Goal: Task Accomplishment & Management: Manage account settings

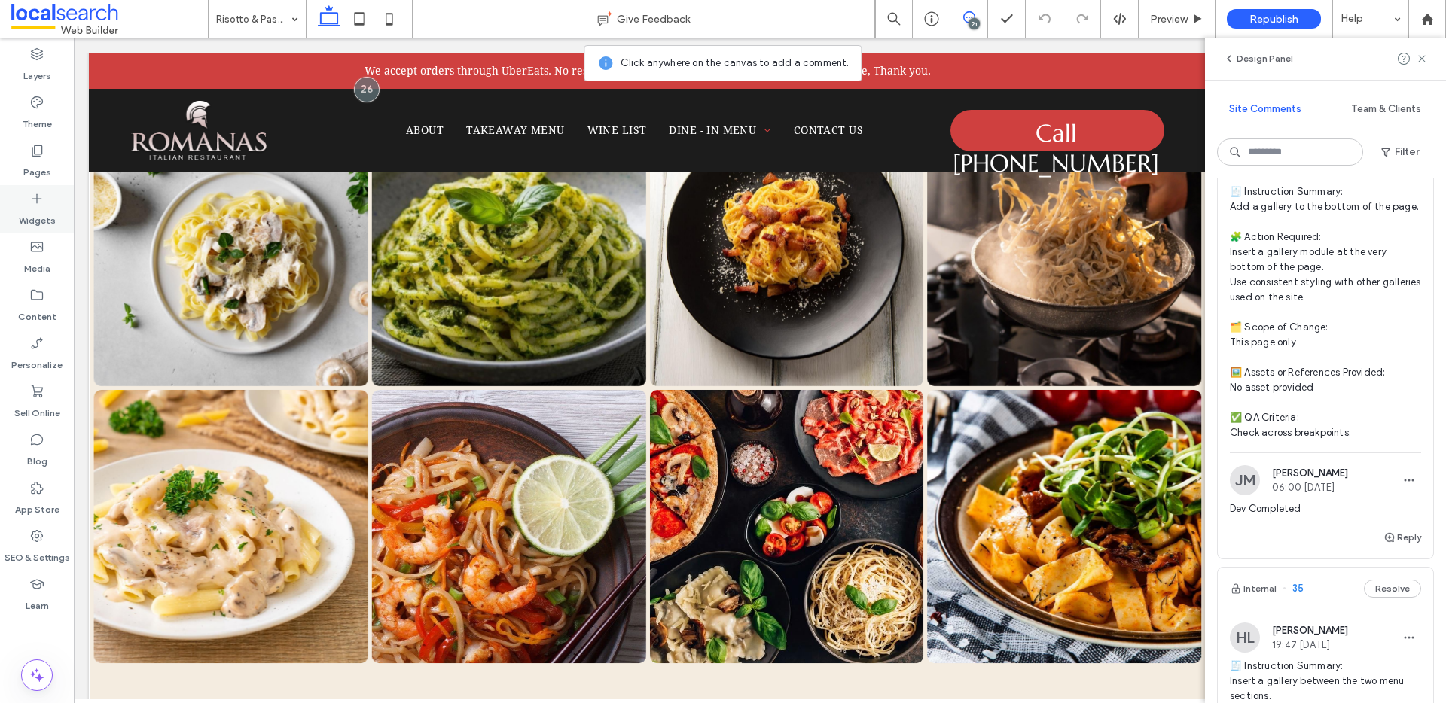
scroll to position [5232, 0]
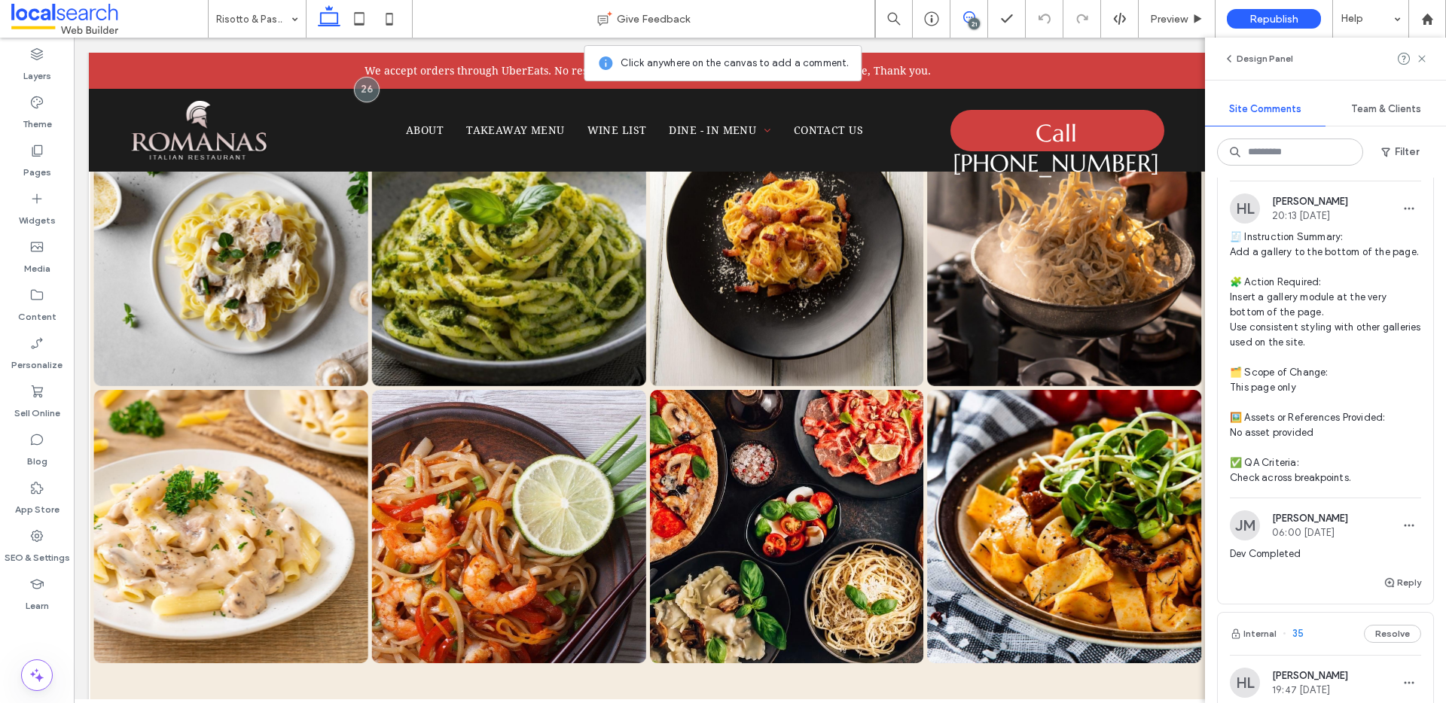
click at [1262, 169] on button "Internal" at bounding box center [1252, 160] width 47 height 18
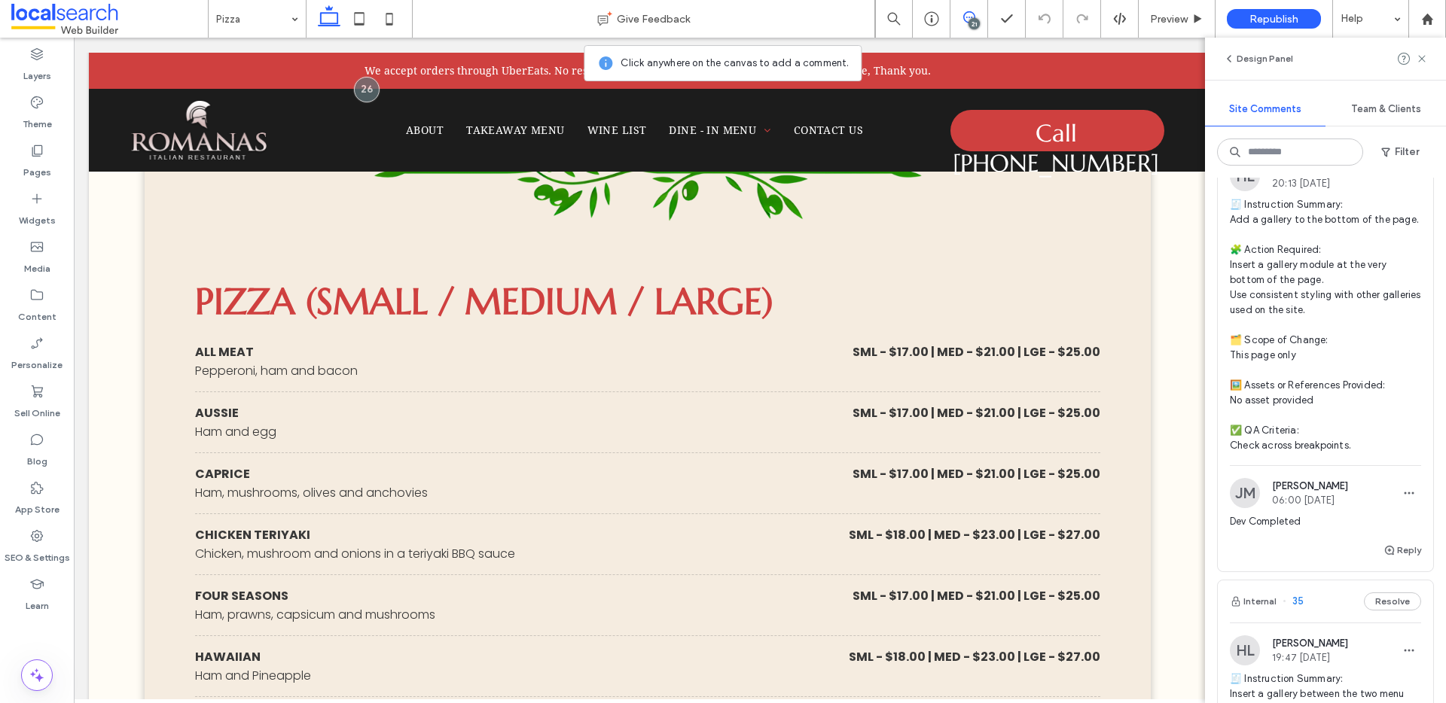
scroll to position [5267, 0]
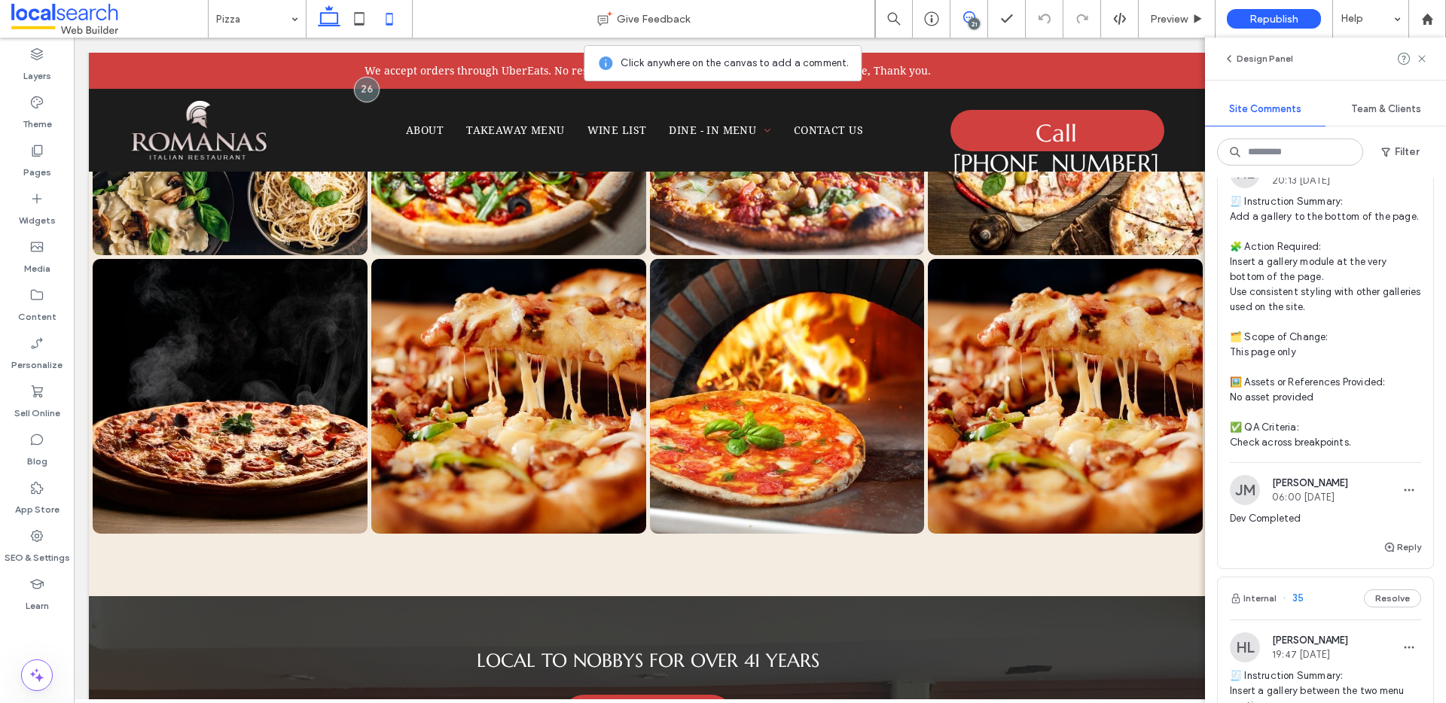
click at [362, 13] on use at bounding box center [360, 18] width 10 height 13
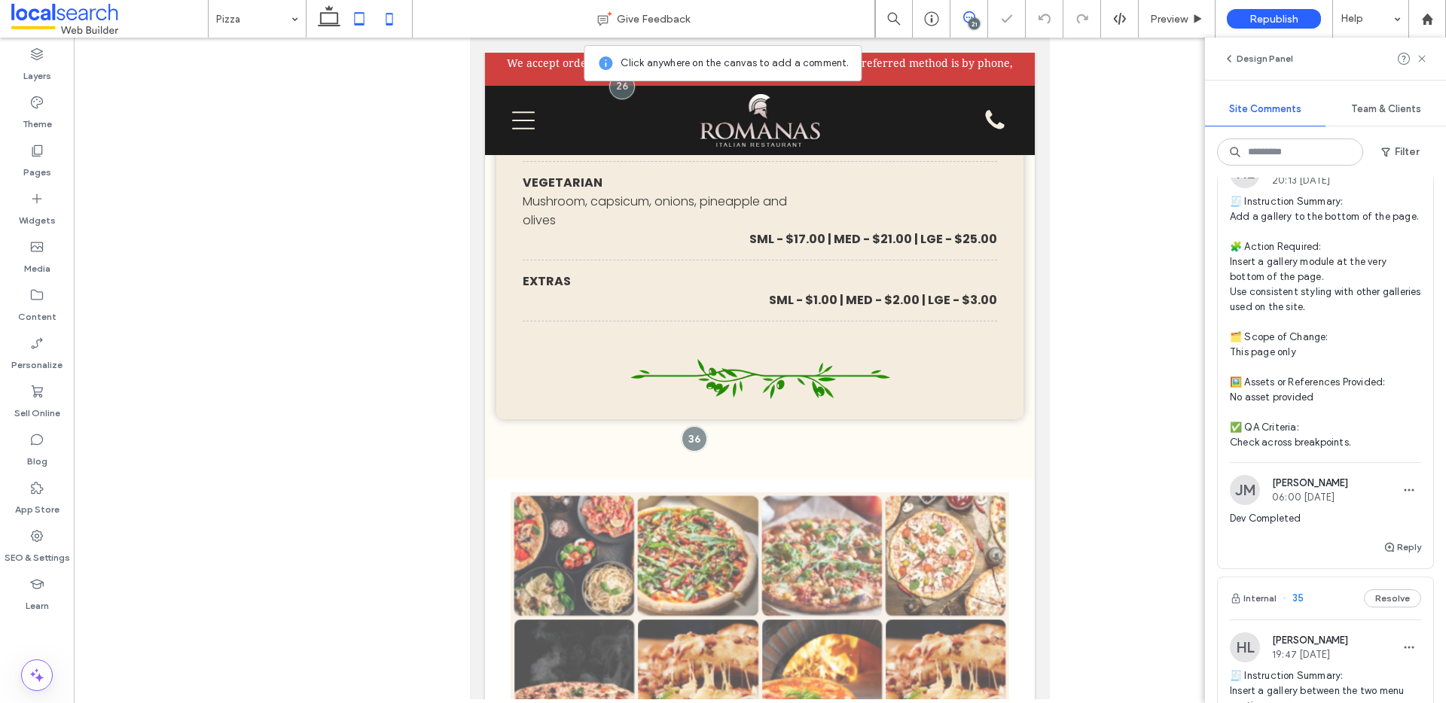
click at [384, 29] on icon at bounding box center [389, 19] width 30 height 30
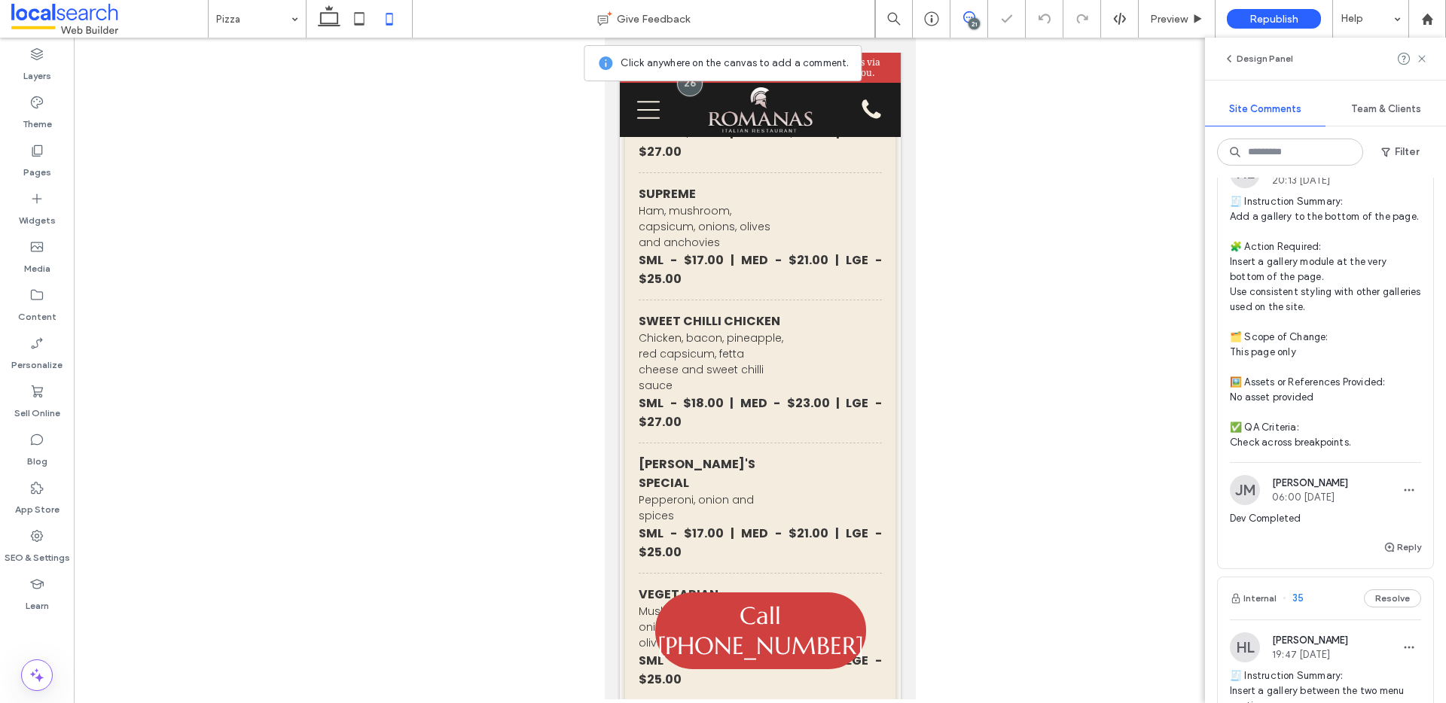
scroll to position [3167, 0]
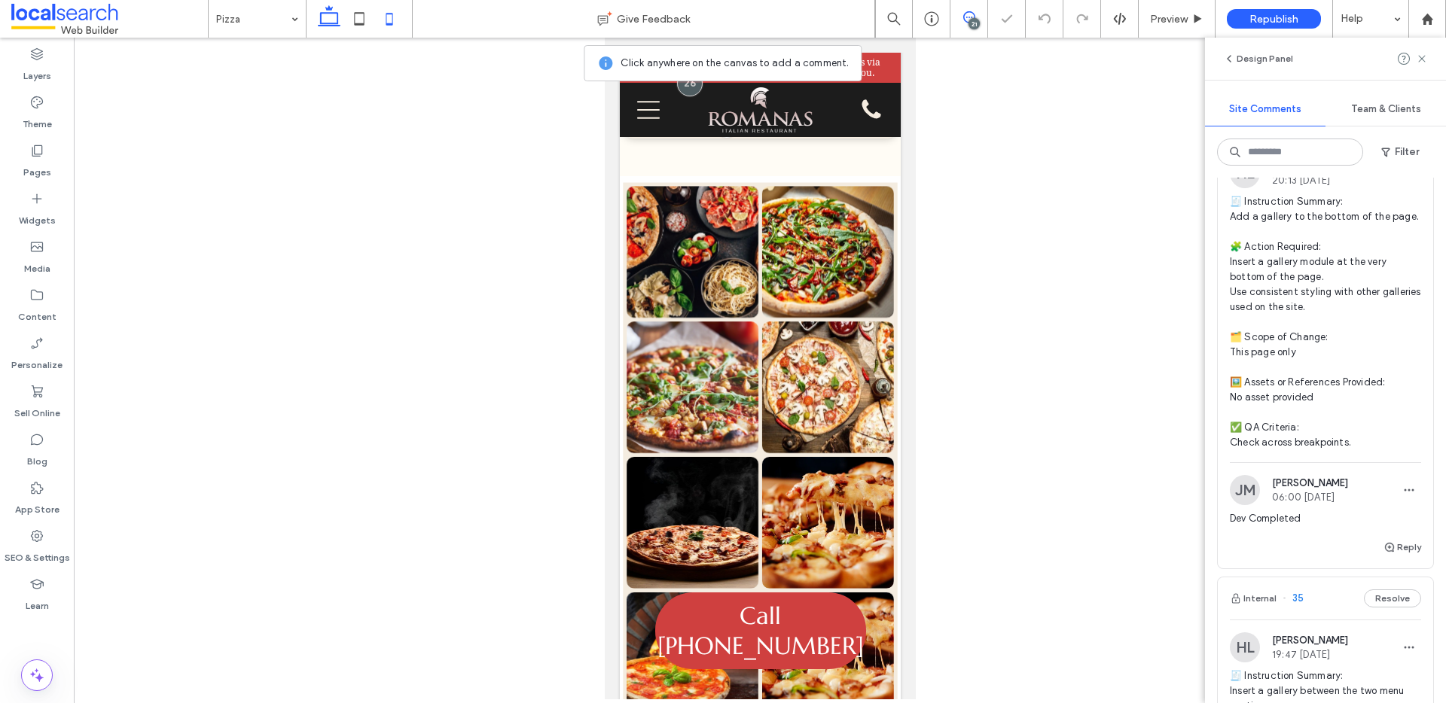
click at [325, 17] on icon at bounding box center [329, 19] width 30 height 30
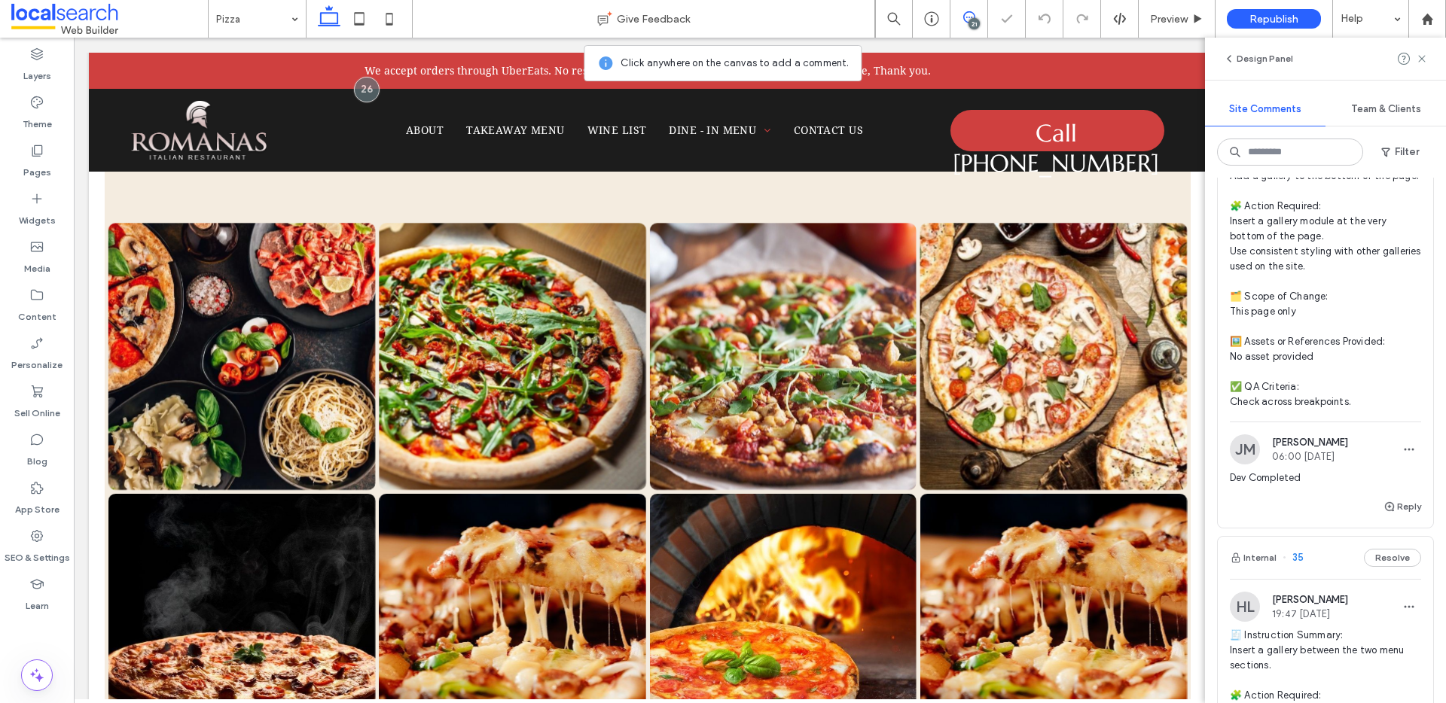
scroll to position [5328, 0]
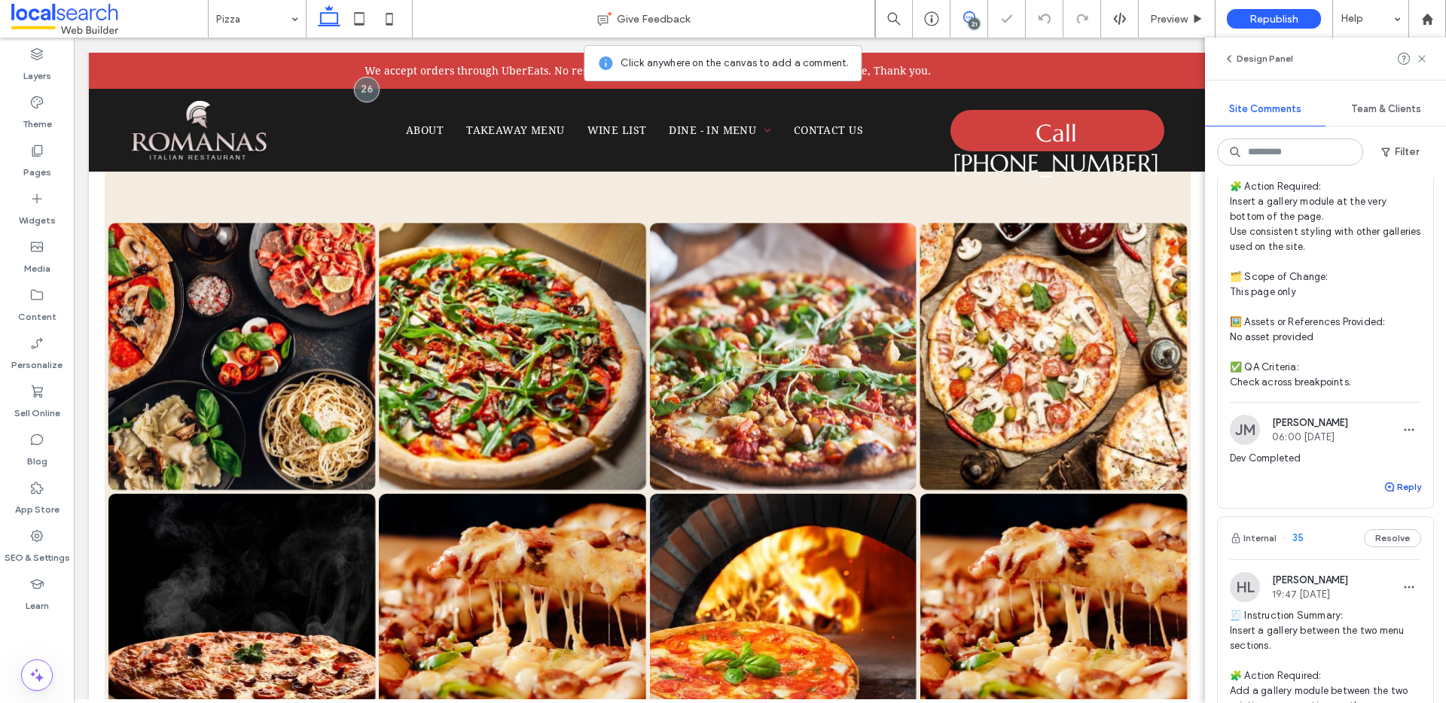
click at [1388, 496] on button "Reply" at bounding box center [1402, 487] width 38 height 18
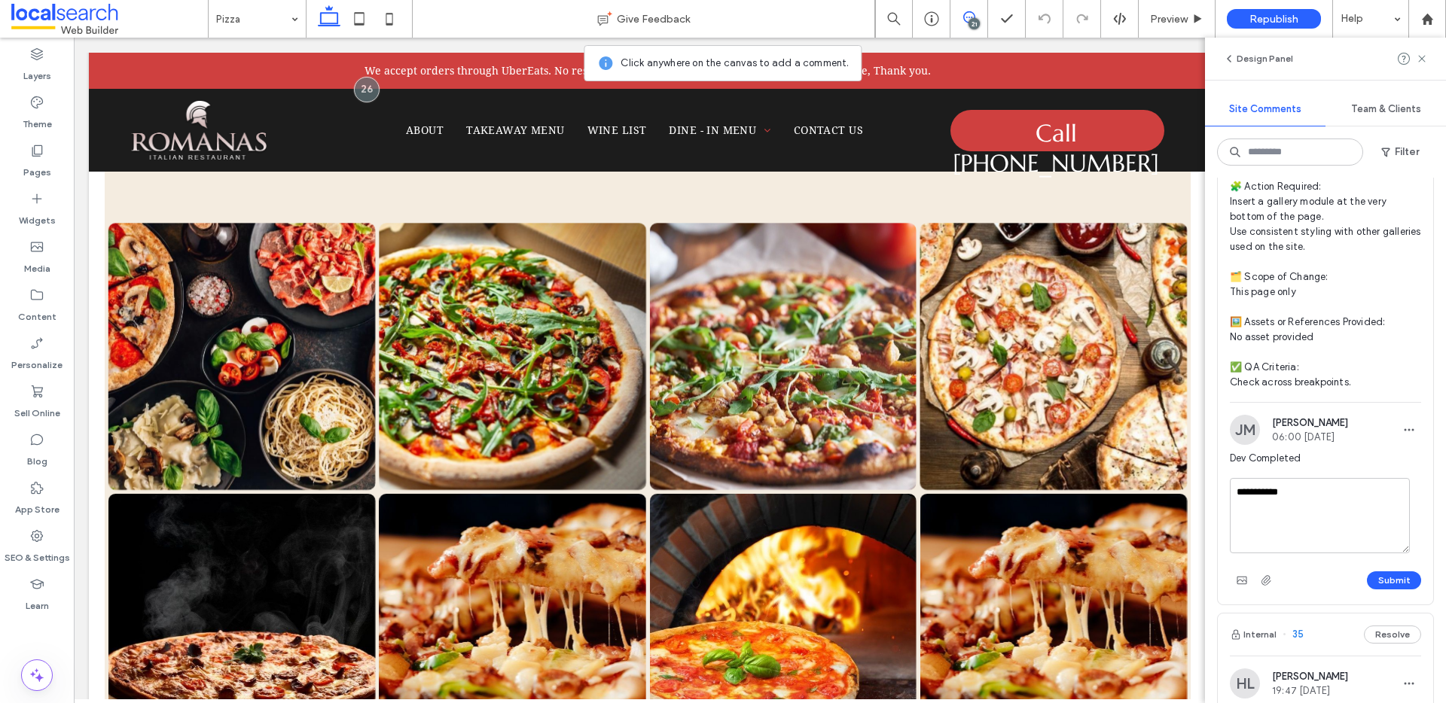
type textarea "**********"
click at [1373, 590] on button "Submit" at bounding box center [1394, 580] width 54 height 18
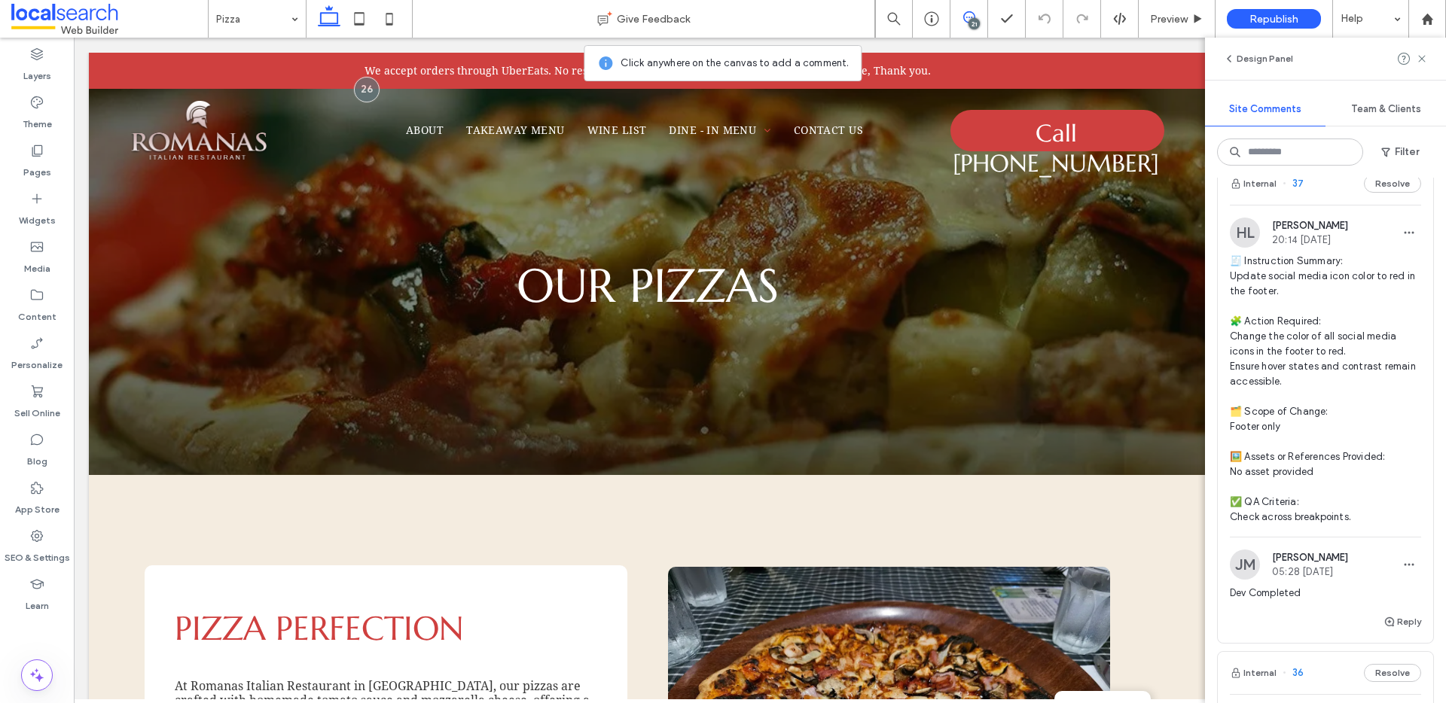
scroll to position [4702, 0]
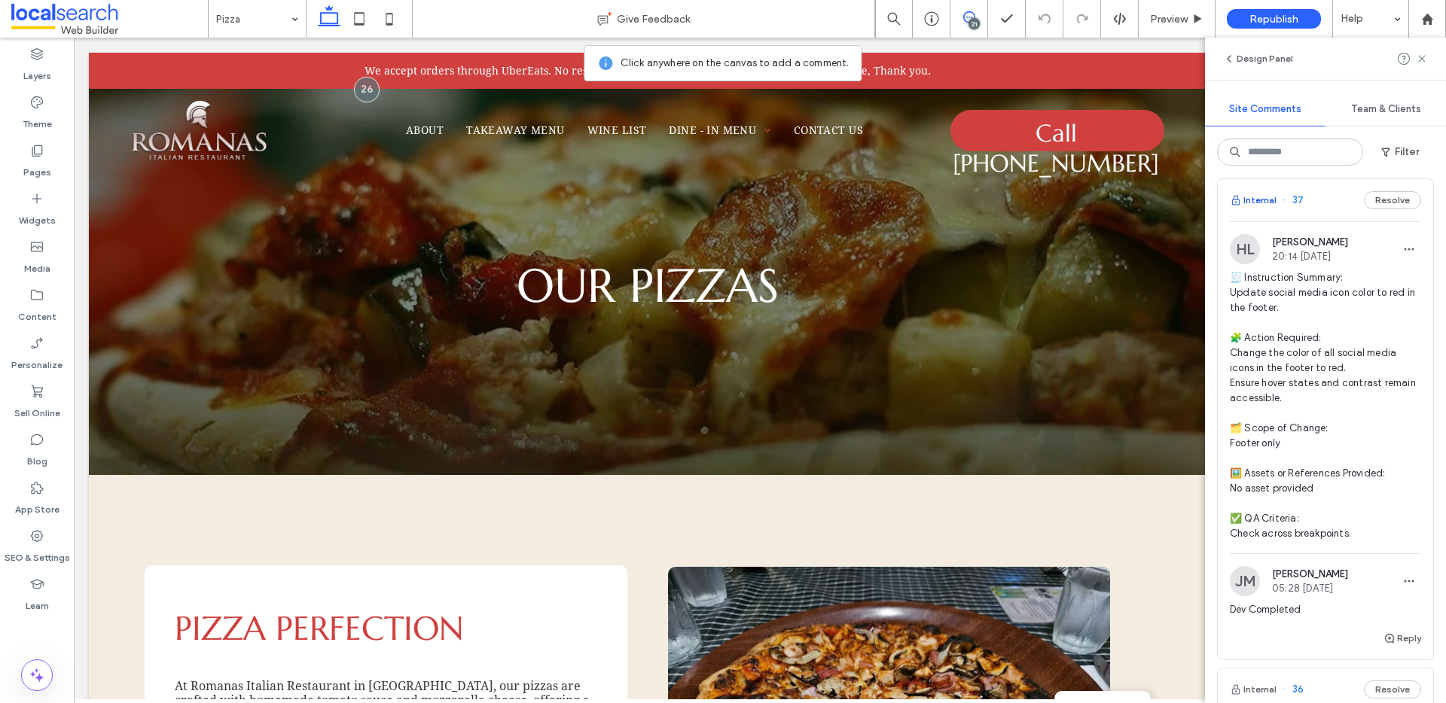
click at [1266, 209] on button "Internal" at bounding box center [1252, 200] width 47 height 18
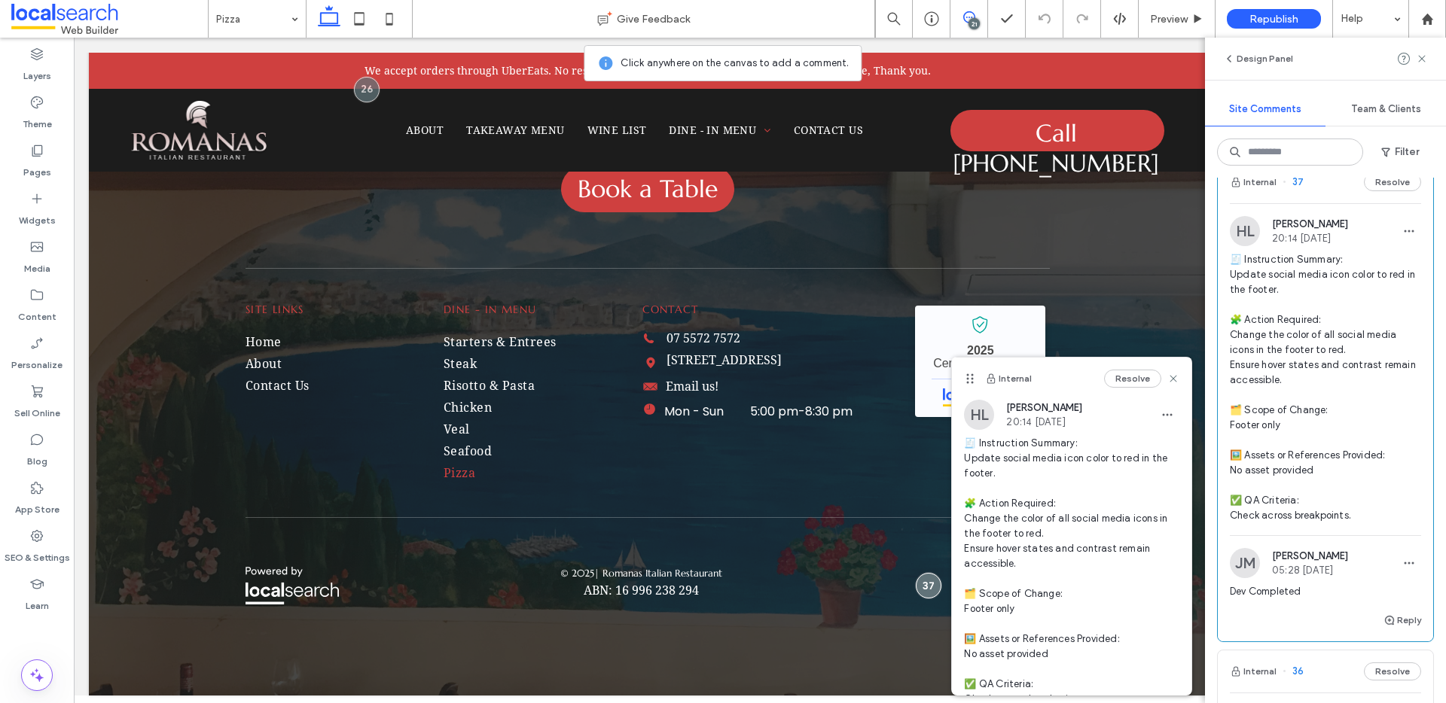
scroll to position [4721, 0]
click at [1167, 380] on icon at bounding box center [1173, 379] width 12 height 12
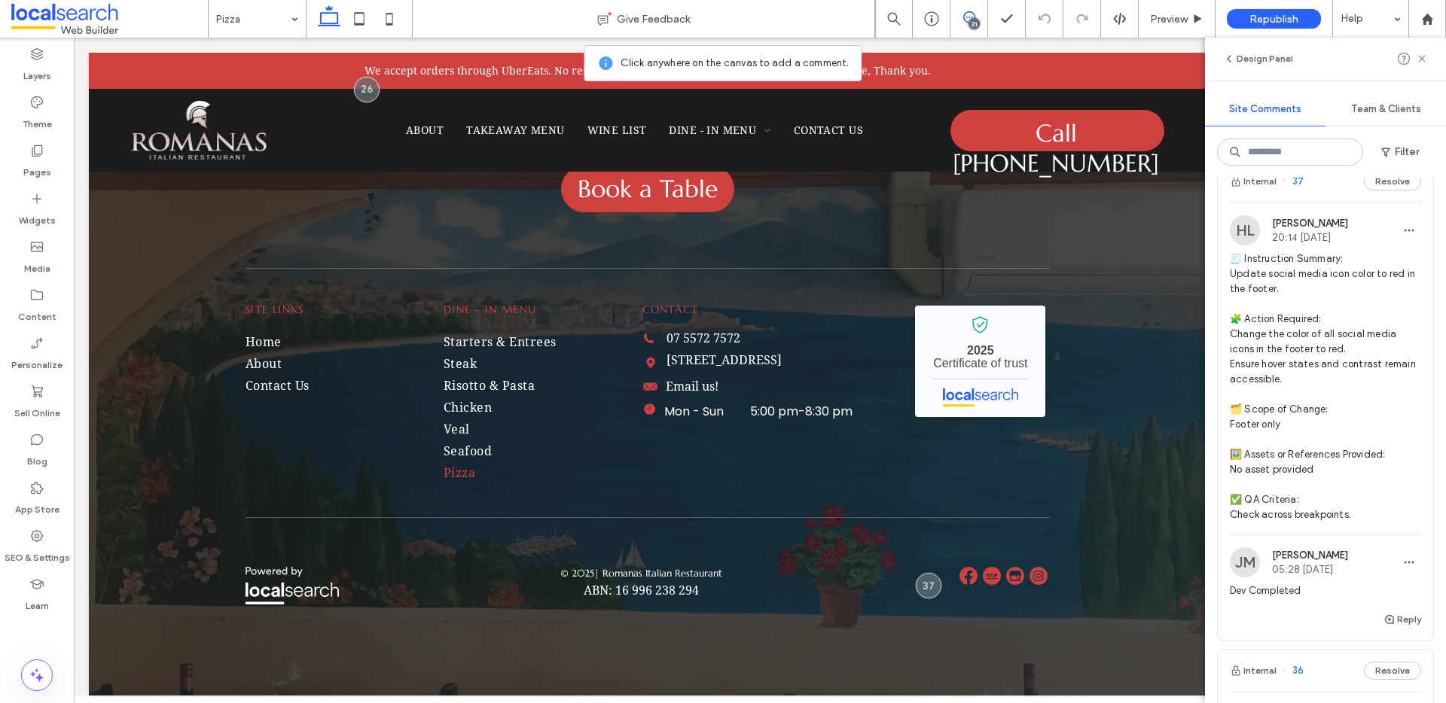
drag, startPoint x: 1396, startPoint y: 689, endPoint x: 1396, endPoint y: 668, distance: 21.1
click at [1397, 629] on button "Reply" at bounding box center [1402, 620] width 38 height 18
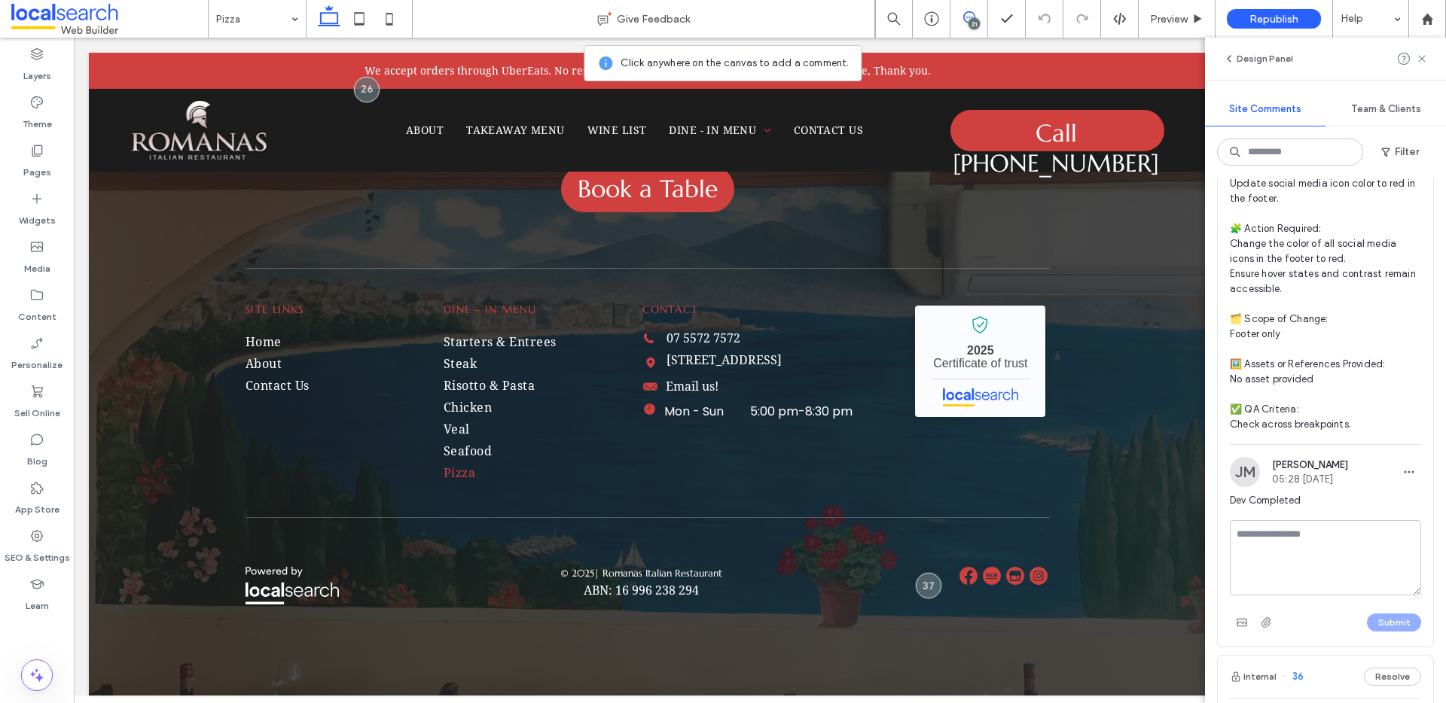
scroll to position [4841, 0]
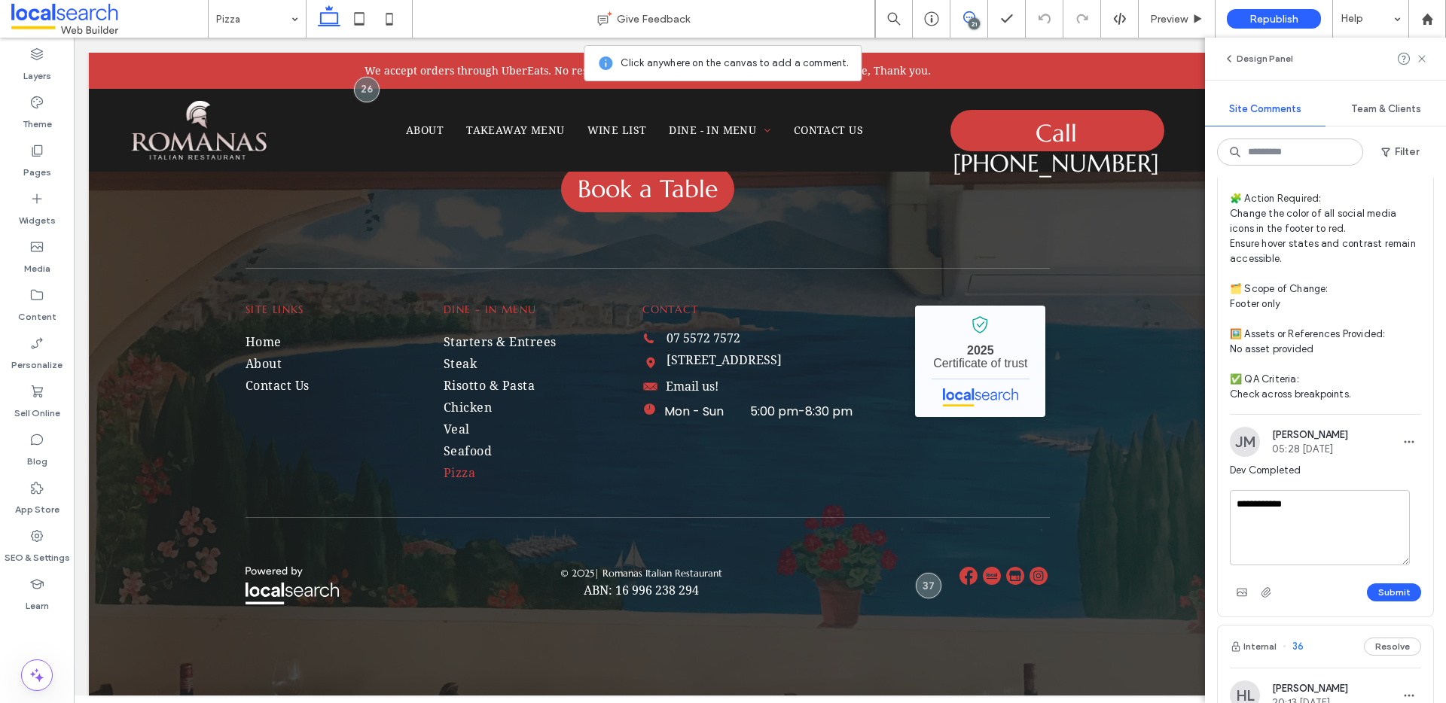
type textarea "**********"
click at [1367, 602] on button "Submit" at bounding box center [1394, 592] width 54 height 18
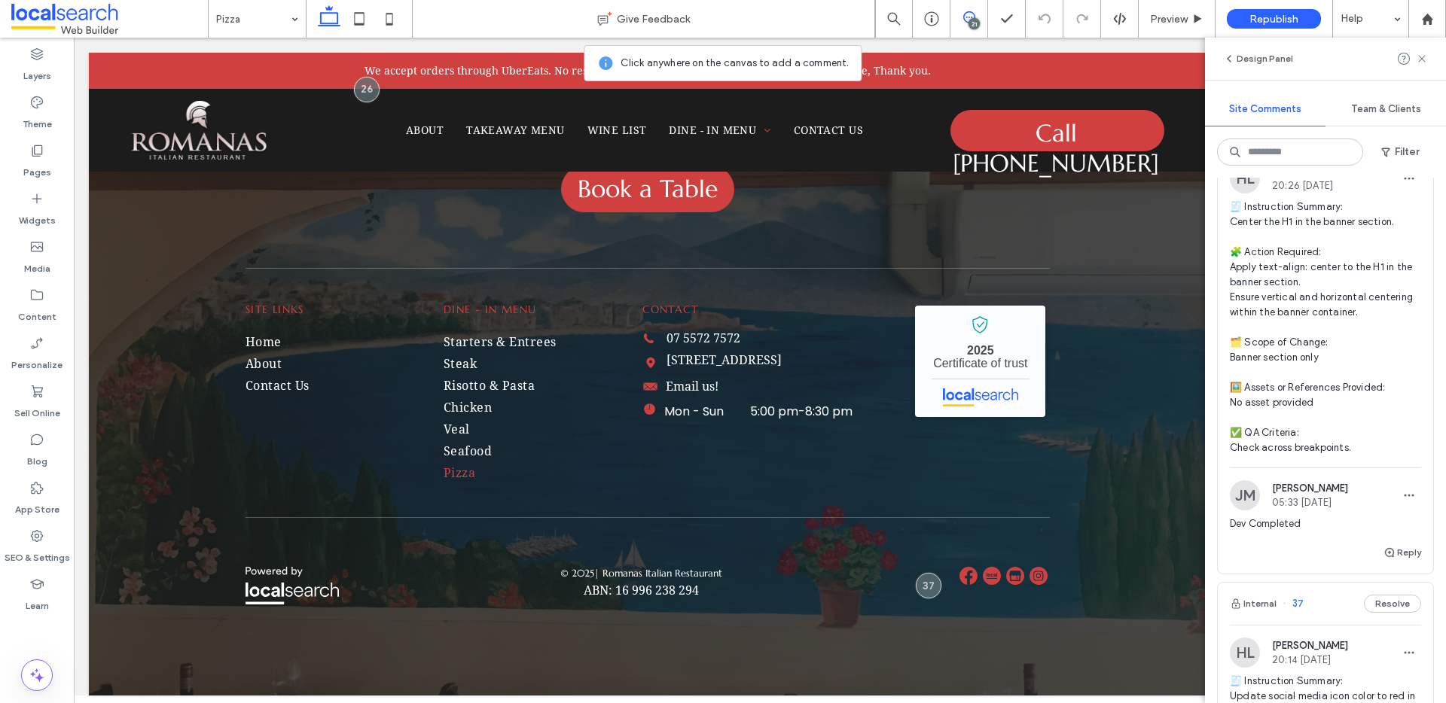
scroll to position [4181, 0]
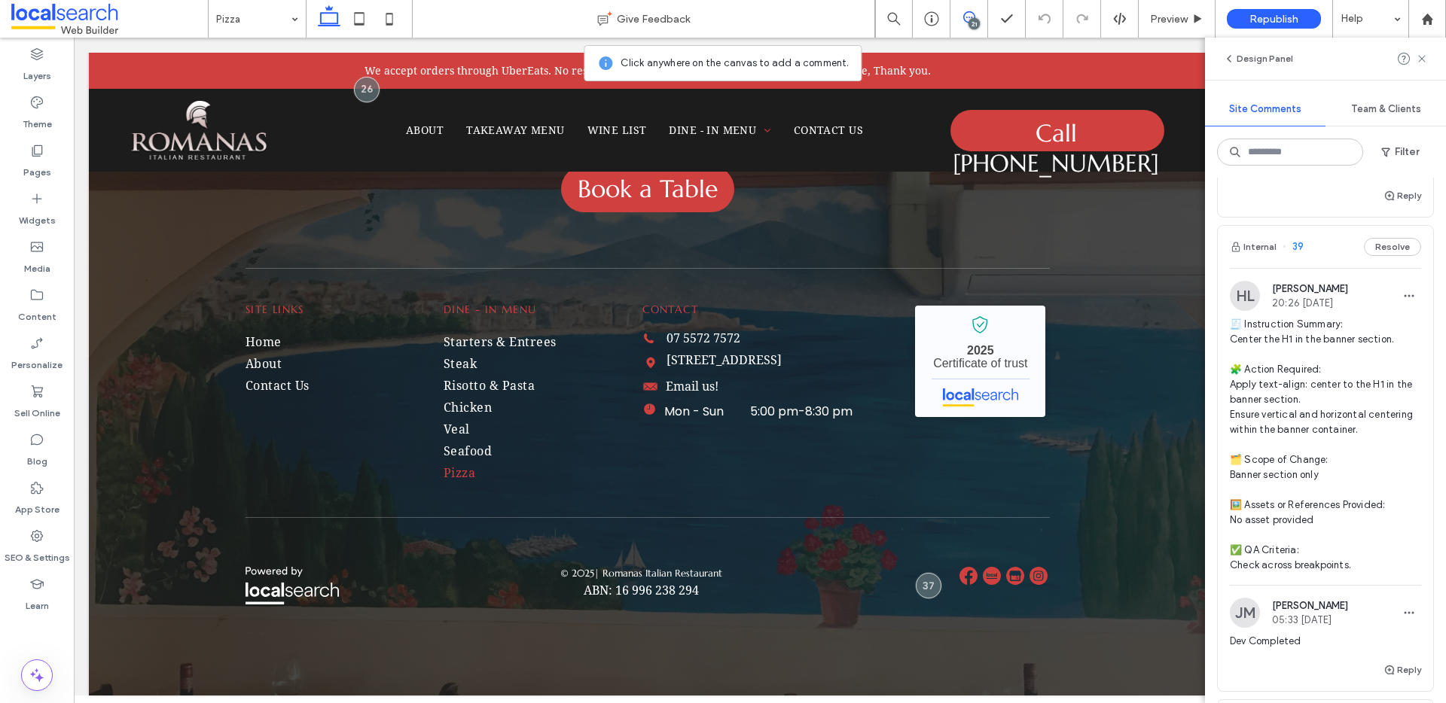
click at [1296, 254] on span "39" at bounding box center [1292, 246] width 21 height 15
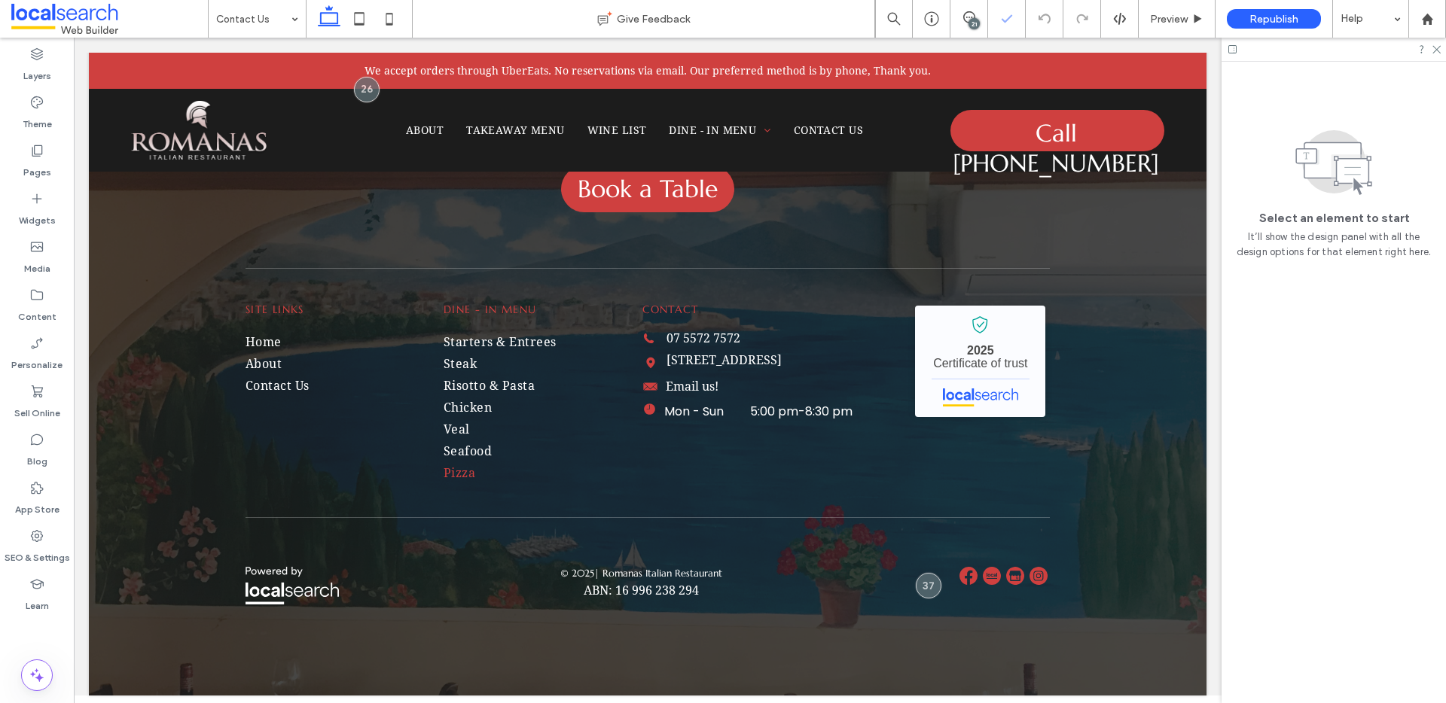
click at [977, 18] on div "21" at bounding box center [968, 17] width 37 height 12
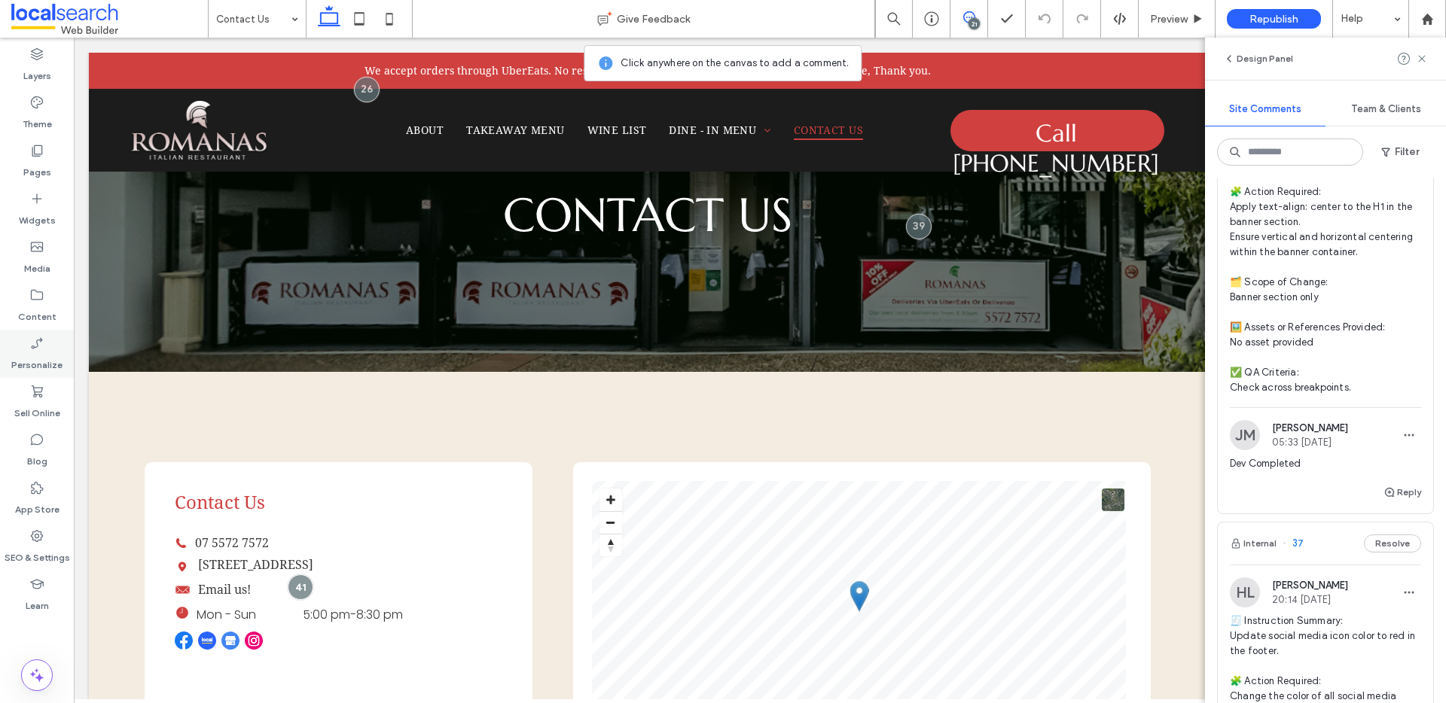
scroll to position [56, 0]
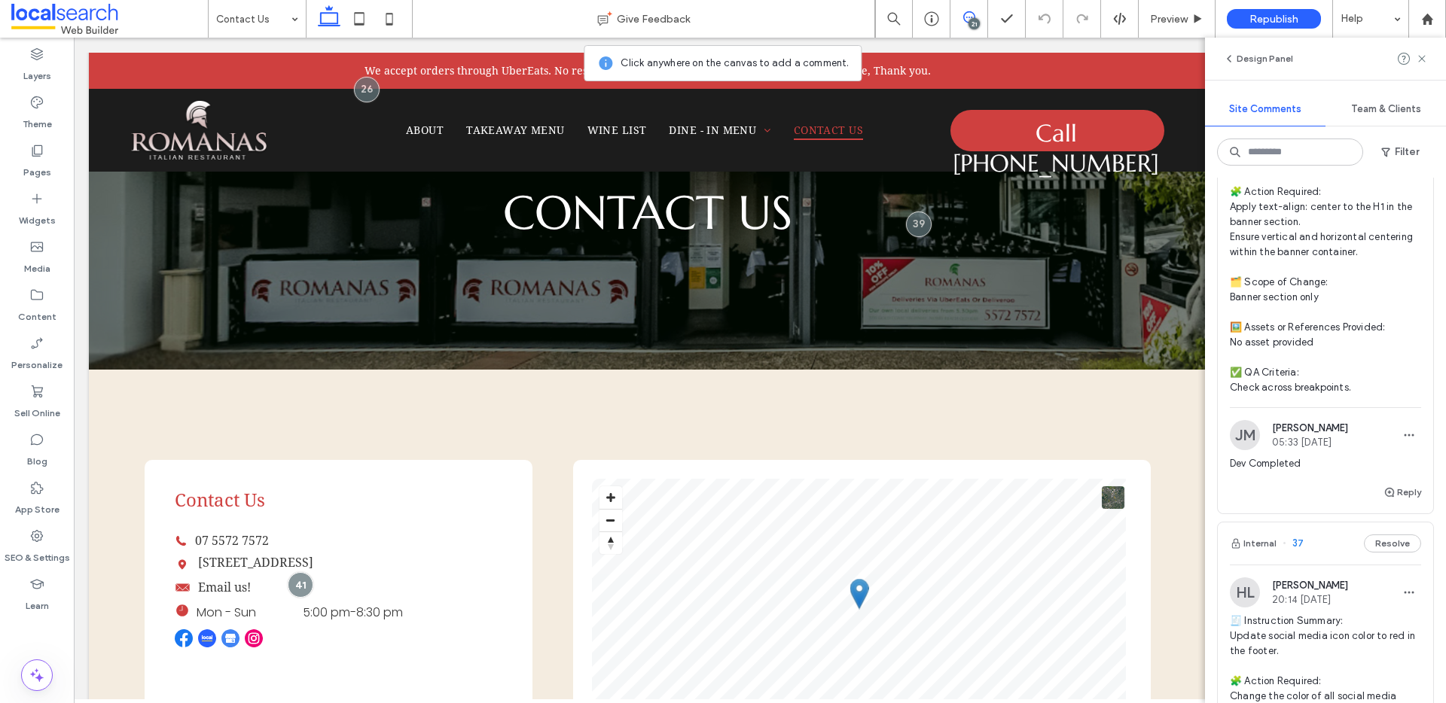
click at [971, 19] on div "21" at bounding box center [973, 23] width 11 height 11
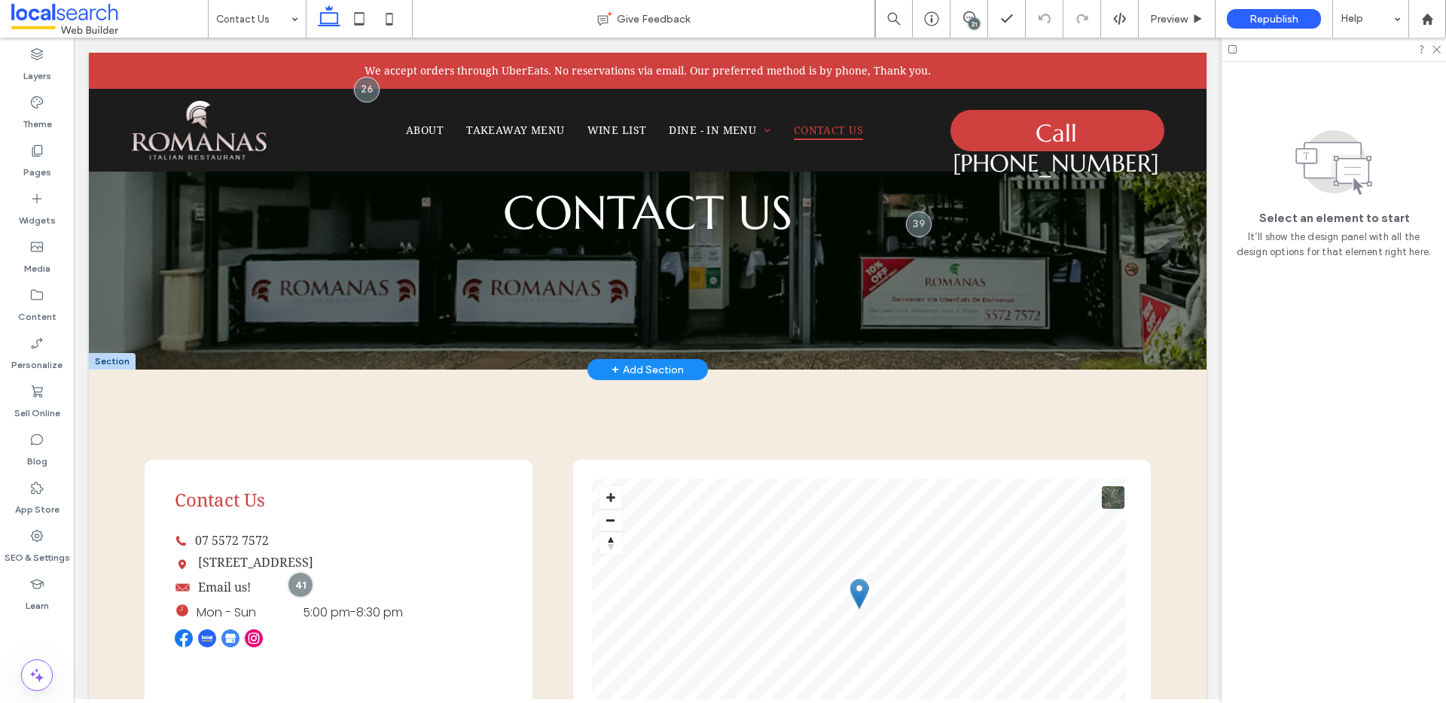
scroll to position [0, 0]
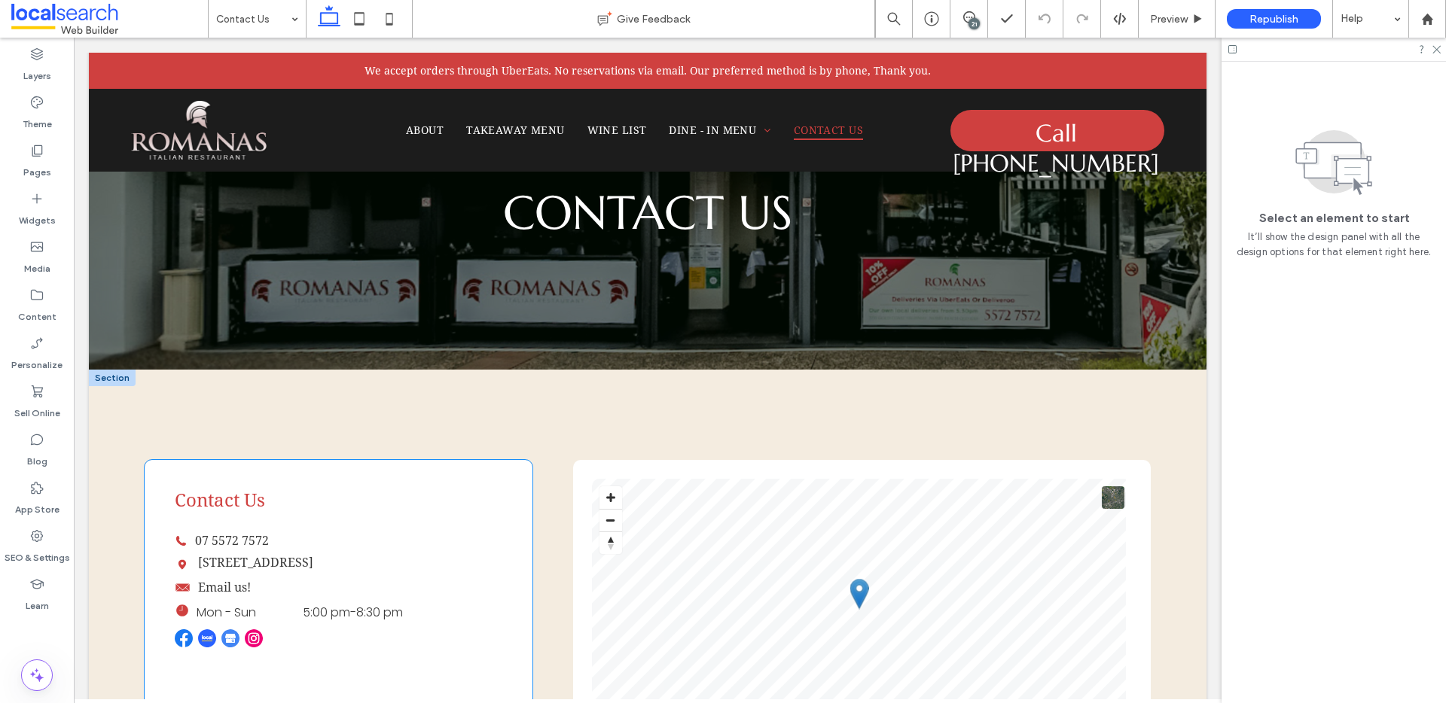
click at [212, 559] on link "[STREET_ADDRESS]" at bounding box center [255, 563] width 115 height 14
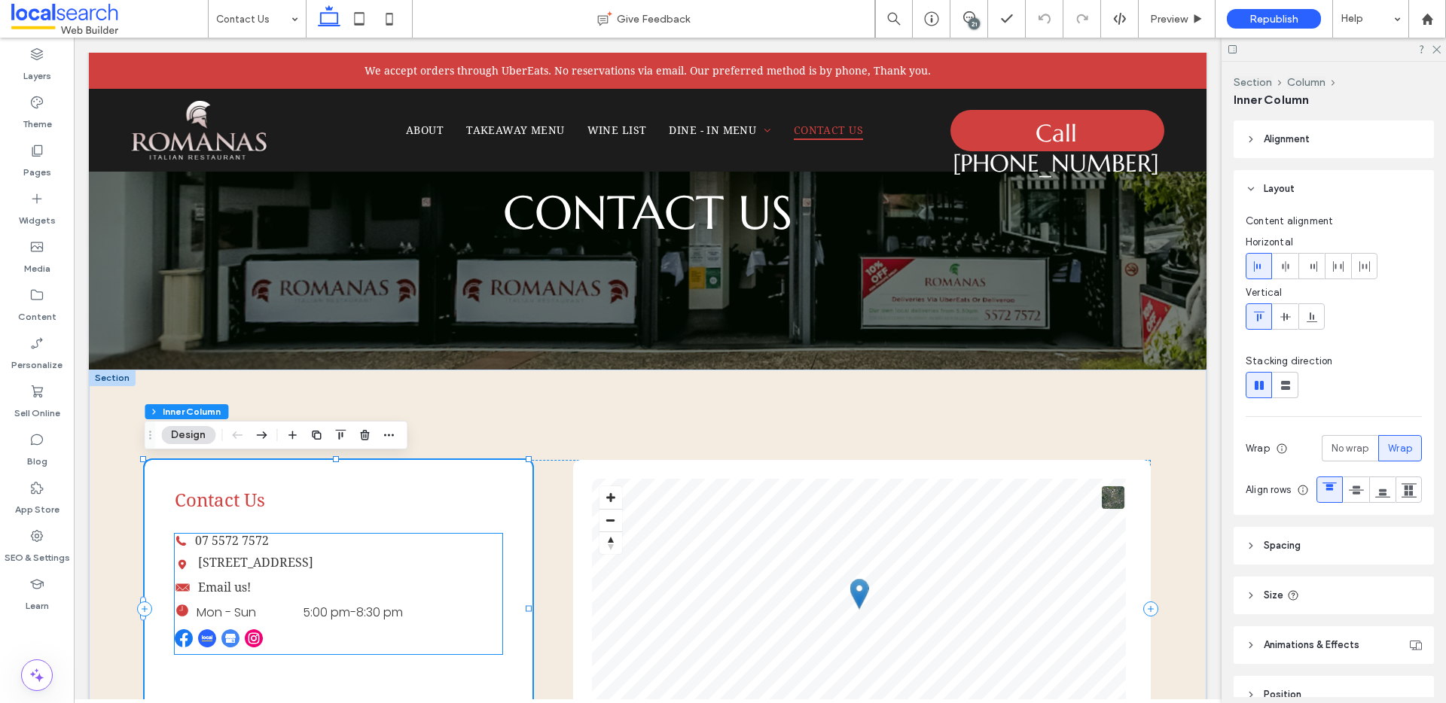
click at [199, 565] on link "[STREET_ADDRESS]" at bounding box center [255, 563] width 115 height 14
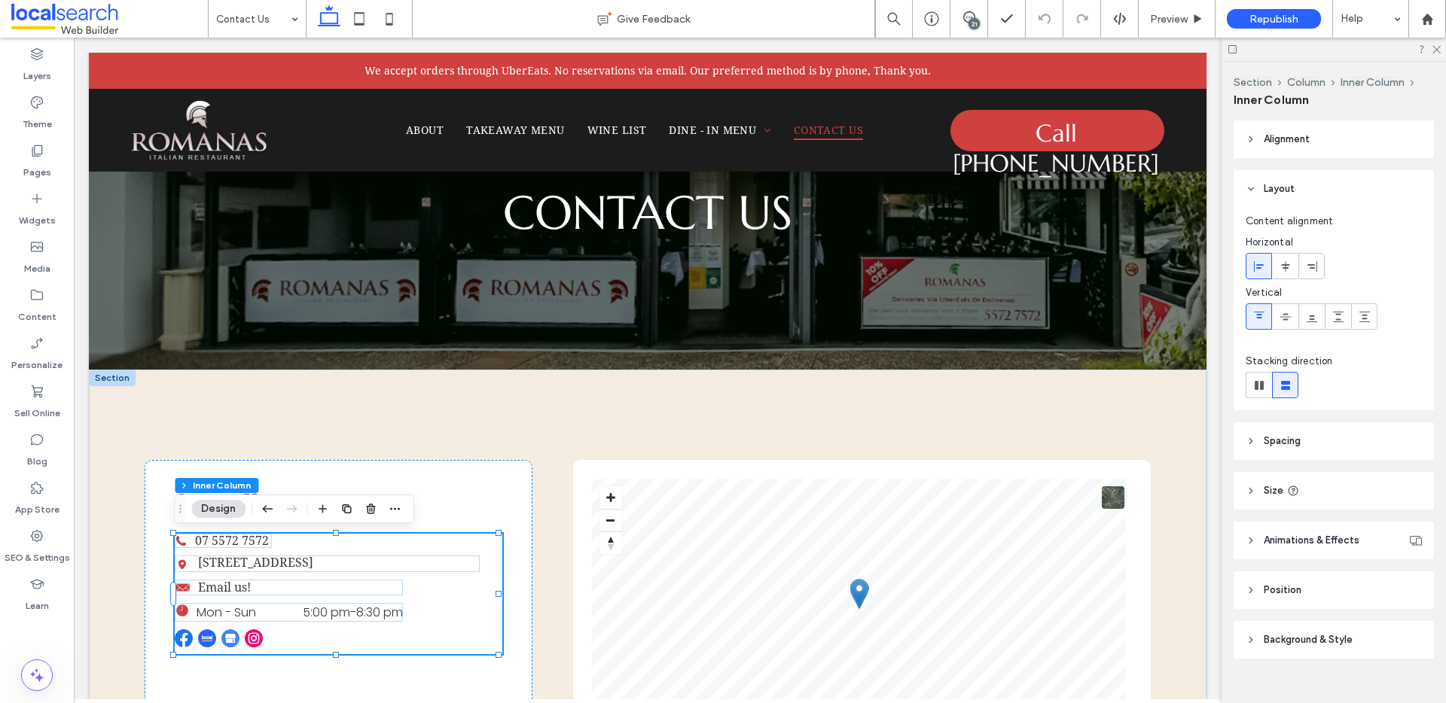
click at [201, 563] on link "[STREET_ADDRESS]" at bounding box center [255, 563] width 115 height 14
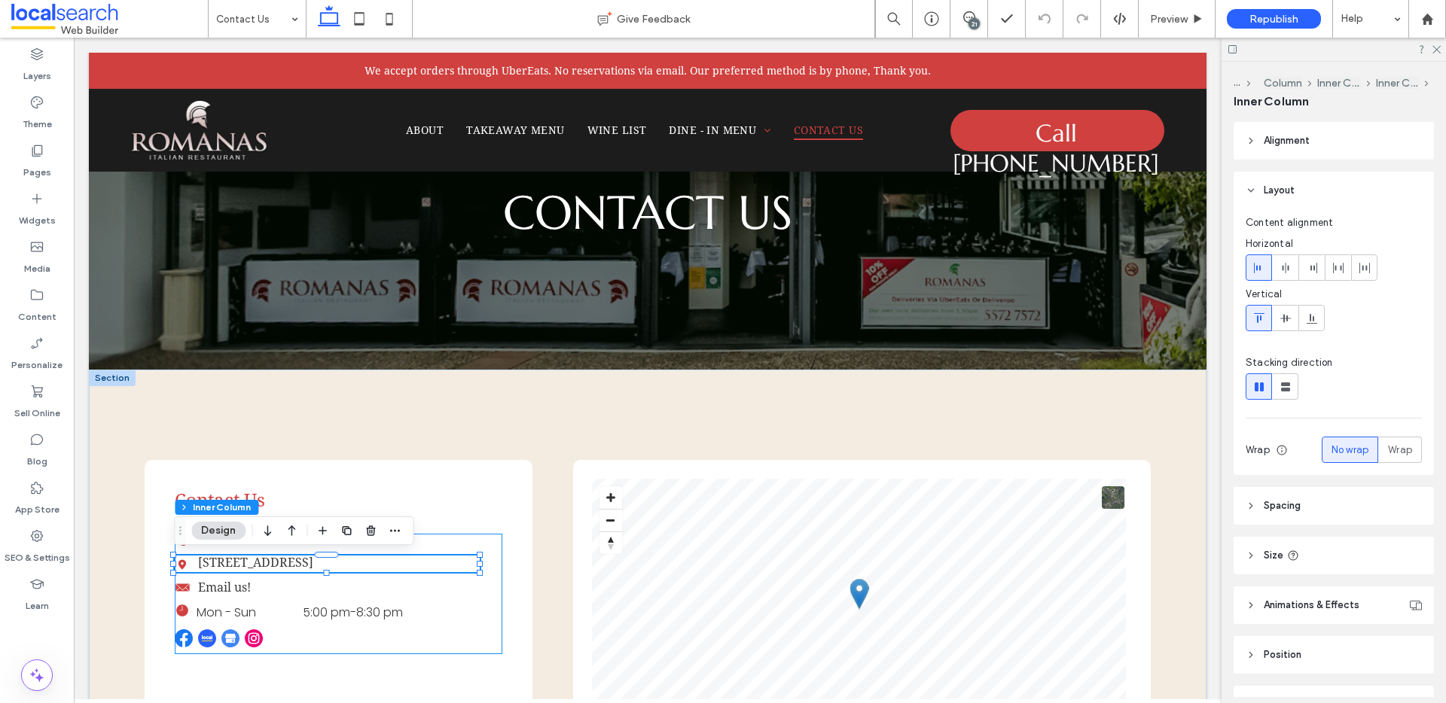
click at [199, 564] on link "[STREET_ADDRESS]" at bounding box center [255, 563] width 115 height 14
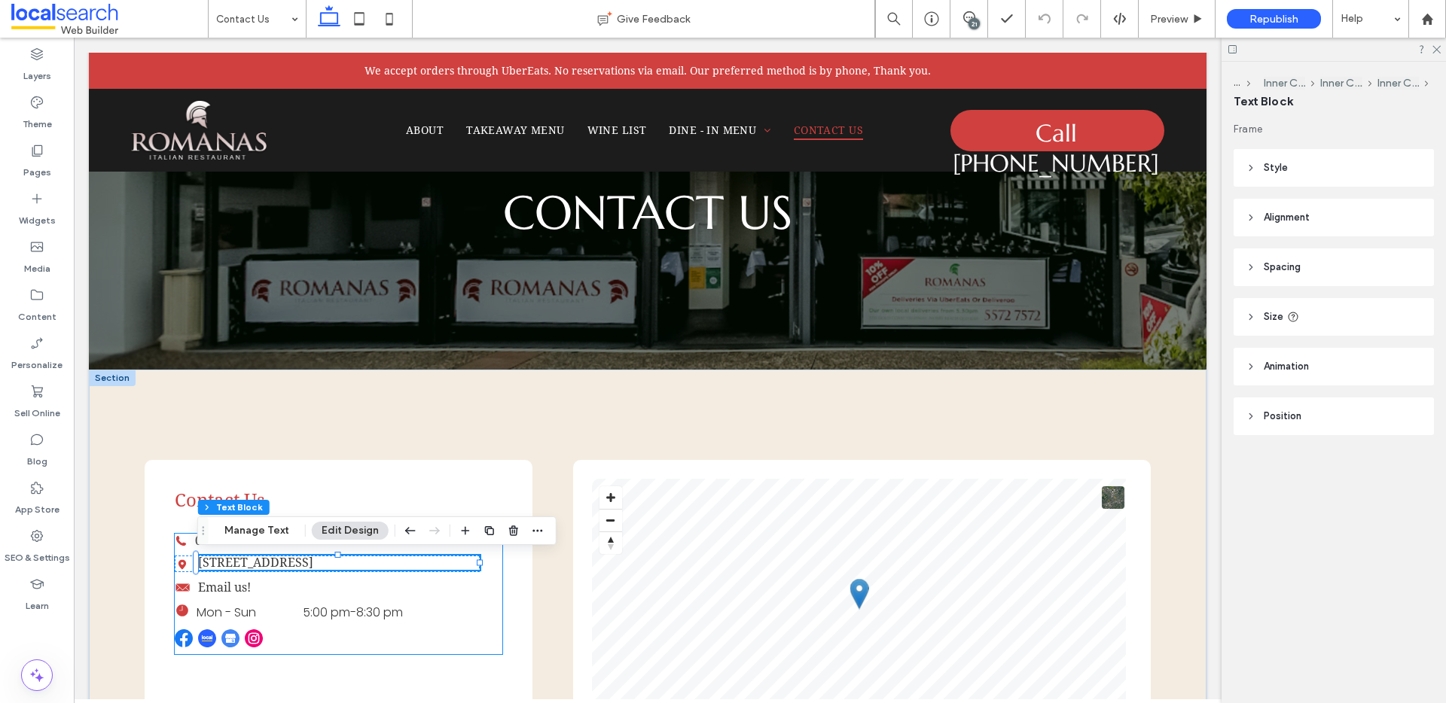
click at [200, 563] on link "[STREET_ADDRESS]" at bounding box center [255, 563] width 115 height 14
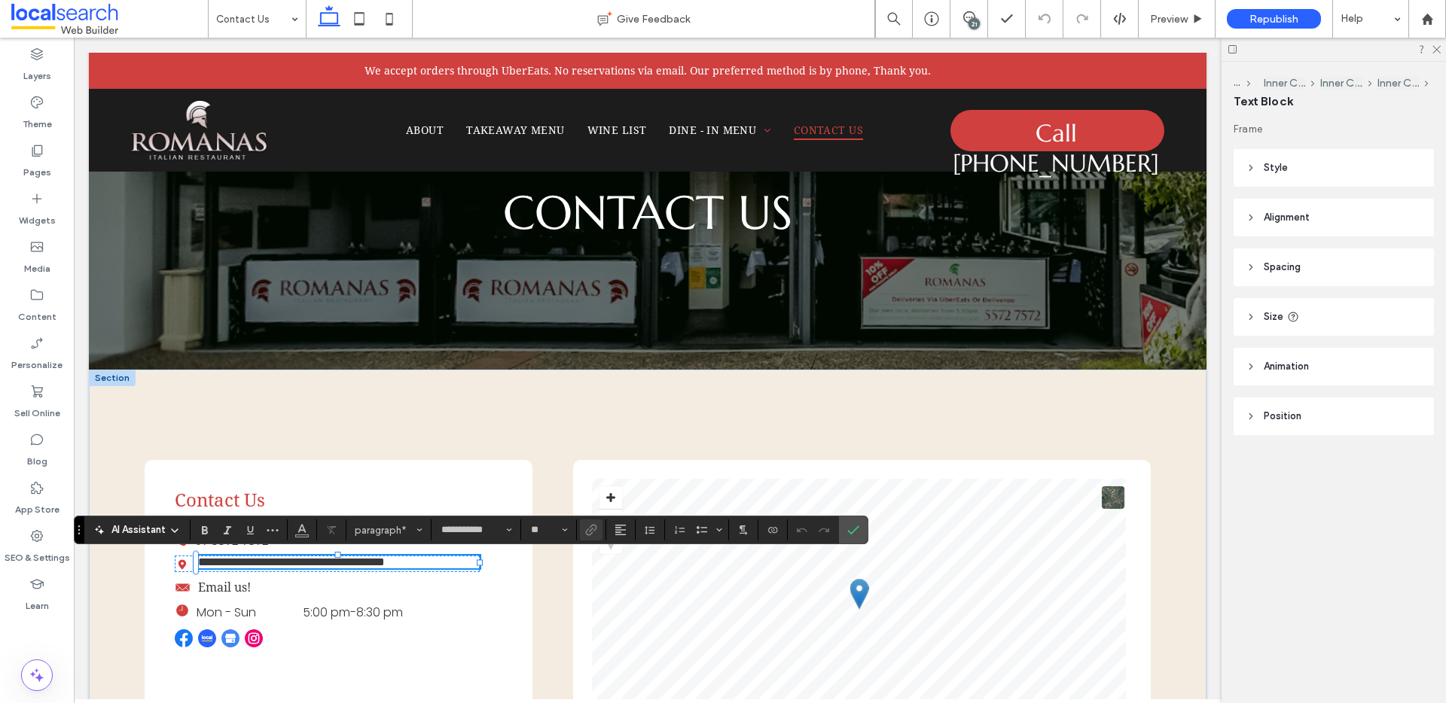
click at [200, 566] on link "**********" at bounding box center [291, 561] width 187 height 11
click at [856, 532] on icon "Confirm" at bounding box center [853, 530] width 12 height 12
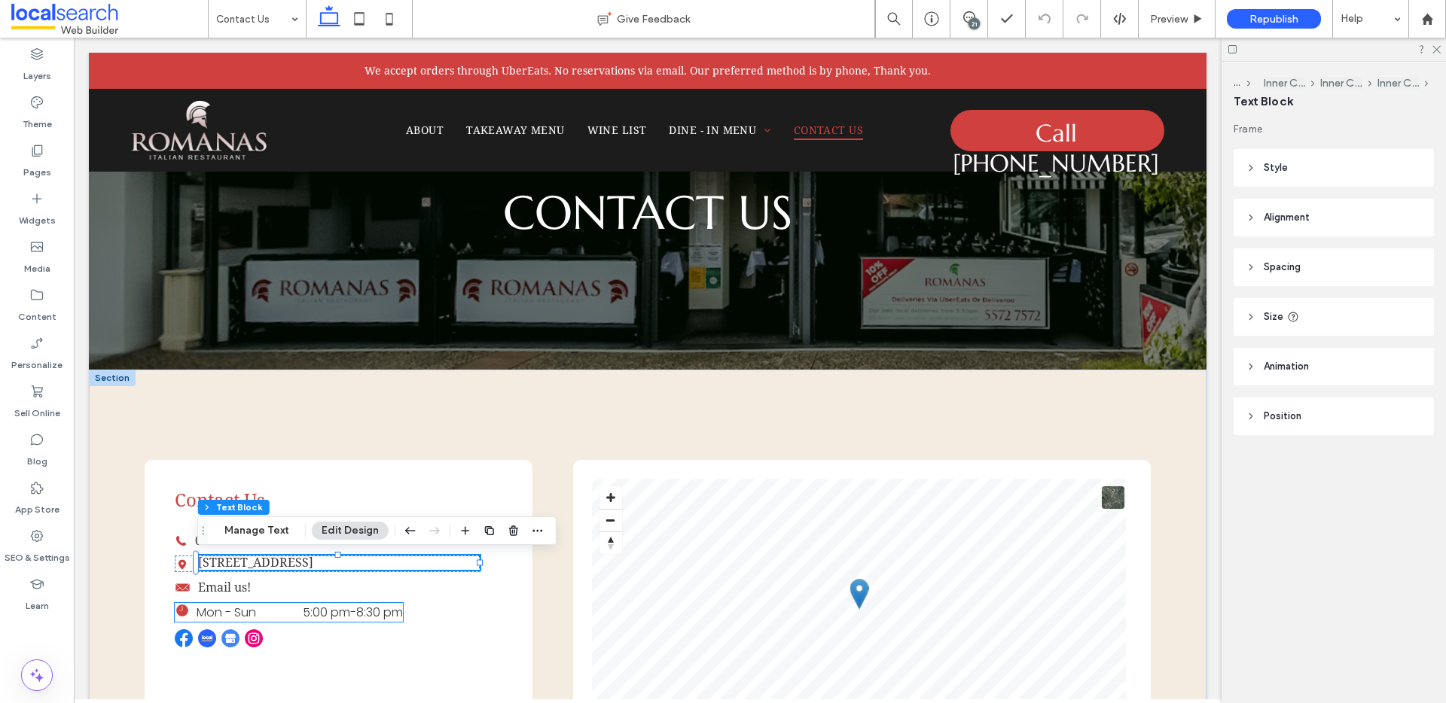
click at [406, 594] on div "Phone Icon 07 5572 7572 Location Pin Icon 2233 Gold Coast Hwy, Nobby Beach QLD …" at bounding box center [339, 594] width 328 height 120
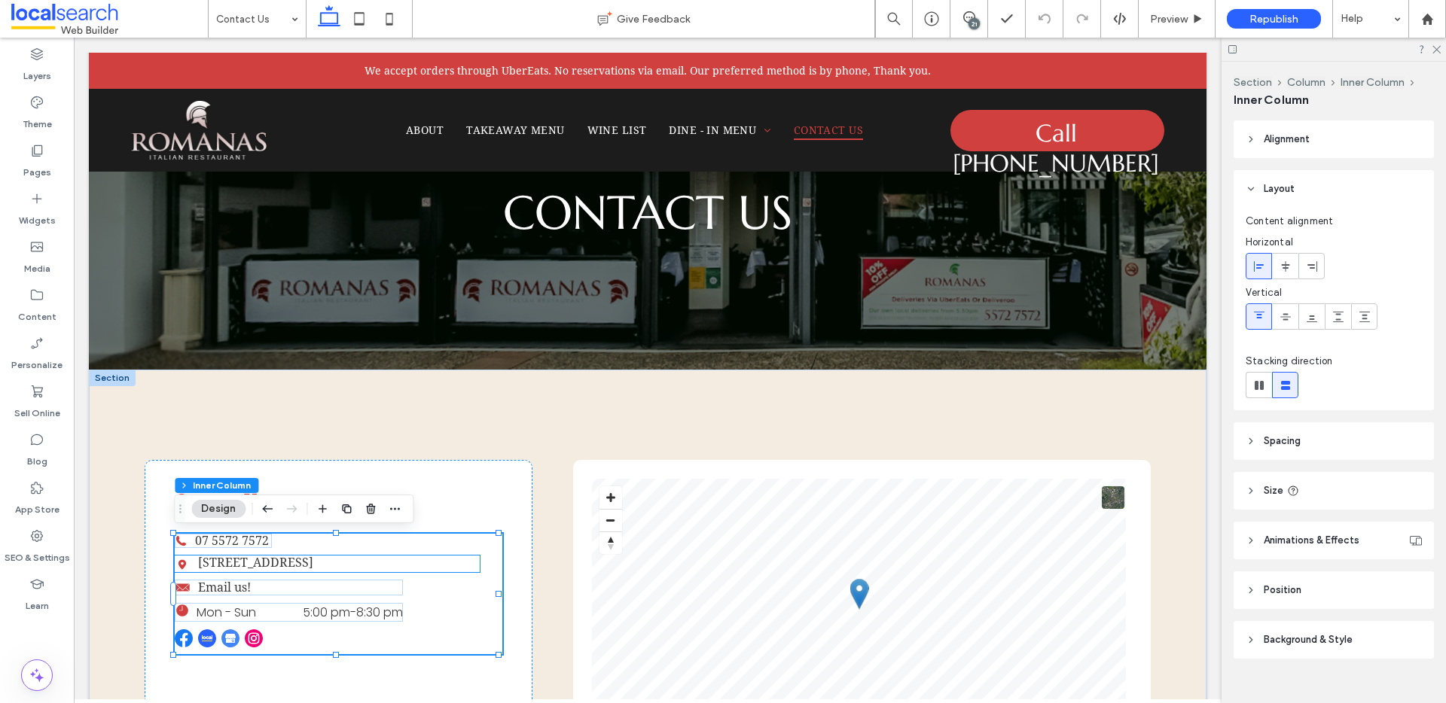
click at [313, 565] on link "[STREET_ADDRESS]" at bounding box center [255, 563] width 115 height 14
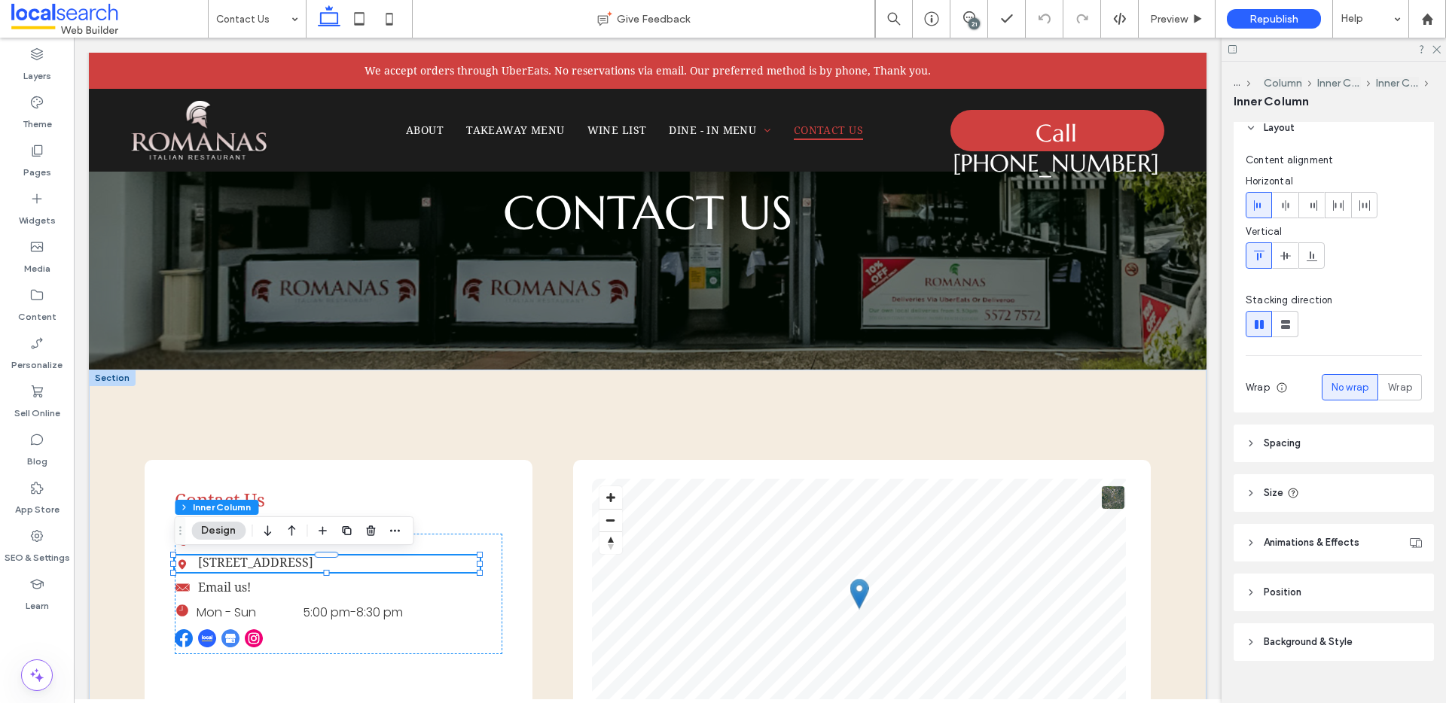
scroll to position [87, 0]
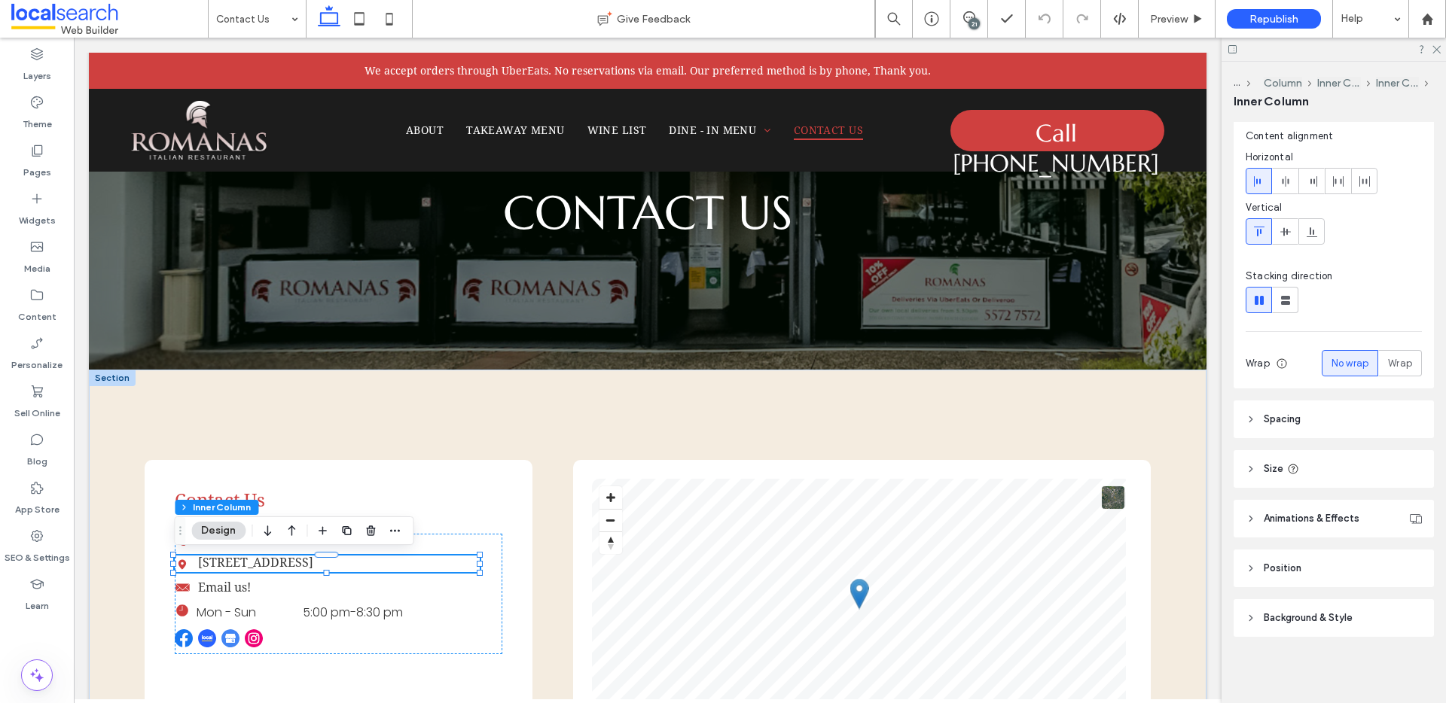
click at [1284, 469] on header "Size" at bounding box center [1333, 469] width 200 height 38
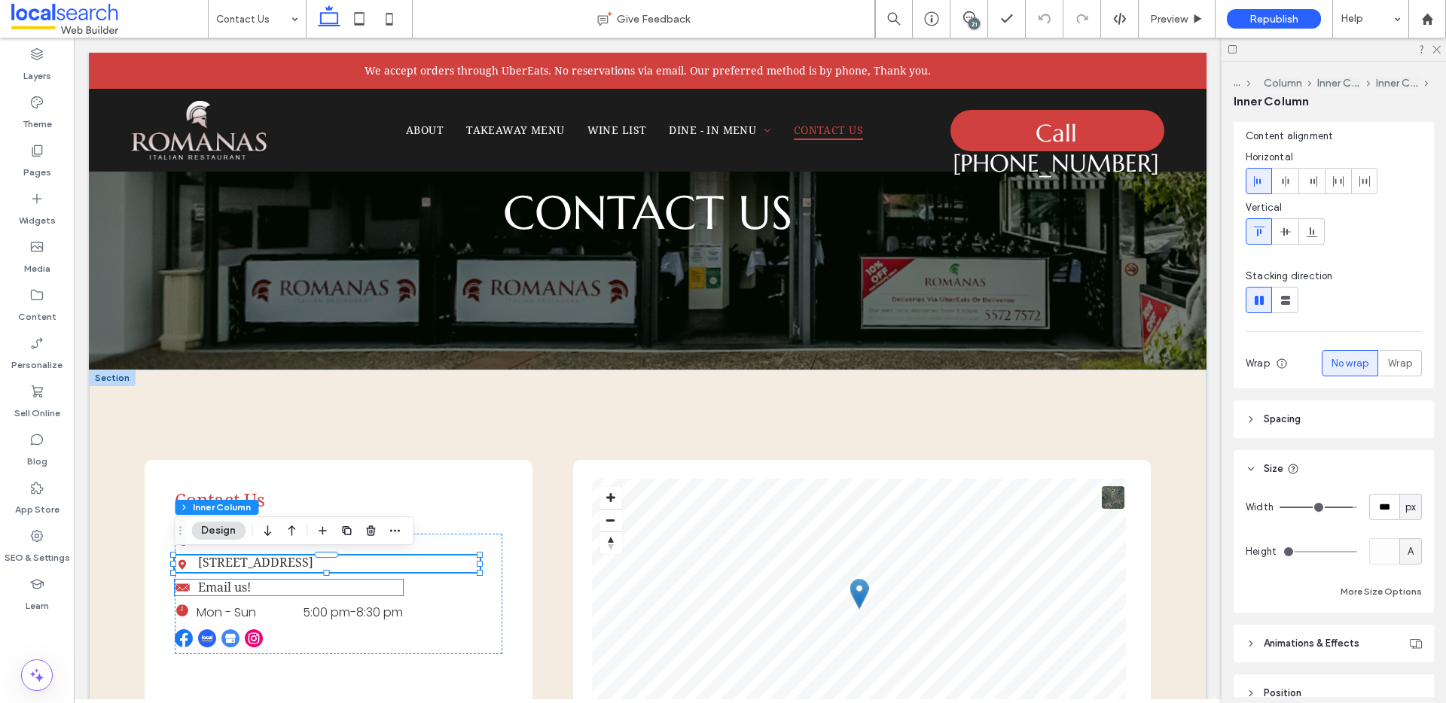
click at [258, 593] on p "Email us!" at bounding box center [294, 587] width 193 height 14
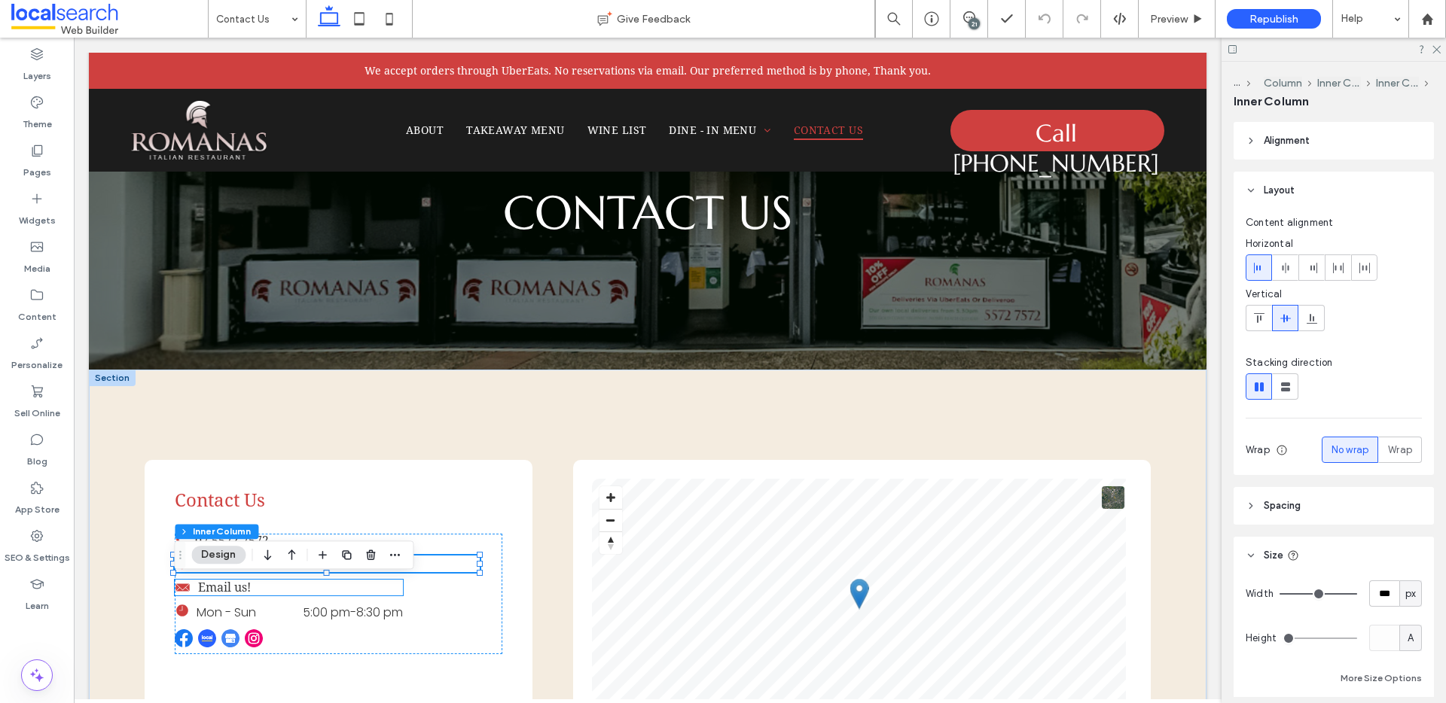
type input "**"
click at [458, 566] on p "[STREET_ADDRESS]" at bounding box center [339, 563] width 282 height 14
click at [289, 587] on p "Email us!" at bounding box center [294, 587] width 193 height 14
click at [313, 567] on link "[STREET_ADDRESS]" at bounding box center [255, 563] width 115 height 14
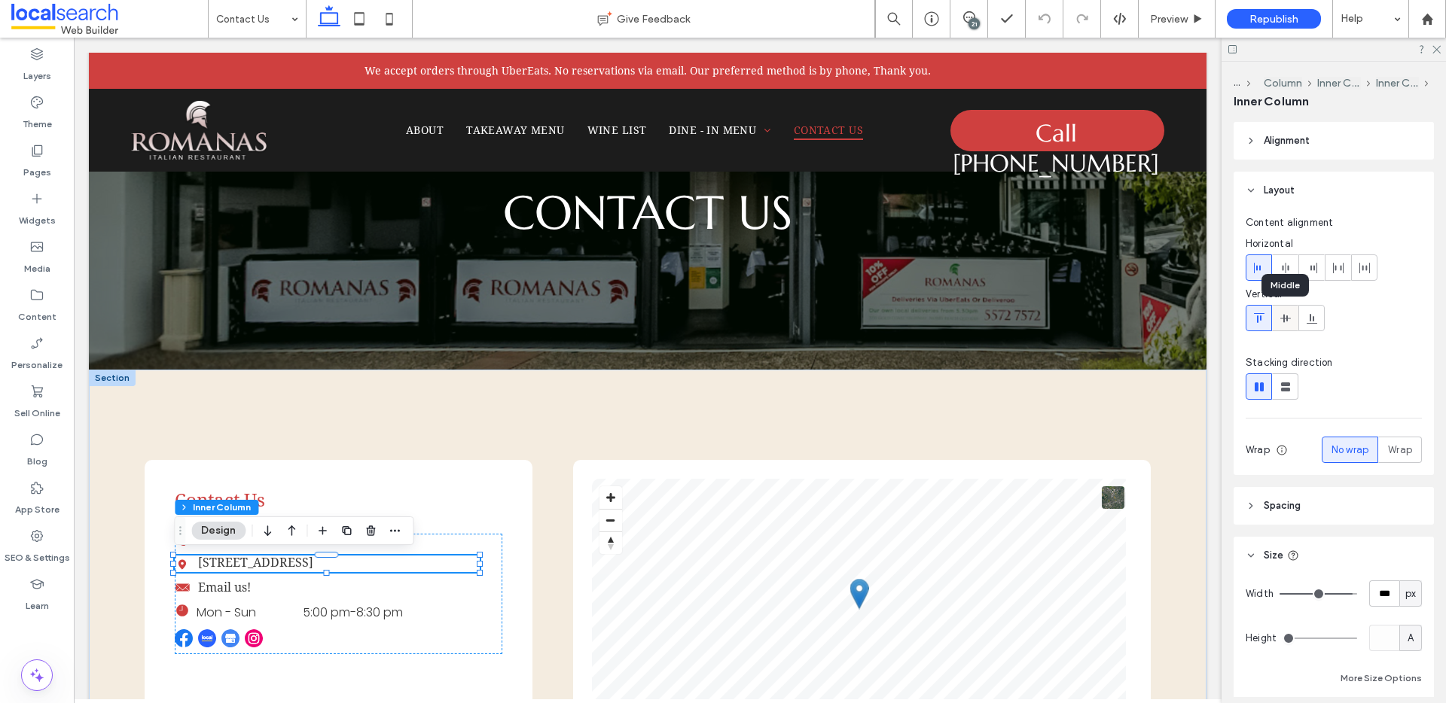
click at [1293, 320] on div at bounding box center [1284, 318] width 25 height 25
type input "**"
click at [966, 18] on icon at bounding box center [969, 17] width 12 height 12
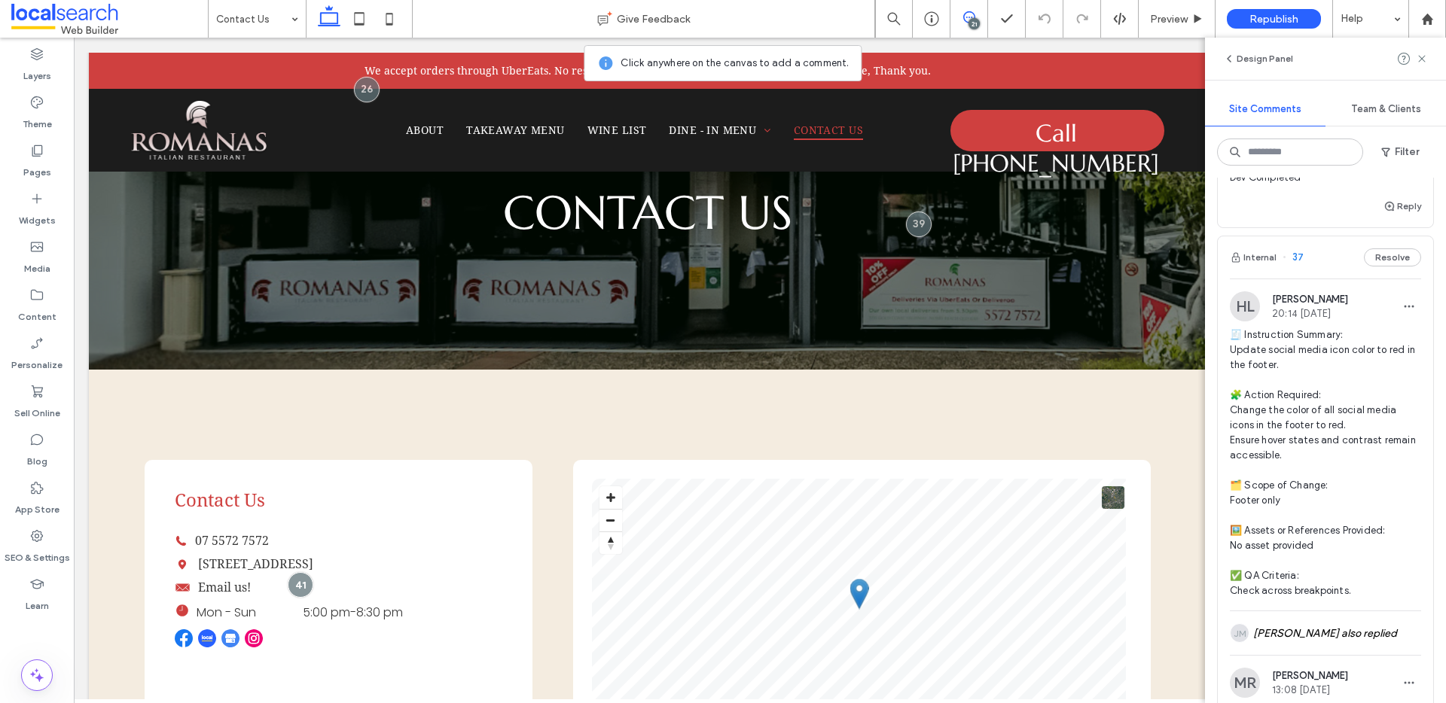
scroll to position [4193, 0]
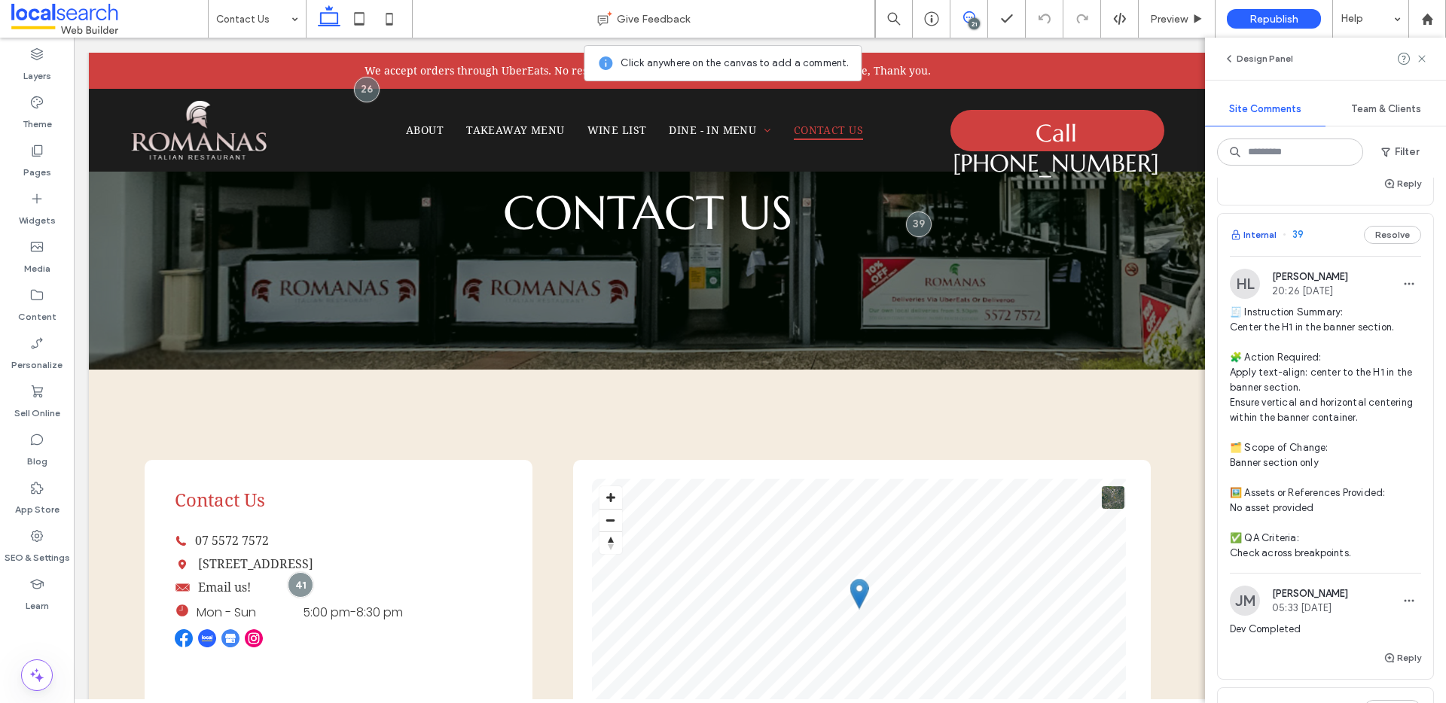
click at [1258, 244] on button "Internal" at bounding box center [1252, 235] width 47 height 18
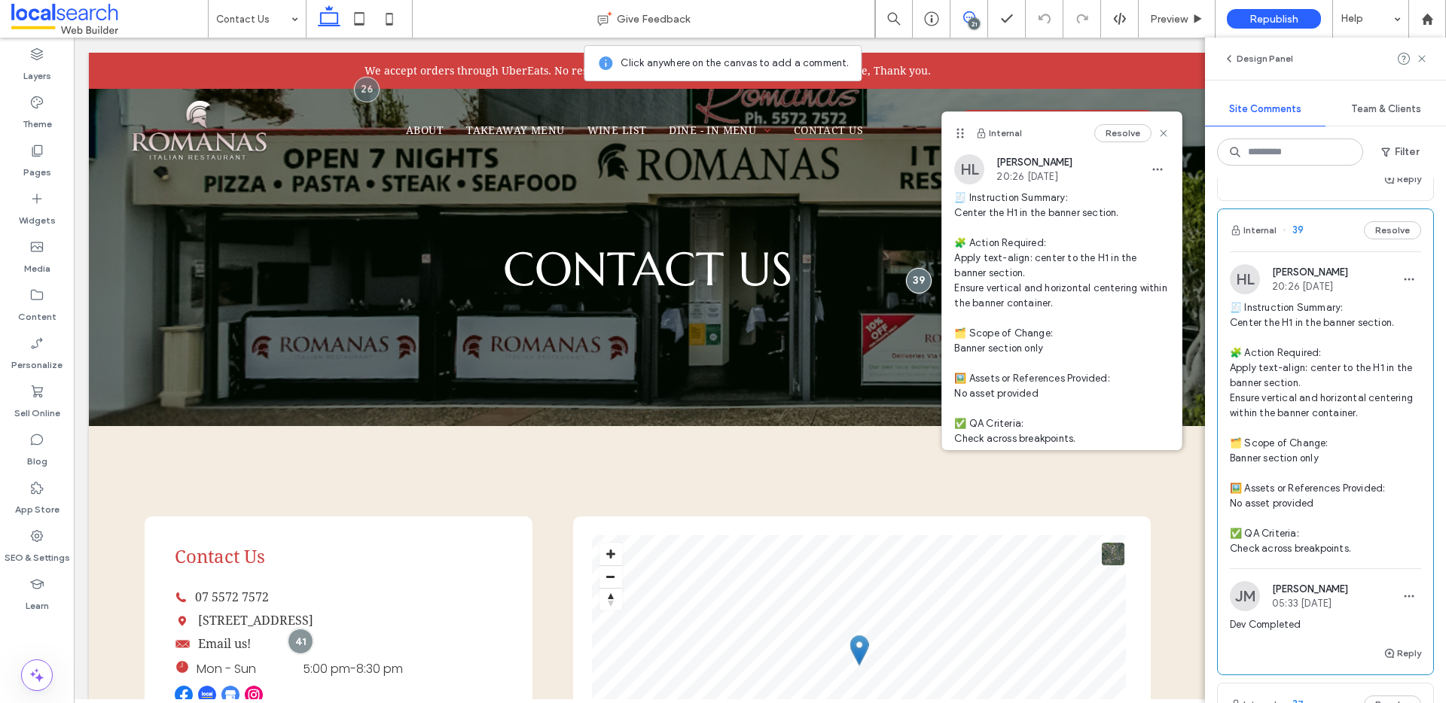
scroll to position [4212, 0]
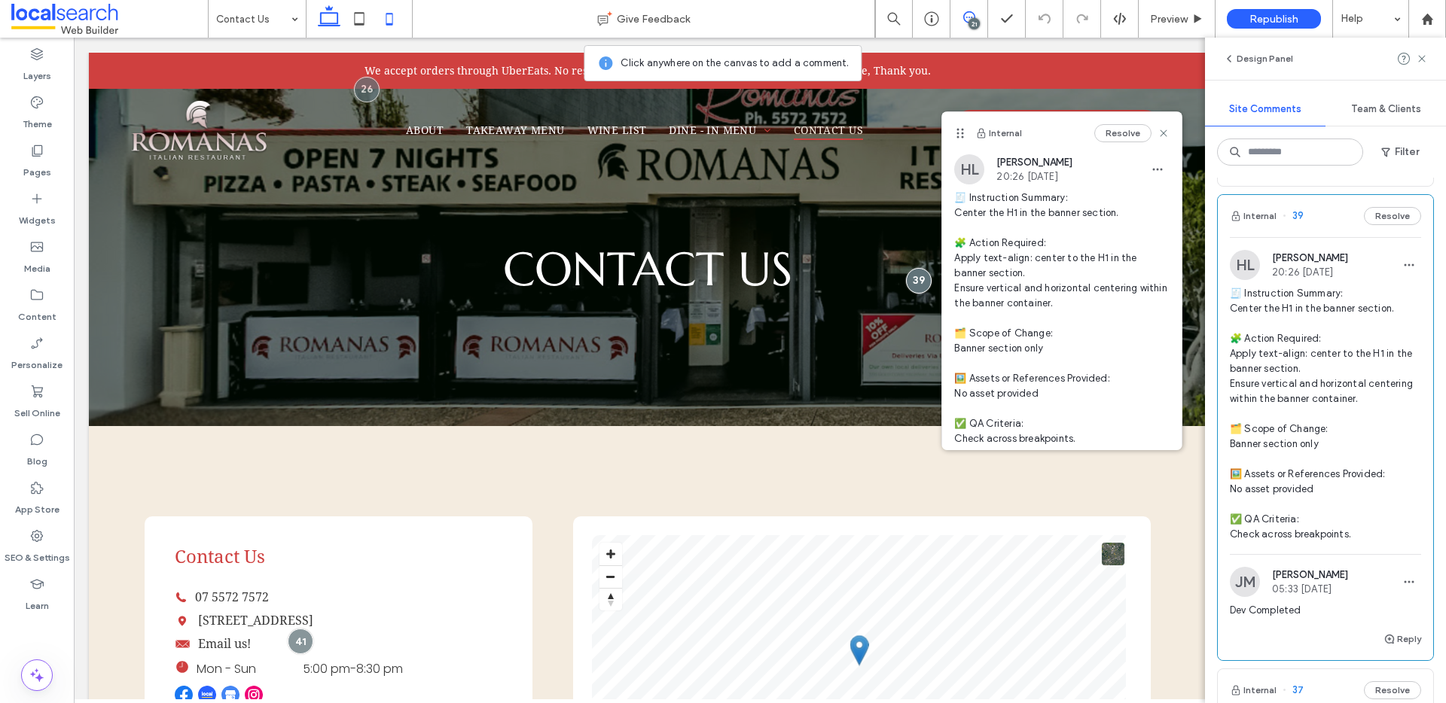
click at [364, 19] on use at bounding box center [360, 18] width 10 height 13
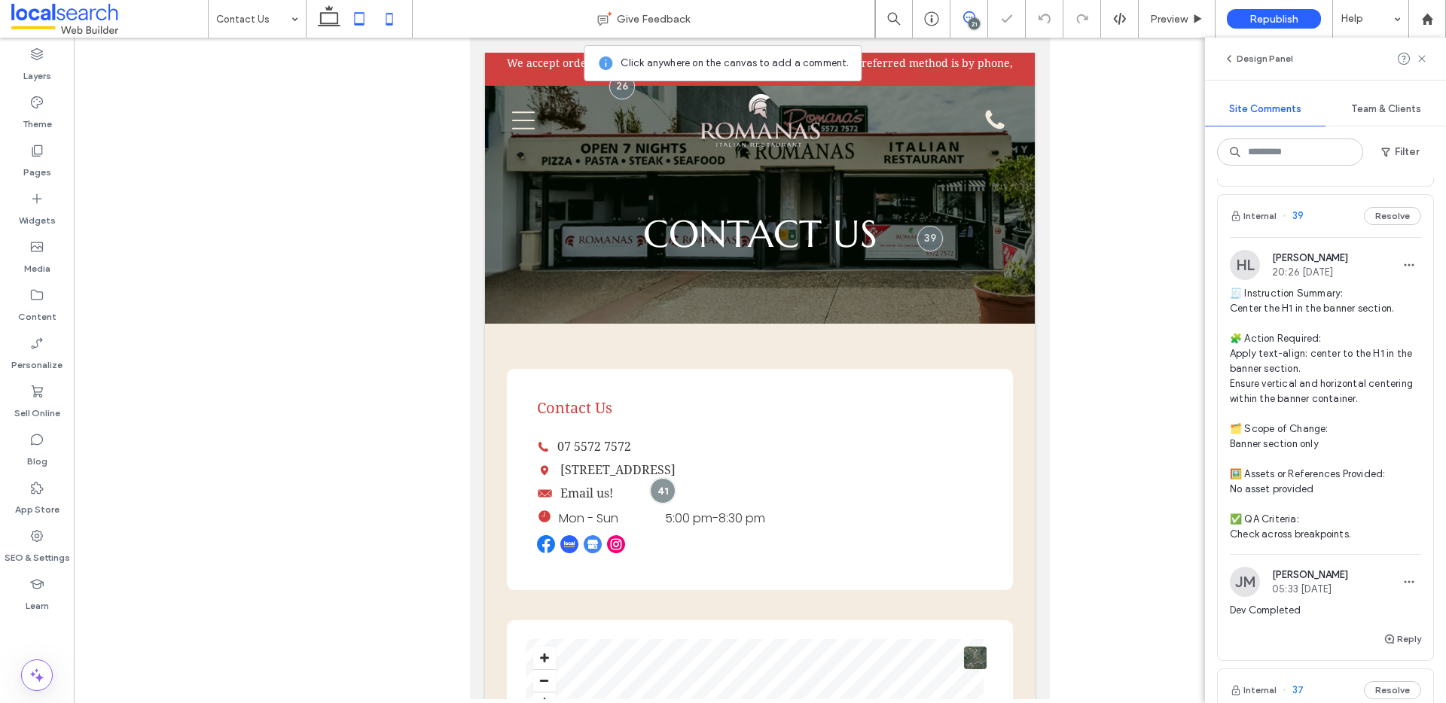
click at [387, 18] on icon at bounding box center [389, 19] width 30 height 30
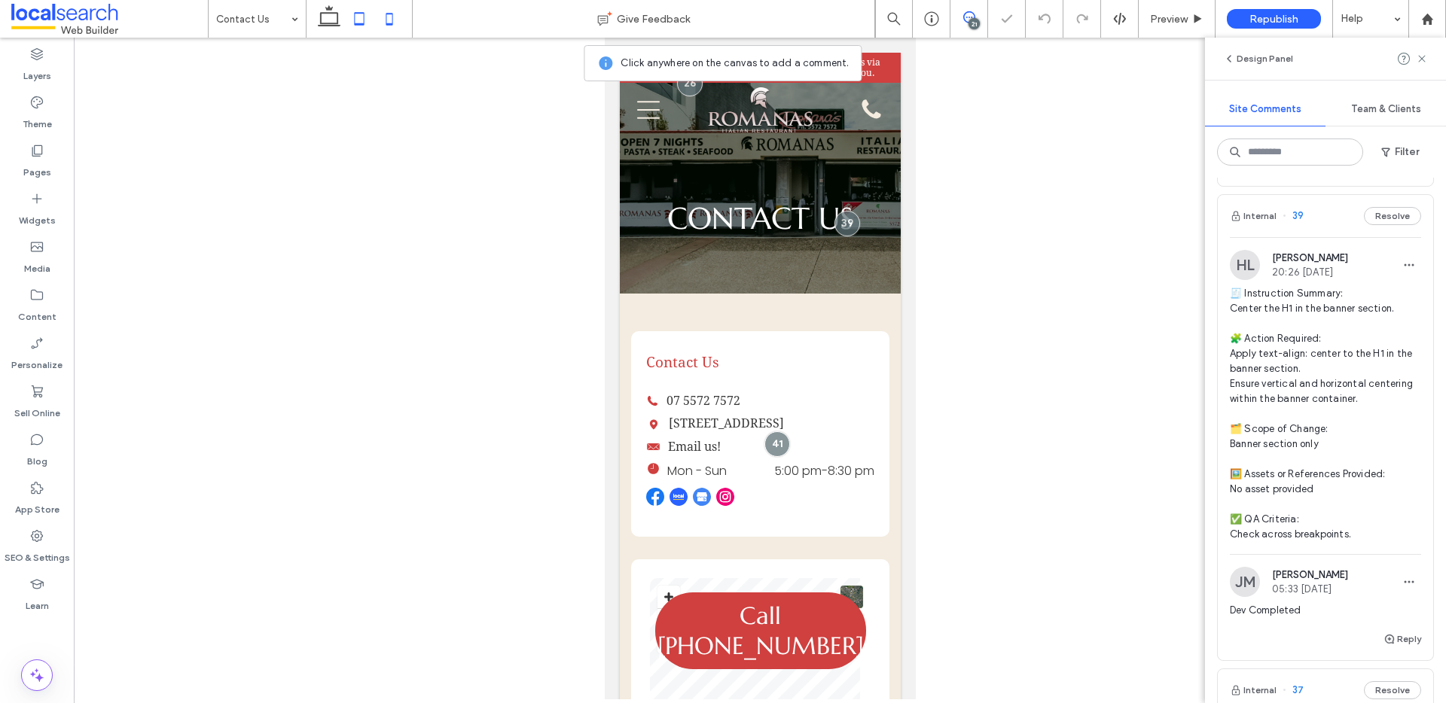
drag, startPoint x: 329, startPoint y: 18, endPoint x: 349, endPoint y: 23, distance: 20.8
click at [330, 17] on icon at bounding box center [329, 19] width 30 height 30
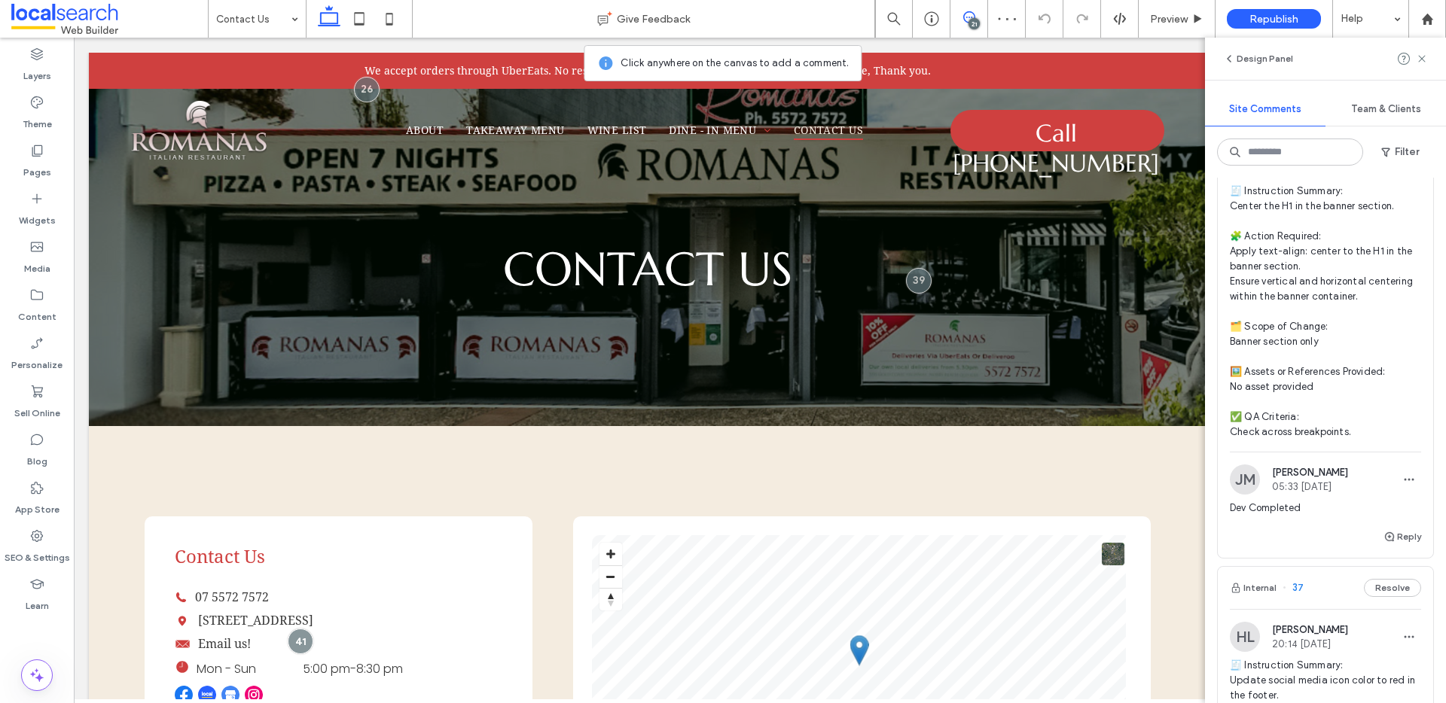
scroll to position [4348, 0]
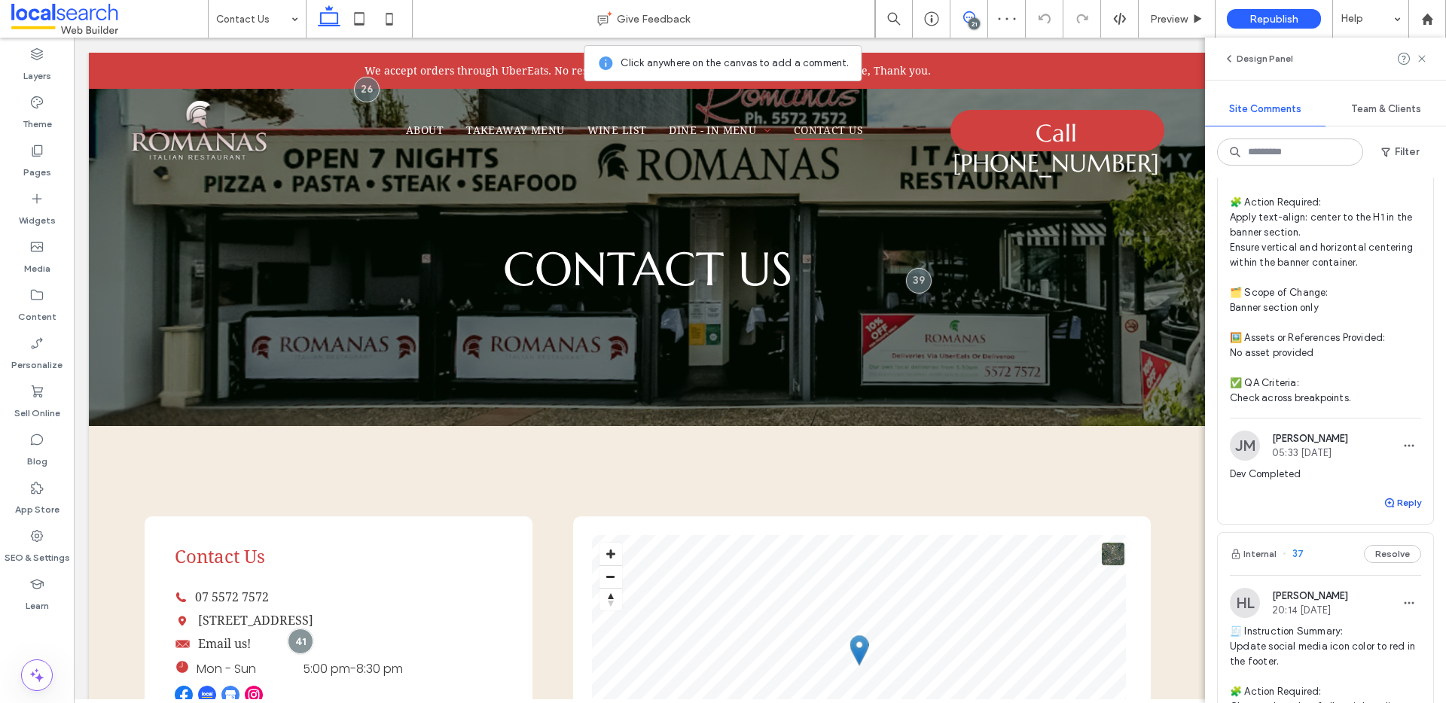
click at [1399, 512] on button "Reply" at bounding box center [1402, 503] width 38 height 18
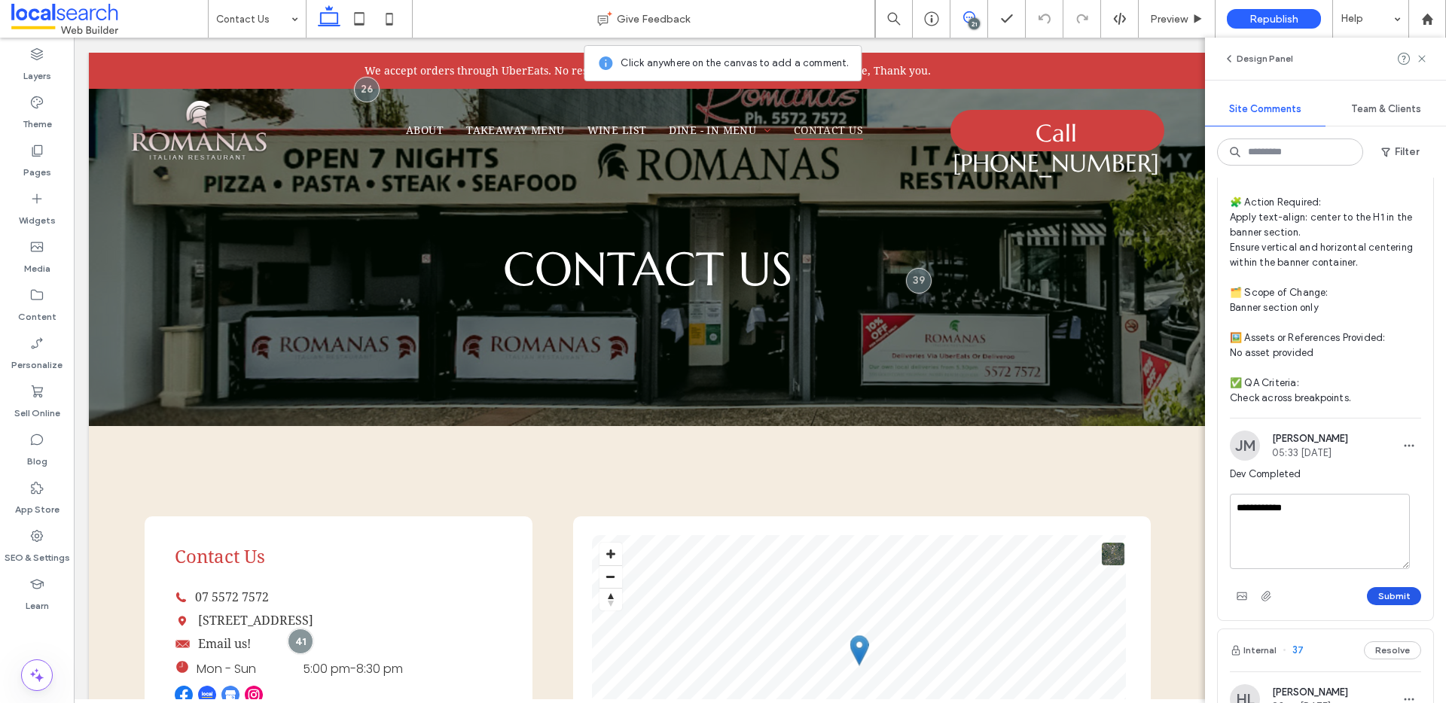
type textarea "**********"
click at [1370, 605] on button "Submit" at bounding box center [1394, 596] width 54 height 18
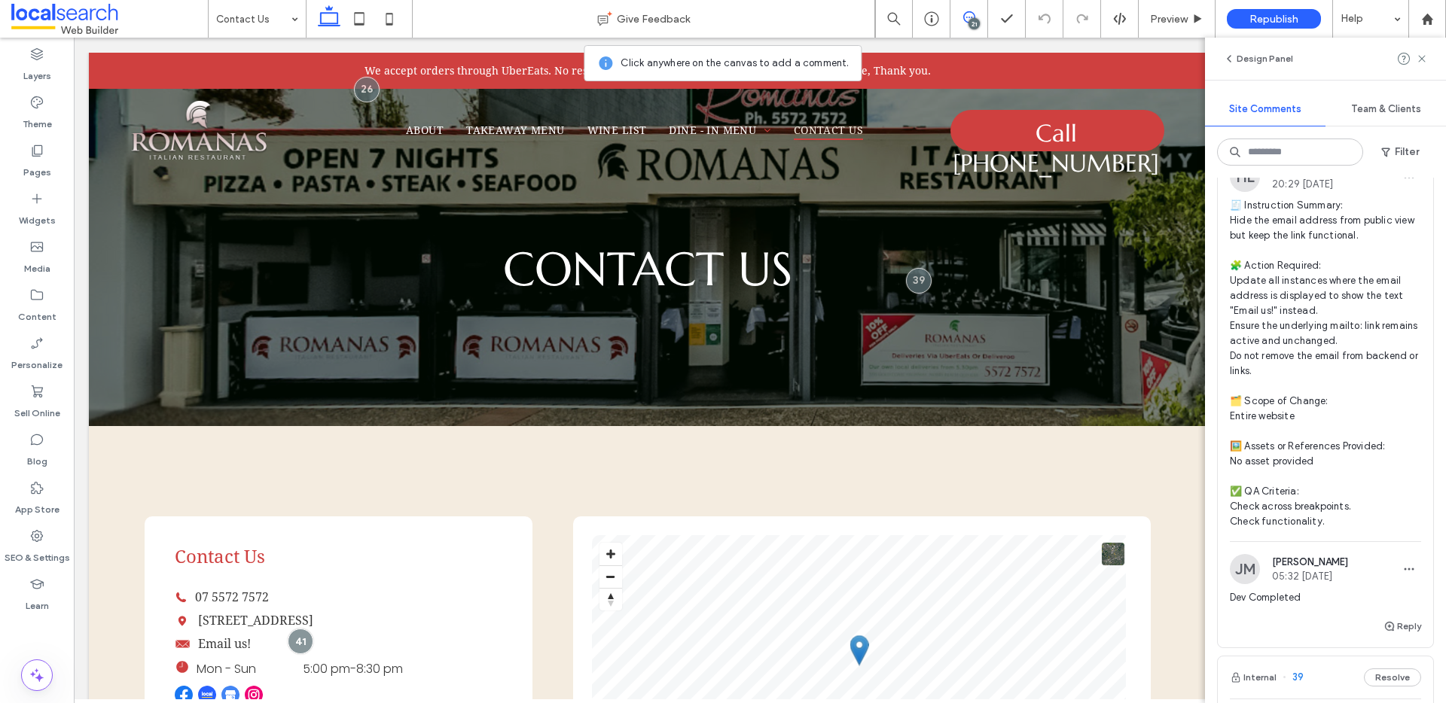
scroll to position [3719, 0]
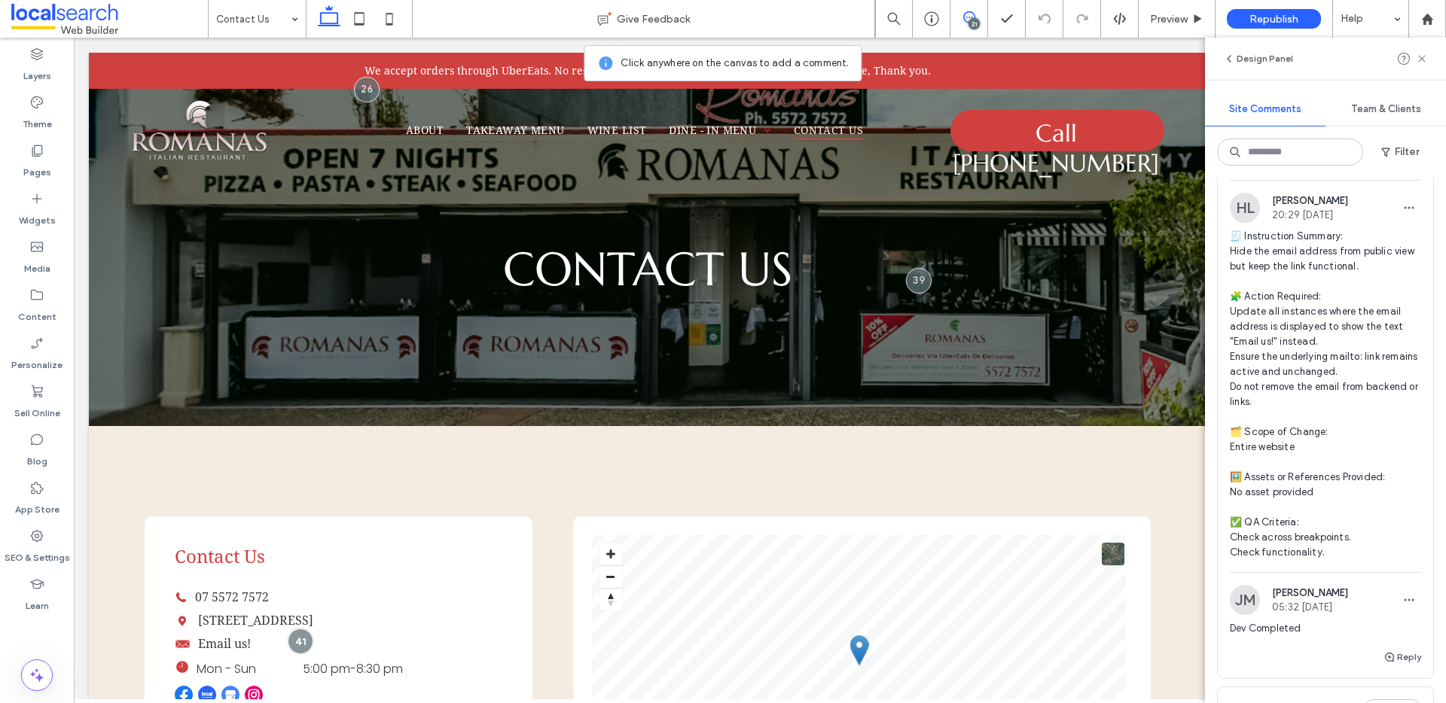
click at [1256, 168] on button "Internal" at bounding box center [1252, 159] width 47 height 18
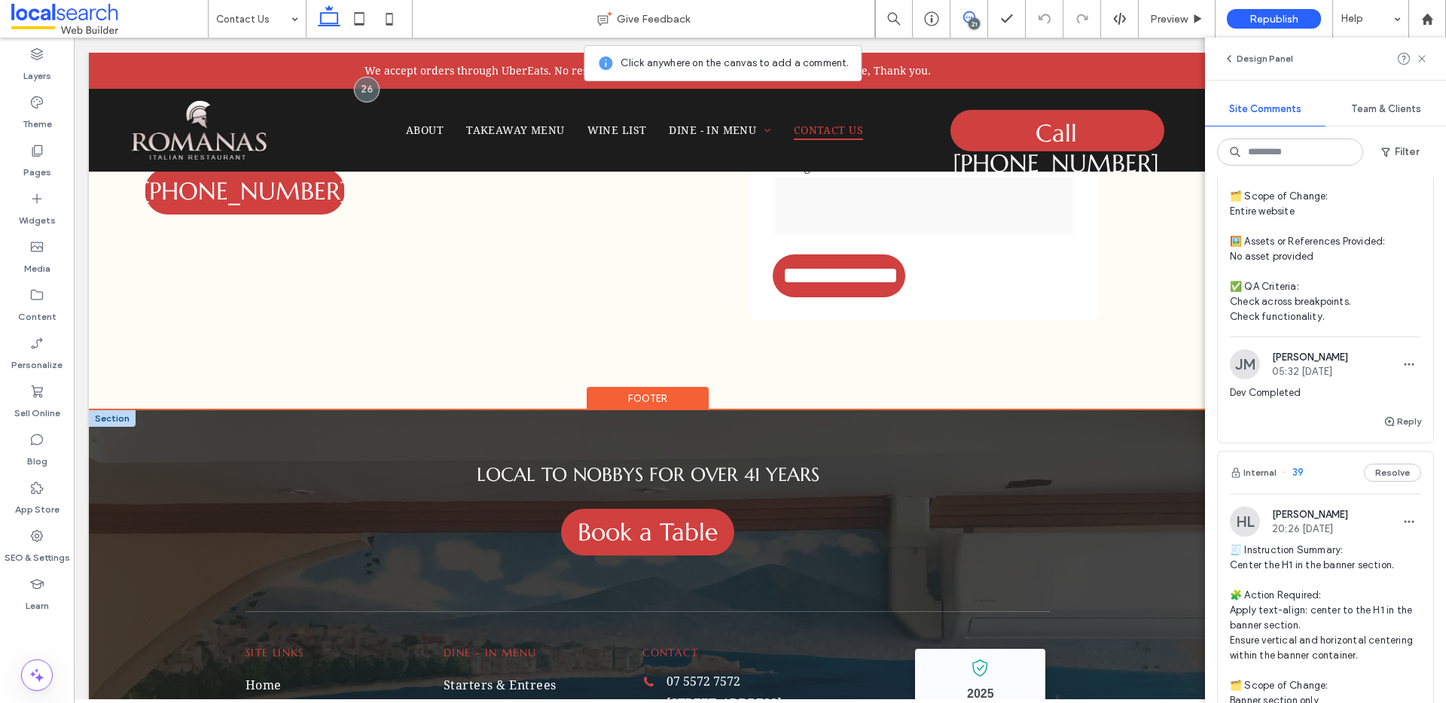
scroll to position [1450, 0]
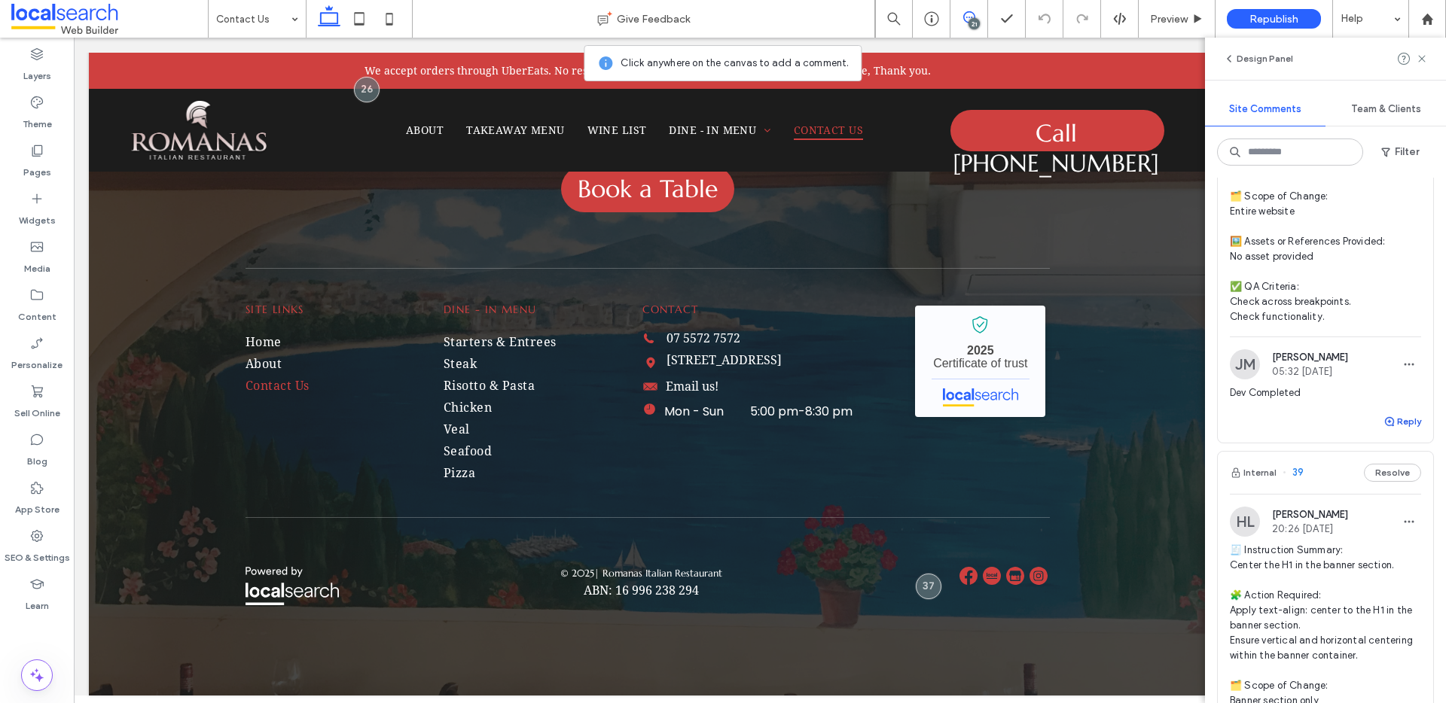
click at [1384, 430] on span "button" at bounding box center [1390, 421] width 14 height 17
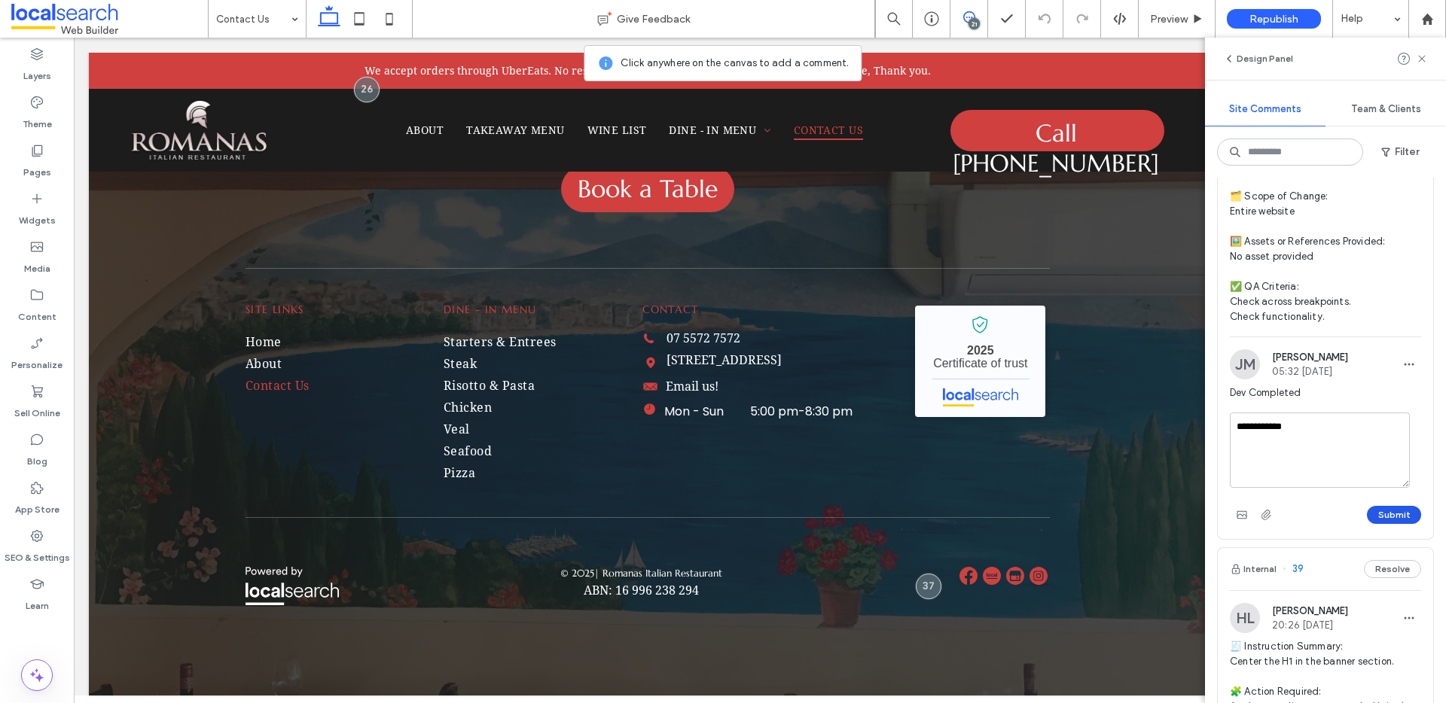
type textarea "**********"
click at [1392, 524] on button "Submit" at bounding box center [1394, 515] width 54 height 18
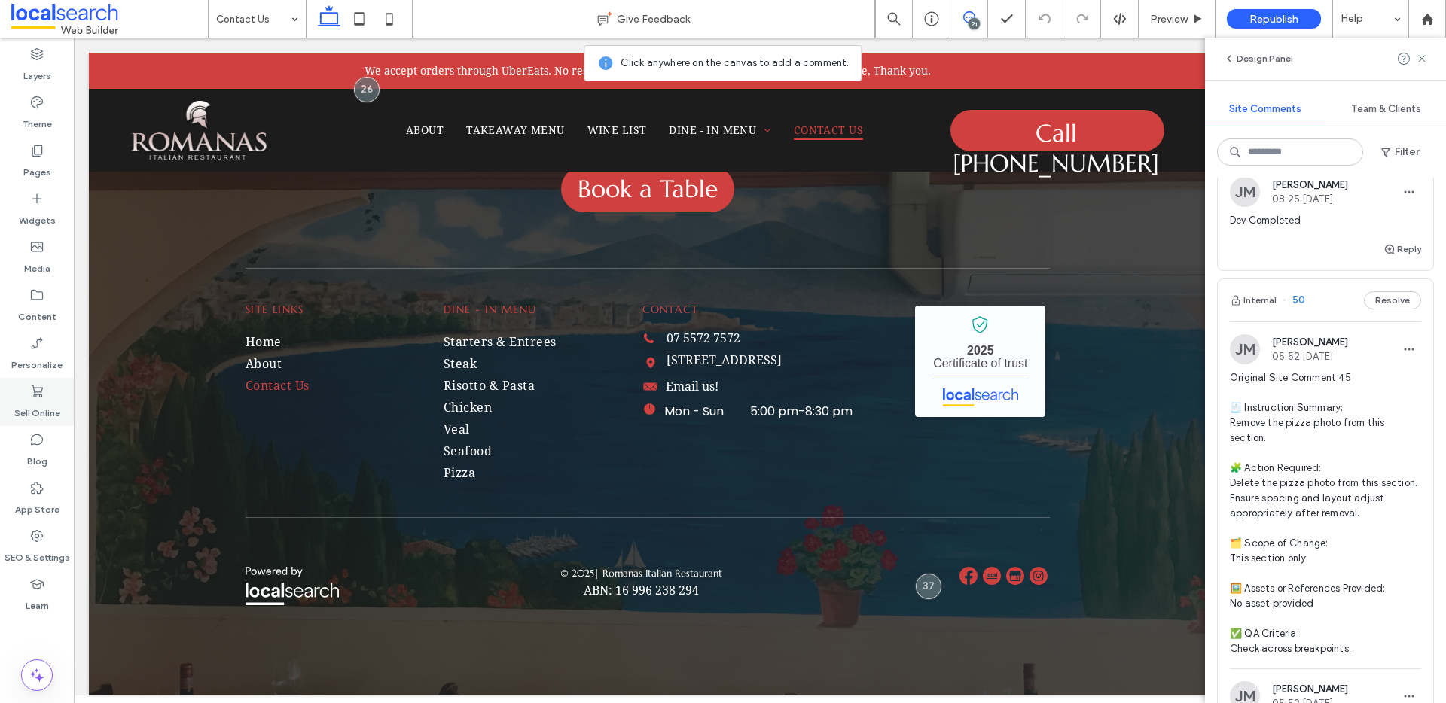
scroll to position [0, 0]
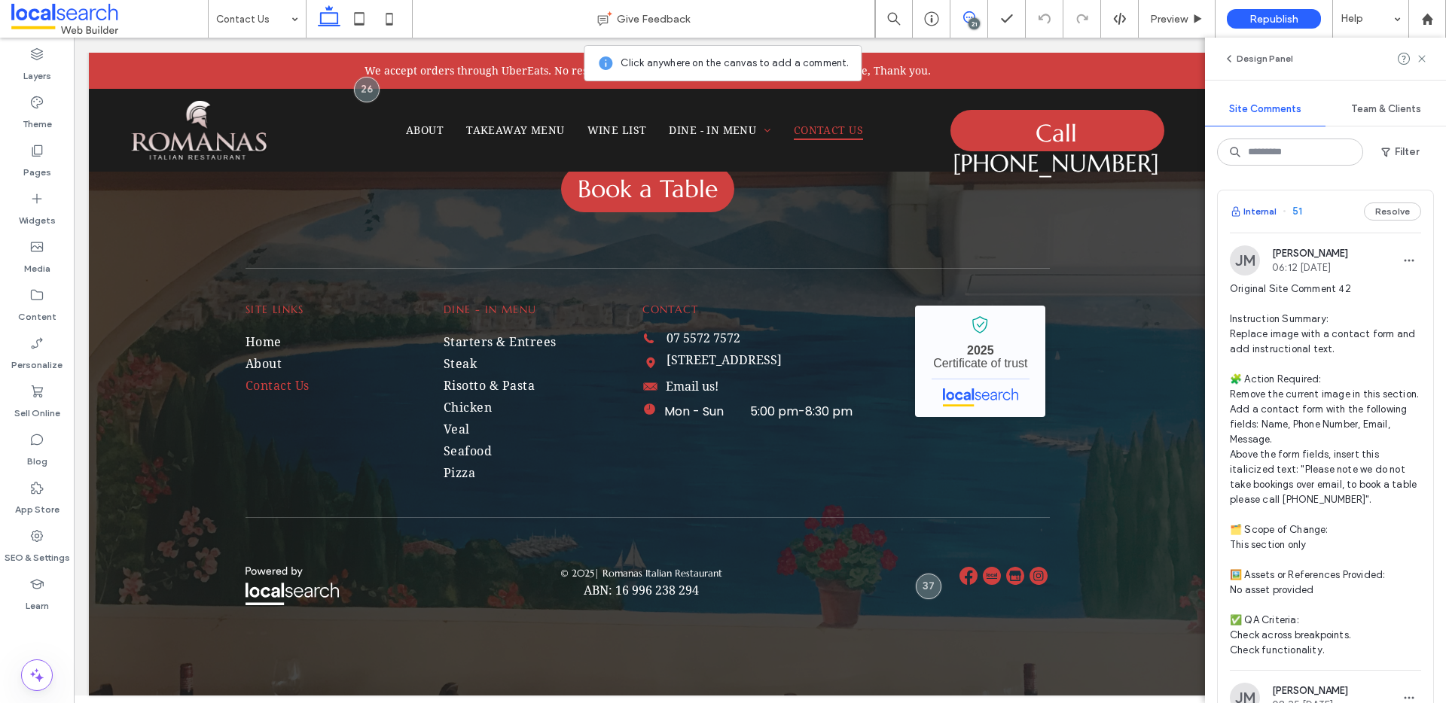
click at [1255, 212] on button "Internal" at bounding box center [1252, 212] width 47 height 18
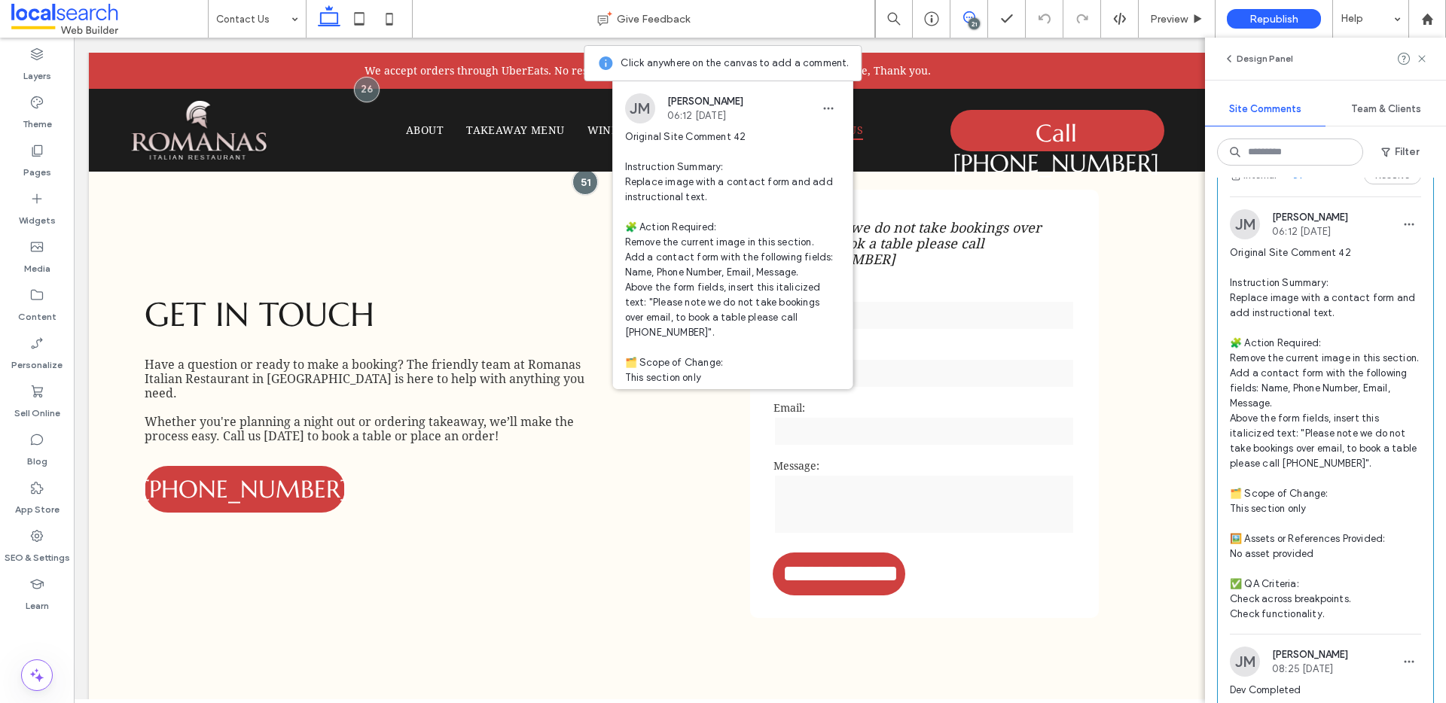
scroll to position [39, 0]
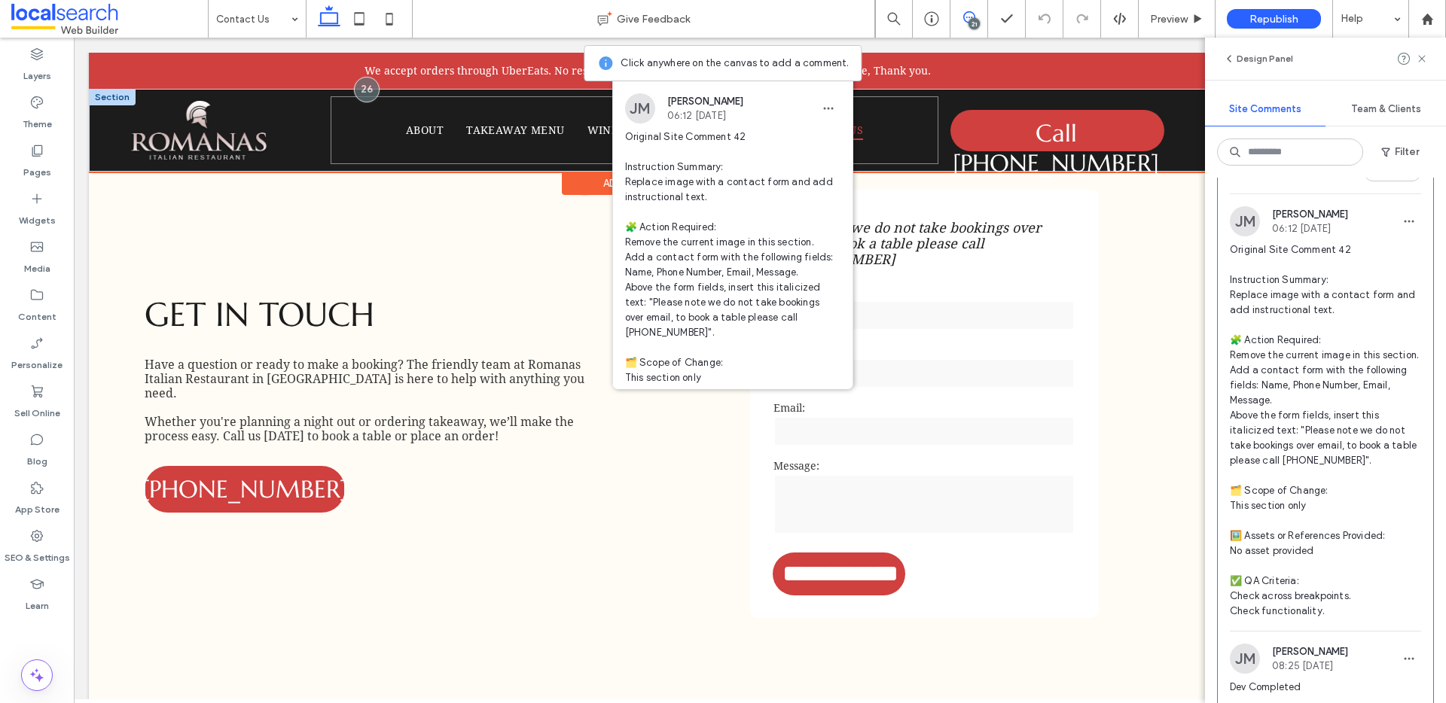
drag, startPoint x: 696, startPoint y: 123, endPoint x: 540, endPoint y: 96, distance: 158.2
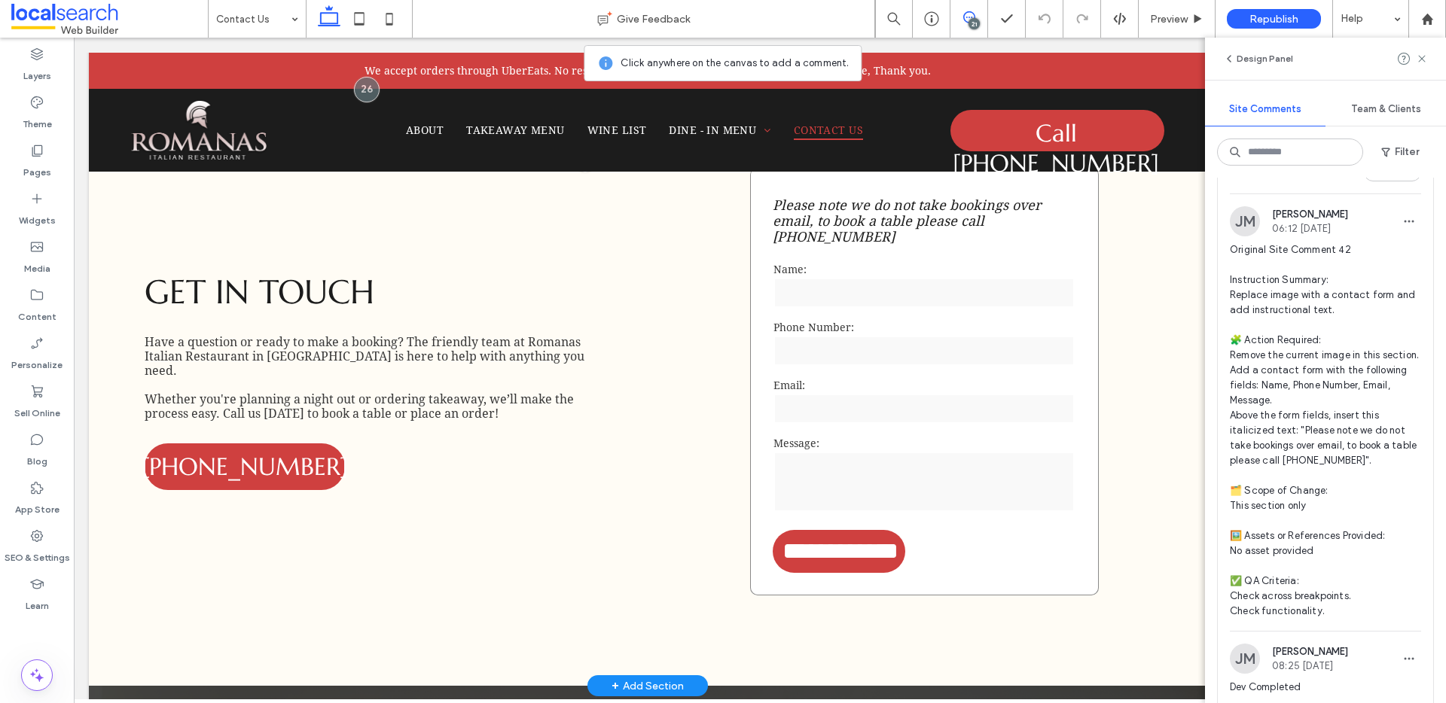
scroll to position [809, 0]
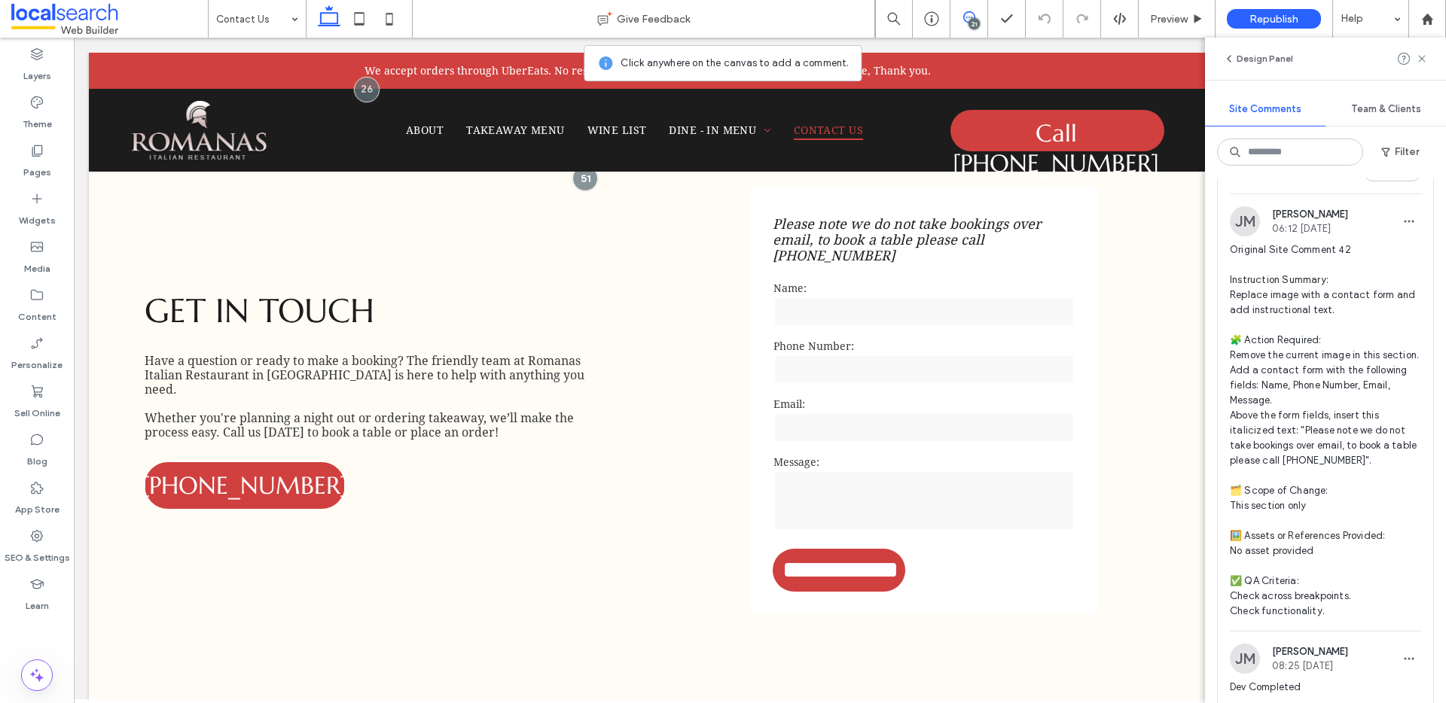
click at [966, 17] on use at bounding box center [969, 17] width 12 height 12
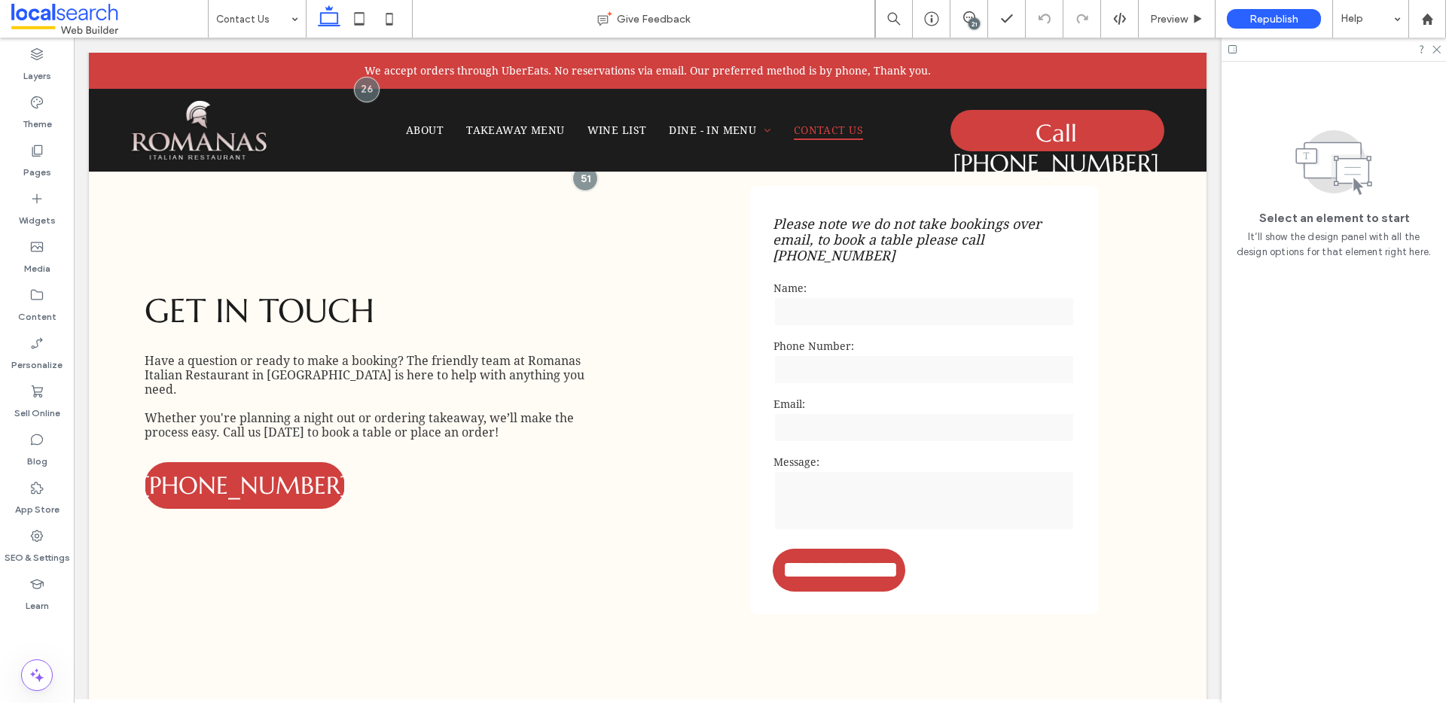
scroll to position [0, 0]
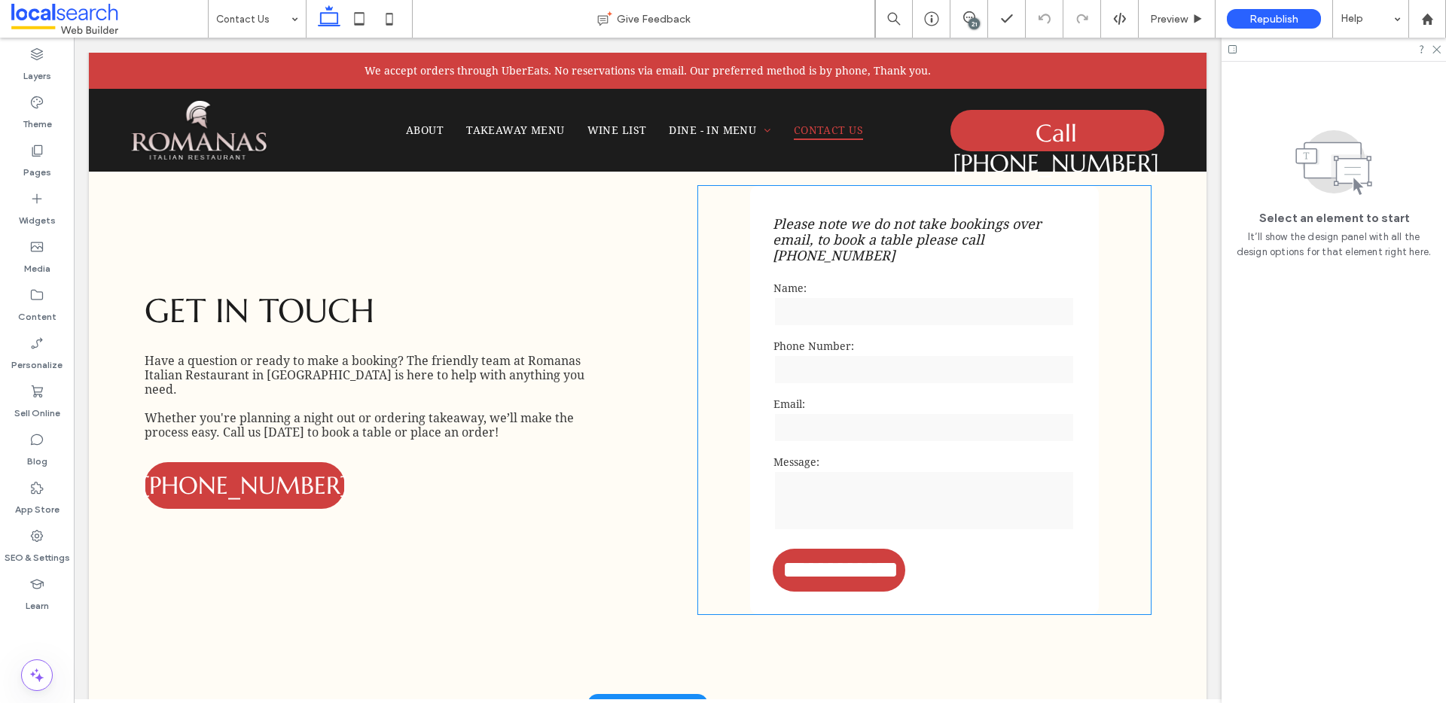
click at [882, 241] on span "Please note we do not take bookings over email, to book a table please call (07…" at bounding box center [906, 239] width 268 height 47
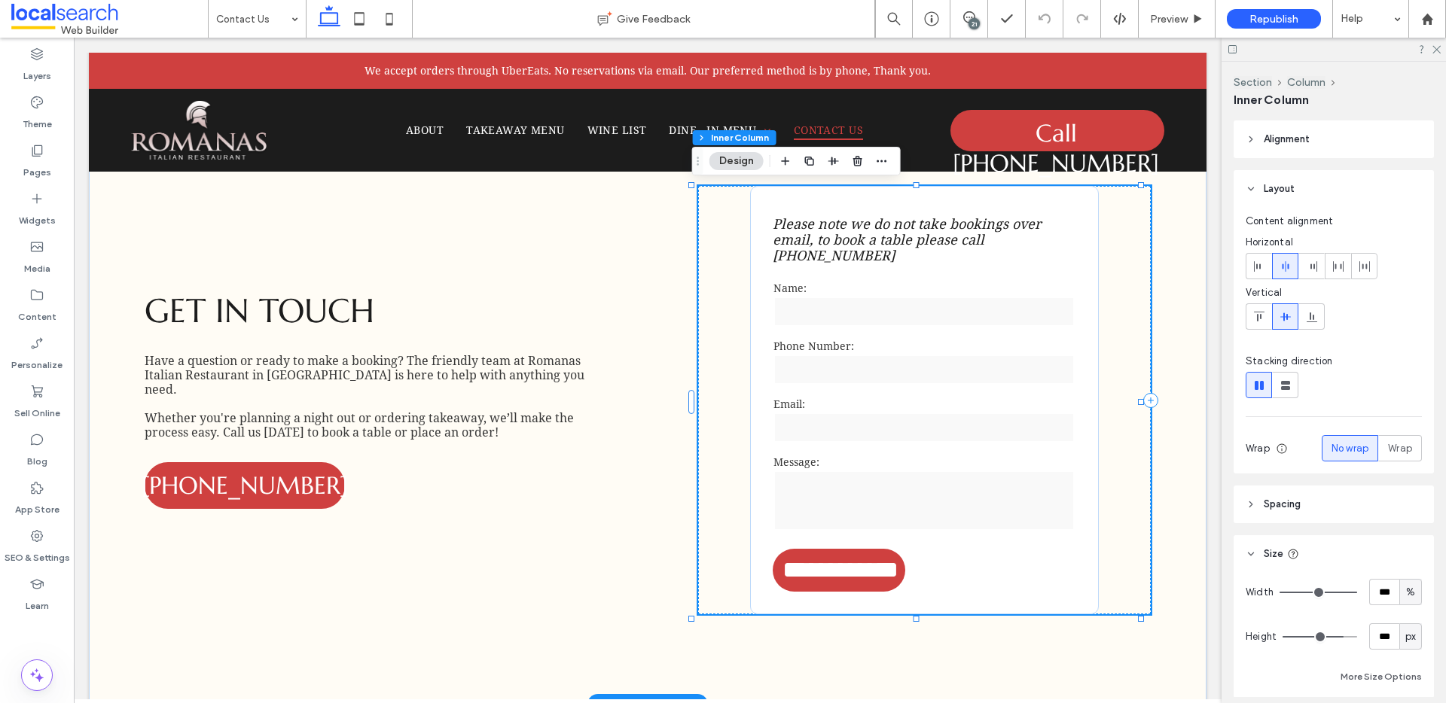
click at [873, 238] on span "Please note we do not take bookings over email, to book a table please call (07…" at bounding box center [906, 239] width 268 height 47
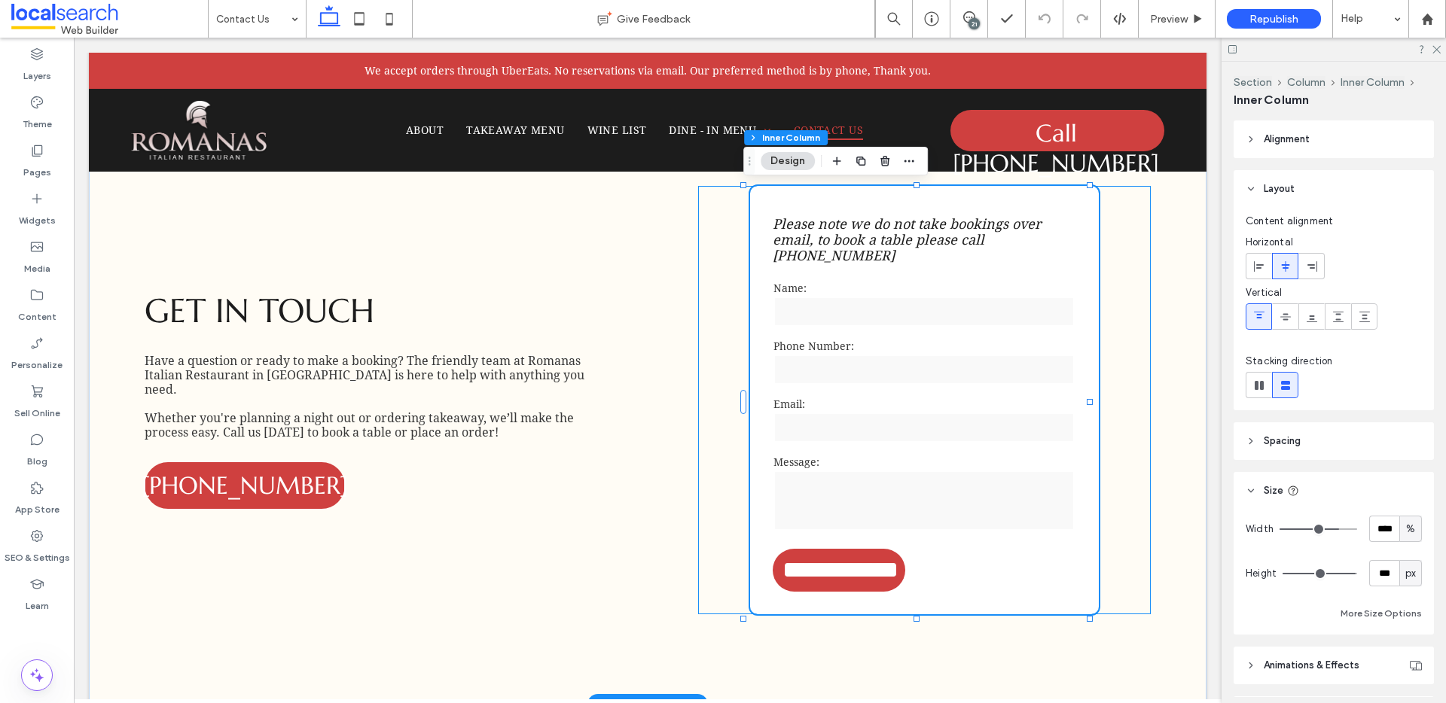
click at [864, 235] on span "Please note we do not take bookings over email, to book a table please call (07…" at bounding box center [906, 239] width 268 height 47
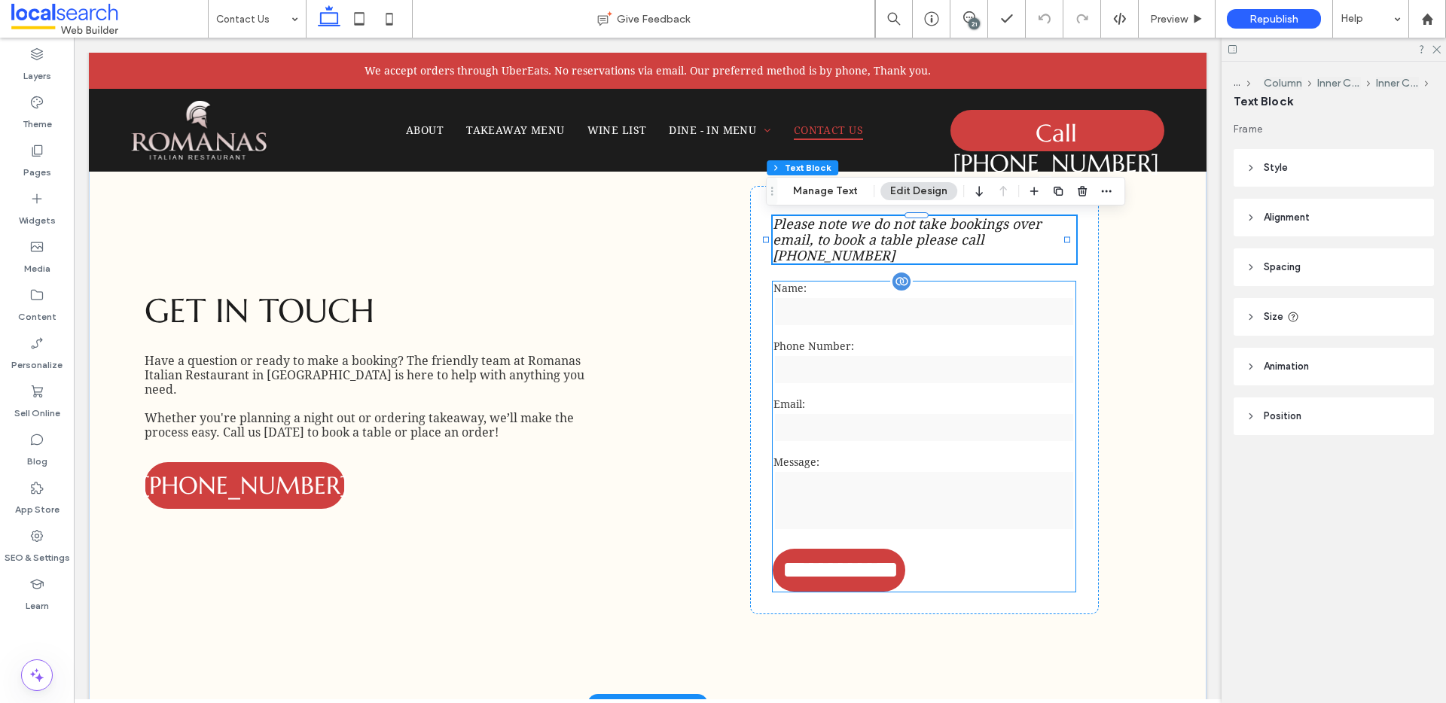
click at [859, 439] on input "email" at bounding box center [923, 428] width 301 height 30
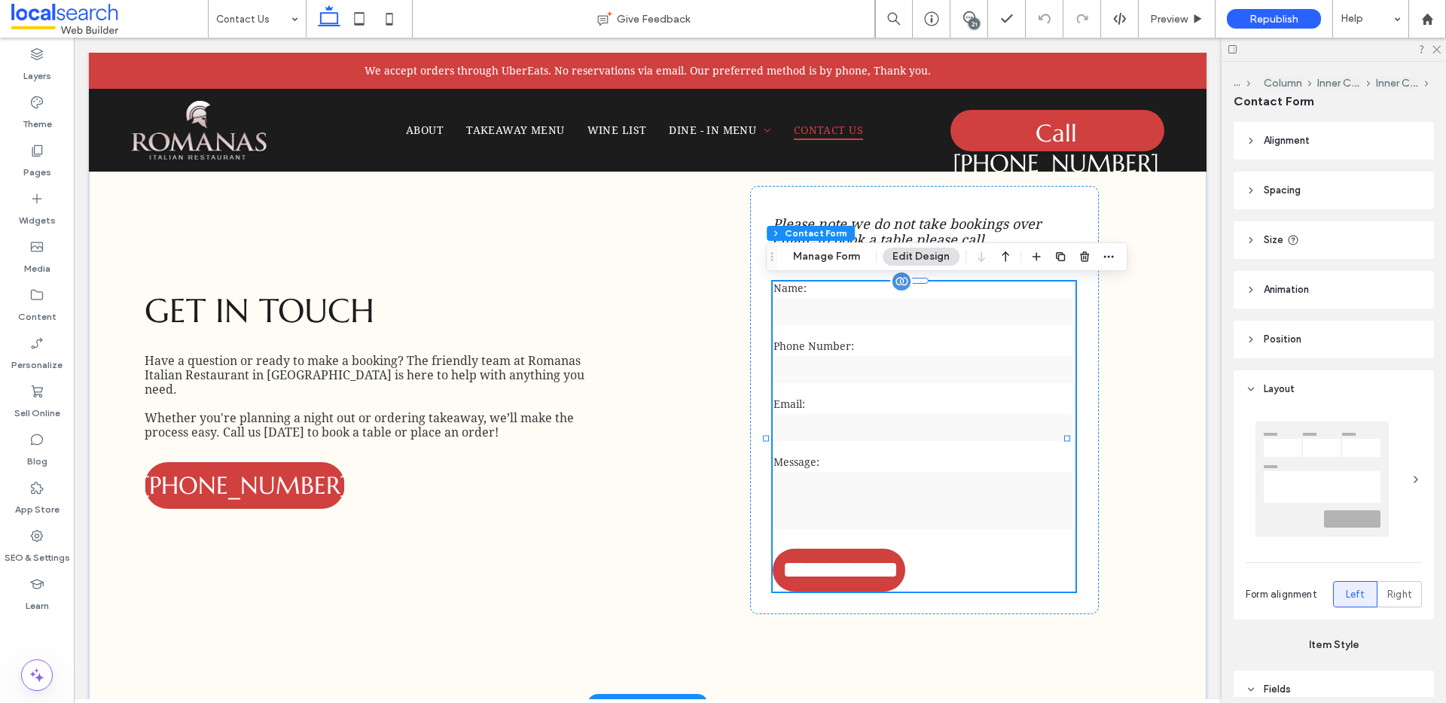
click at [859, 439] on input "email" at bounding box center [923, 428] width 301 height 30
type input "***"
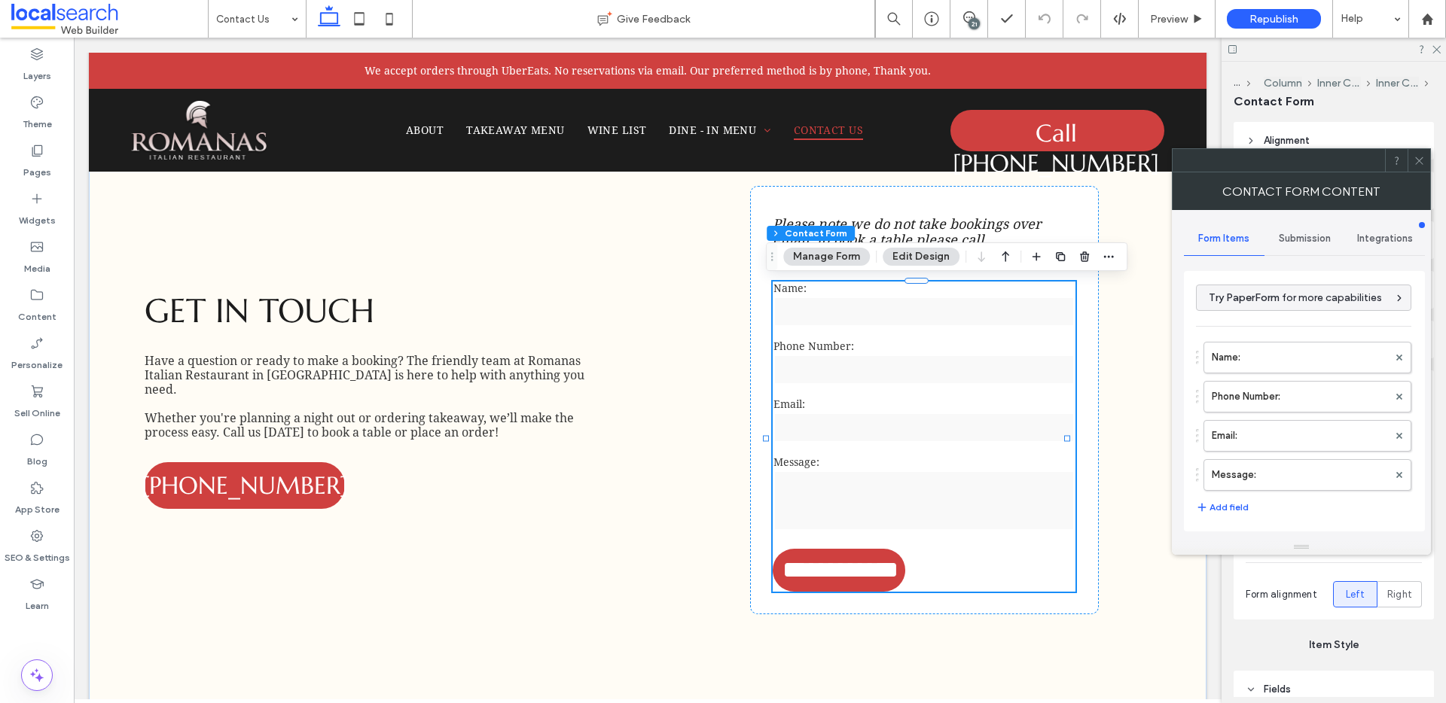
click at [1319, 236] on span "Submission" at bounding box center [1304, 239] width 52 height 12
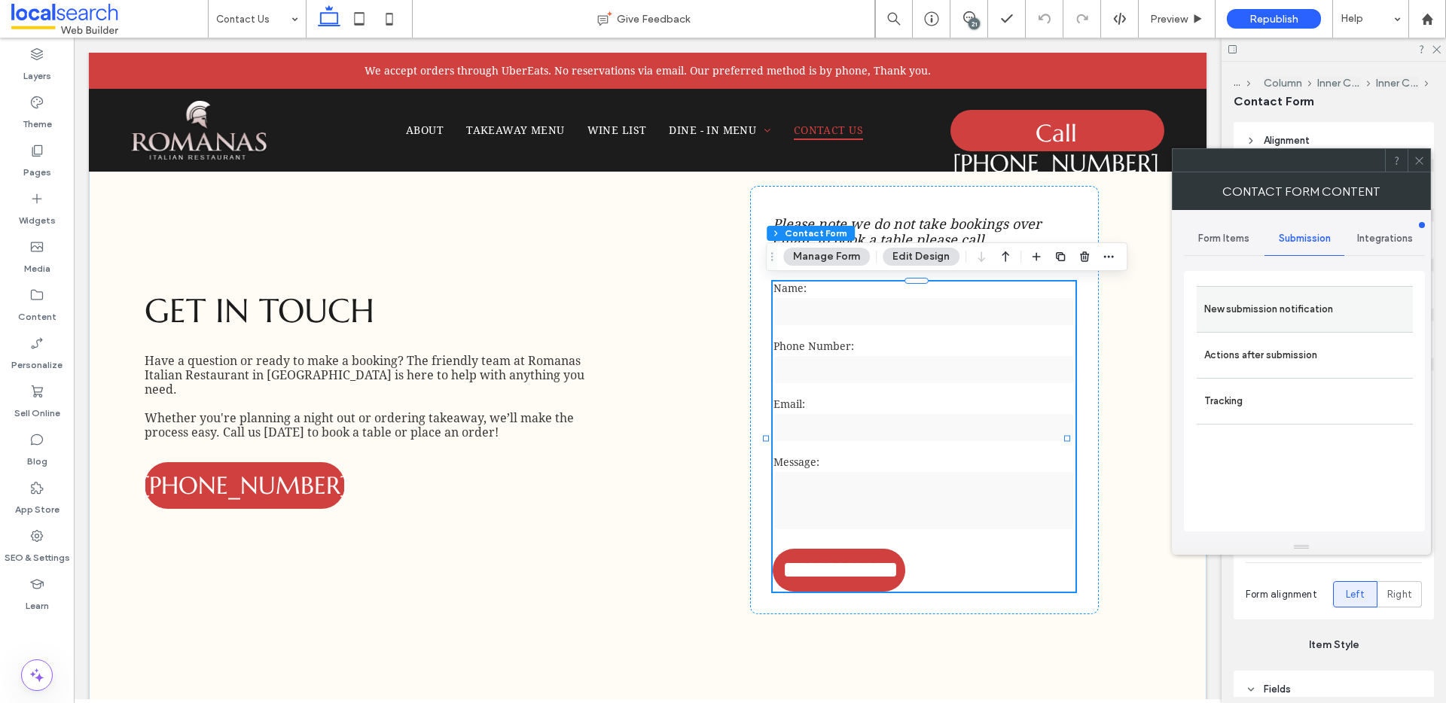
click at [1252, 308] on label "New submission notification" at bounding box center [1304, 309] width 201 height 30
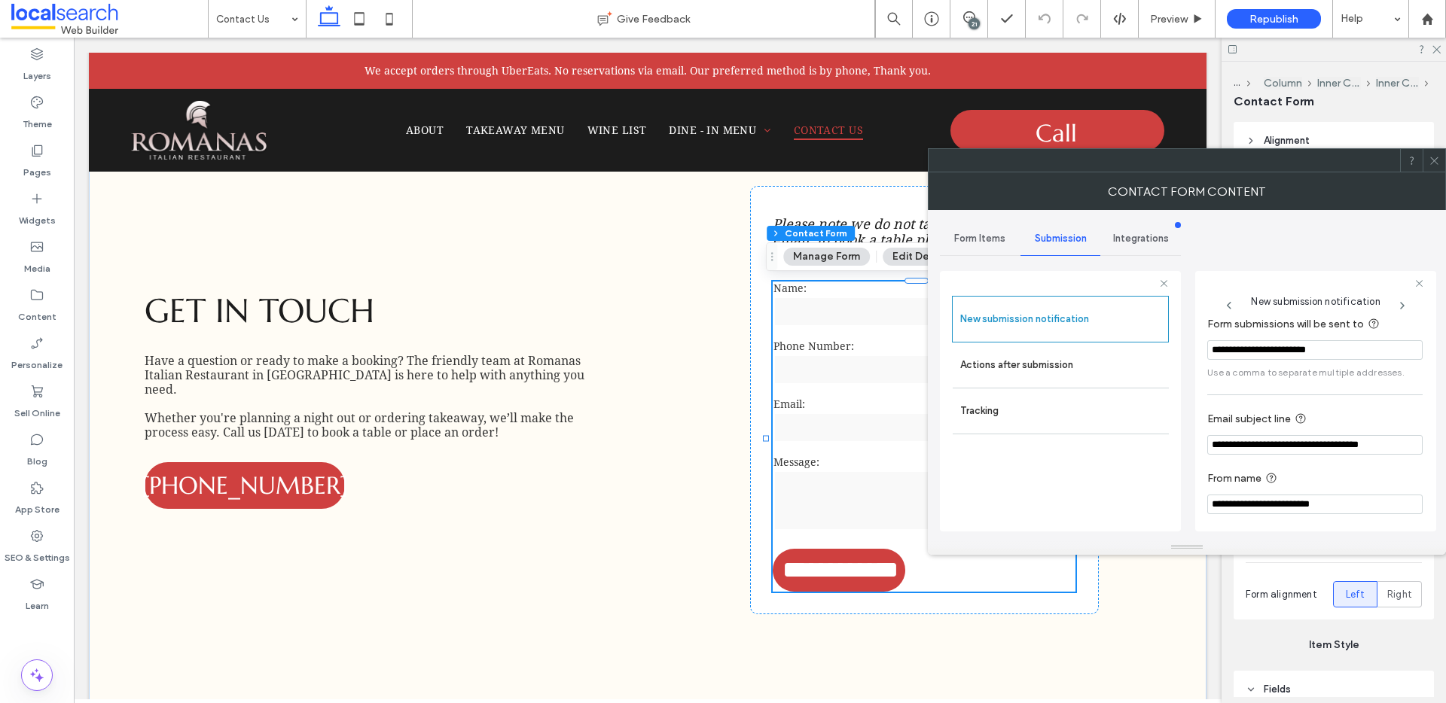
scroll to position [79, 0]
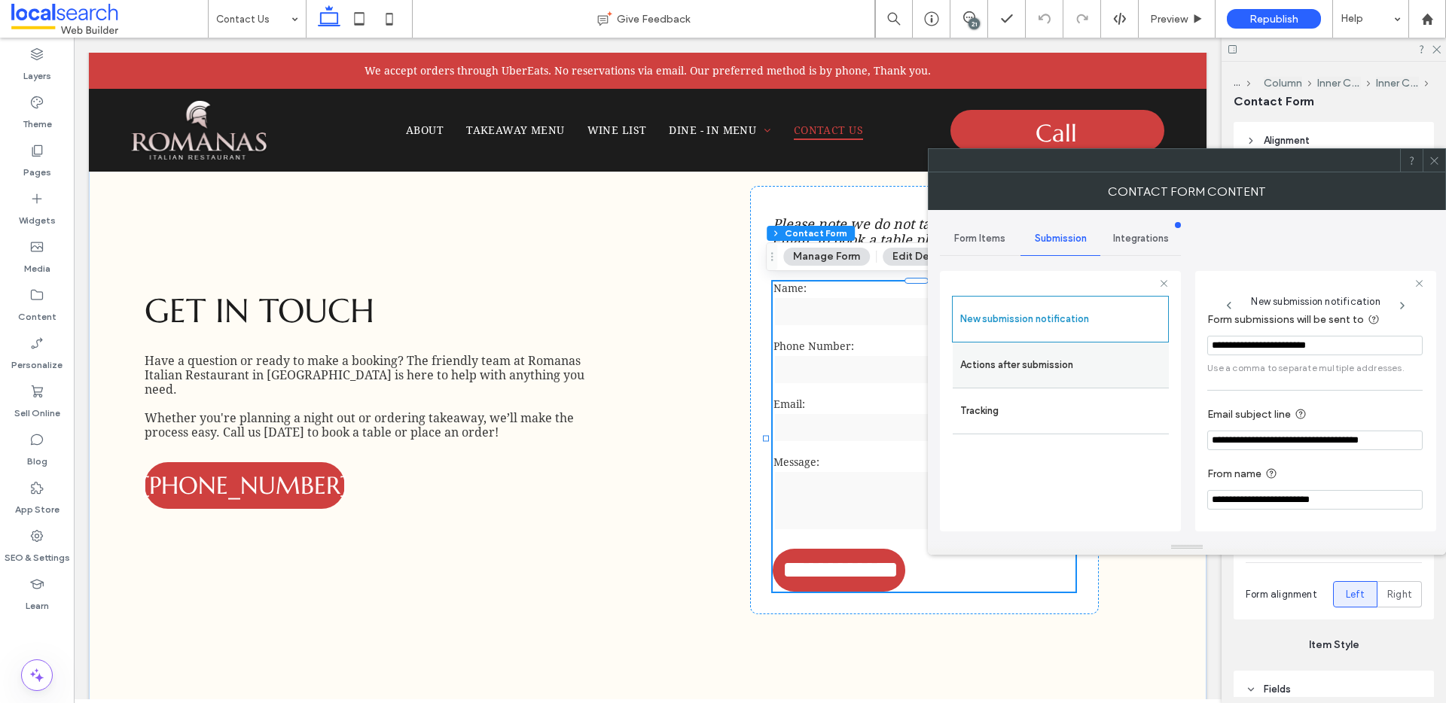
drag, startPoint x: 1055, startPoint y: 357, endPoint x: 1076, endPoint y: 349, distance: 22.4
click at [1056, 357] on label "Actions after submission" at bounding box center [1060, 365] width 201 height 30
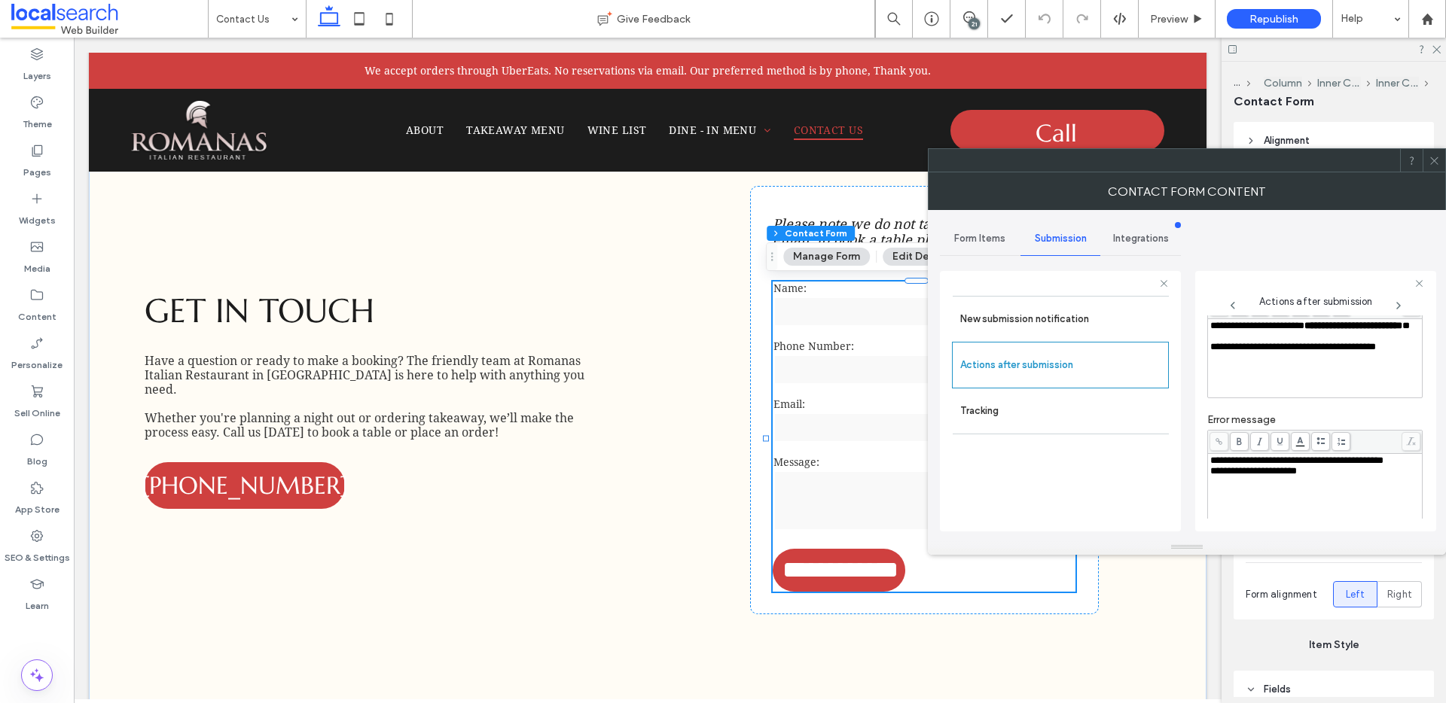
click at [1283, 465] on span "**********" at bounding box center [1296, 461] width 173 height 10
click at [1278, 466] on div "**********" at bounding box center [1315, 461] width 210 height 11
click at [1430, 160] on icon at bounding box center [1433, 160] width 11 height 11
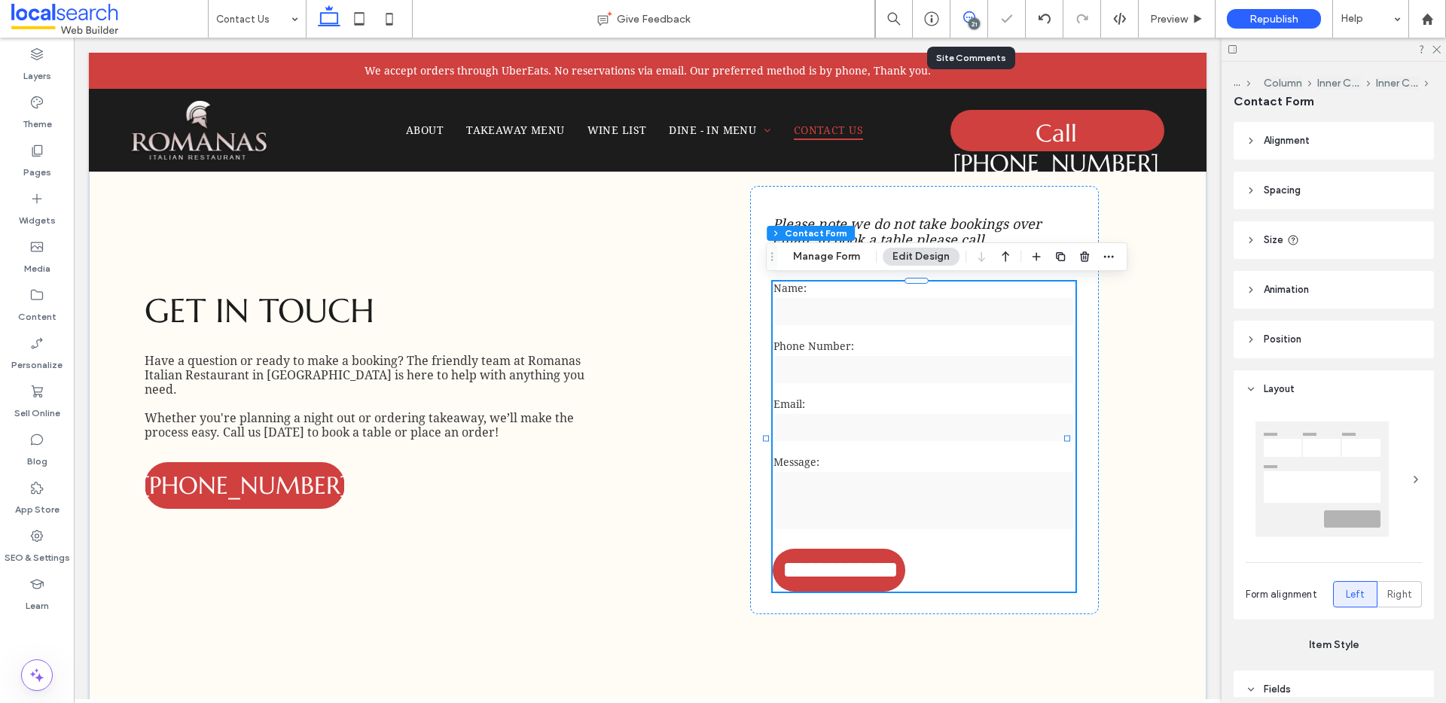
click at [963, 21] on icon at bounding box center [969, 17] width 12 height 12
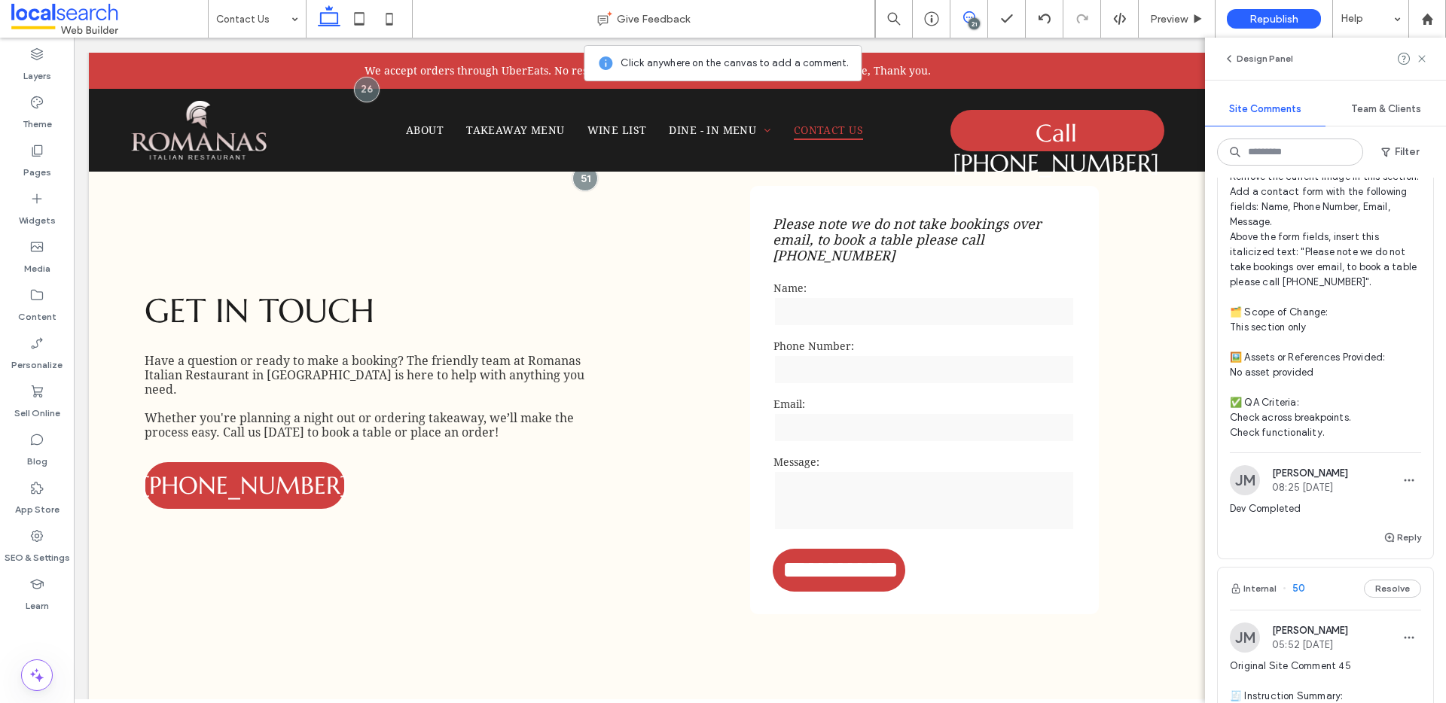
scroll to position [230, 0]
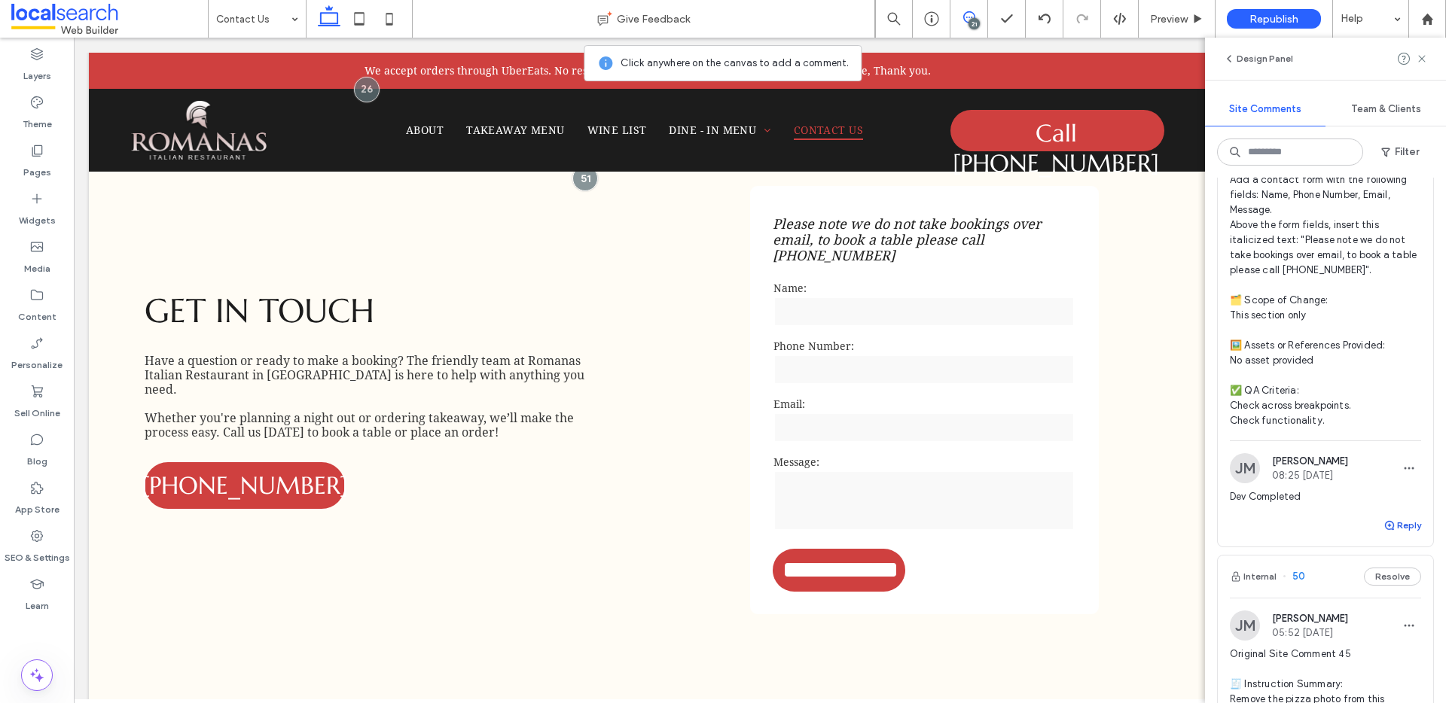
click at [1402, 535] on button "Reply" at bounding box center [1402, 525] width 38 height 18
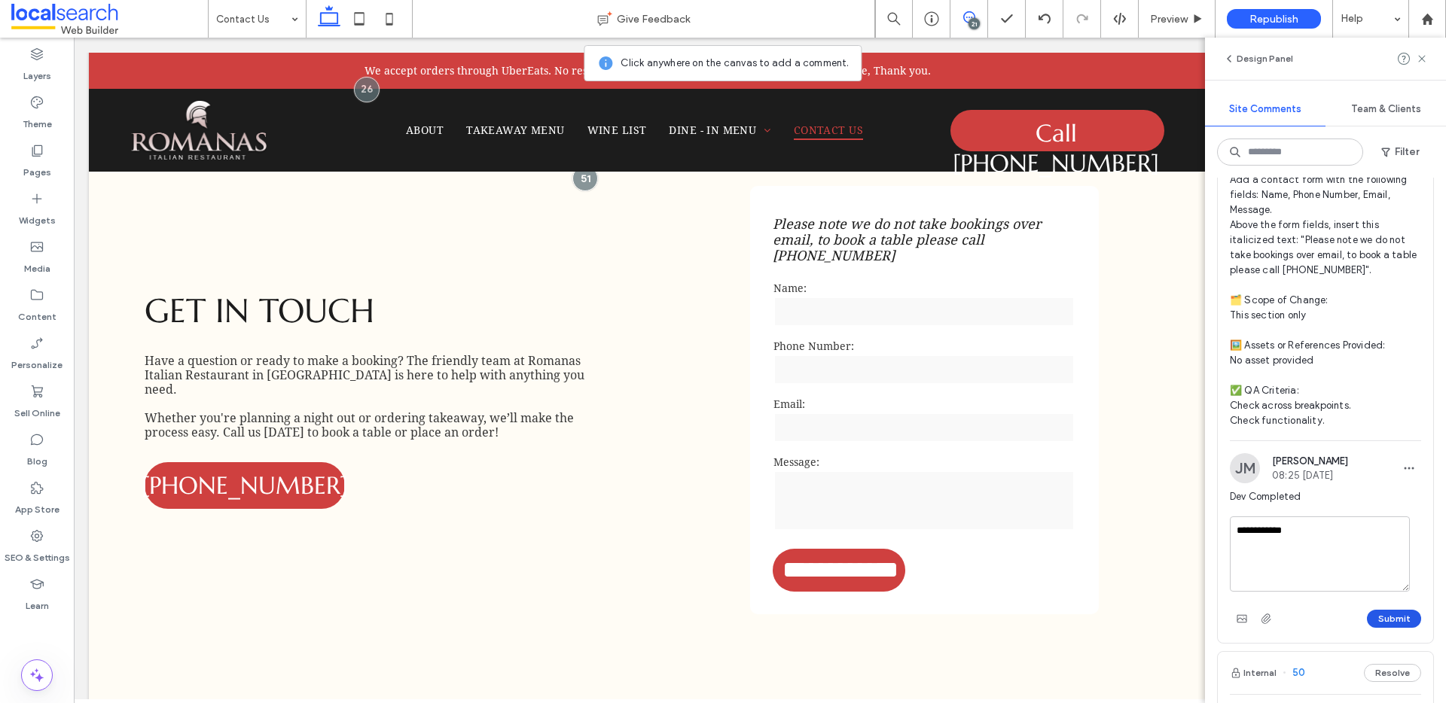
type textarea "**********"
click at [1379, 626] on button "Submit" at bounding box center [1394, 619] width 54 height 18
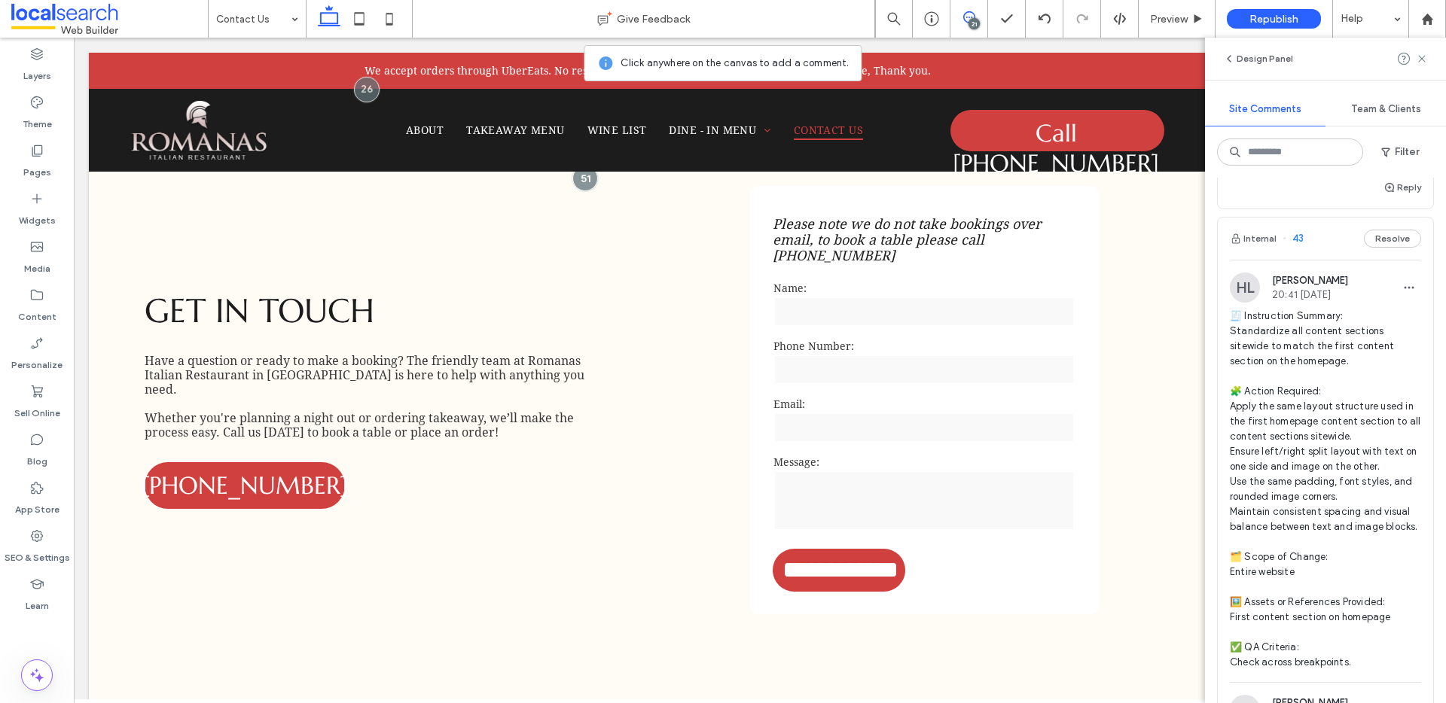
scroll to position [3107, 0]
click at [1265, 245] on button "Internal" at bounding box center [1252, 236] width 47 height 18
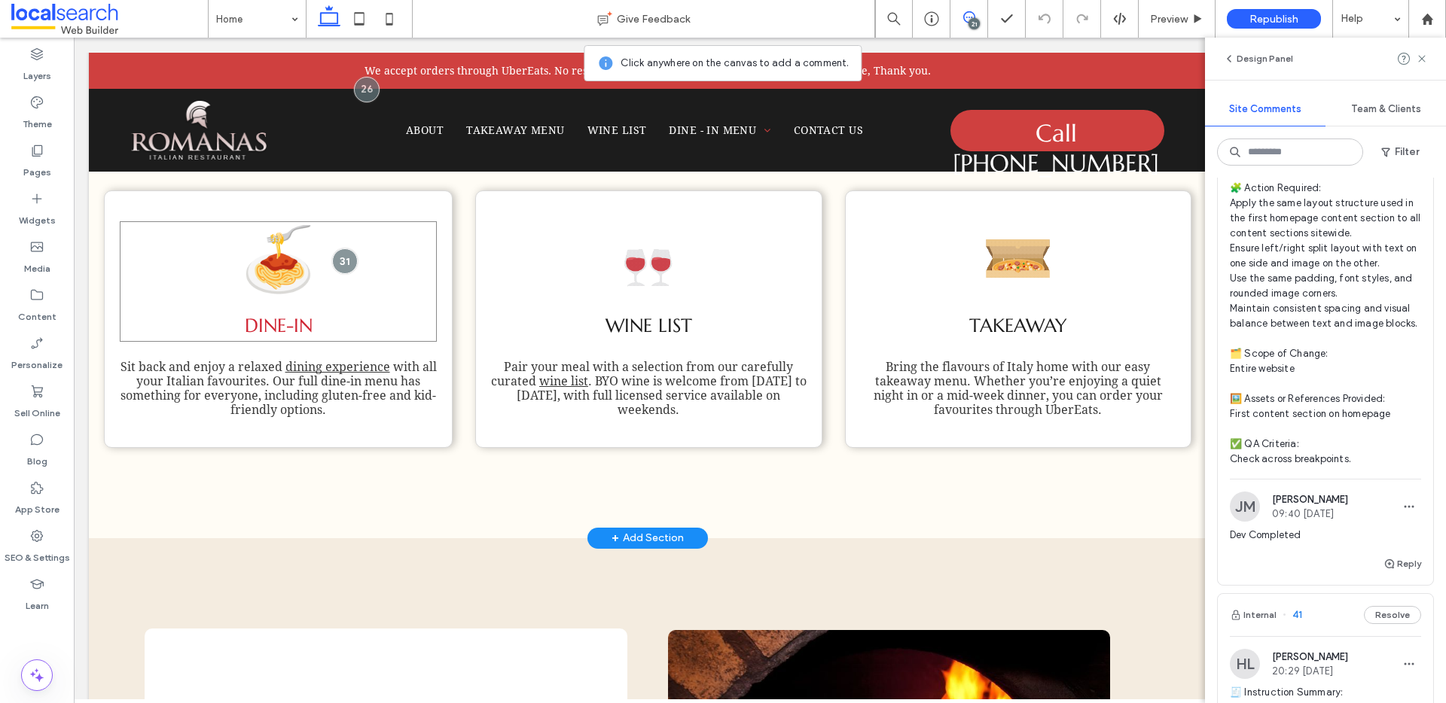
scroll to position [1787, 0]
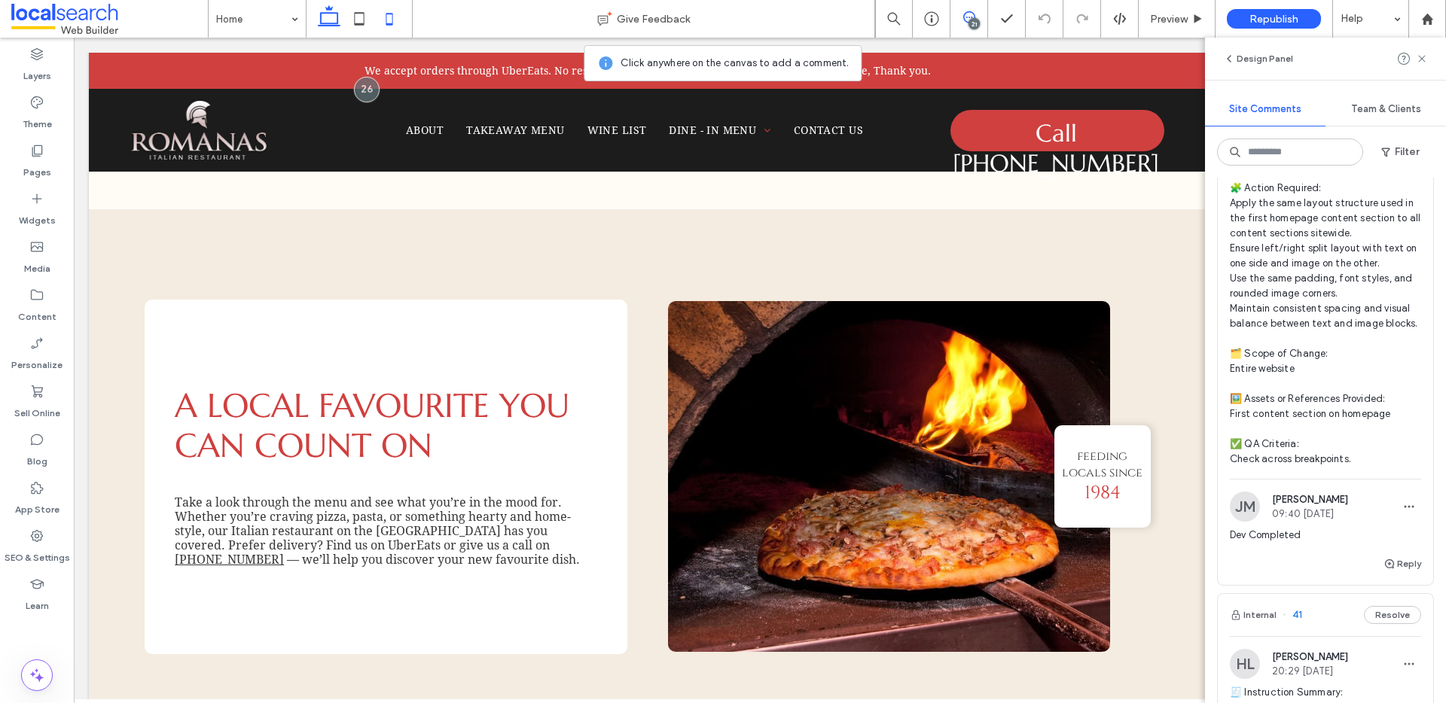
click at [365, 14] on icon at bounding box center [359, 19] width 30 height 30
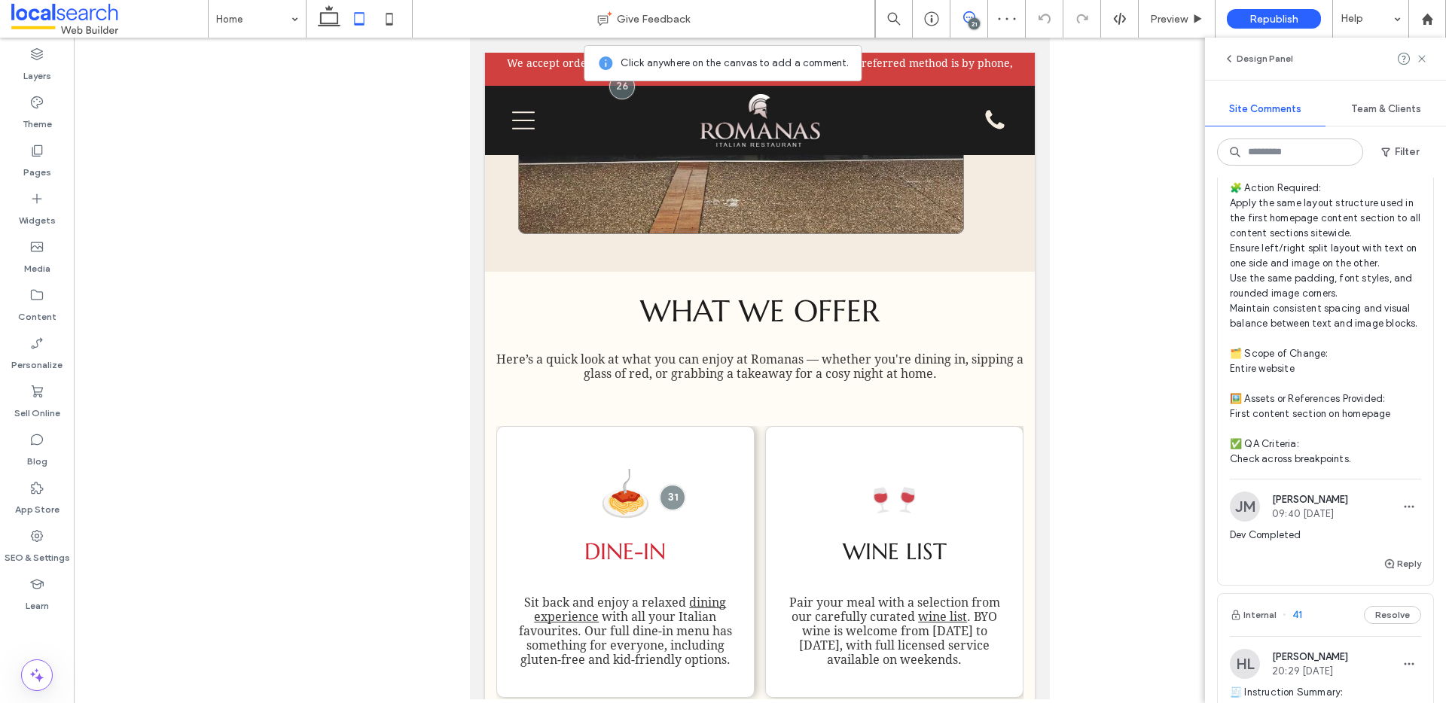
scroll to position [1791, 0]
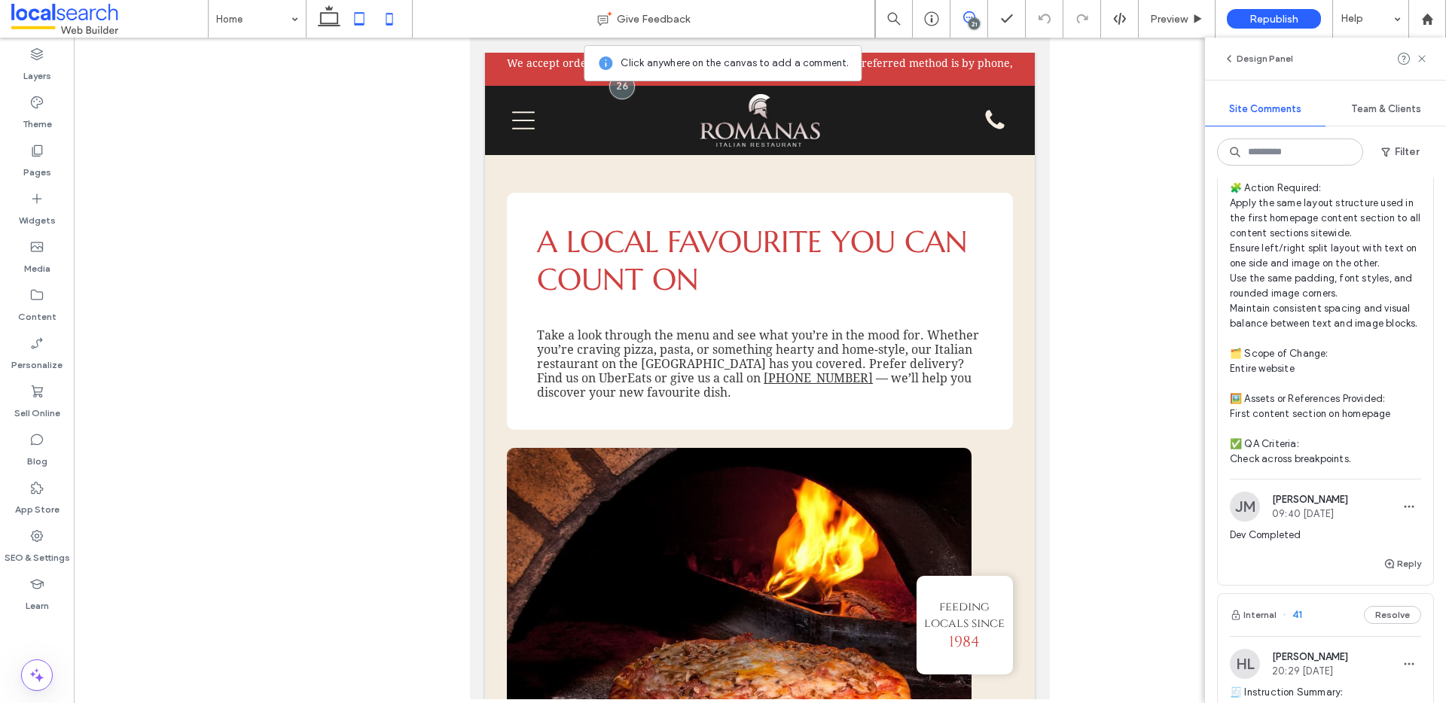
click at [379, 23] on icon at bounding box center [389, 19] width 30 height 30
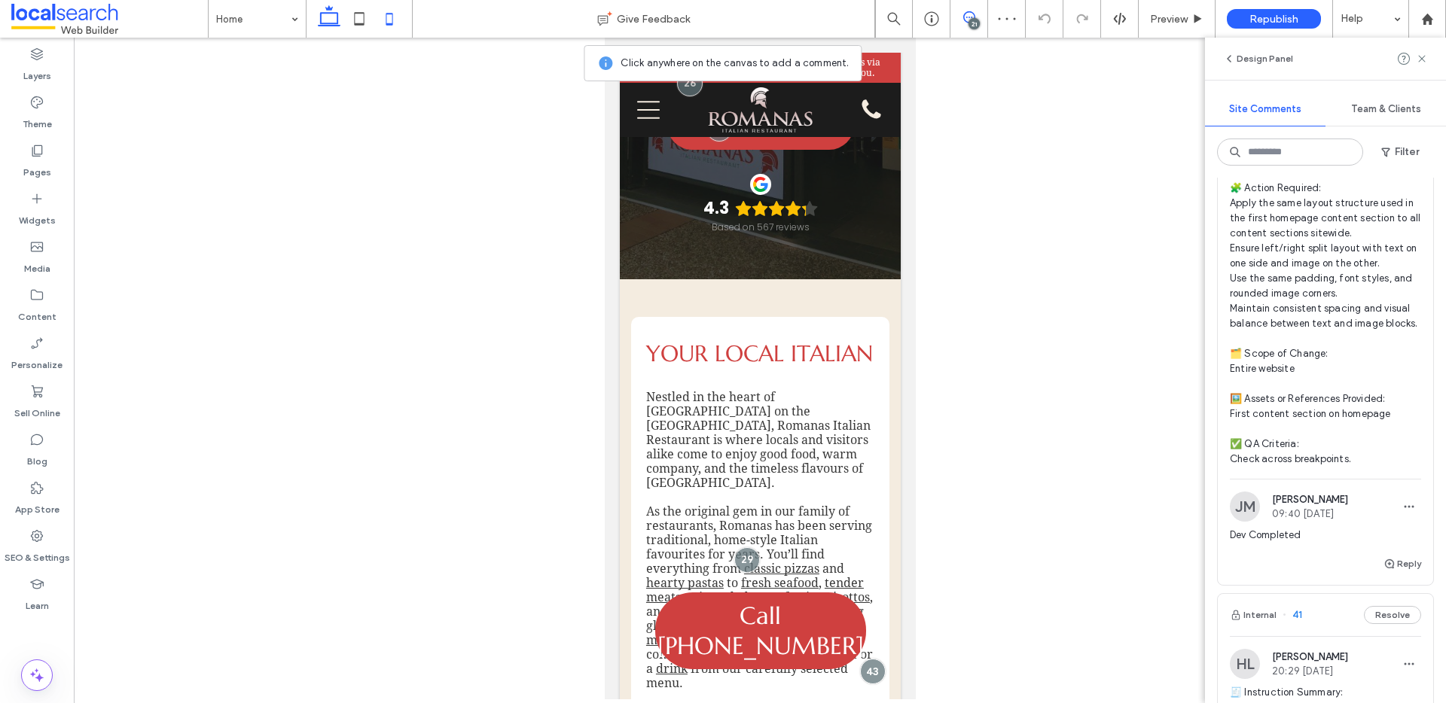
click at [320, 14] on use at bounding box center [329, 15] width 23 height 21
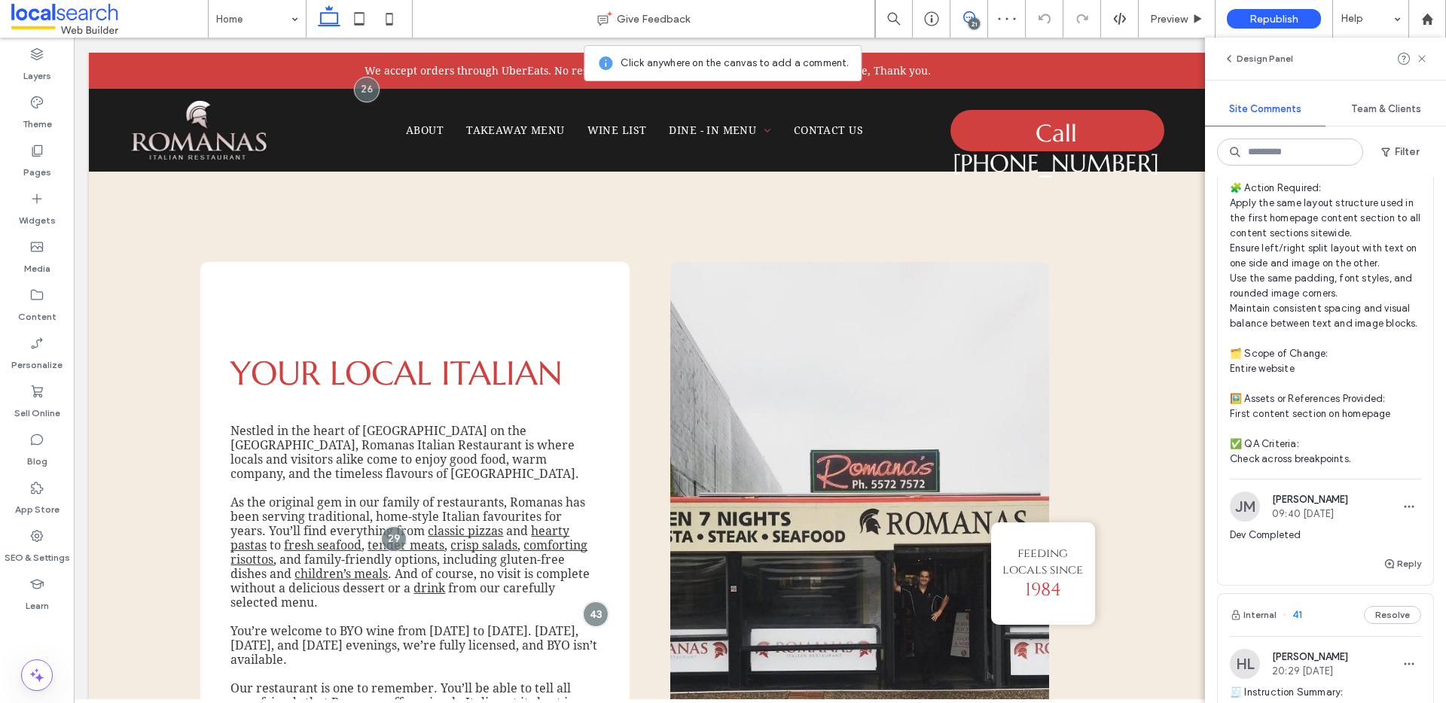
click at [206, 11] on span at bounding box center [109, 19] width 197 height 30
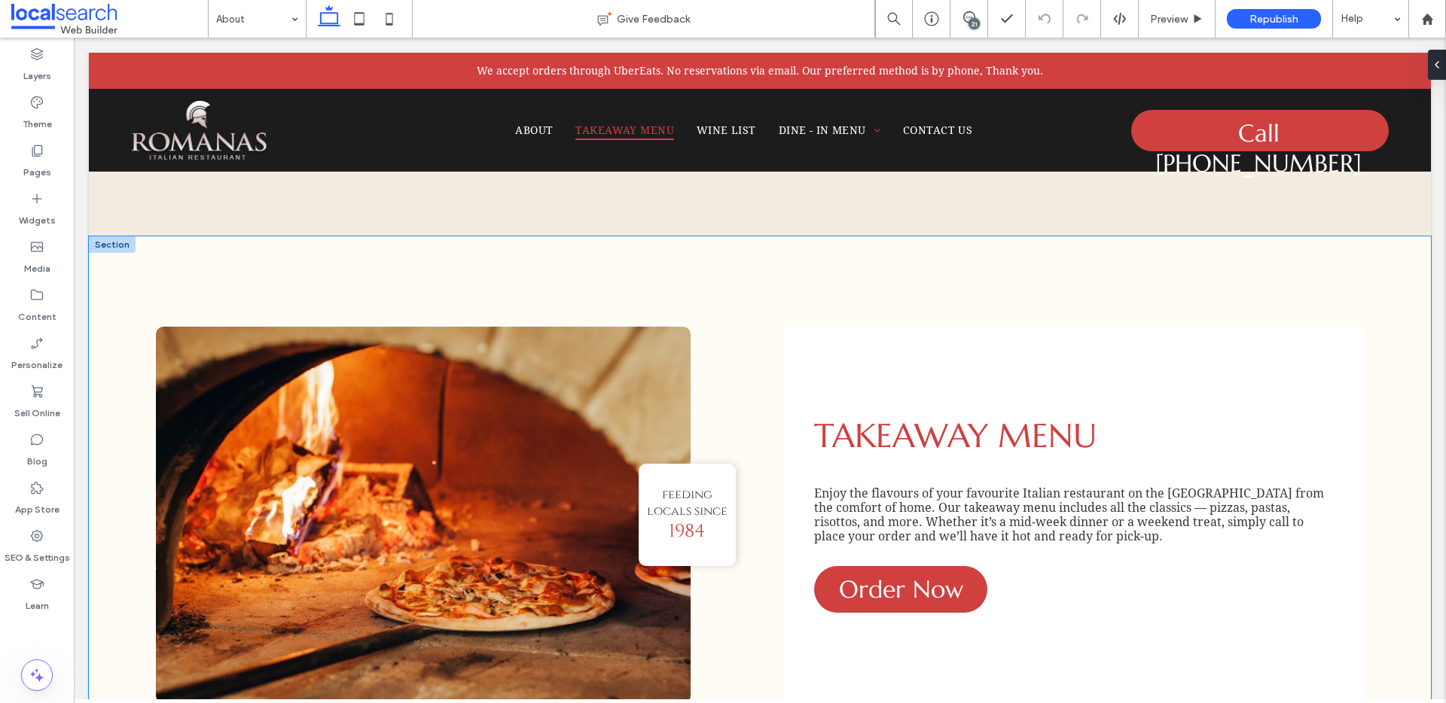
scroll to position [942, 0]
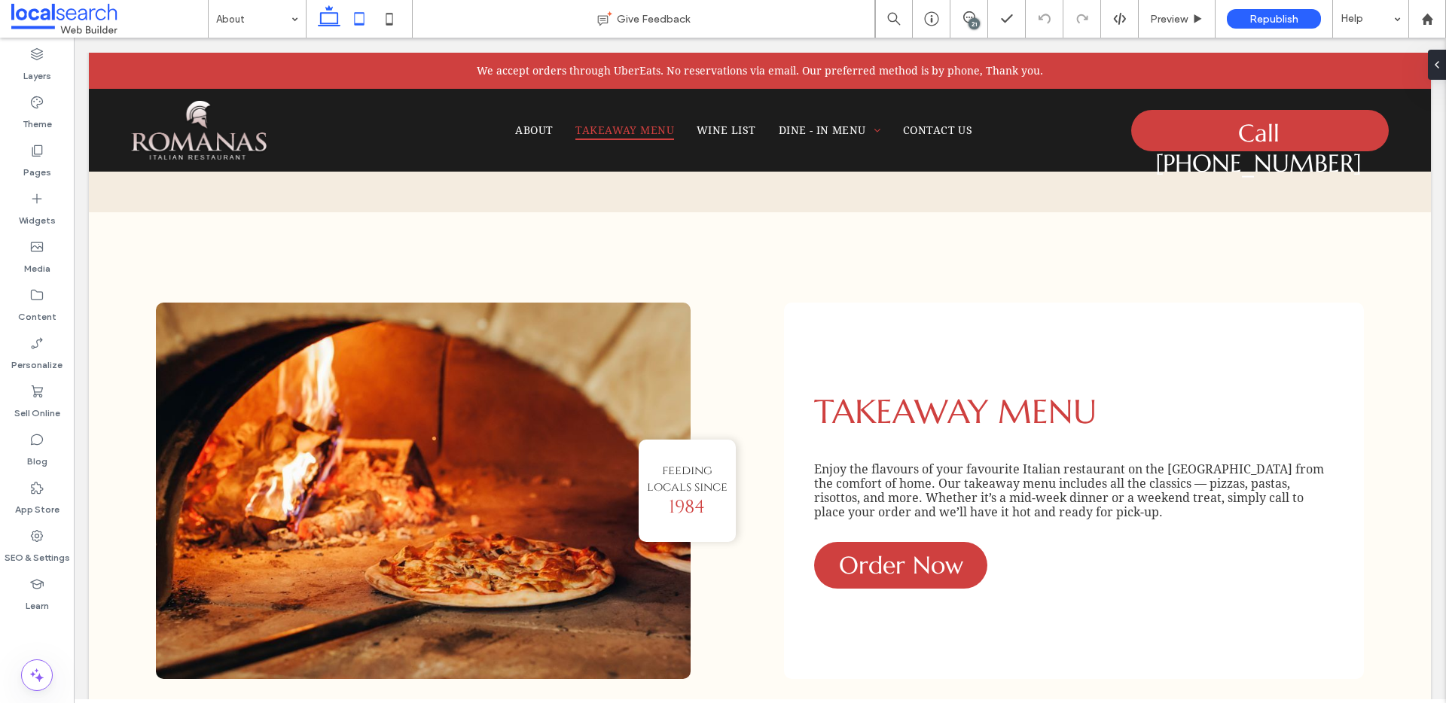
click at [355, 12] on use at bounding box center [360, 18] width 10 height 13
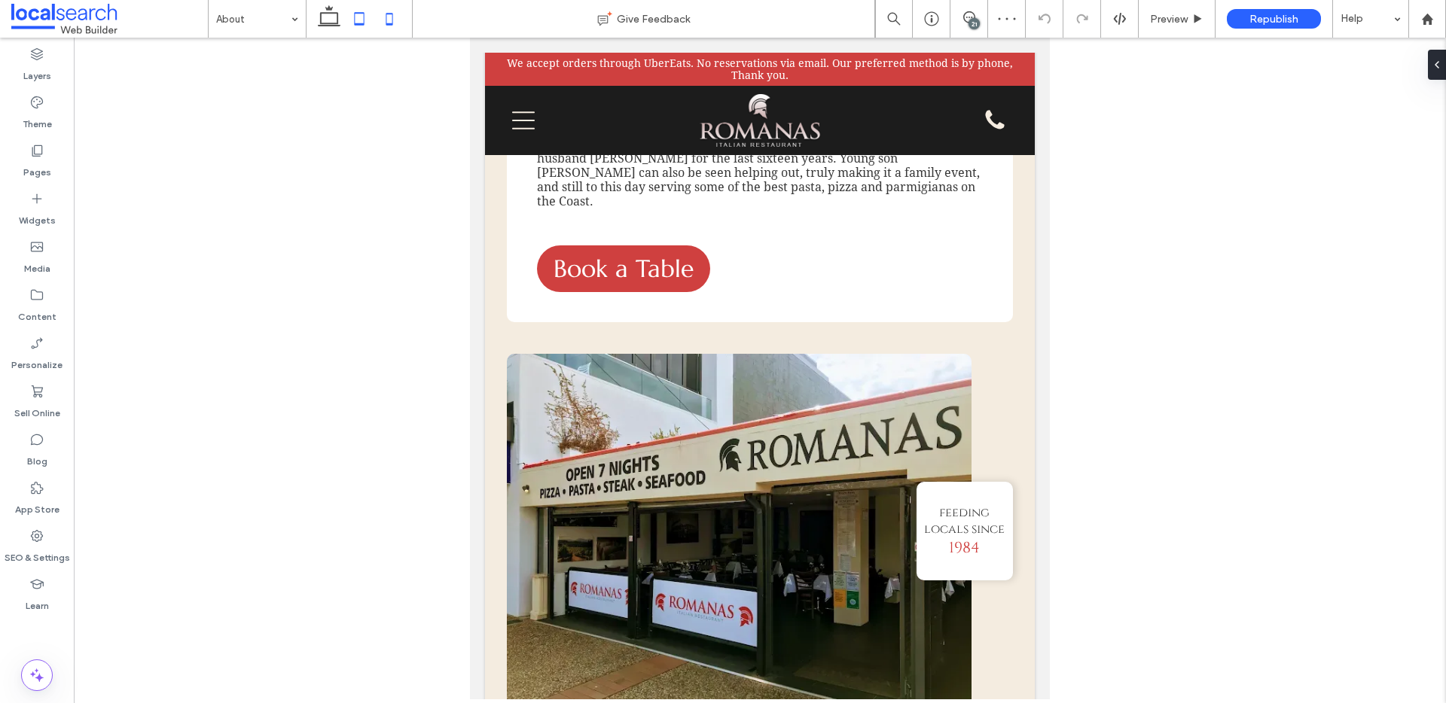
click at [388, 19] on icon at bounding box center [389, 19] width 30 height 30
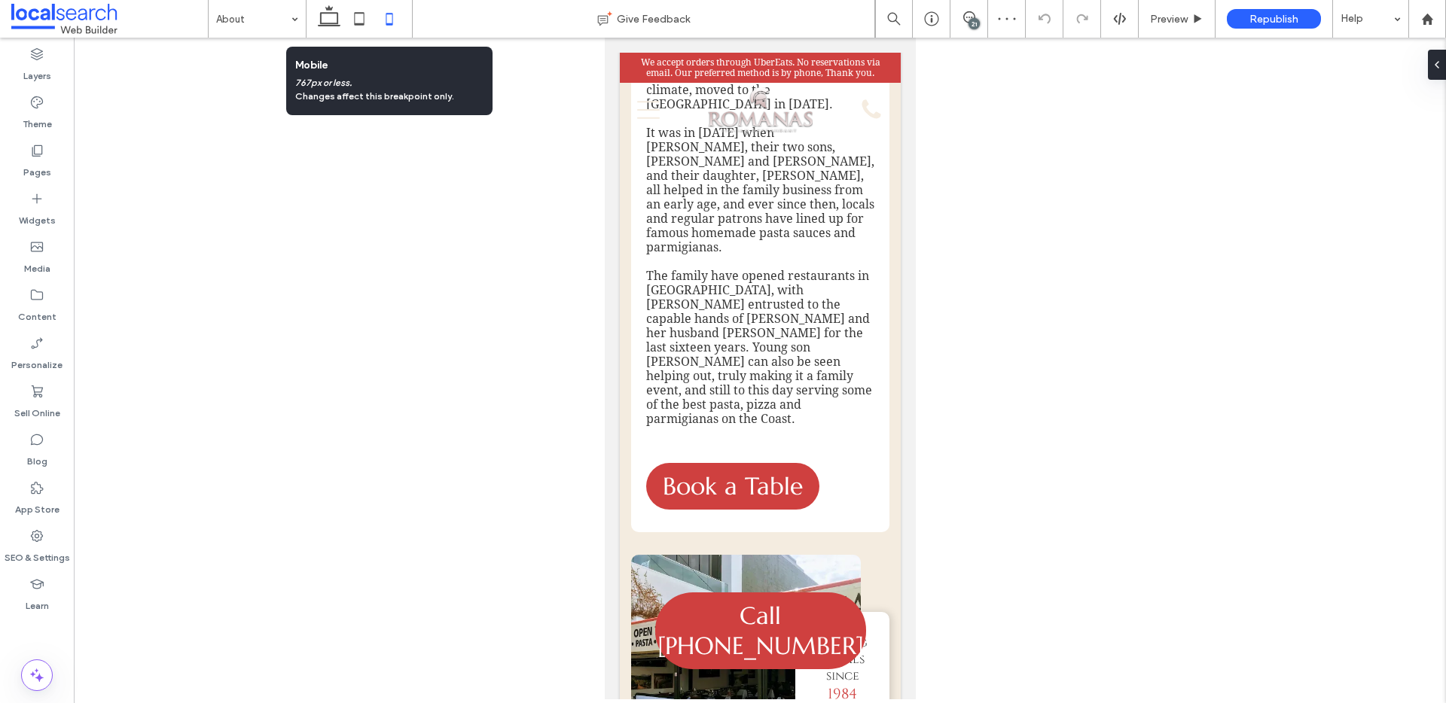
scroll to position [146, 0]
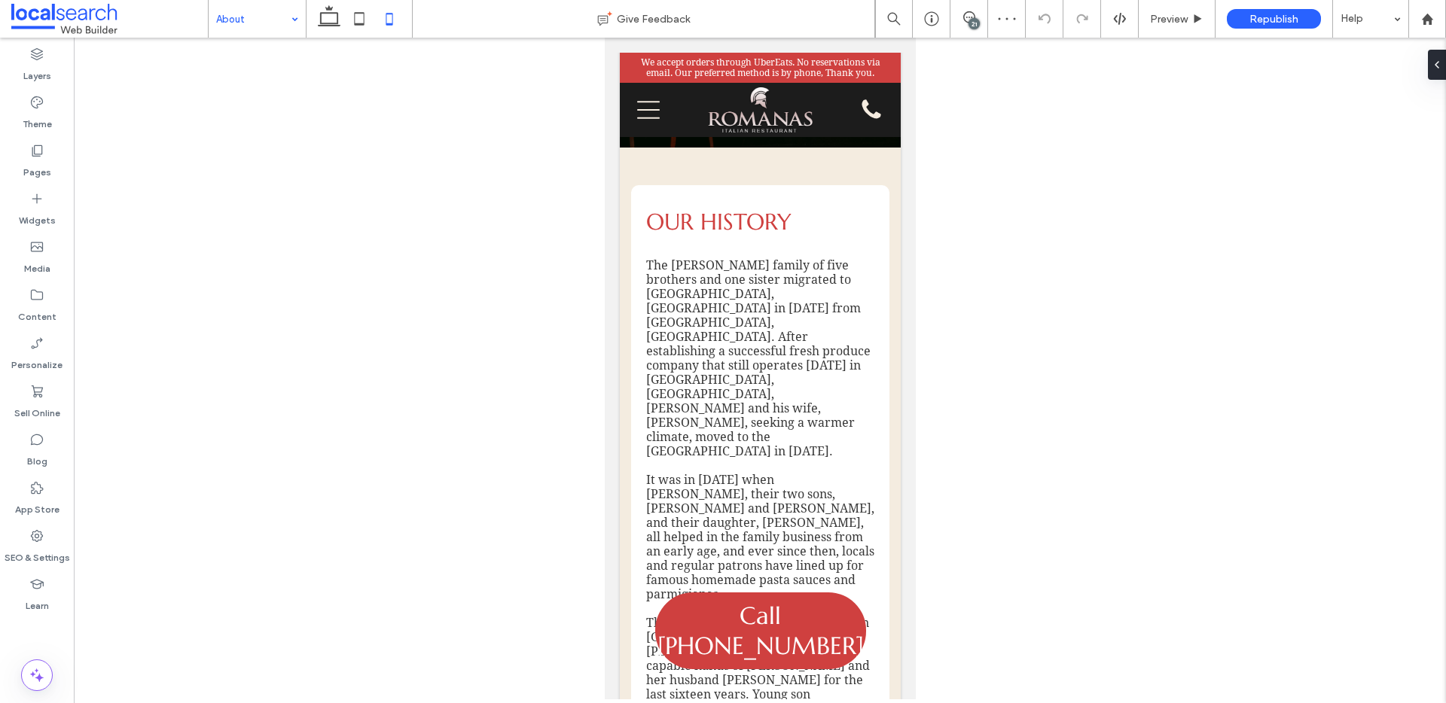
click at [331, 25] on use at bounding box center [329, 15] width 23 height 21
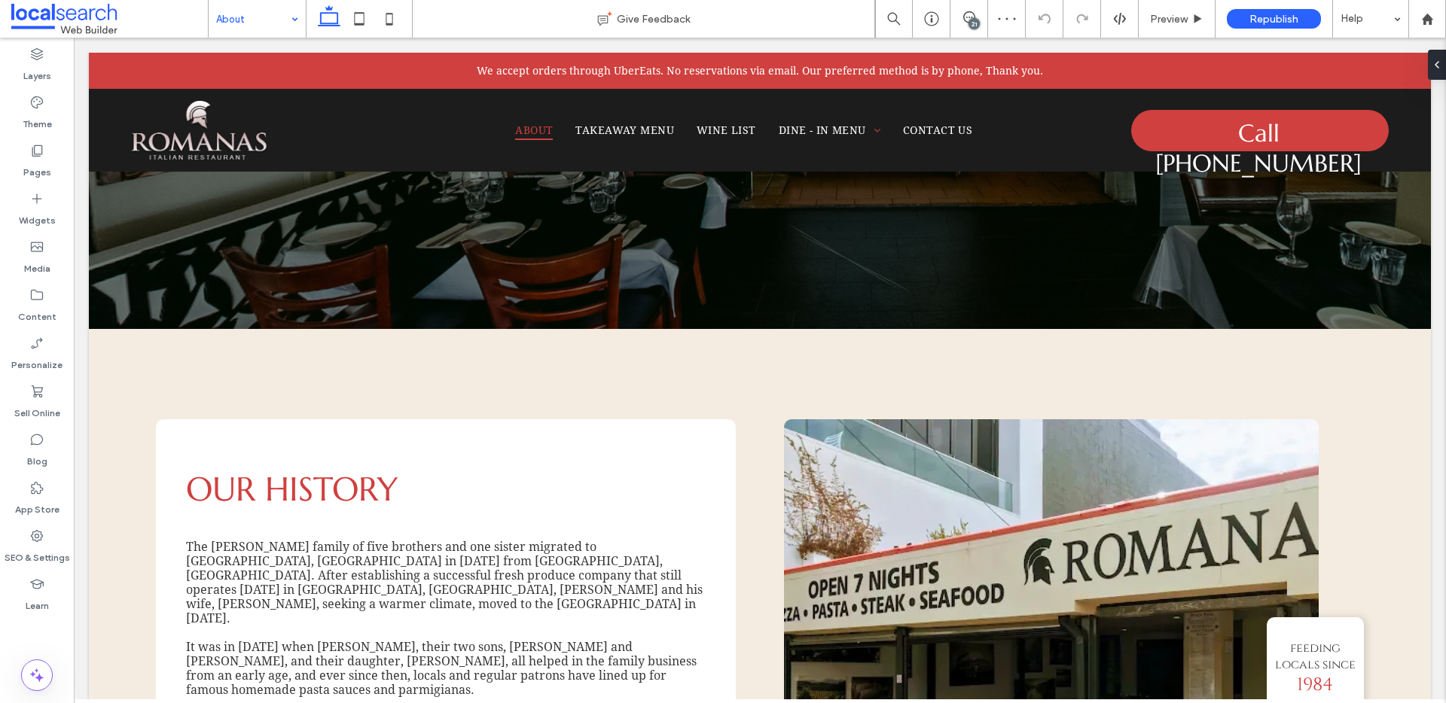
scroll to position [303, 0]
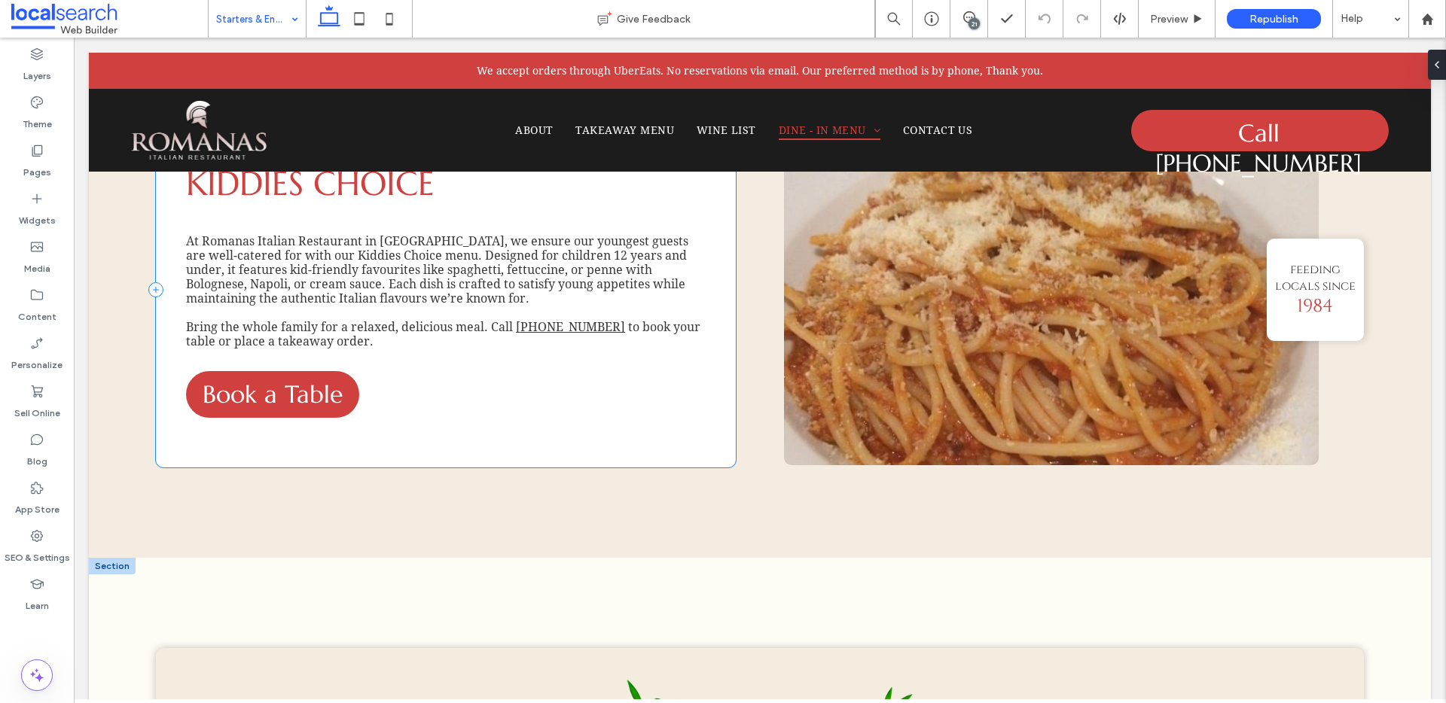
scroll to position [3394, 0]
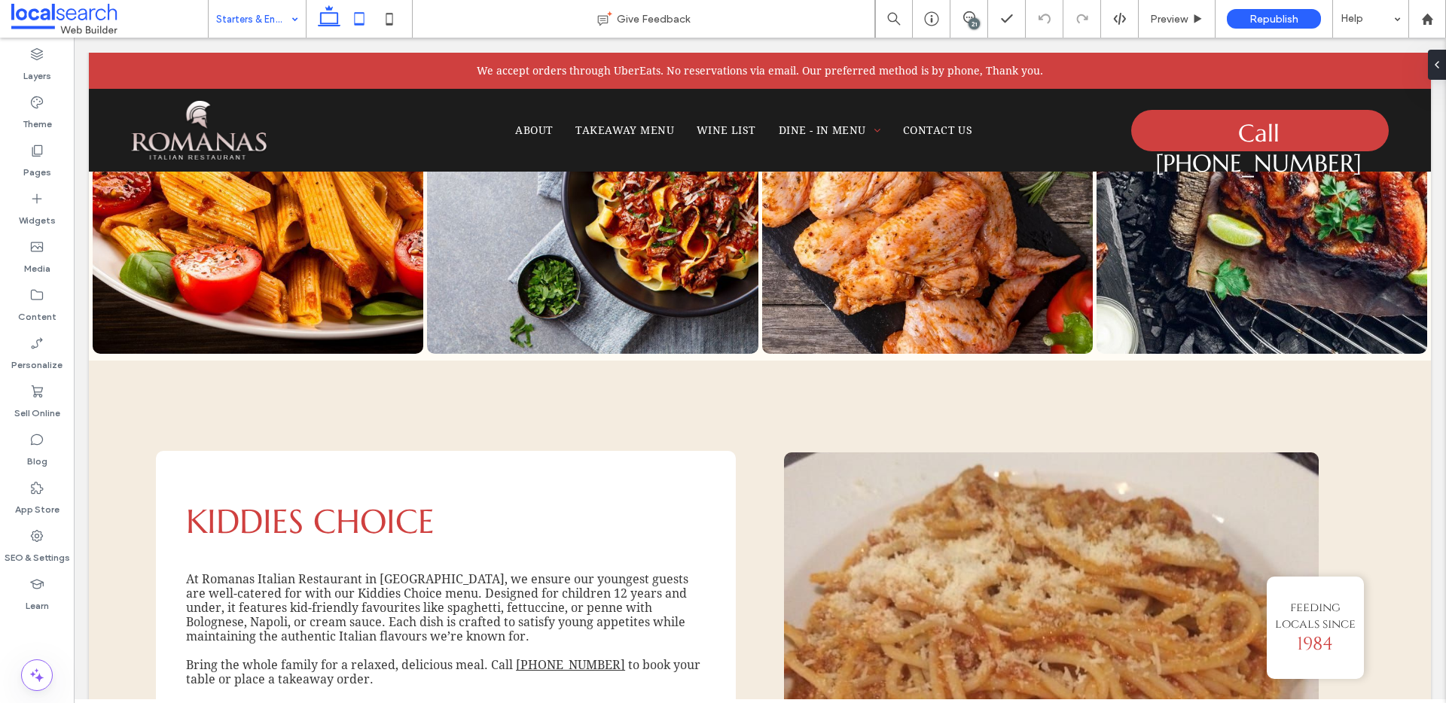
drag, startPoint x: 355, startPoint y: 26, endPoint x: 364, endPoint y: 36, distance: 13.9
click at [355, 26] on icon at bounding box center [359, 19] width 30 height 30
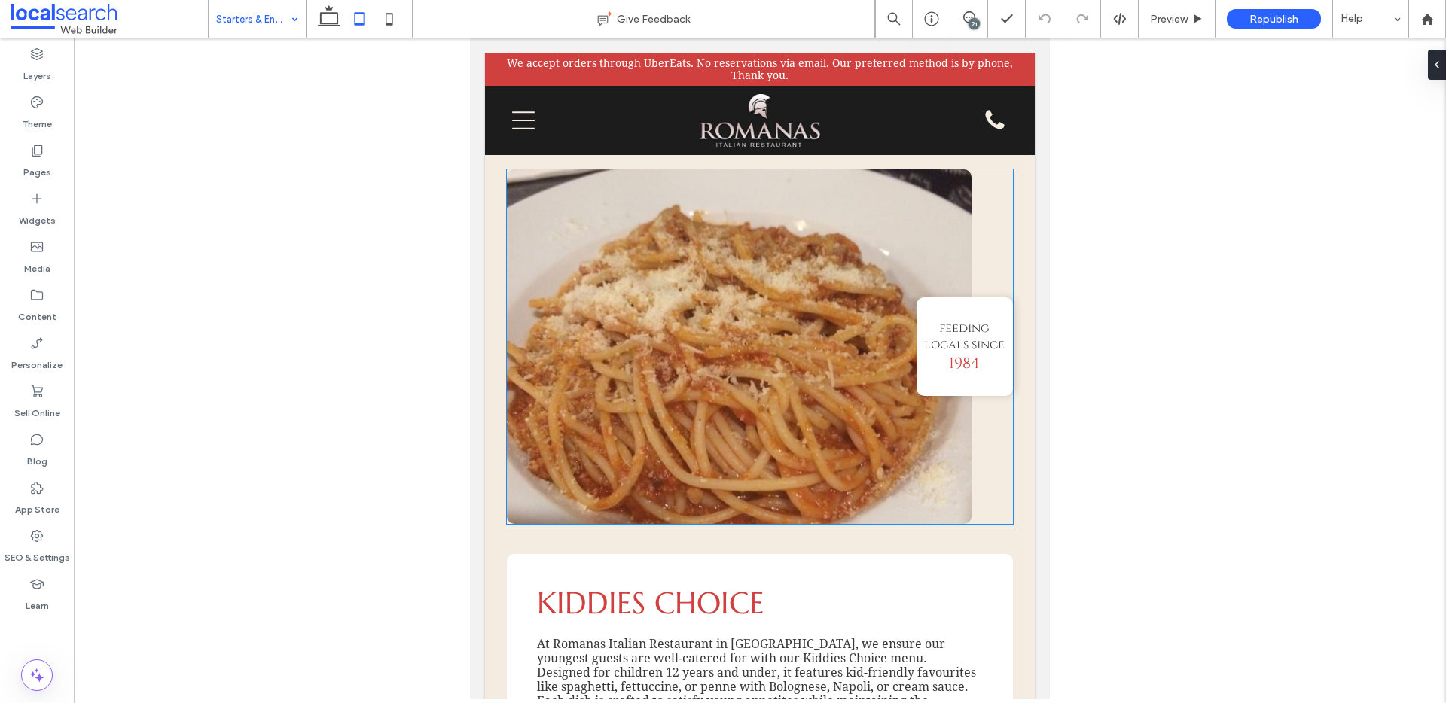
scroll to position [2951, 0]
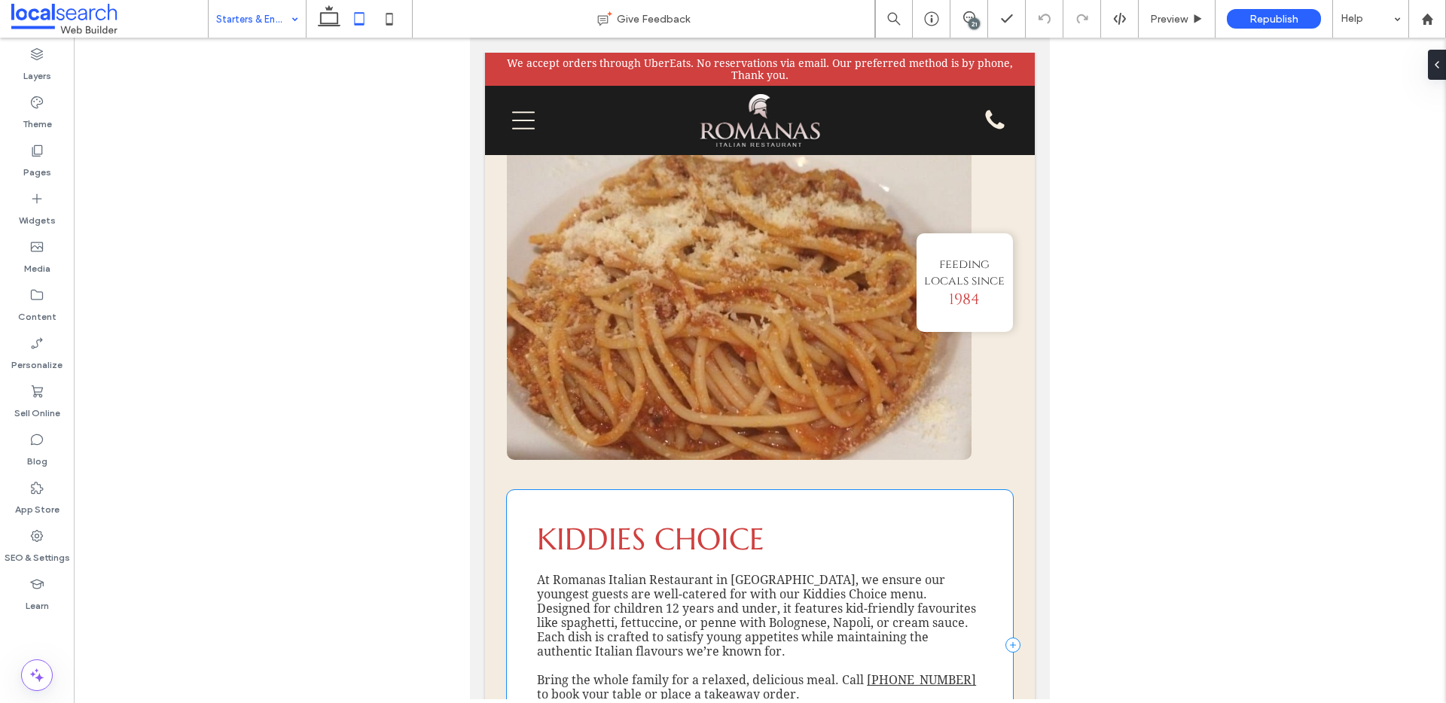
click at [949, 497] on div "Kiddies Choice At Romanas Italian Restaurant in Nobby Beach, we ensure our youn…" at bounding box center [760, 645] width 506 height 311
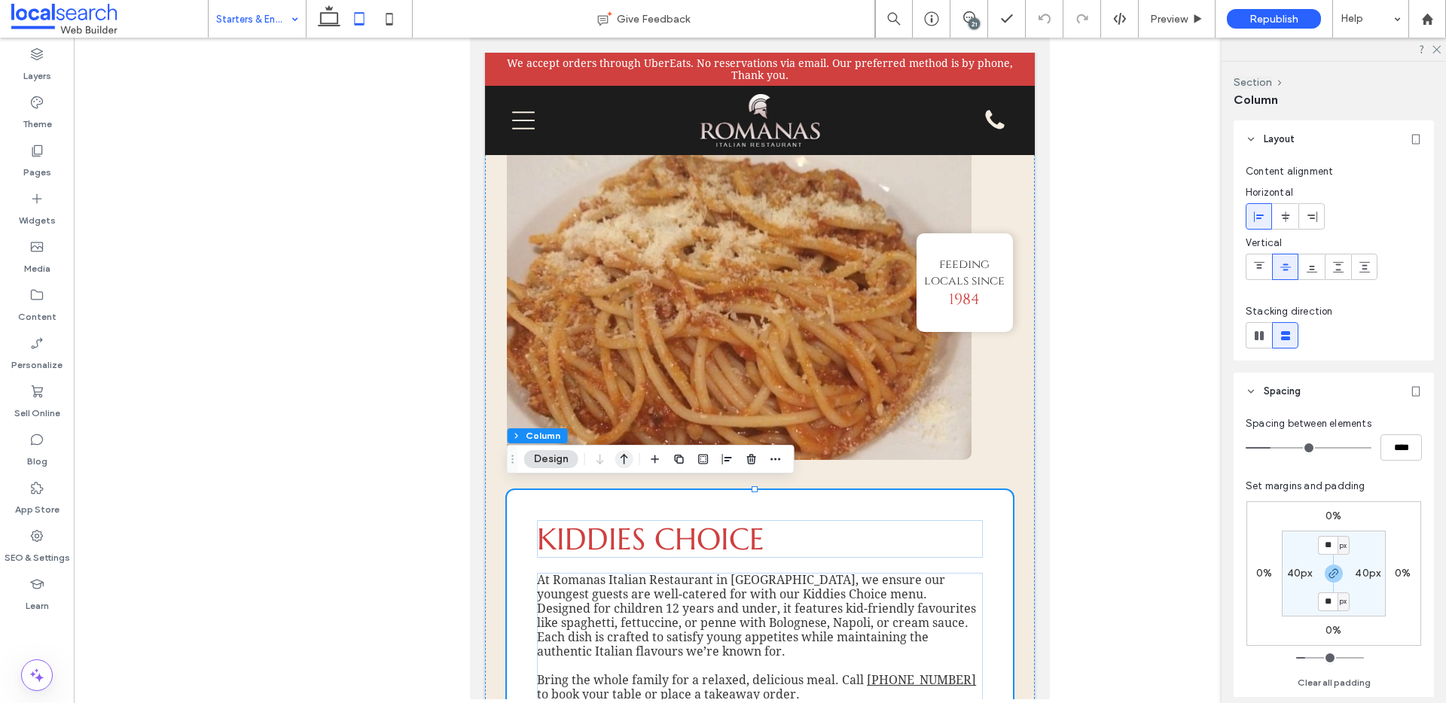
click at [630, 464] on icon "button" at bounding box center [624, 459] width 18 height 27
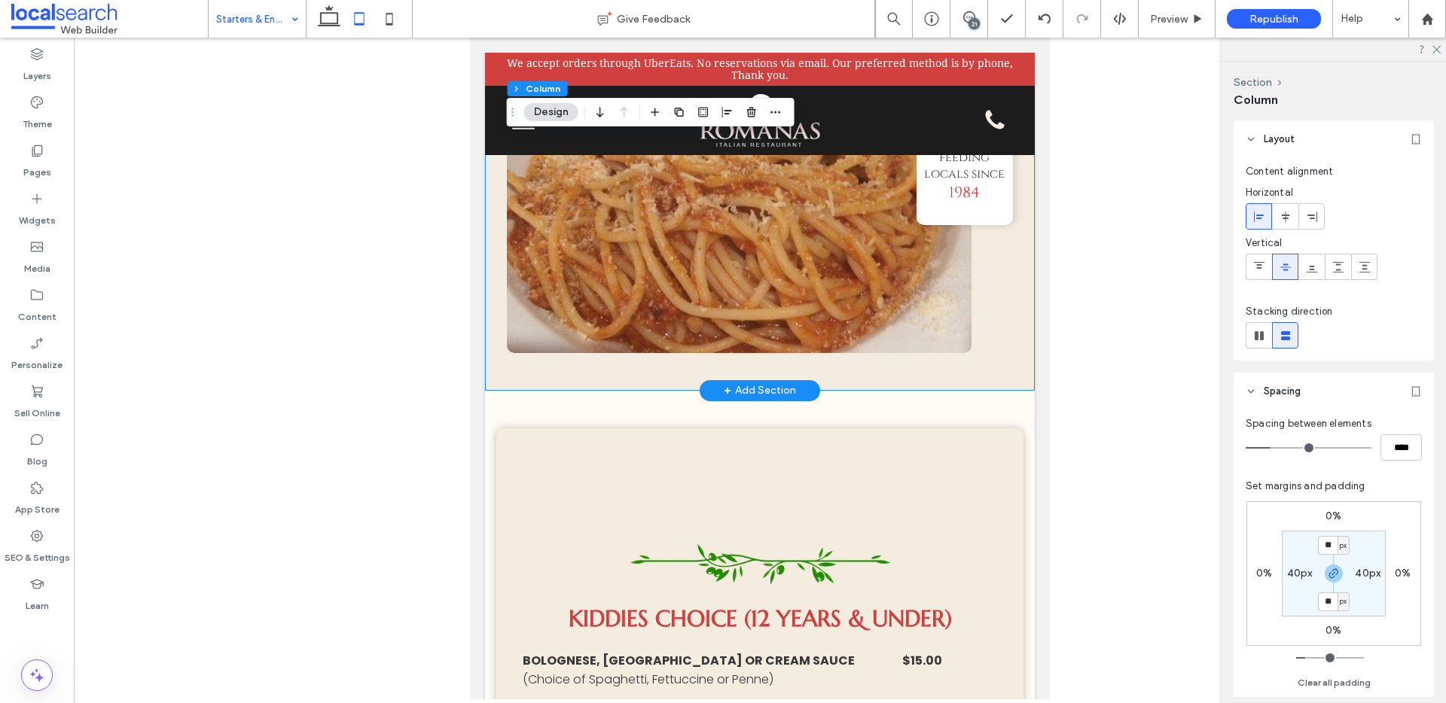
scroll to position [3131, 0]
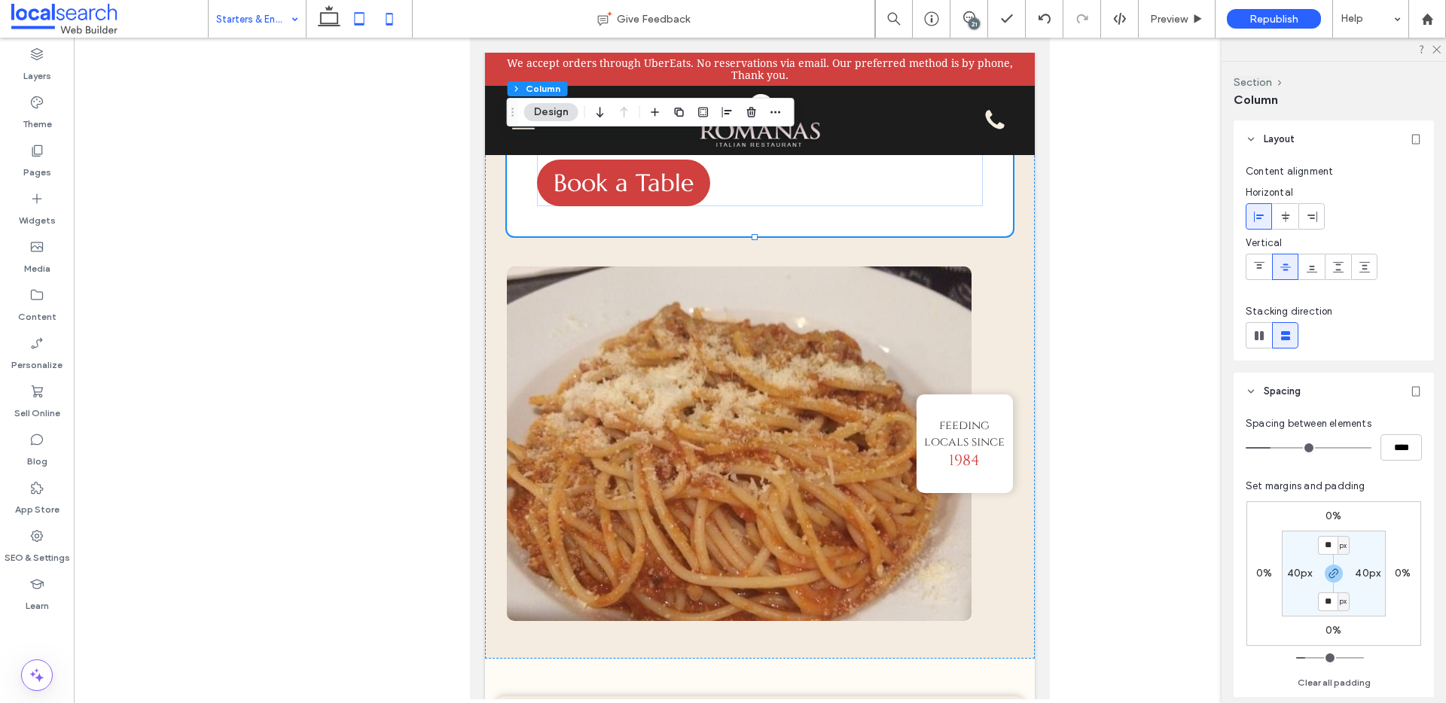
click at [382, 18] on icon at bounding box center [389, 19] width 30 height 30
type input "**"
type input "****"
type input "**"
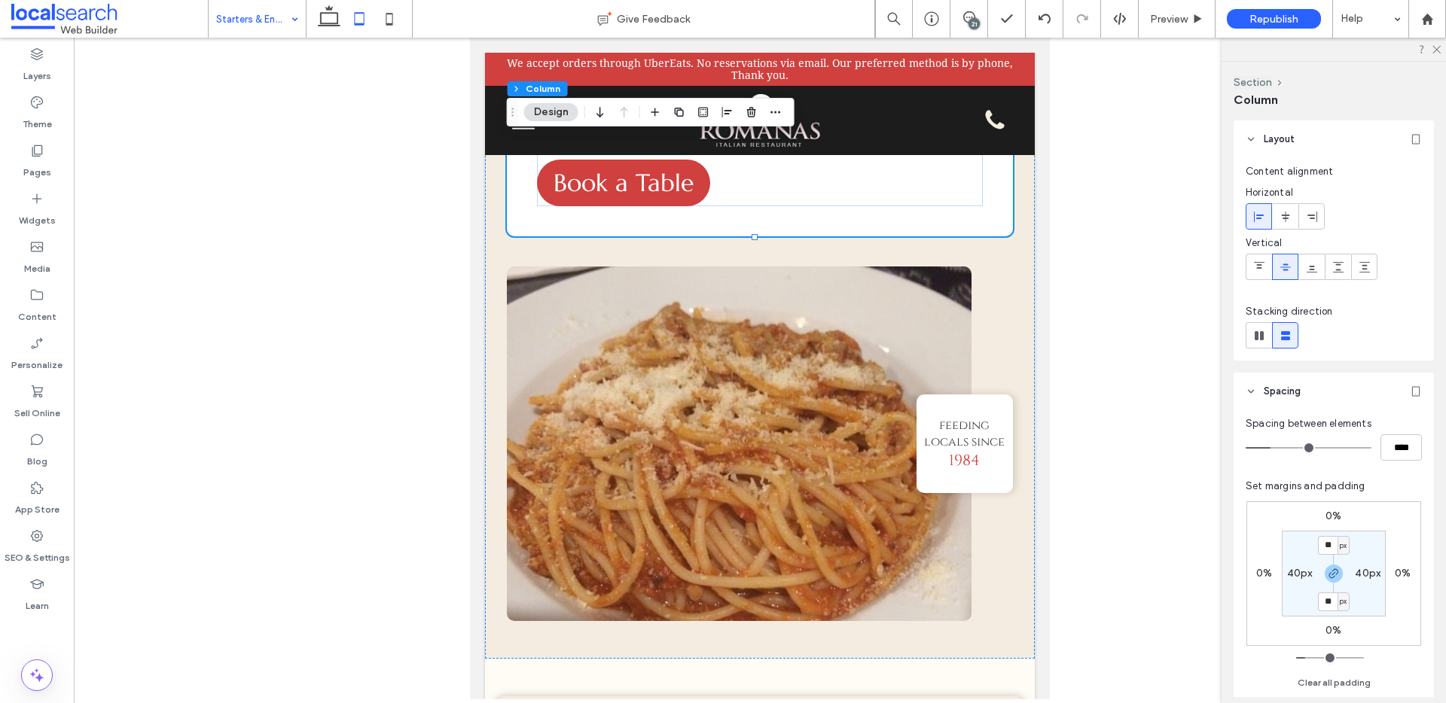
type input "**"
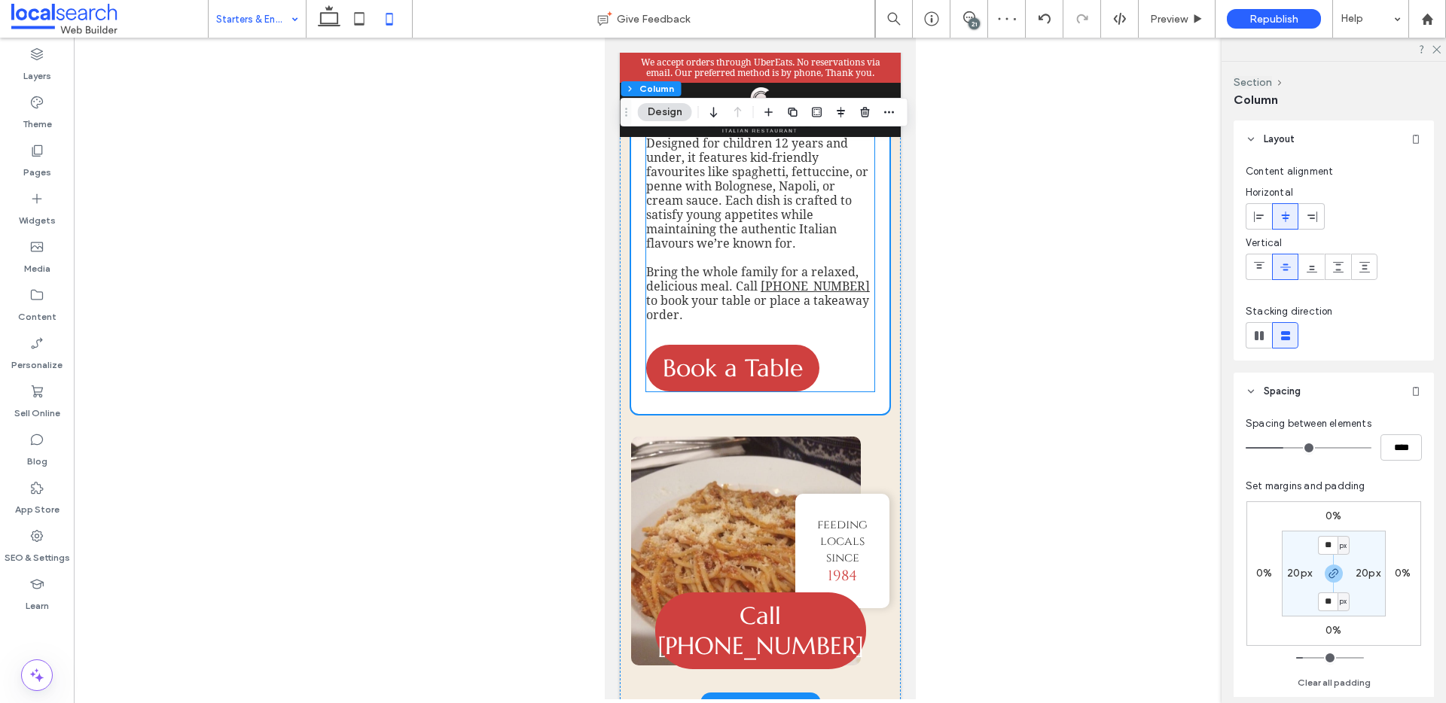
scroll to position [3585, 0]
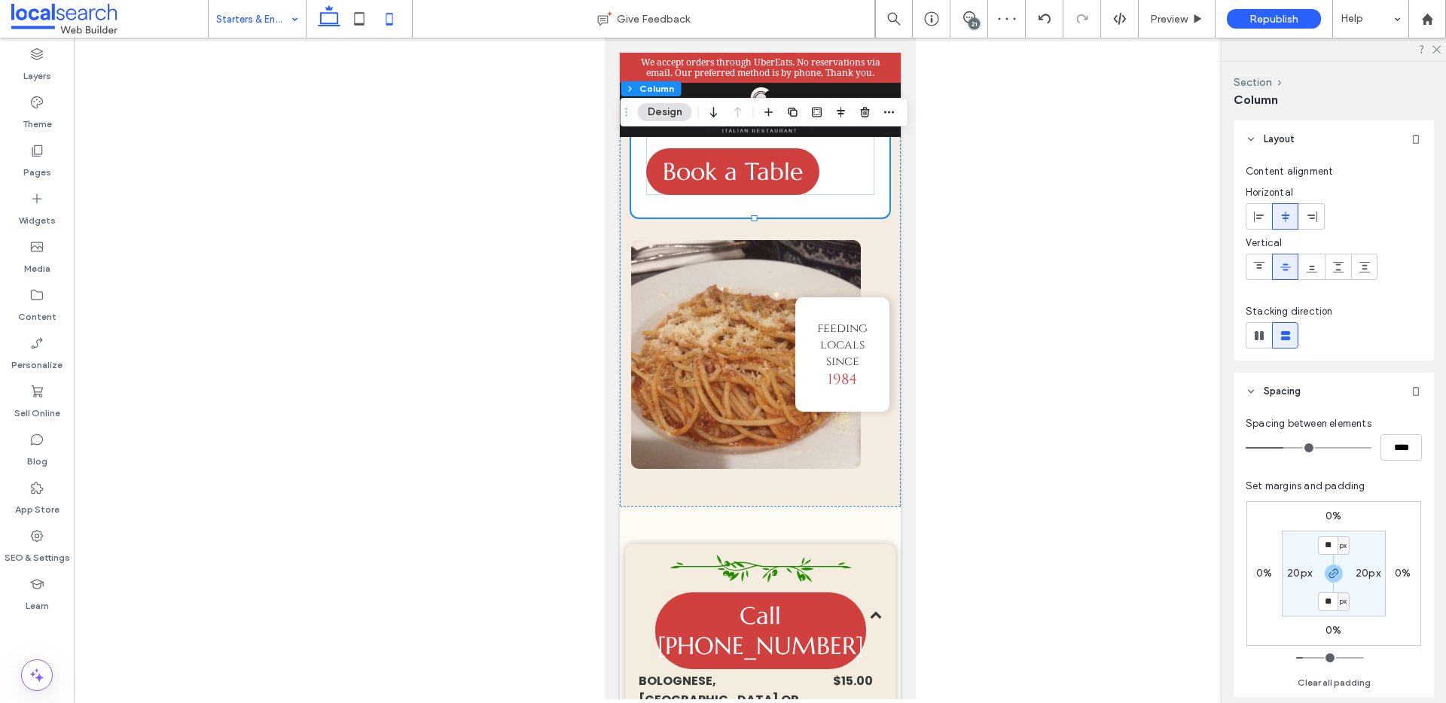
click at [327, 16] on icon at bounding box center [329, 19] width 30 height 30
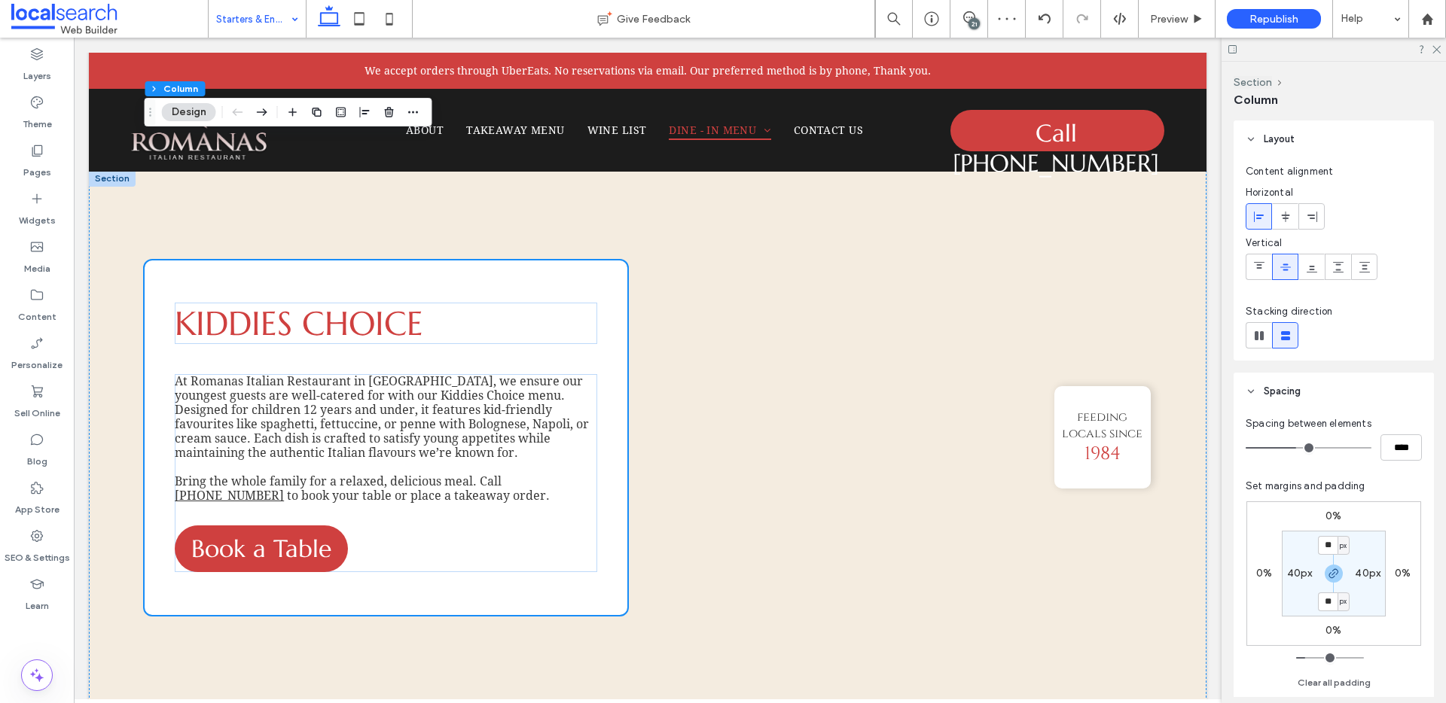
type input "**"
type input "****"
type input "**"
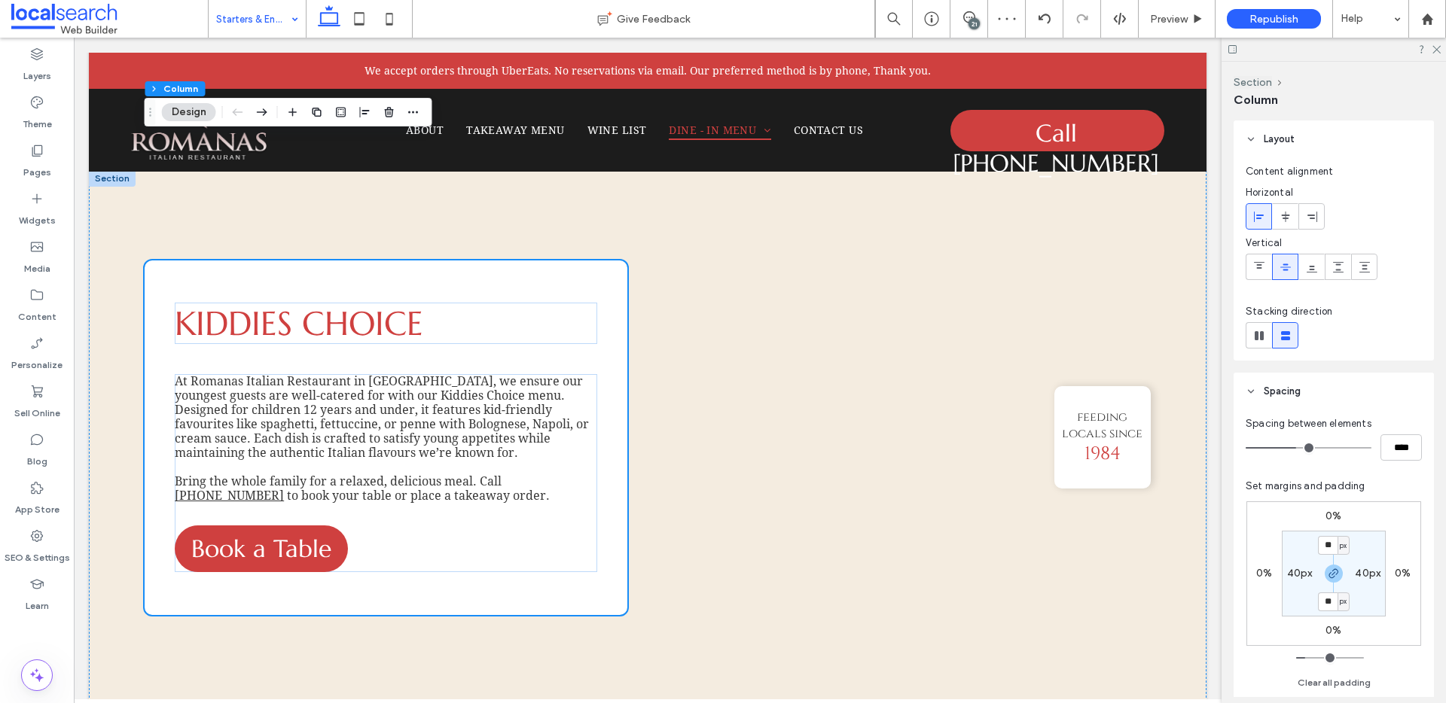
type input "**"
type input "***"
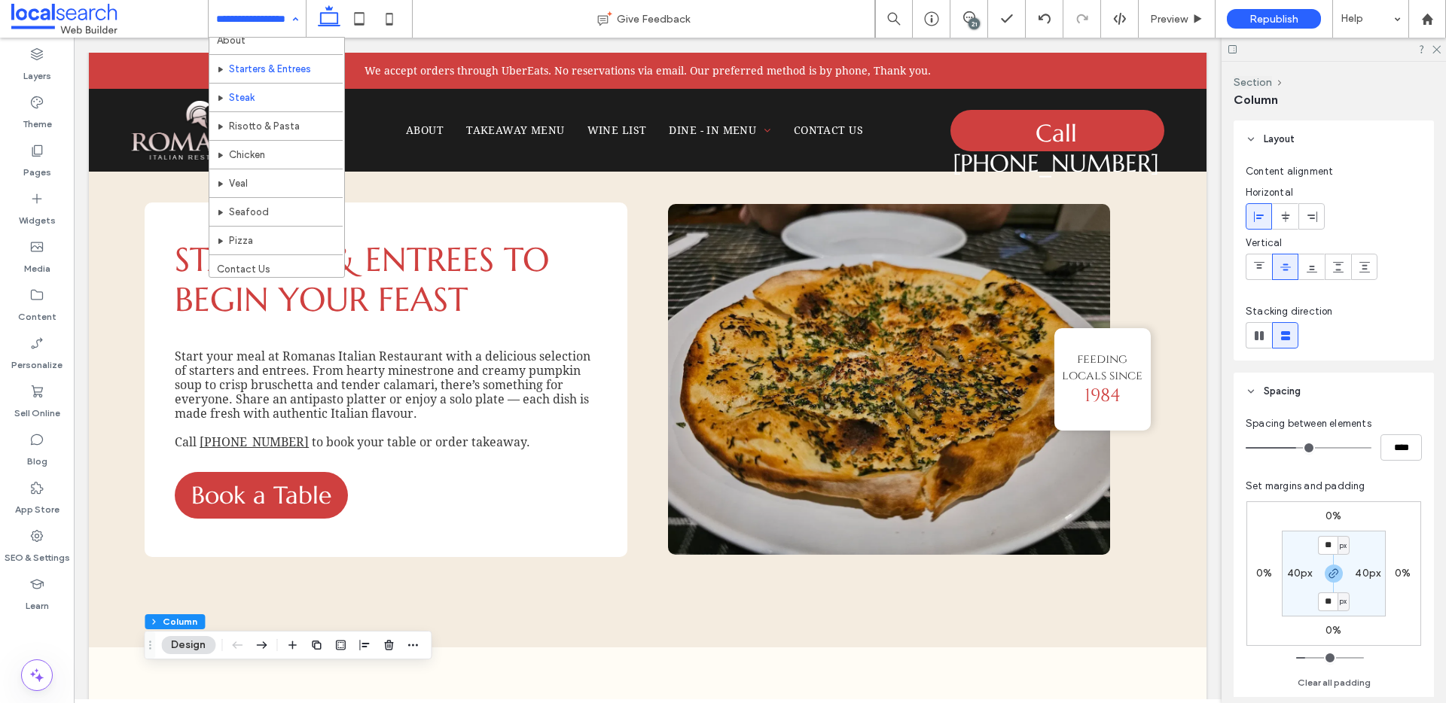
scroll to position [42, 0]
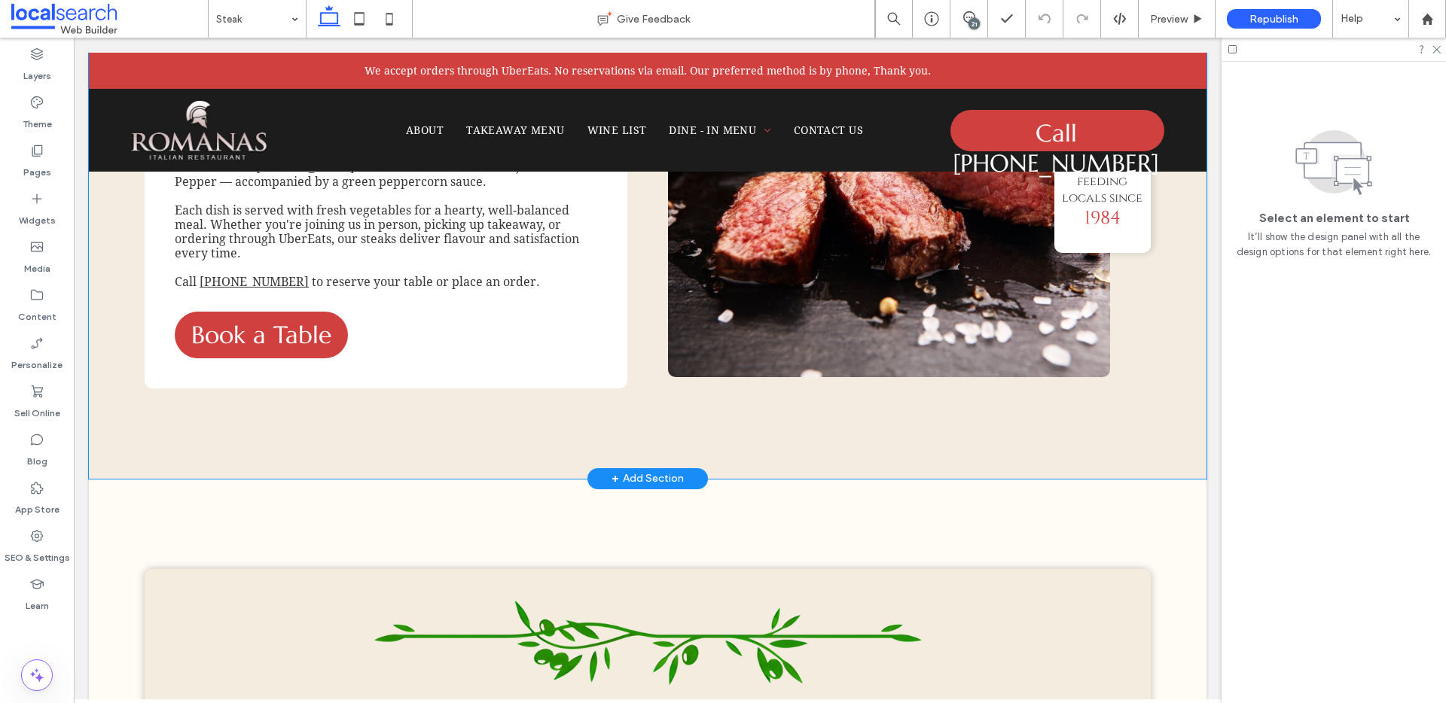
scroll to position [298, 0]
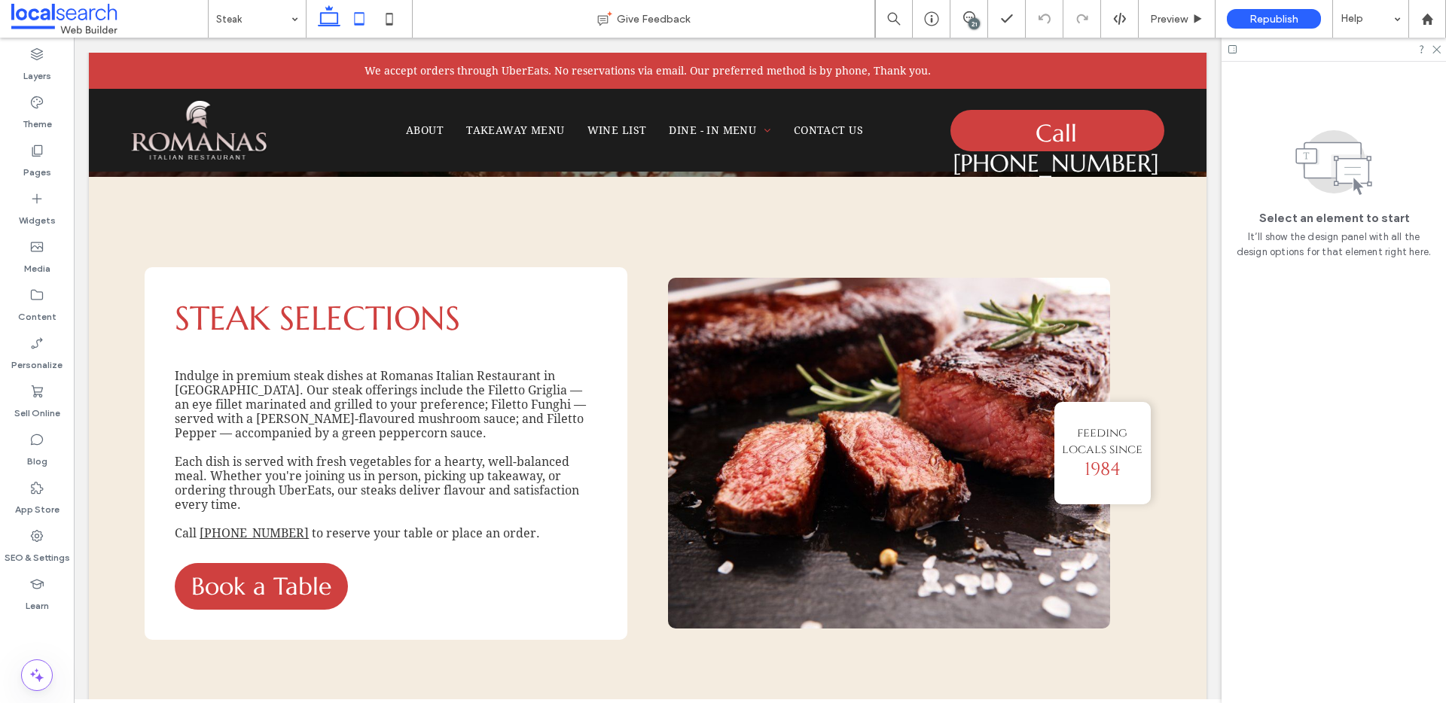
click at [364, 17] on icon at bounding box center [359, 19] width 30 height 30
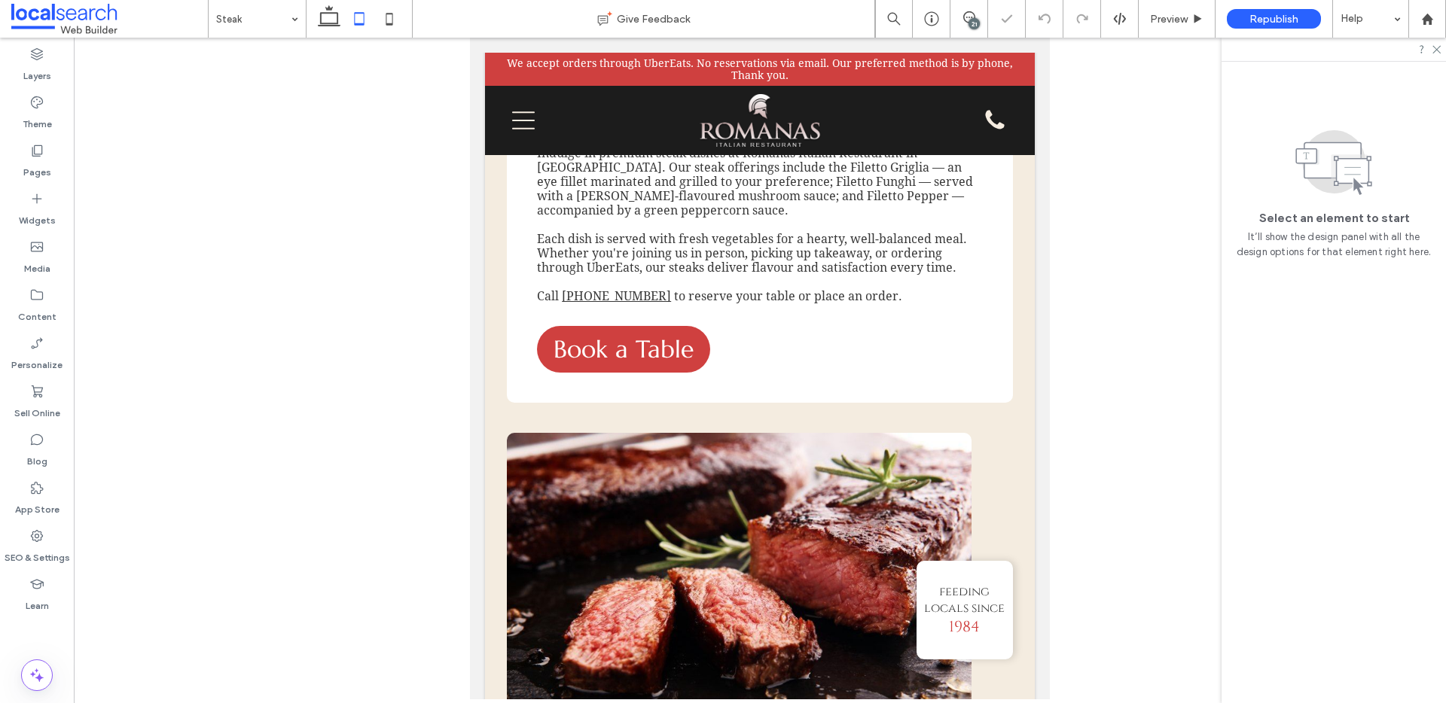
scroll to position [169, 0]
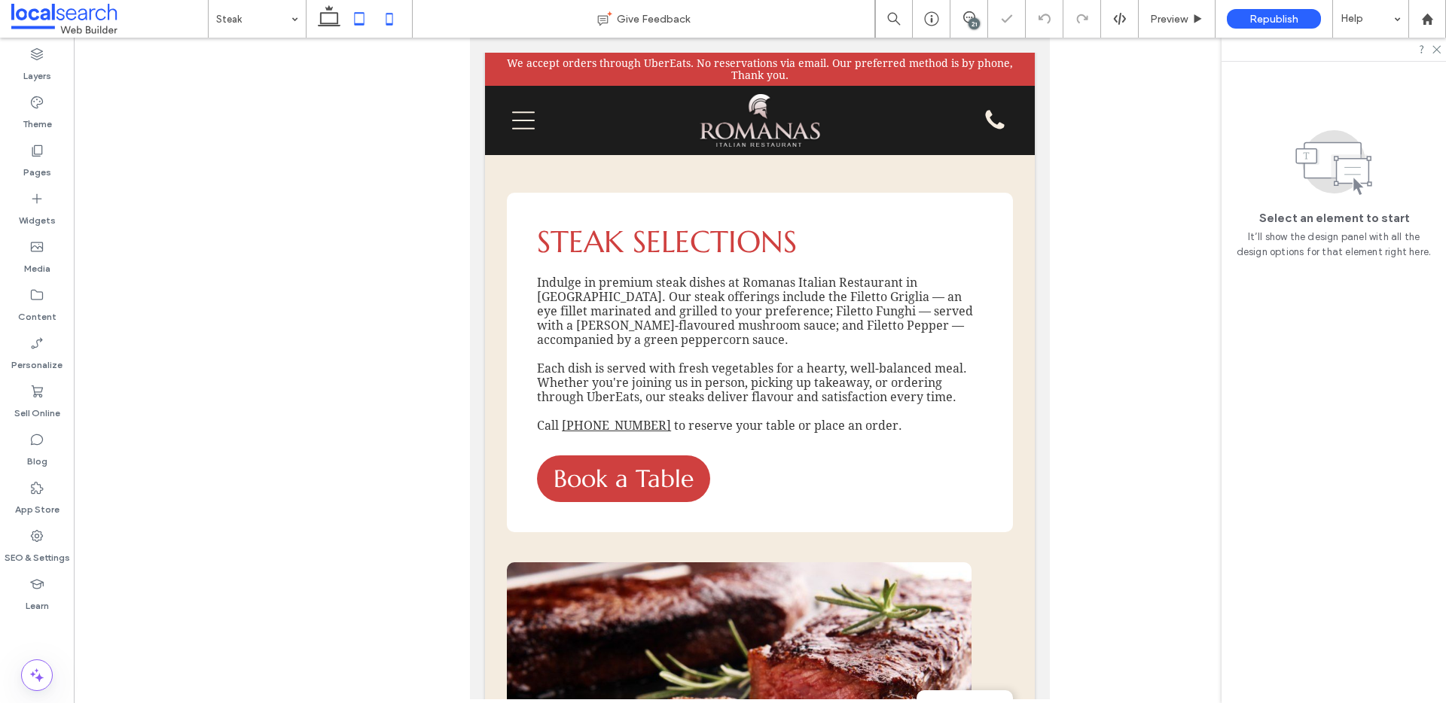
click at [390, 29] on icon at bounding box center [389, 19] width 30 height 30
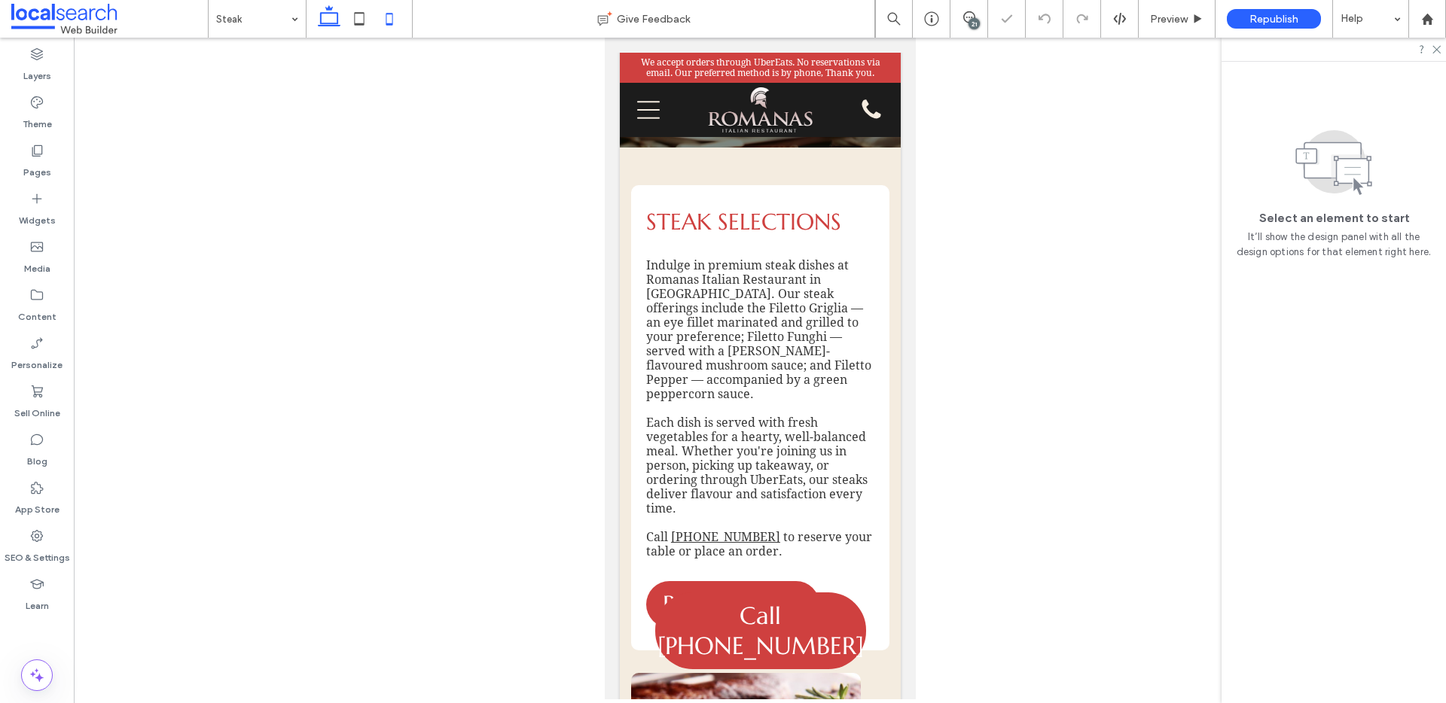
click at [340, 17] on icon at bounding box center [329, 19] width 30 height 30
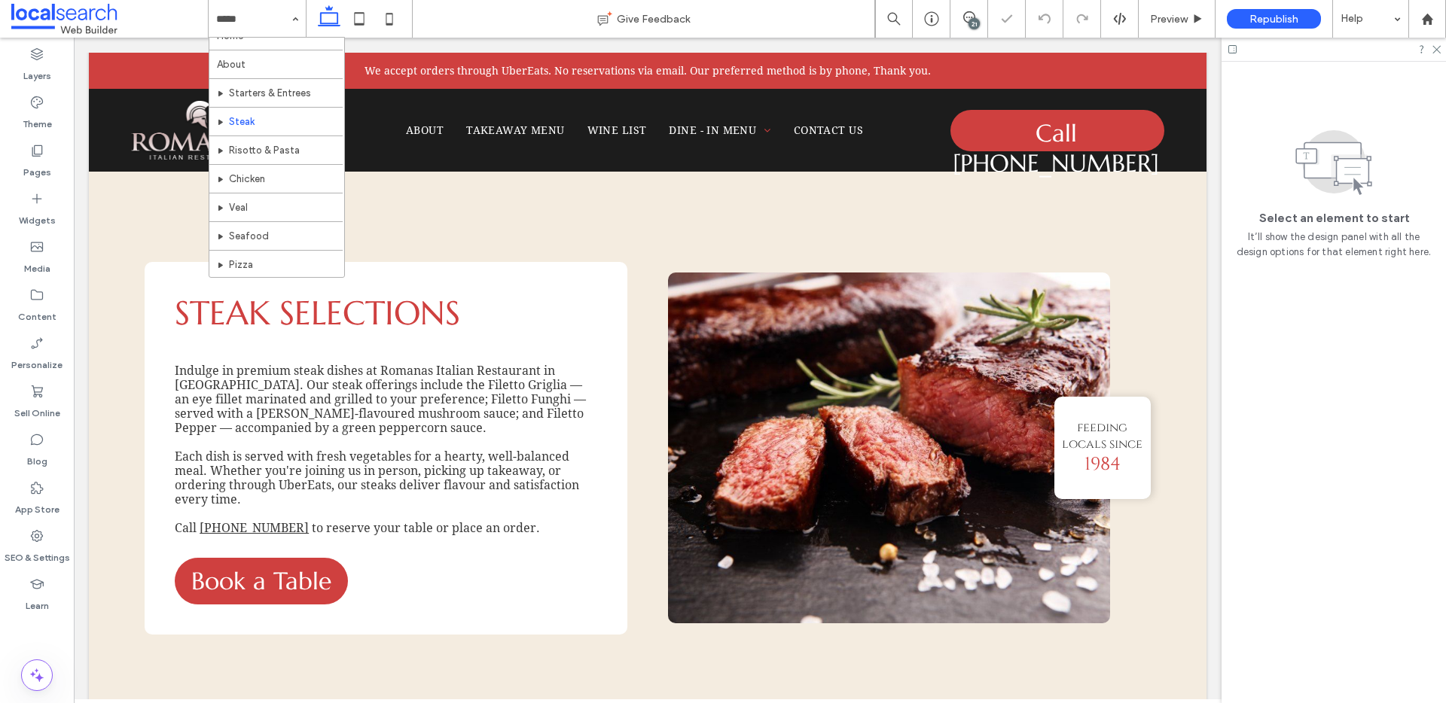
scroll to position [38, 0]
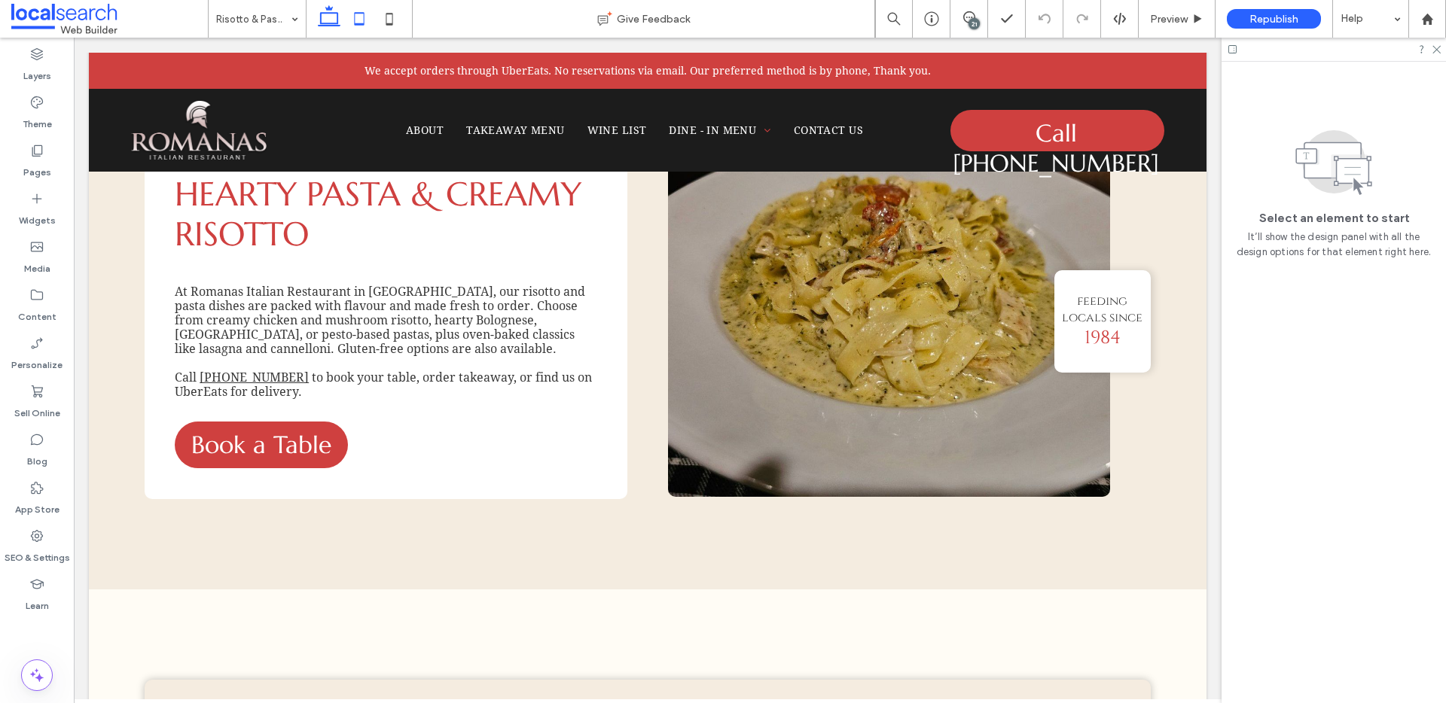
click at [358, 15] on icon at bounding box center [359, 19] width 30 height 30
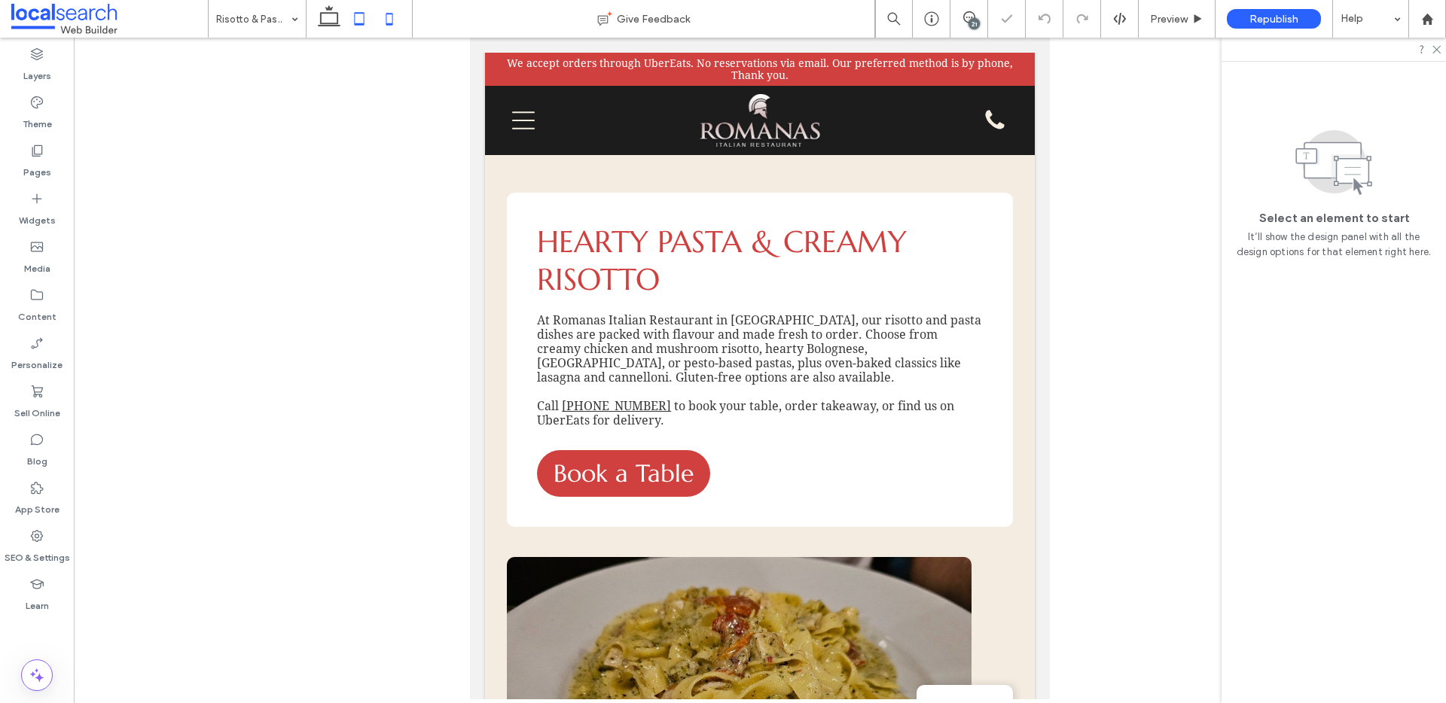
click at [385, 12] on icon at bounding box center [389, 19] width 30 height 30
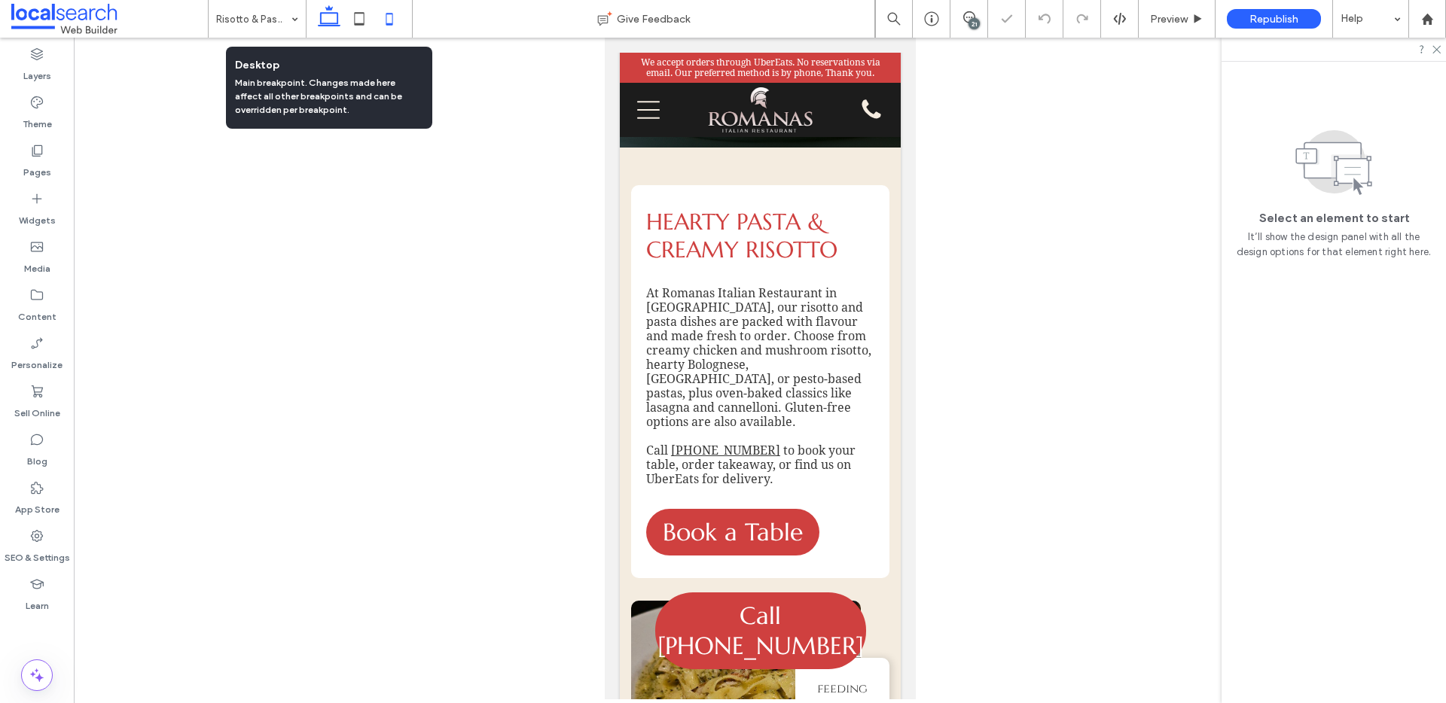
click at [328, 15] on icon at bounding box center [329, 19] width 30 height 30
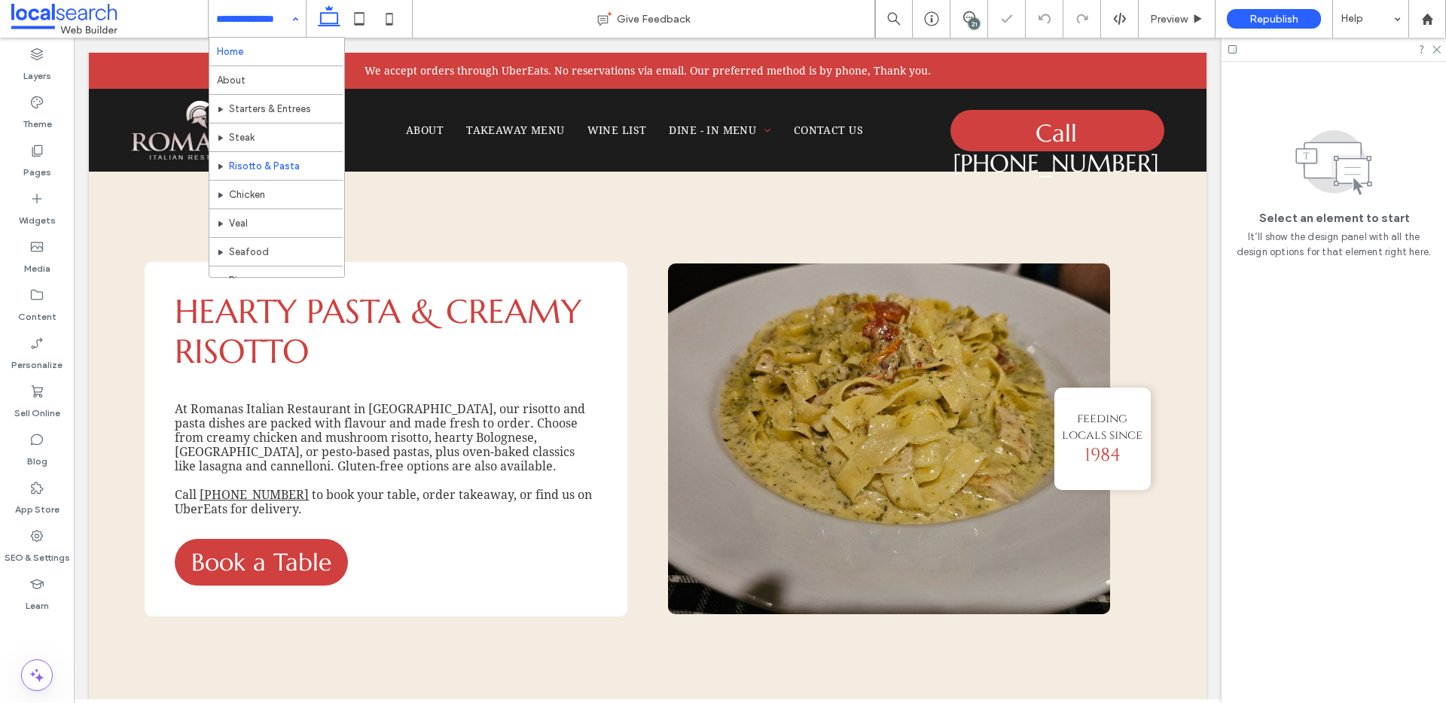
drag, startPoint x: 257, startPoint y: 17, endPoint x: 275, endPoint y: 38, distance: 27.9
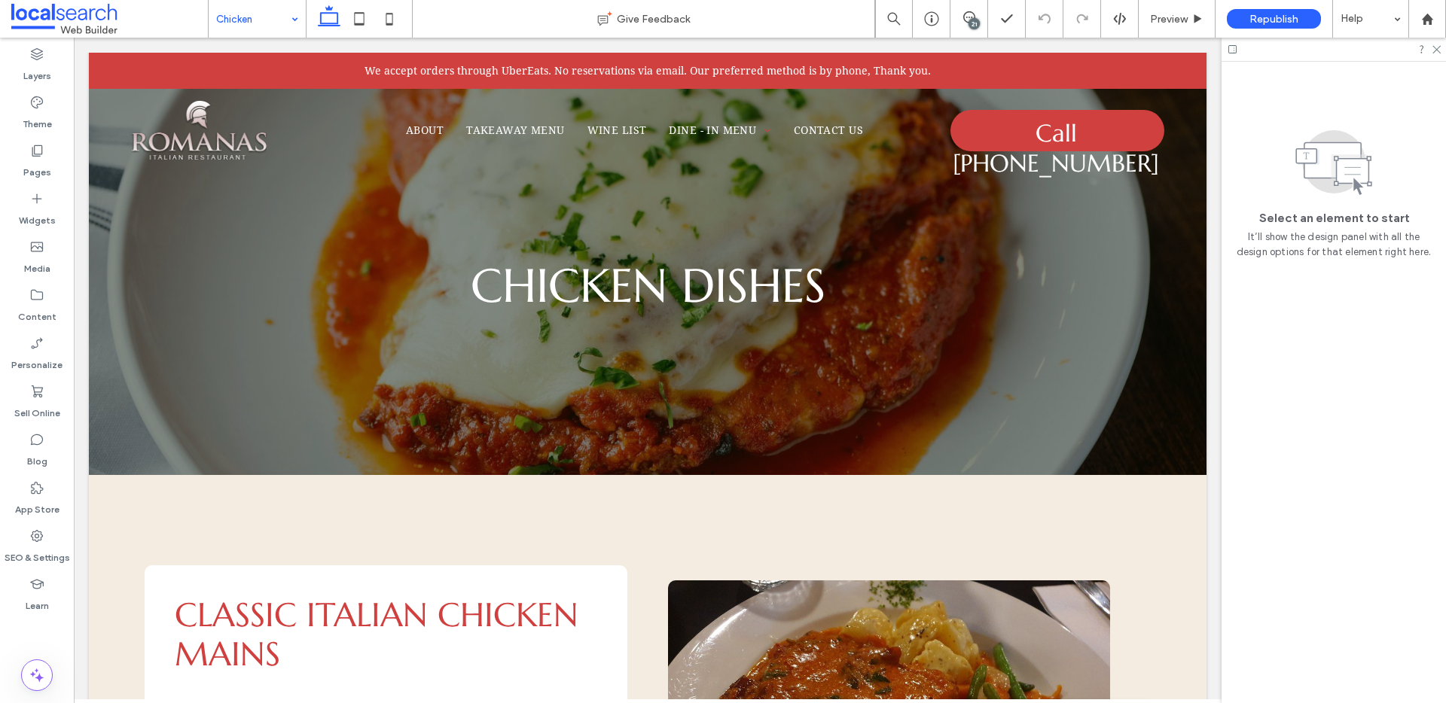
click at [353, 20] on icon at bounding box center [359, 19] width 30 height 30
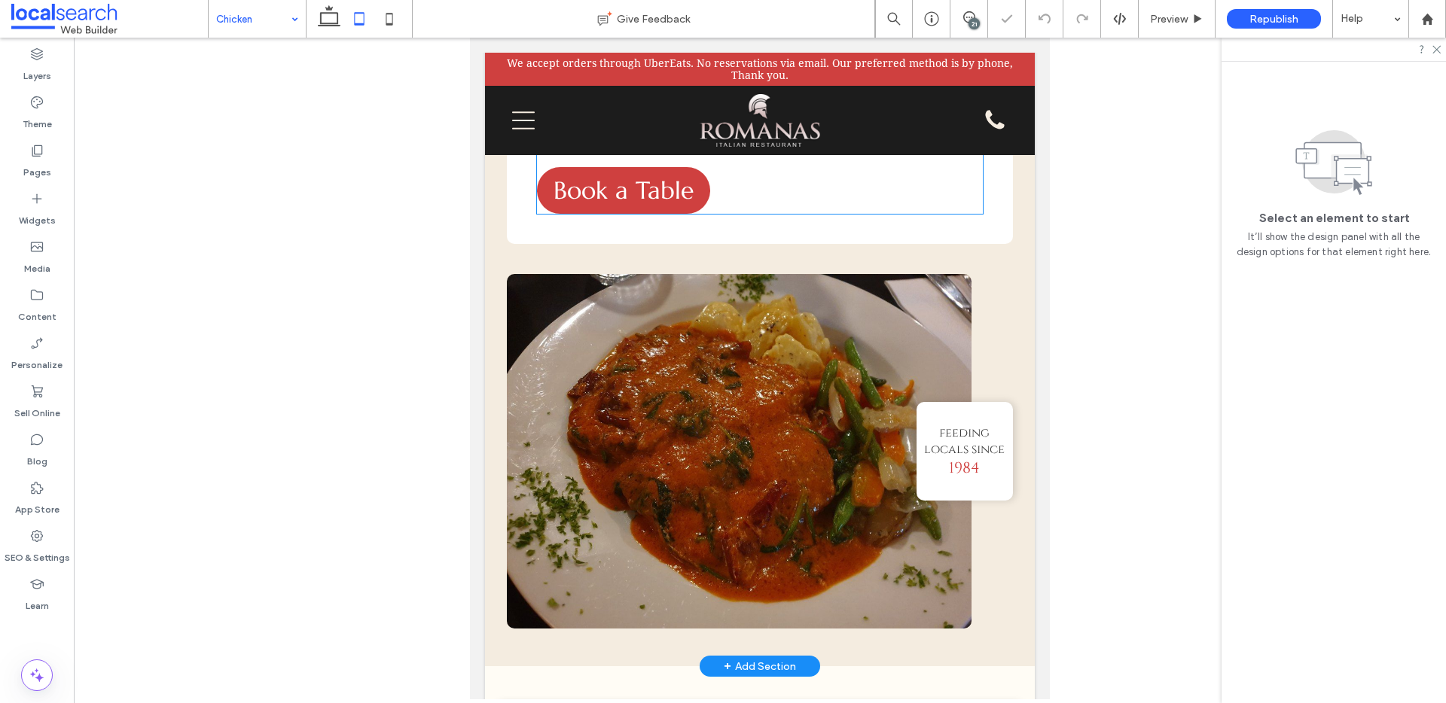
scroll to position [531, 0]
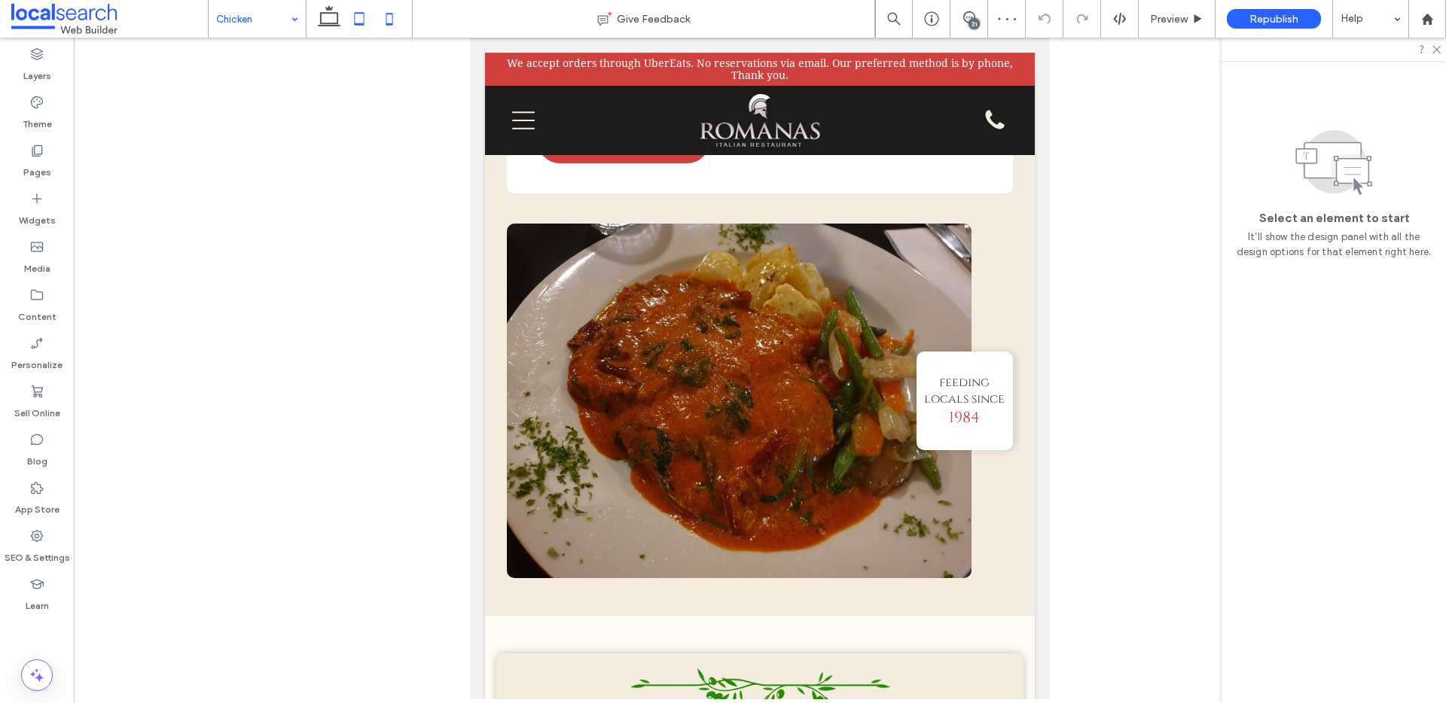
click at [388, 14] on icon at bounding box center [389, 19] width 30 height 30
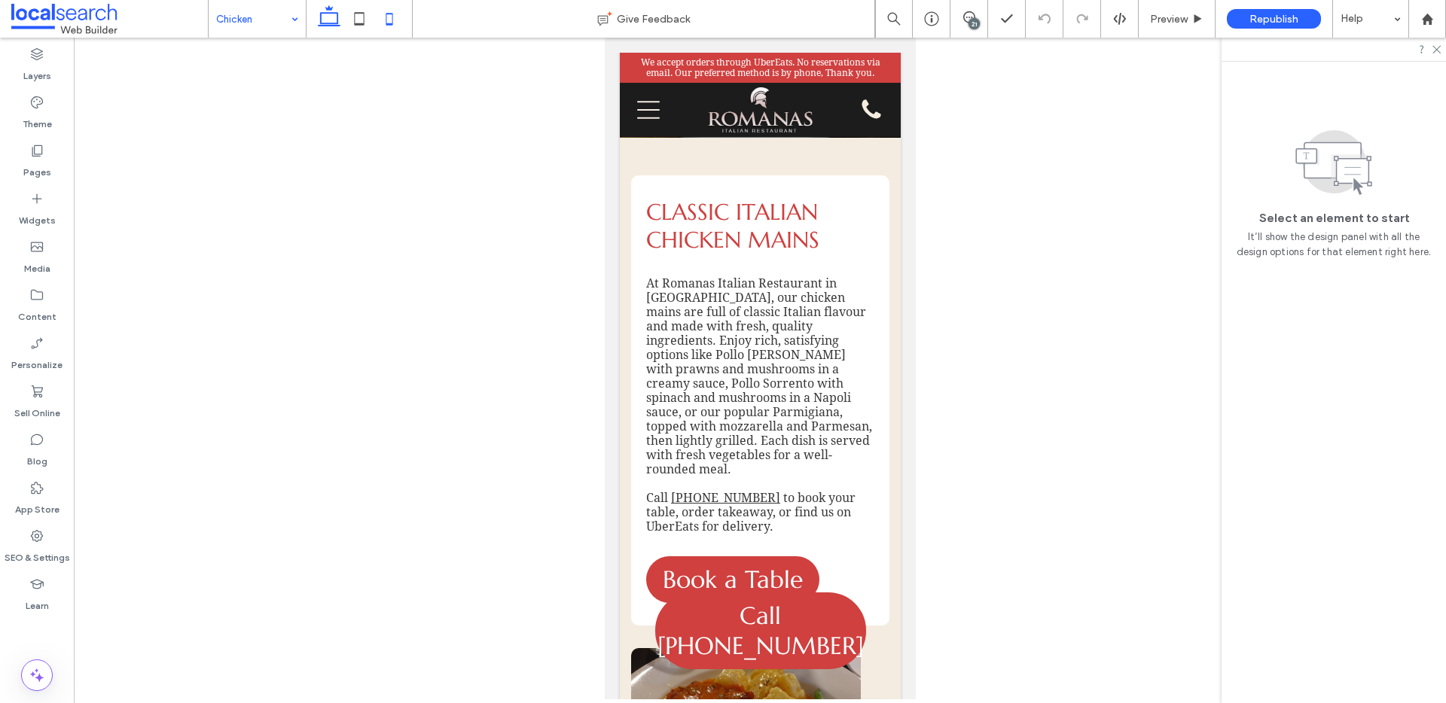
click at [329, 25] on use at bounding box center [329, 15] width 23 height 21
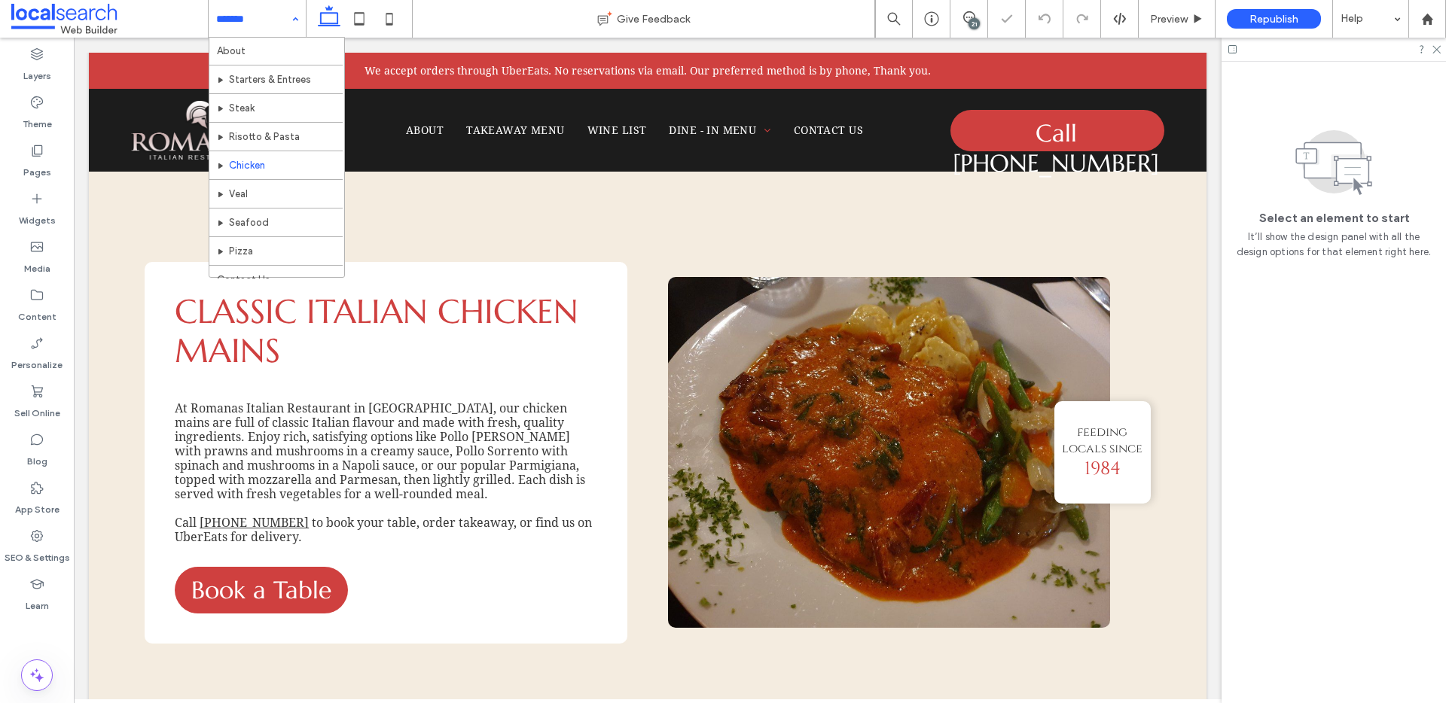
scroll to position [44, 0]
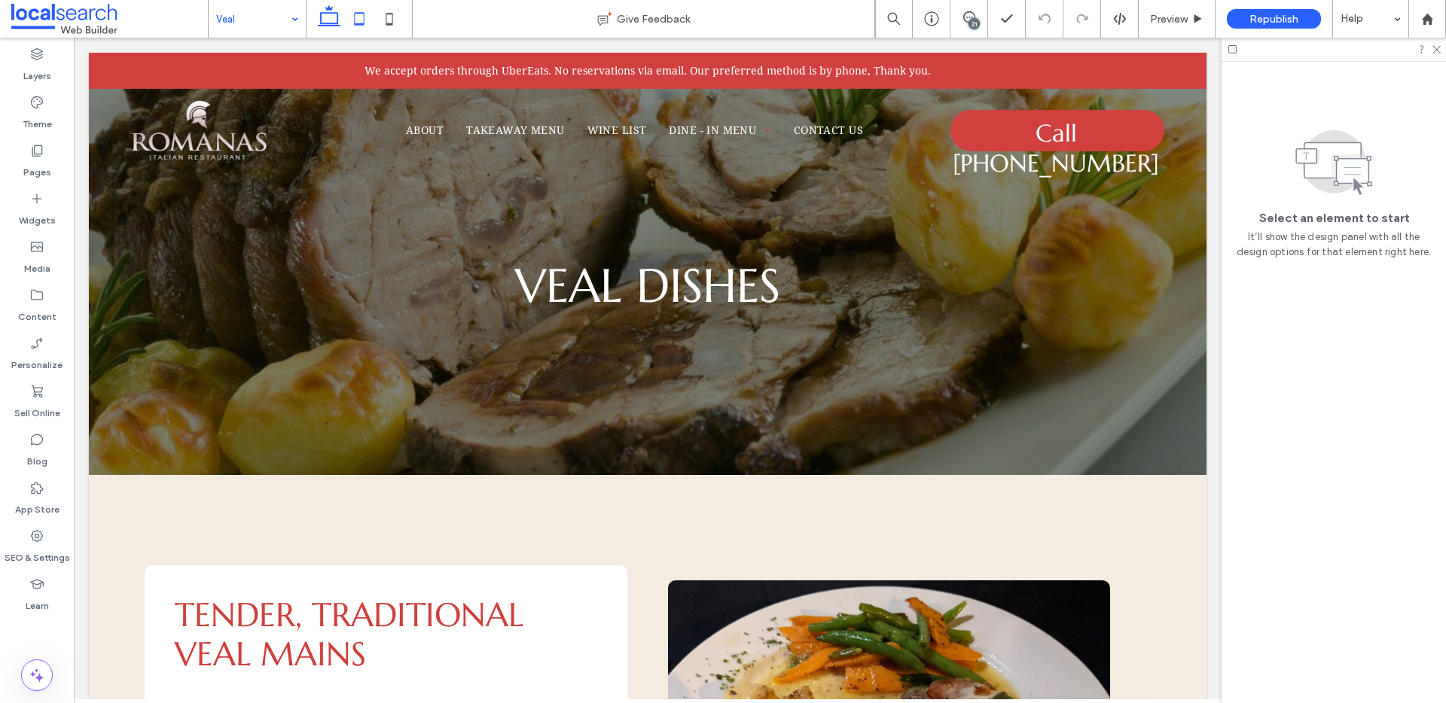
click at [353, 26] on icon at bounding box center [359, 19] width 30 height 30
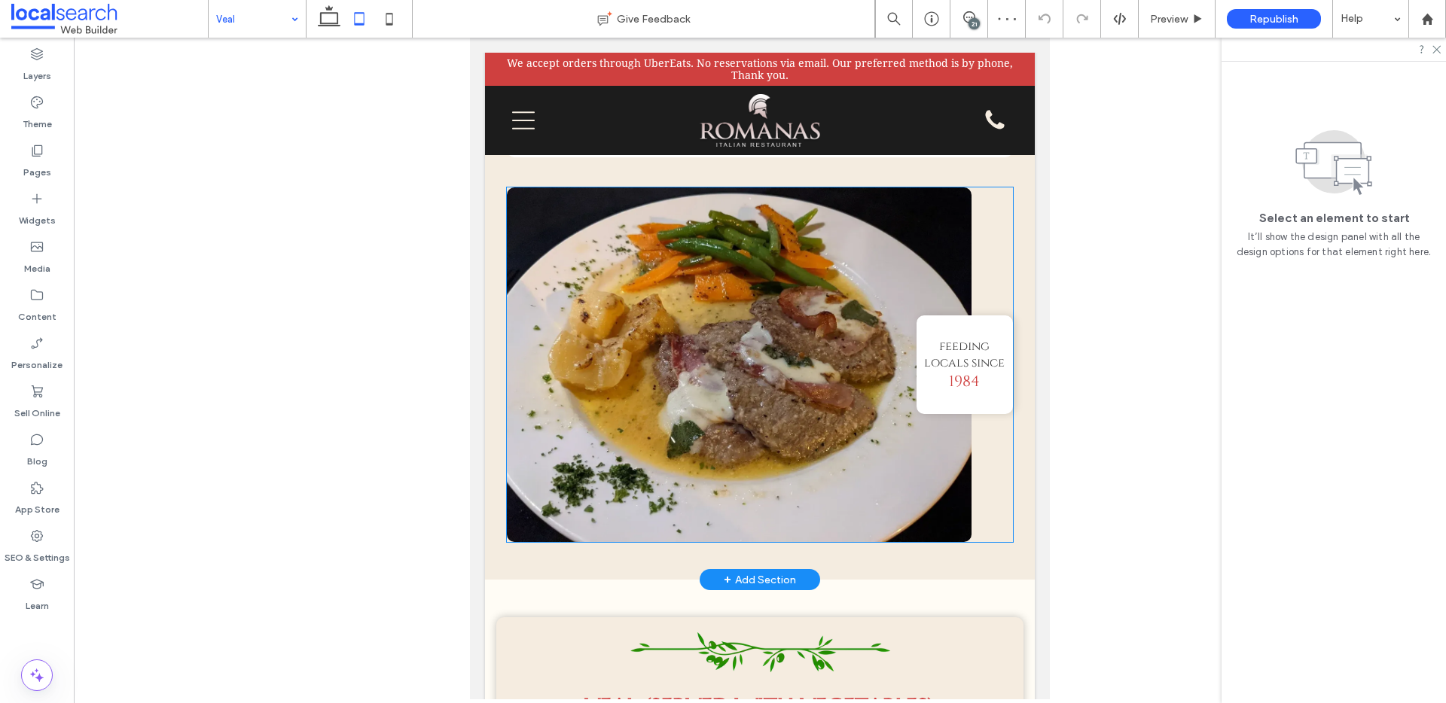
scroll to position [573, 0]
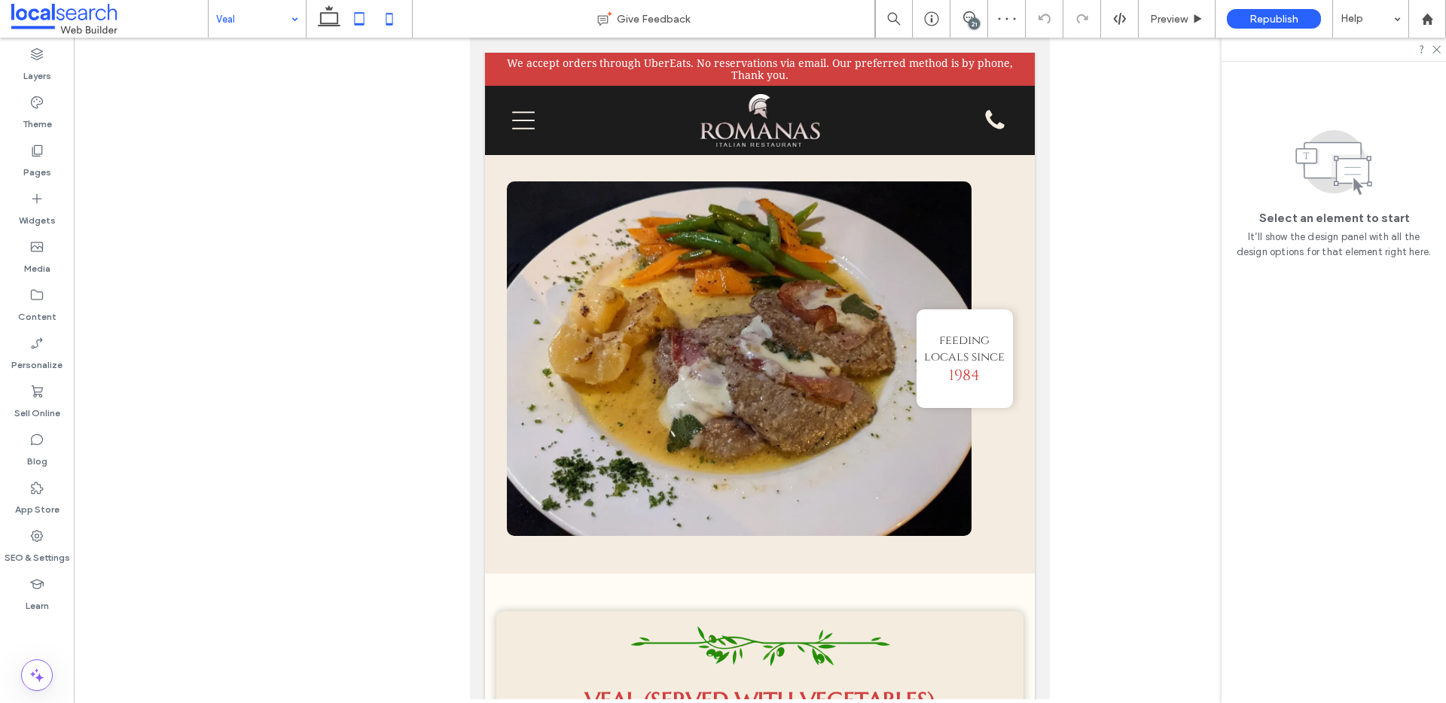
click at [388, 26] on icon at bounding box center [389, 19] width 30 height 30
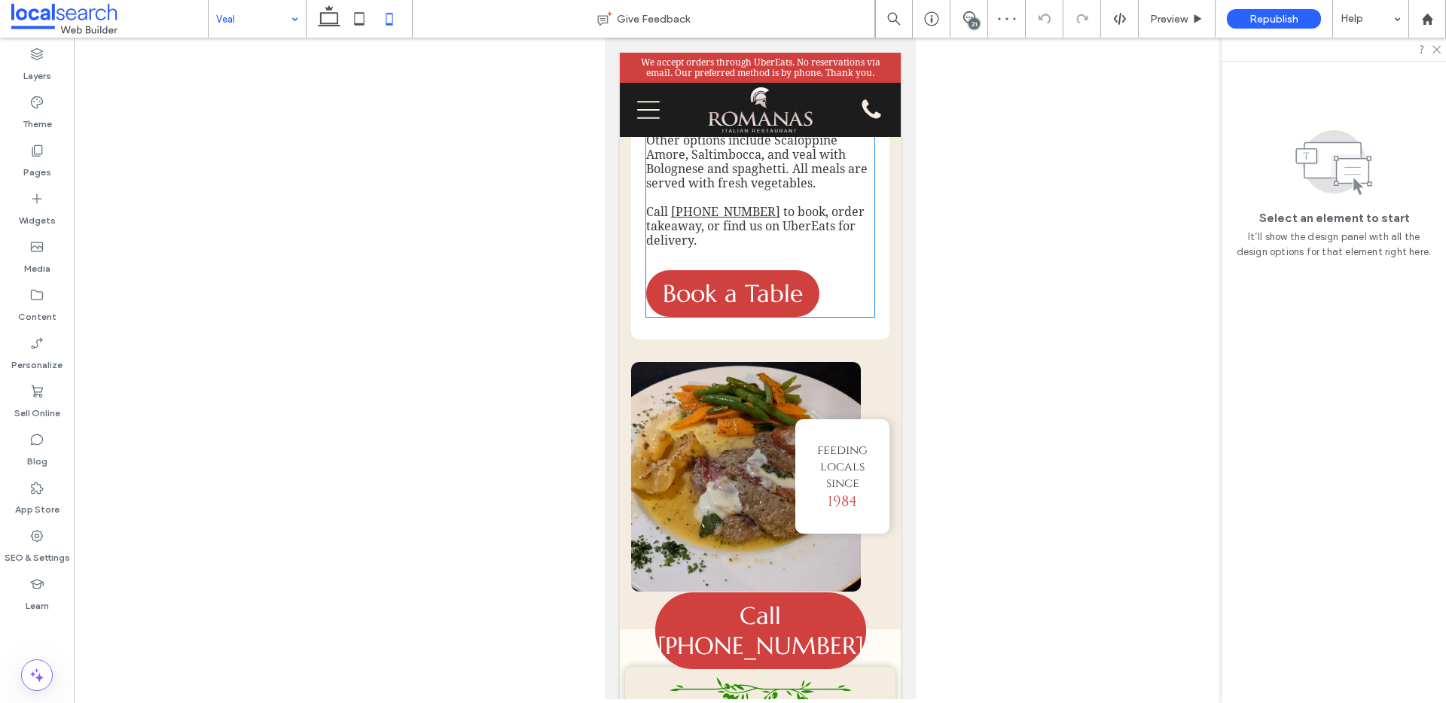
scroll to position [0, 0]
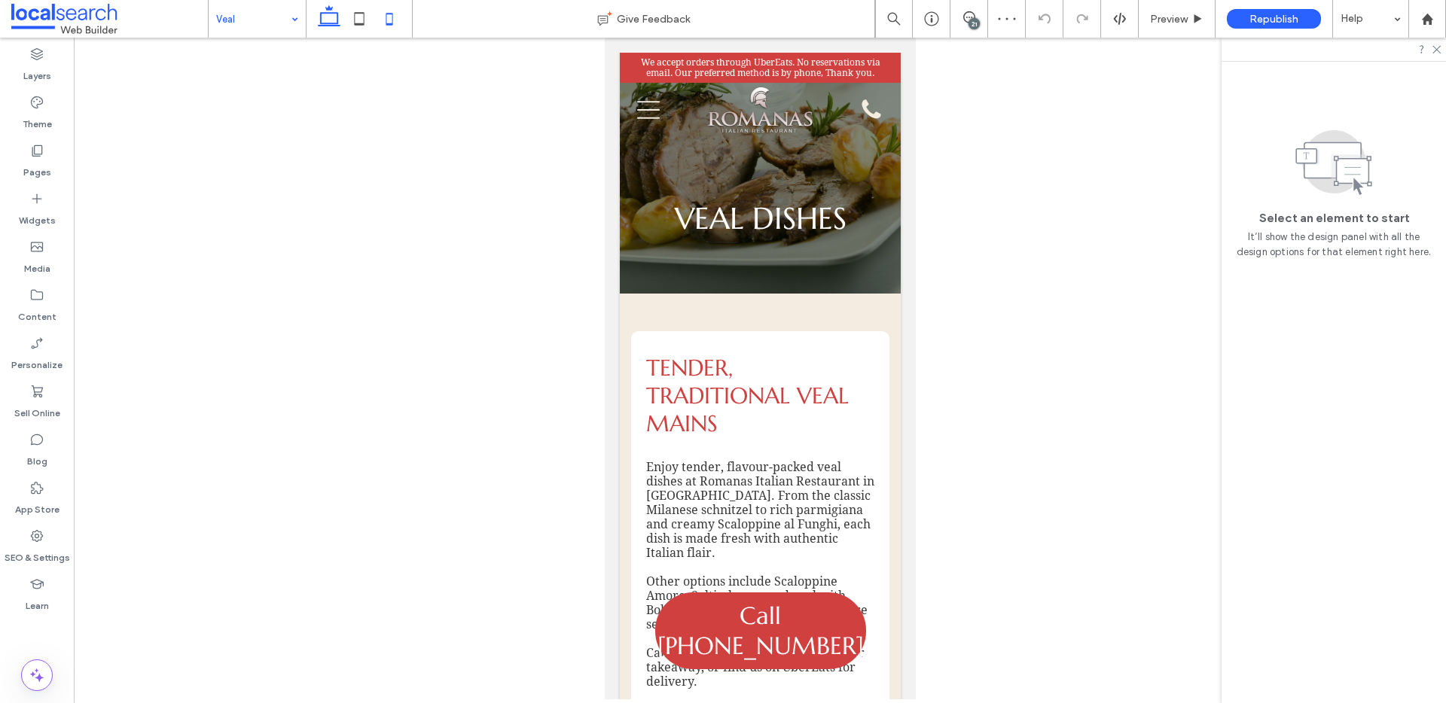
click at [333, 24] on icon at bounding box center [329, 19] width 30 height 30
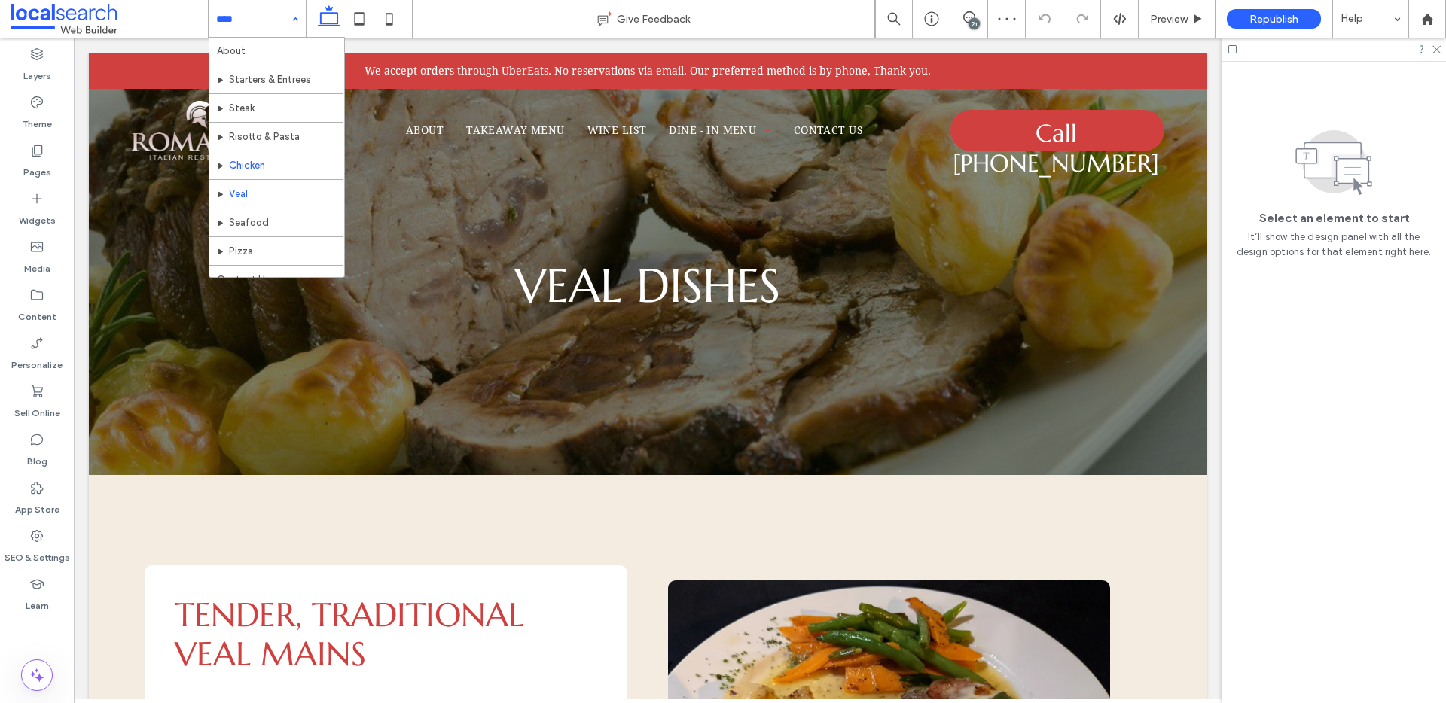
scroll to position [44, 0]
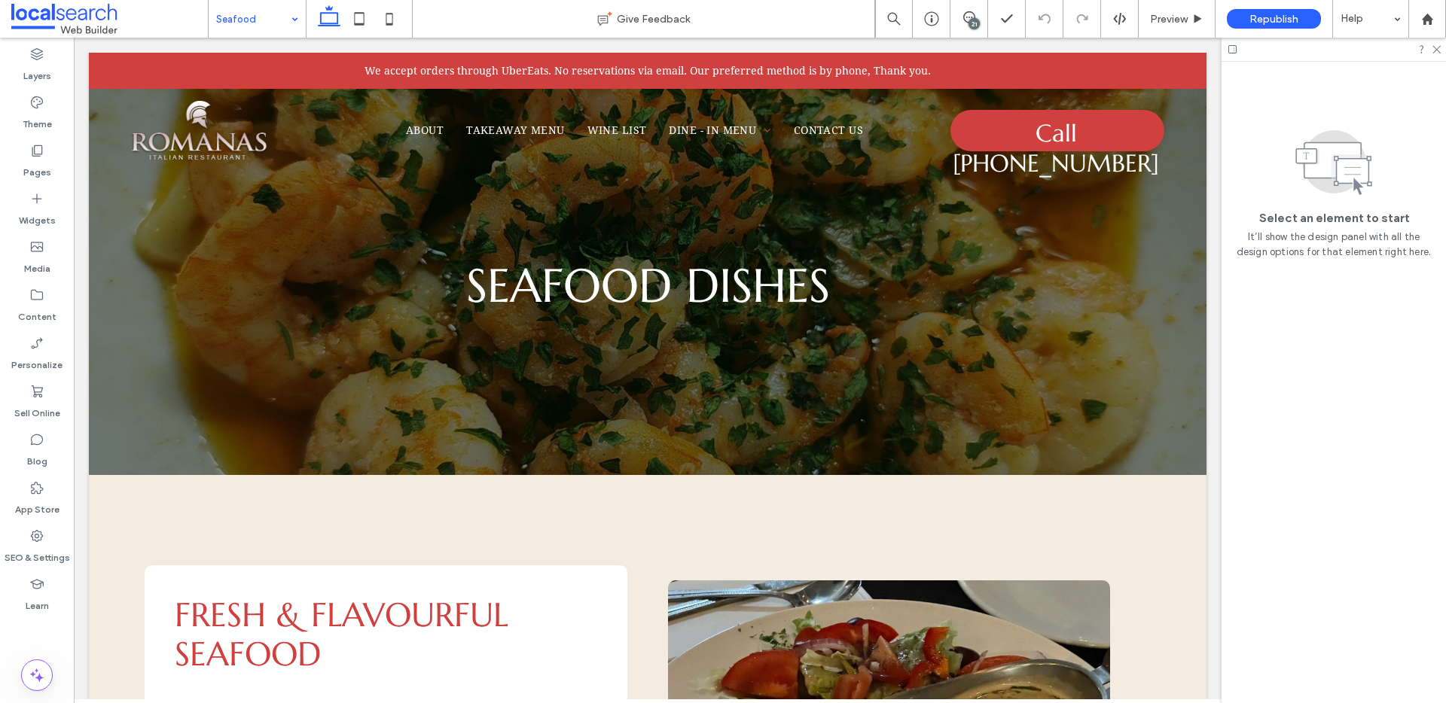
drag, startPoint x: 355, startPoint y: 11, endPoint x: 400, endPoint y: 42, distance: 54.1
click at [355, 11] on icon at bounding box center [359, 19] width 30 height 30
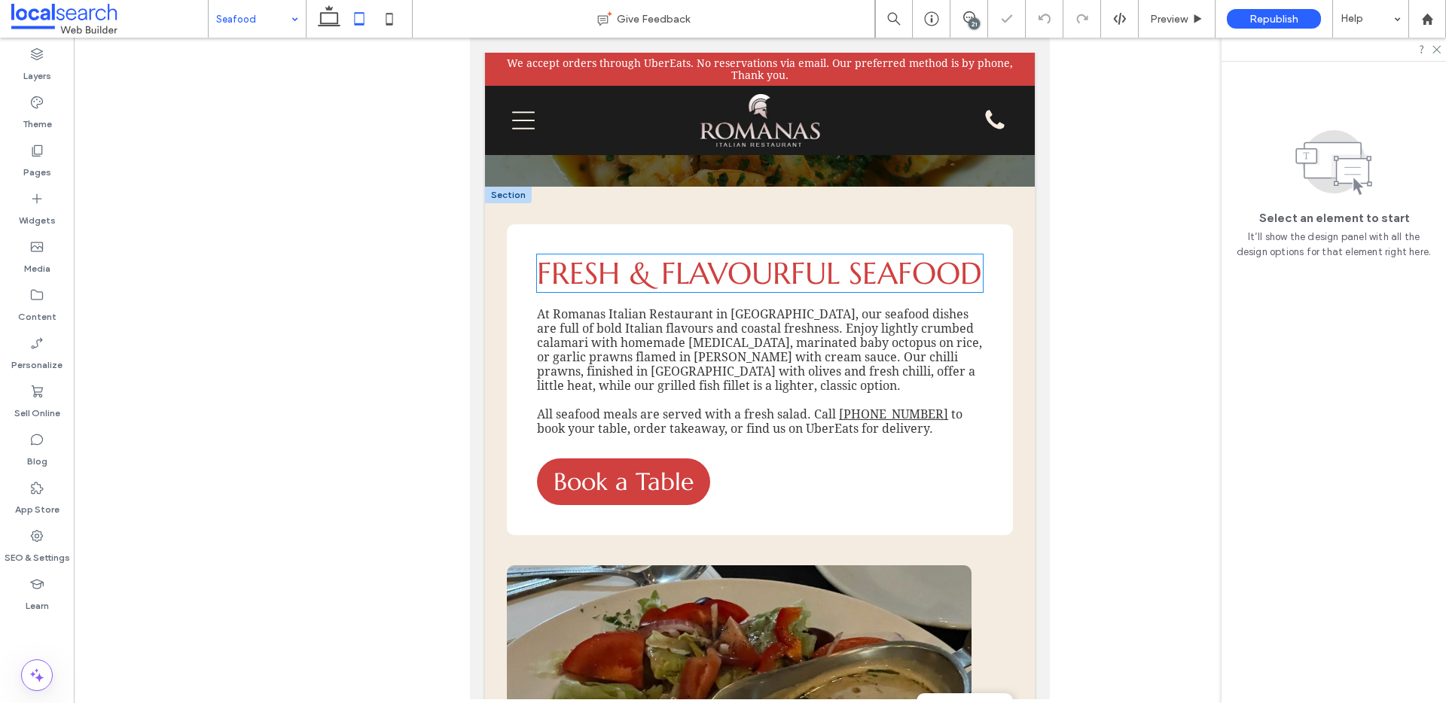
scroll to position [260, 0]
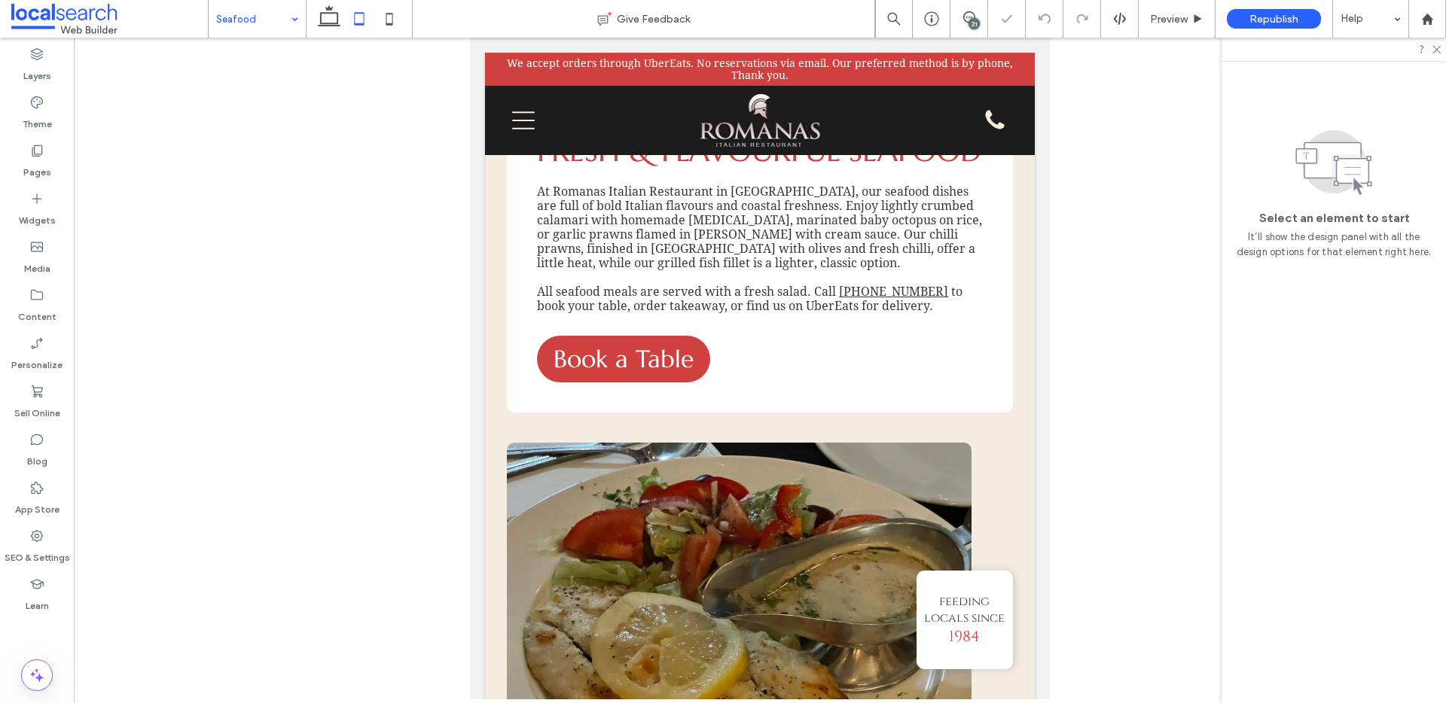
click at [391, 26] on icon at bounding box center [389, 19] width 30 height 30
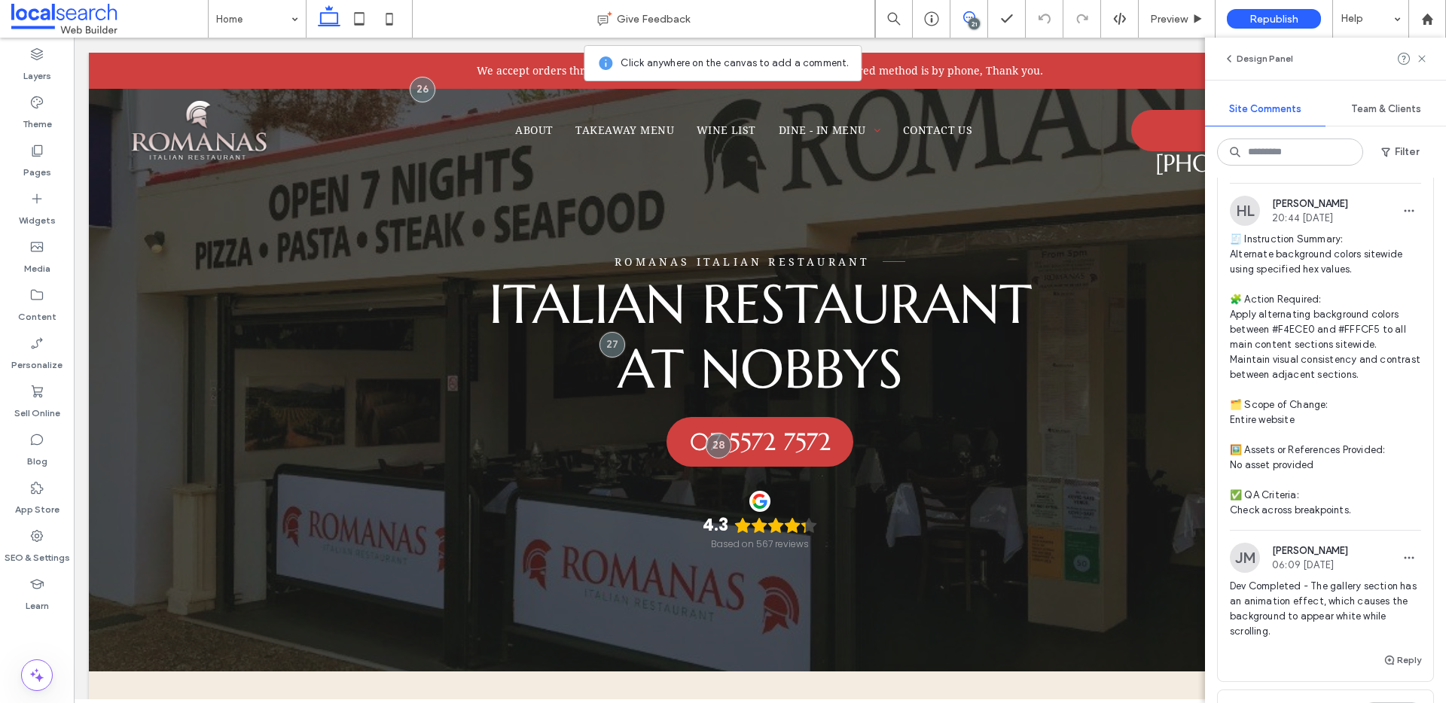
scroll to position [2613, 0]
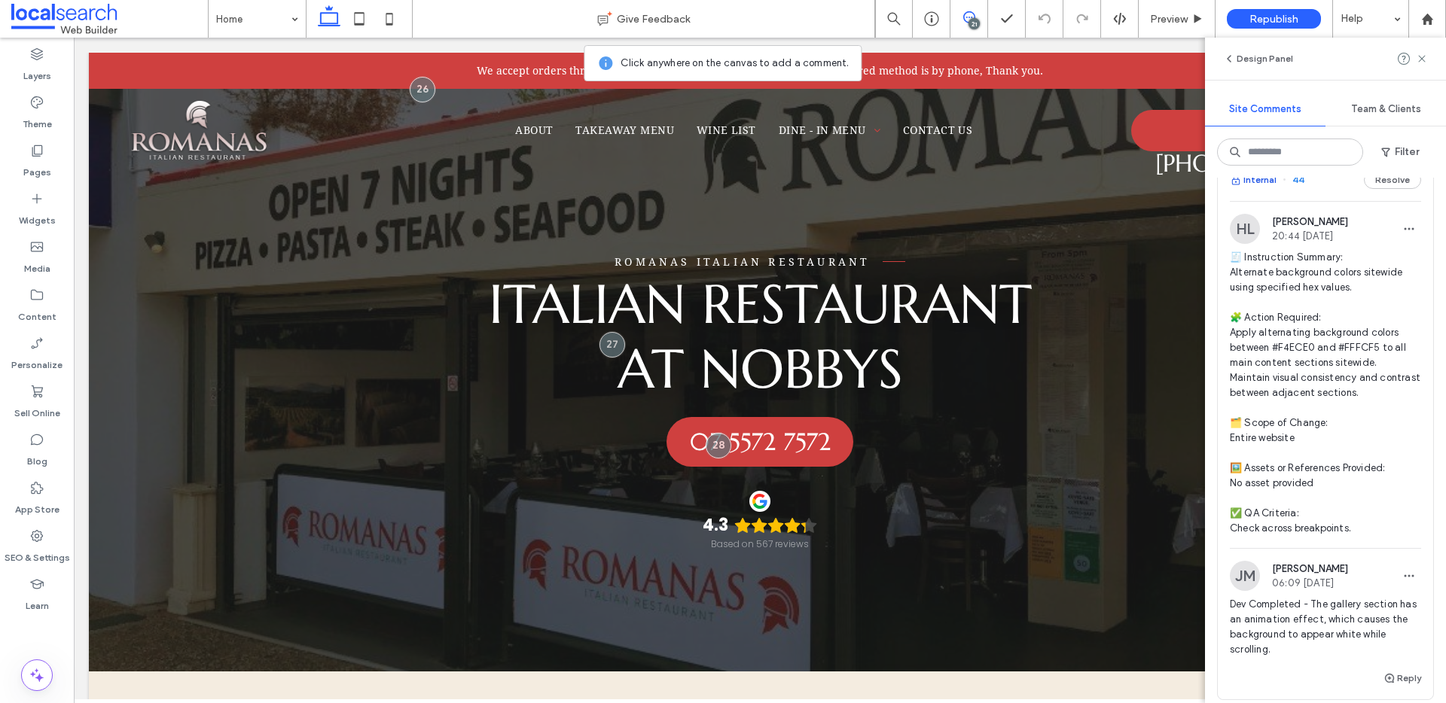
click at [1254, 189] on button "Internal" at bounding box center [1252, 180] width 47 height 18
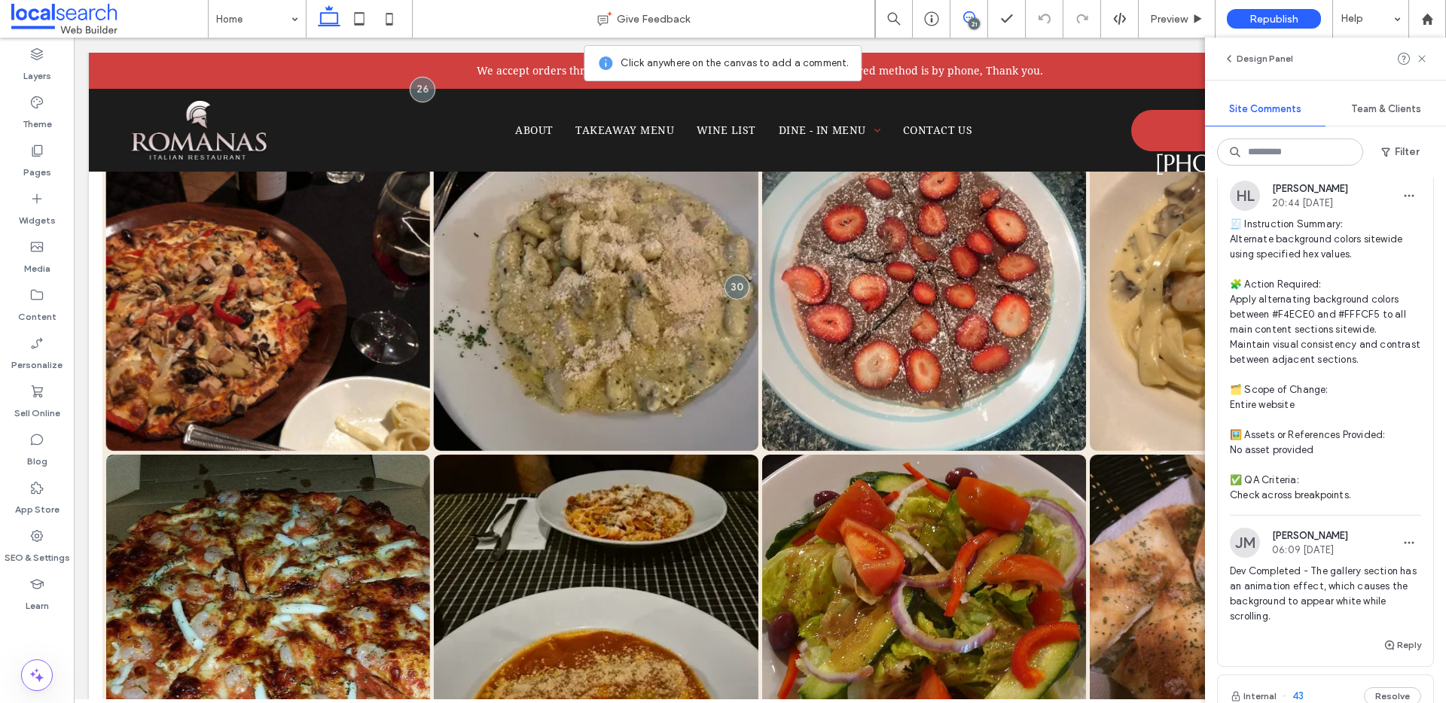
scroll to position [2997, 0]
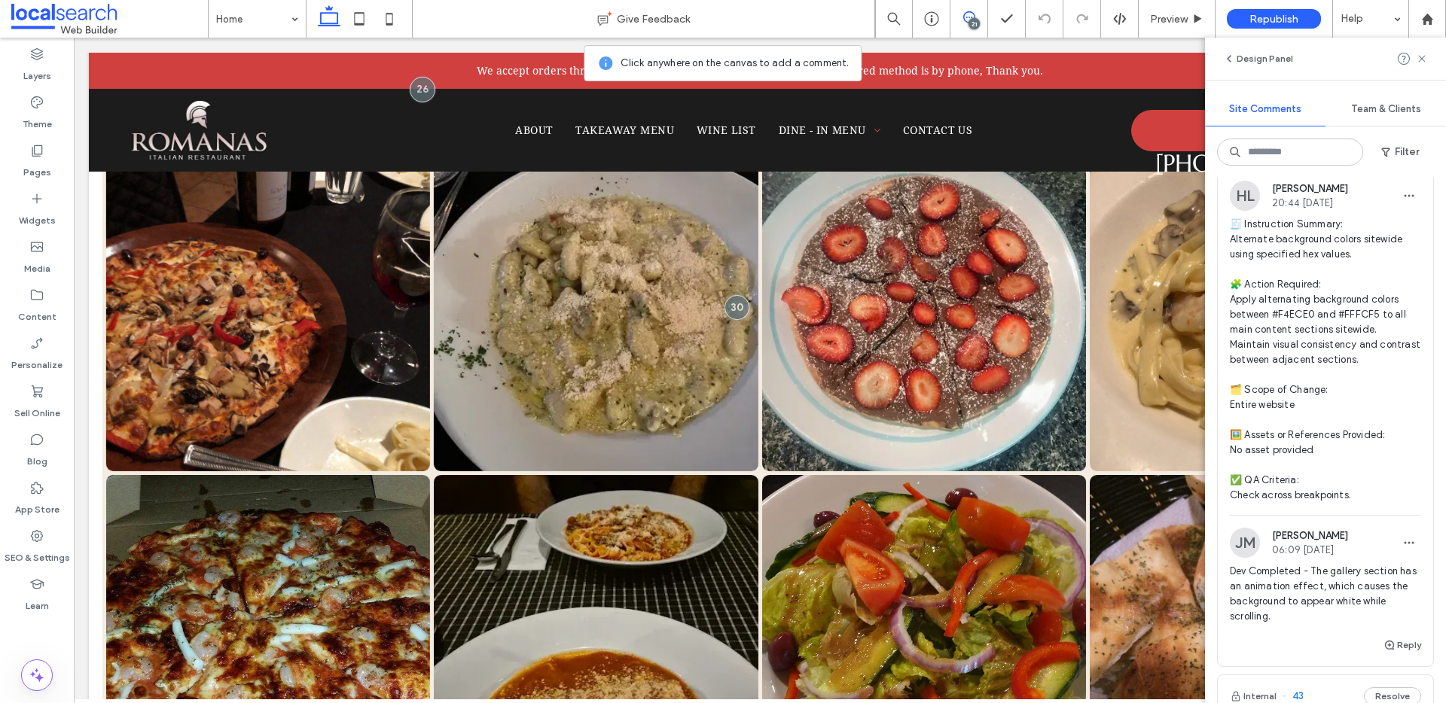
click at [1257, 156] on button "Internal" at bounding box center [1252, 147] width 47 height 18
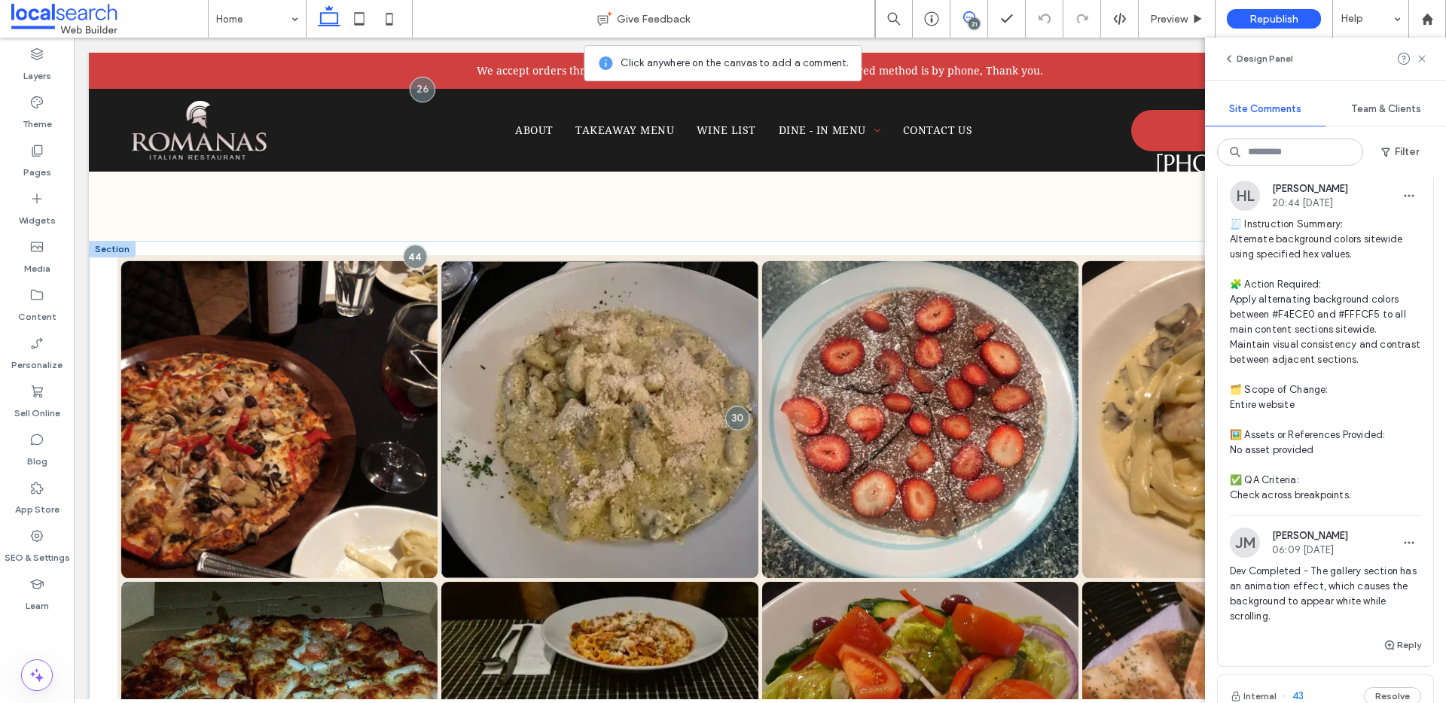
scroll to position [2893, 0]
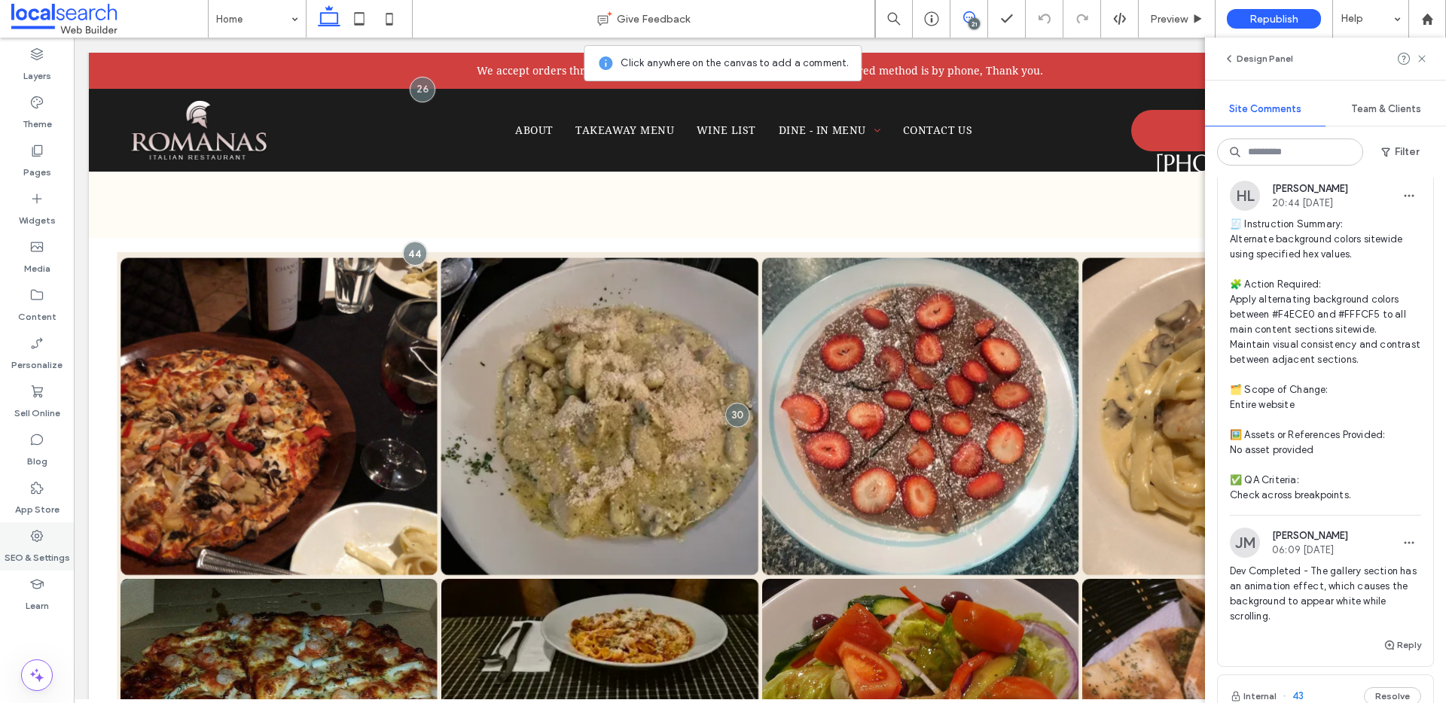
click at [28, 533] on div "SEO & Settings" at bounding box center [37, 547] width 74 height 48
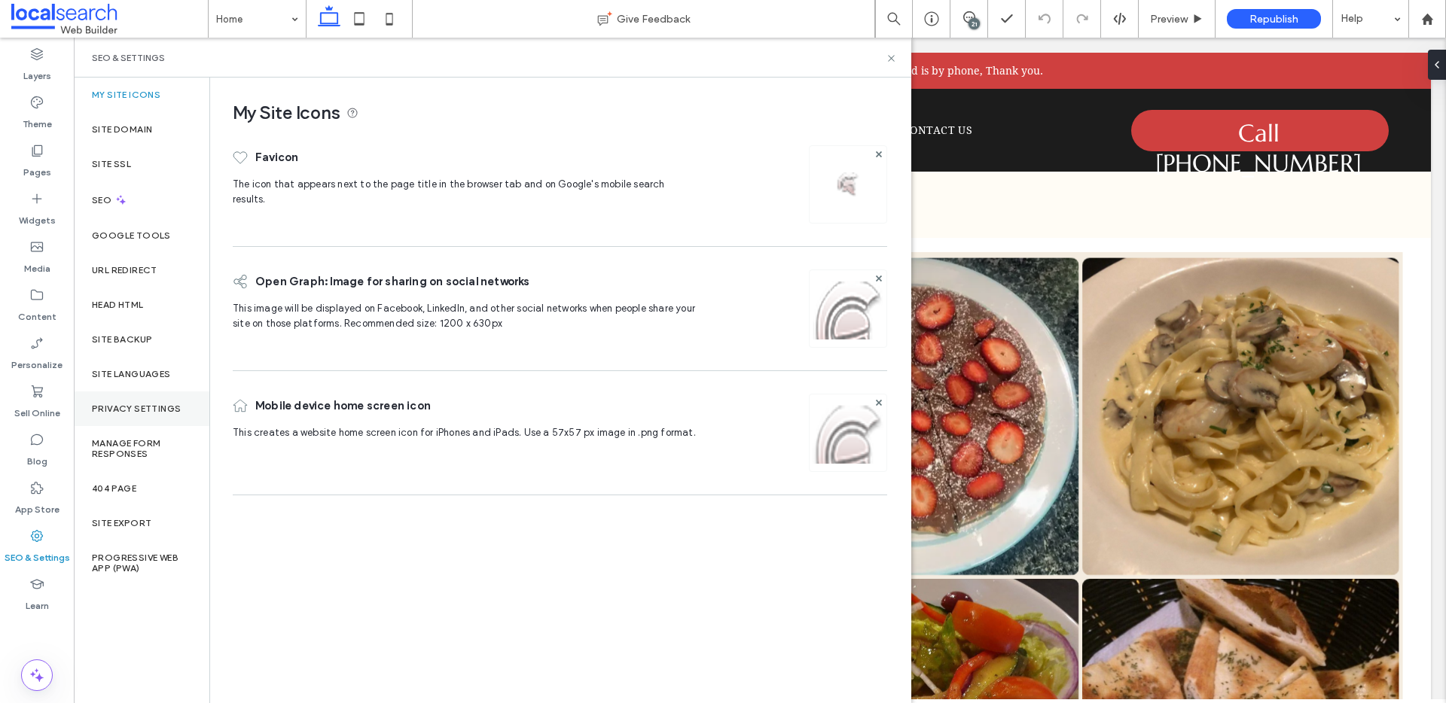
scroll to position [0, 0]
click at [157, 334] on div "Site Backup" at bounding box center [142, 339] width 136 height 35
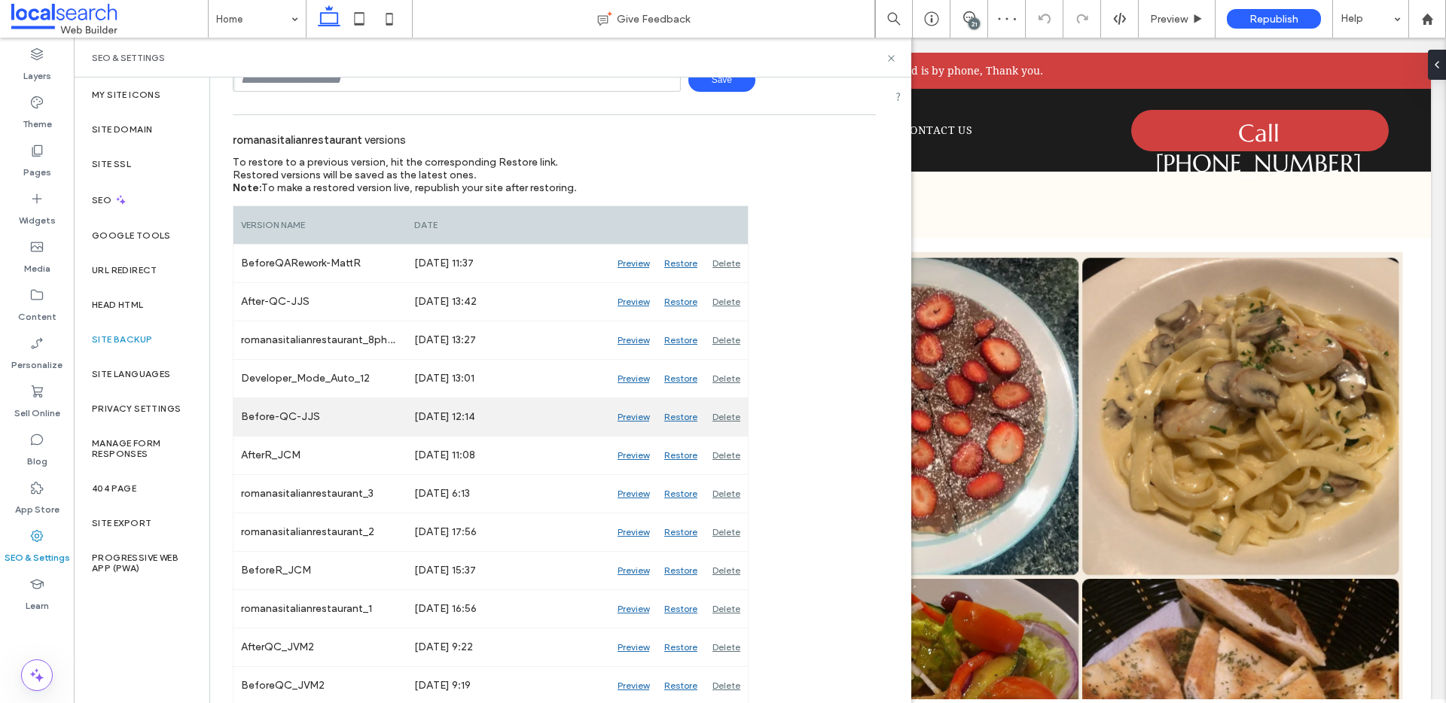
scroll to position [132, 0]
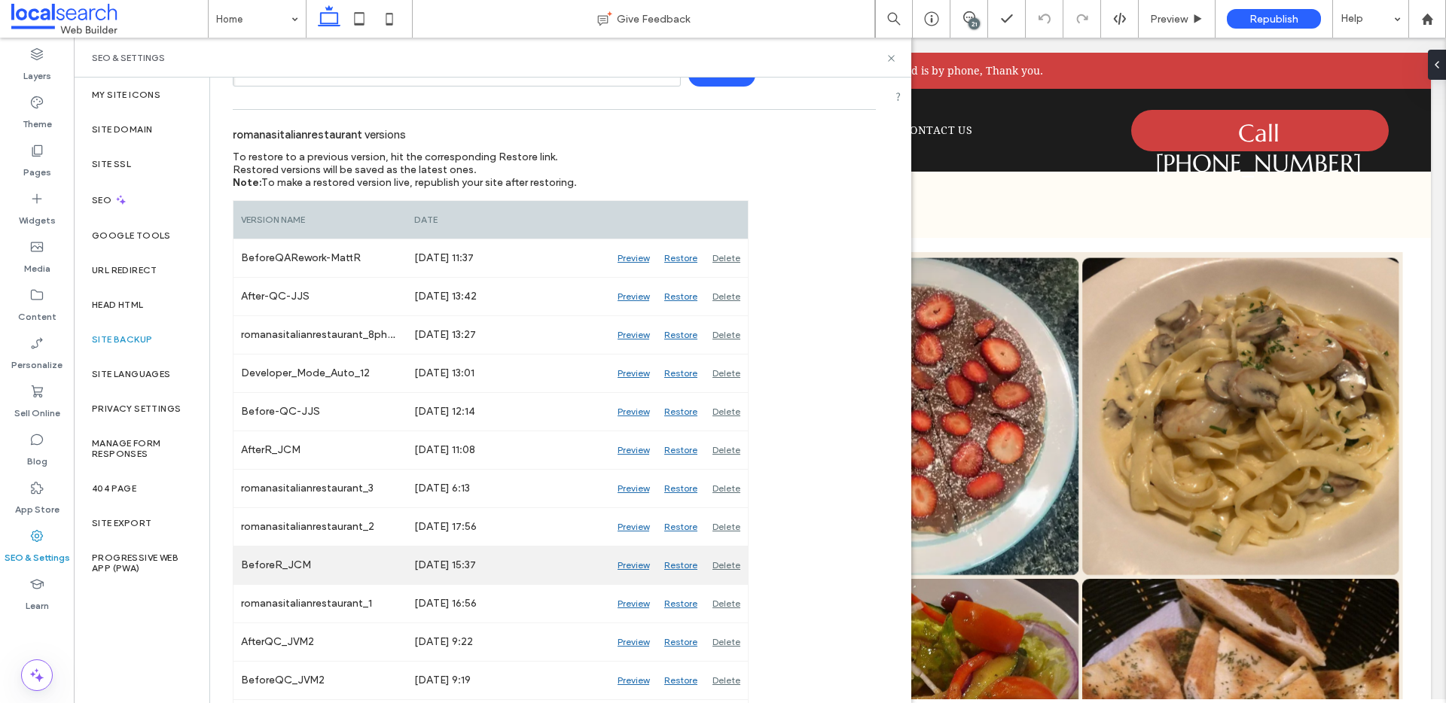
click at [624, 562] on div "Preview" at bounding box center [633, 566] width 47 height 38
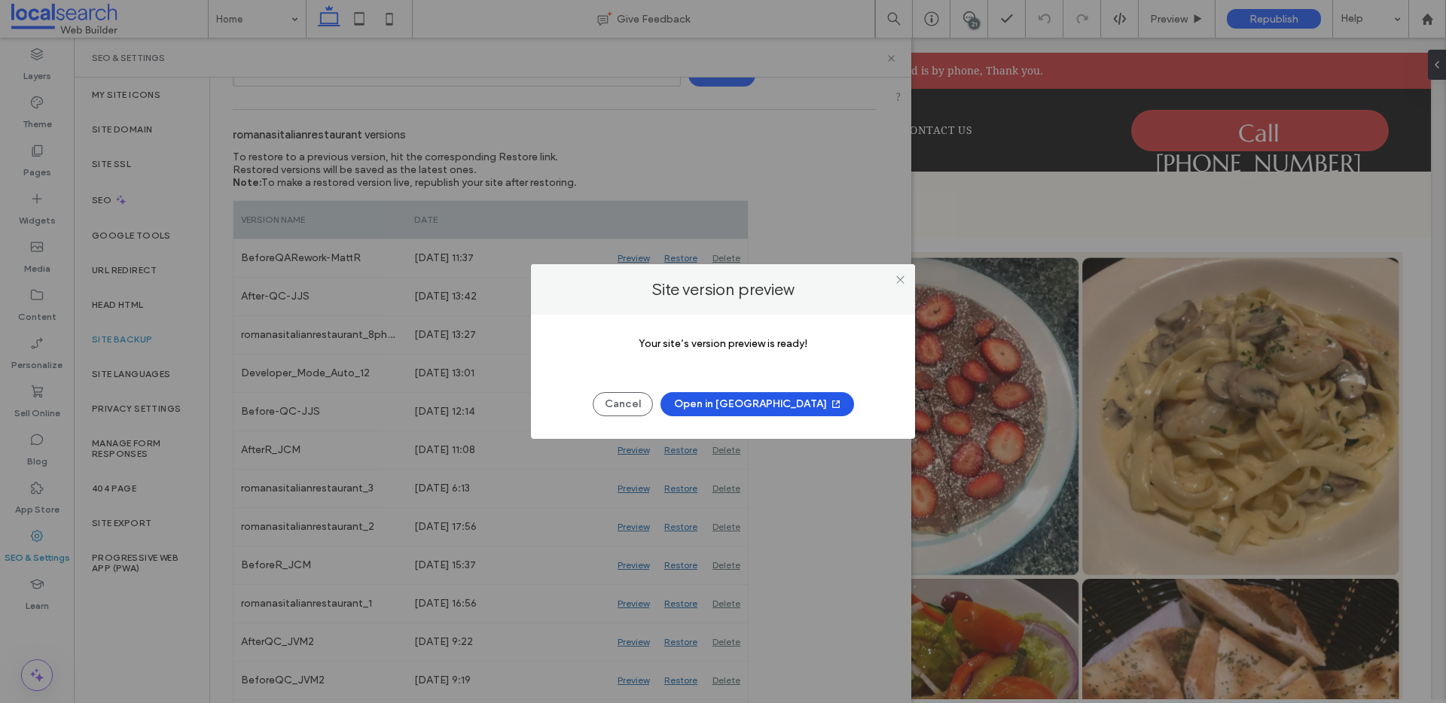
click at [763, 402] on button "Open in New Tab" at bounding box center [756, 404] width 193 height 24
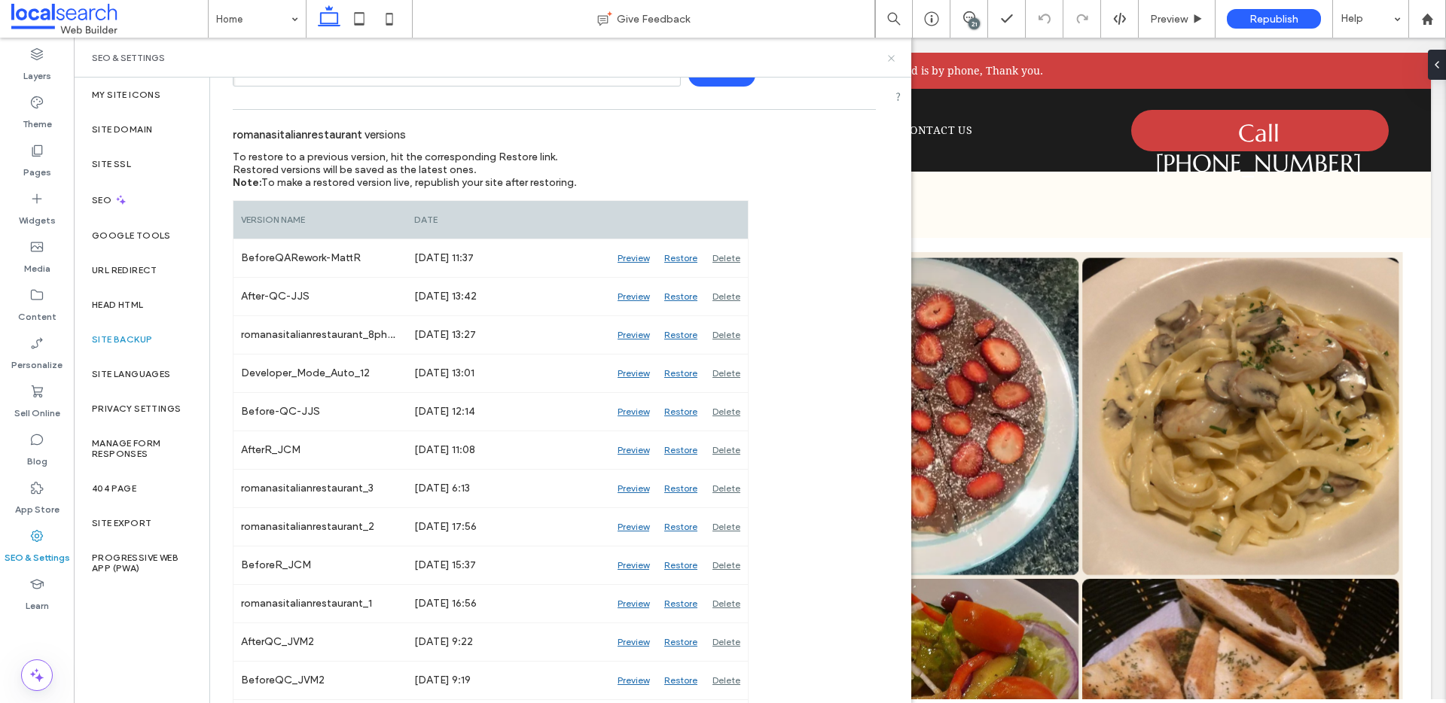
click at [890, 55] on icon at bounding box center [890, 58] width 11 height 11
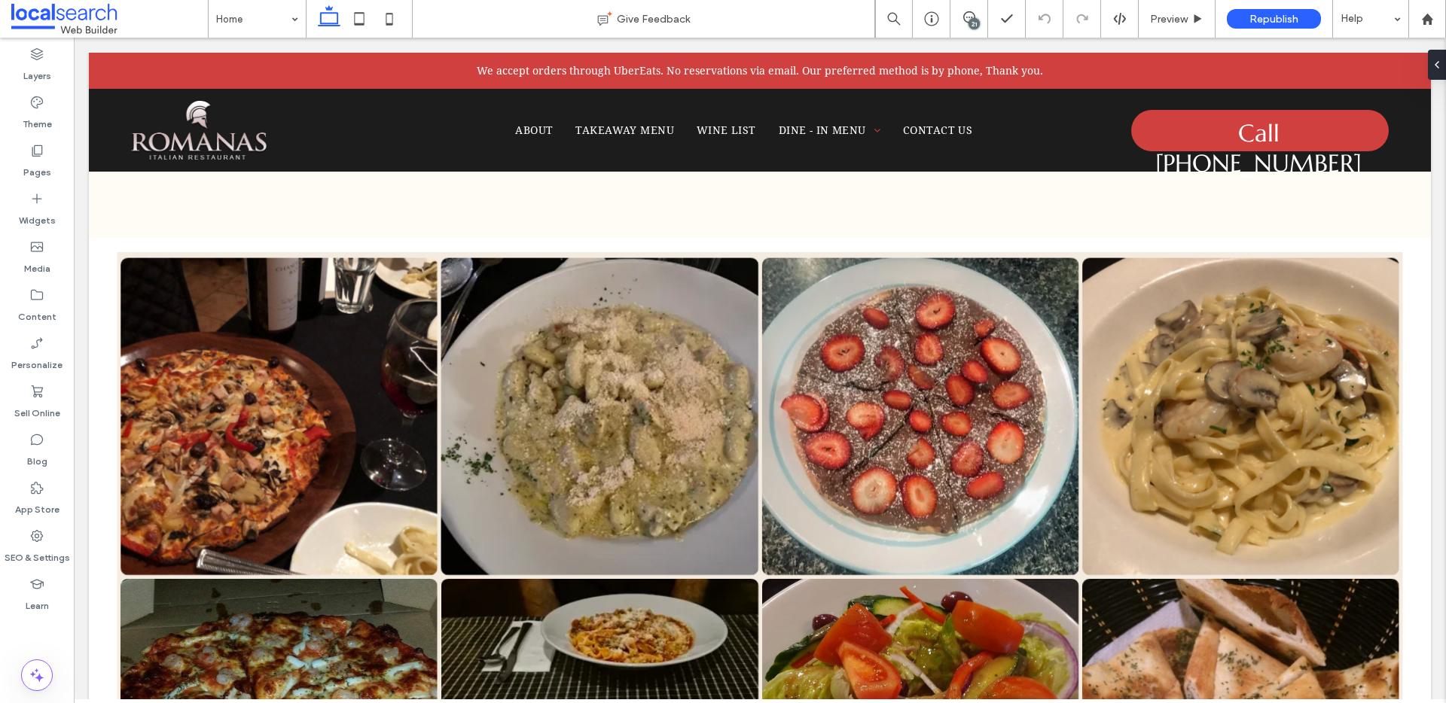
click at [970, 20] on div "21" at bounding box center [973, 23] width 11 height 11
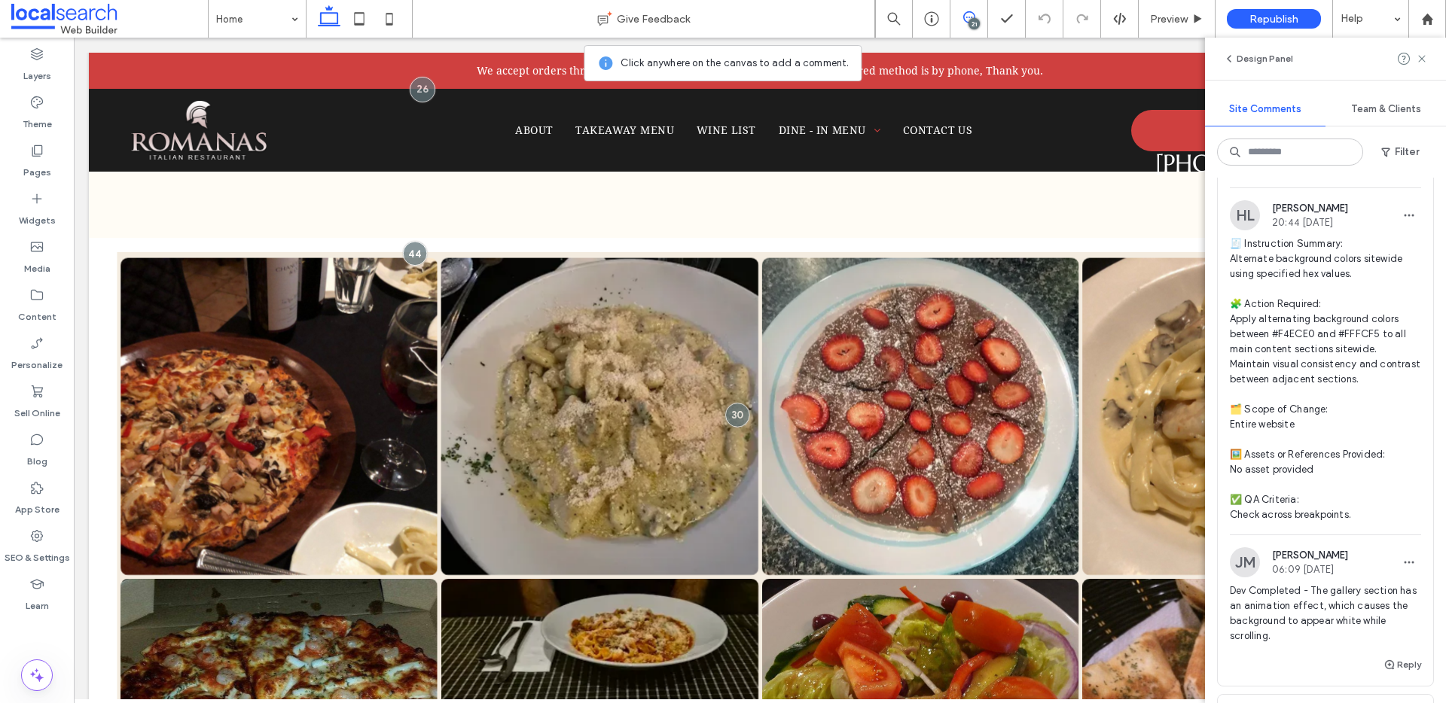
scroll to position [2605, 0]
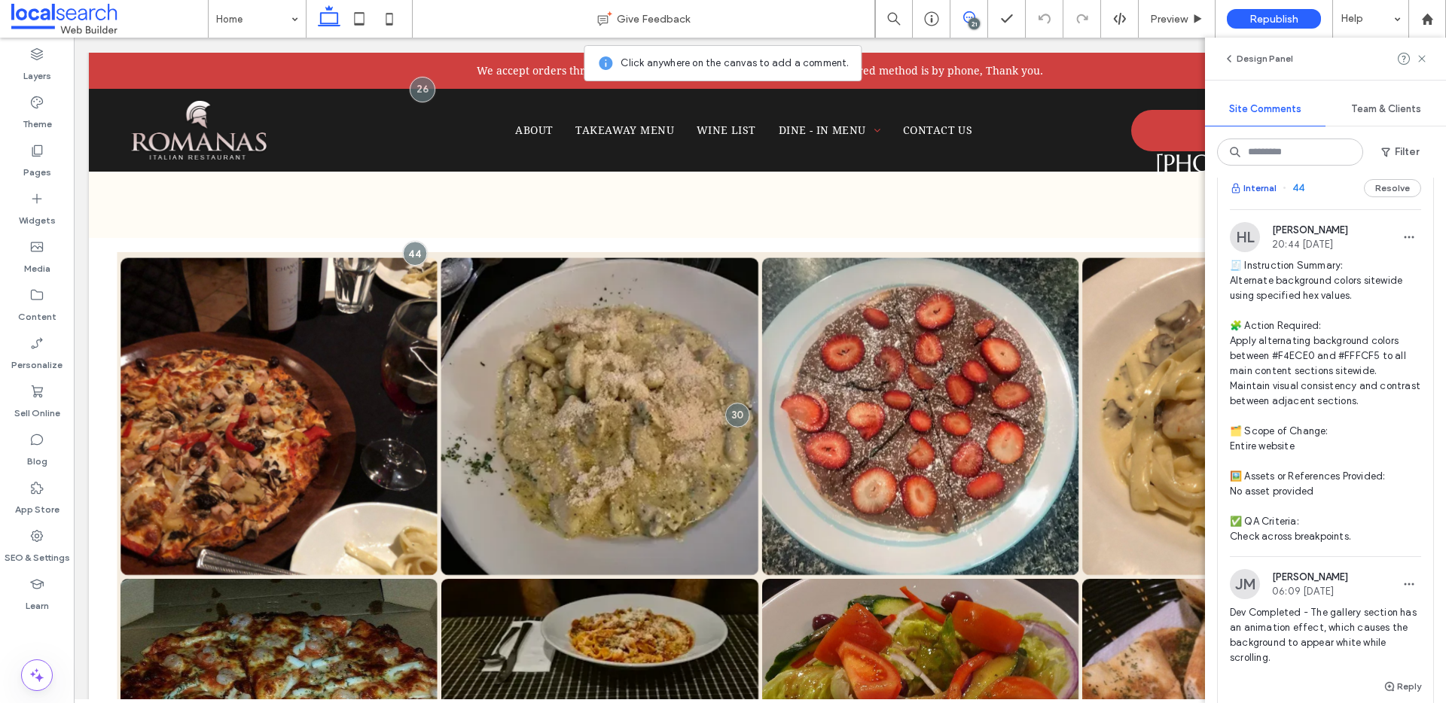
click at [1267, 197] on button "Internal" at bounding box center [1252, 188] width 47 height 18
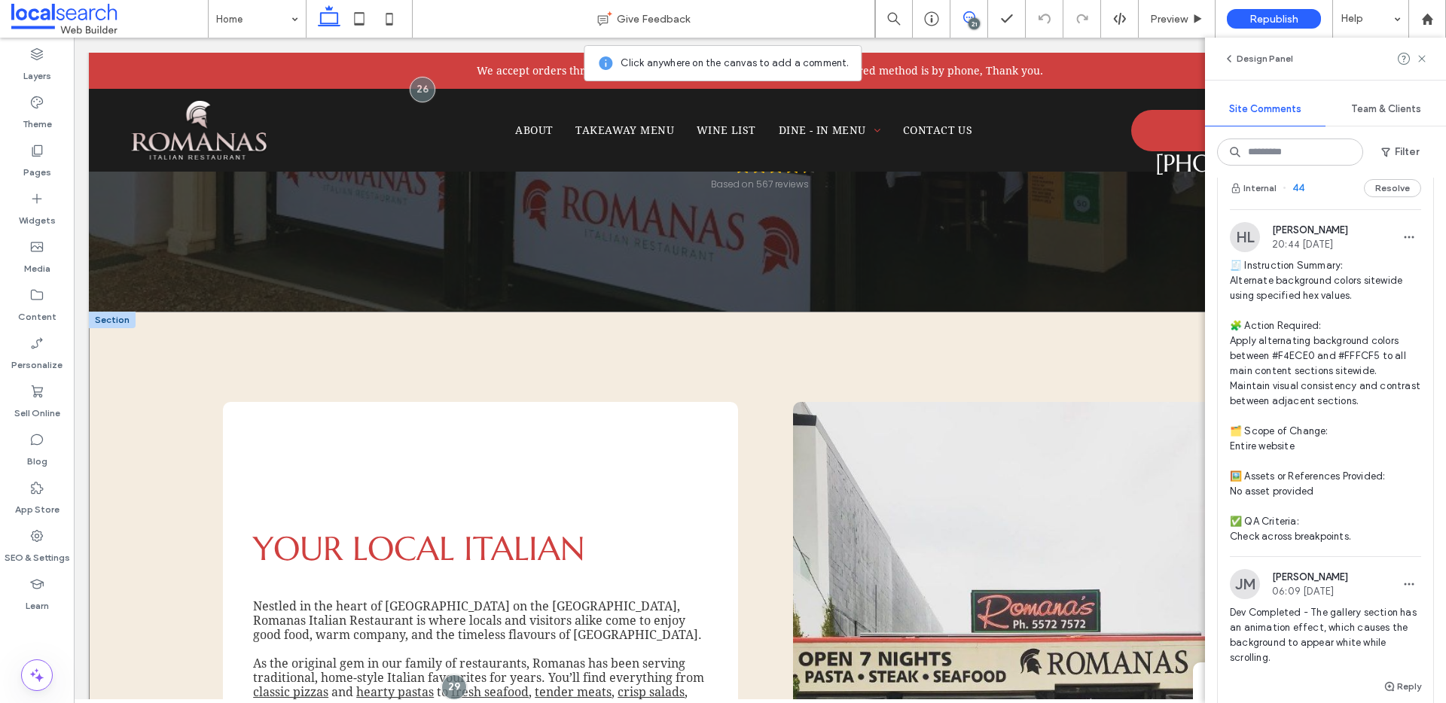
scroll to position [355, 0]
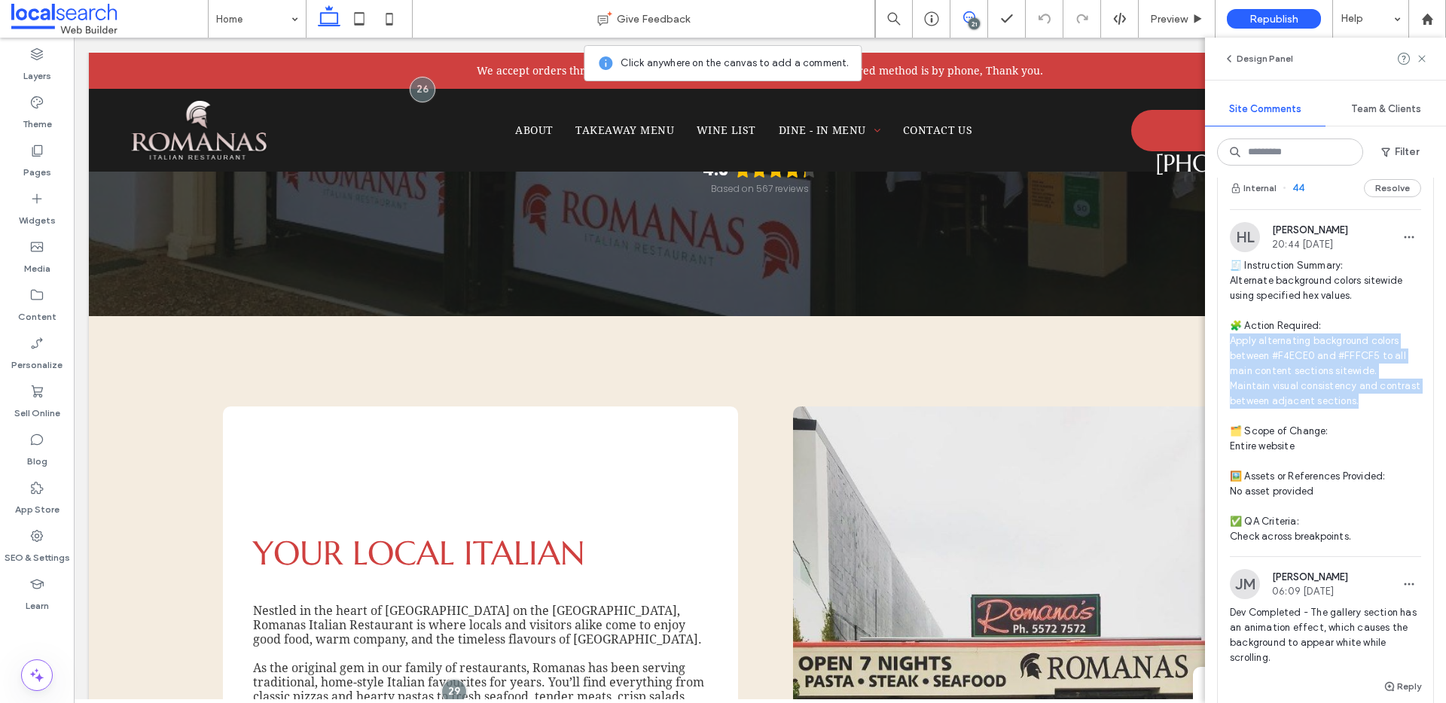
drag, startPoint x: 1397, startPoint y: 463, endPoint x: 1227, endPoint y: 405, distance: 179.8
click at [1227, 405] on div "HL Hollie Lowry 20:44 Aug 7 2025 🧾 Instruction Summary: Alternate background co…" at bounding box center [1324, 389] width 215 height 334
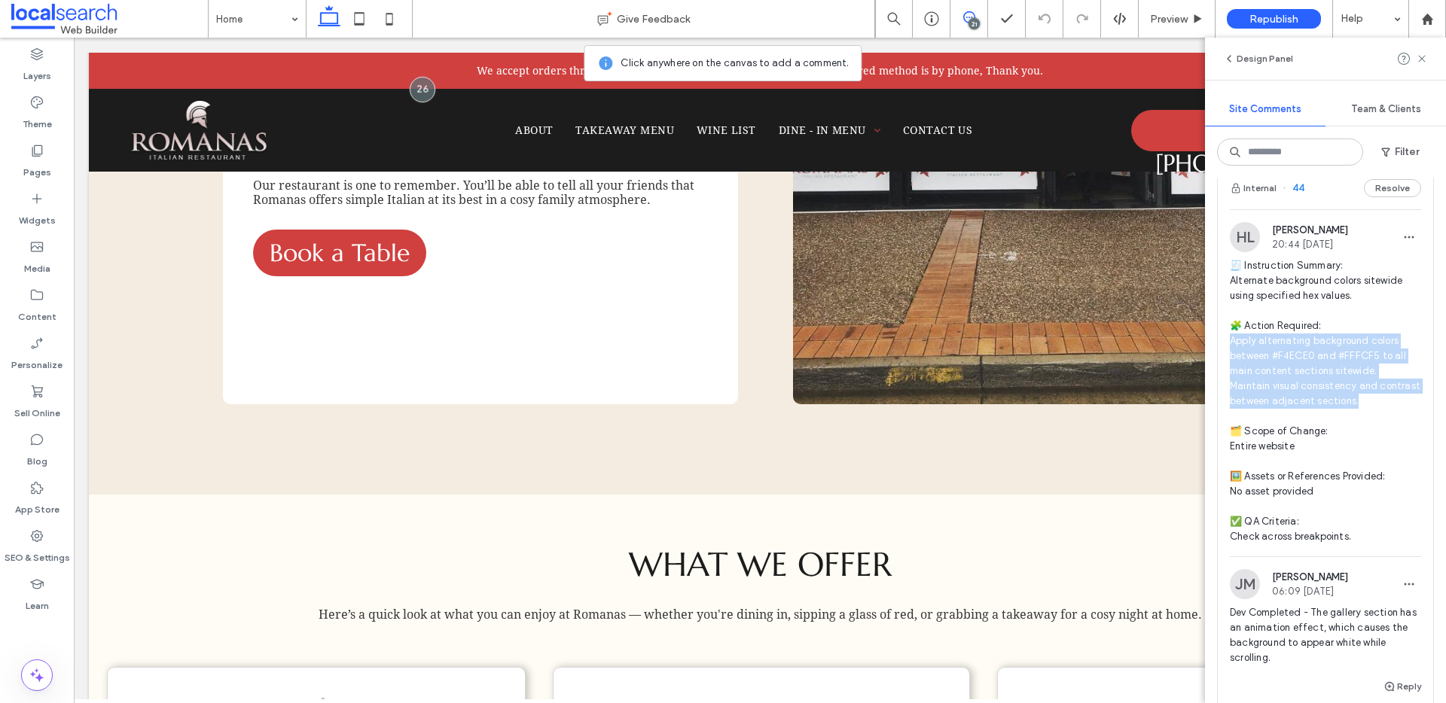
scroll to position [3057, 0]
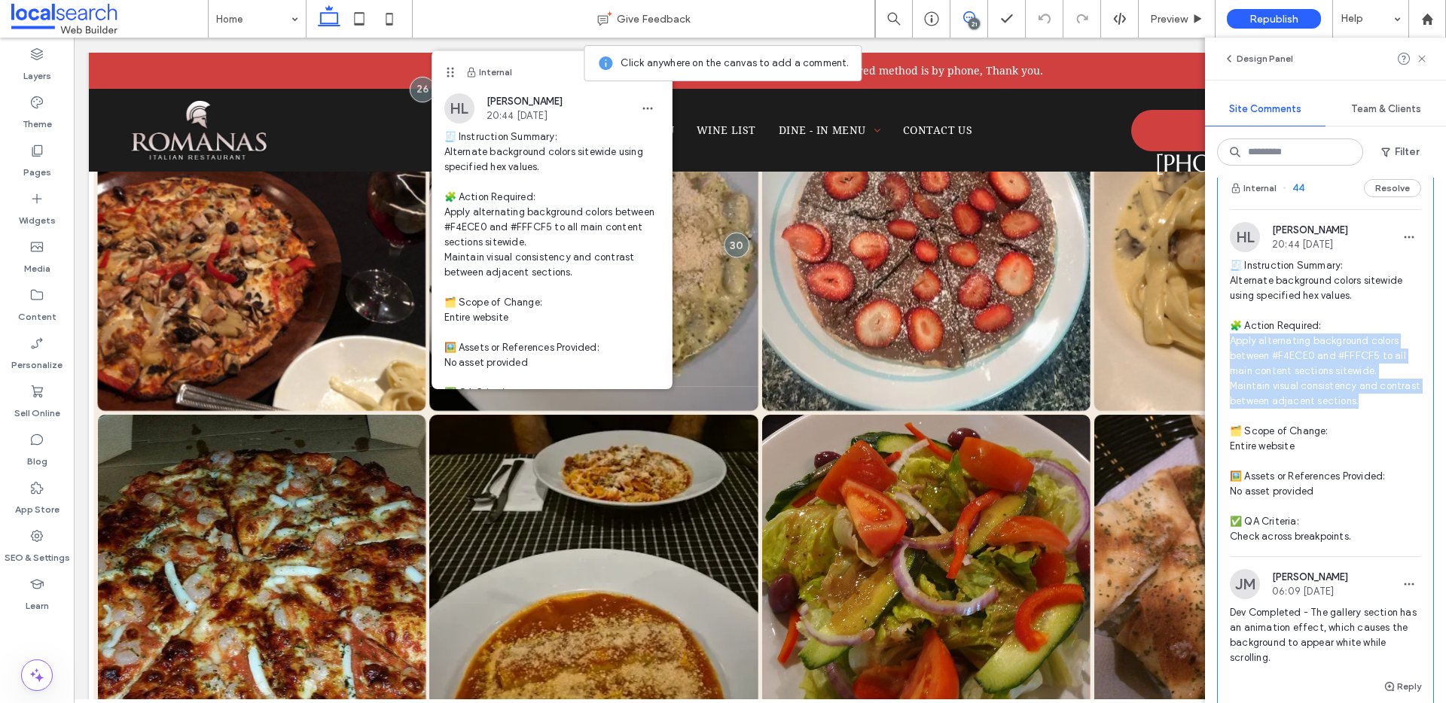
copy span "ply alternating background colors between #F4ECE0 and #FFFCF5 to all main conte…"
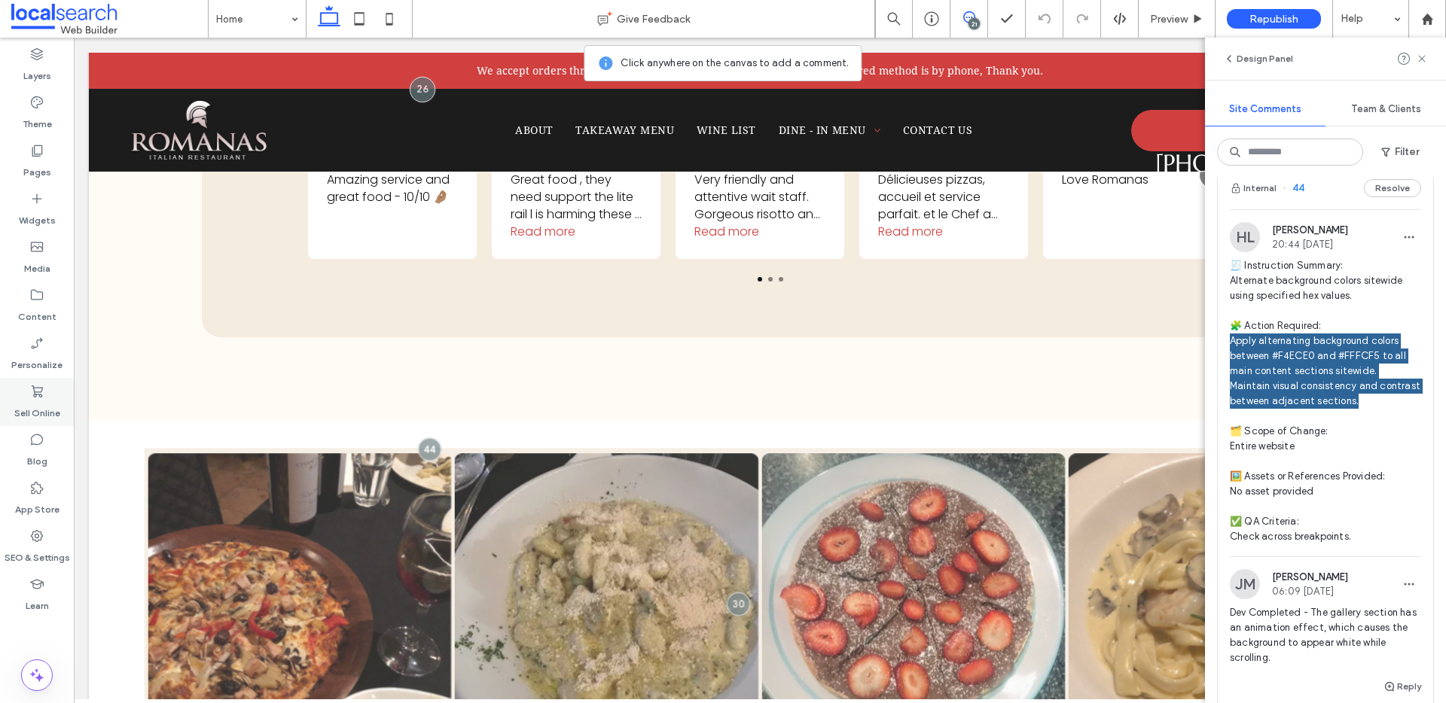
scroll to position [2701, 0]
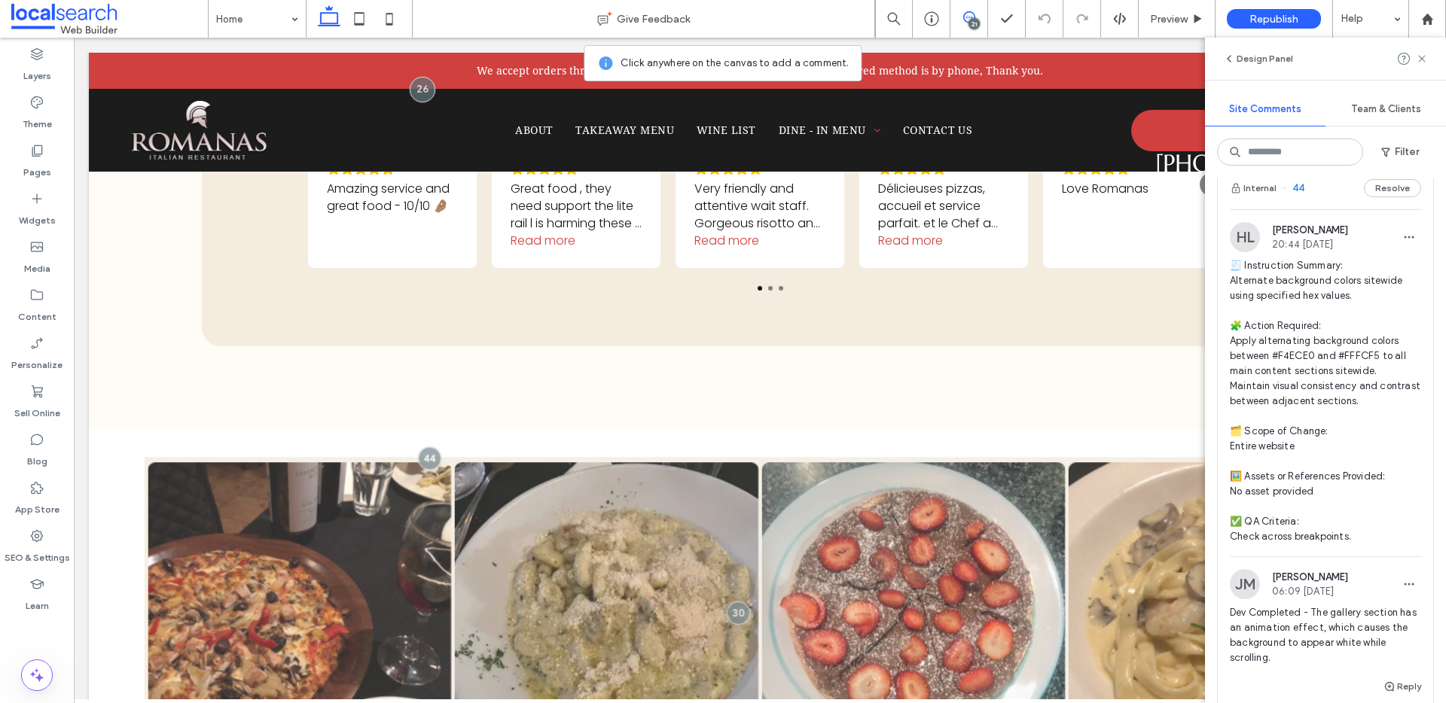
click at [969, 17] on icon at bounding box center [969, 17] width 12 height 12
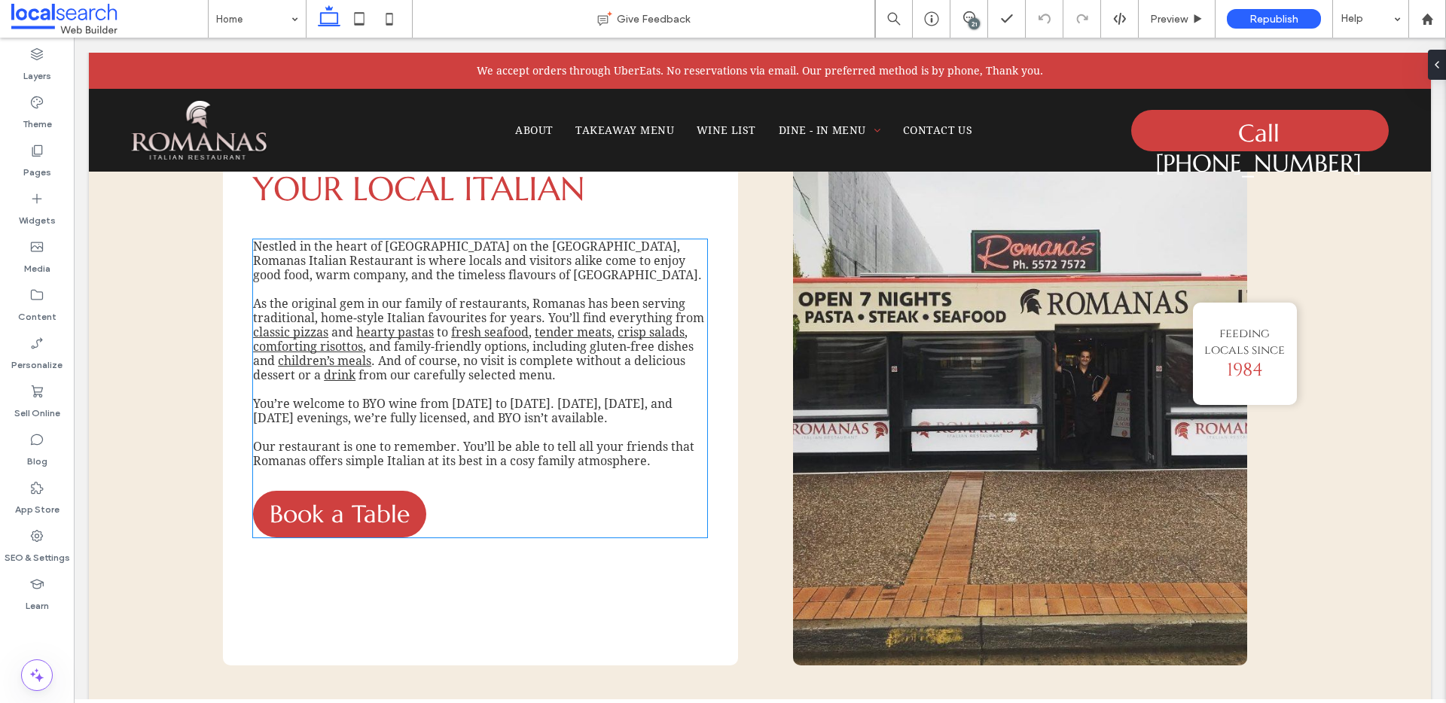
scroll to position [719, 0]
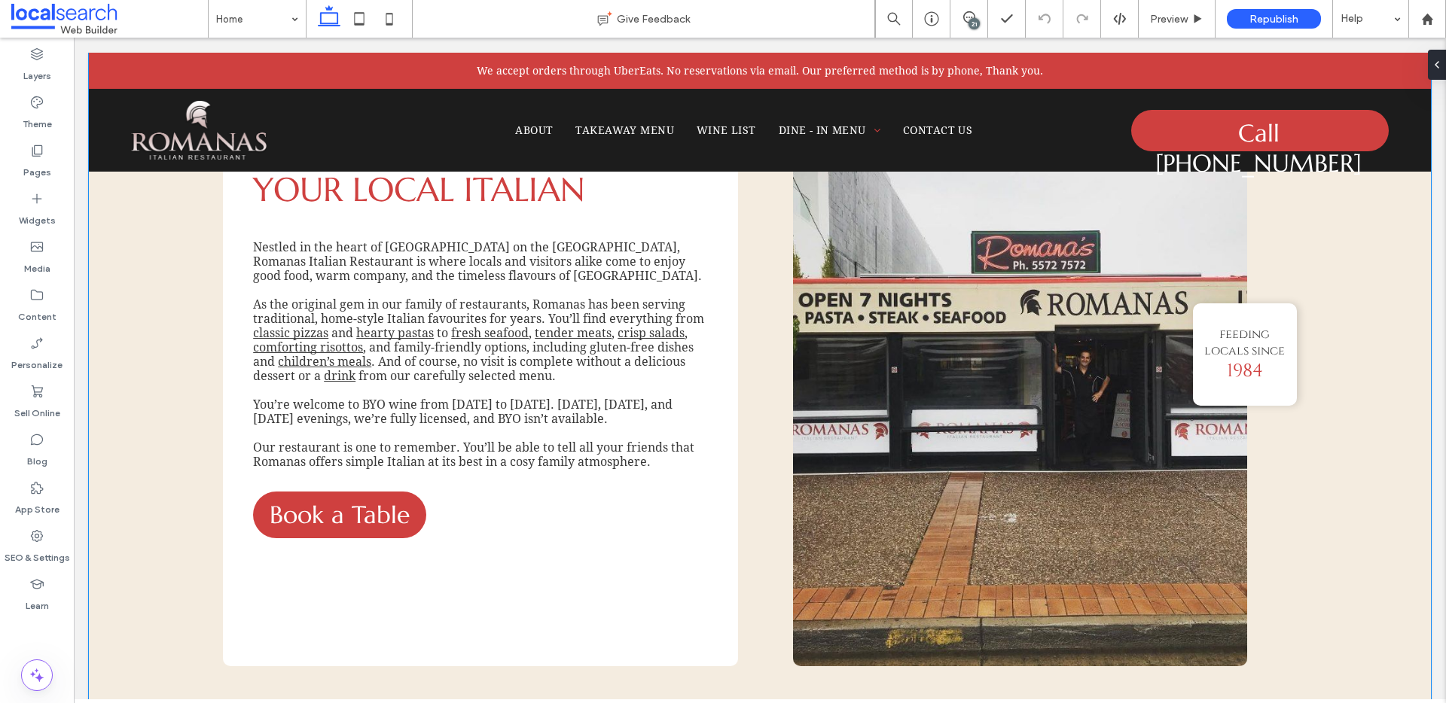
click at [145, 354] on div "Your Local Italian Nestled in the heart of Nobby Beach on the Gold Coast, Roman…" at bounding box center [760, 355] width 1342 height 804
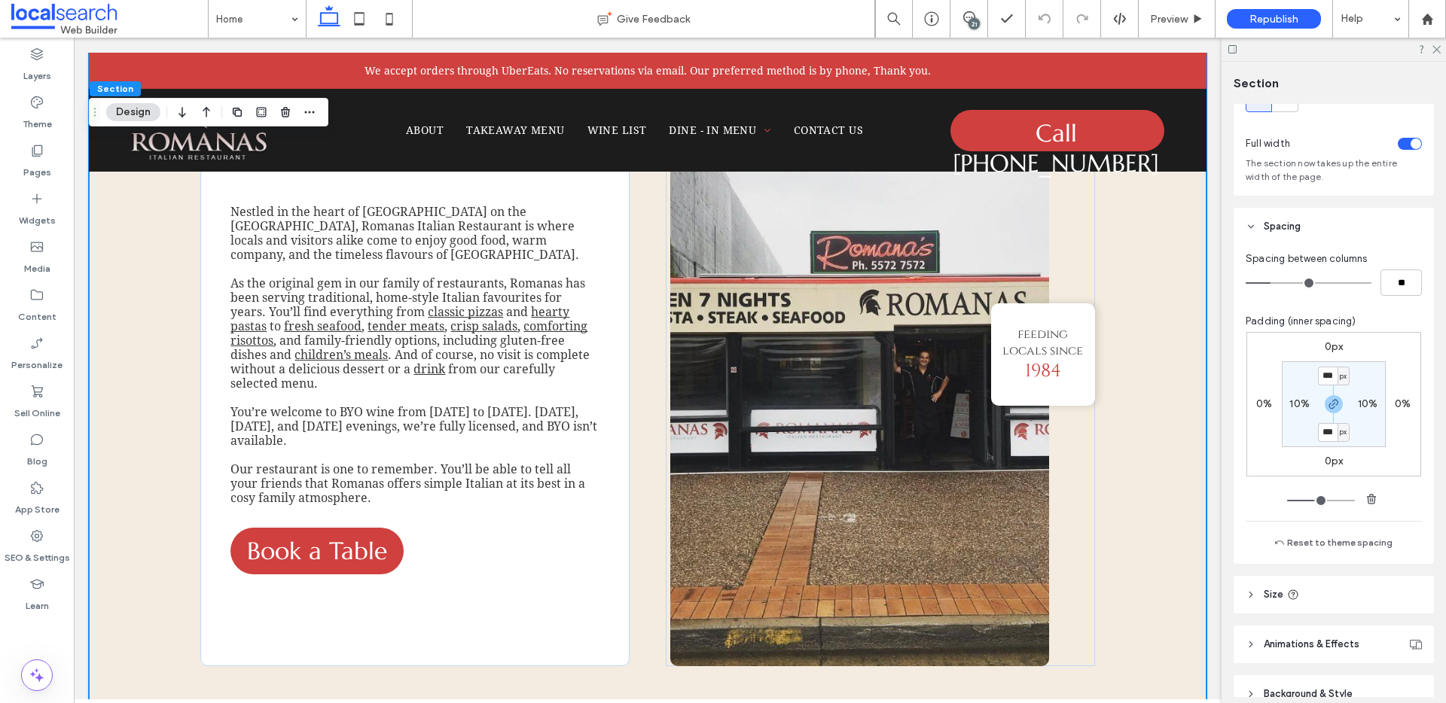
scroll to position [138, 0]
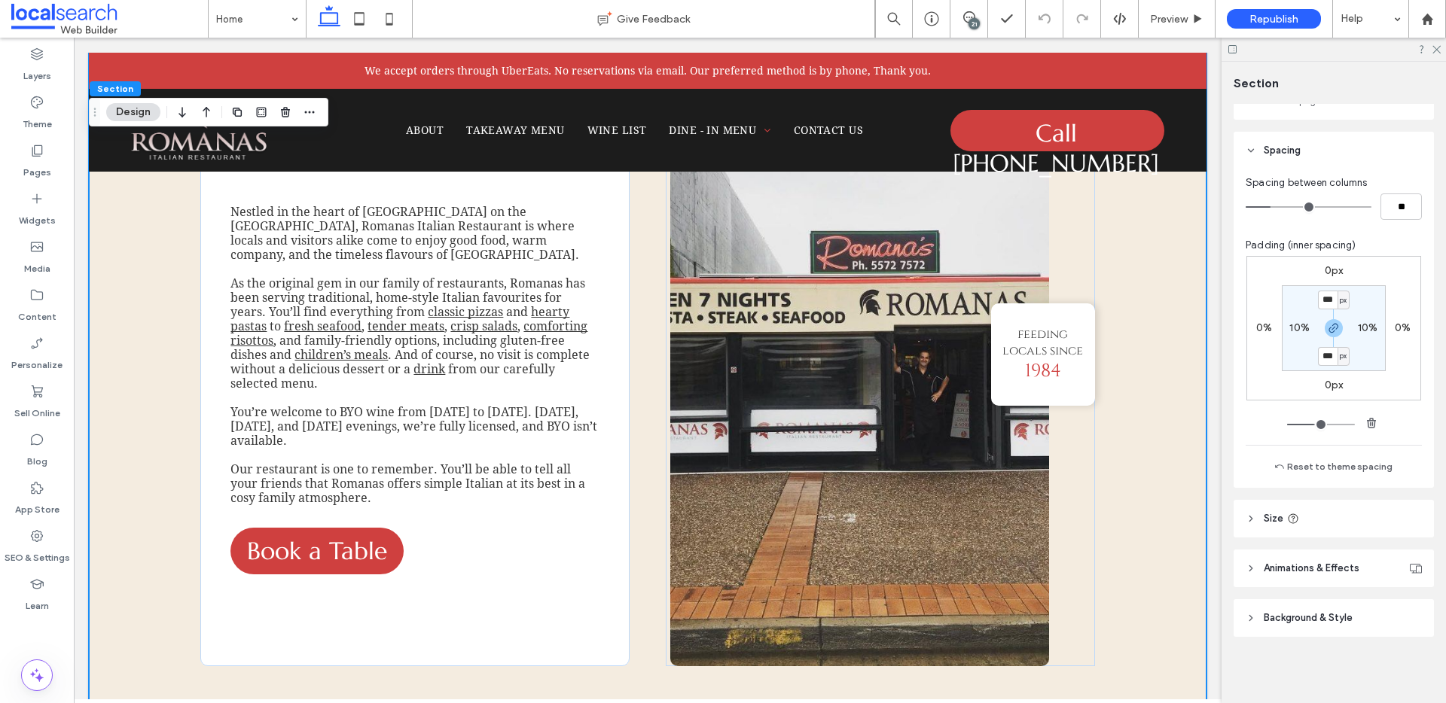
click at [1293, 617] on span "Background & Style" at bounding box center [1307, 618] width 89 height 15
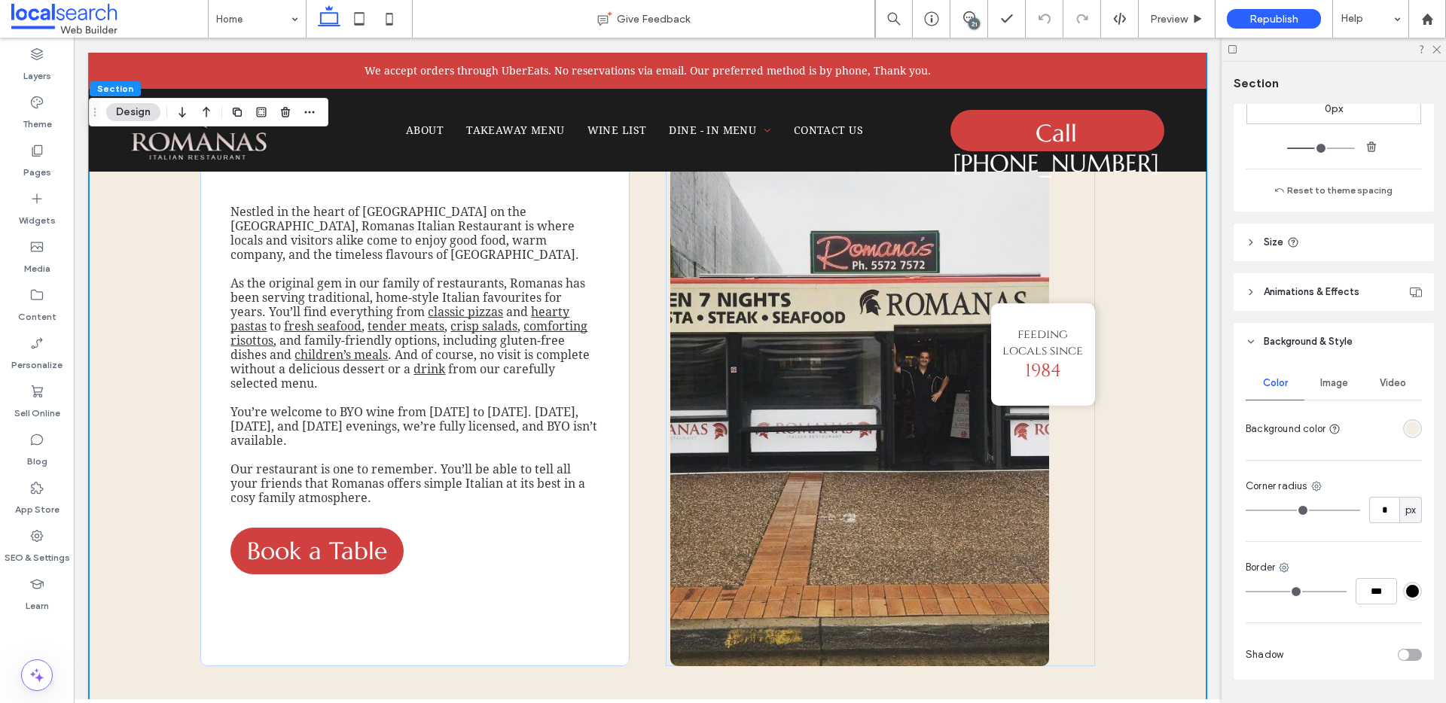
scroll to position [457, 0]
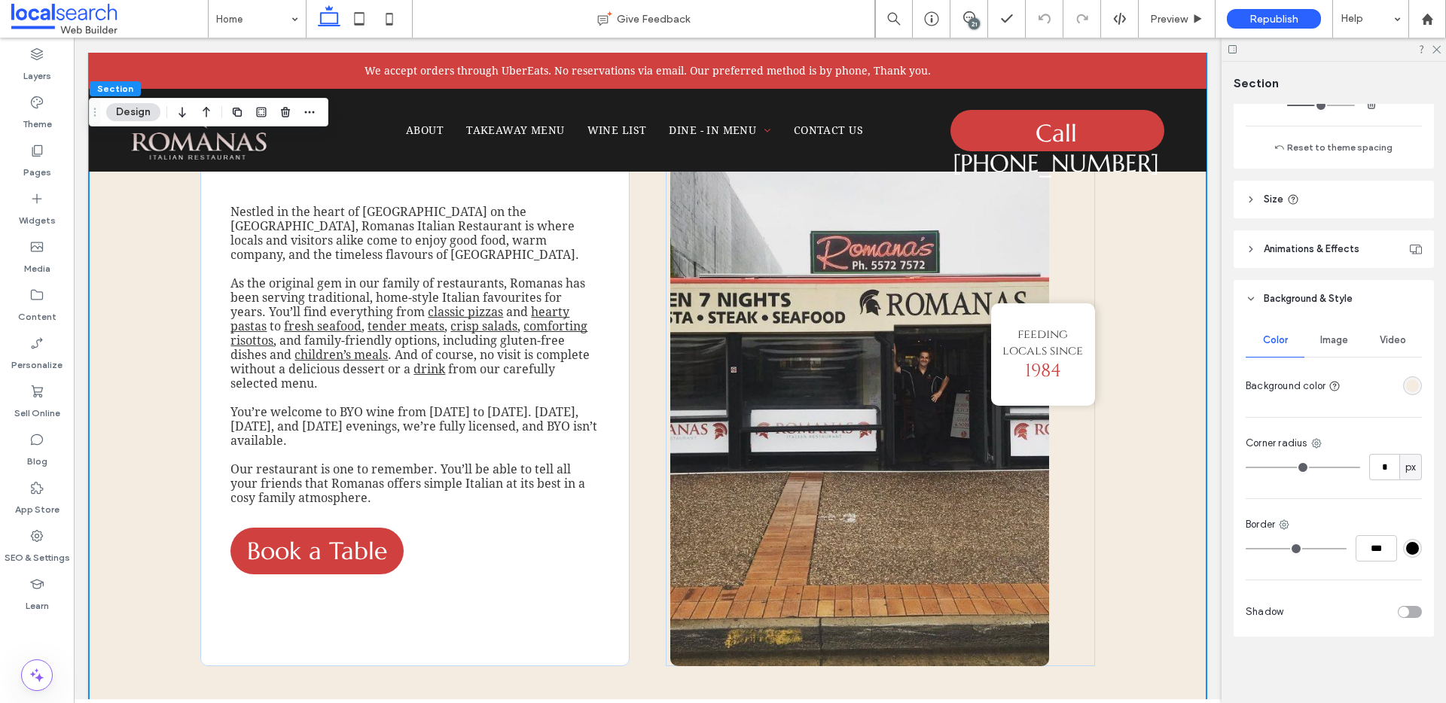
click at [1409, 384] on div "rgba(244, 236, 224, 1)" at bounding box center [1412, 385] width 13 height 13
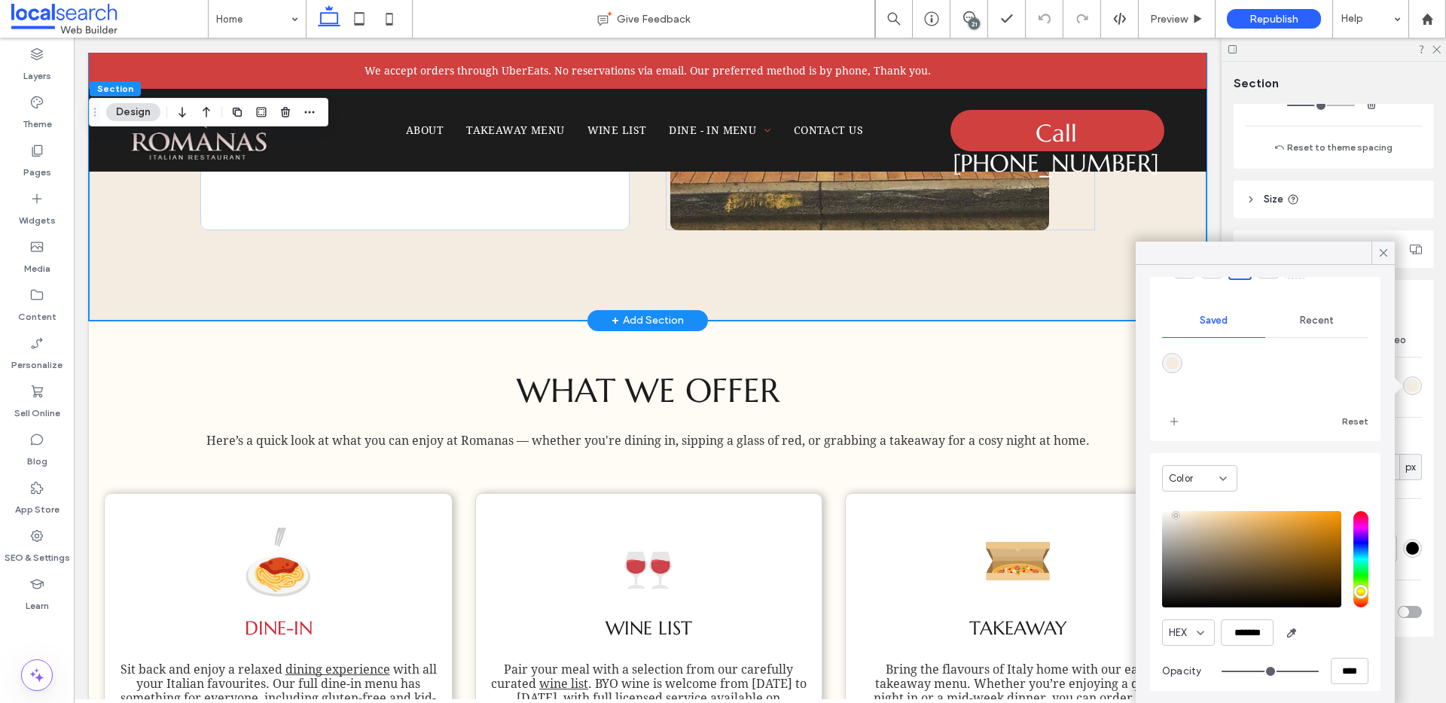
scroll to position [1184, 0]
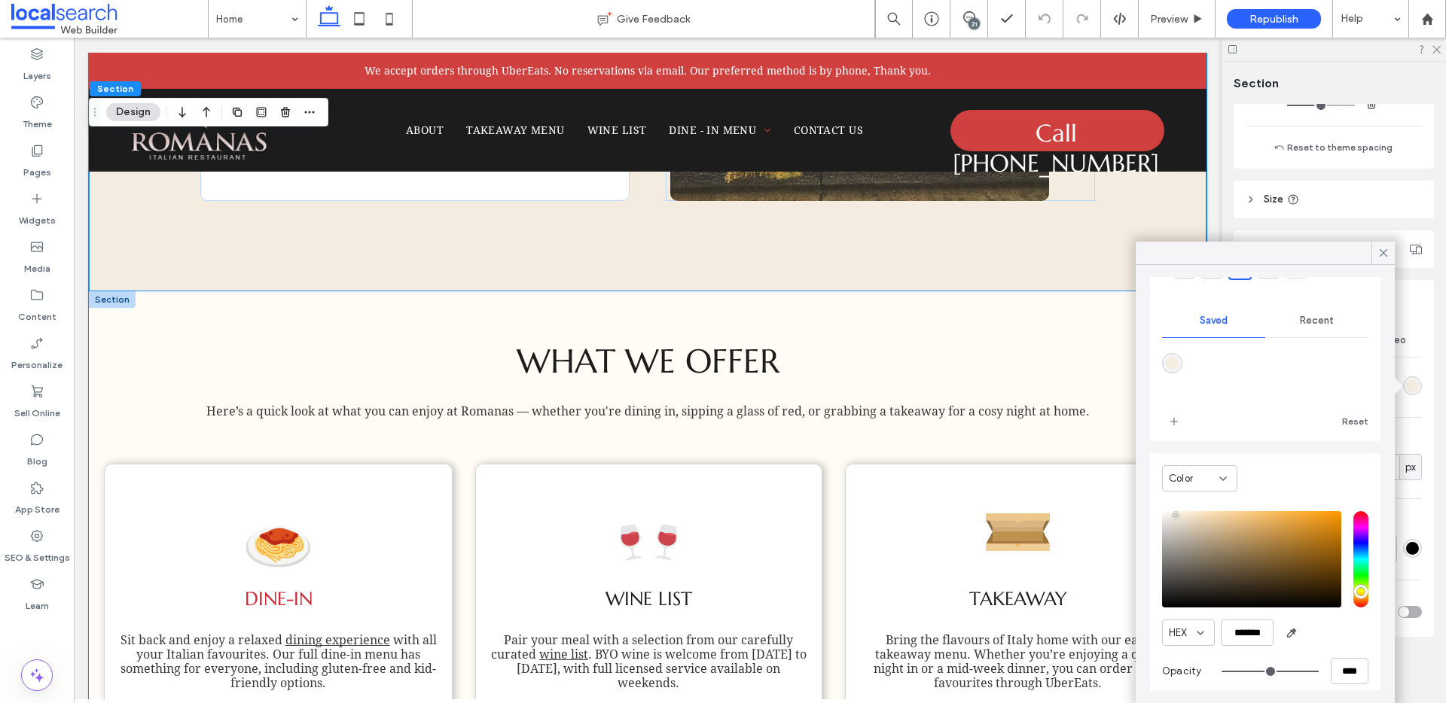
click at [271, 315] on div "What We Offer Here’s a quick look at what you can enjoy at Romanas — whether yo…" at bounding box center [647, 551] width 1117 height 520
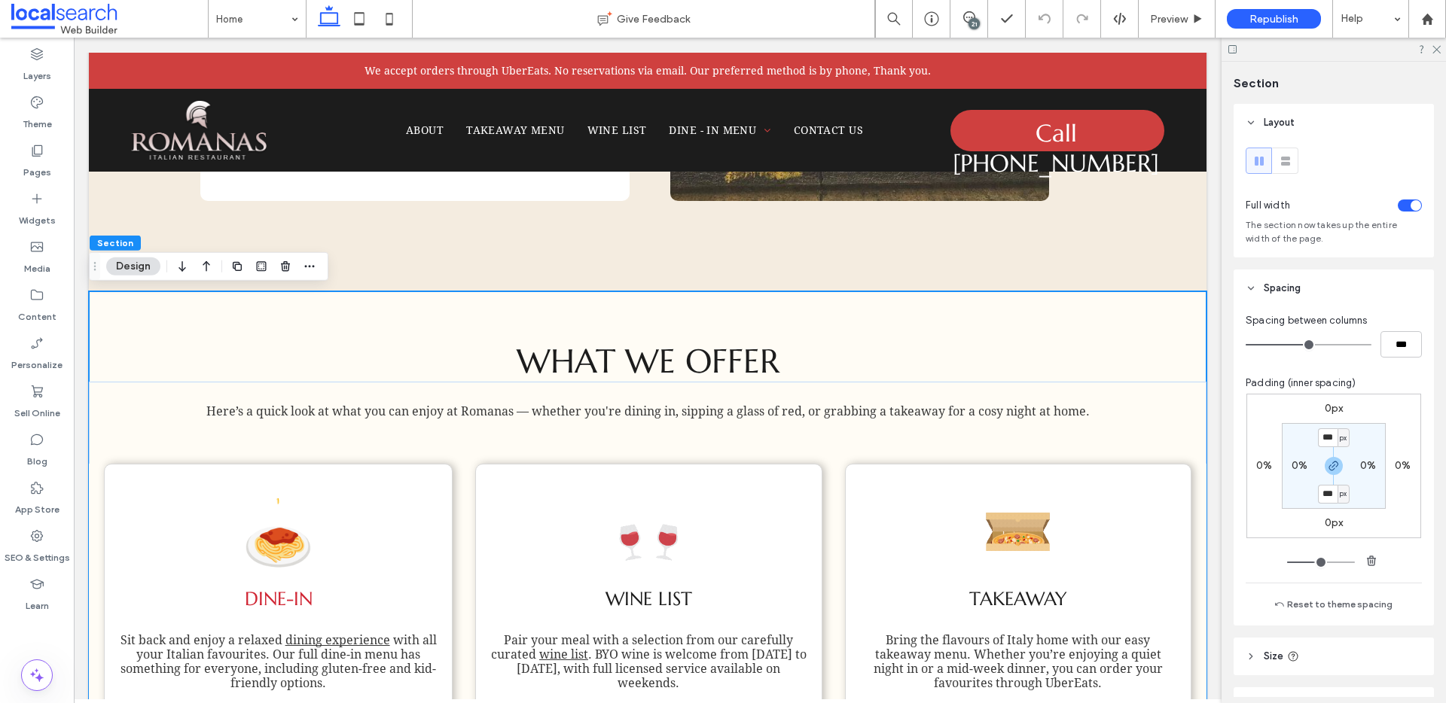
scroll to position [457, 0]
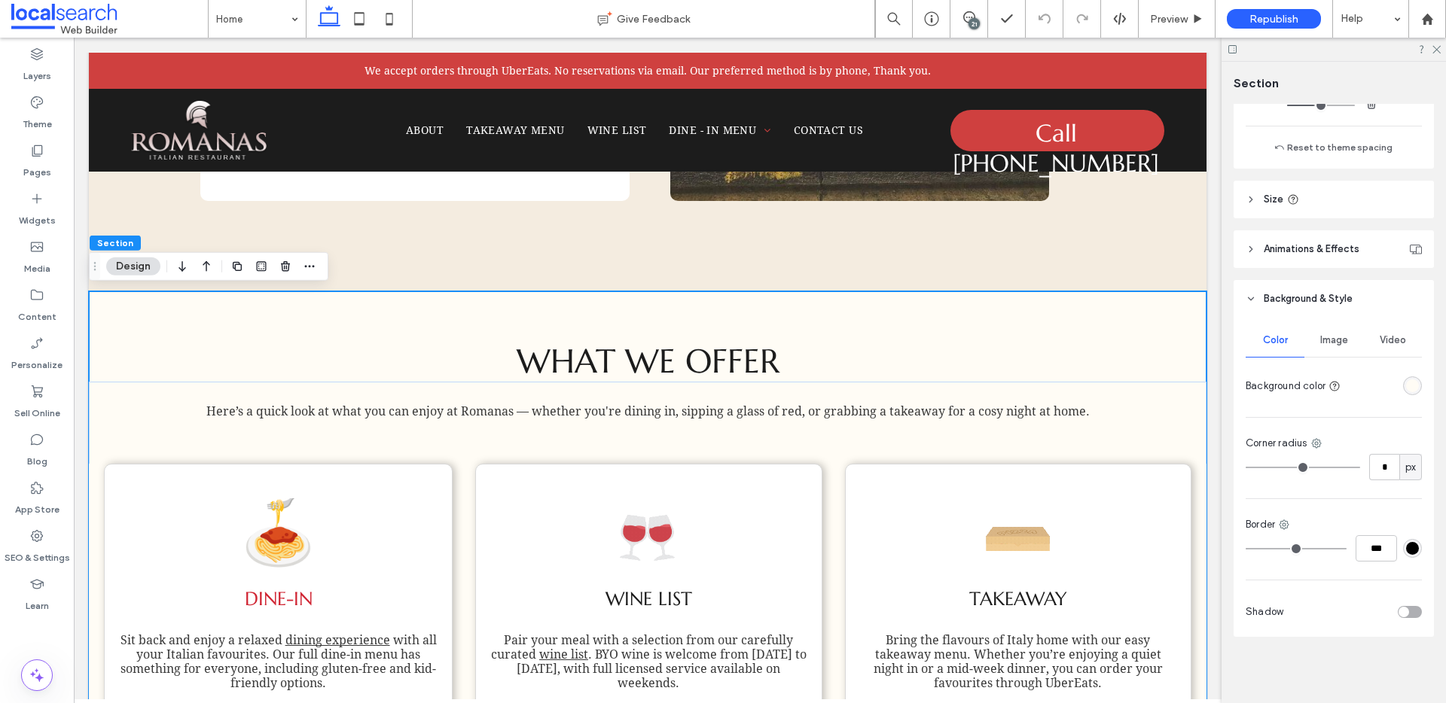
click at [1406, 388] on div "rgba(255, 252, 245, 1)" at bounding box center [1412, 385] width 13 height 13
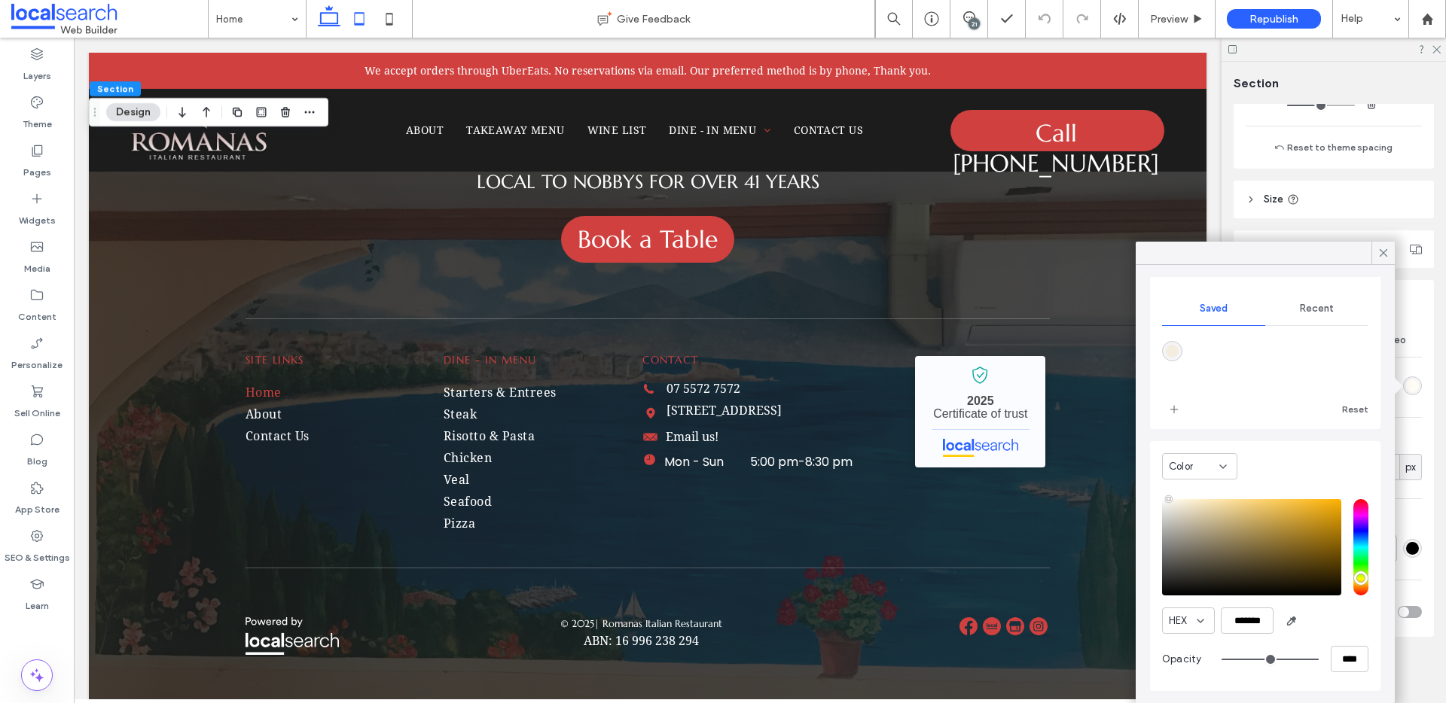
scroll to position [3699, 0]
drag, startPoint x: 225, startPoint y: 11, endPoint x: 236, endPoint y: 16, distance: 11.8
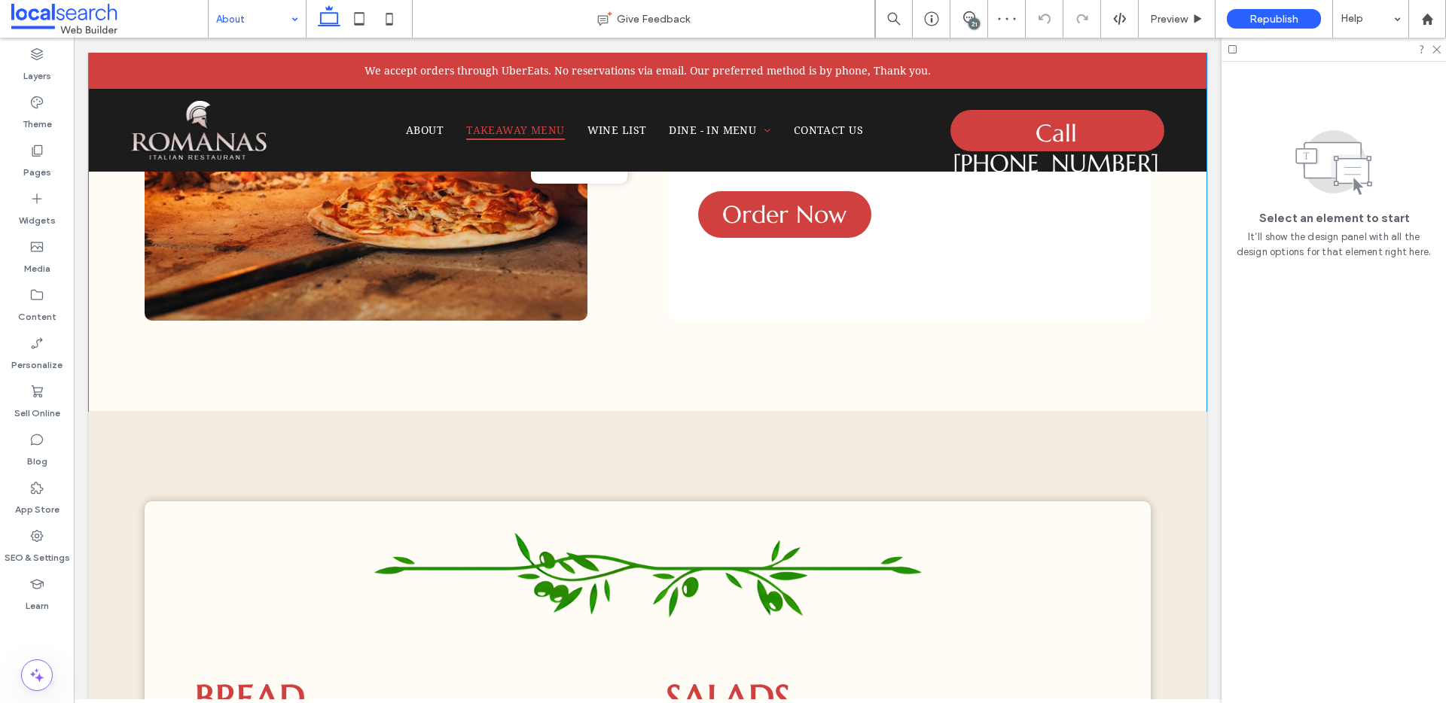
scroll to position [1044, 0]
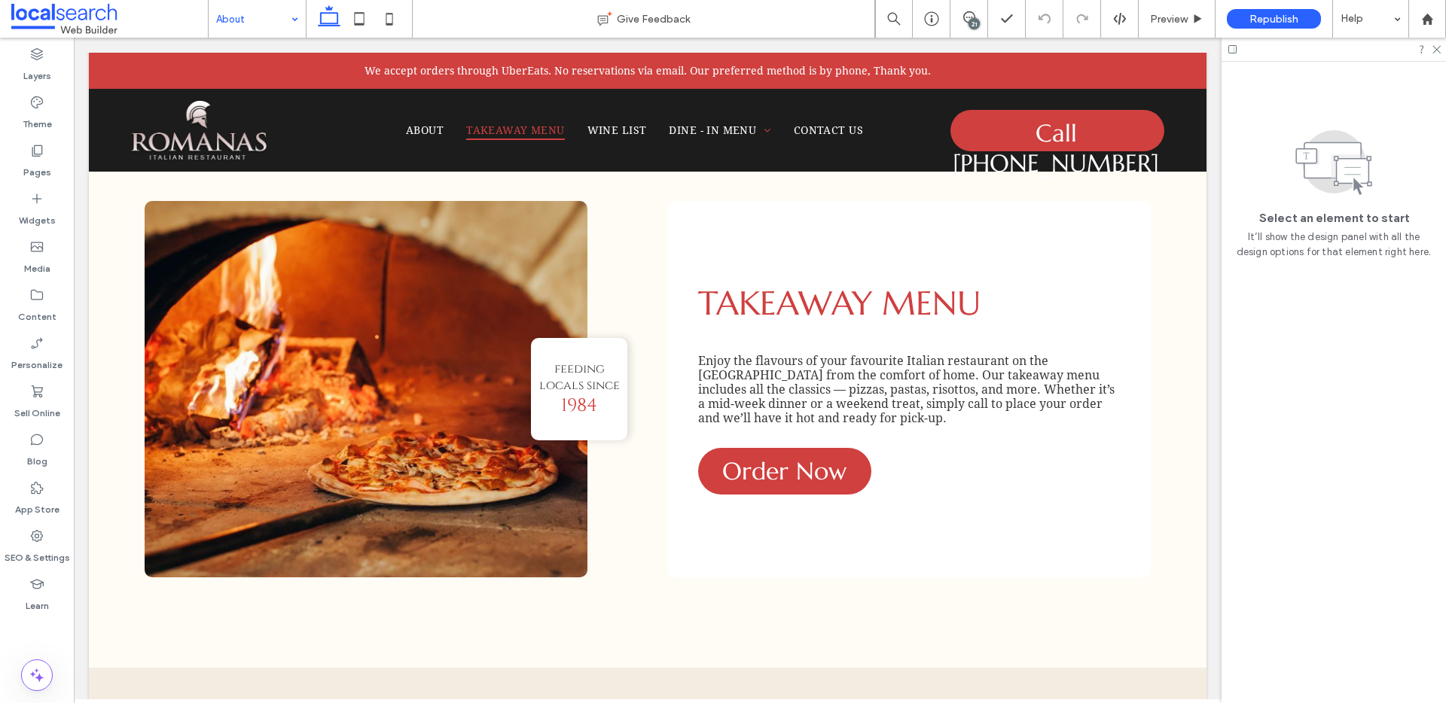
click at [278, 14] on input at bounding box center [253, 19] width 75 height 38
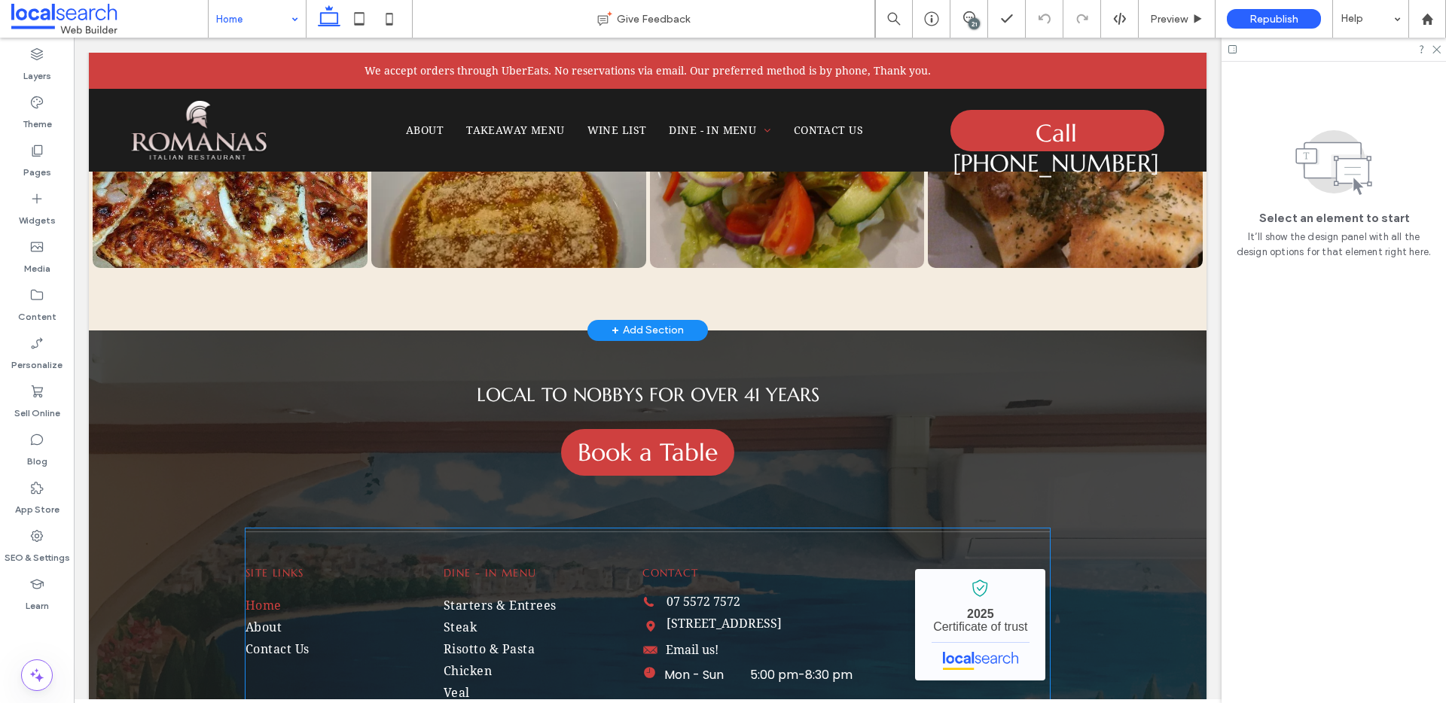
scroll to position [3749, 0]
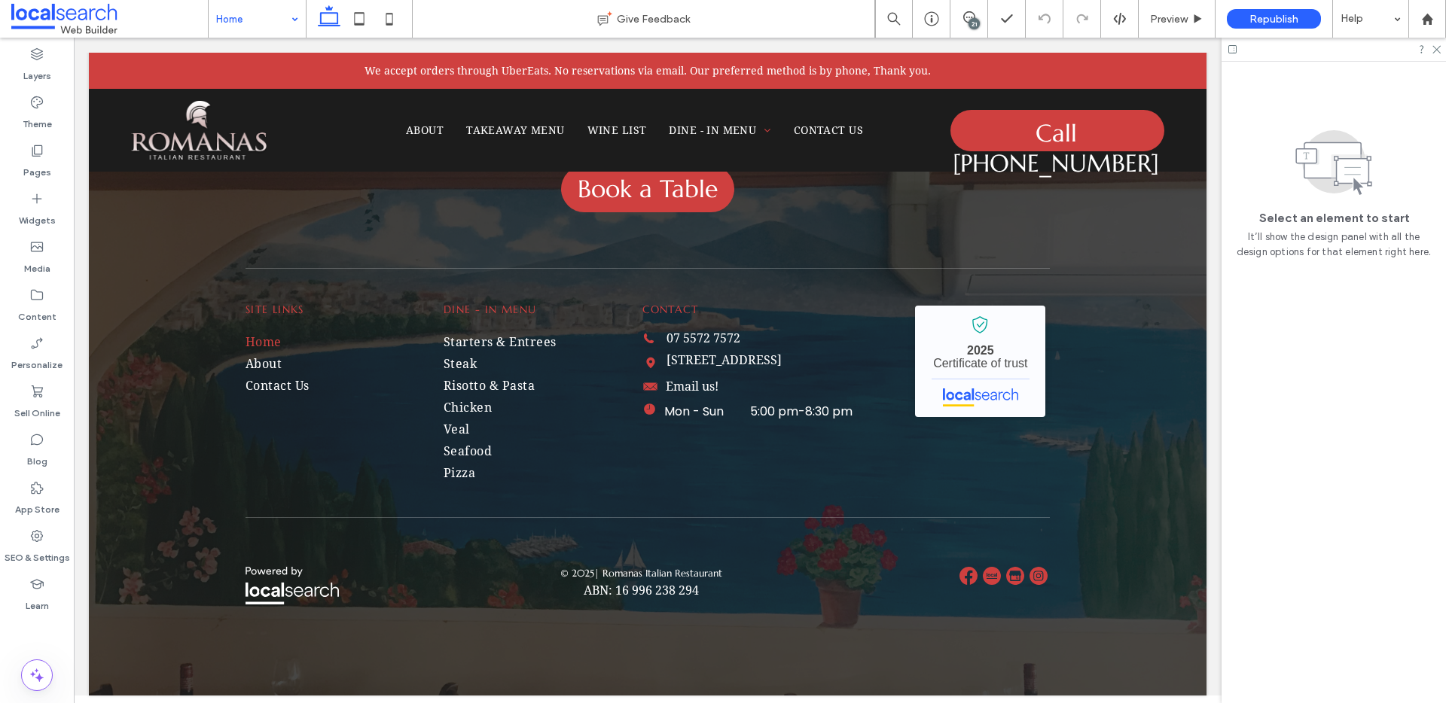
click at [251, 29] on input at bounding box center [253, 19] width 75 height 38
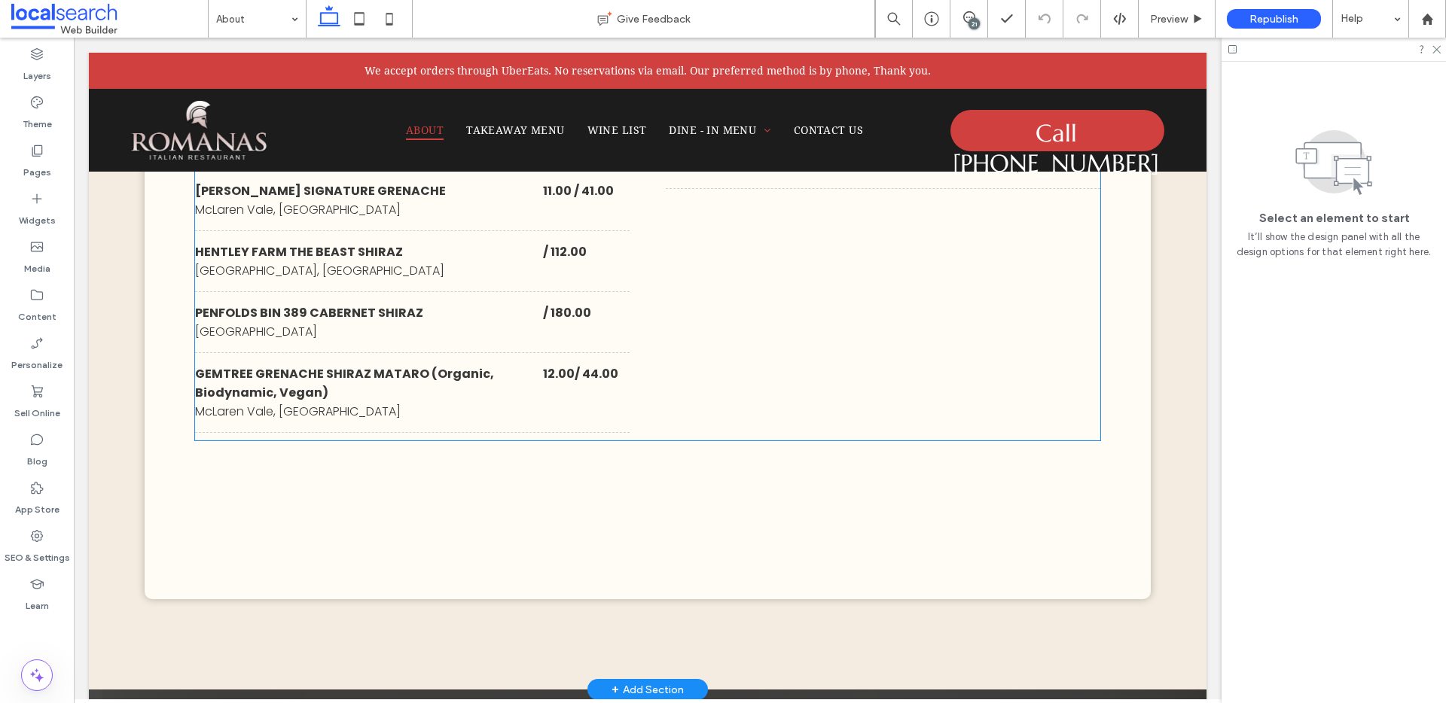
scroll to position [8238, 0]
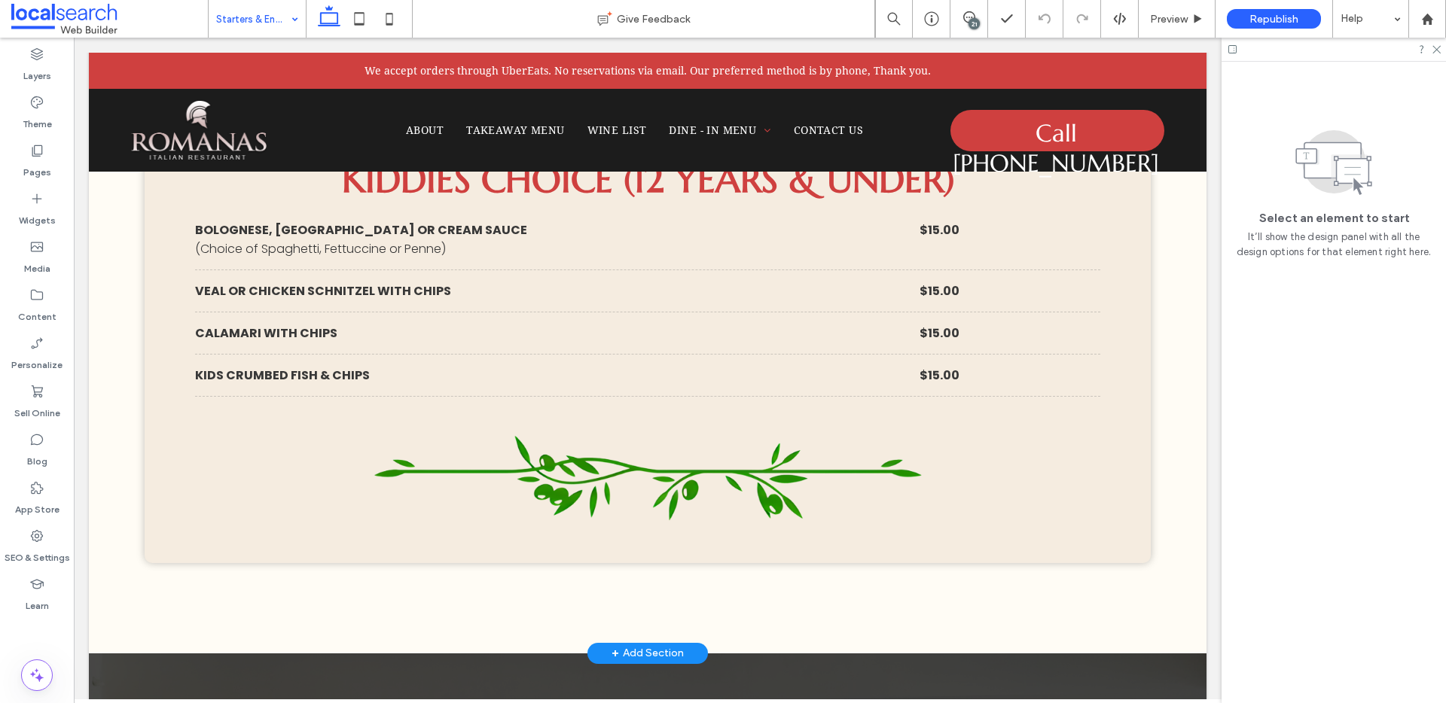
scroll to position [4539, 0]
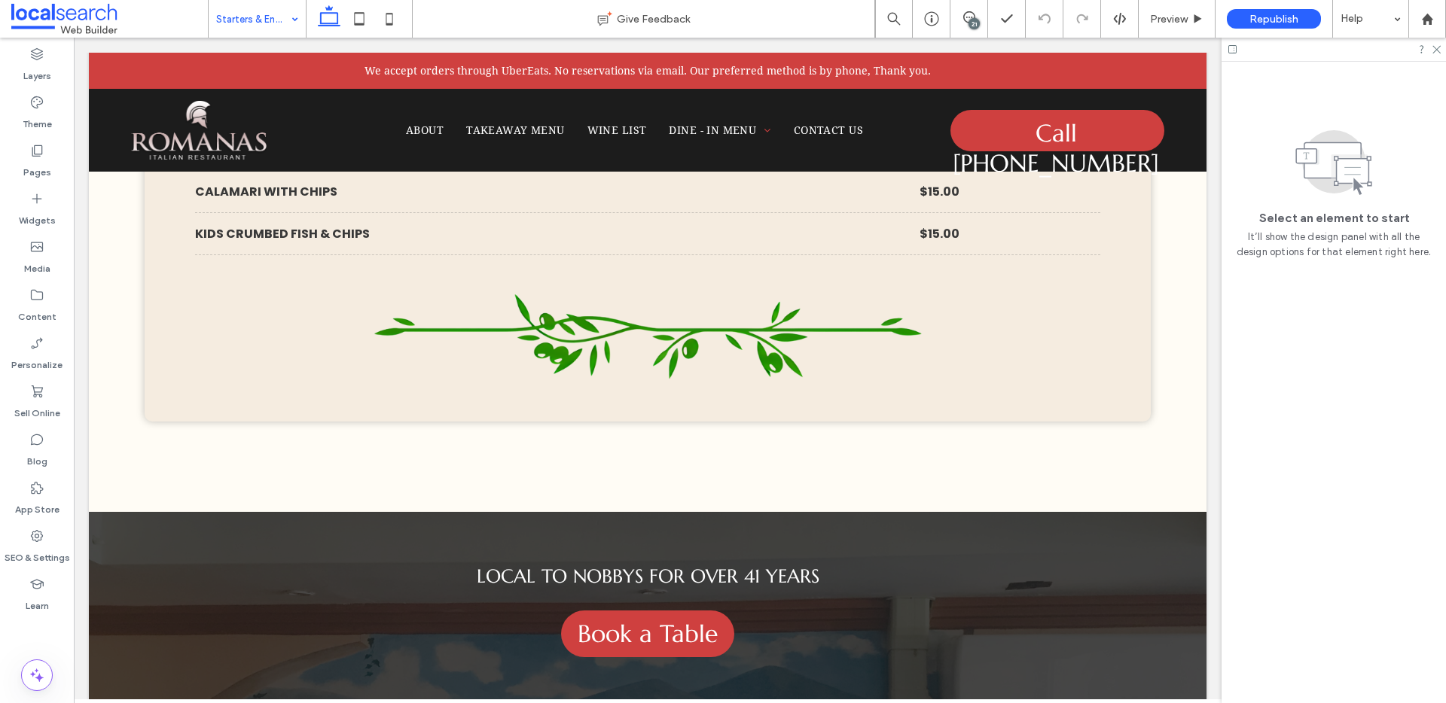
click at [265, 23] on input at bounding box center [253, 19] width 75 height 38
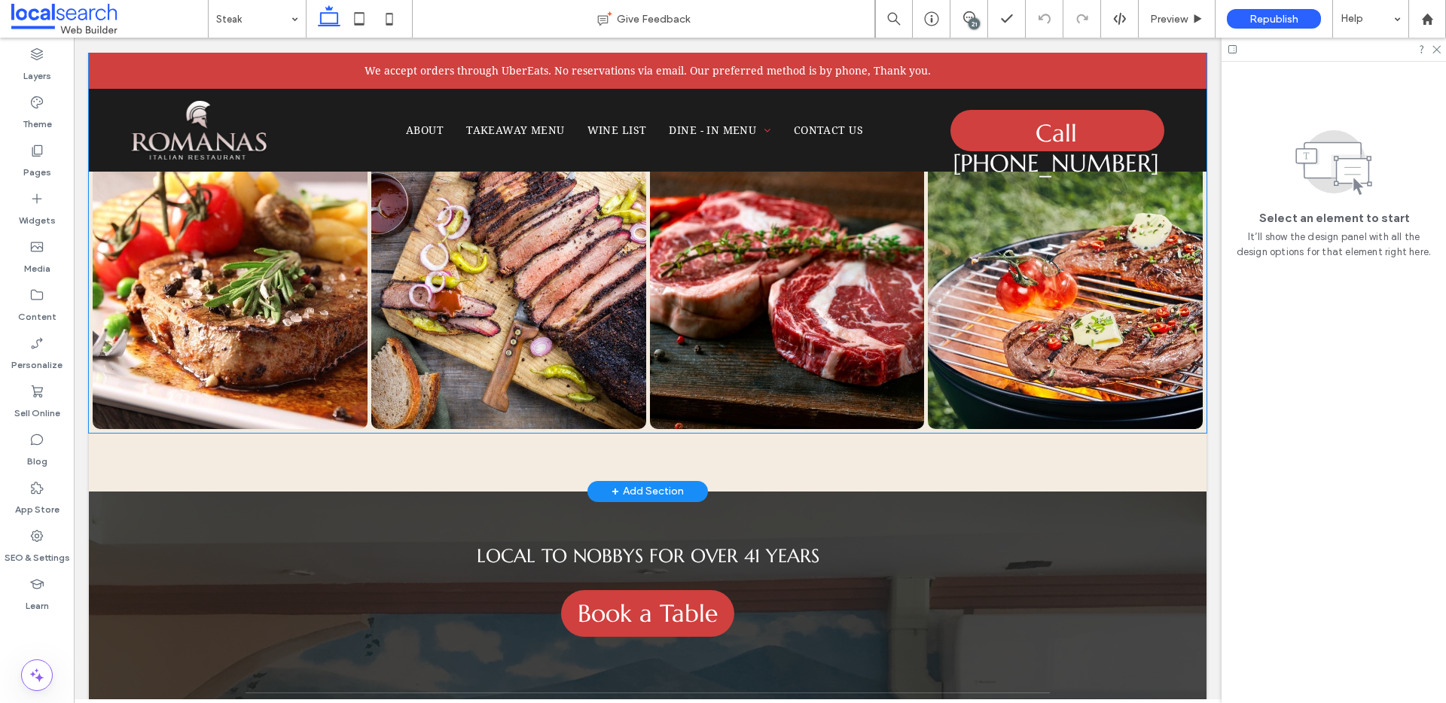
scroll to position [1999, 0]
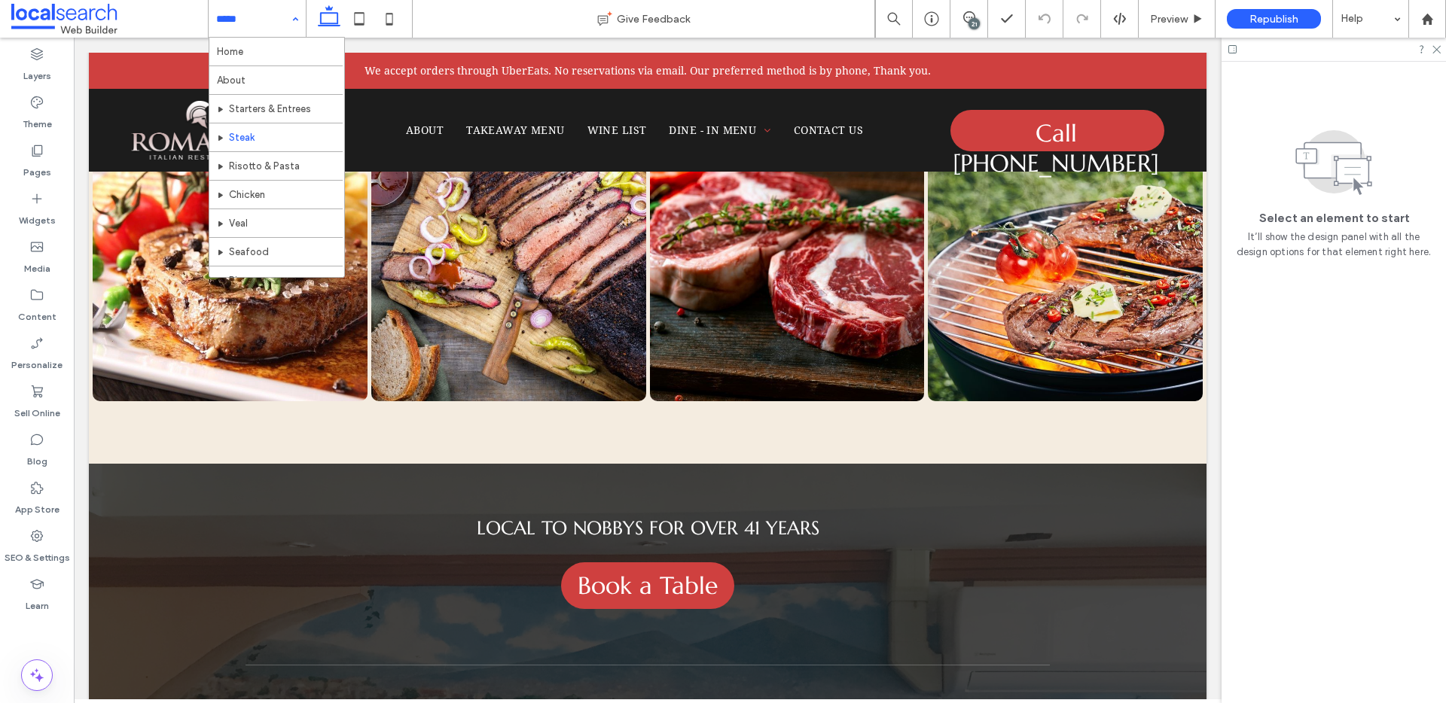
click at [238, 20] on input at bounding box center [253, 19] width 75 height 38
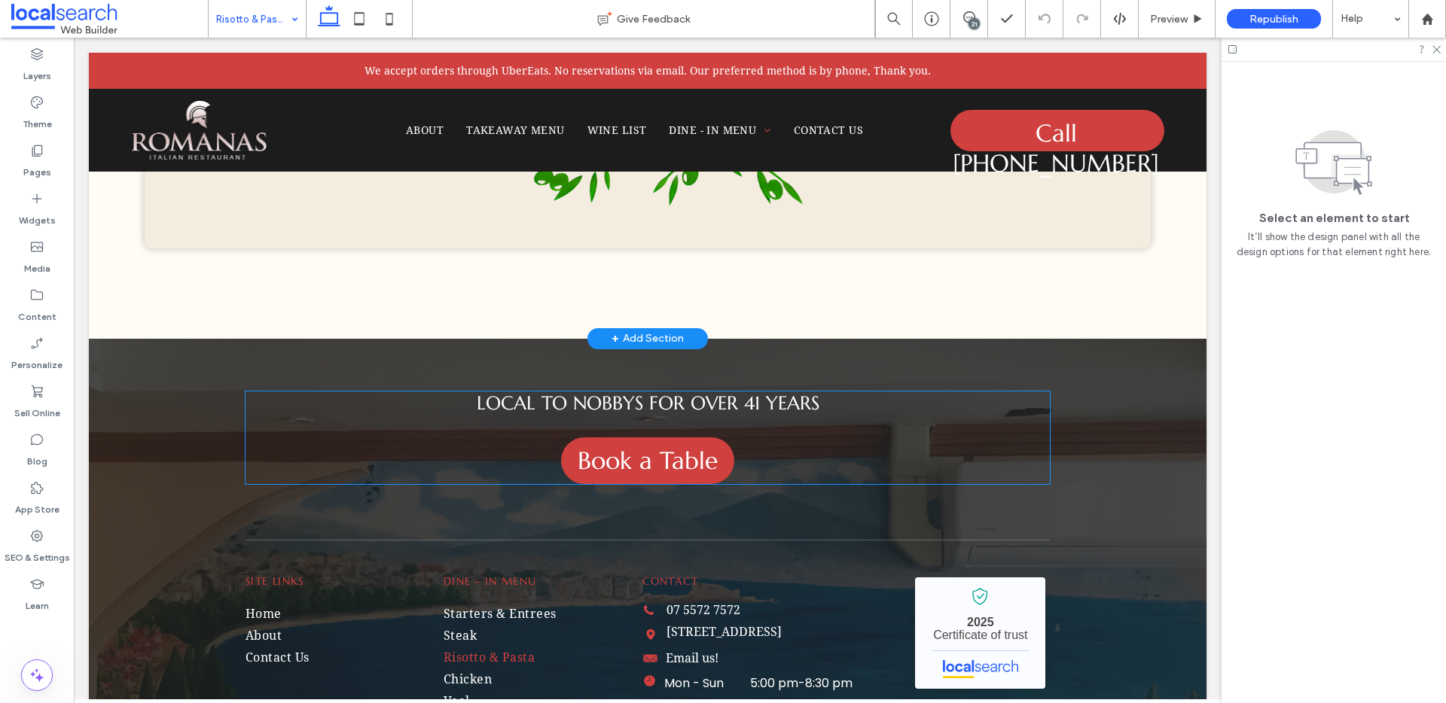
scroll to position [3147, 0]
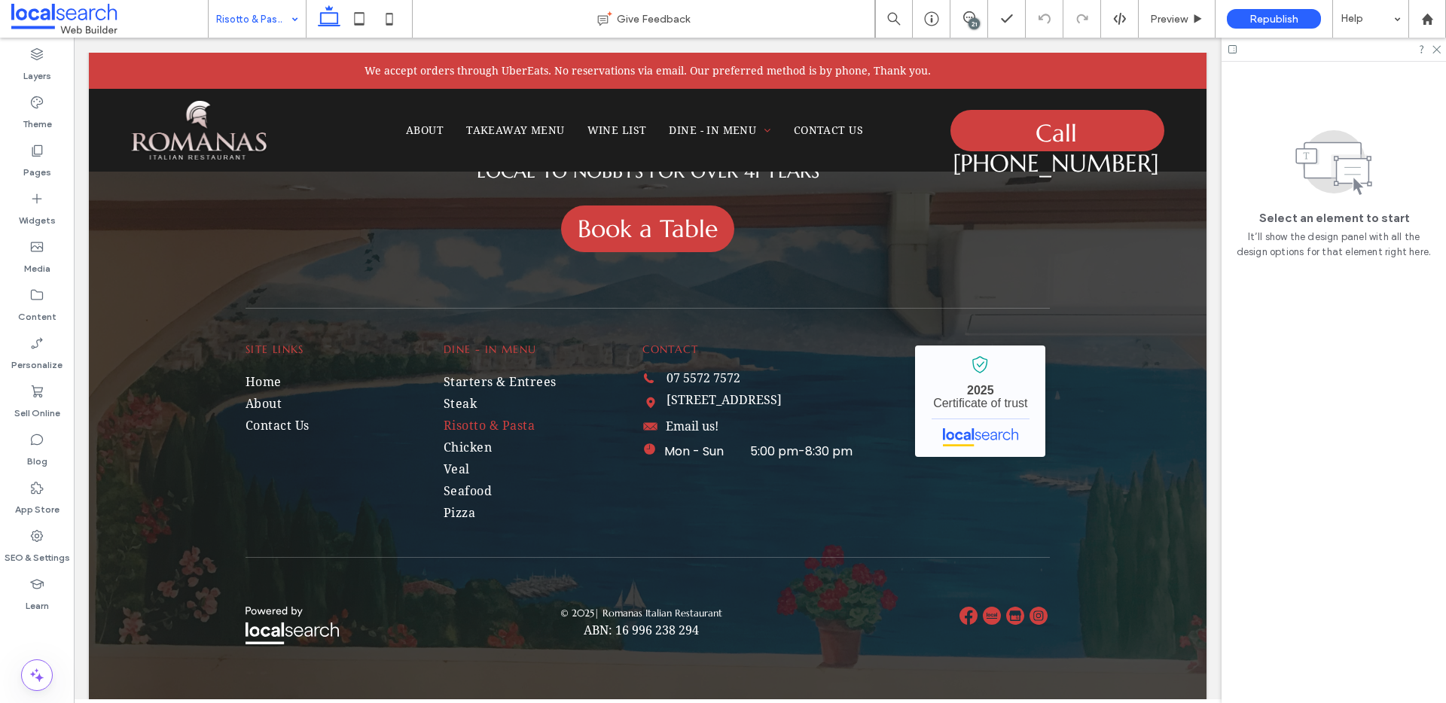
click at [260, 21] on input at bounding box center [253, 19] width 75 height 38
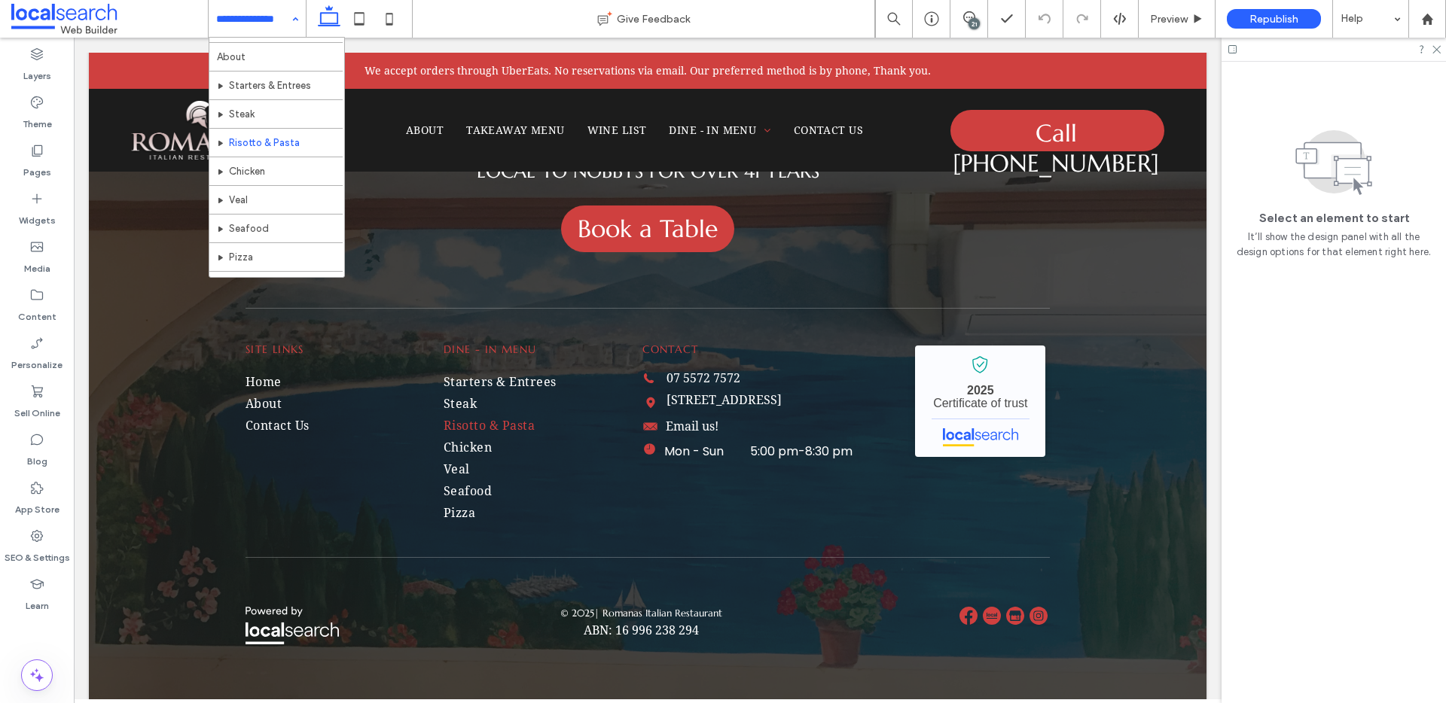
scroll to position [44, 0]
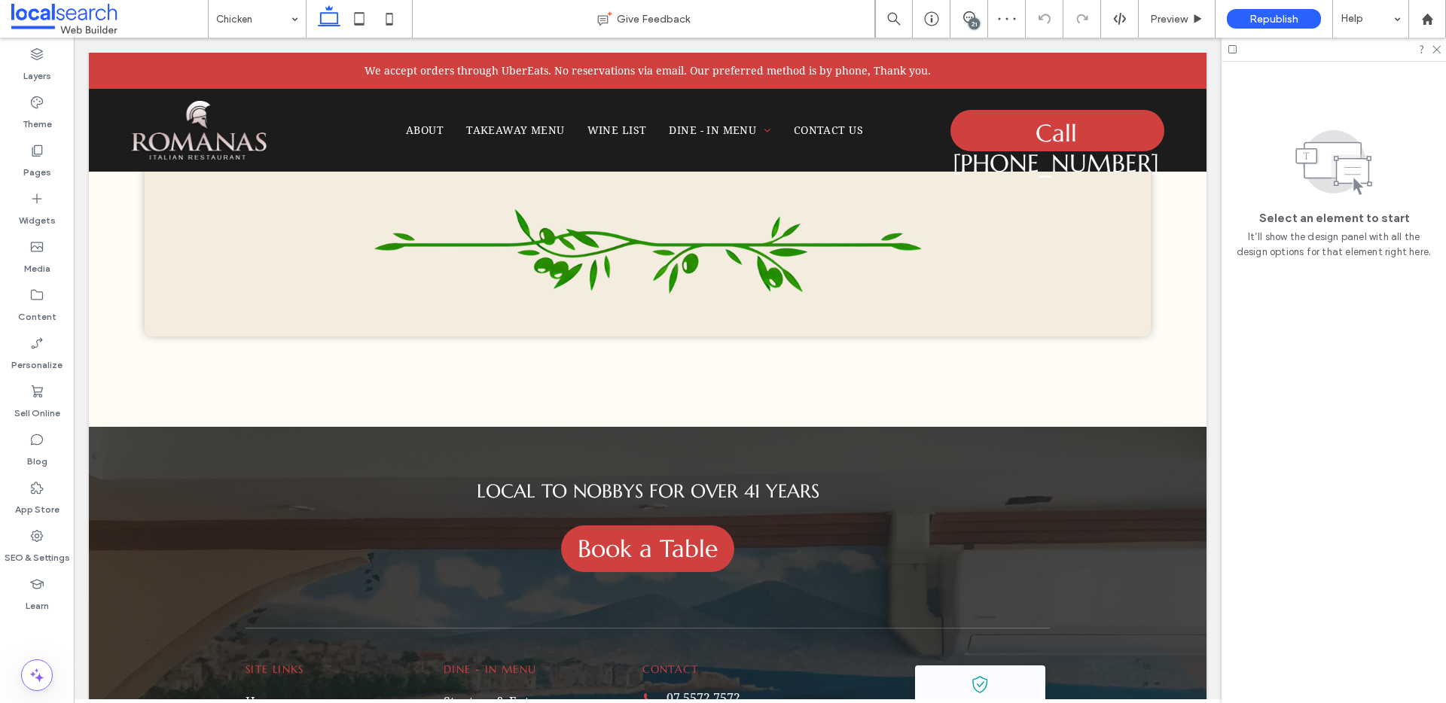
scroll to position [1368, 0]
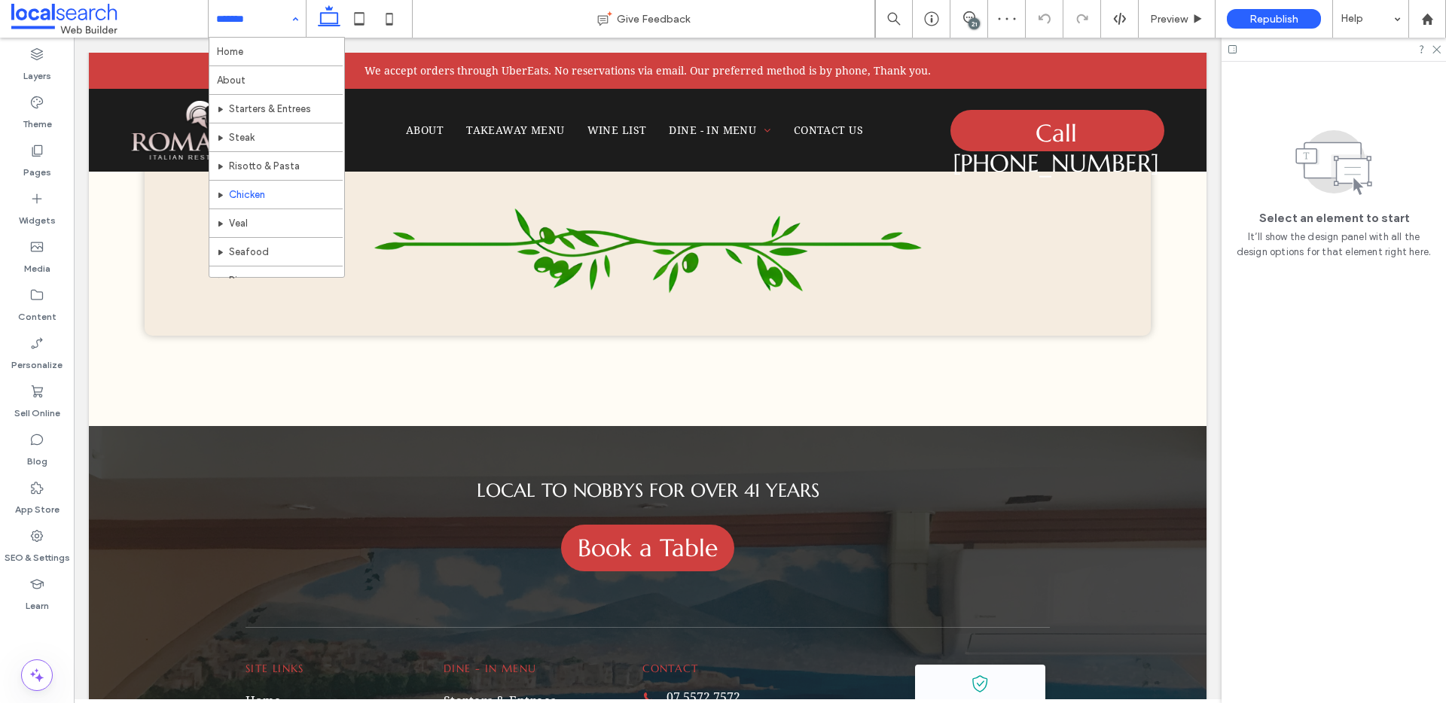
click at [216, 15] on input at bounding box center [253, 19] width 75 height 38
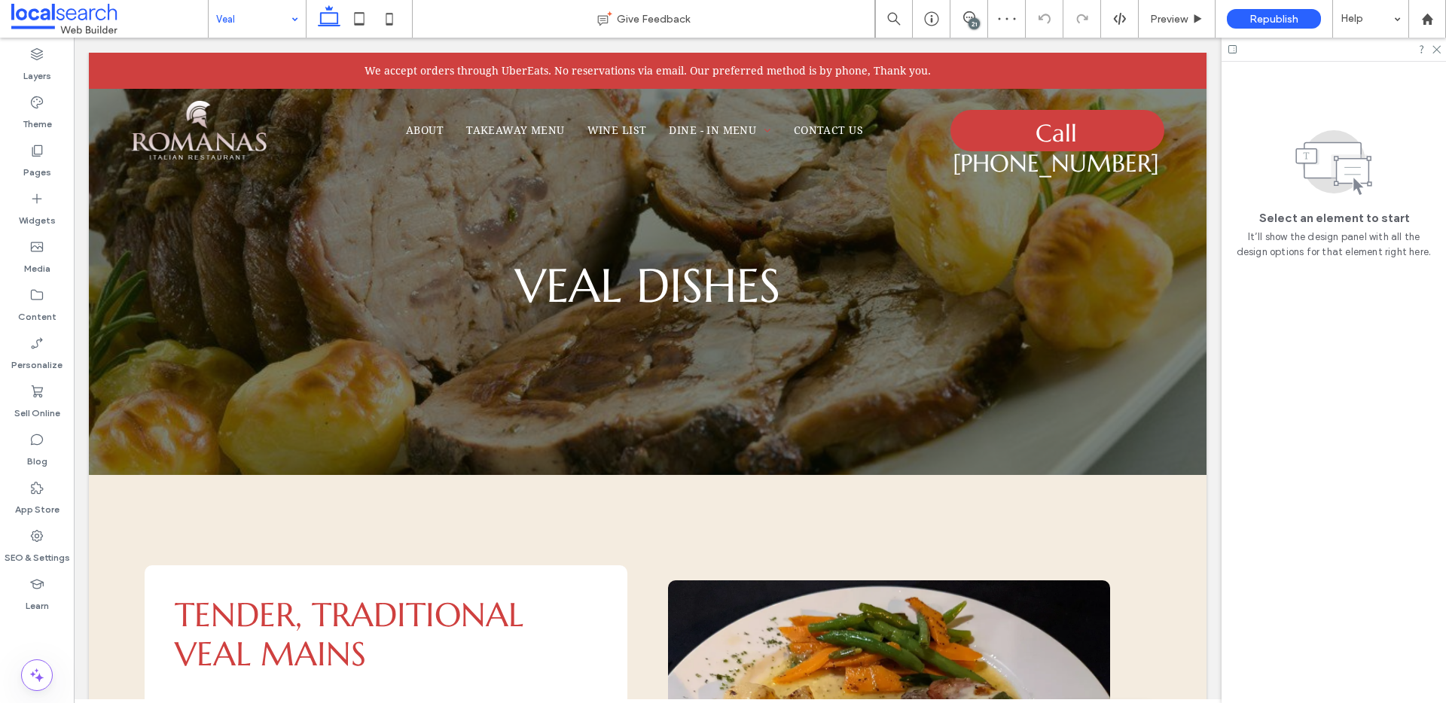
click at [260, 15] on input at bounding box center [253, 19] width 75 height 38
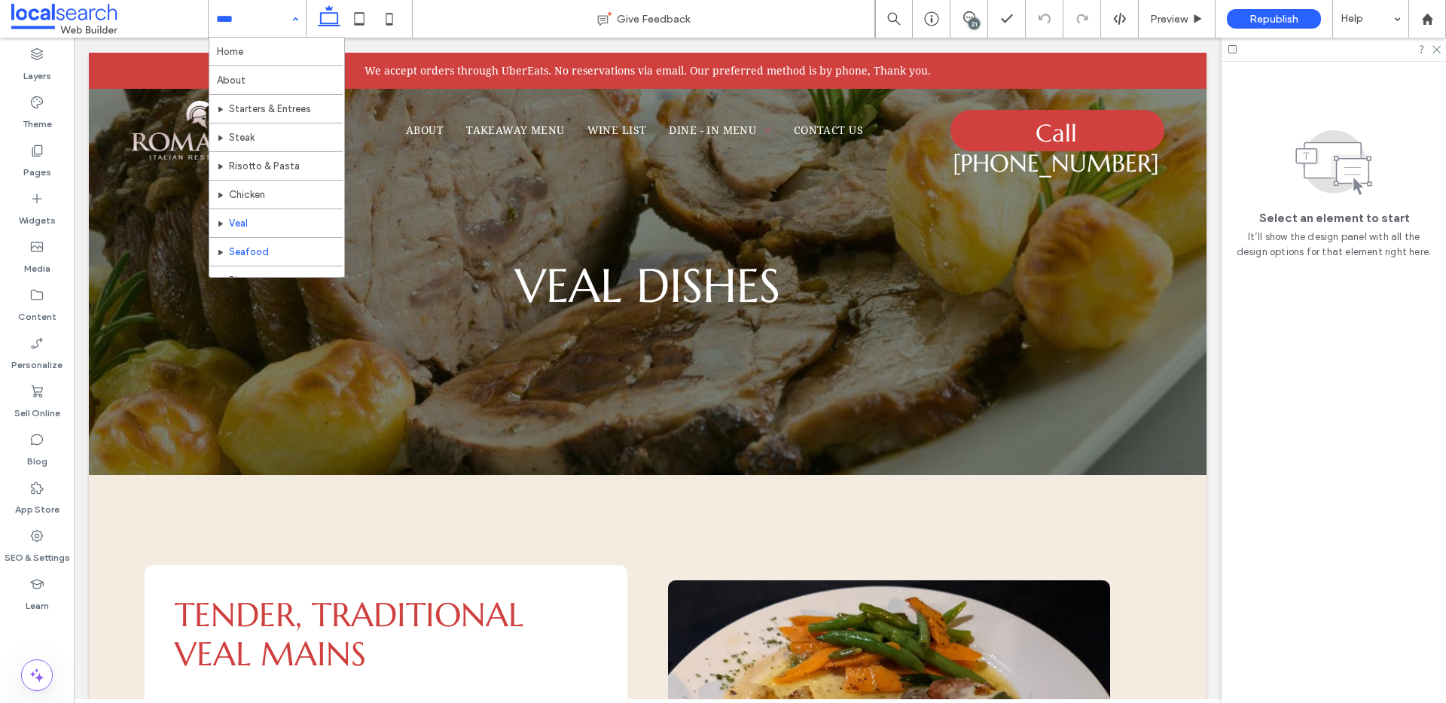
scroll to position [44, 0]
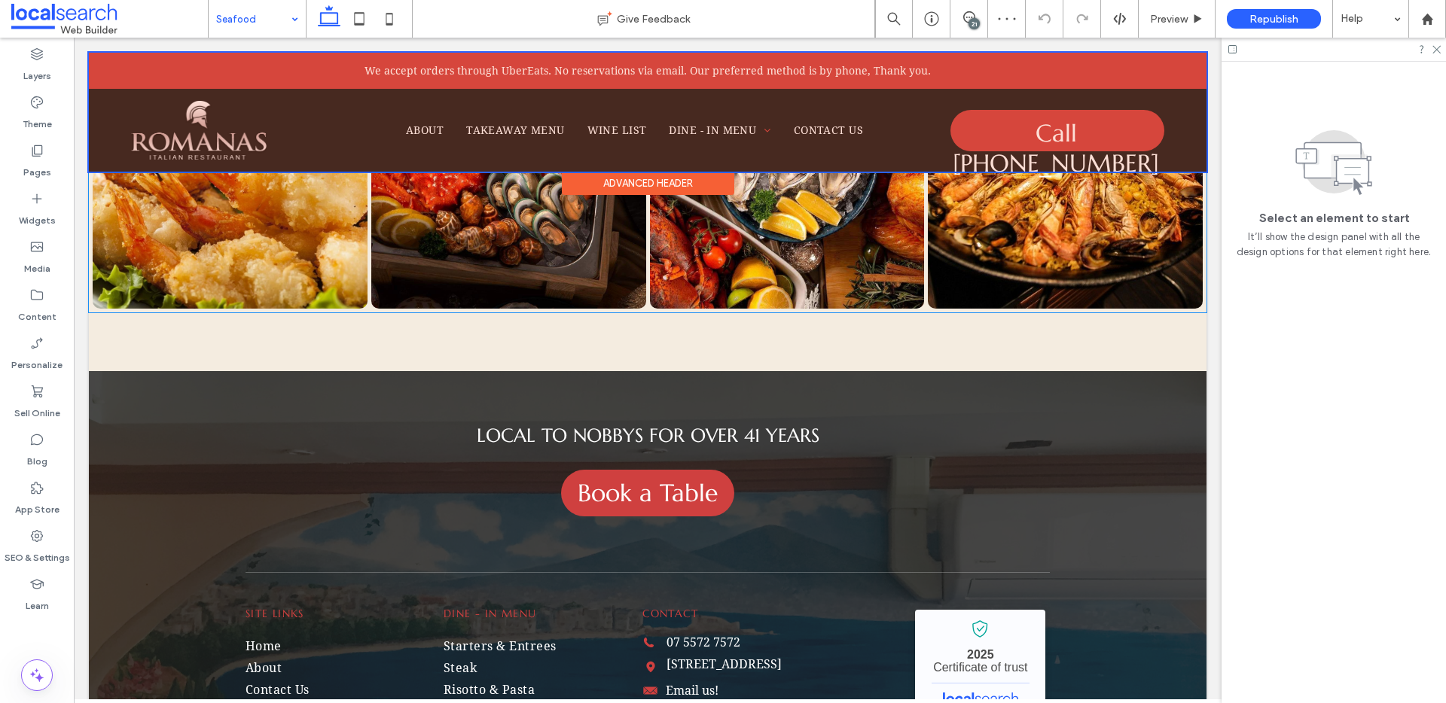
scroll to position [2247, 0]
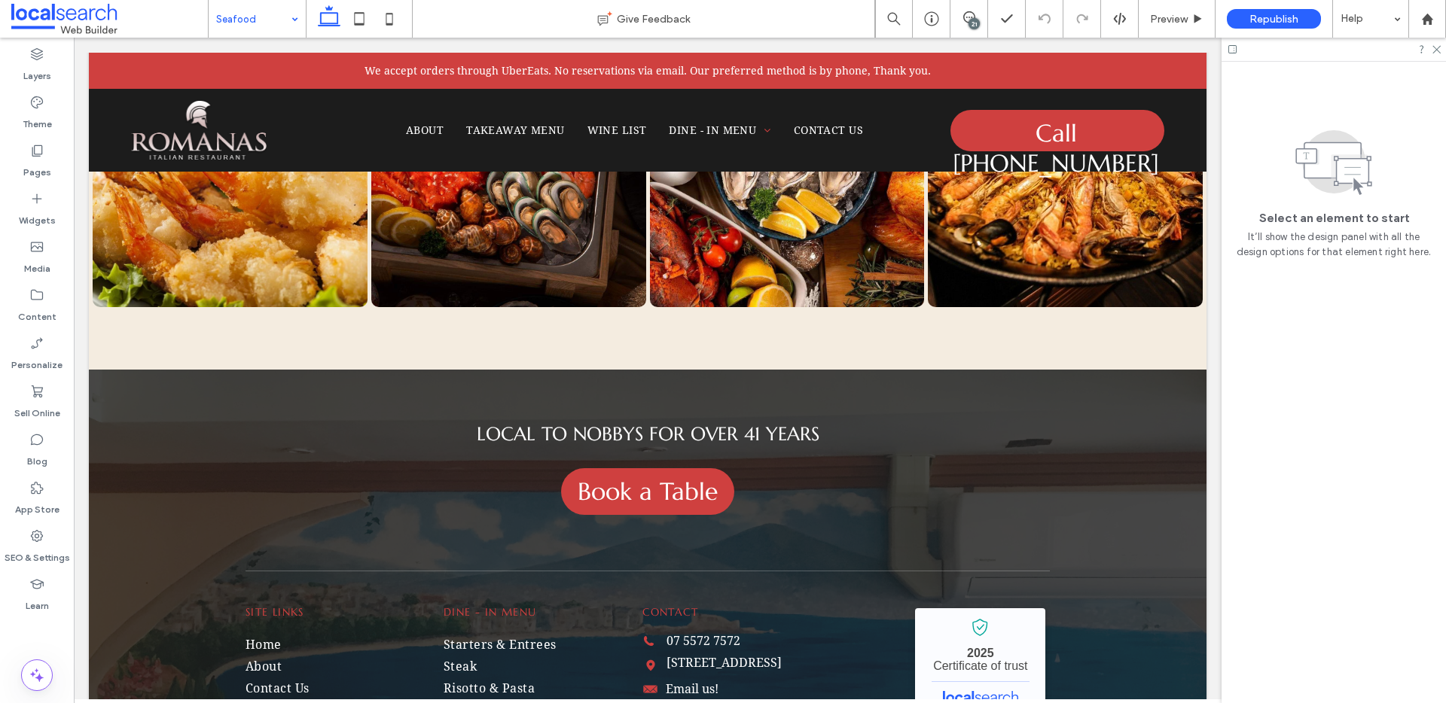
click at [249, 22] on input at bounding box center [253, 19] width 75 height 38
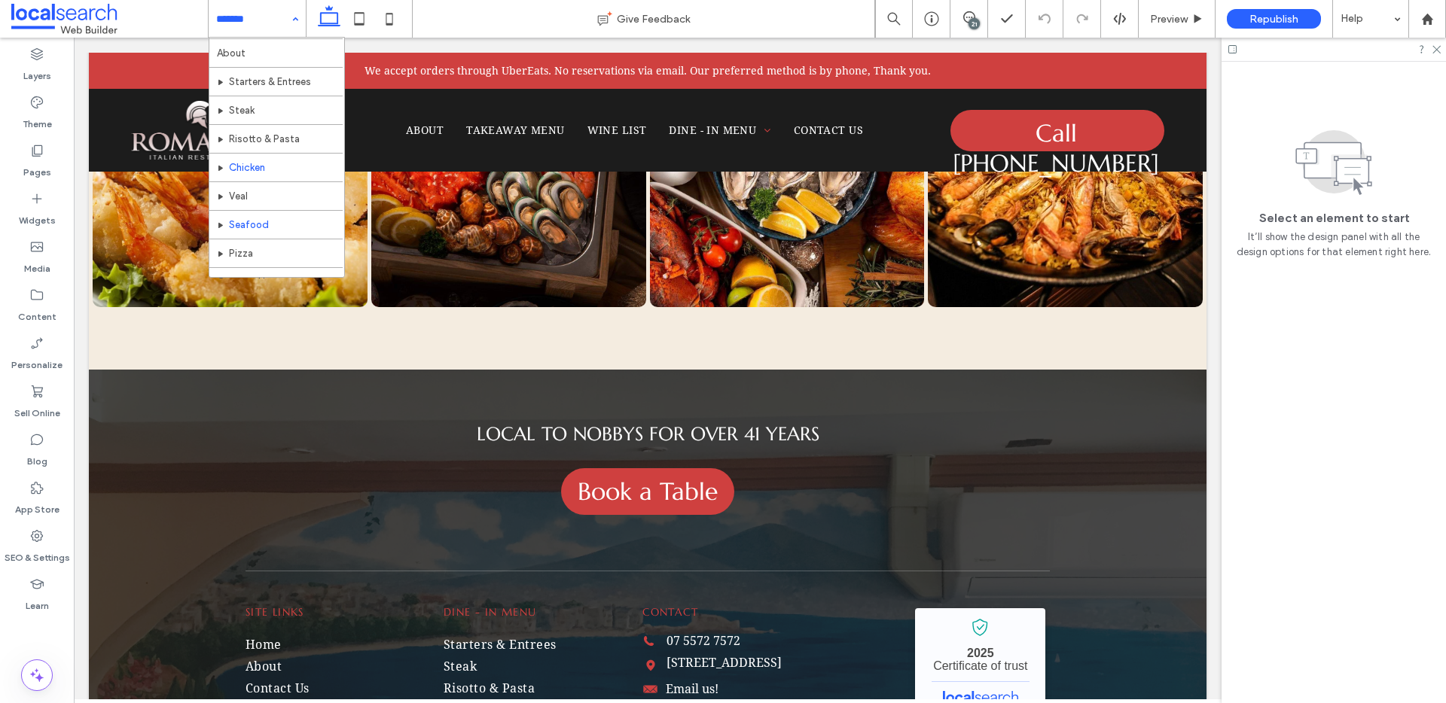
scroll to position [44, 0]
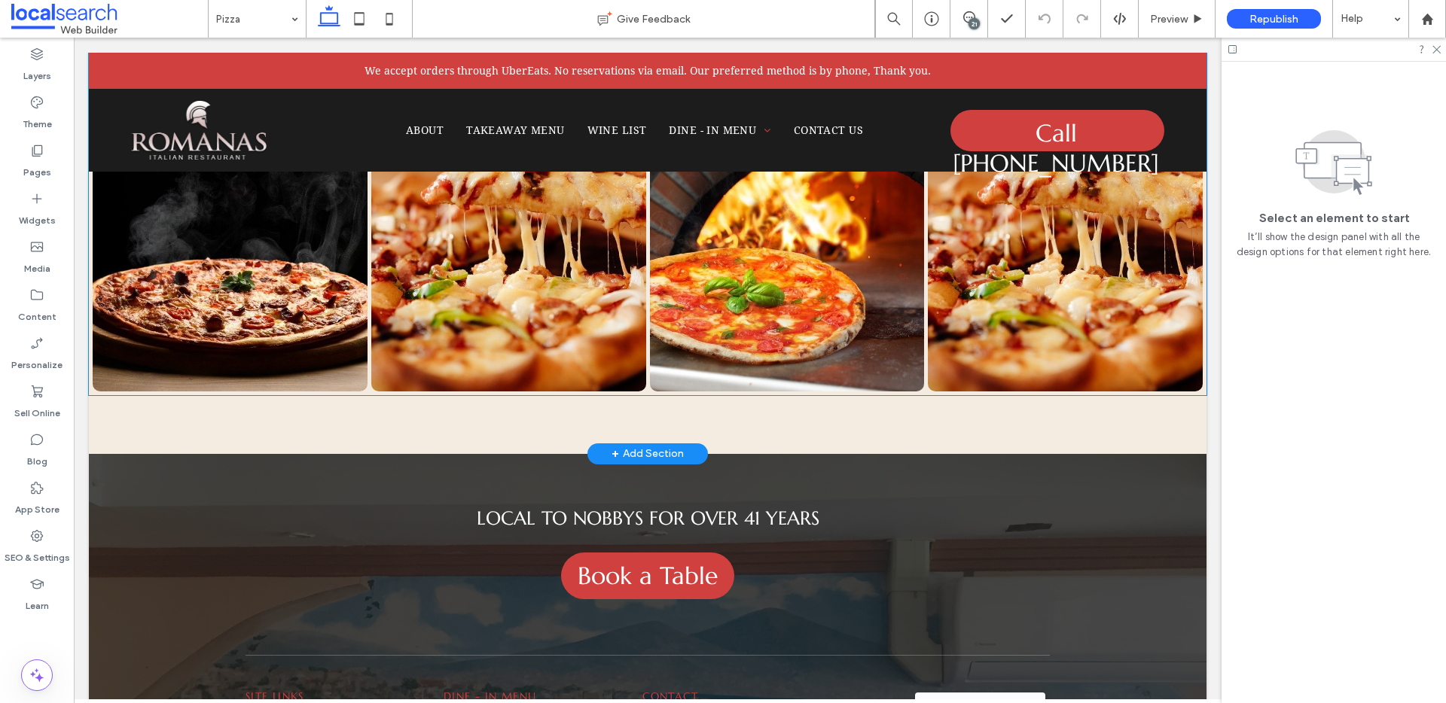
scroll to position [2937, 0]
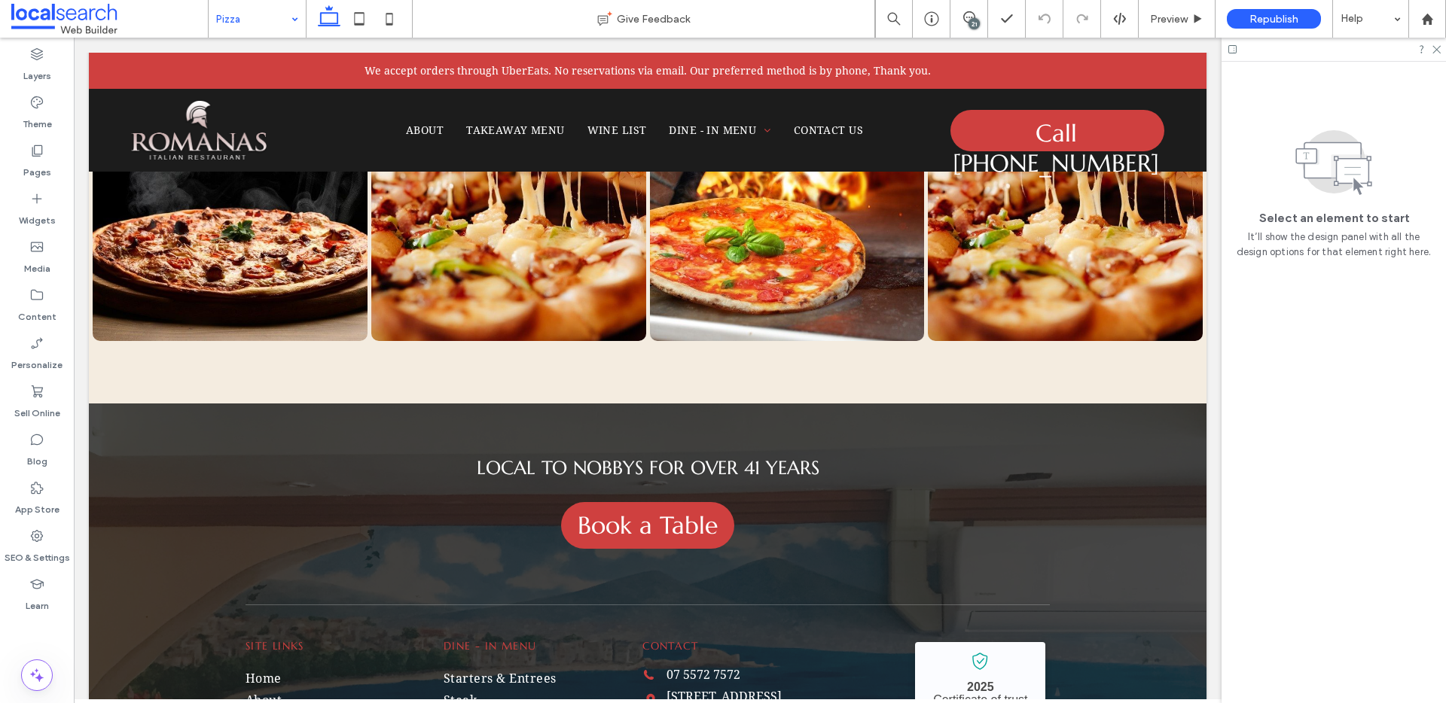
click at [244, 29] on input at bounding box center [253, 19] width 75 height 38
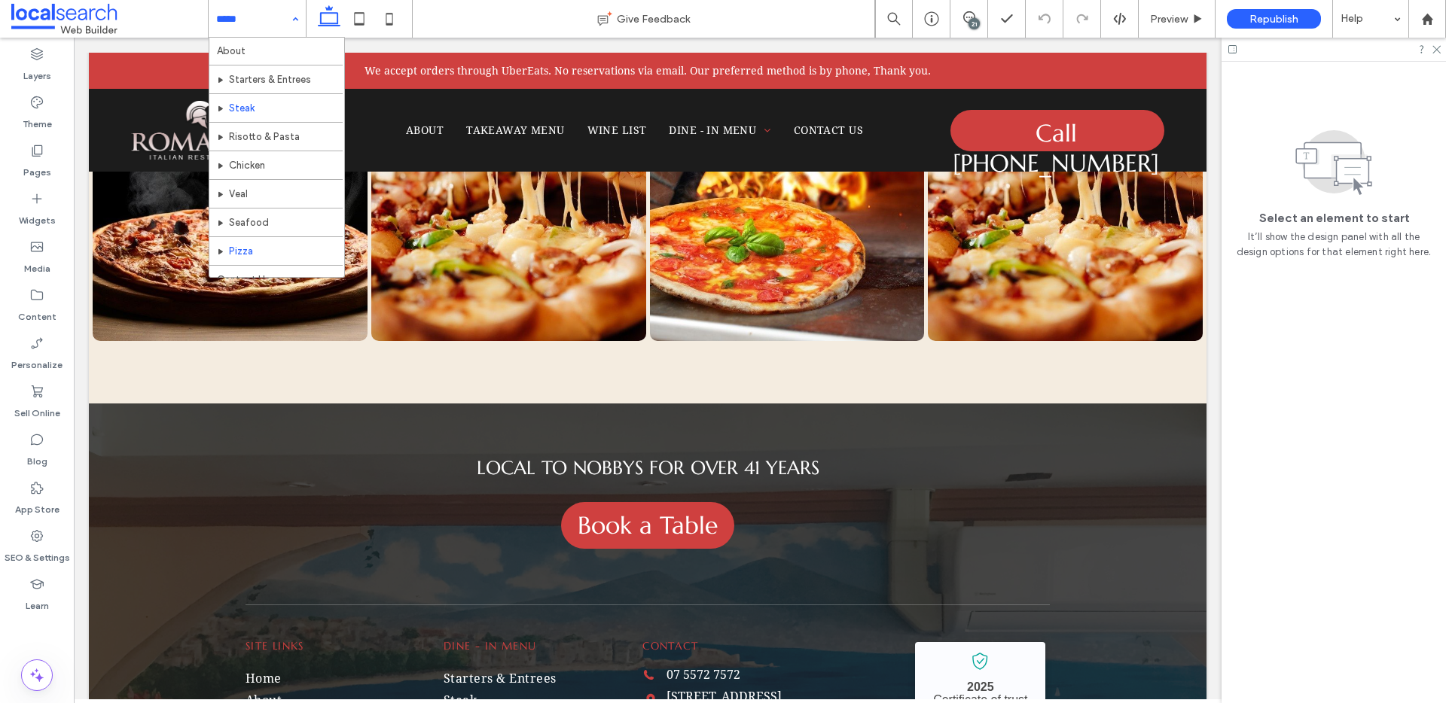
scroll to position [44, 0]
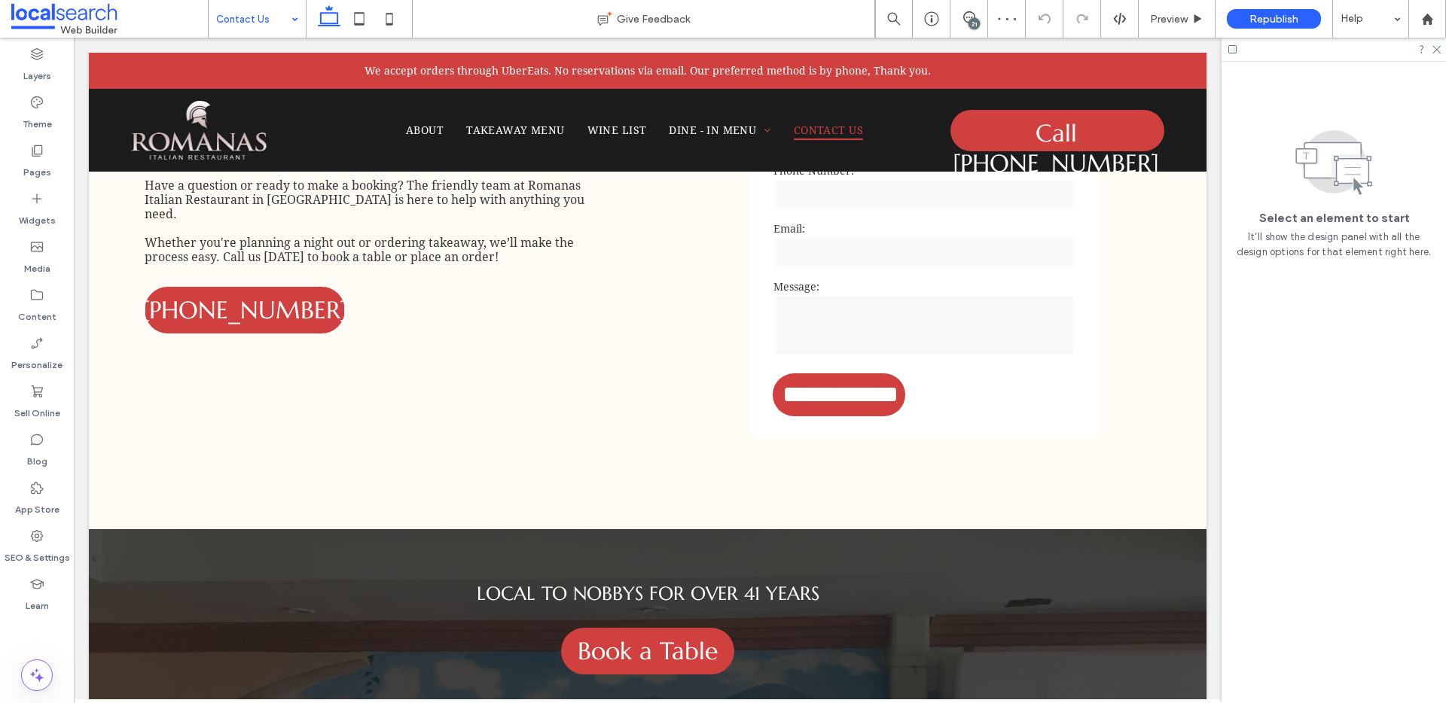
scroll to position [856, 0]
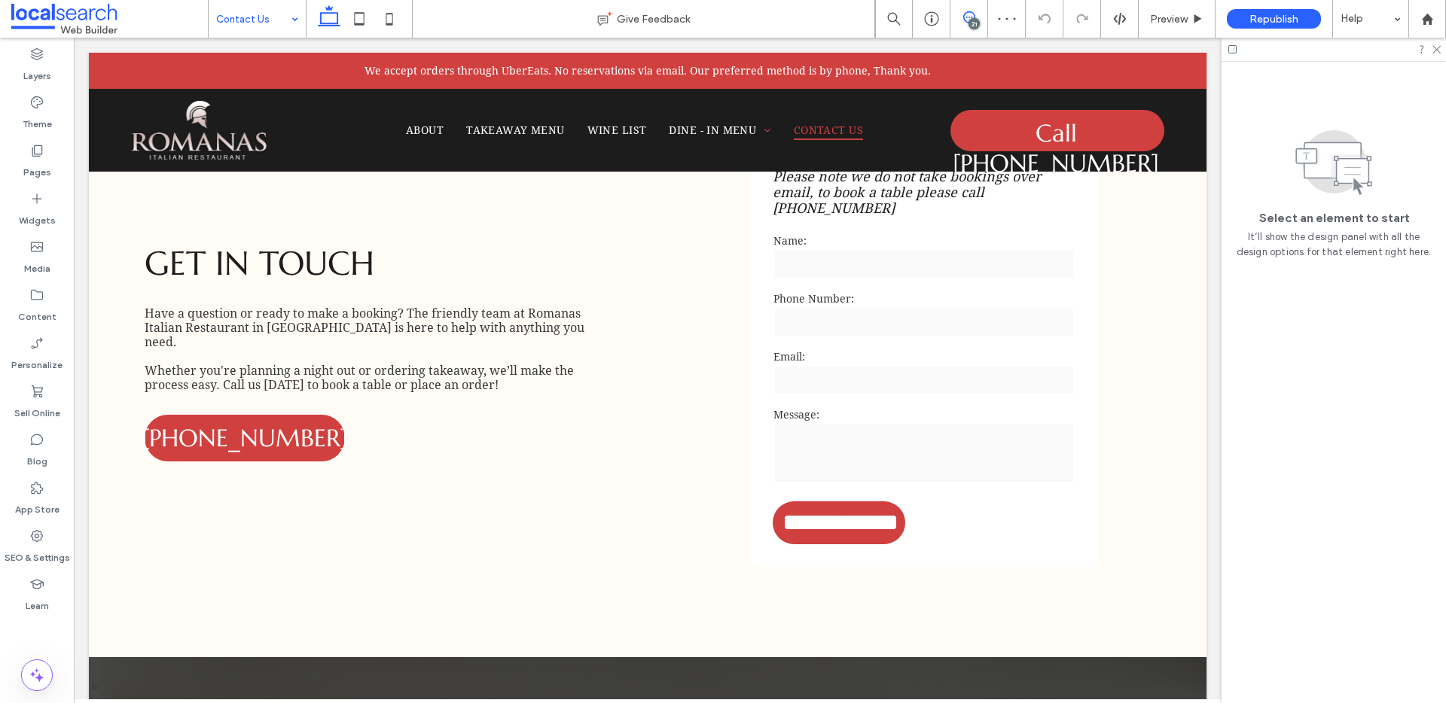
click at [961, 17] on span at bounding box center [968, 17] width 37 height 12
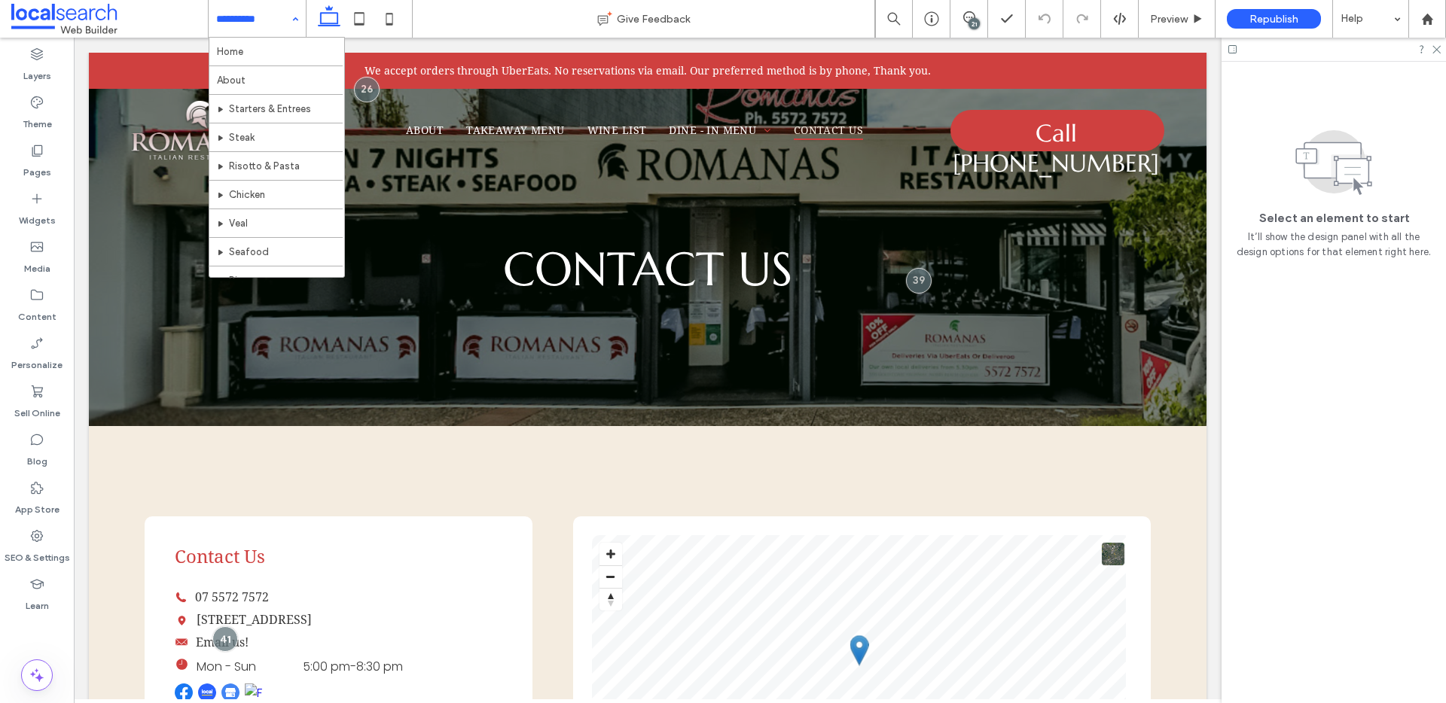
scroll to position [0, 0]
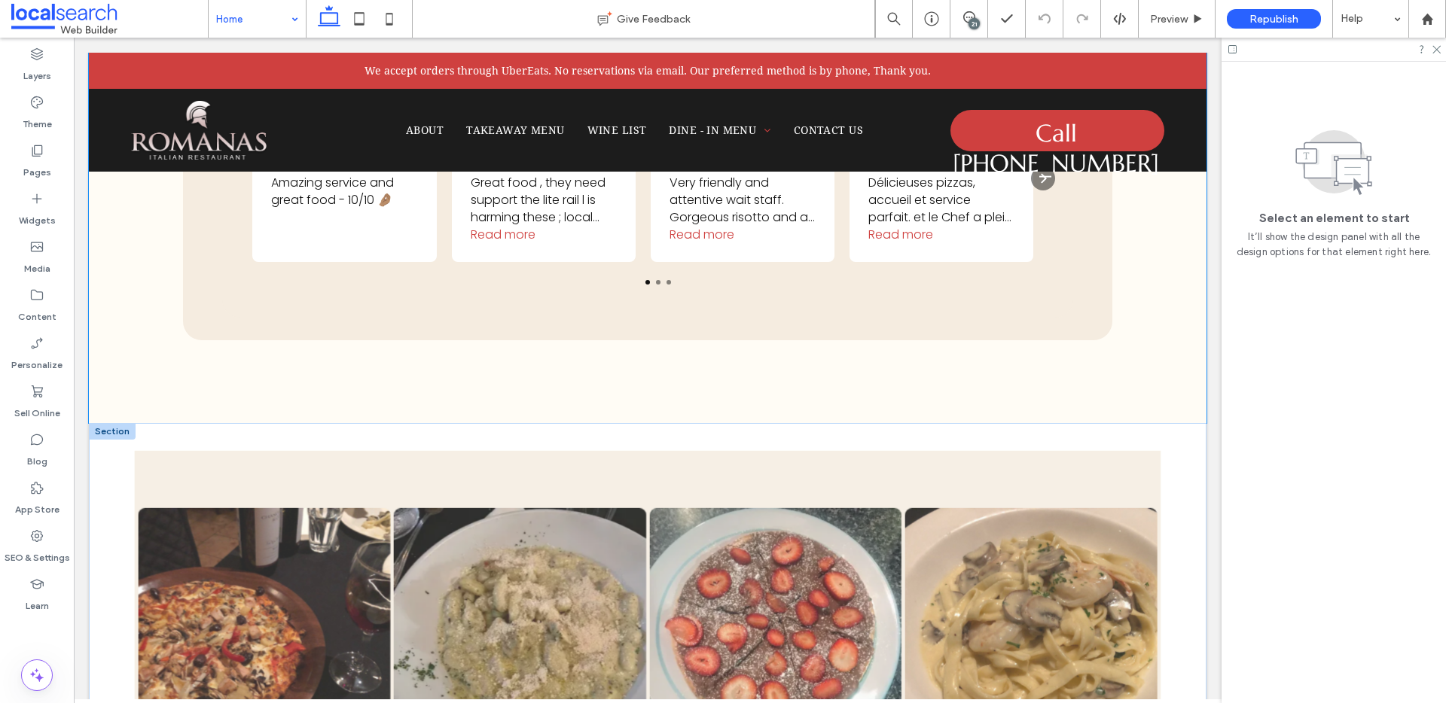
scroll to position [2714, 0]
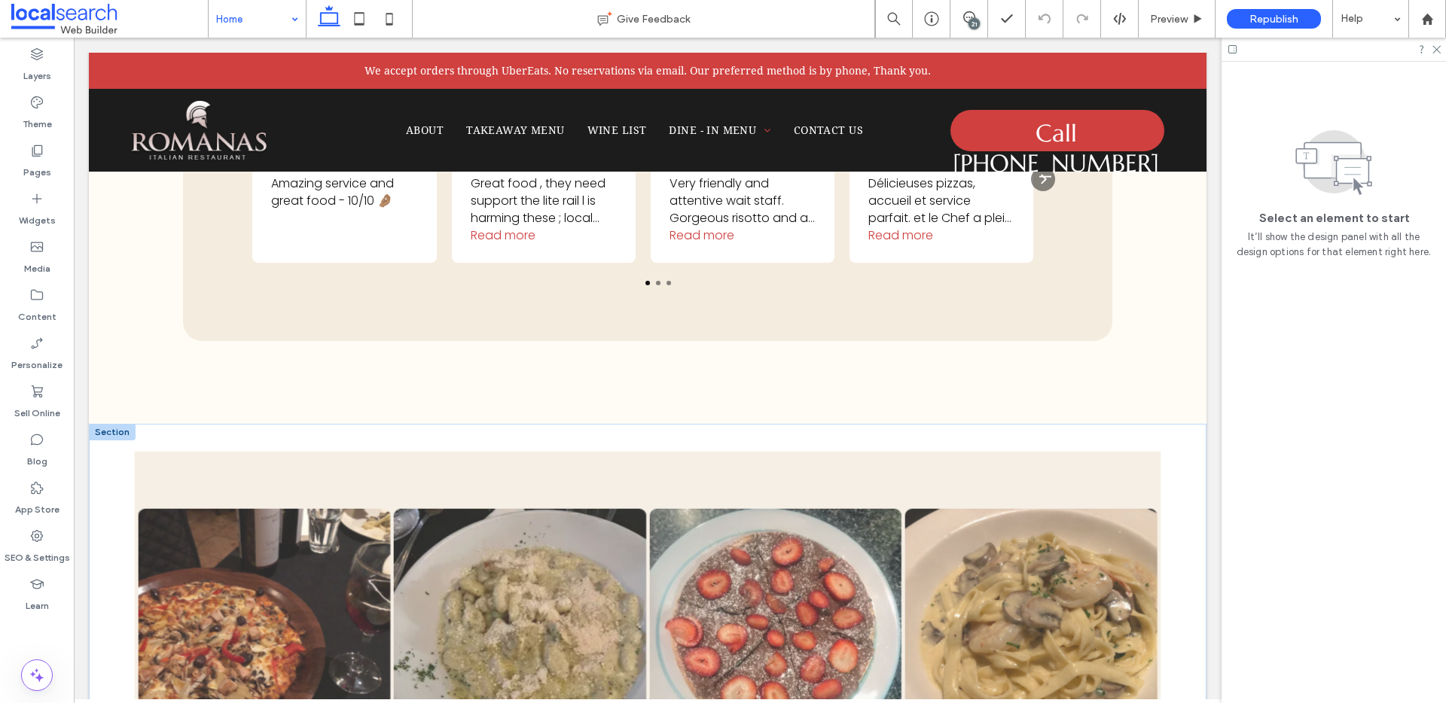
click at [114, 435] on div at bounding box center [112, 432] width 47 height 17
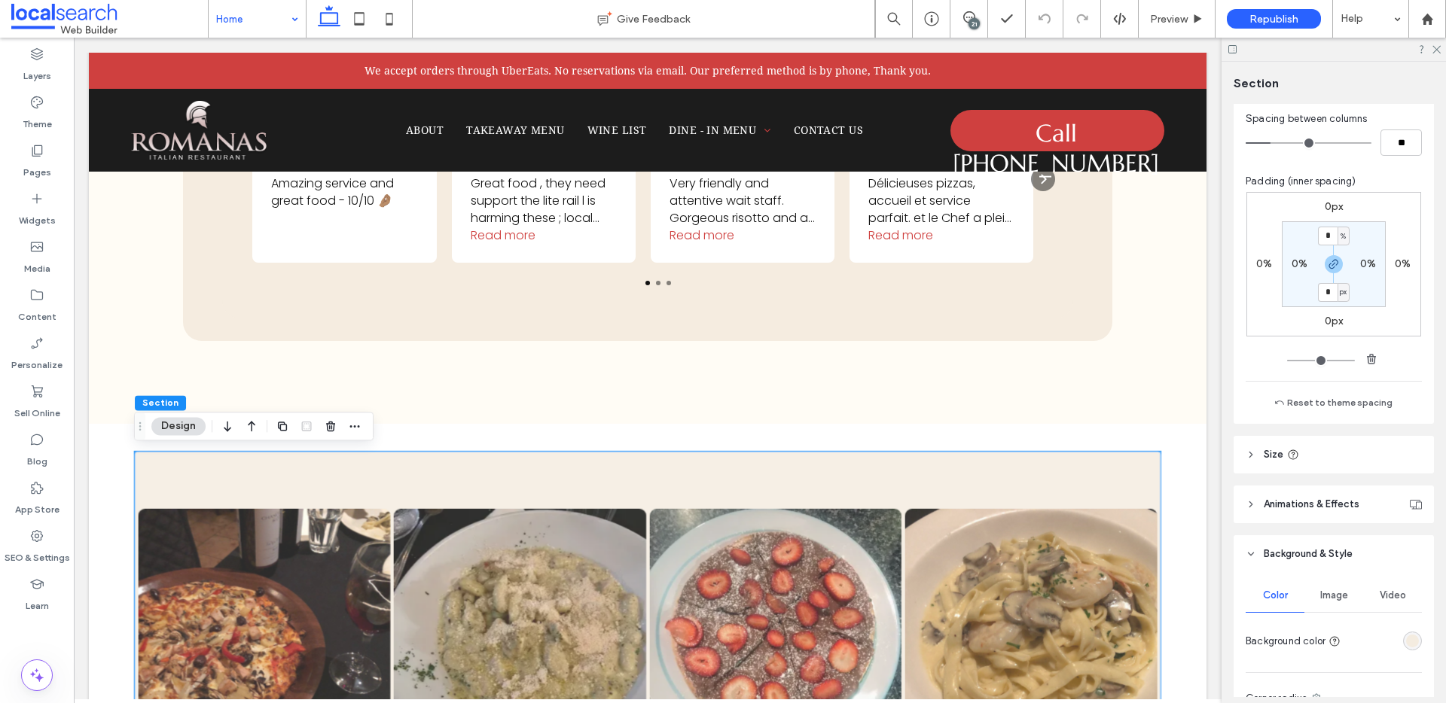
scroll to position [237, 0]
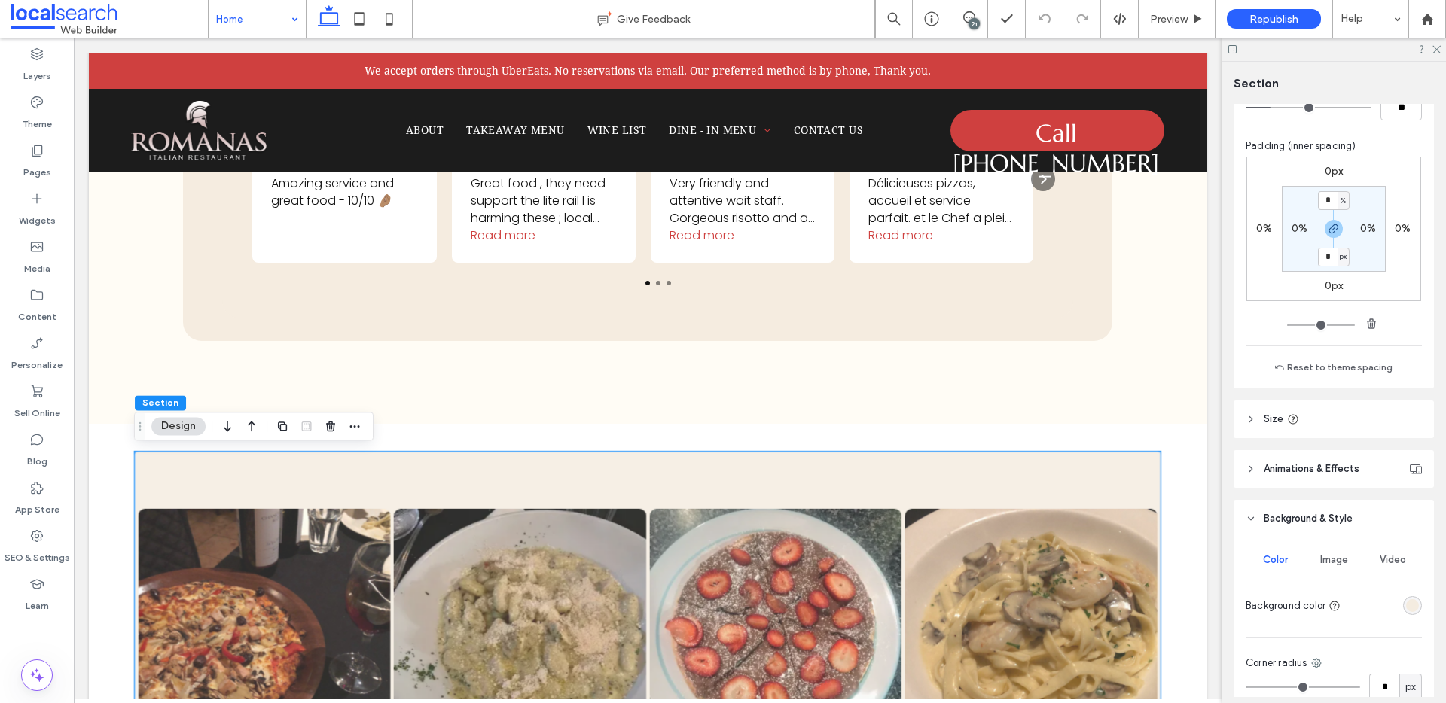
click at [1406, 606] on div "rgba(244, 236, 224, 1)" at bounding box center [1412, 605] width 13 height 13
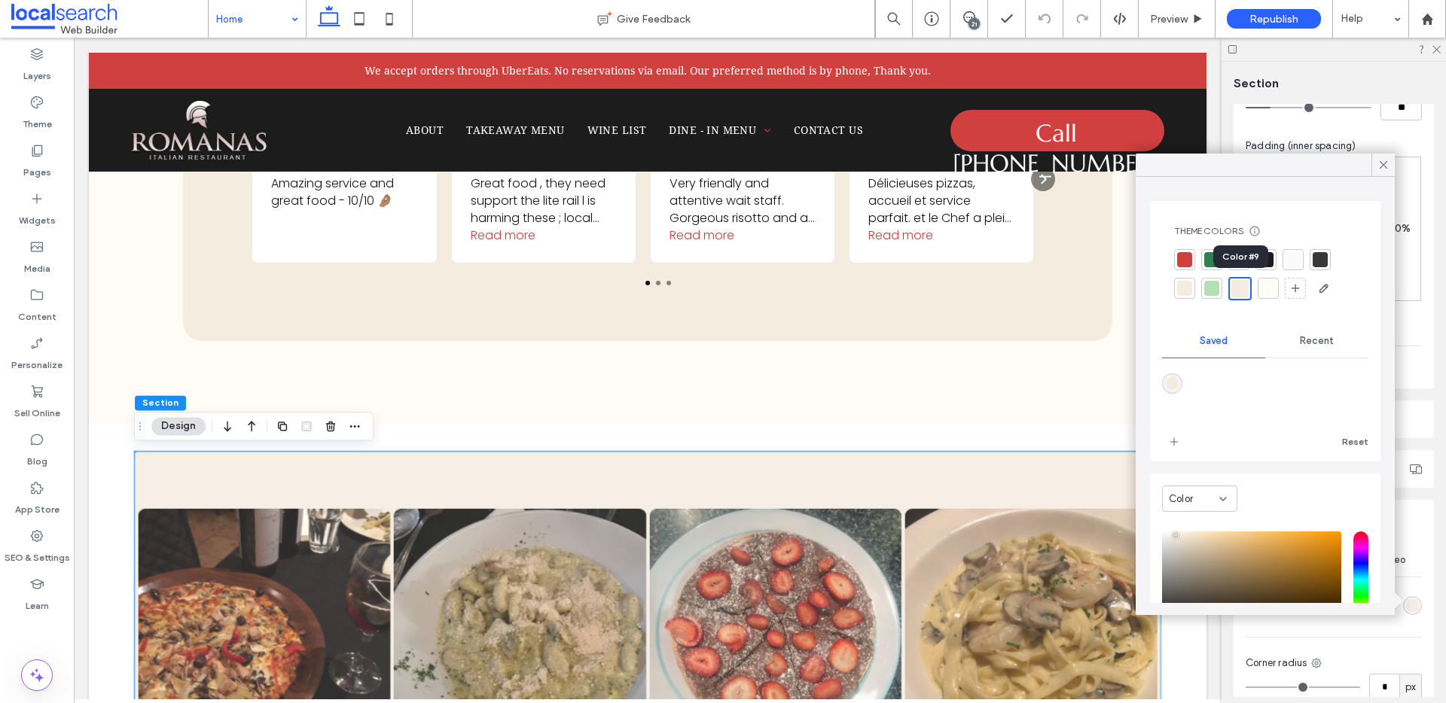
click at [1238, 285] on div at bounding box center [1239, 288] width 17 height 17
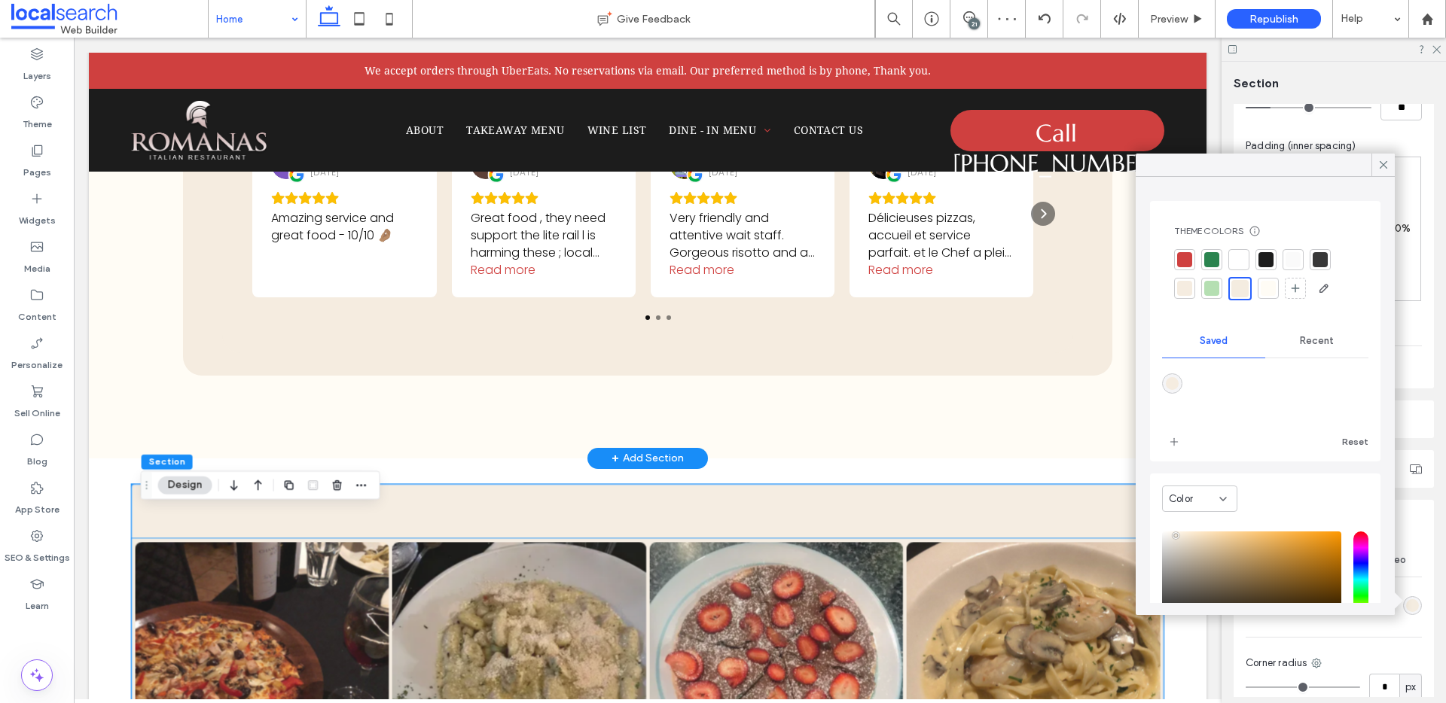
scroll to position [2639, 0]
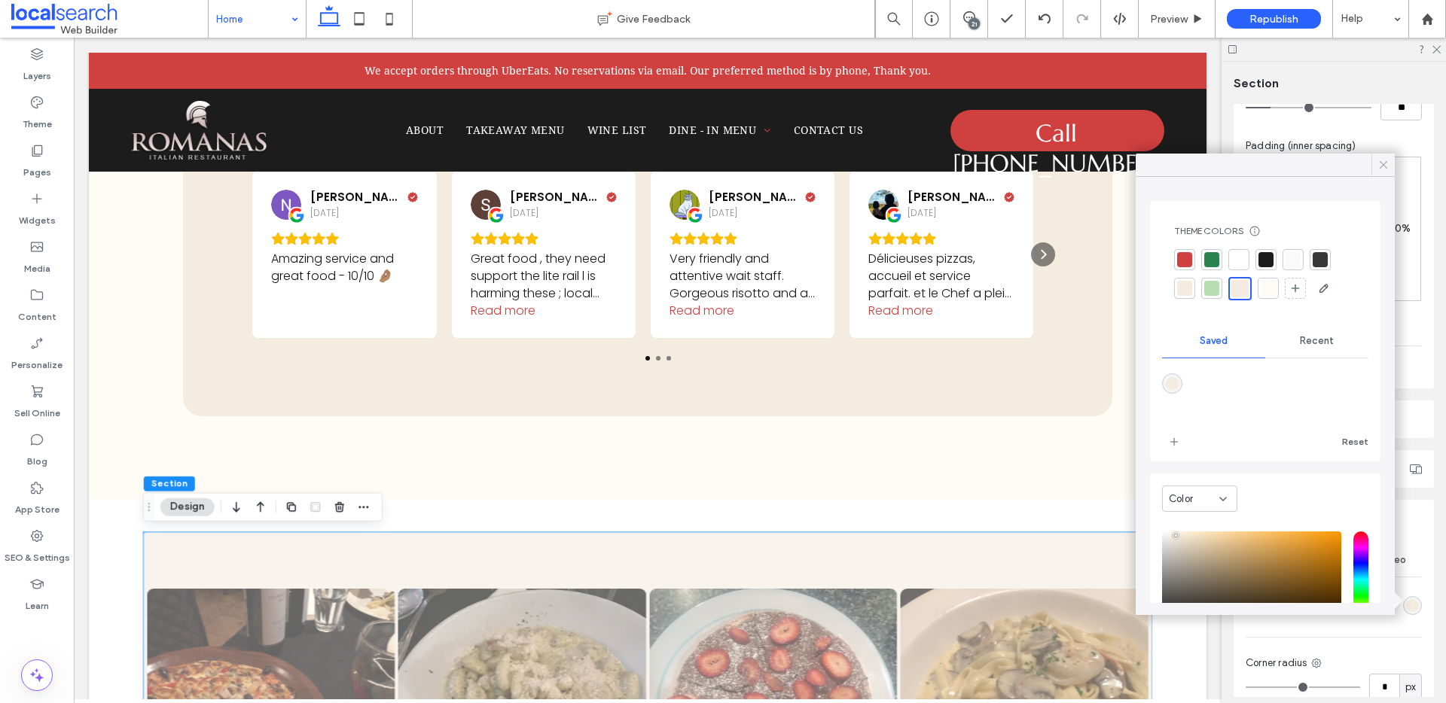
click at [1381, 167] on use at bounding box center [1383, 165] width 8 height 8
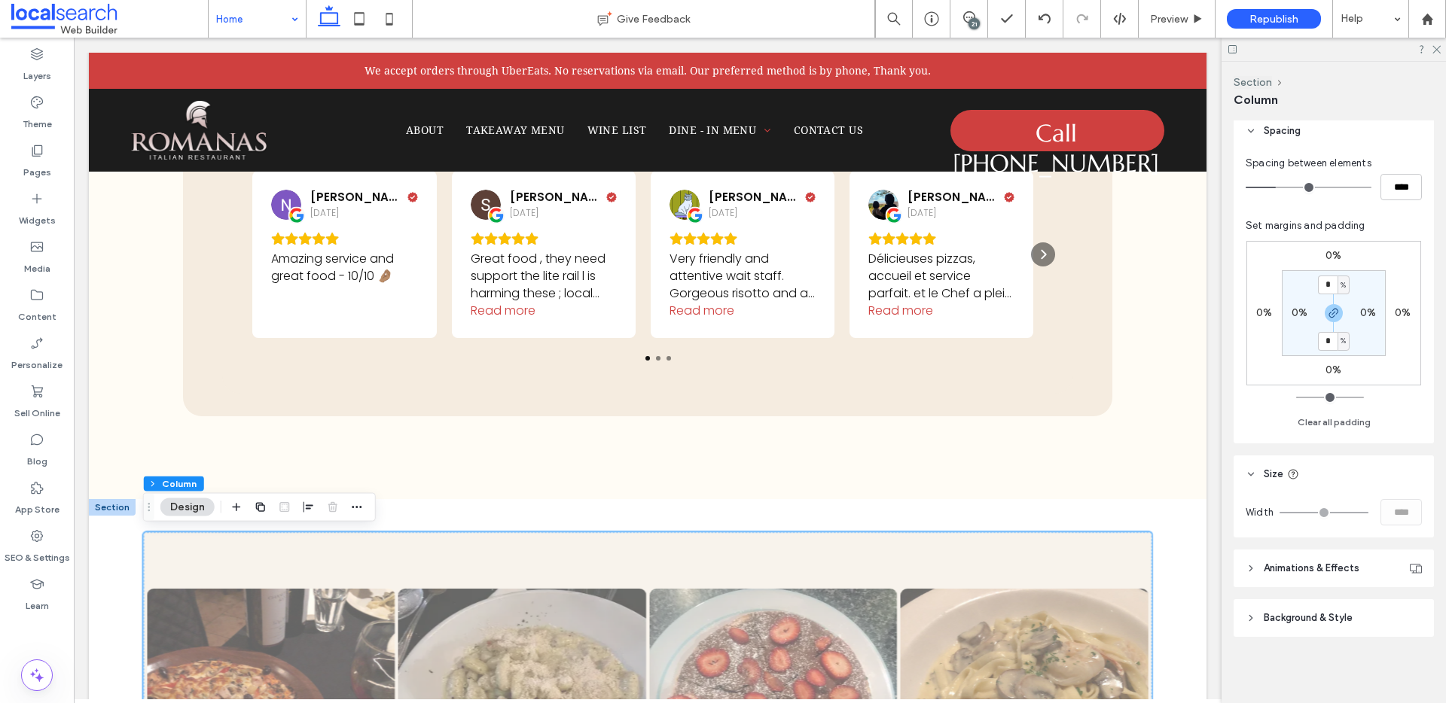
click at [1306, 581] on header "Animations & Effects" at bounding box center [1333, 569] width 200 height 38
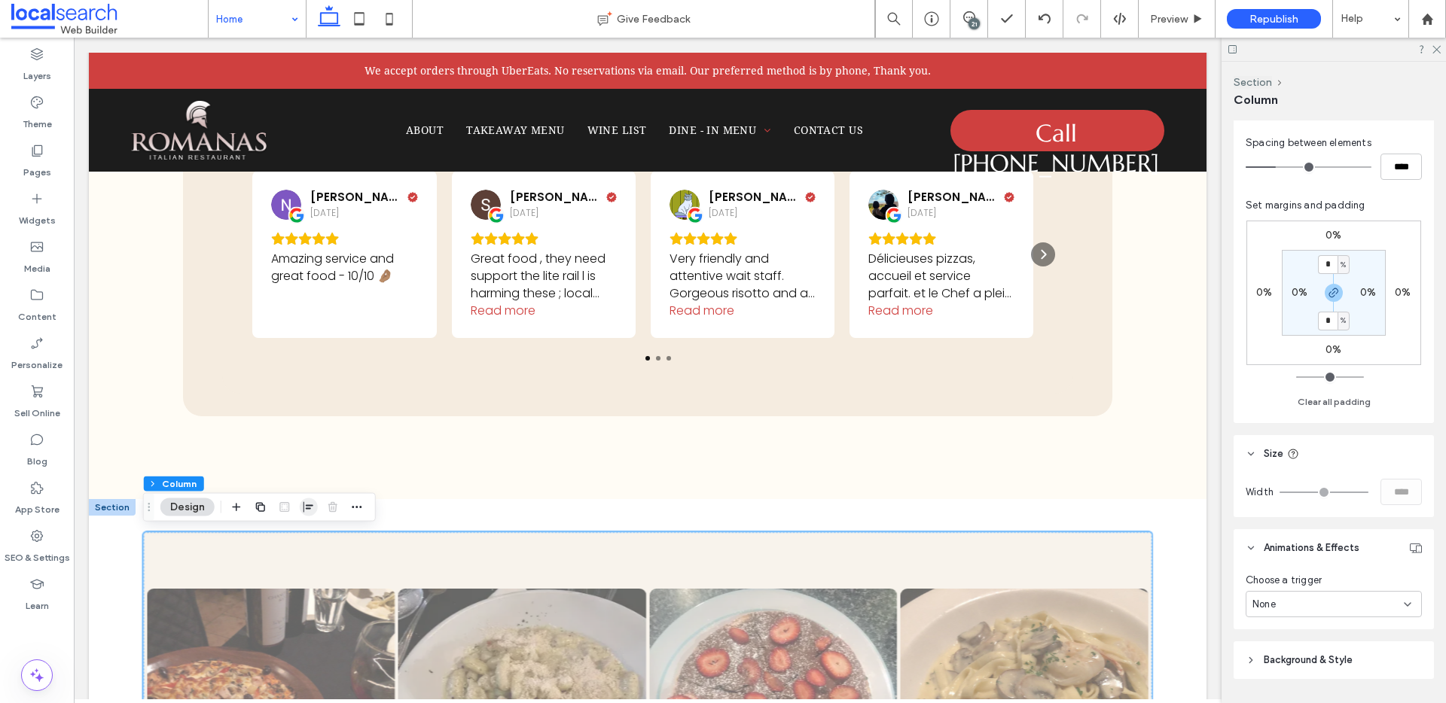
scroll to position [283, 0]
click at [114, 510] on div at bounding box center [112, 507] width 47 height 17
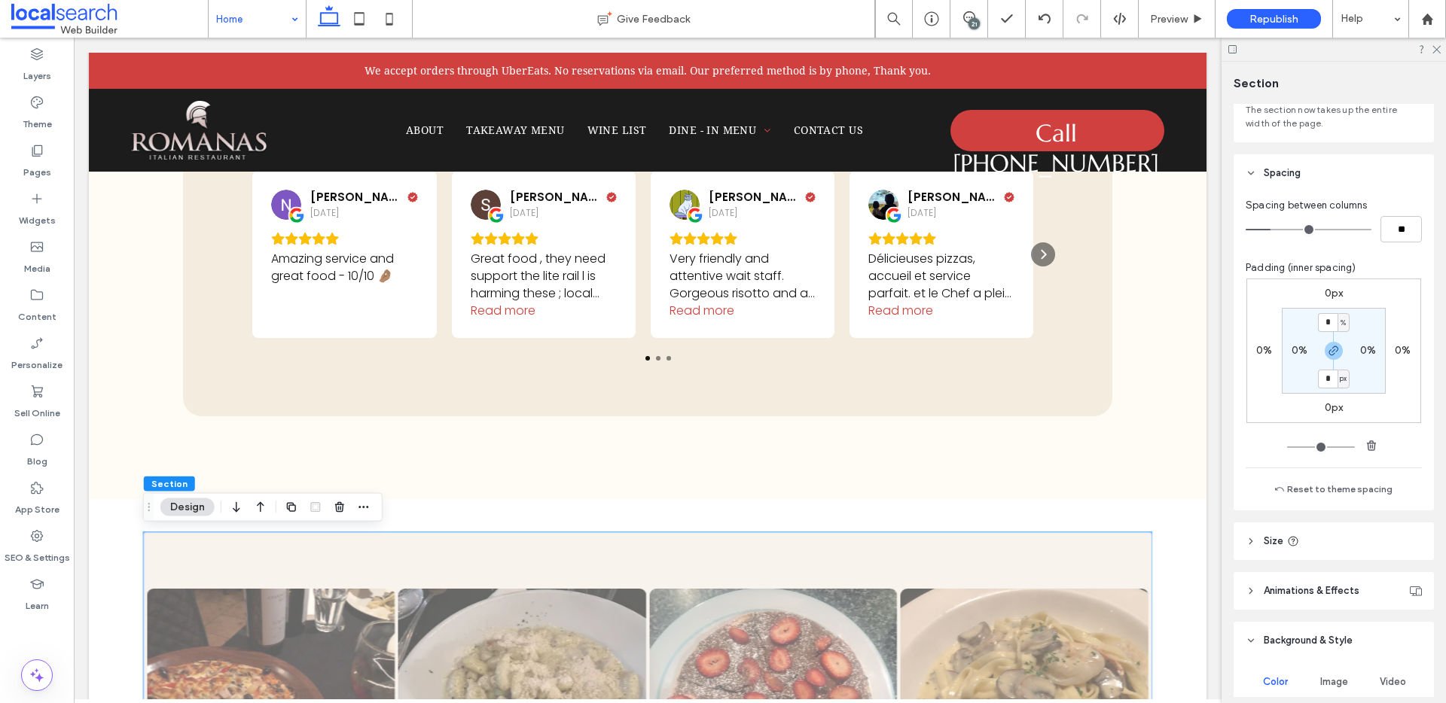
scroll to position [281, 0]
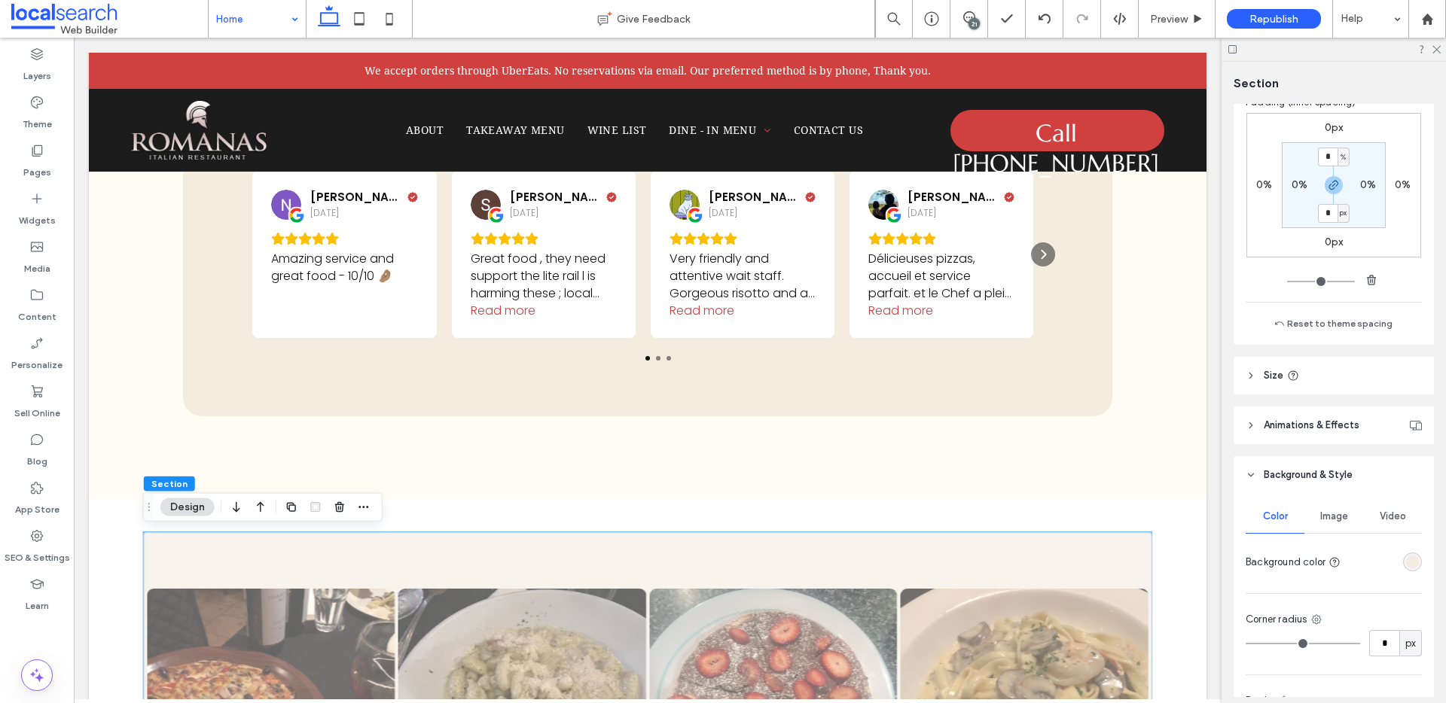
click at [1285, 428] on span "Animations & Effects" at bounding box center [1311, 425] width 96 height 15
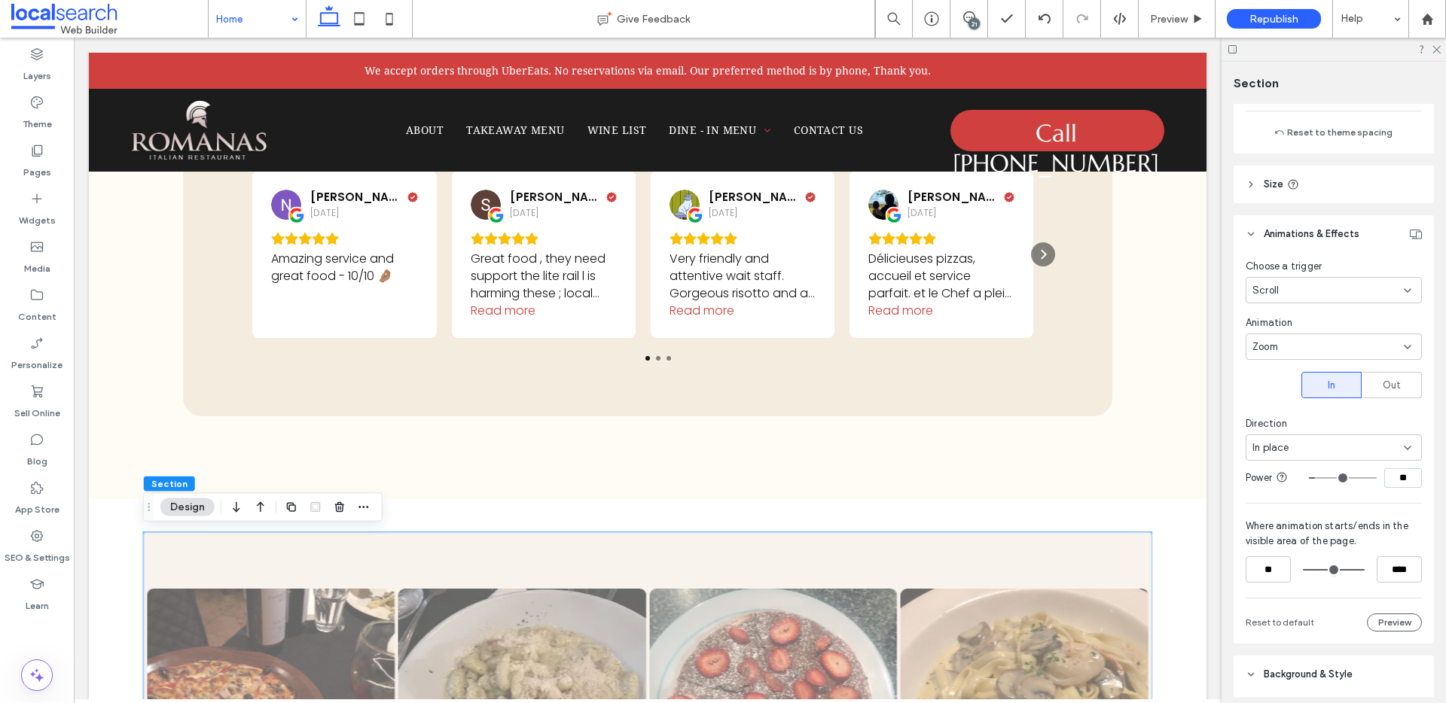
scroll to position [505, 0]
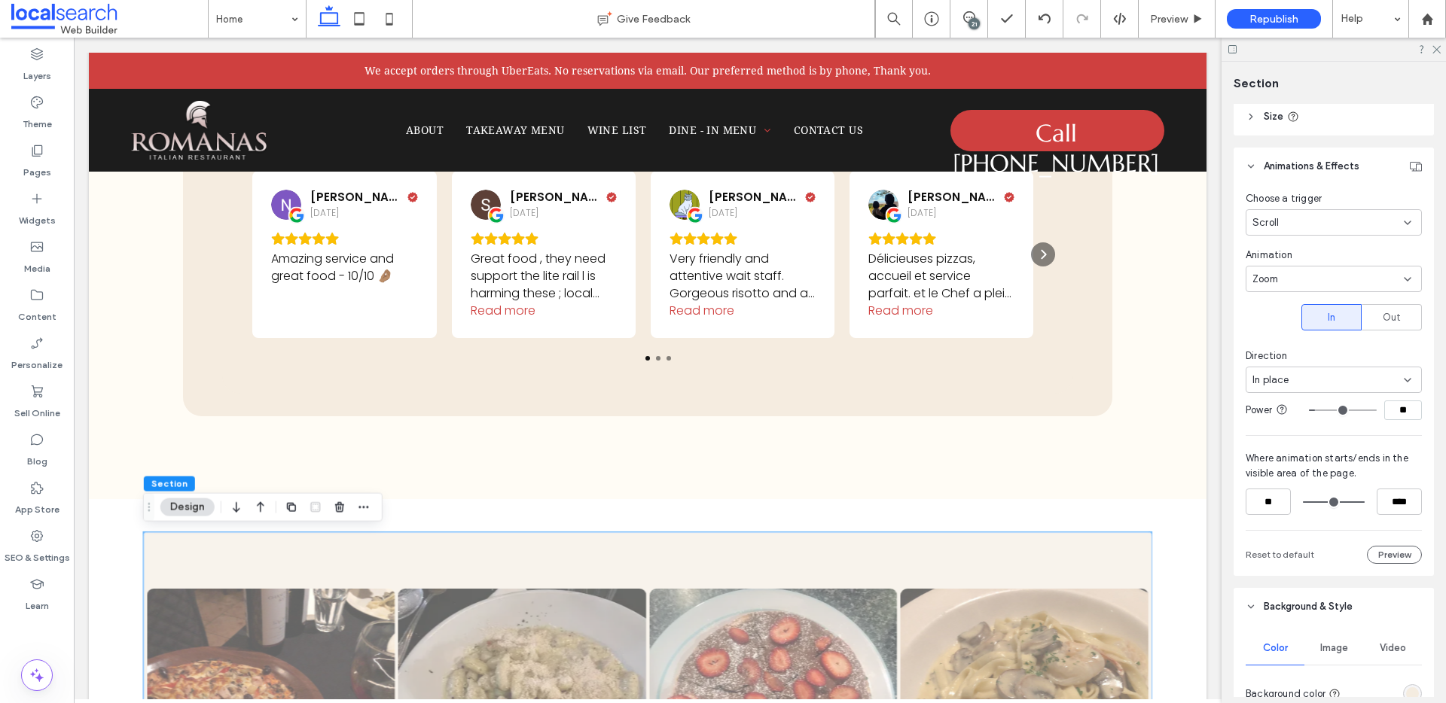
scroll to position [543, 0]
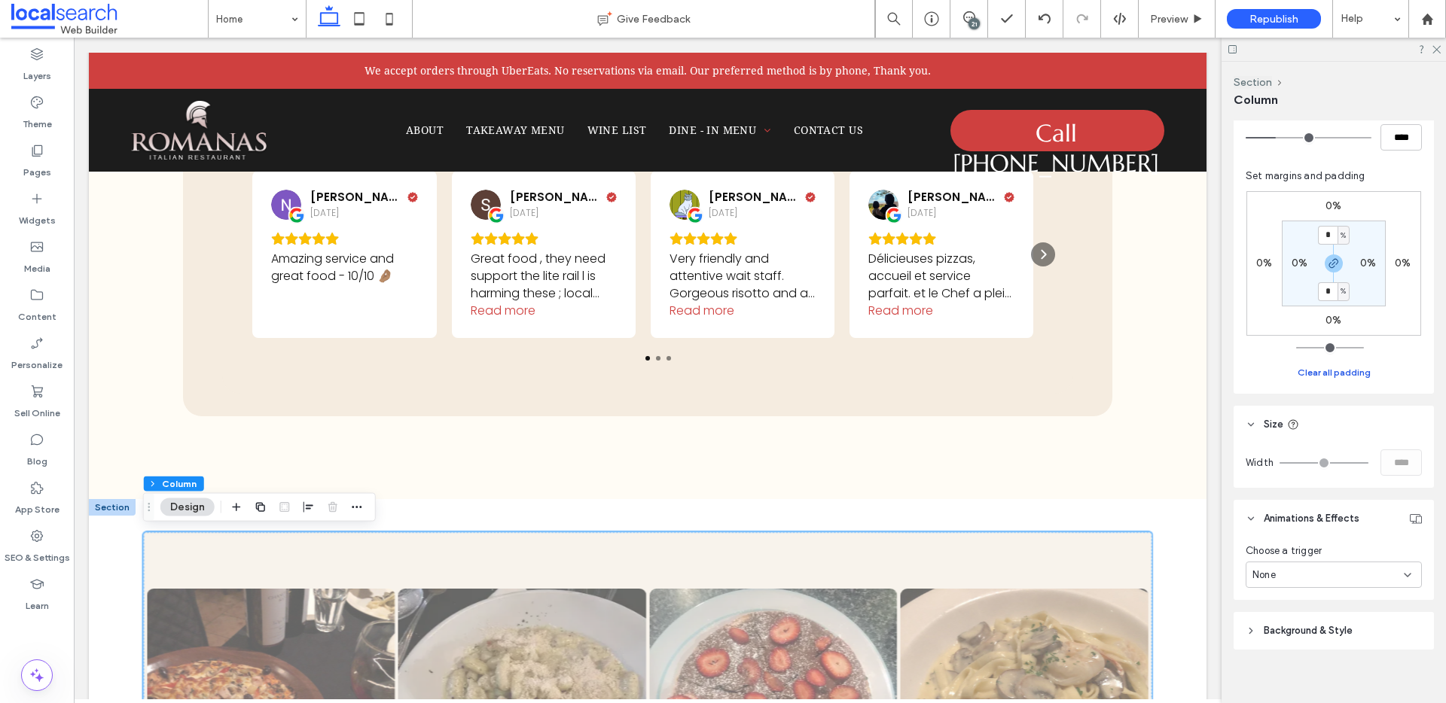
scroll to position [323, 0]
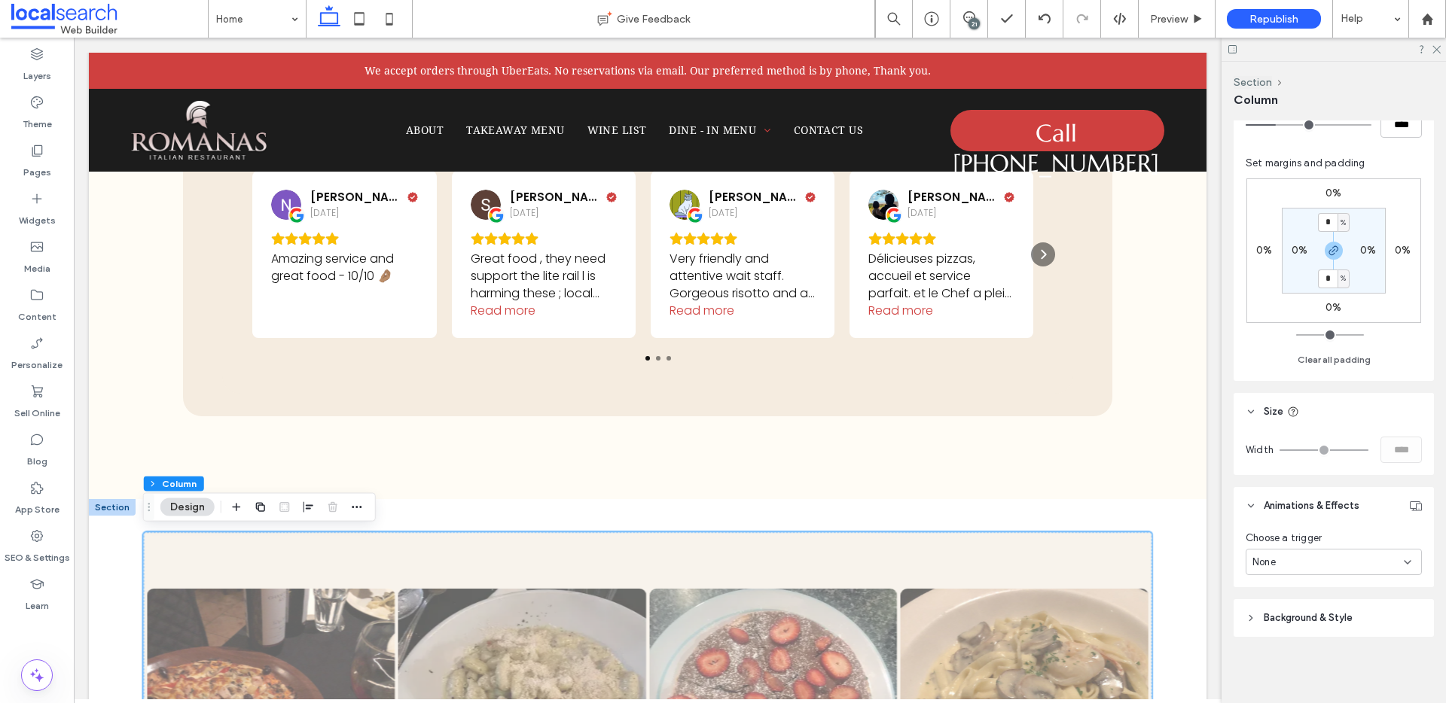
click at [1309, 614] on span "Background & Style" at bounding box center [1307, 618] width 89 height 15
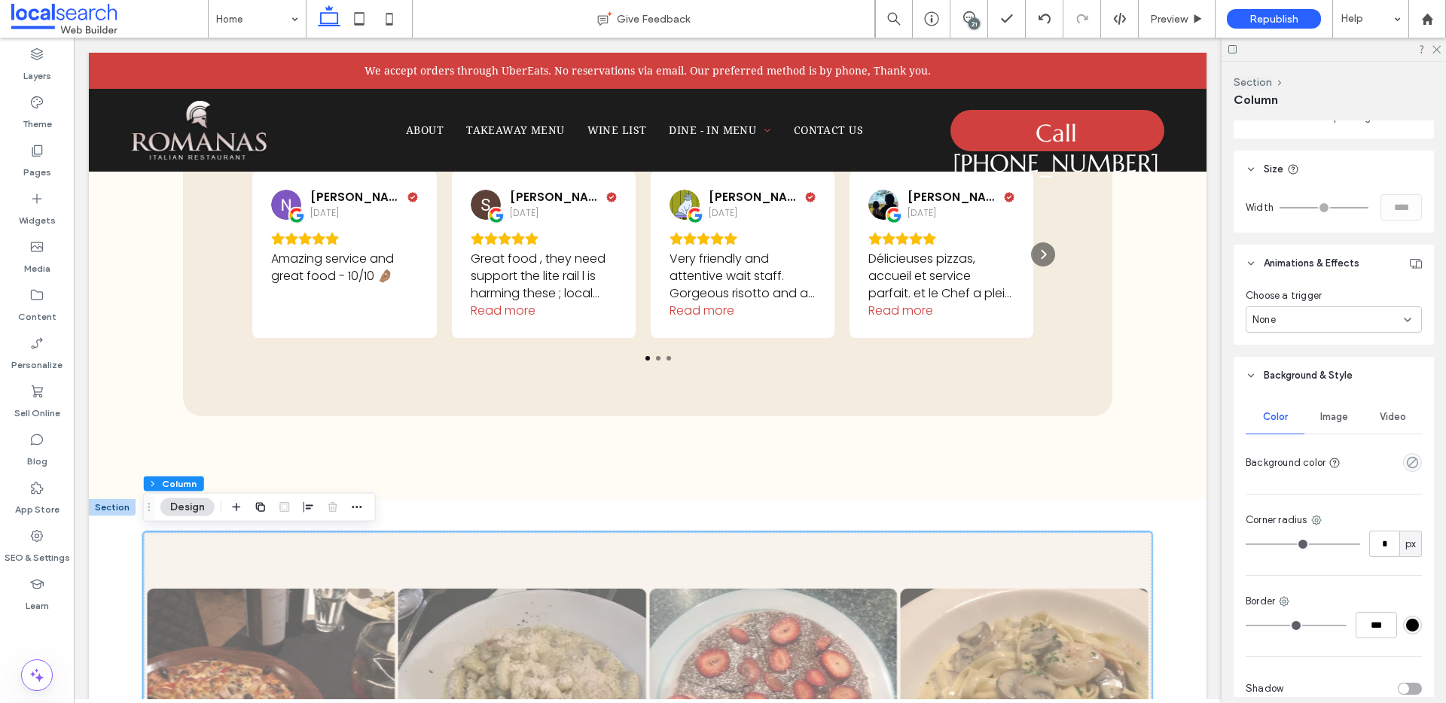
scroll to position [568, 0]
click at [1406, 462] on icon "empty color" at bounding box center [1412, 459] width 13 height 13
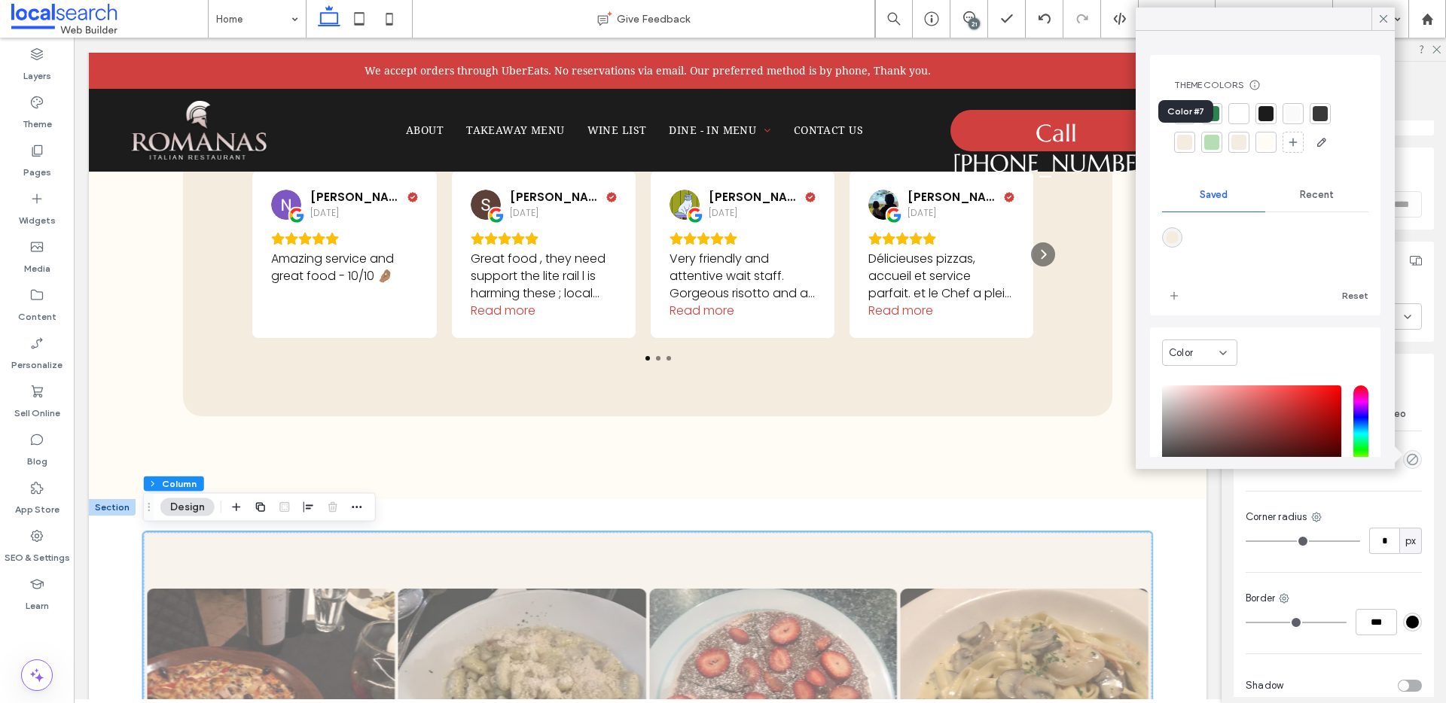
click at [1181, 140] on div at bounding box center [1184, 142] width 15 height 15
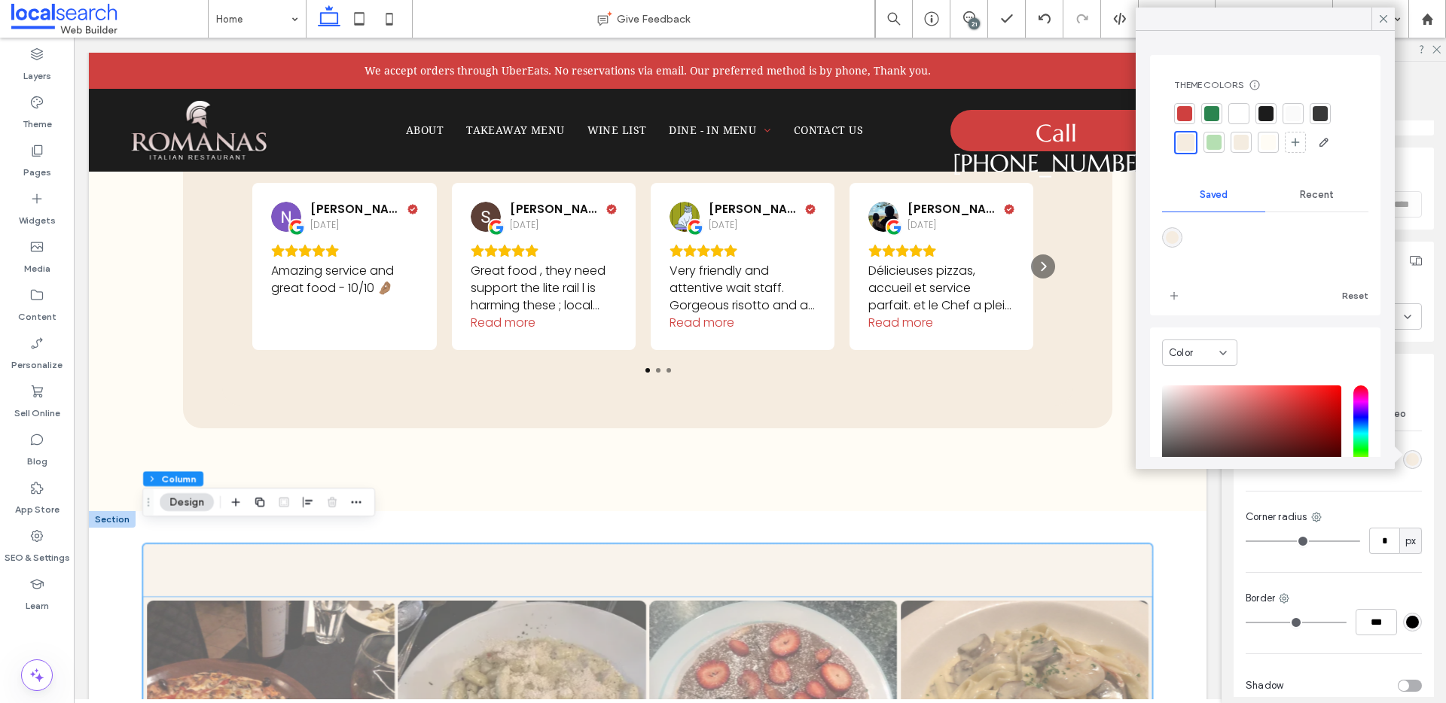
scroll to position [2595, 0]
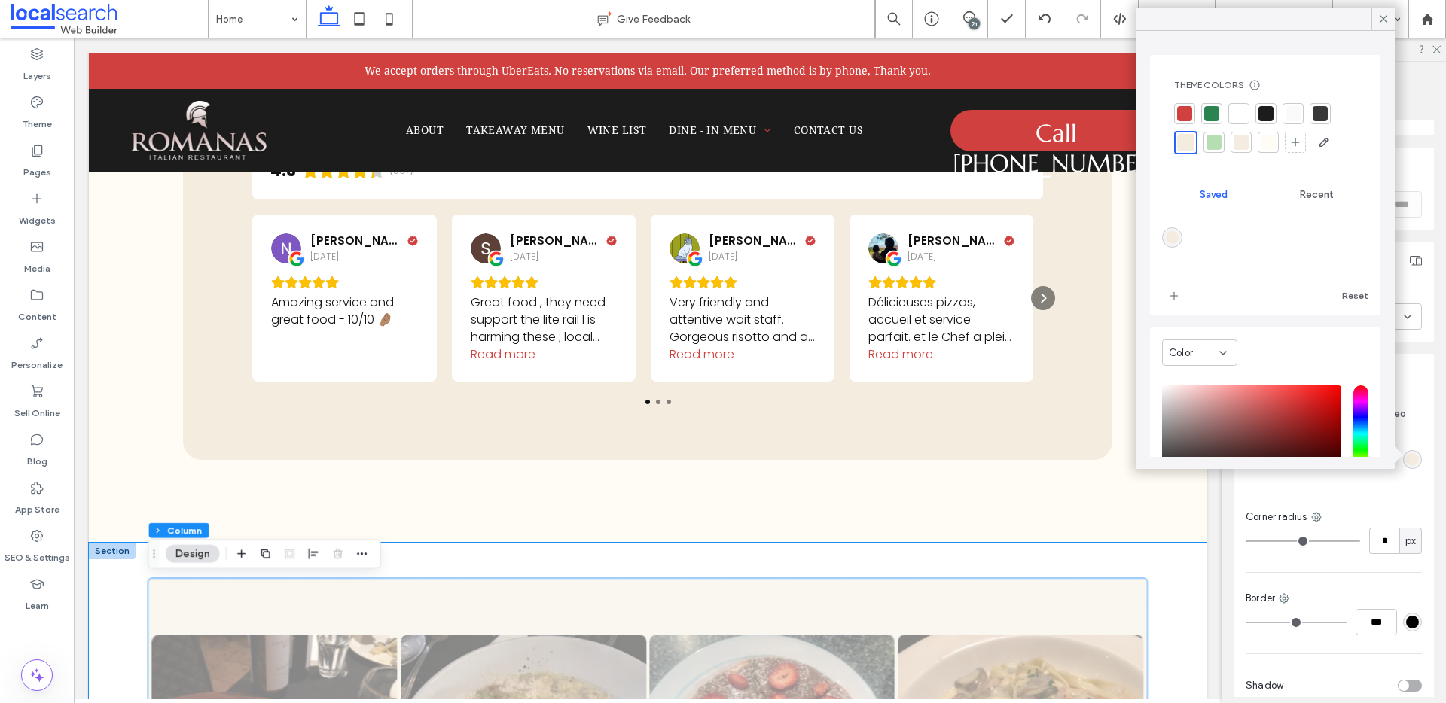
click at [111, 552] on div at bounding box center [112, 551] width 47 height 17
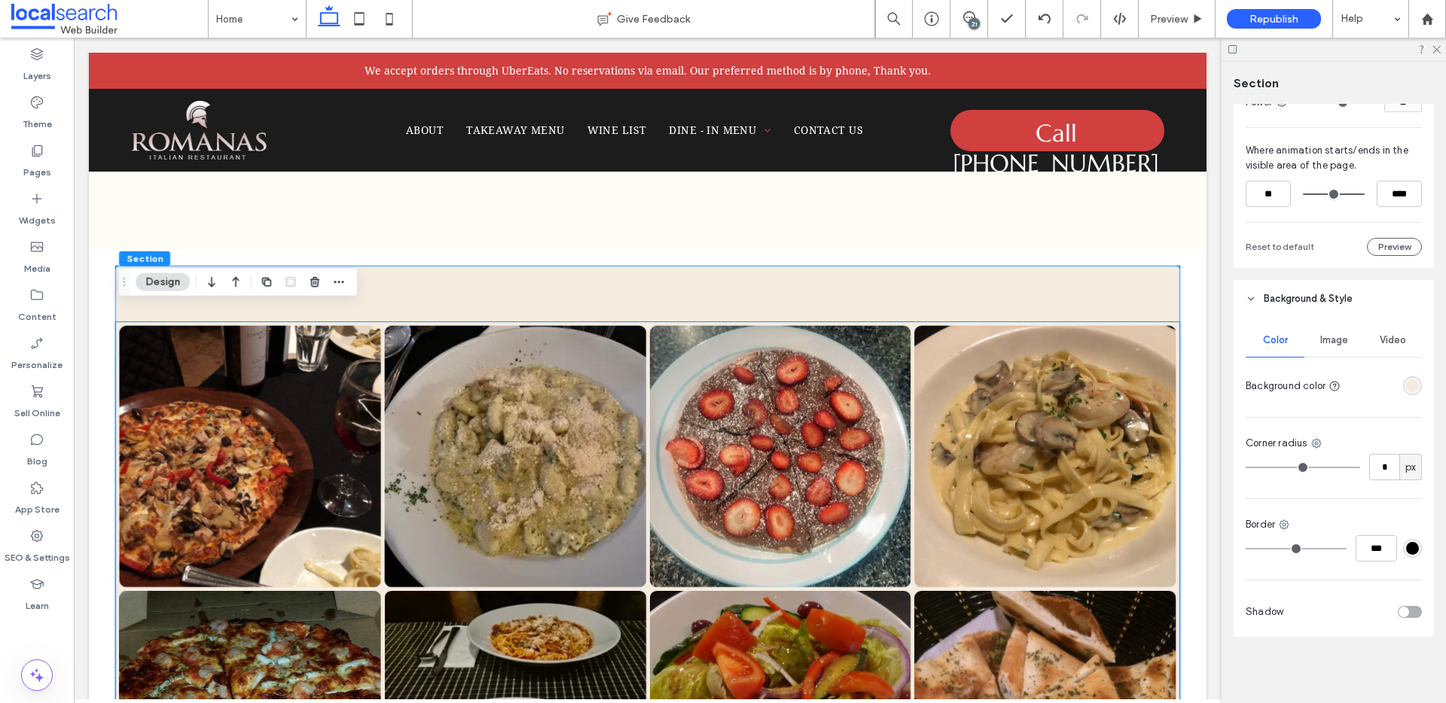
scroll to position [2895, 0]
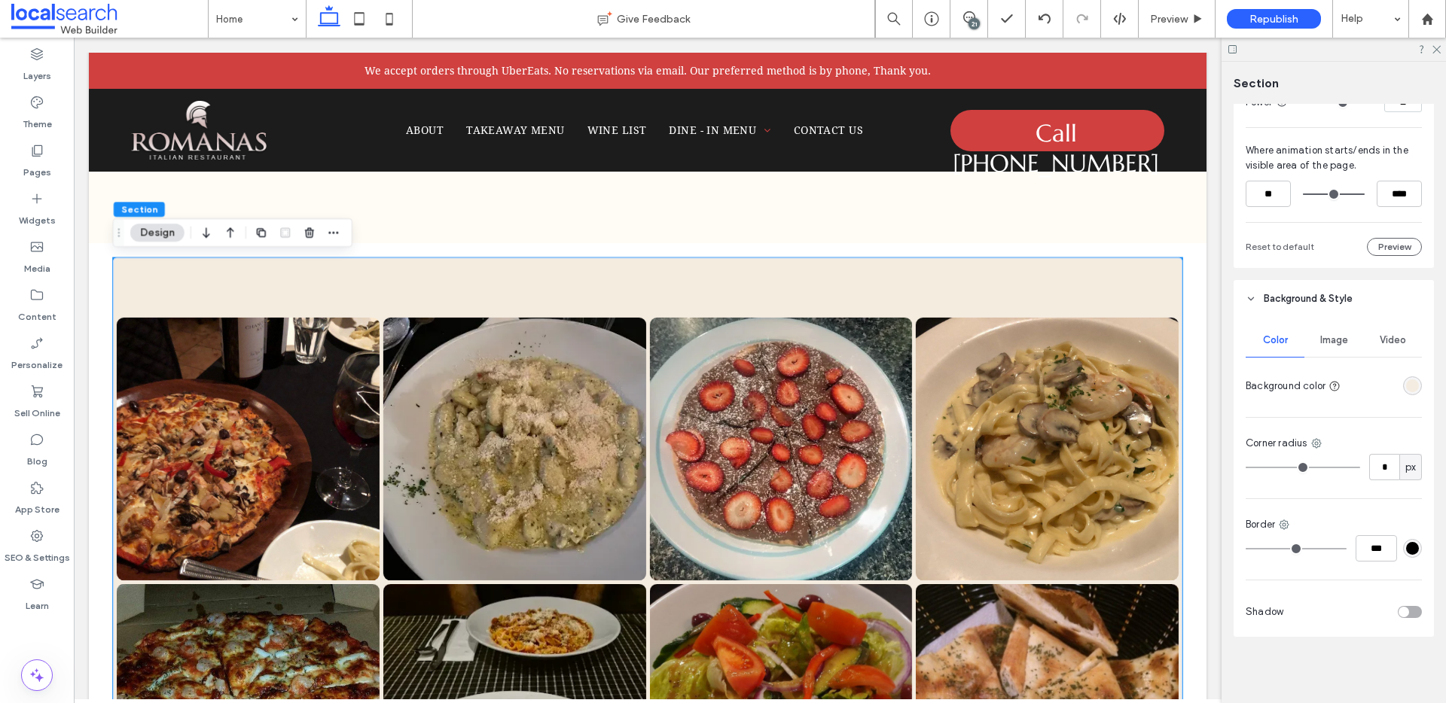
click at [1403, 382] on div "rgba(244, 236, 224, 1)" at bounding box center [1412, 385] width 19 height 19
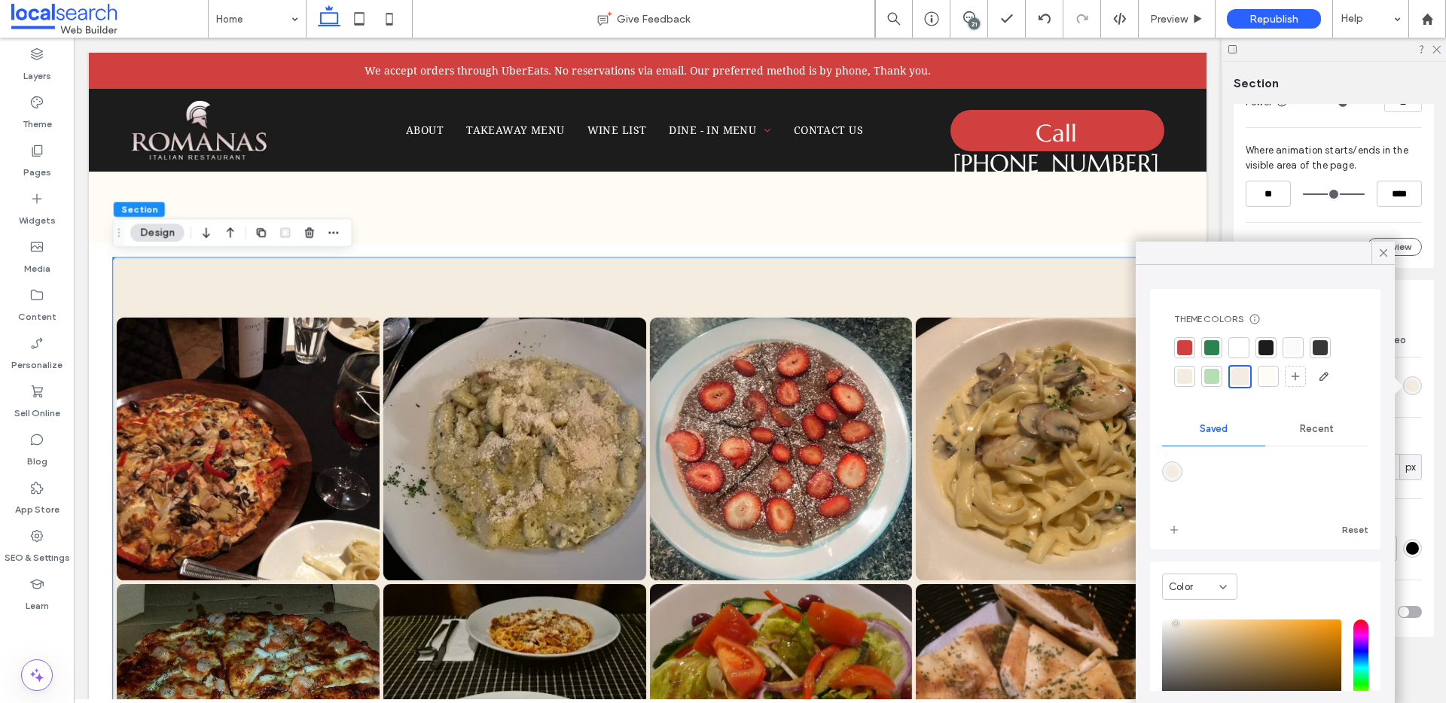
click at [1212, 347] on div at bounding box center [1211, 347] width 15 height 15
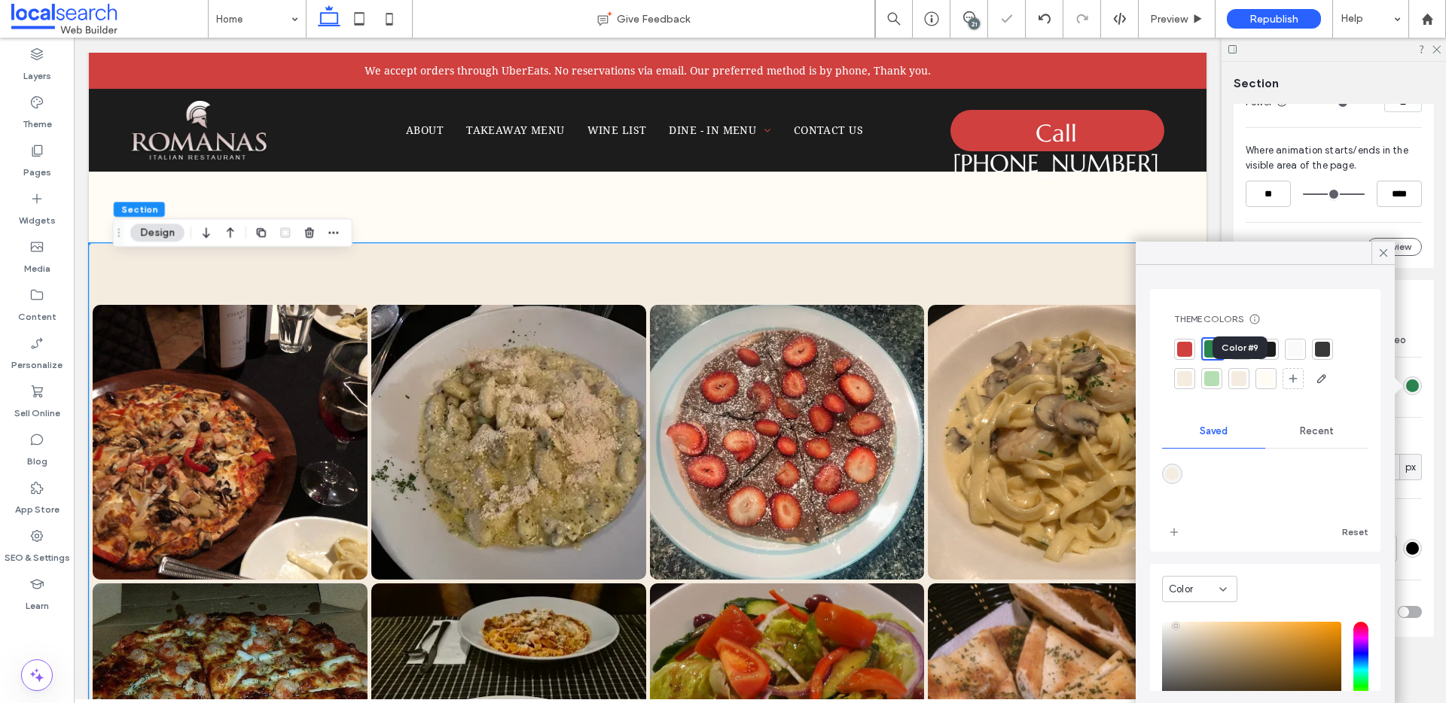
click at [1235, 373] on div at bounding box center [1238, 378] width 15 height 15
click at [1214, 350] on div at bounding box center [1211, 347] width 15 height 15
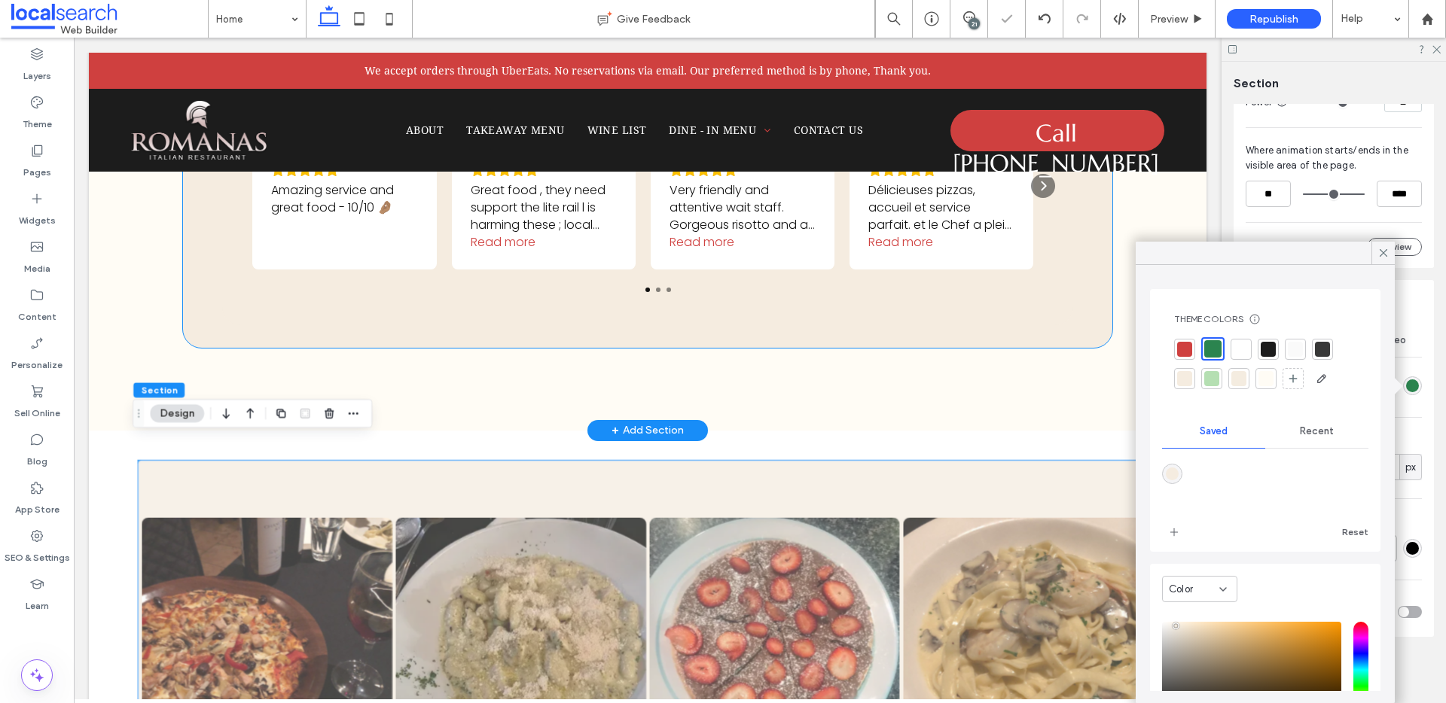
scroll to position [2729, 0]
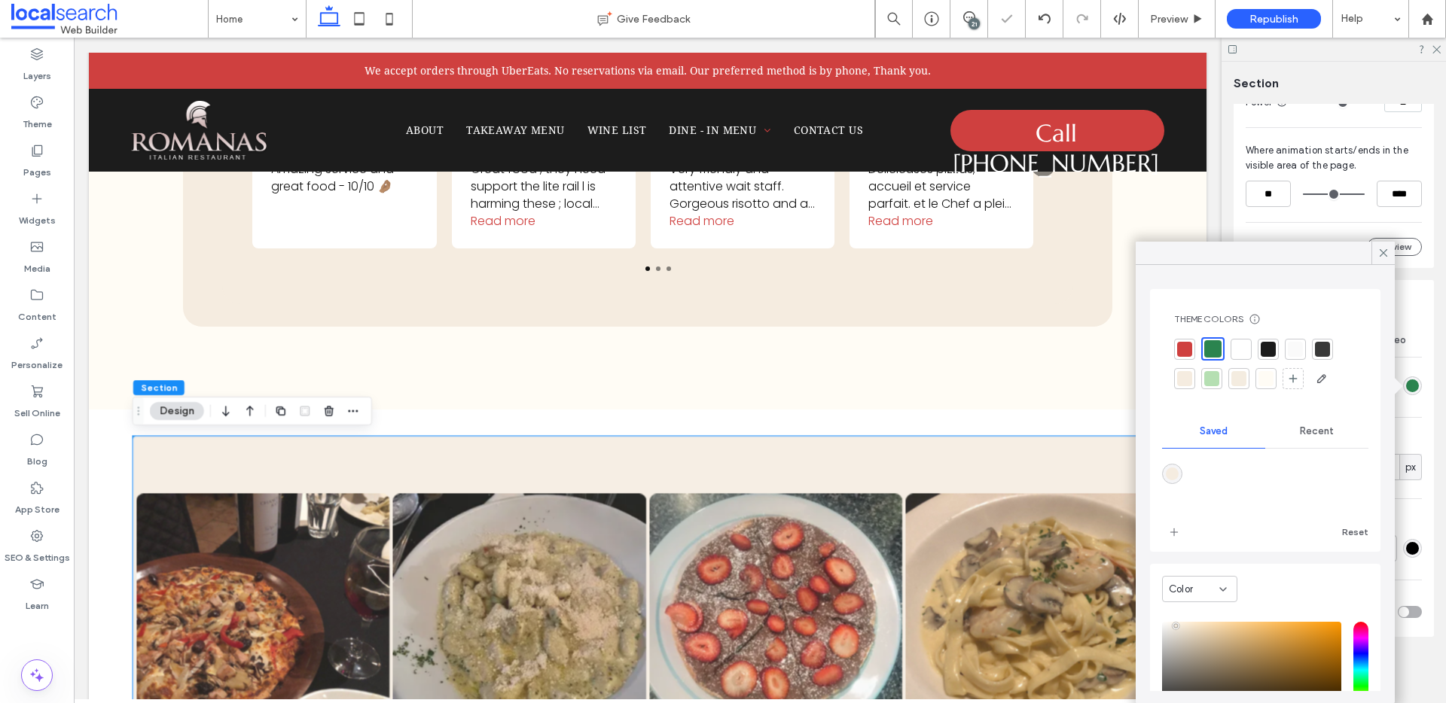
click at [1238, 381] on div at bounding box center [1238, 378] width 15 height 15
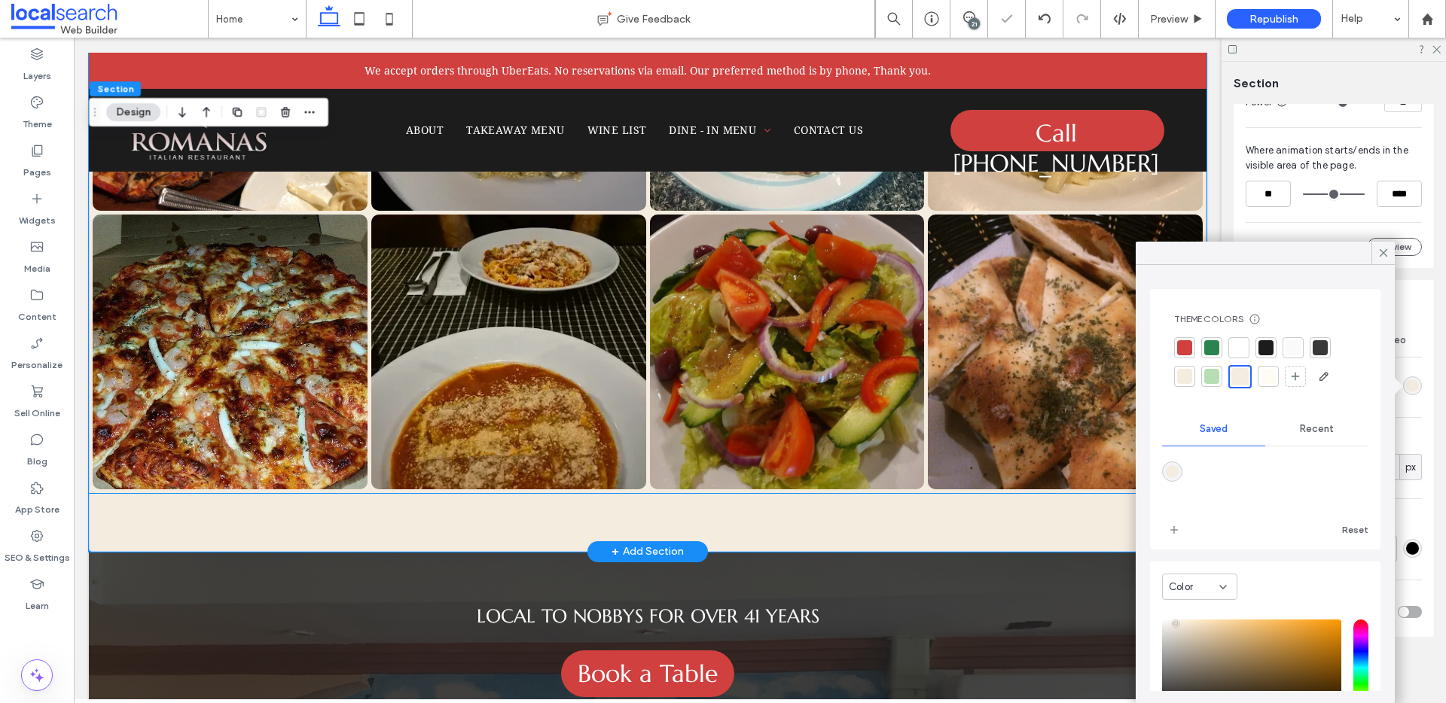
scroll to position [3287, 0]
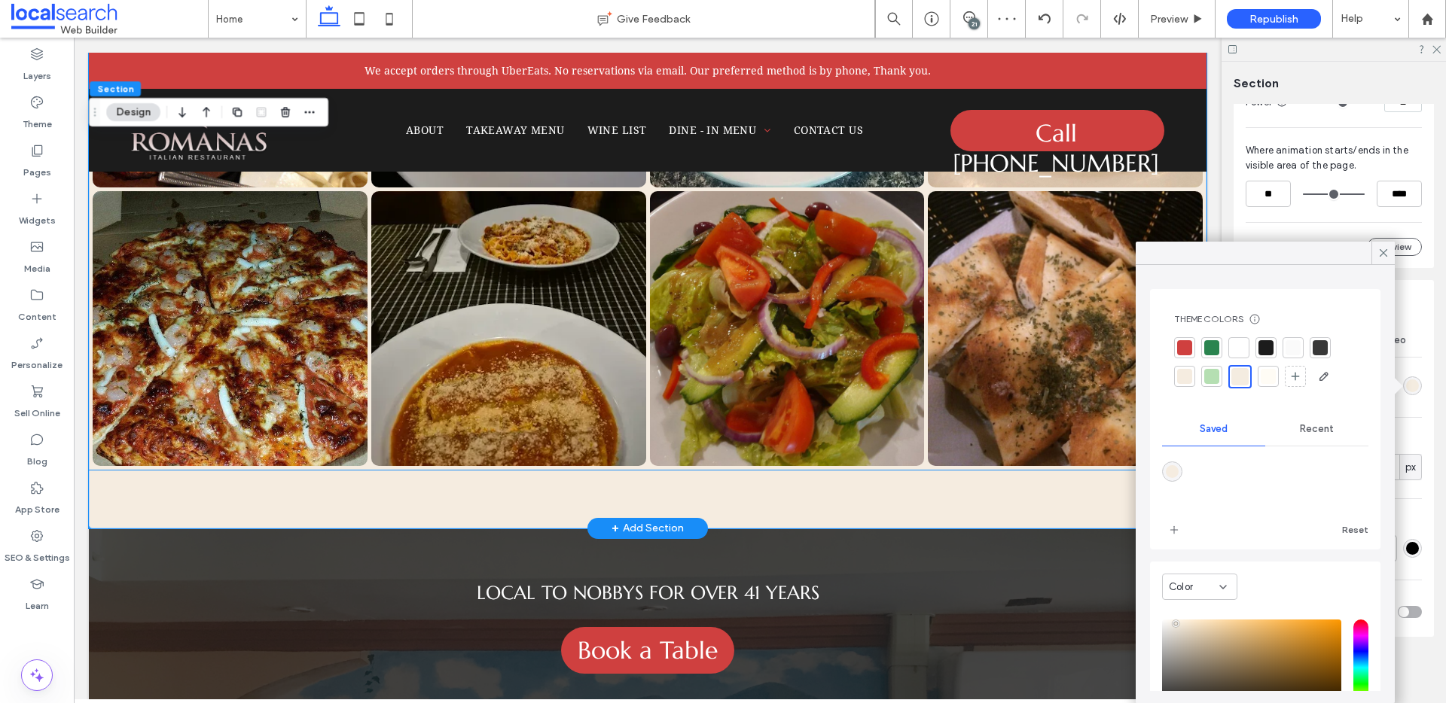
click at [154, 465] on div at bounding box center [647, 189] width 1117 height 561
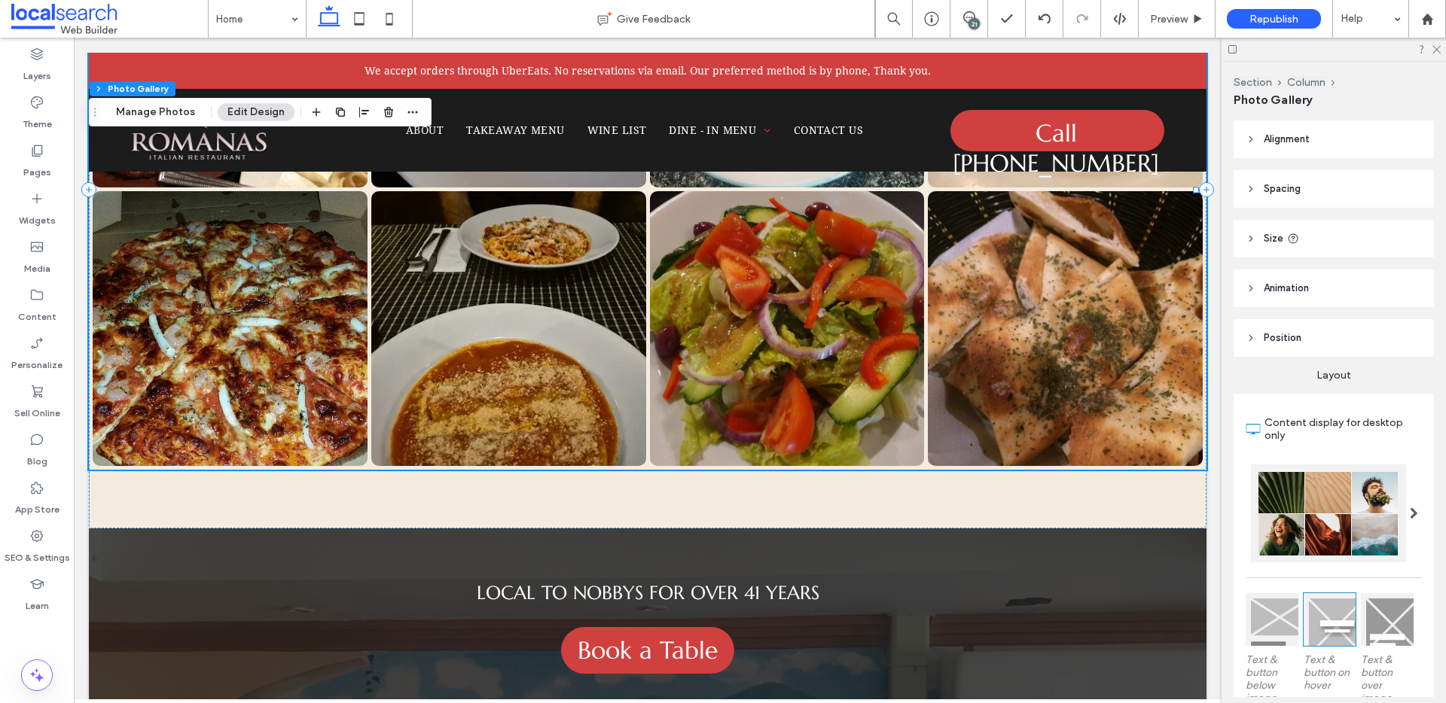
scroll to position [440, 0]
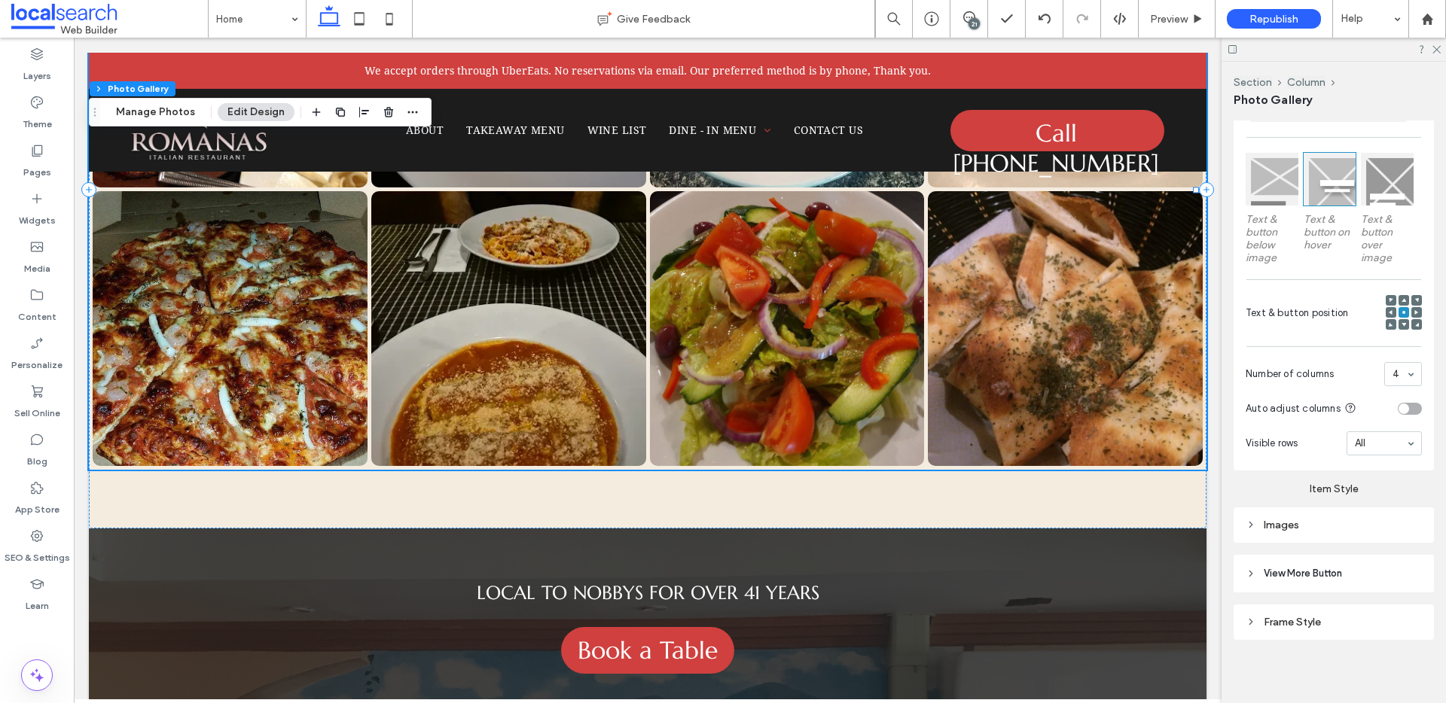
click at [1298, 612] on div "Frame Style" at bounding box center [1333, 622] width 176 height 20
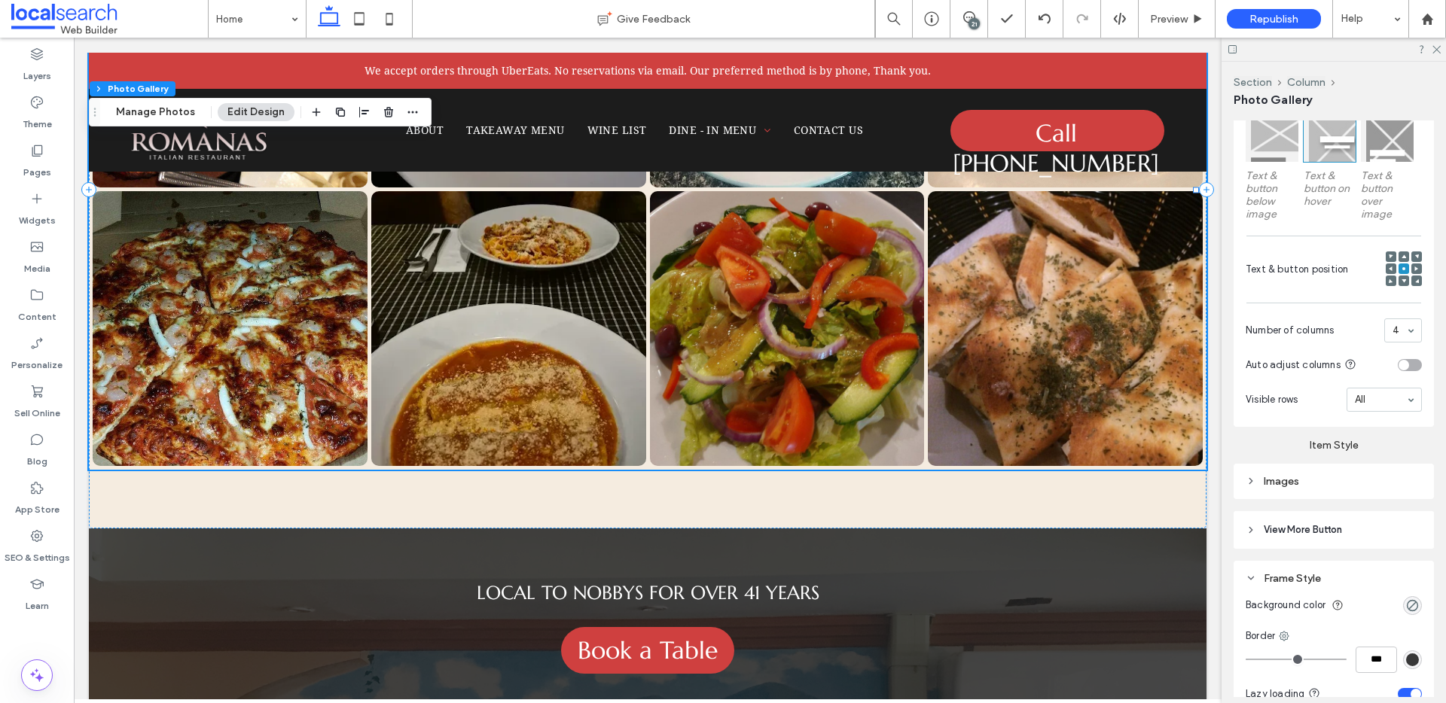
scroll to position [503, 0]
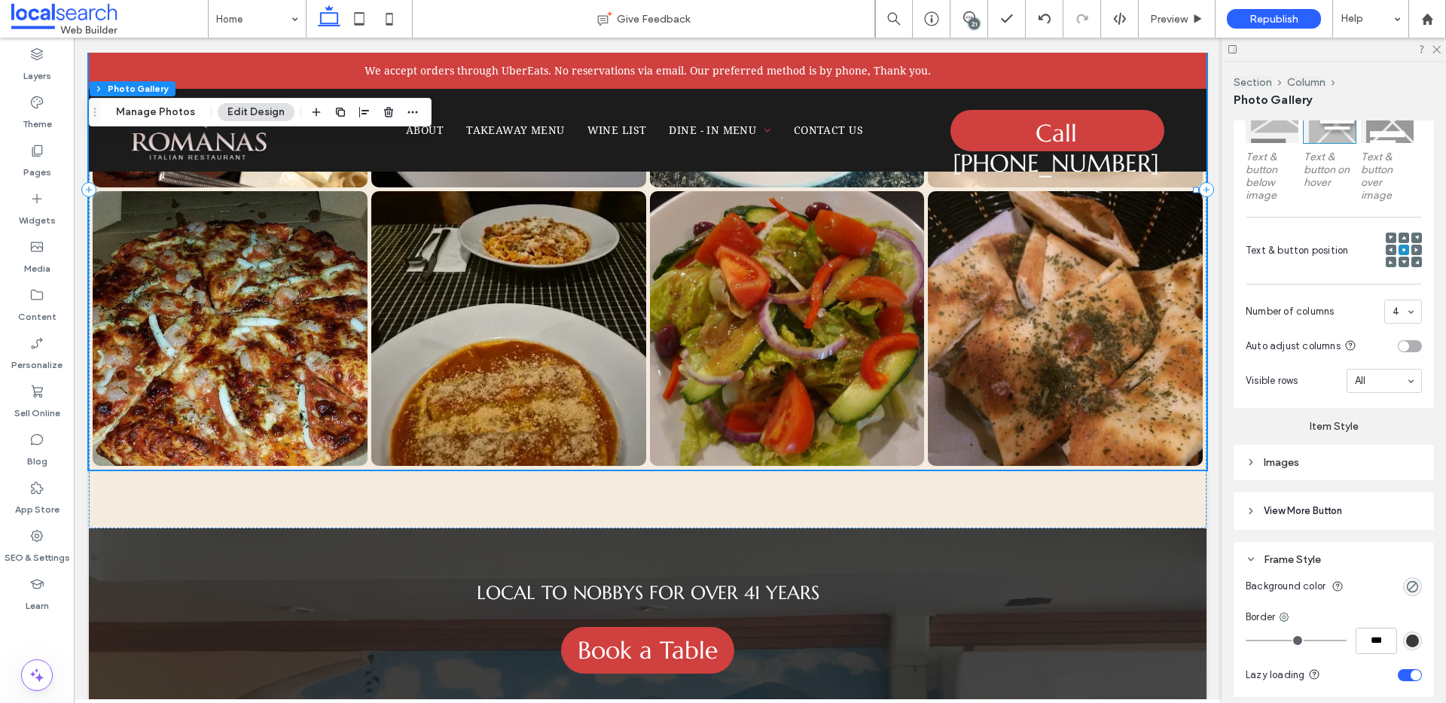
click at [1274, 514] on span "View More Button" at bounding box center [1302, 511] width 78 height 15
click at [1282, 465] on div "Images" at bounding box center [1333, 462] width 176 height 13
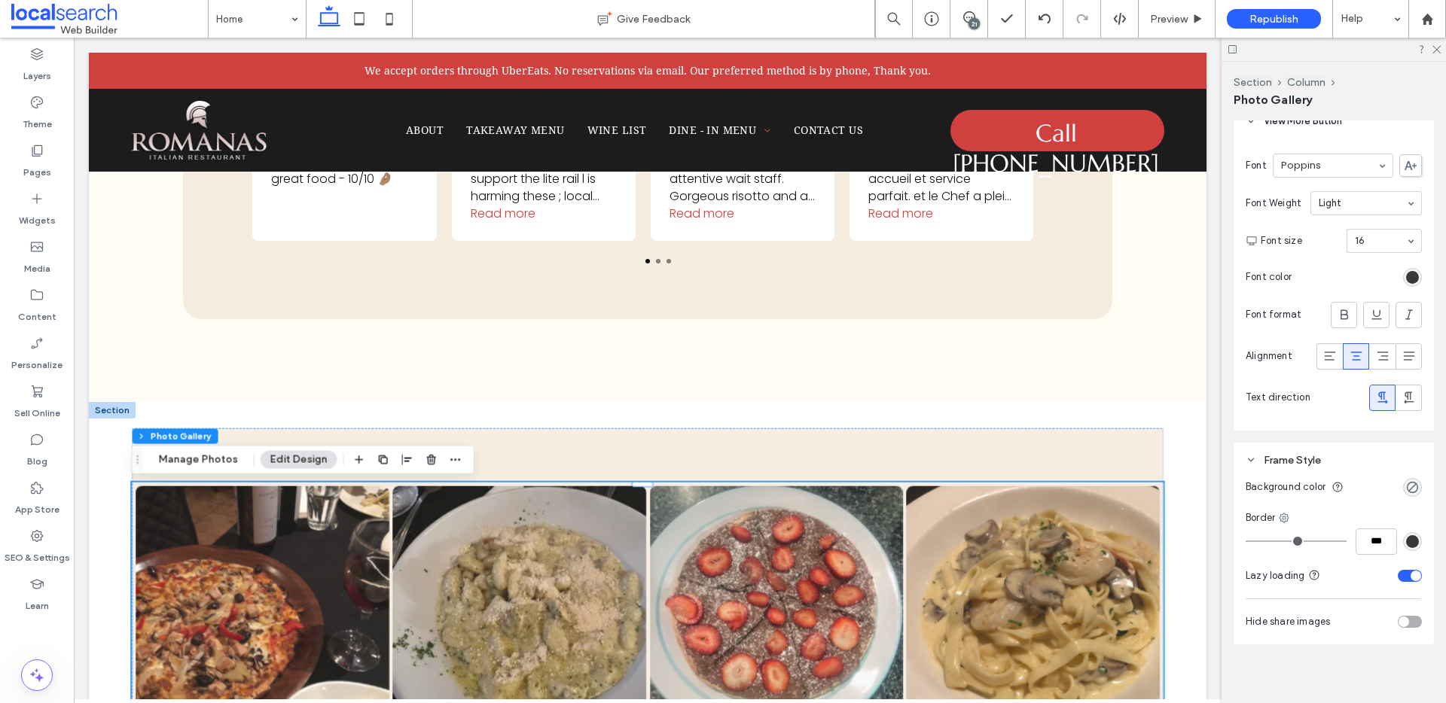
scroll to position [1297, 0]
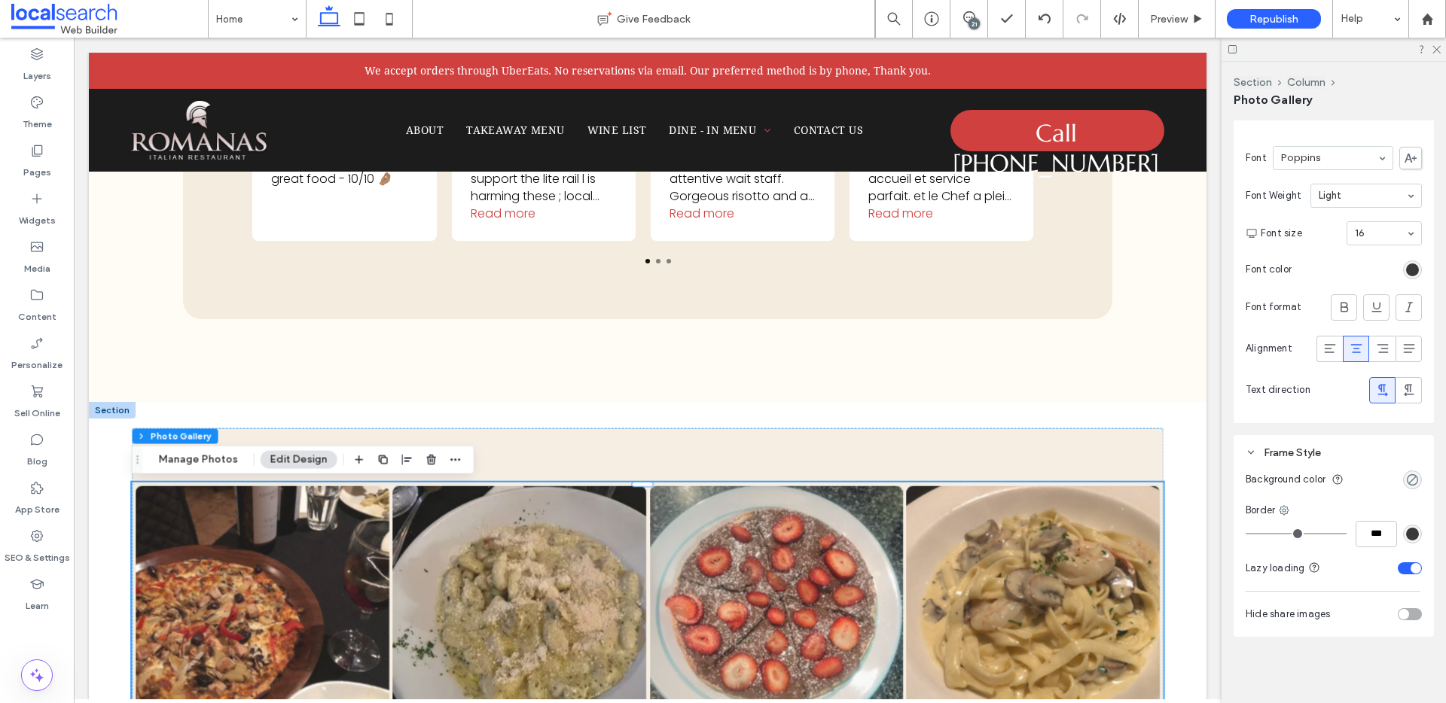
click at [1406, 486] on div "rgba(0, 0, 0, 0)" at bounding box center [1412, 480] width 13 height 13
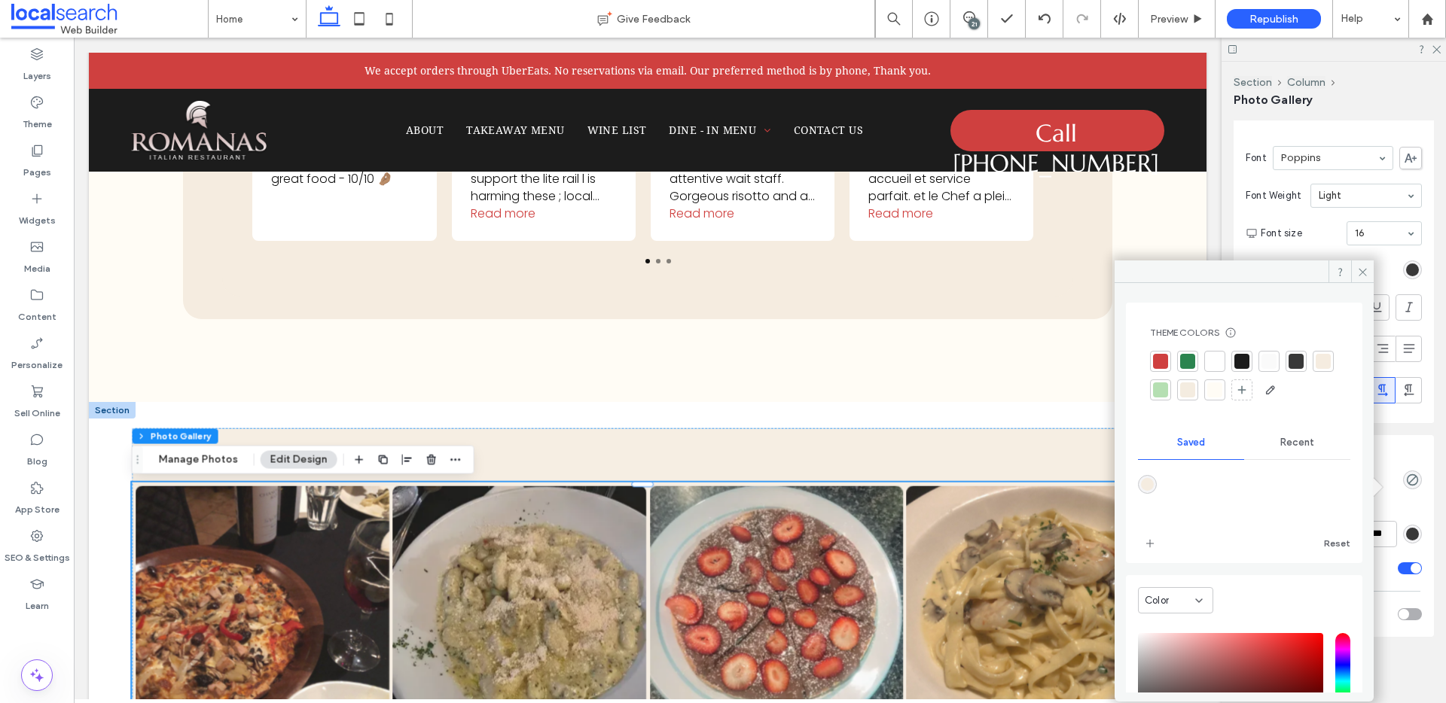
click at [1194, 365] on div at bounding box center [1187, 361] width 15 height 15
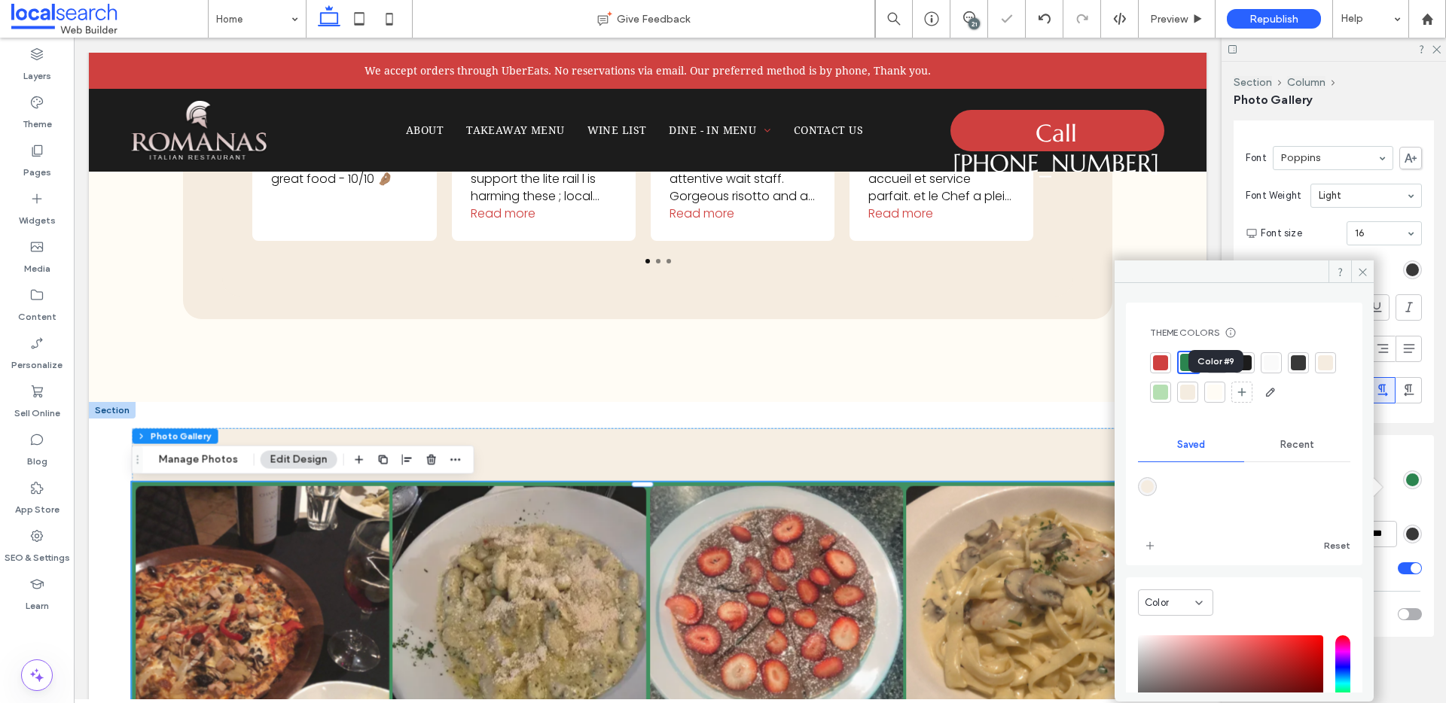
click at [1195, 391] on div at bounding box center [1187, 392] width 15 height 15
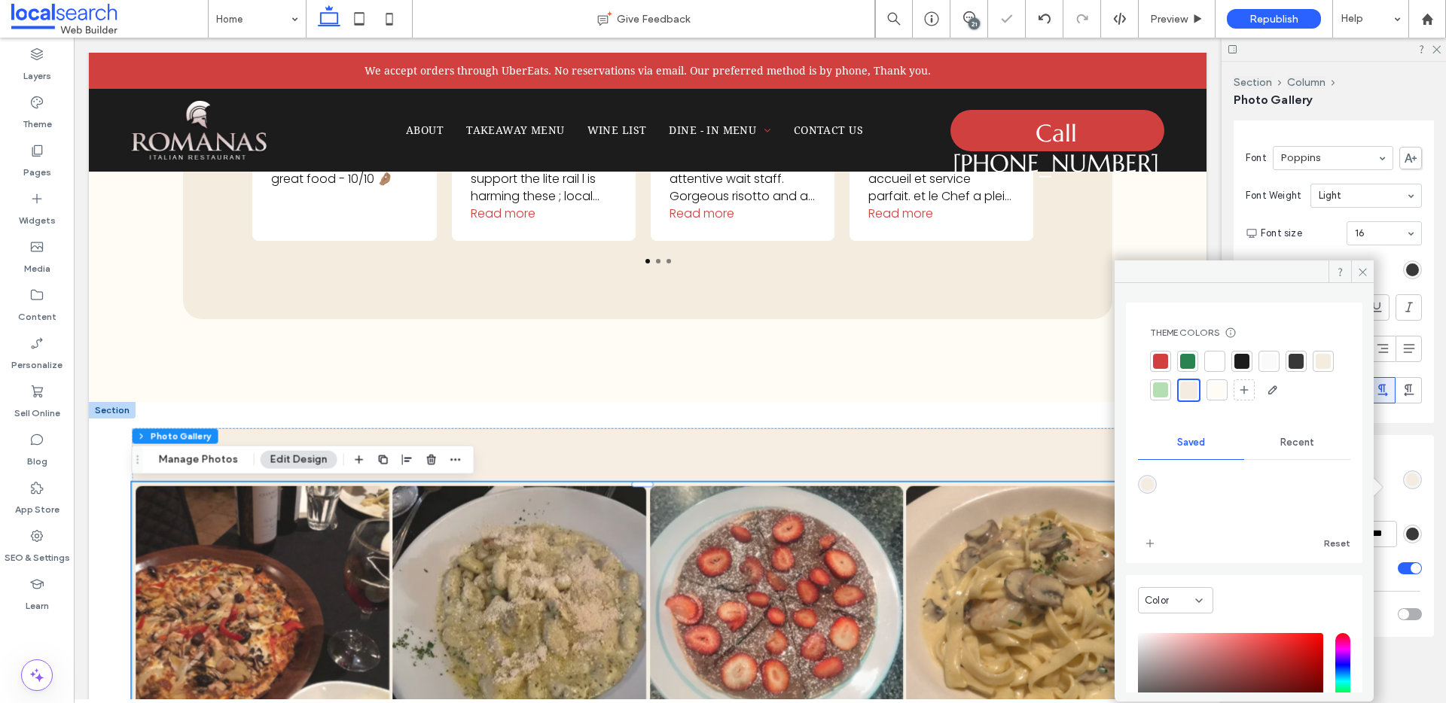
click at [1315, 369] on div at bounding box center [1322, 361] width 15 height 15
click at [1361, 267] on icon at bounding box center [1362, 272] width 11 height 11
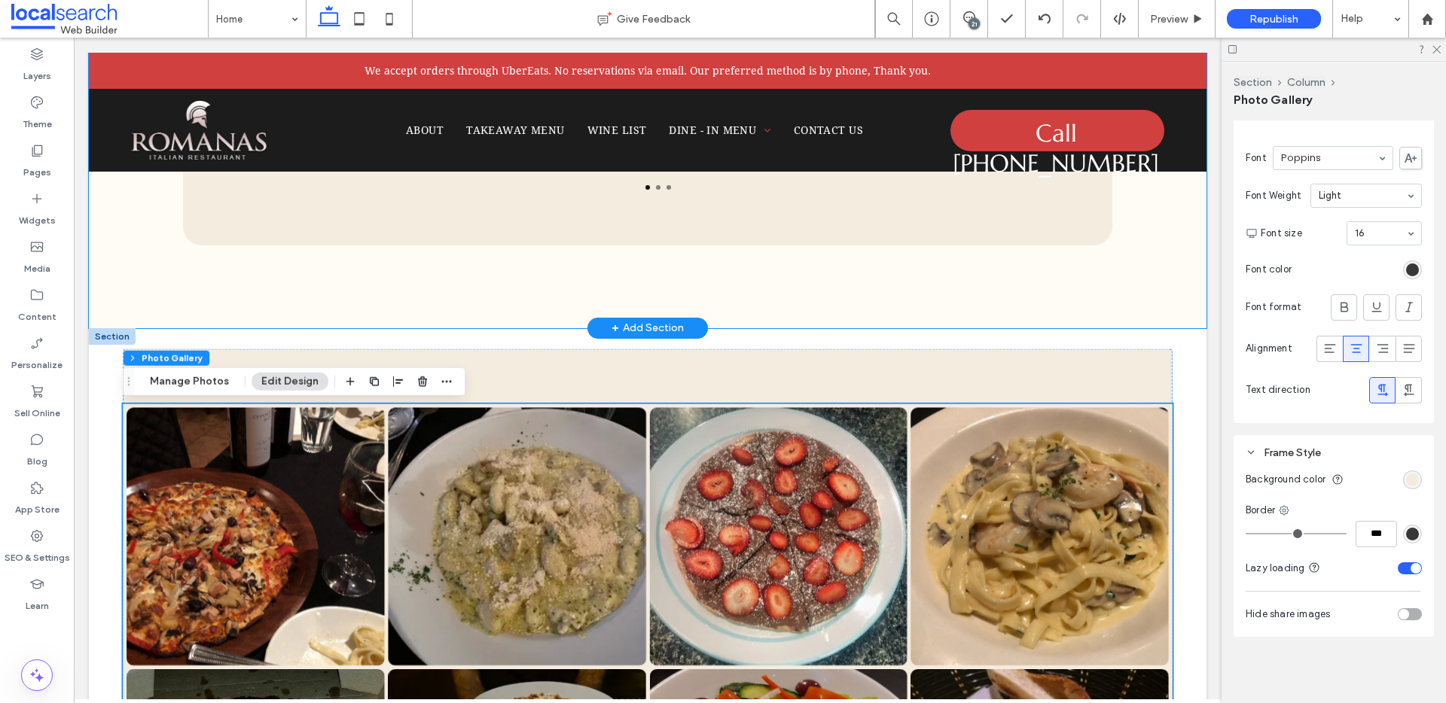
scroll to position [2811, 0]
click at [1110, 254] on div "Over 350 five star reviews reviews 4.3 (567) Review us on Google Natalie April …" at bounding box center [647, 24] width 1117 height 607
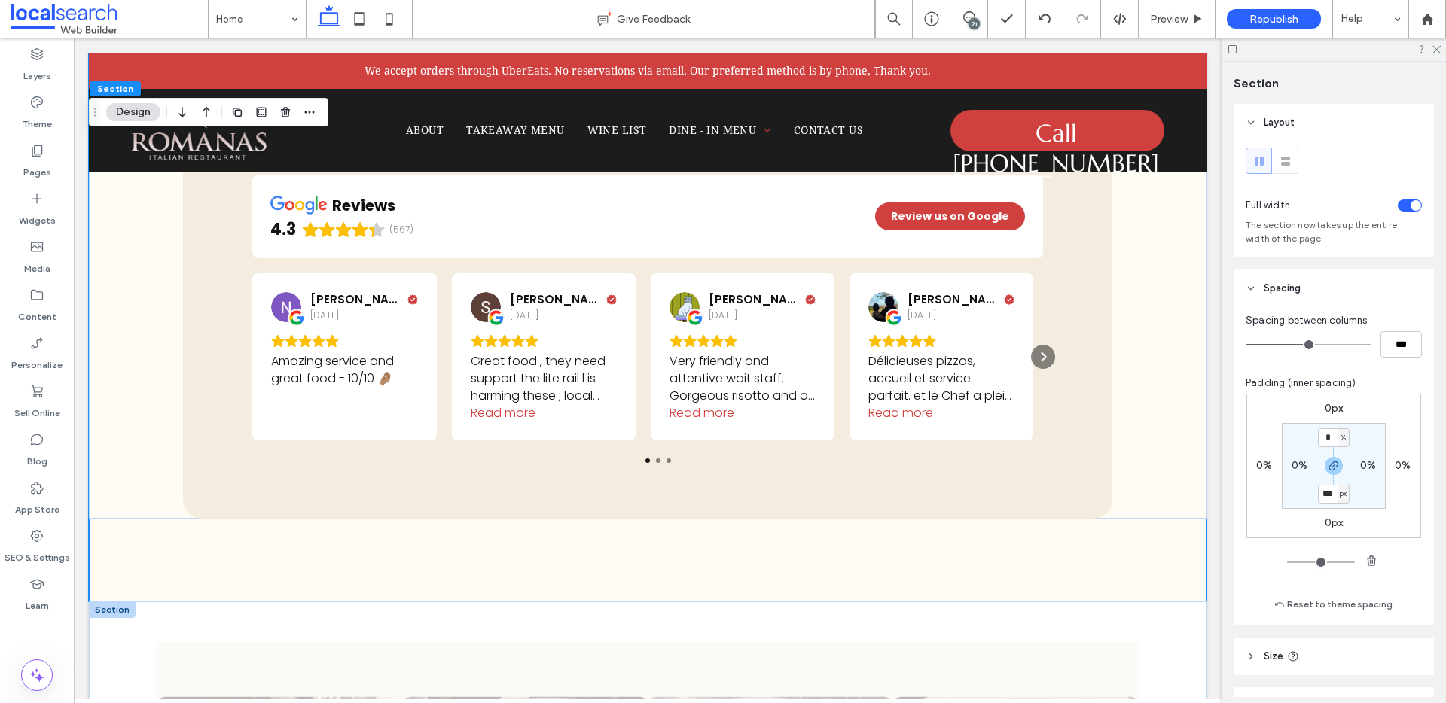
scroll to position [2528, 0]
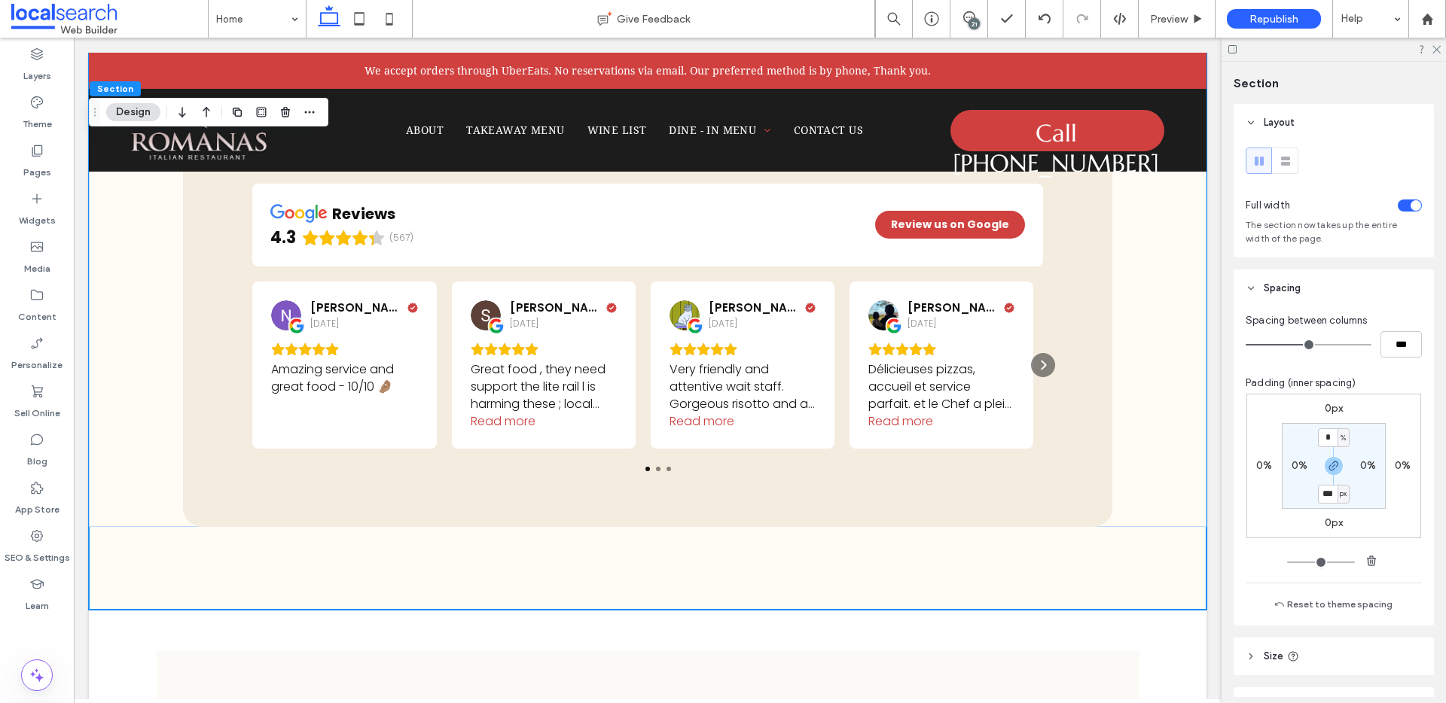
click at [971, 18] on div "21" at bounding box center [973, 23] width 11 height 11
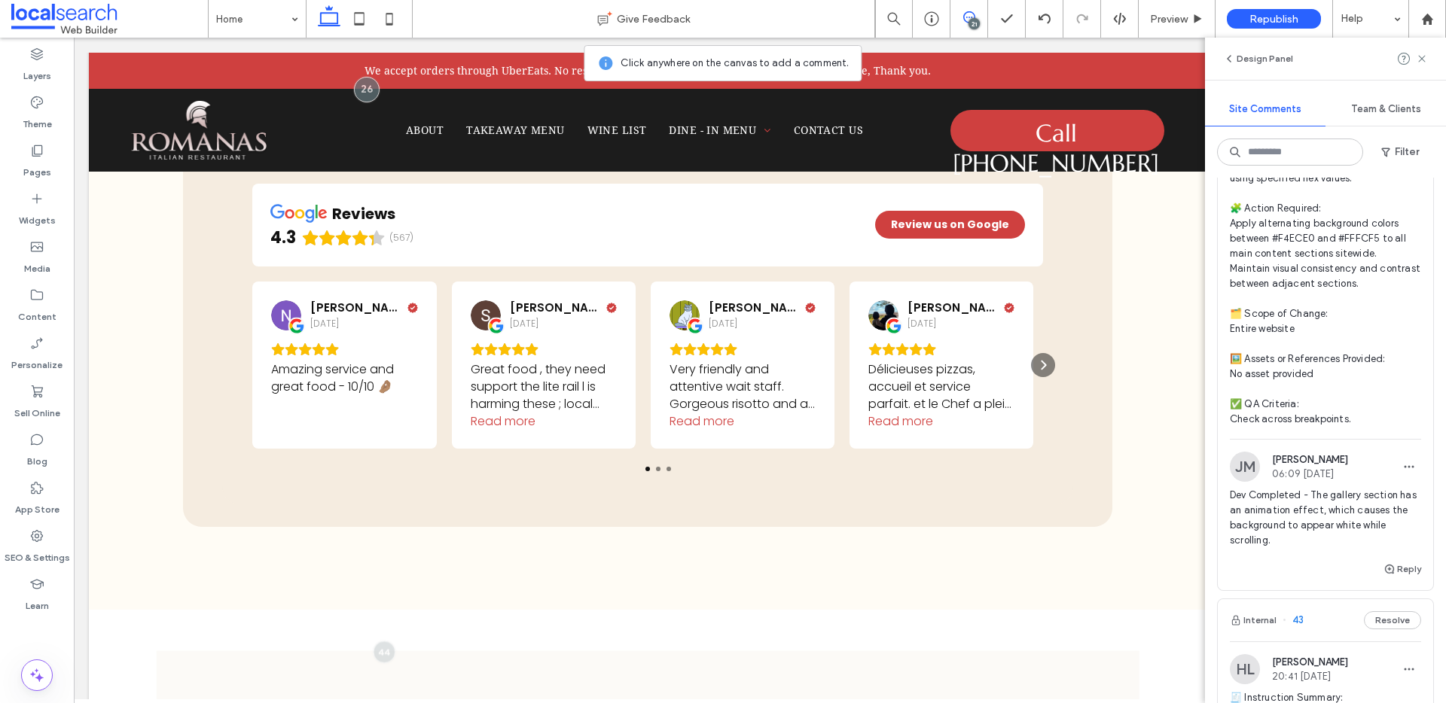
scroll to position [2757, 0]
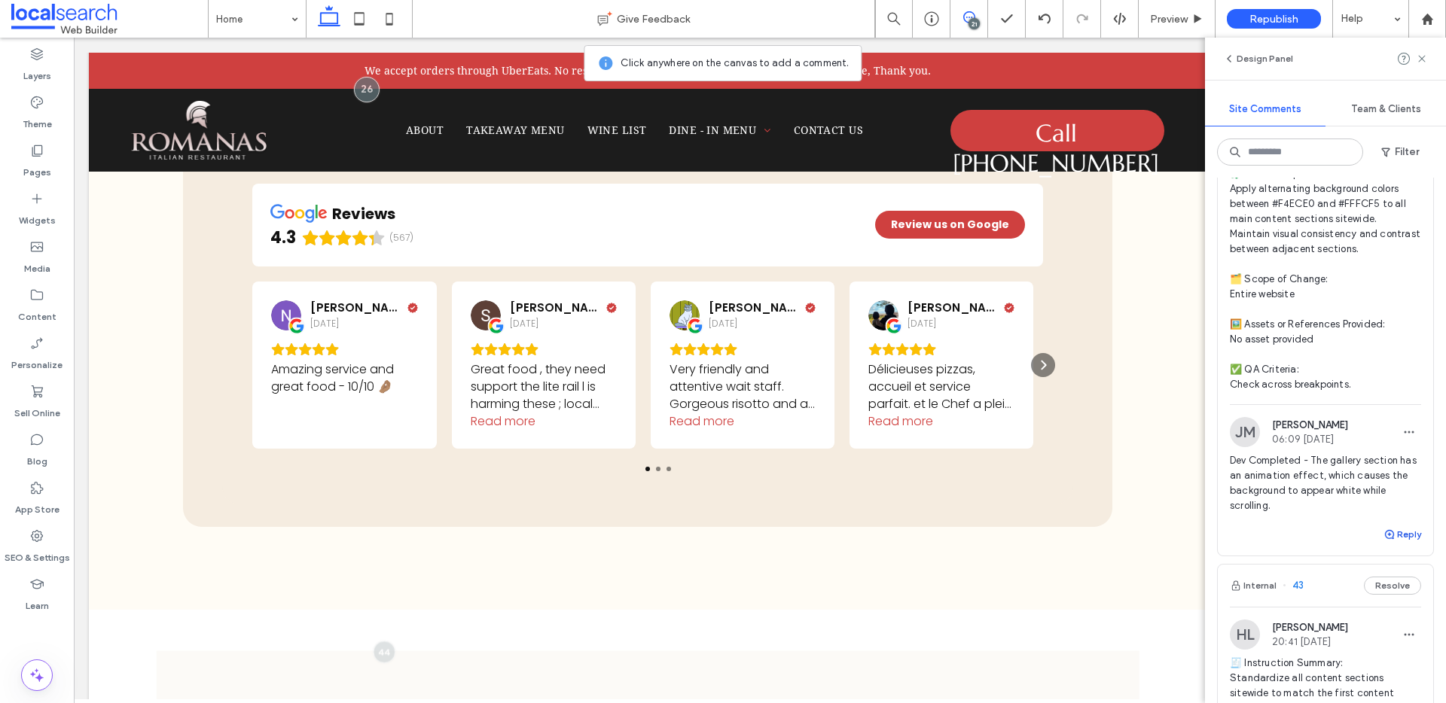
click at [1391, 544] on button "Reply" at bounding box center [1402, 535] width 38 height 18
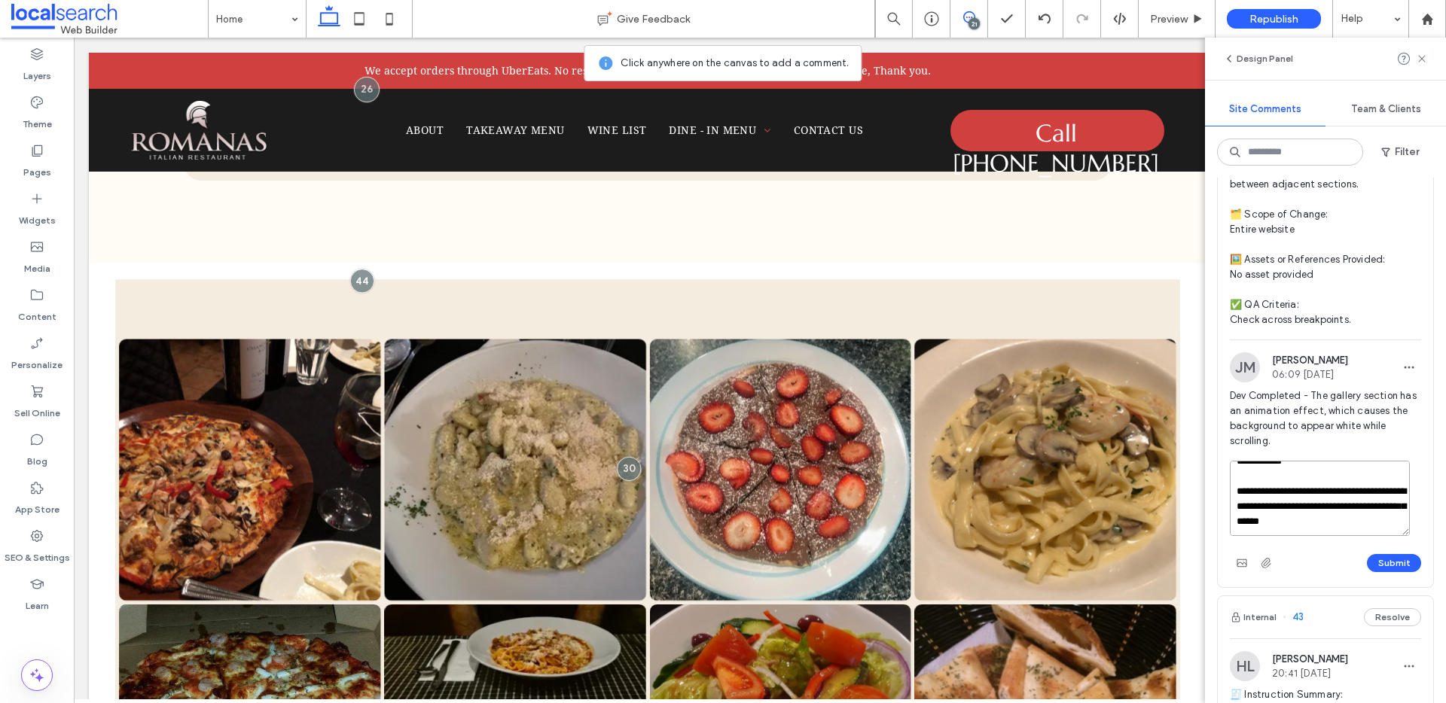
scroll to position [20, 0]
type textarea "**********"
click at [1393, 572] on button "Submit" at bounding box center [1394, 563] width 54 height 18
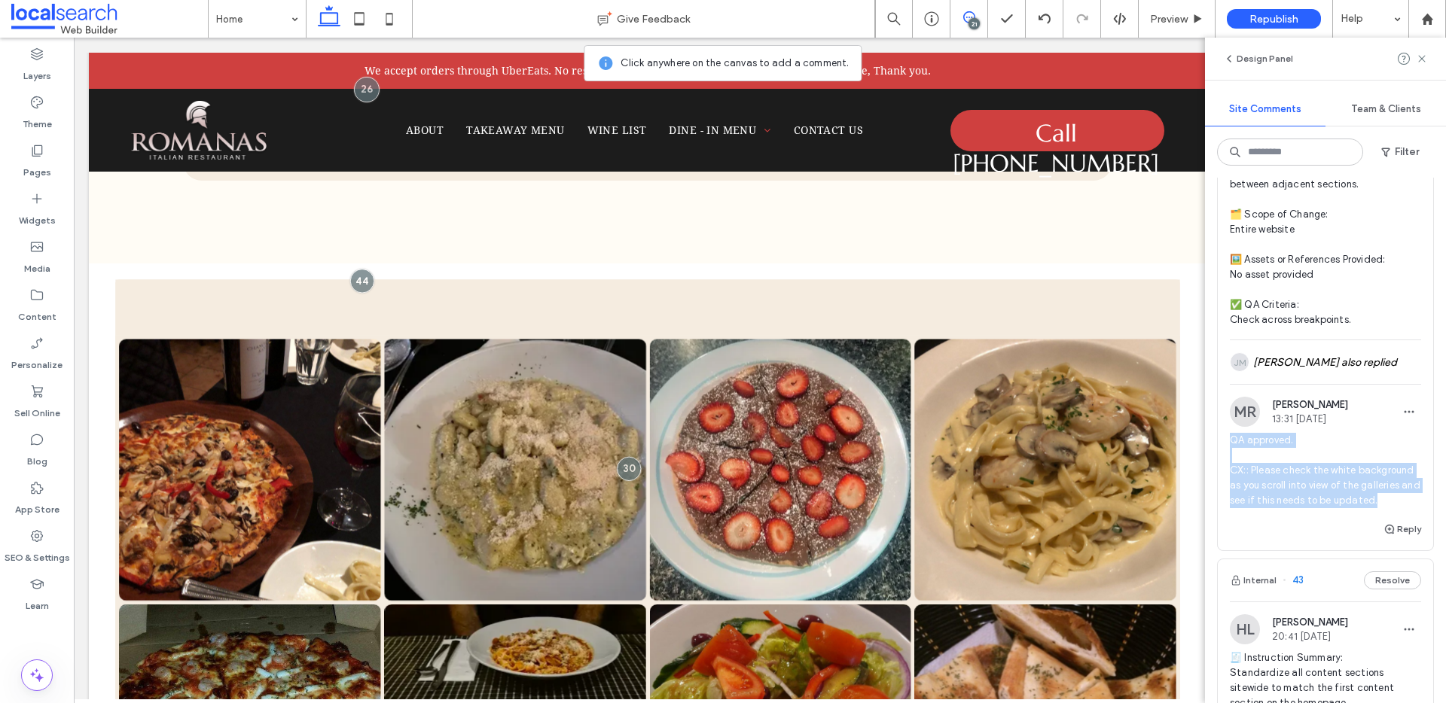
click at [1218, 504] on div "MR Matthew Ranford 13:31 Aug 15 2025 QA approved. CX:: Please check the white b…" at bounding box center [1324, 458] width 215 height 123
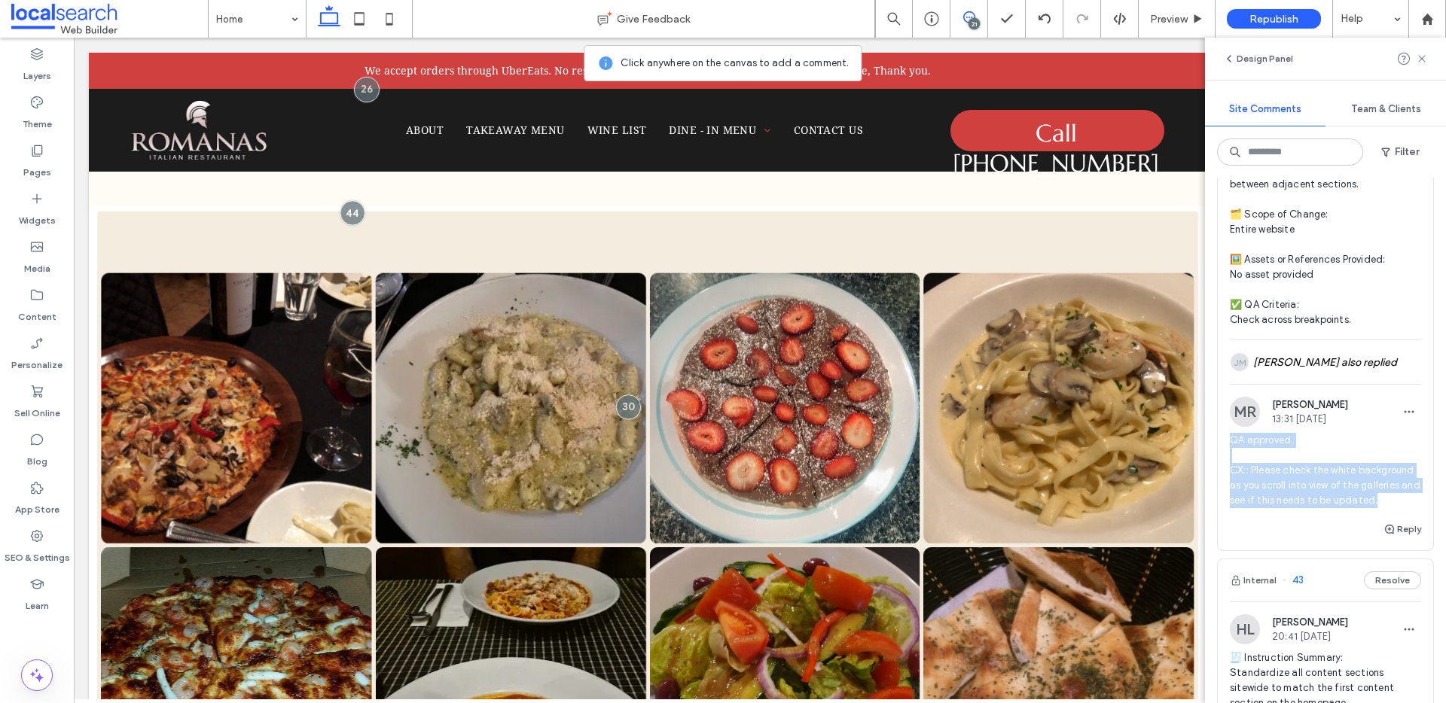
scroll to position [3065, 0]
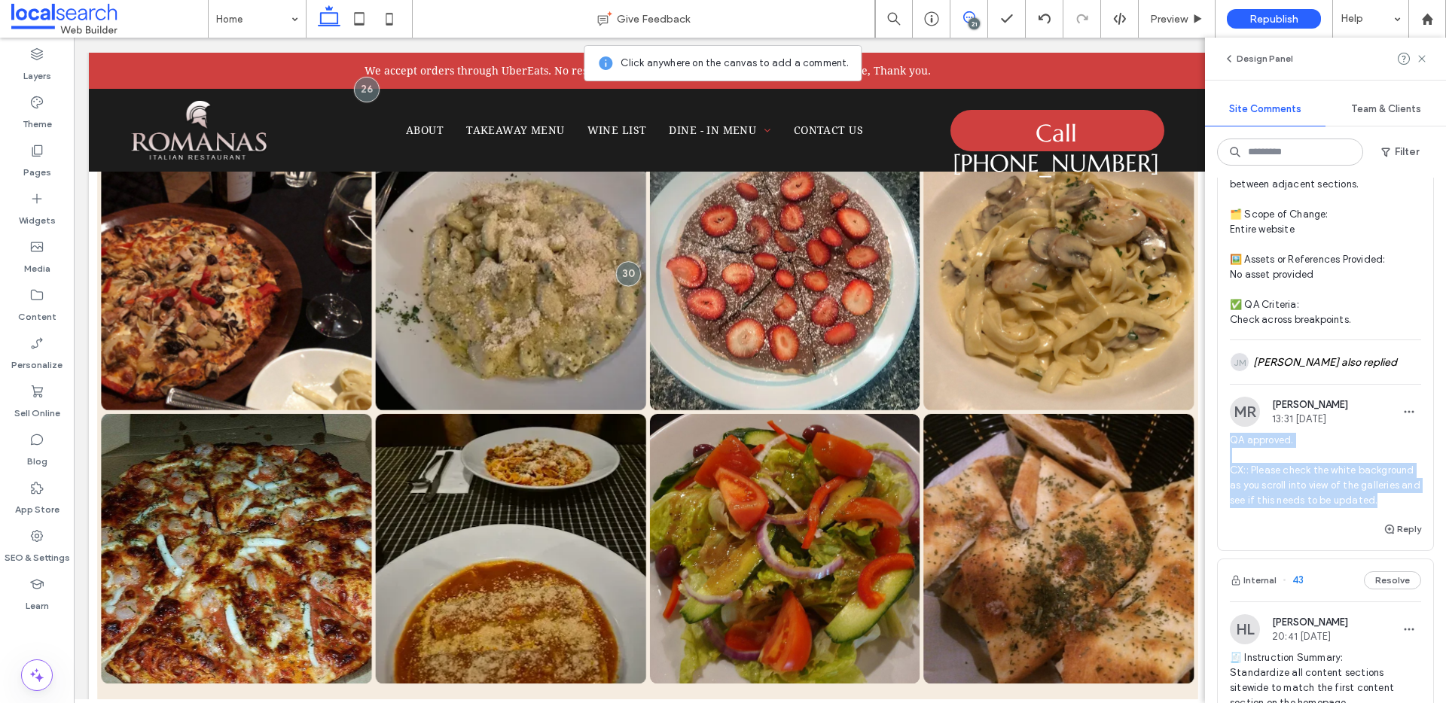
copy span "QA approved. CX:: Please check the white background as you scroll into view of …"
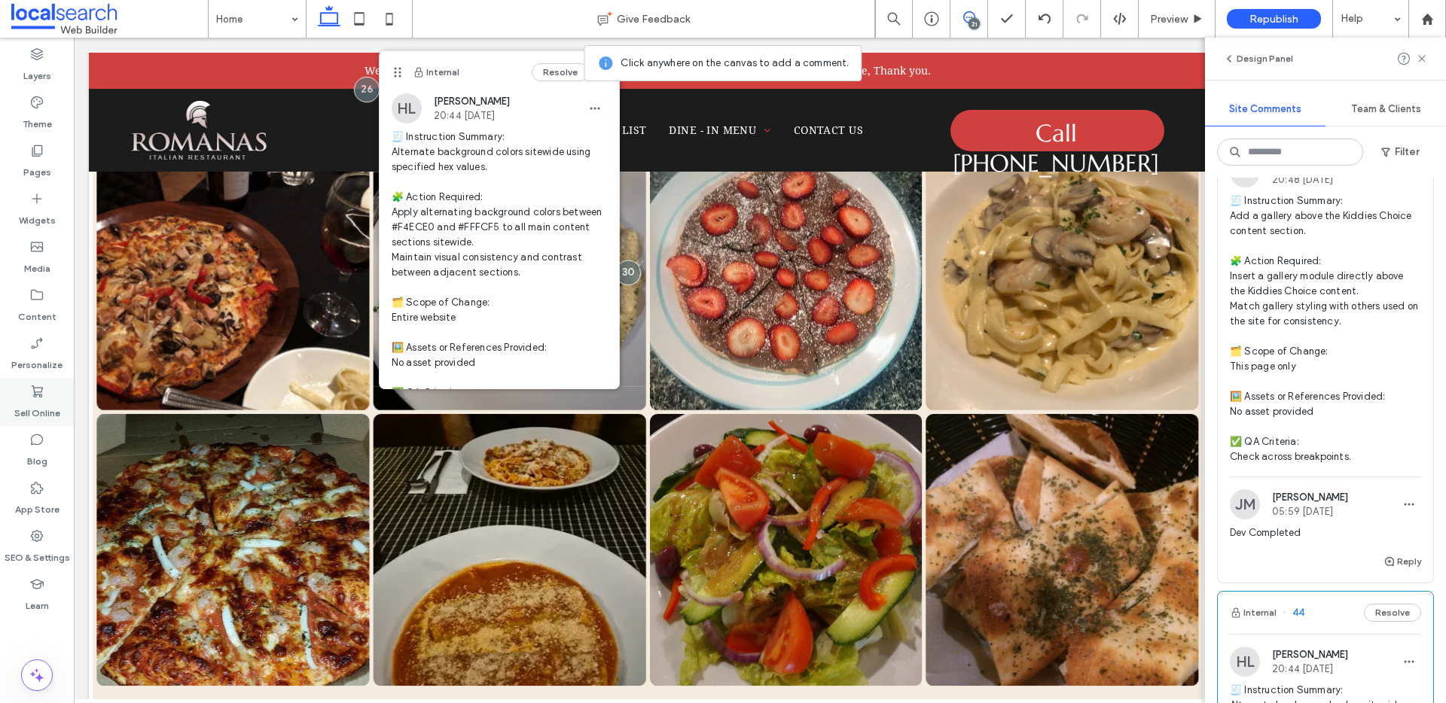
scroll to position [2134, 0]
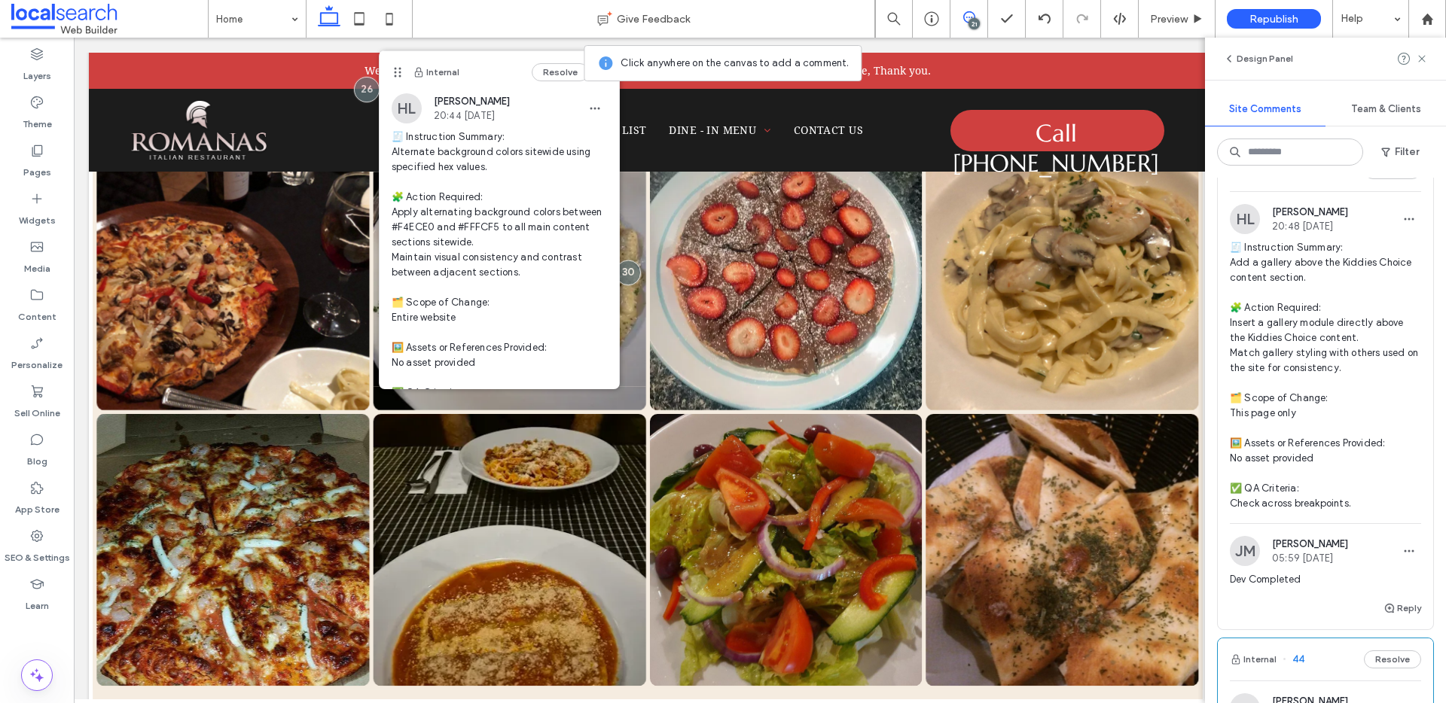
click at [1268, 179] on button "Internal" at bounding box center [1252, 170] width 47 height 18
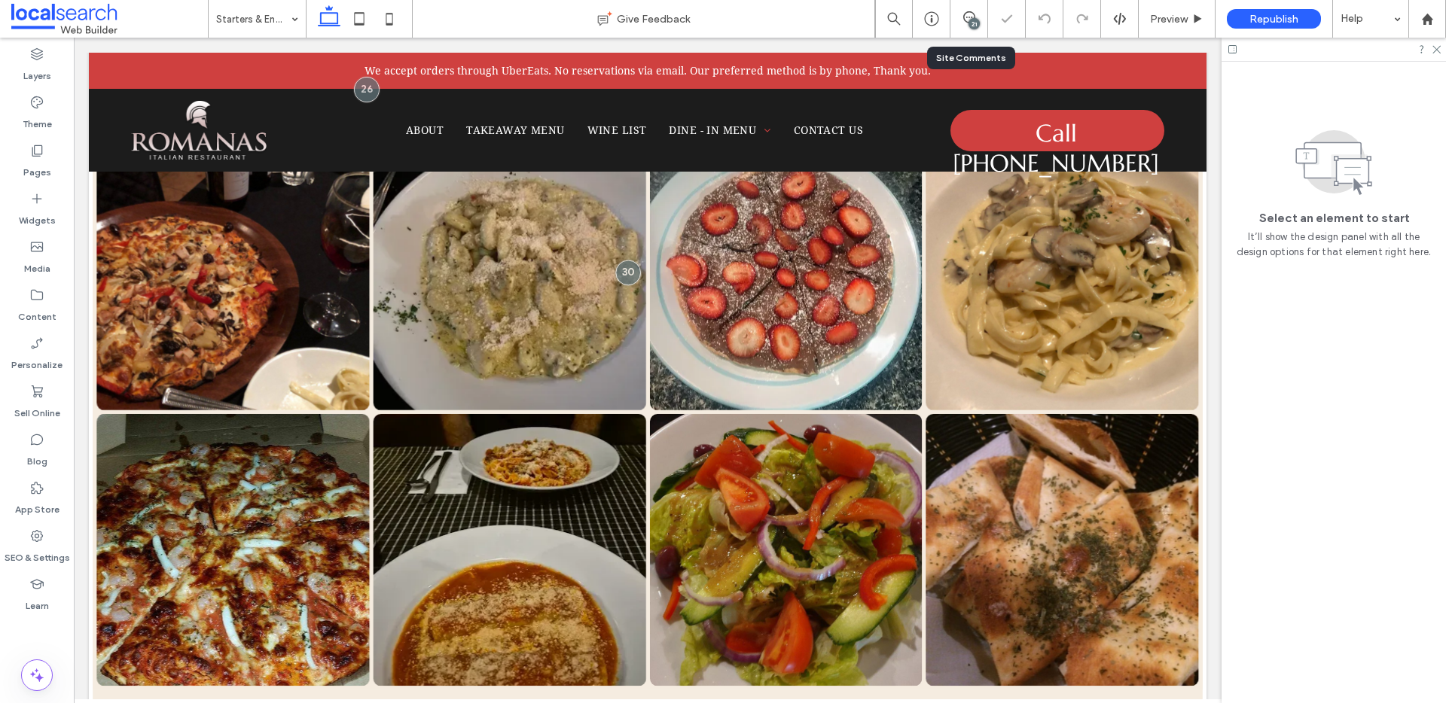
click at [969, 23] on div "21" at bounding box center [973, 23] width 11 height 11
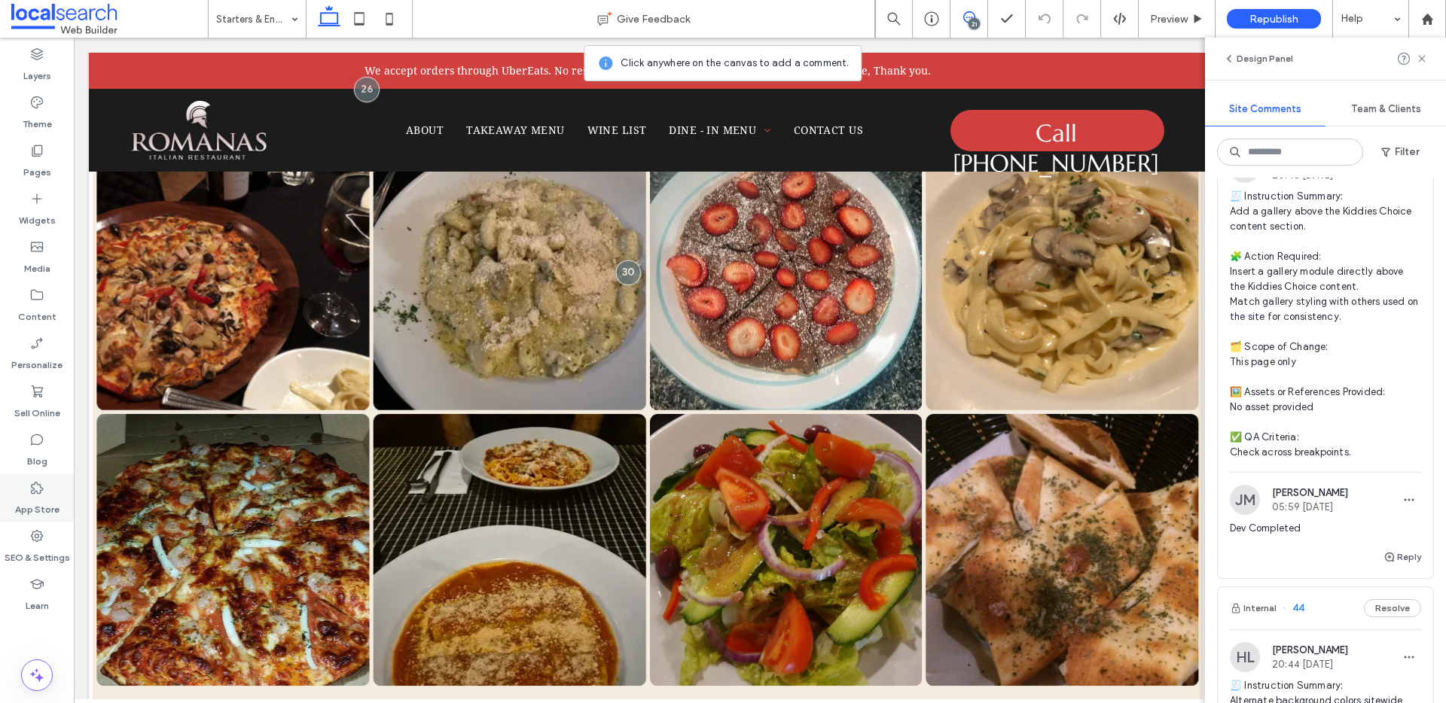
scroll to position [2077, 0]
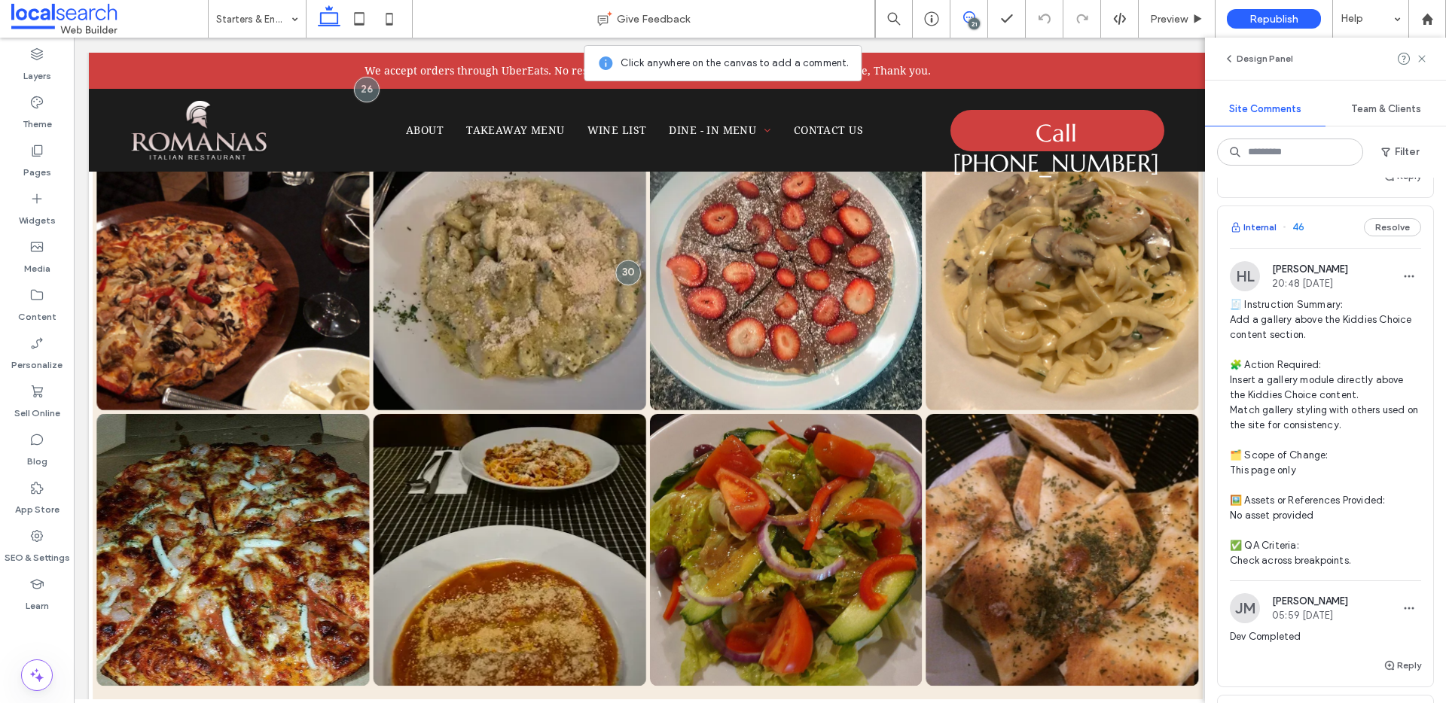
click at [1261, 236] on button "Internal" at bounding box center [1252, 227] width 47 height 18
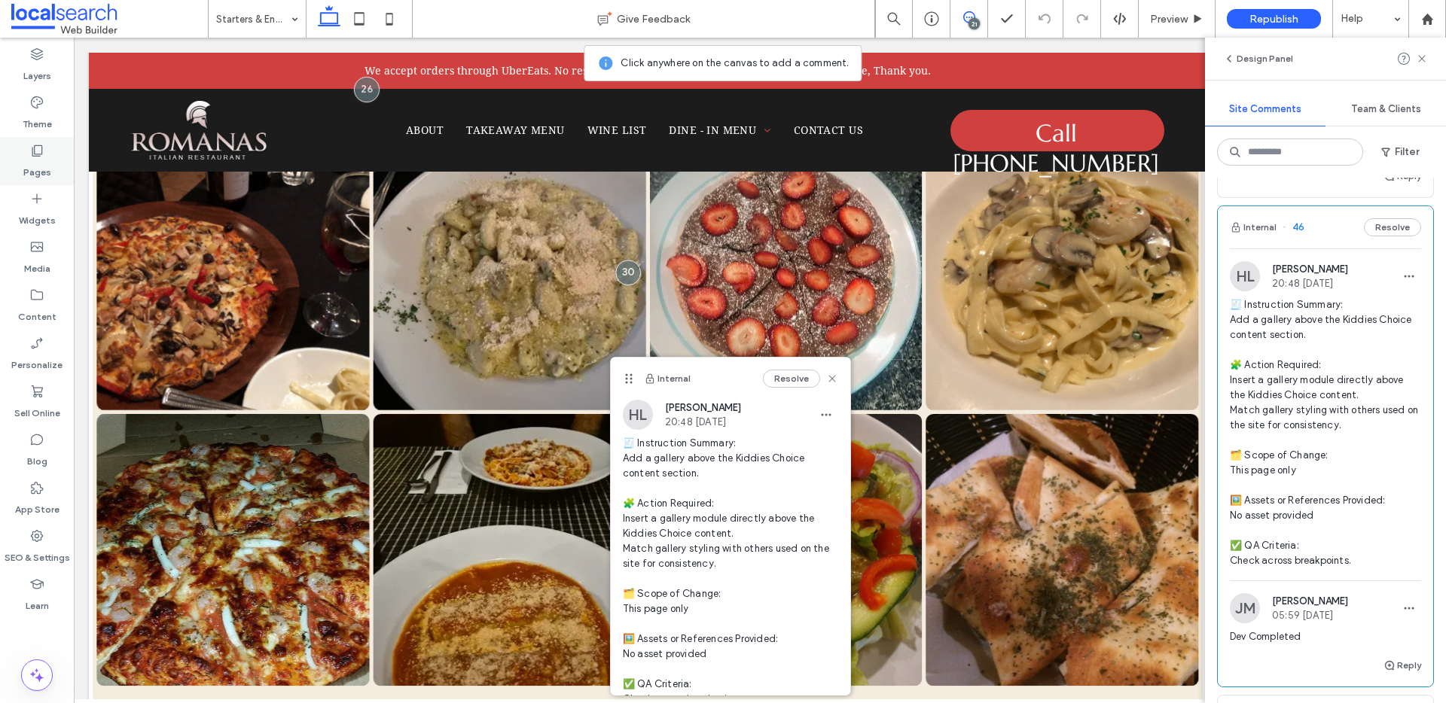
click at [1229, 218] on button "Internal" at bounding box center [1252, 227] width 47 height 18
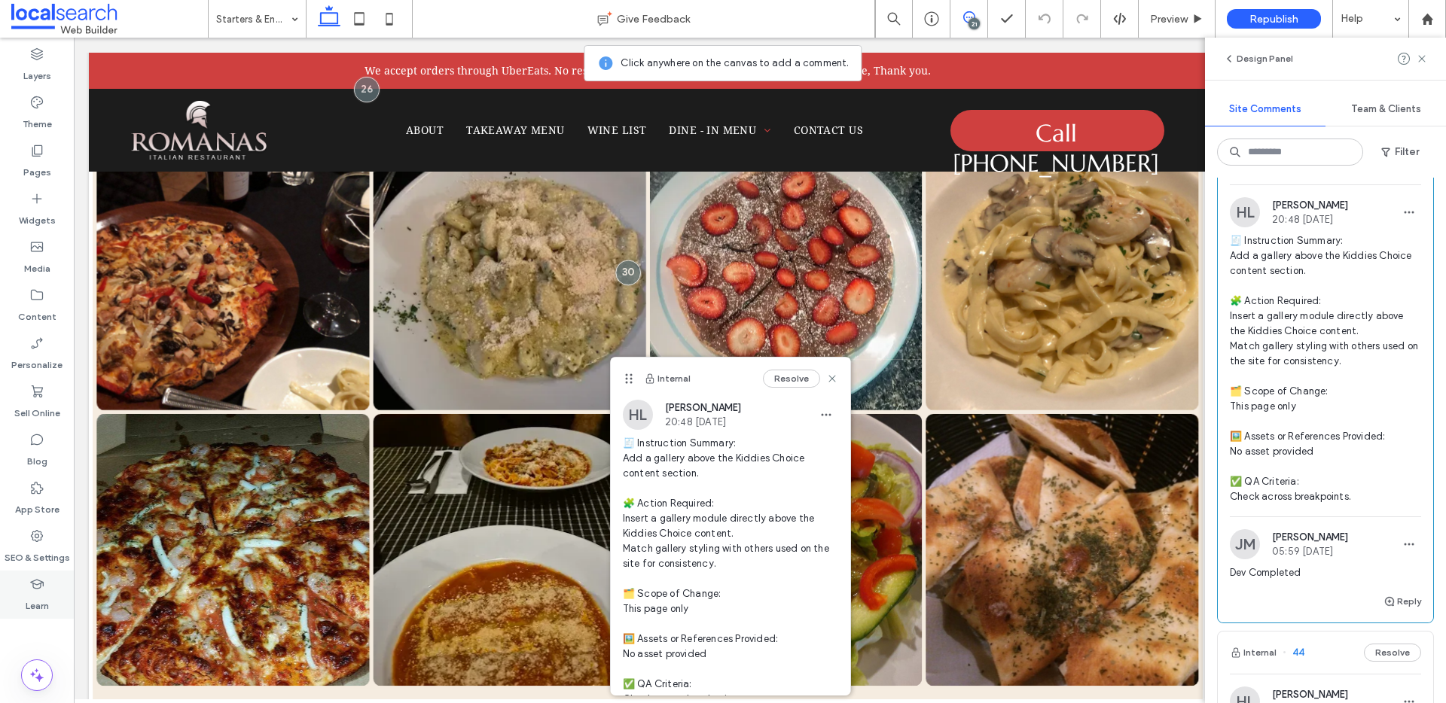
scroll to position [2137, 0]
click at [1267, 176] on button "Internal" at bounding box center [1252, 167] width 47 height 18
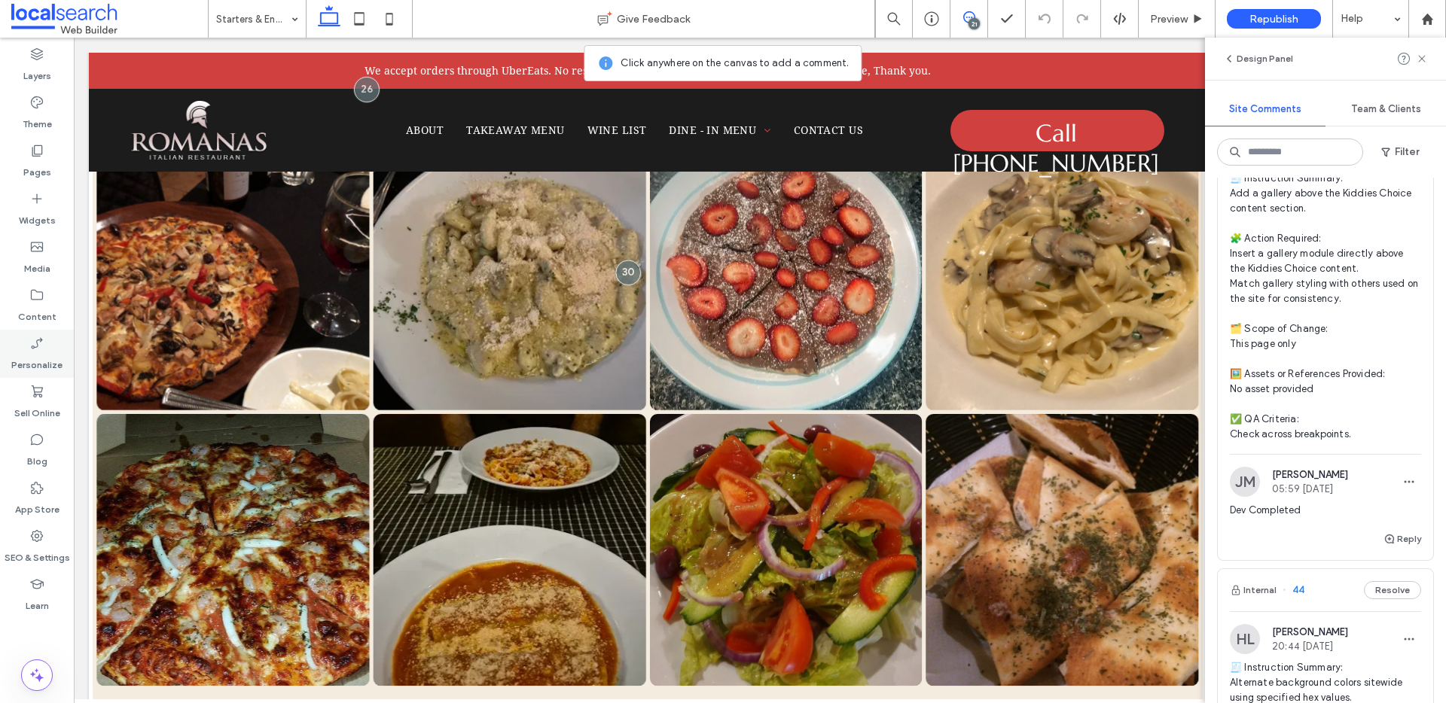
scroll to position [2177, 0]
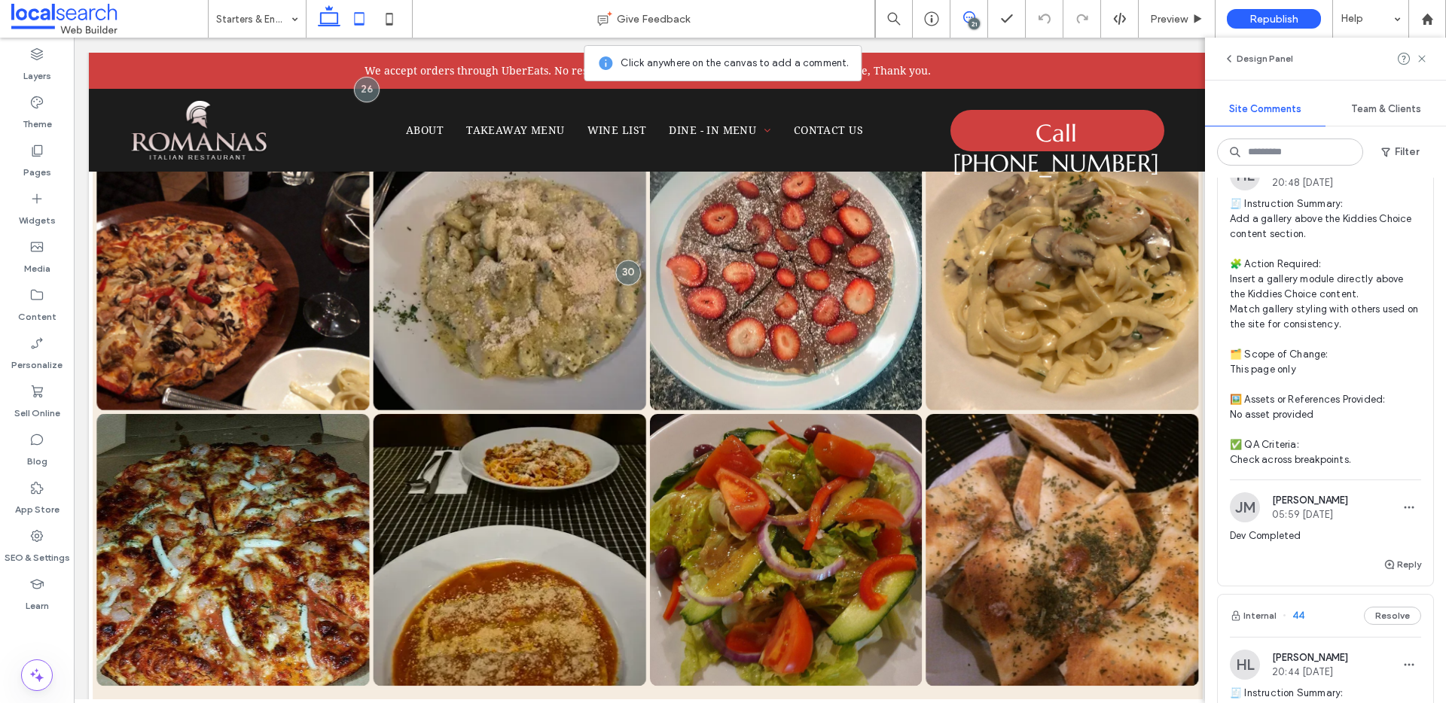
click at [361, 20] on icon at bounding box center [359, 19] width 30 height 30
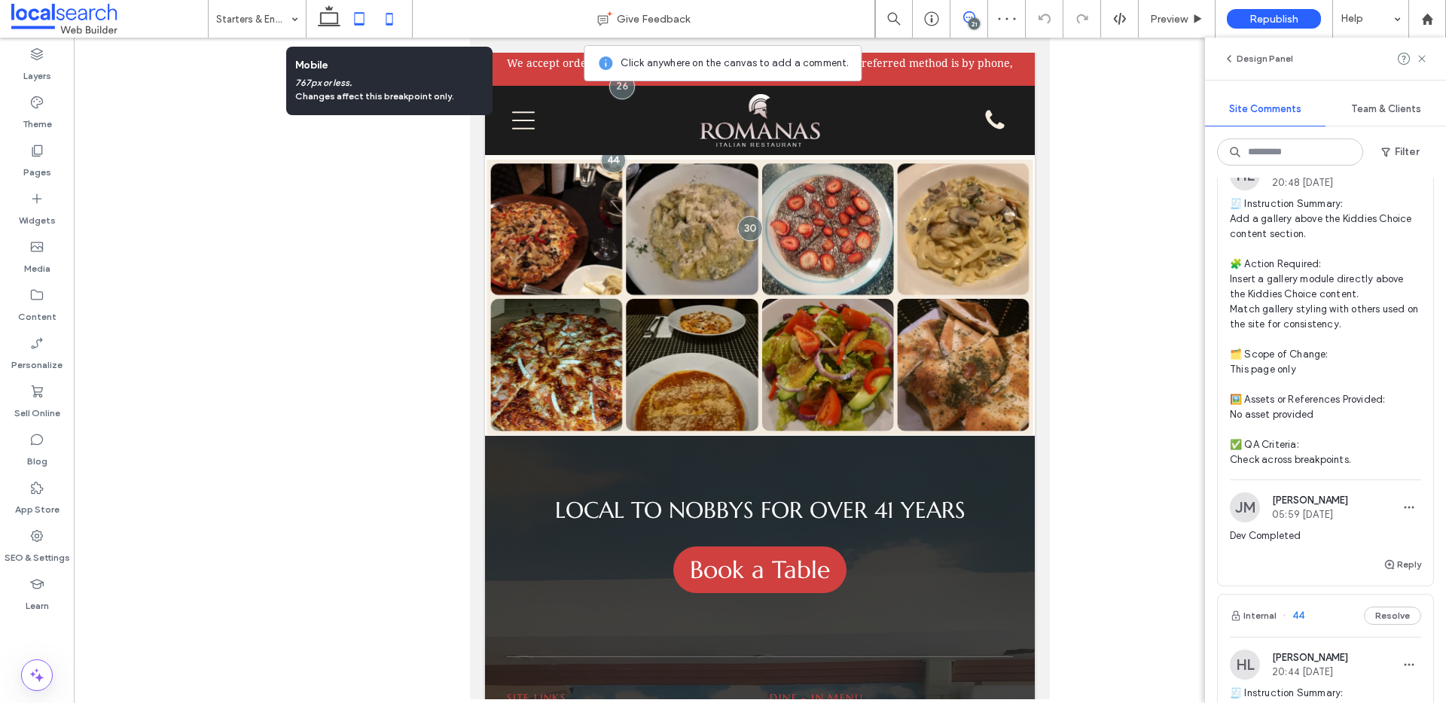
click at [382, 20] on icon at bounding box center [389, 19] width 30 height 30
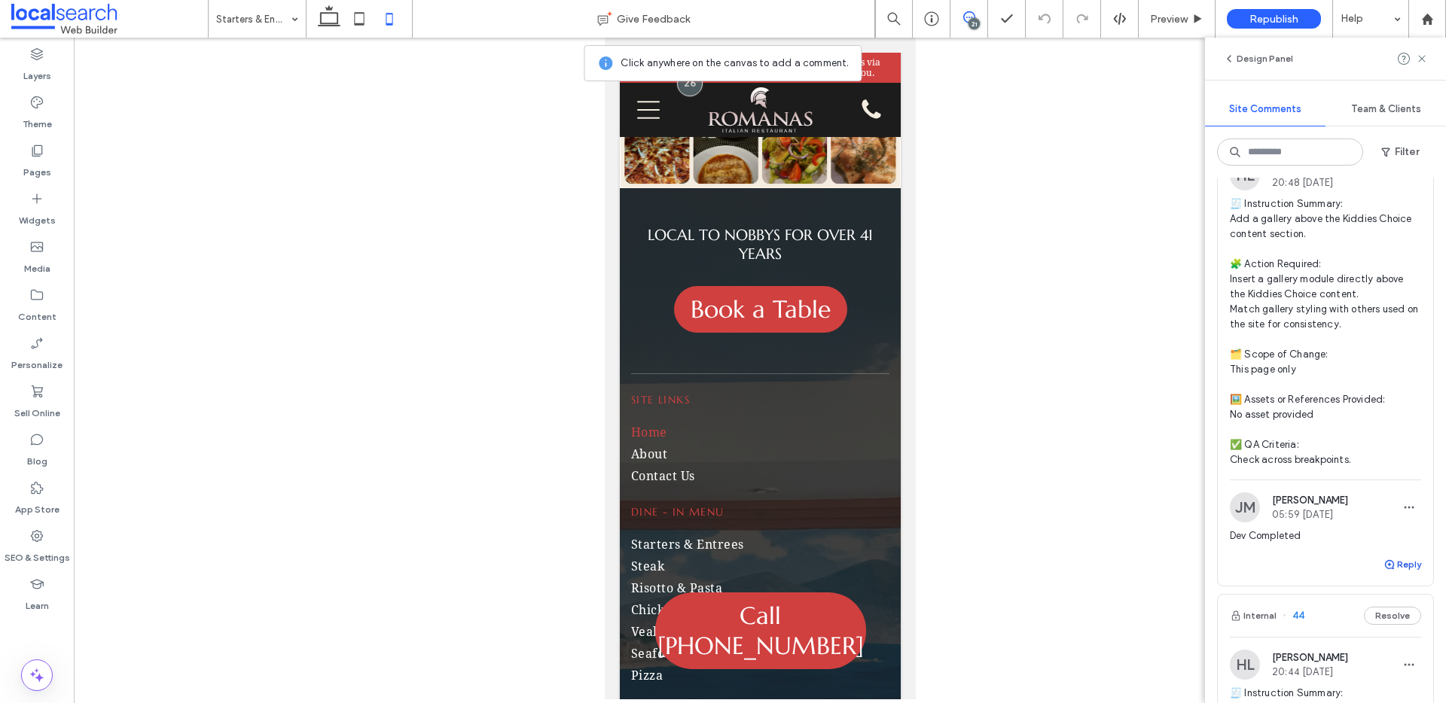
scroll to position [2180, 0]
click at [1398, 571] on button "Reply" at bounding box center [1402, 562] width 38 height 18
type textarea "**********"
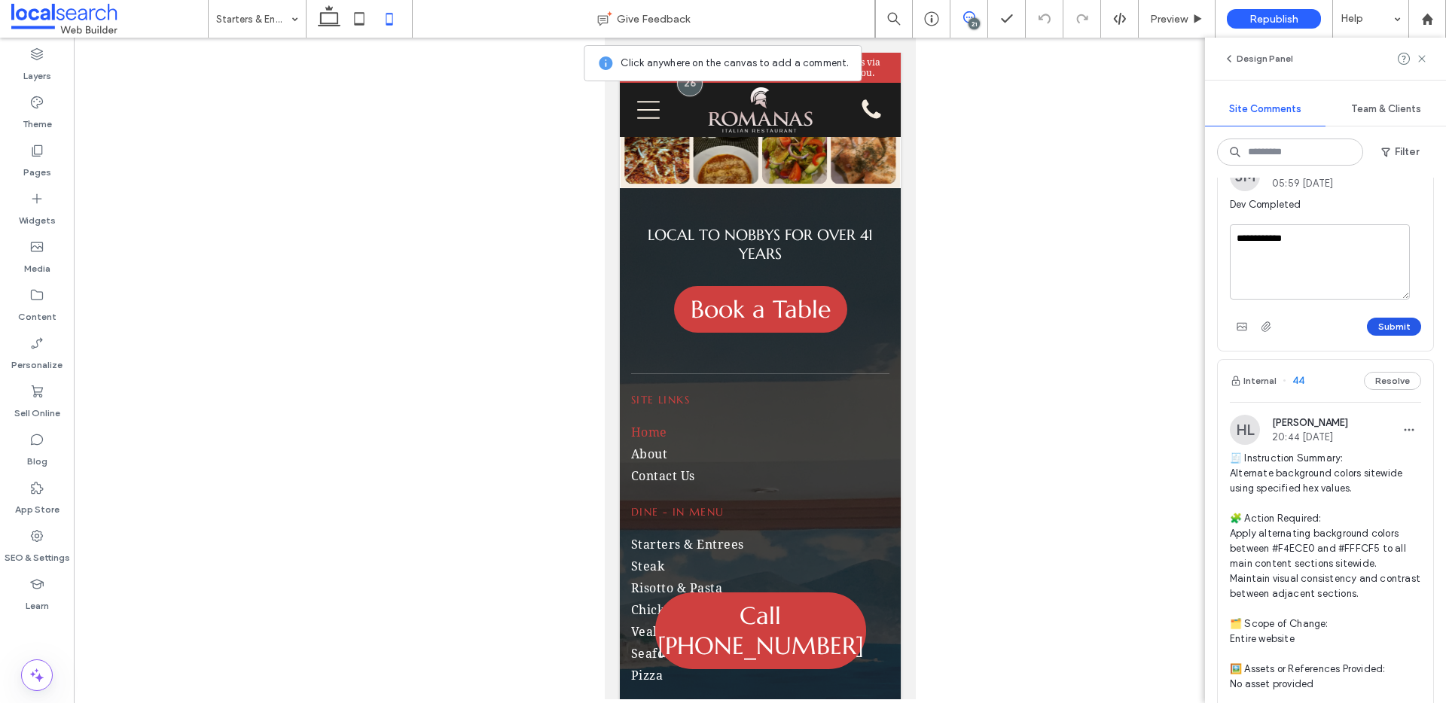
click at [1391, 336] on button "Submit" at bounding box center [1394, 327] width 54 height 18
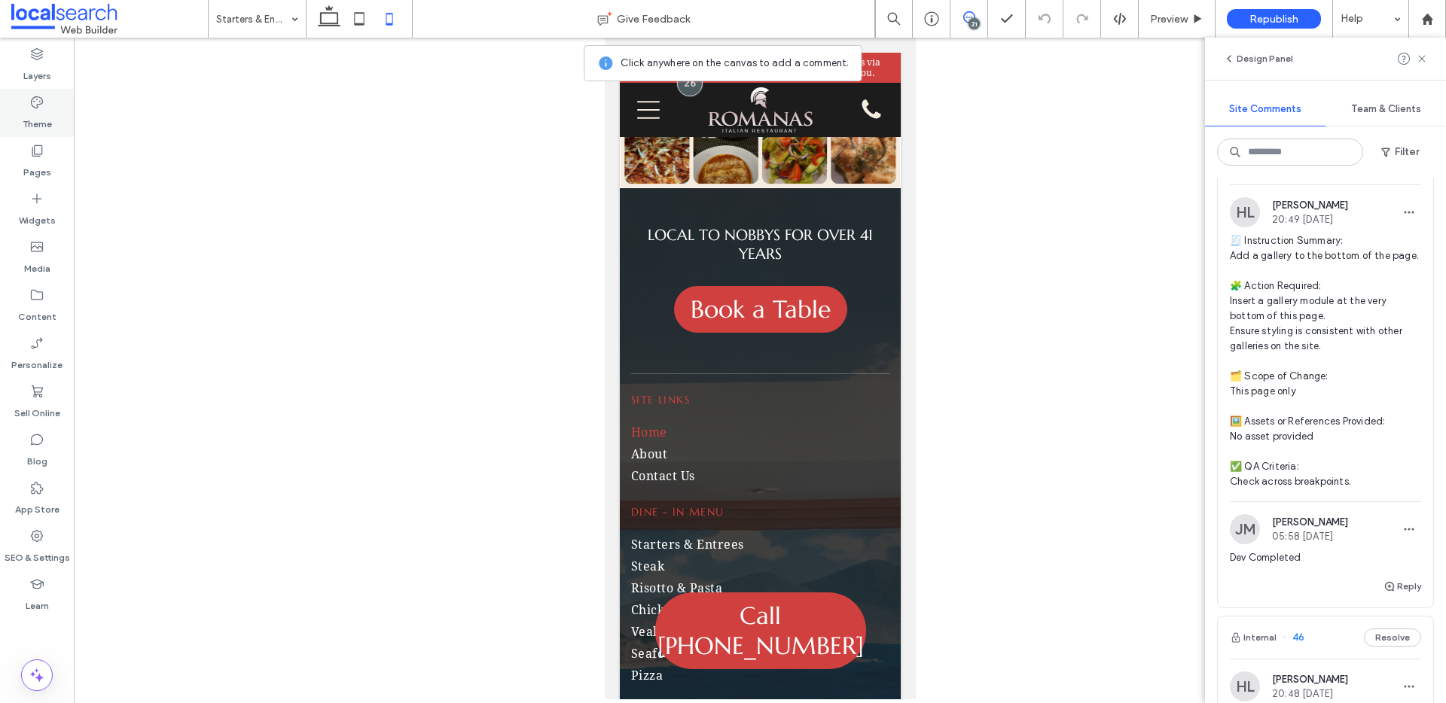
scroll to position [1598, 0]
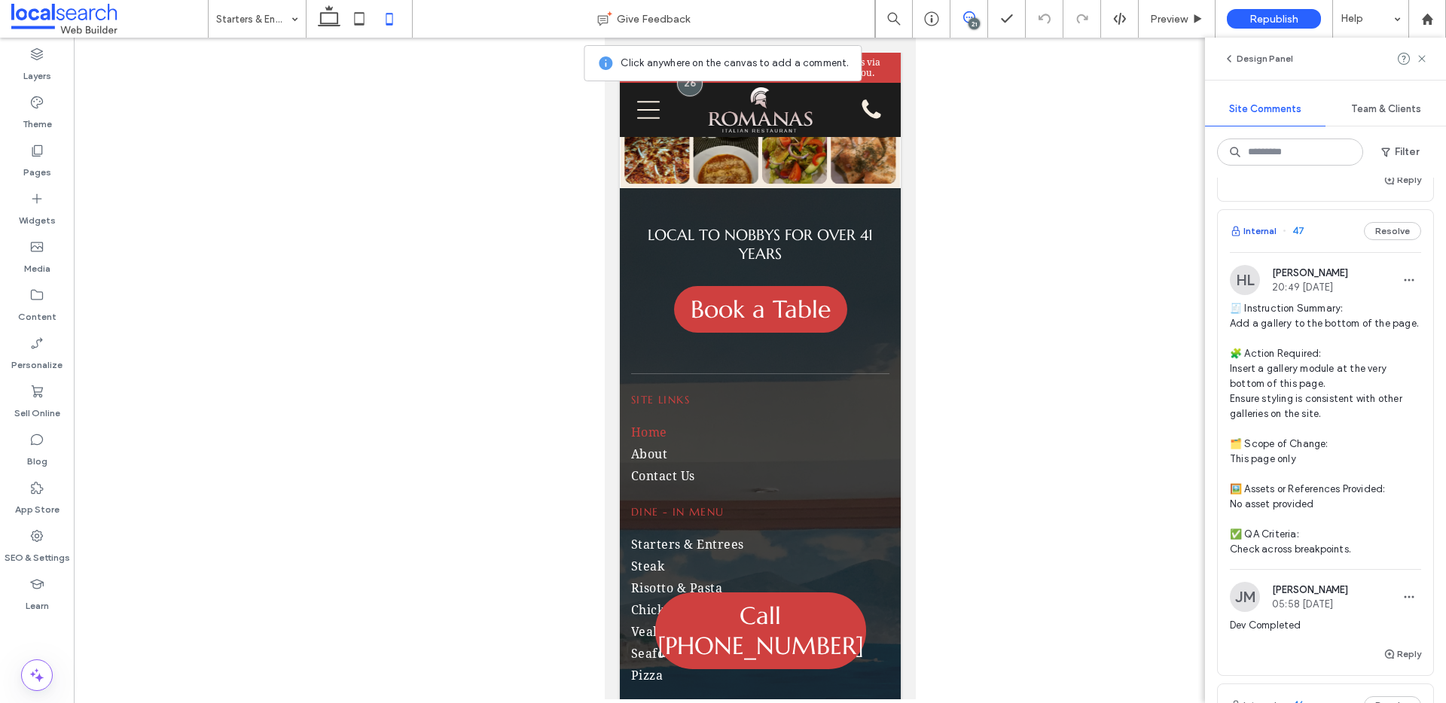
click at [1264, 240] on button "Internal" at bounding box center [1252, 231] width 47 height 18
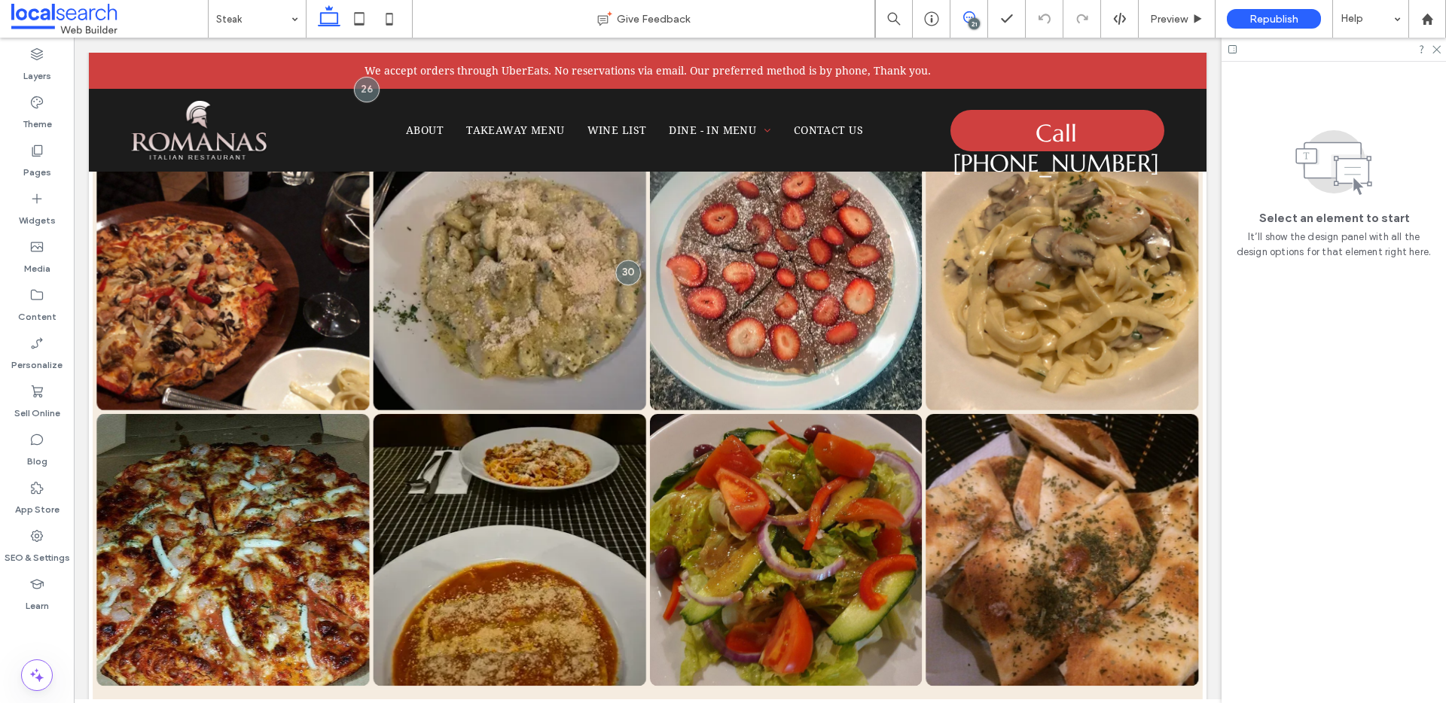
click at [968, 13] on icon at bounding box center [969, 17] width 12 height 12
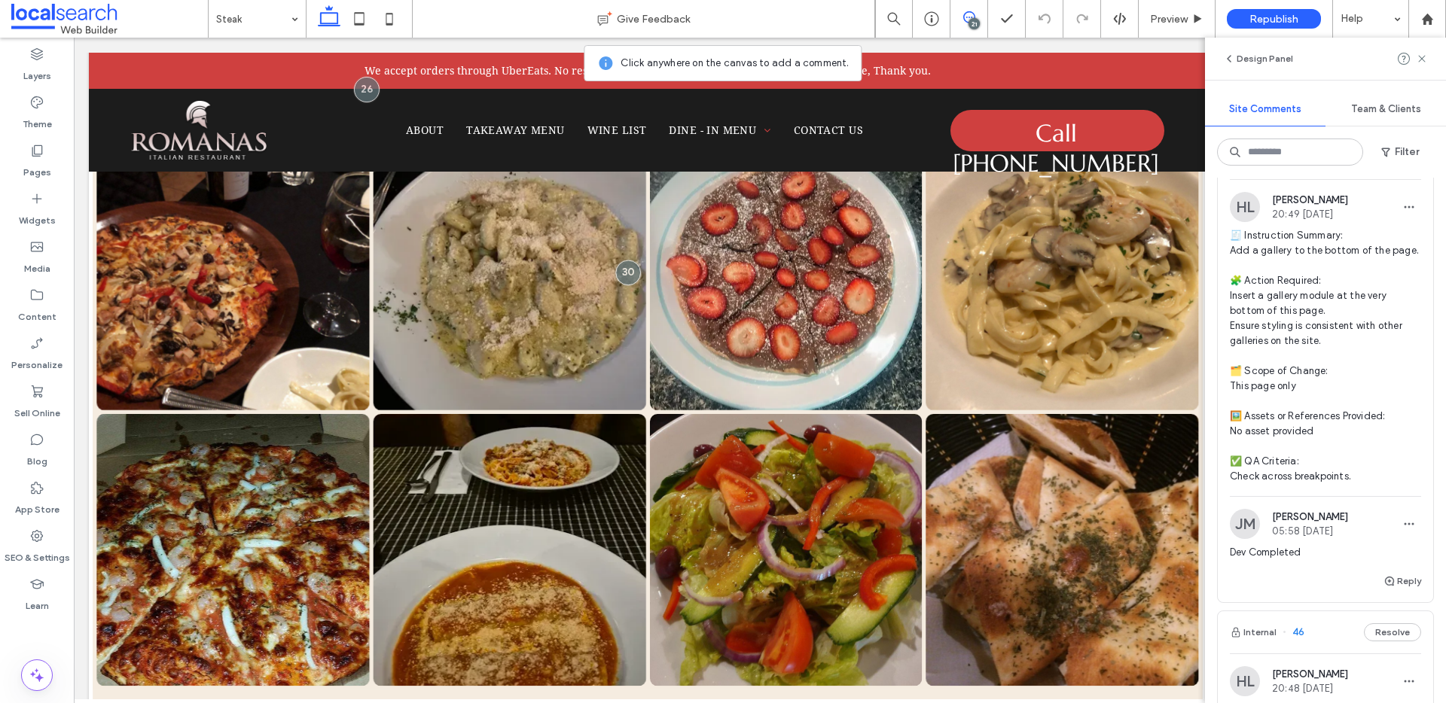
scroll to position [1672, 0]
click at [1394, 590] on button "Reply" at bounding box center [1402, 580] width 38 height 18
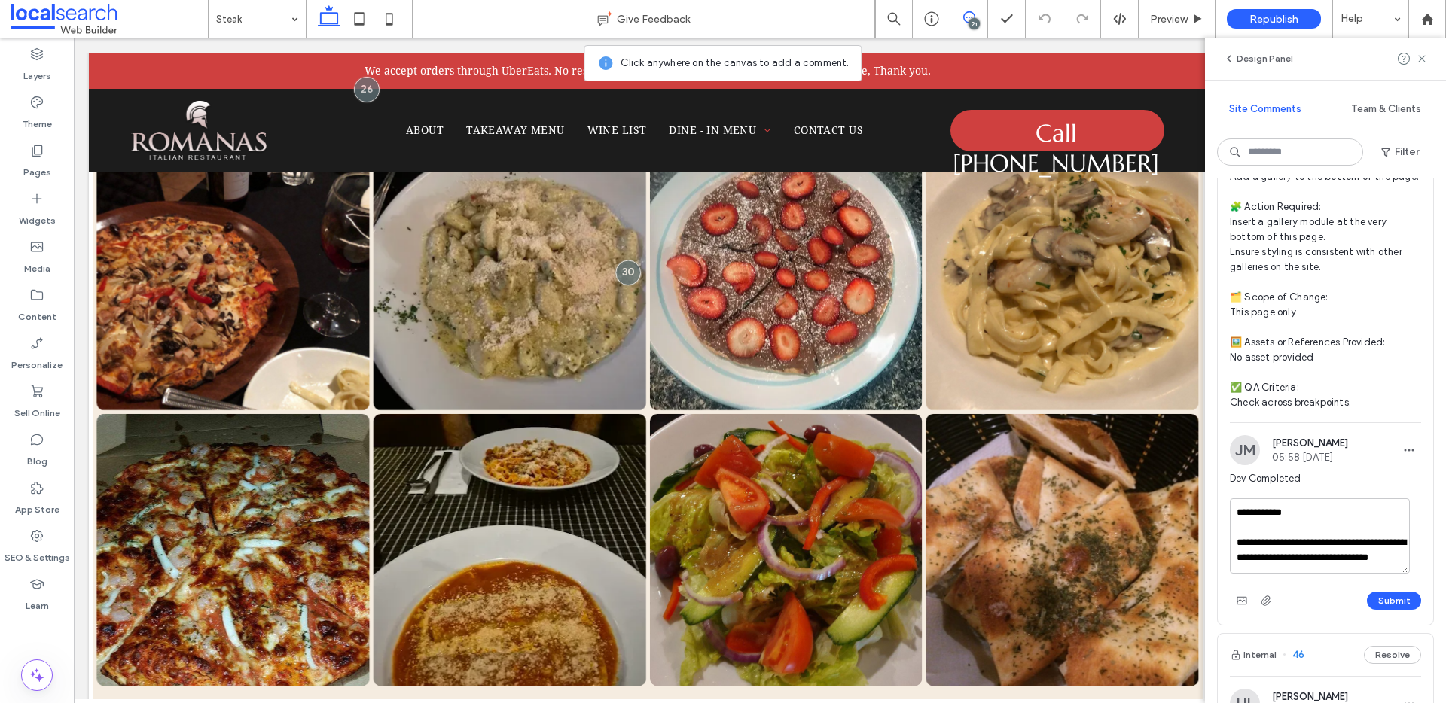
scroll to position [1776, 0]
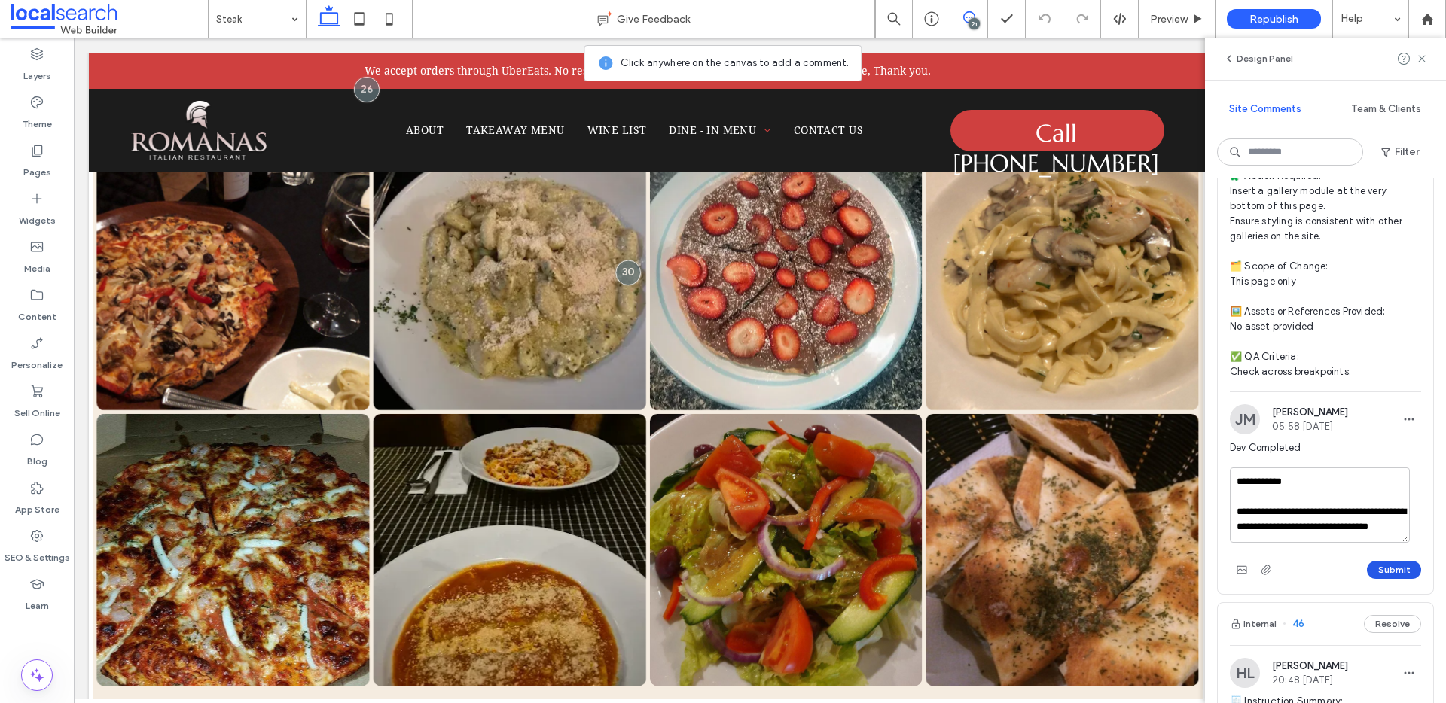
type textarea "**********"
click at [1385, 579] on button "Submit" at bounding box center [1394, 570] width 54 height 18
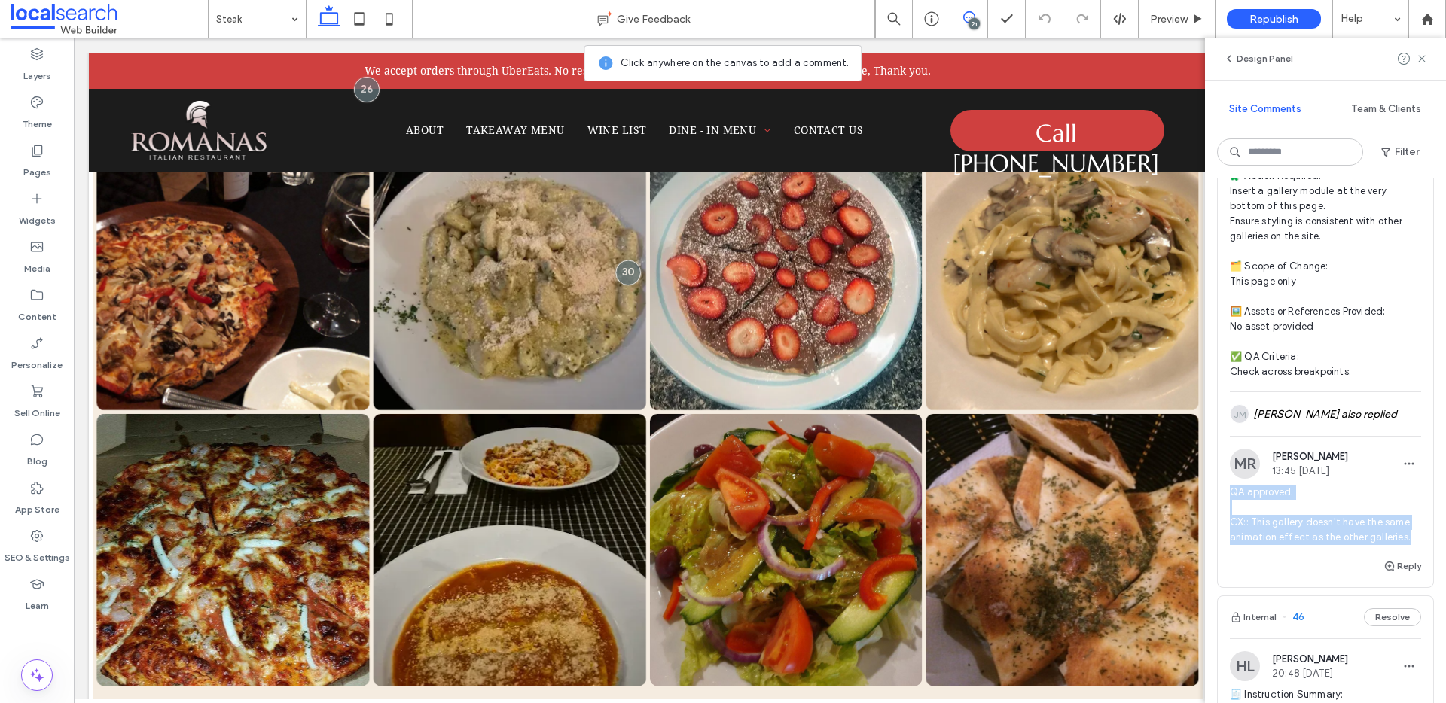
drag, startPoint x: 1405, startPoint y: 597, endPoint x: 1210, endPoint y: 556, distance: 199.2
click at [1210, 556] on div "Internal 51 Resolve JM Jomel Malvar 06:12 Aug 12 2025 Original Site Comment 42 …" at bounding box center [1325, 441] width 241 height 526
copy span "QA approved. CX:: This gallery doesn't have the same animation effect as the ot…"
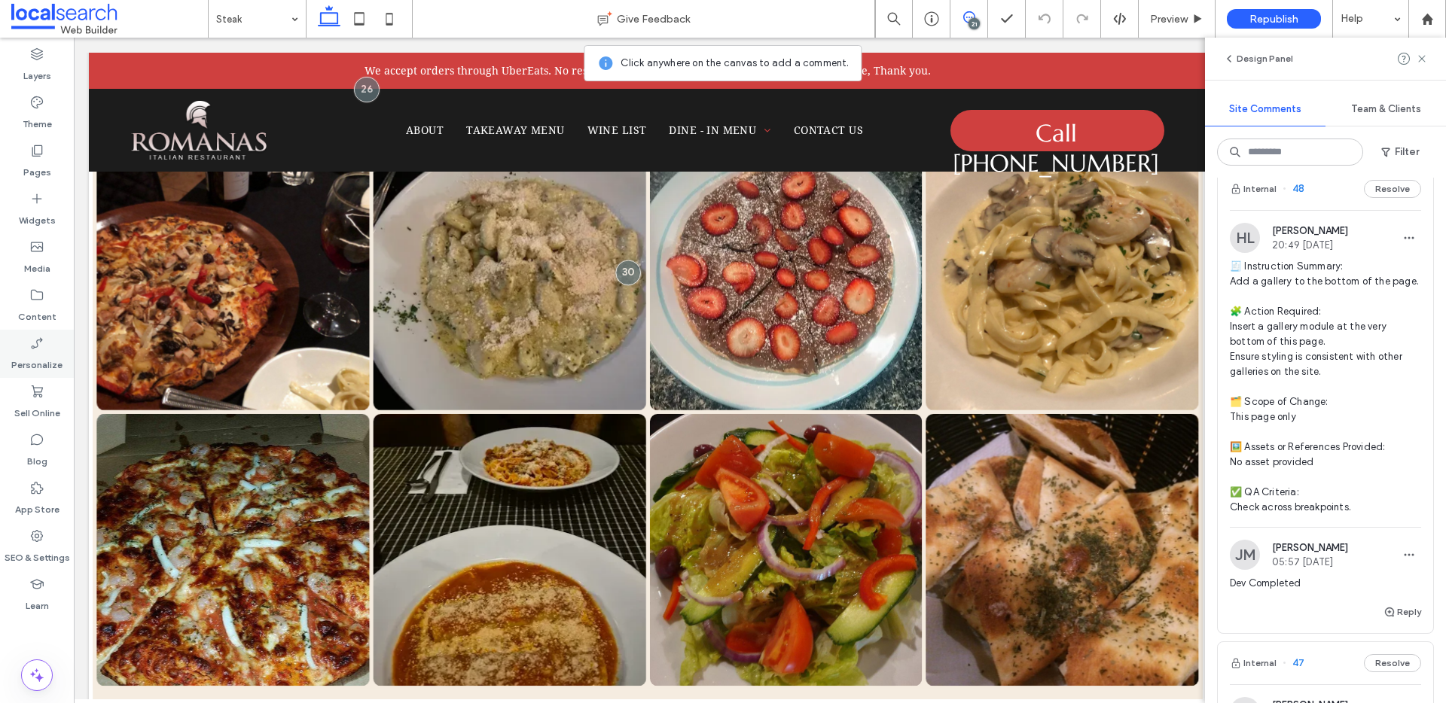
scroll to position [1163, 0]
click at [1261, 201] on button "Internal" at bounding box center [1252, 192] width 47 height 18
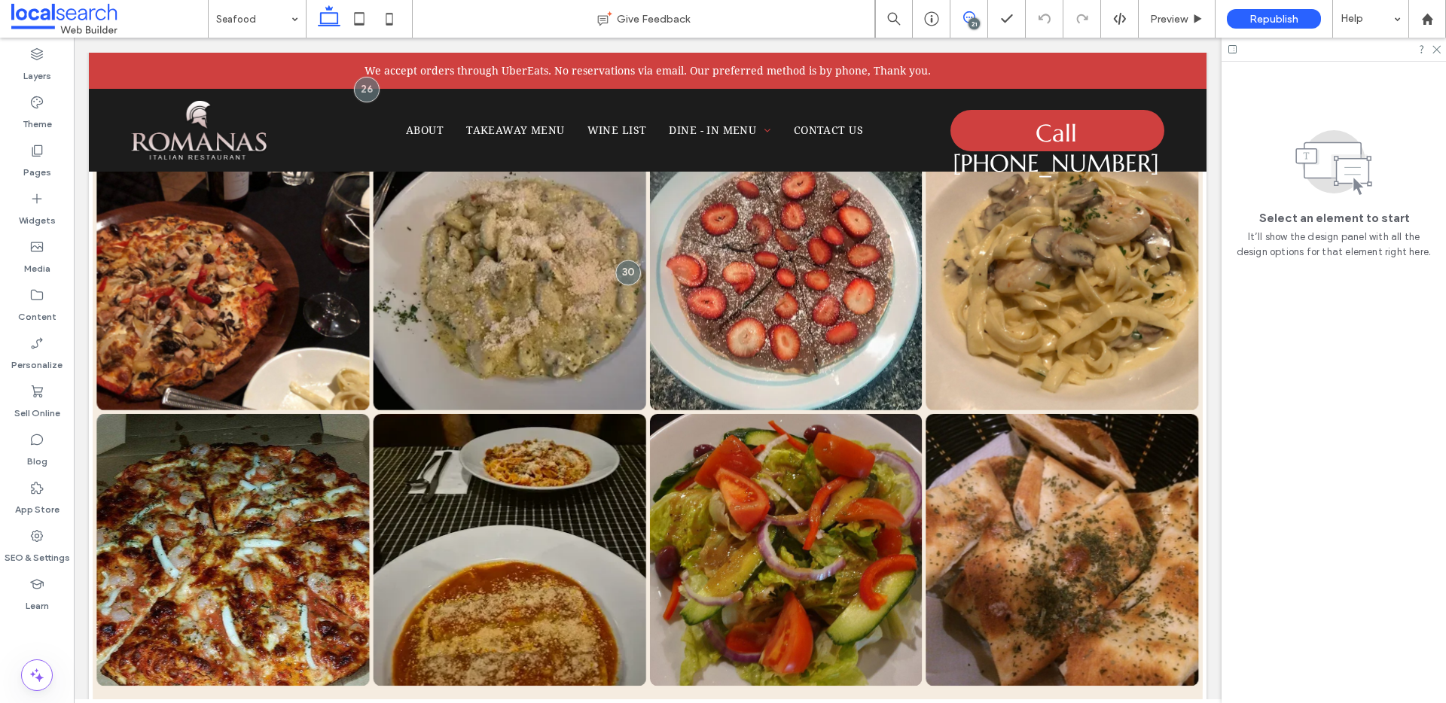
click at [970, 14] on icon at bounding box center [969, 17] width 12 height 12
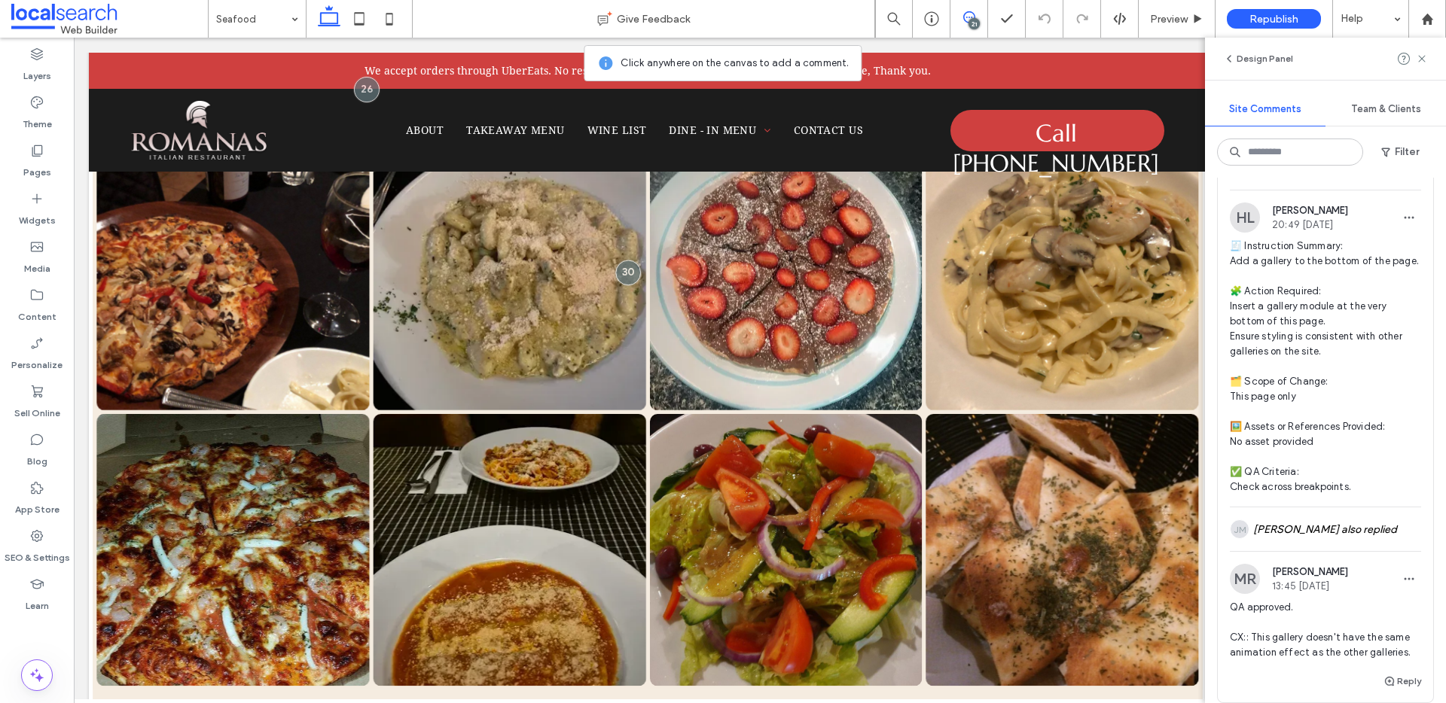
scroll to position [1643, 0]
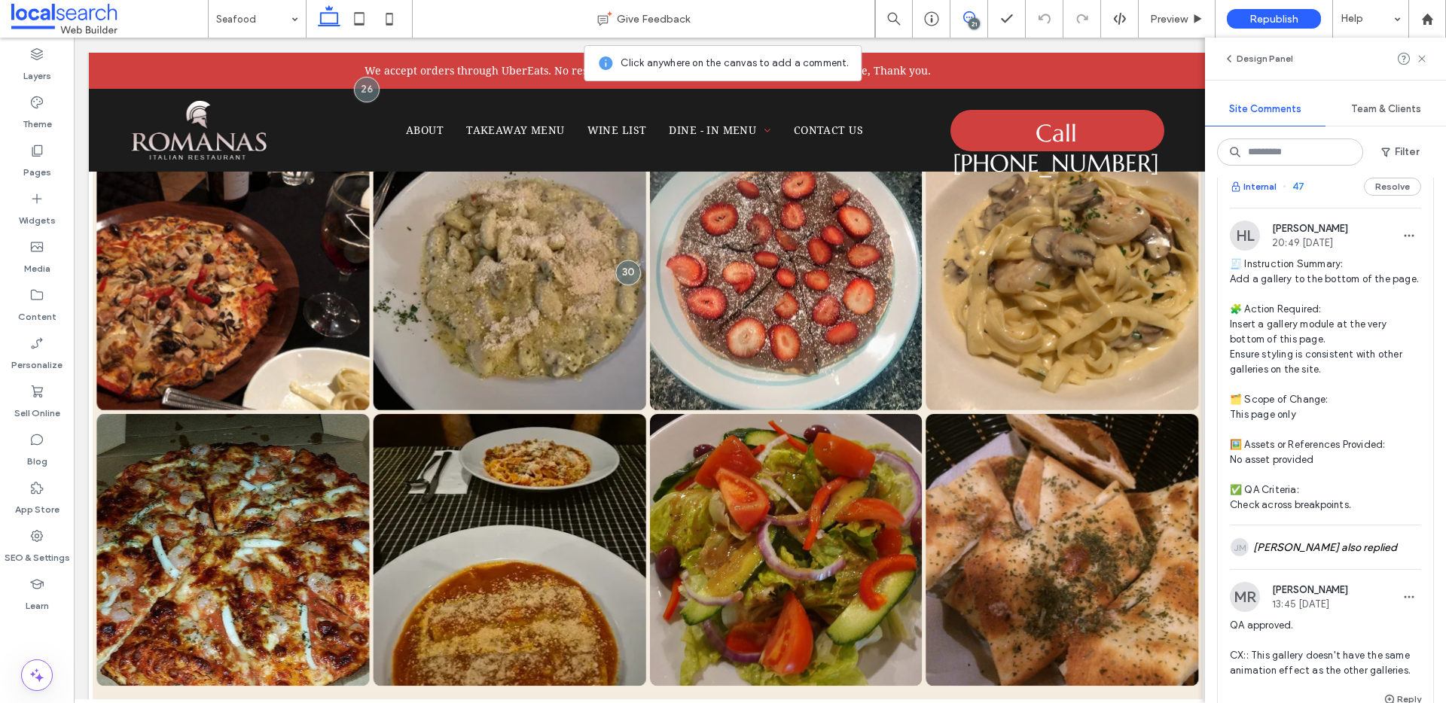
click at [1252, 196] on button "Internal" at bounding box center [1252, 187] width 47 height 18
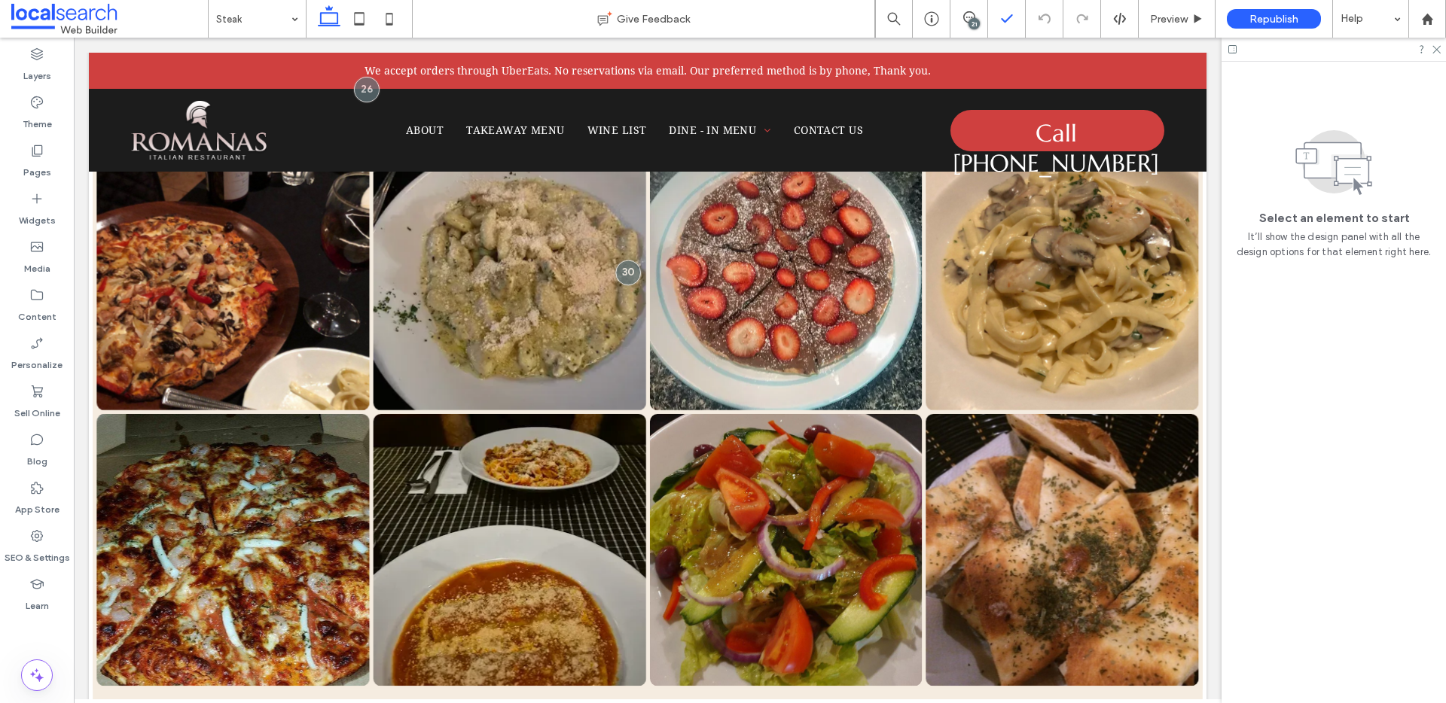
click at [974, 16] on use at bounding box center [969, 17] width 12 height 12
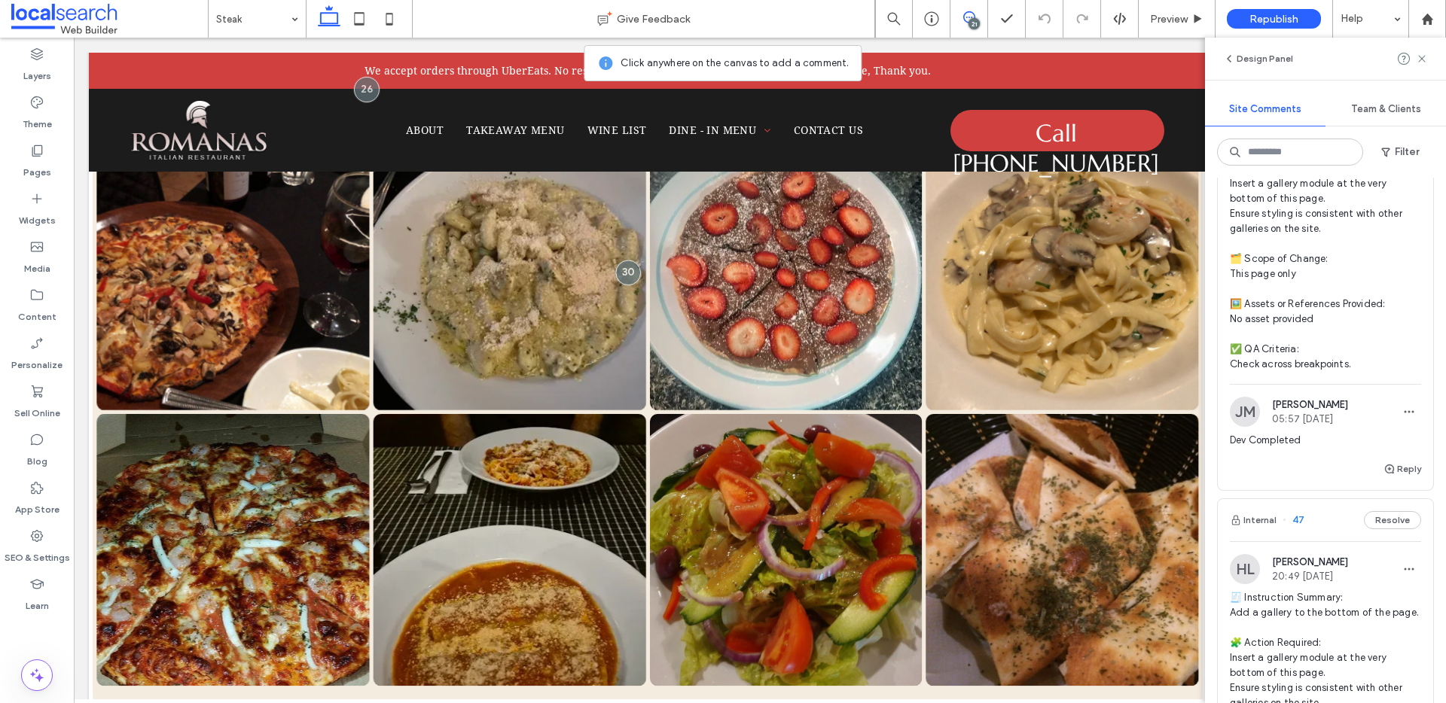
scroll to position [1324, 0]
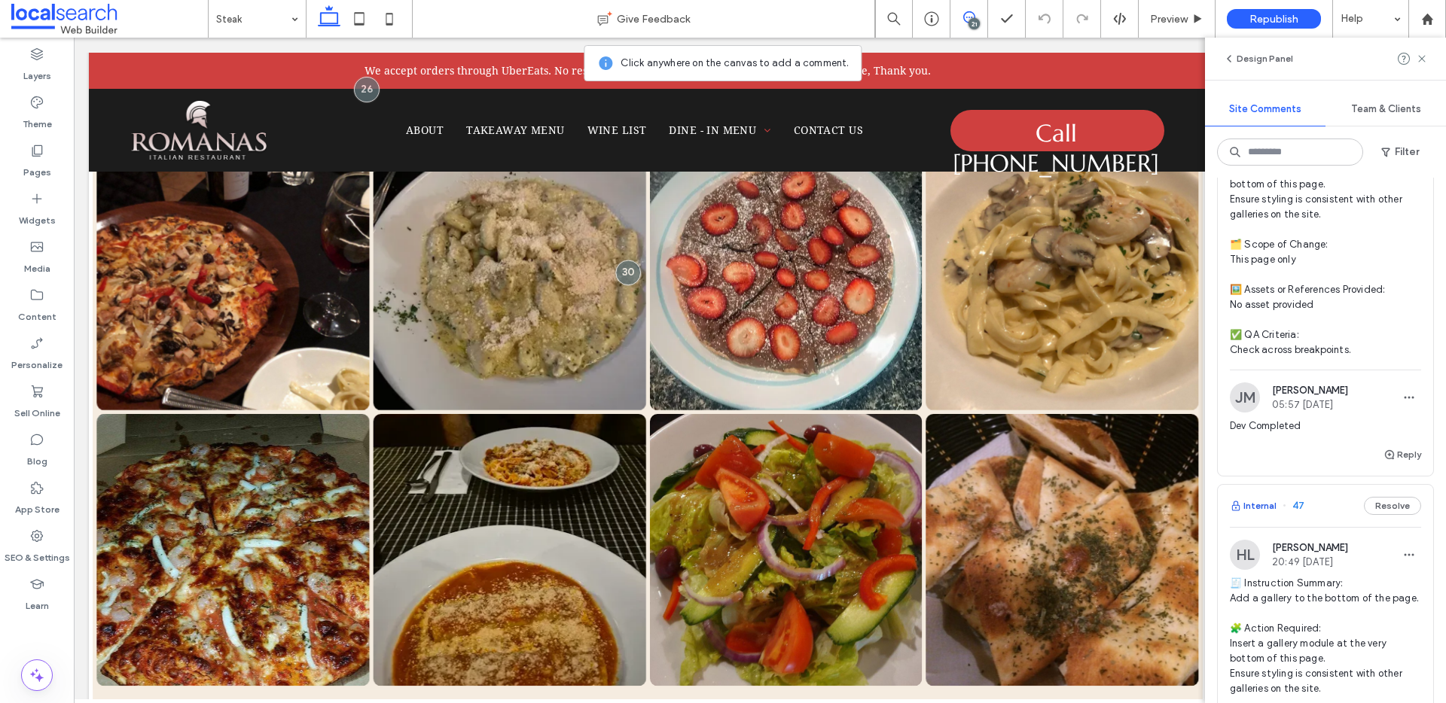
click at [1264, 515] on button "Internal" at bounding box center [1252, 506] width 47 height 18
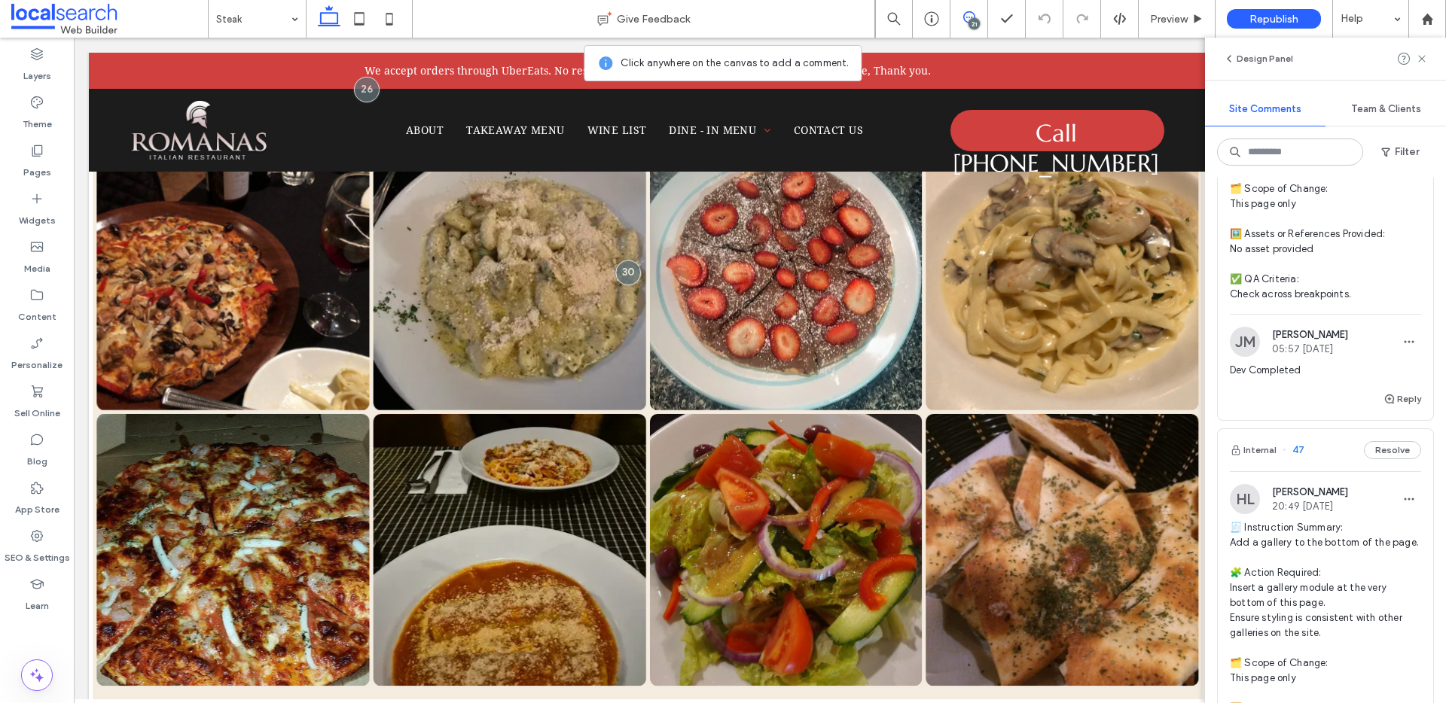
scroll to position [1380, 0]
click at [1397, 510] on span "button" at bounding box center [1409, 498] width 24 height 24
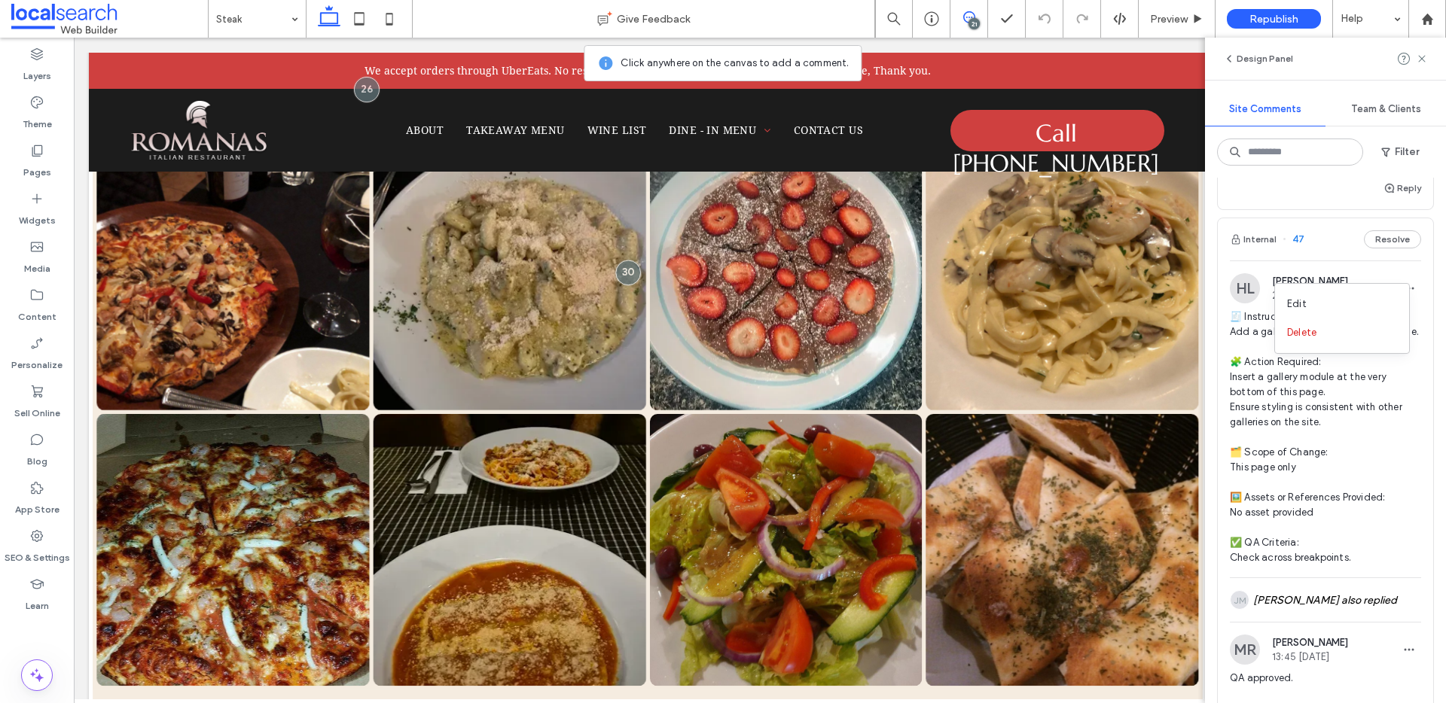
scroll to position [1659, 0]
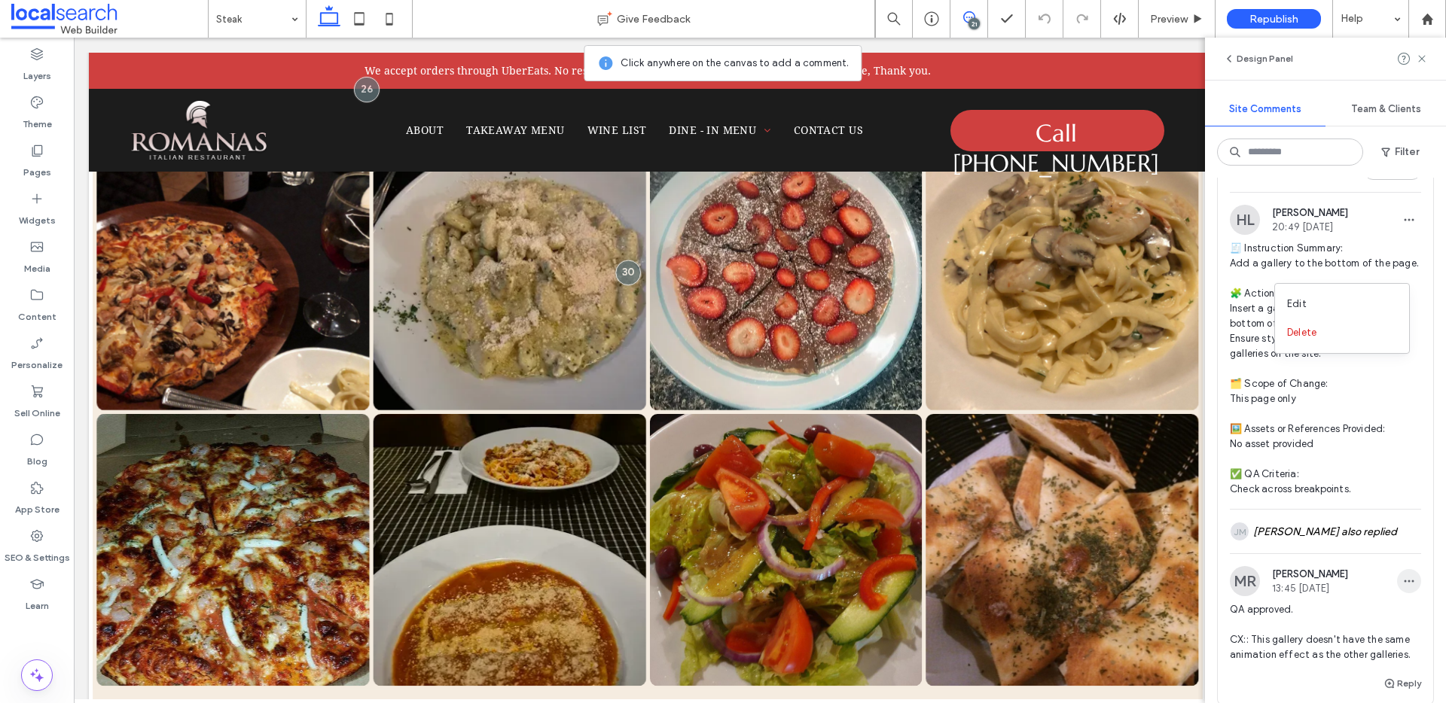
click at [1403, 587] on icon "button" at bounding box center [1409, 581] width 12 height 12
click at [1339, 575] on div "Edit" at bounding box center [1342, 573] width 134 height 29
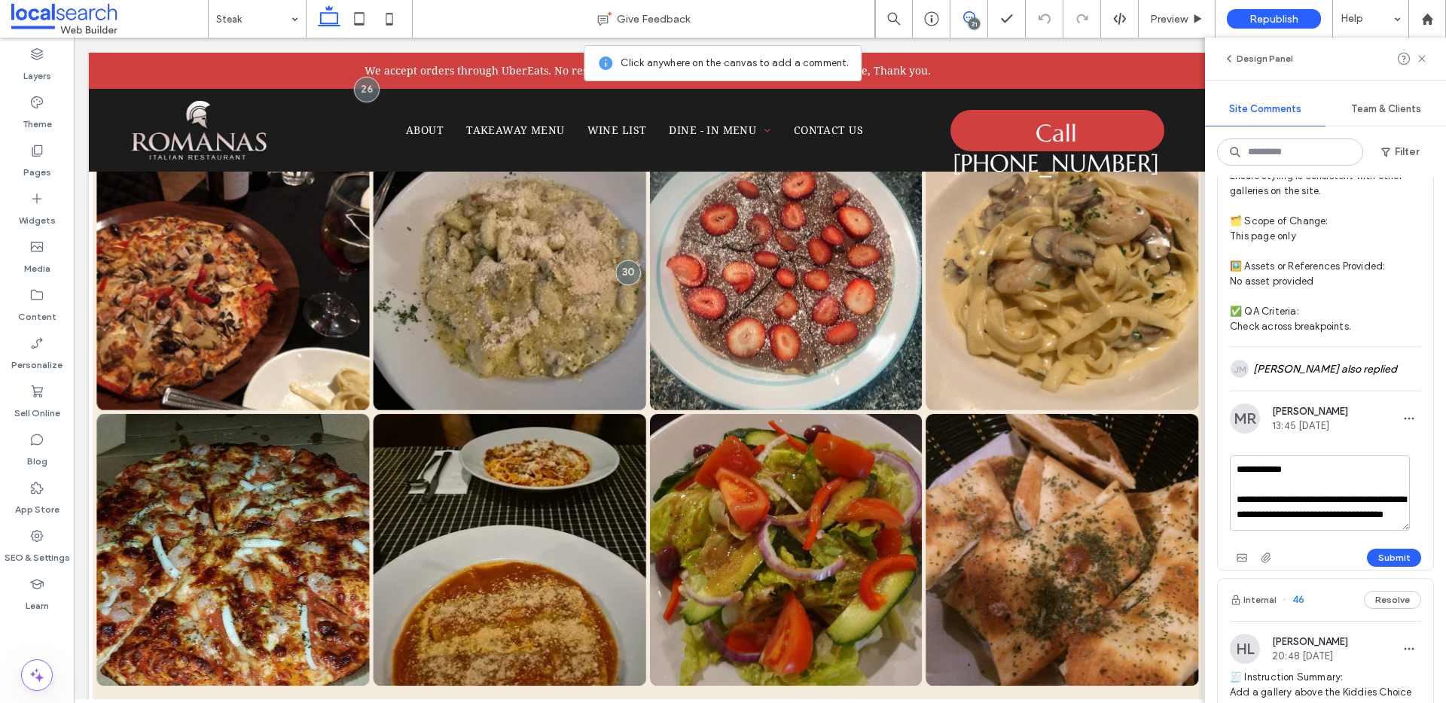
scroll to position [13, 0]
drag, startPoint x: 1341, startPoint y: 587, endPoint x: 1235, endPoint y: 549, distance: 112.9
click at [1235, 531] on textarea "**********" at bounding box center [1319, 493] width 180 height 75
type textarea "**********"
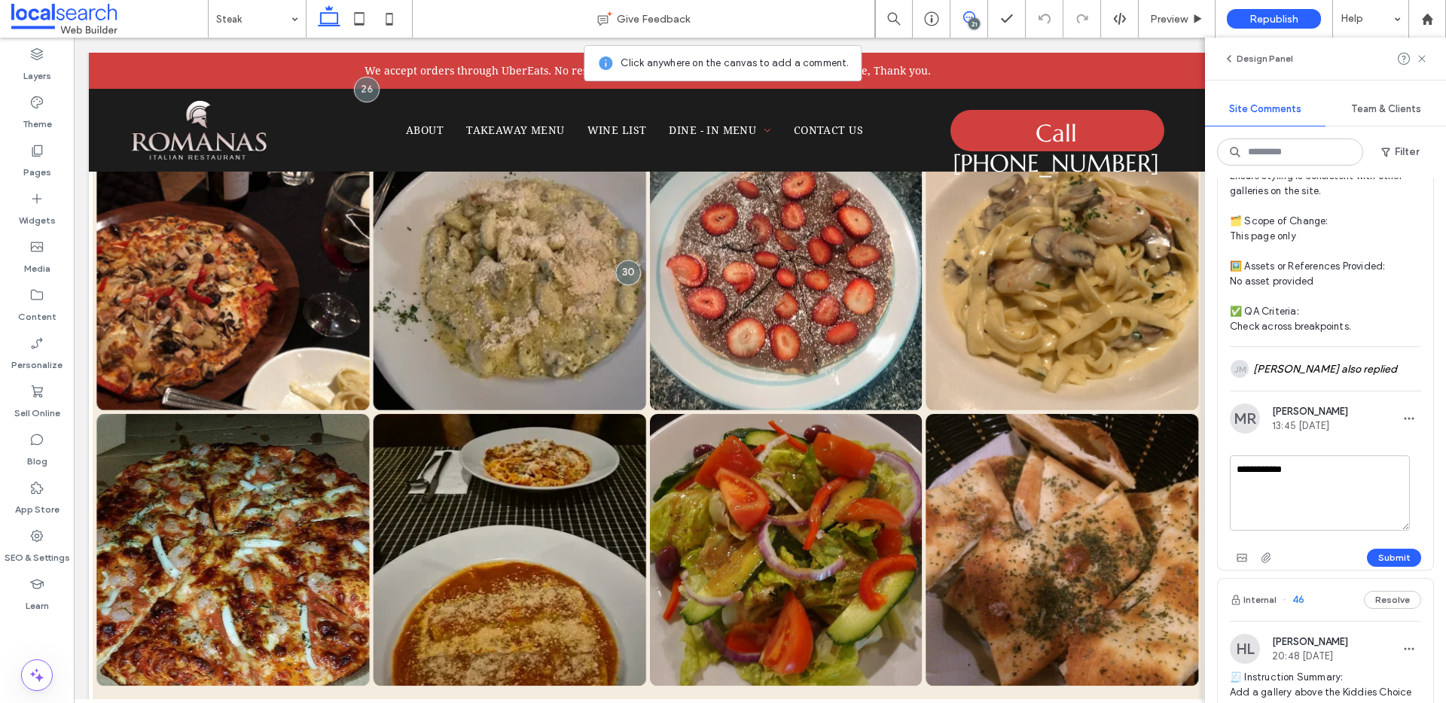
click at [1383, 567] on button "Submit" at bounding box center [1394, 558] width 54 height 18
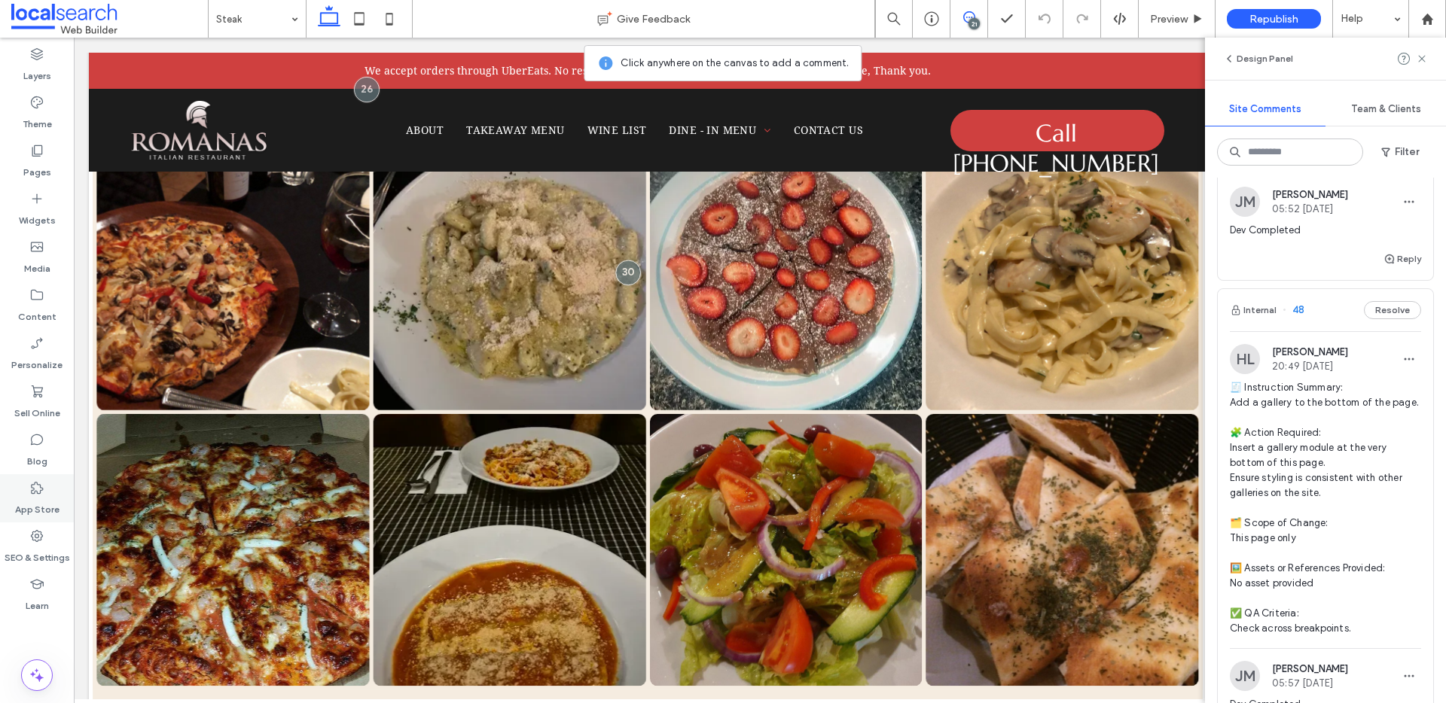
scroll to position [1042, 0]
click at [1264, 322] on button "Internal" at bounding box center [1252, 313] width 47 height 18
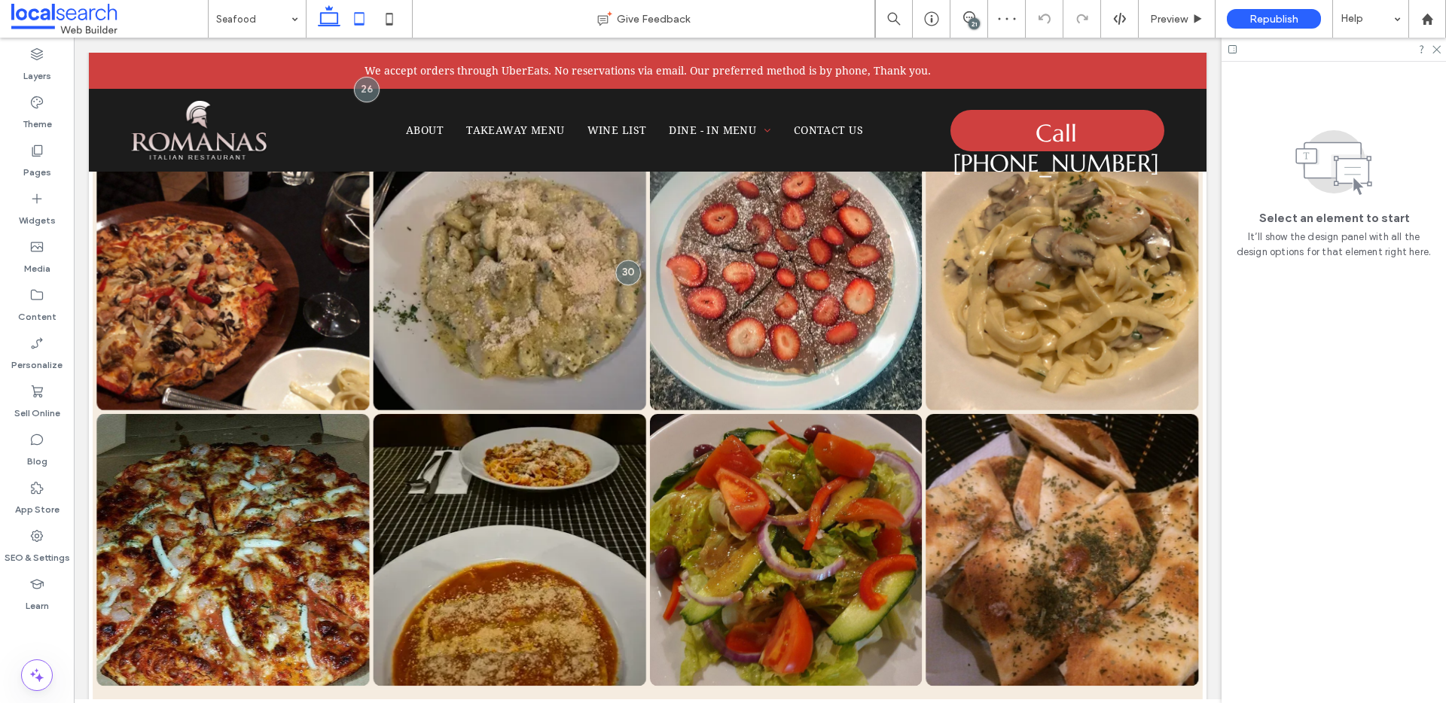
click at [365, 19] on icon at bounding box center [359, 19] width 30 height 30
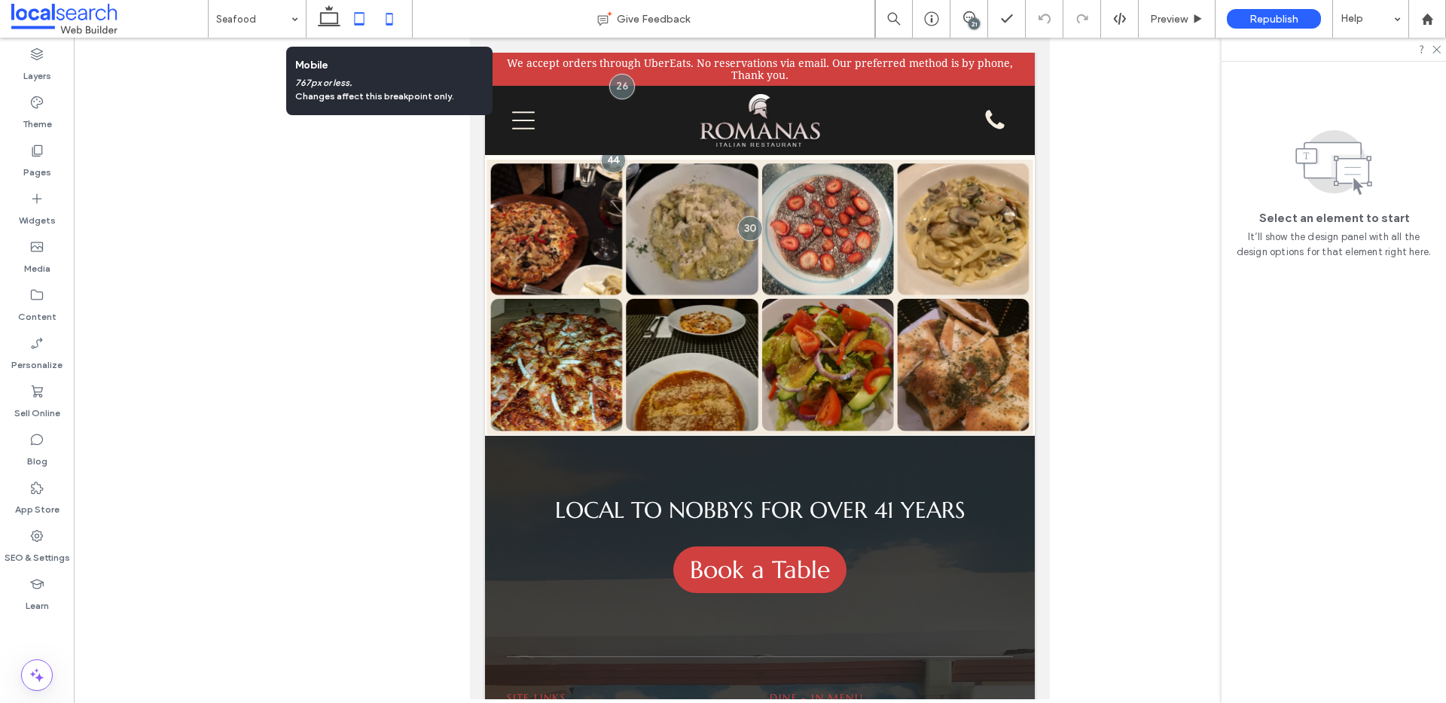
click at [387, 21] on icon at bounding box center [389, 19] width 30 height 30
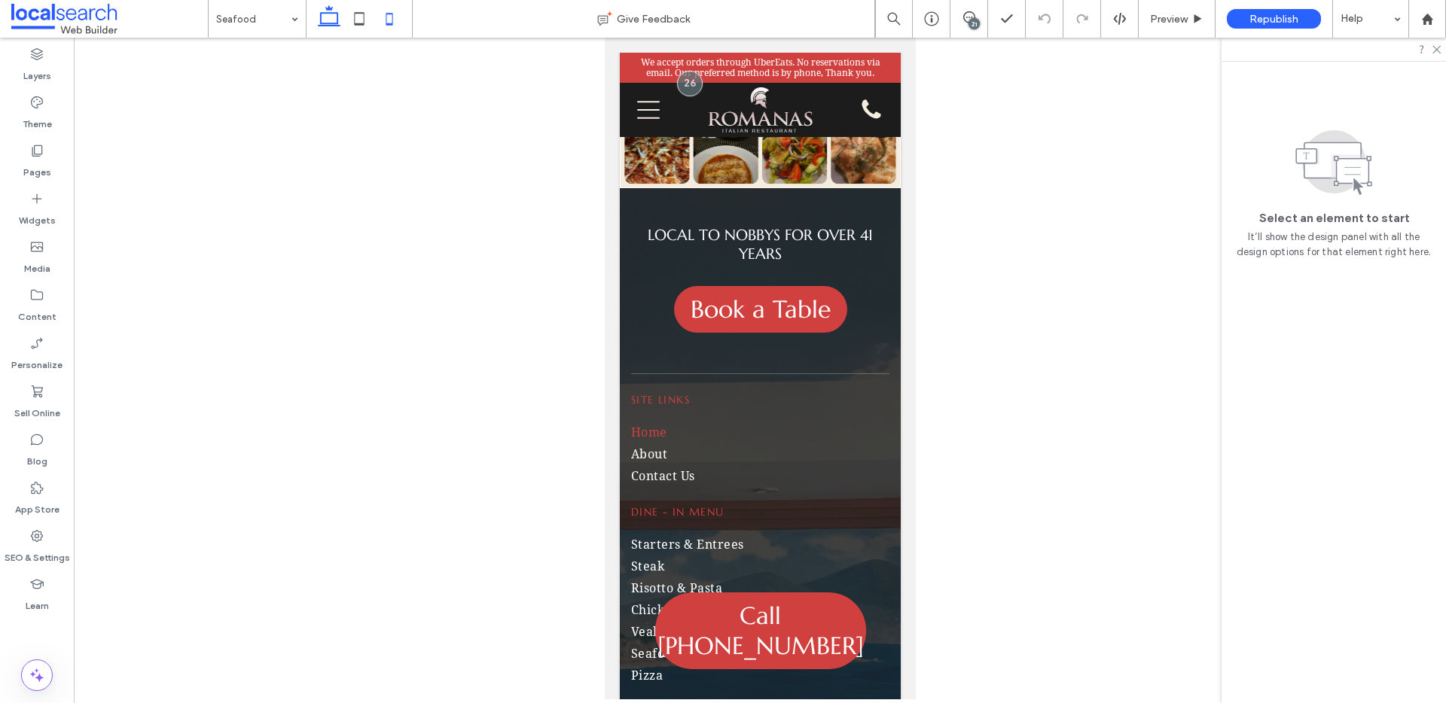
click at [339, 23] on icon at bounding box center [329, 19] width 30 height 30
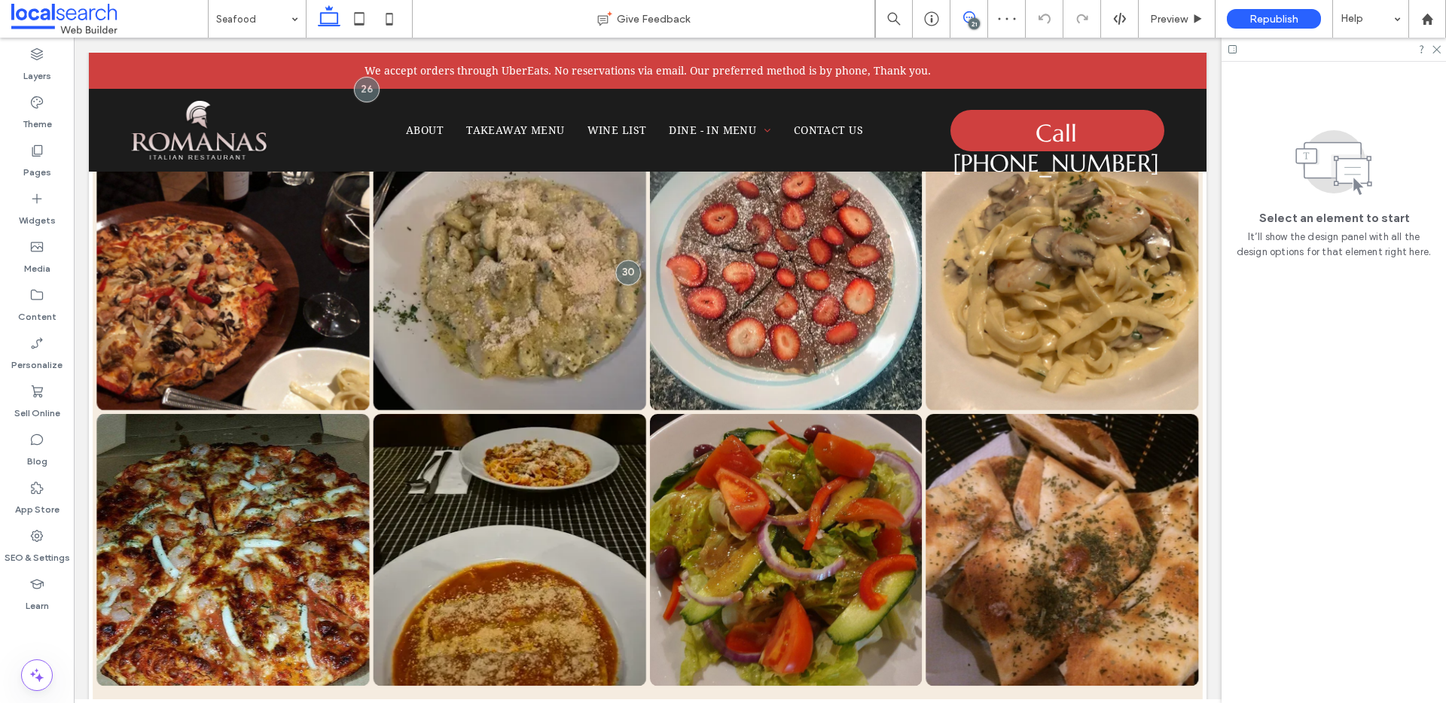
click at [977, 14] on span at bounding box center [968, 17] width 37 height 12
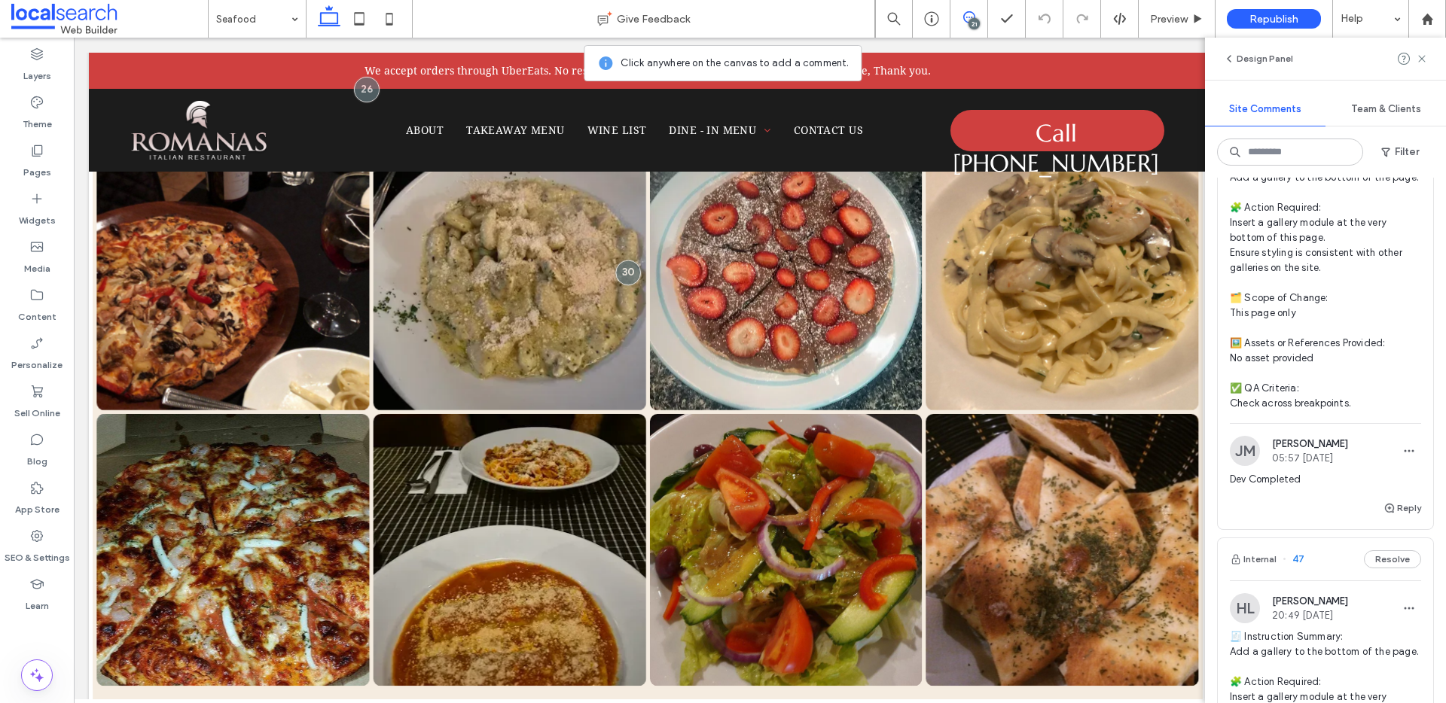
scroll to position [1272, 0]
click at [1385, 510] on use "button" at bounding box center [1389, 505] width 9 height 9
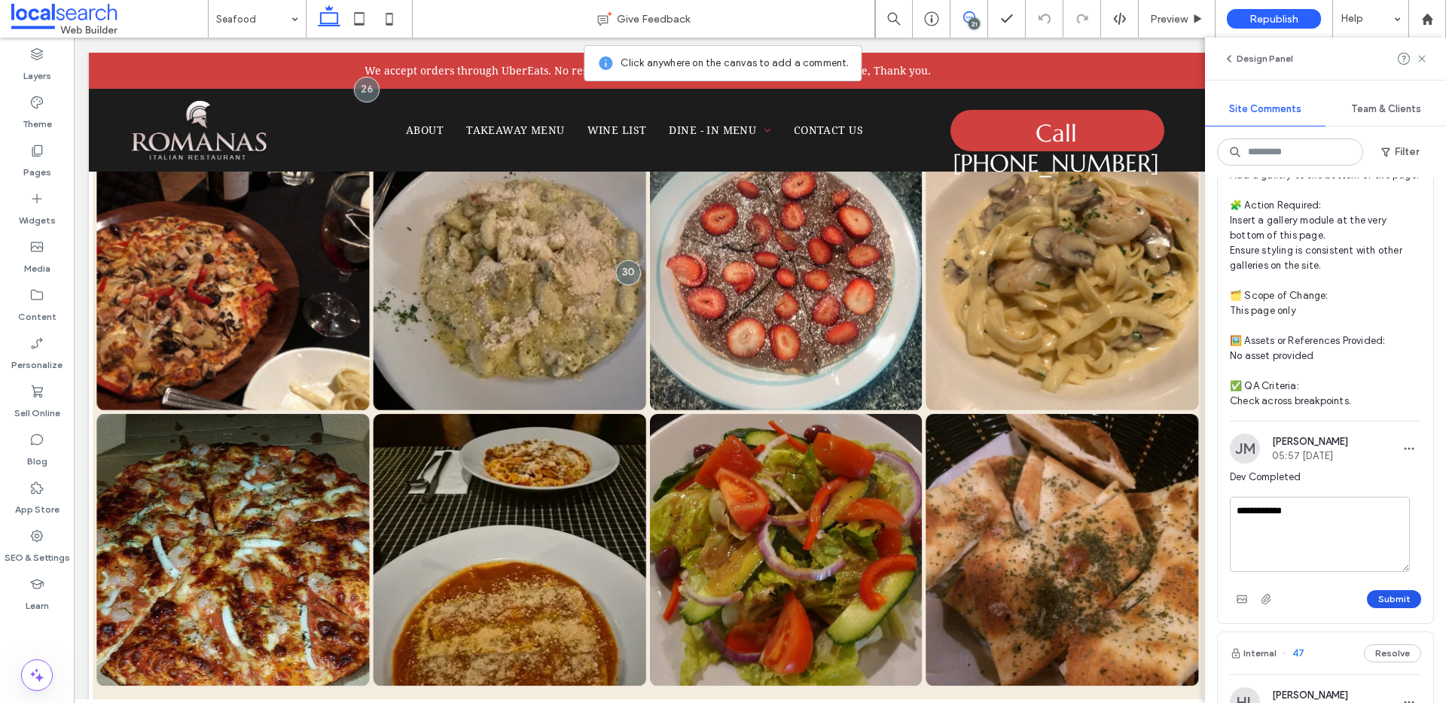
type textarea "**********"
click at [1370, 608] on button "Submit" at bounding box center [1394, 599] width 54 height 18
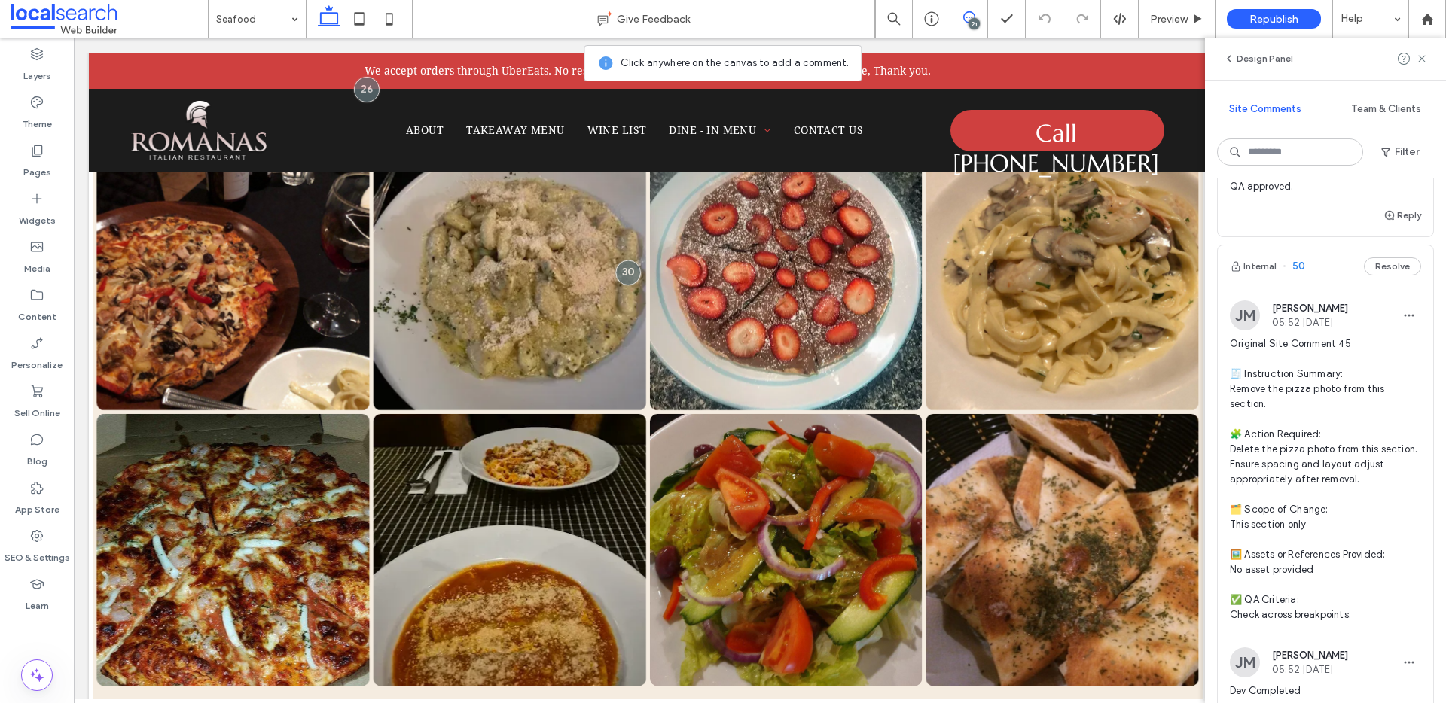
scroll to position [561, 0]
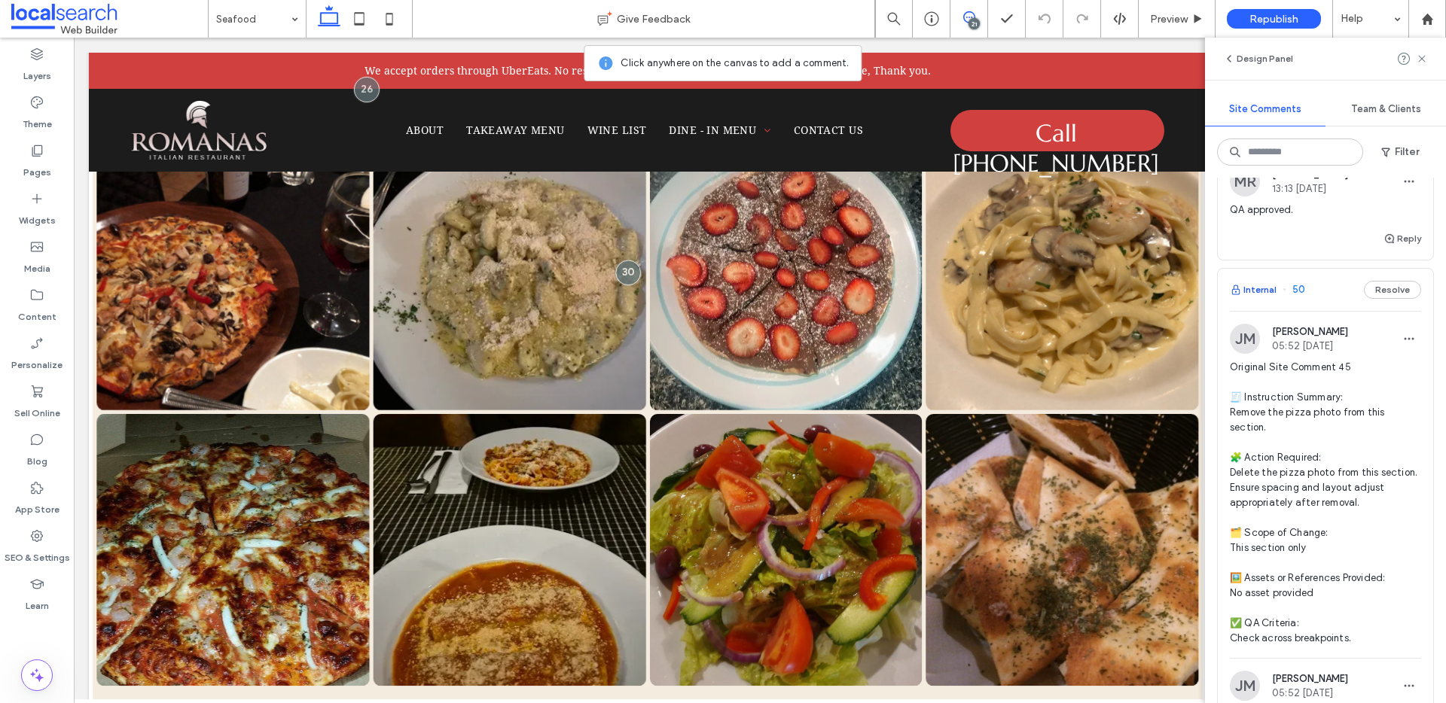
click at [1262, 299] on button "Internal" at bounding box center [1252, 290] width 47 height 18
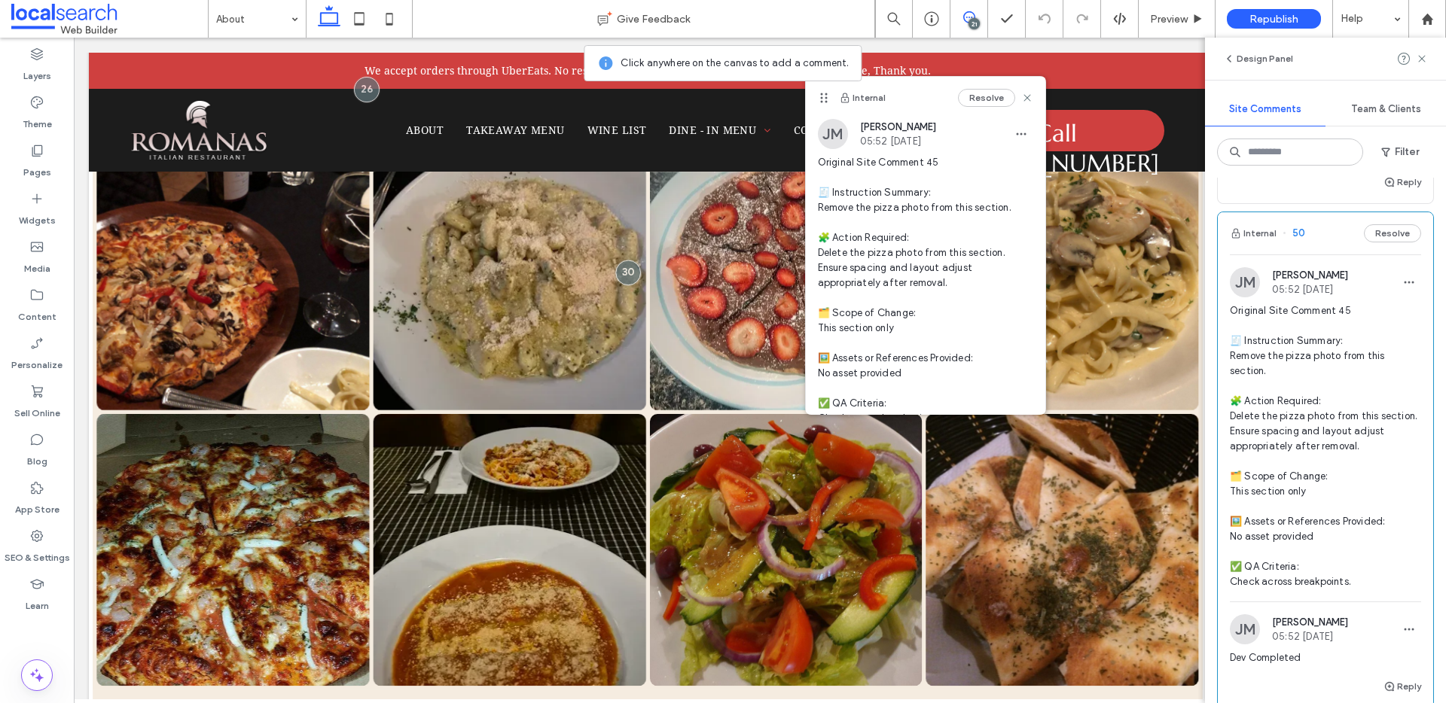
scroll to position [618, 0]
click at [1257, 242] on button "Internal" at bounding box center [1252, 233] width 47 height 18
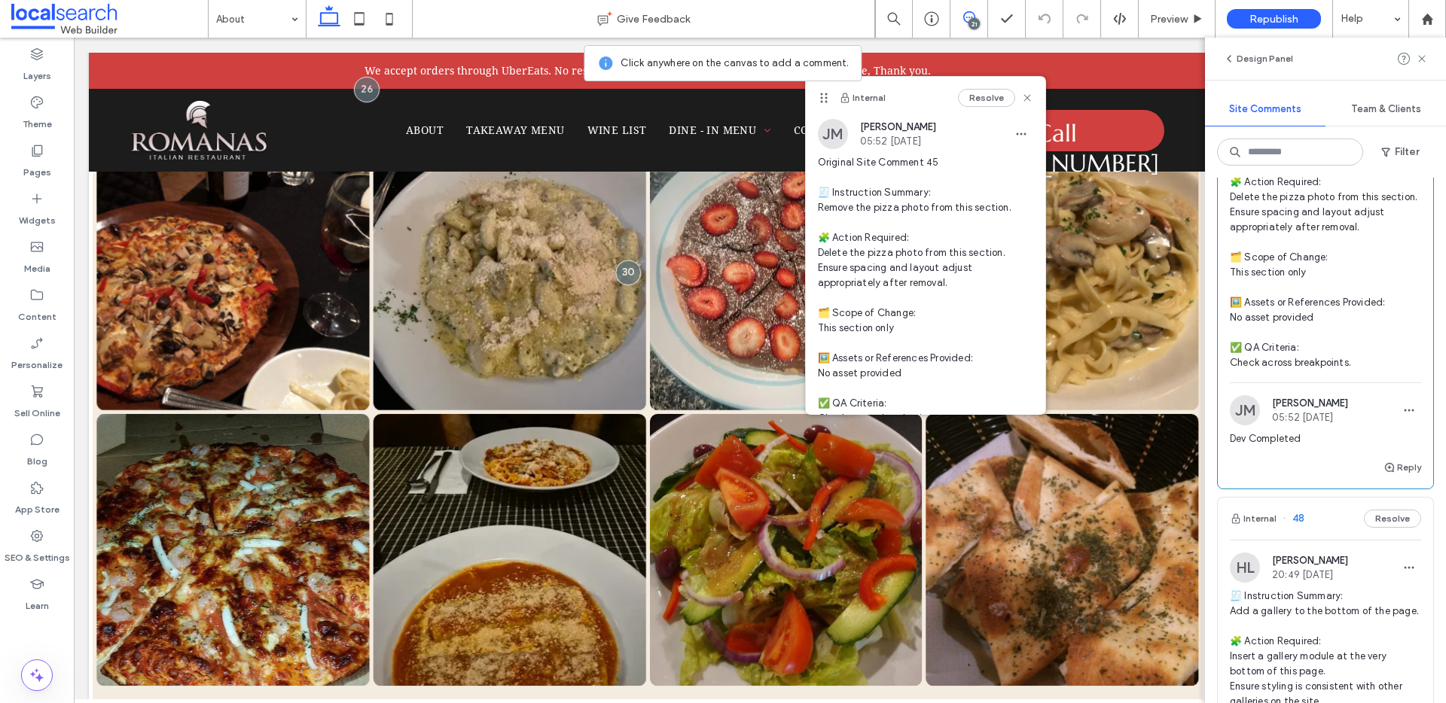
scroll to position [627, 0]
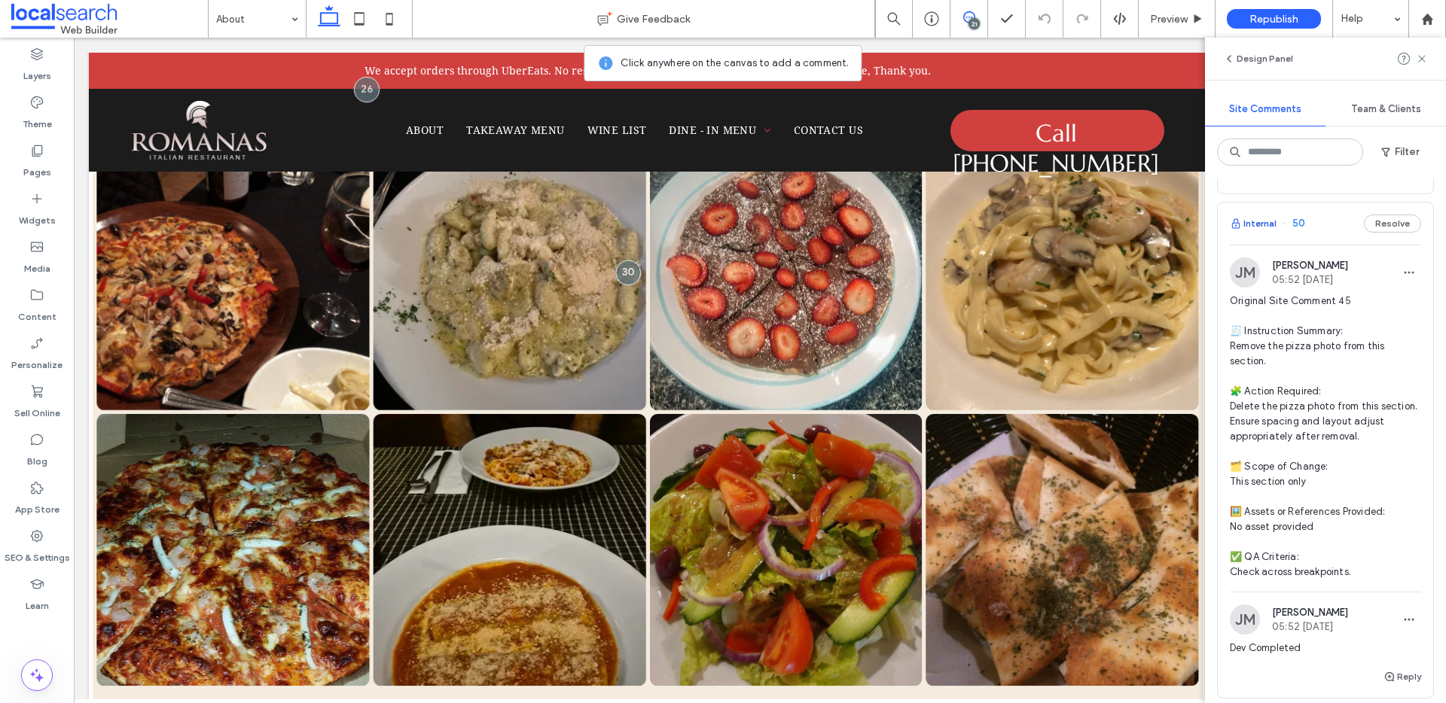
click at [1263, 233] on button "Internal" at bounding box center [1252, 224] width 47 height 18
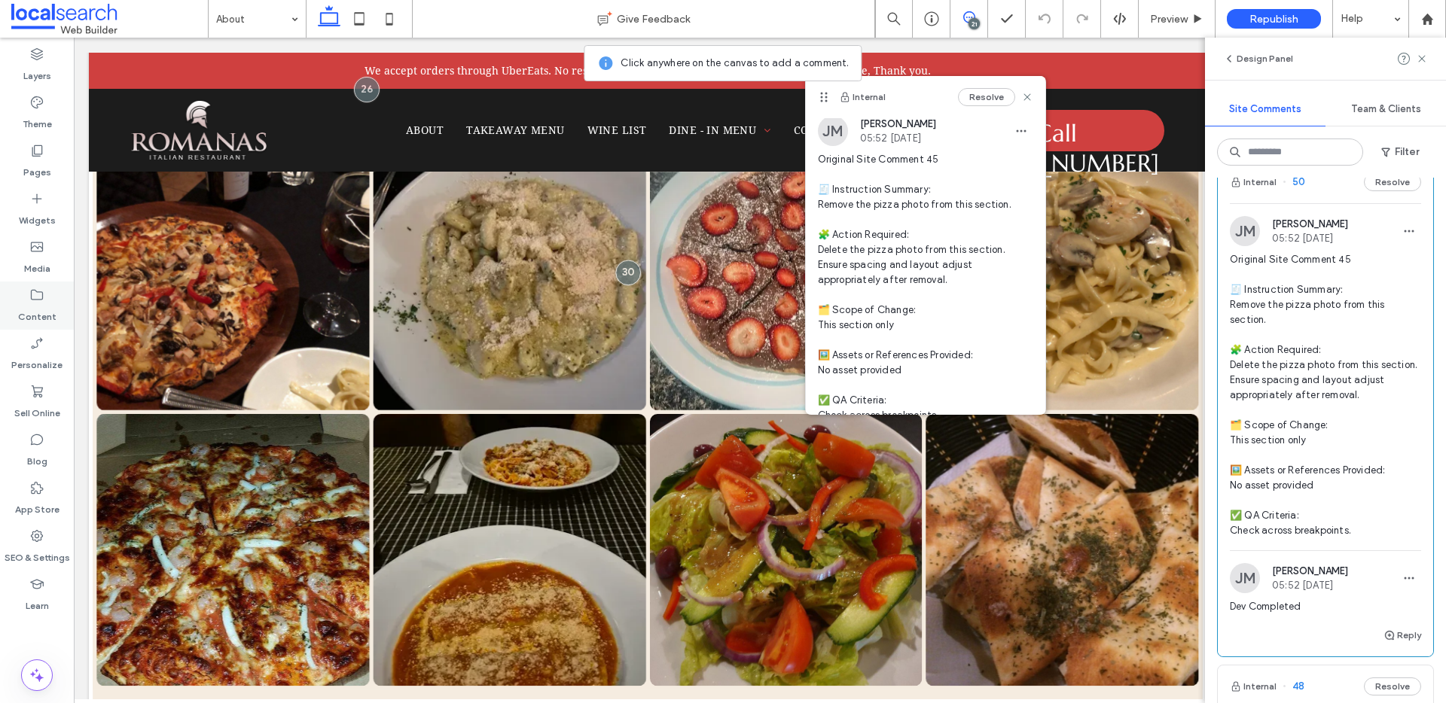
scroll to position [672, 0]
click at [1257, 188] on button "Internal" at bounding box center [1252, 179] width 47 height 18
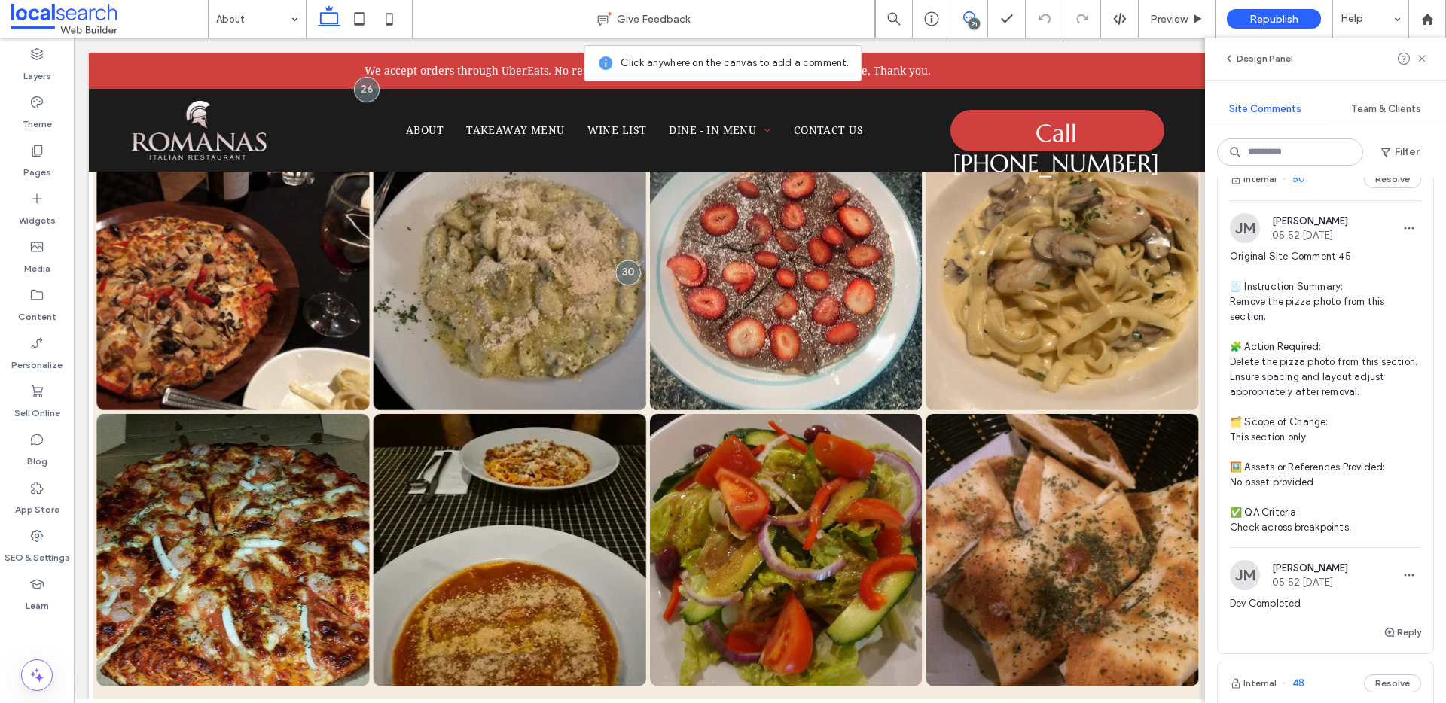
scroll to position [620, 0]
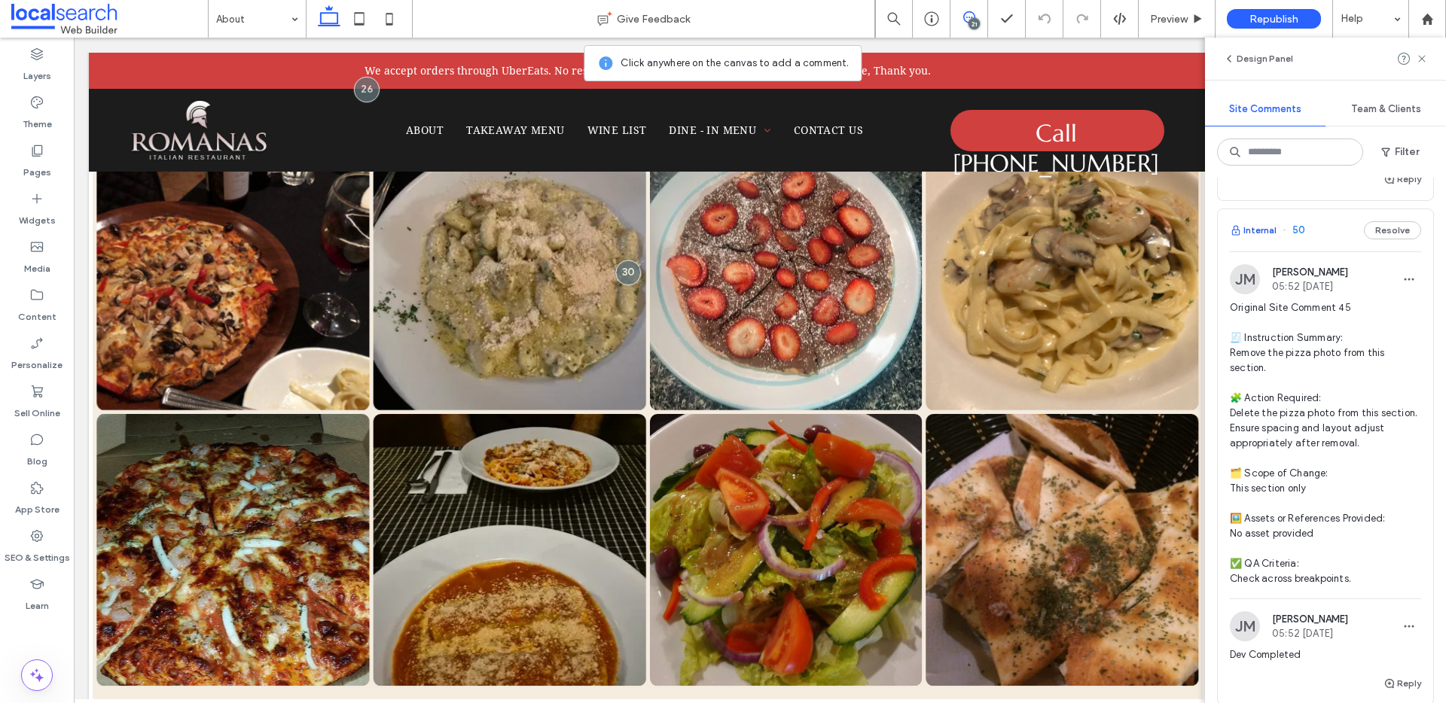
click at [1257, 239] on button "Internal" at bounding box center [1252, 230] width 47 height 18
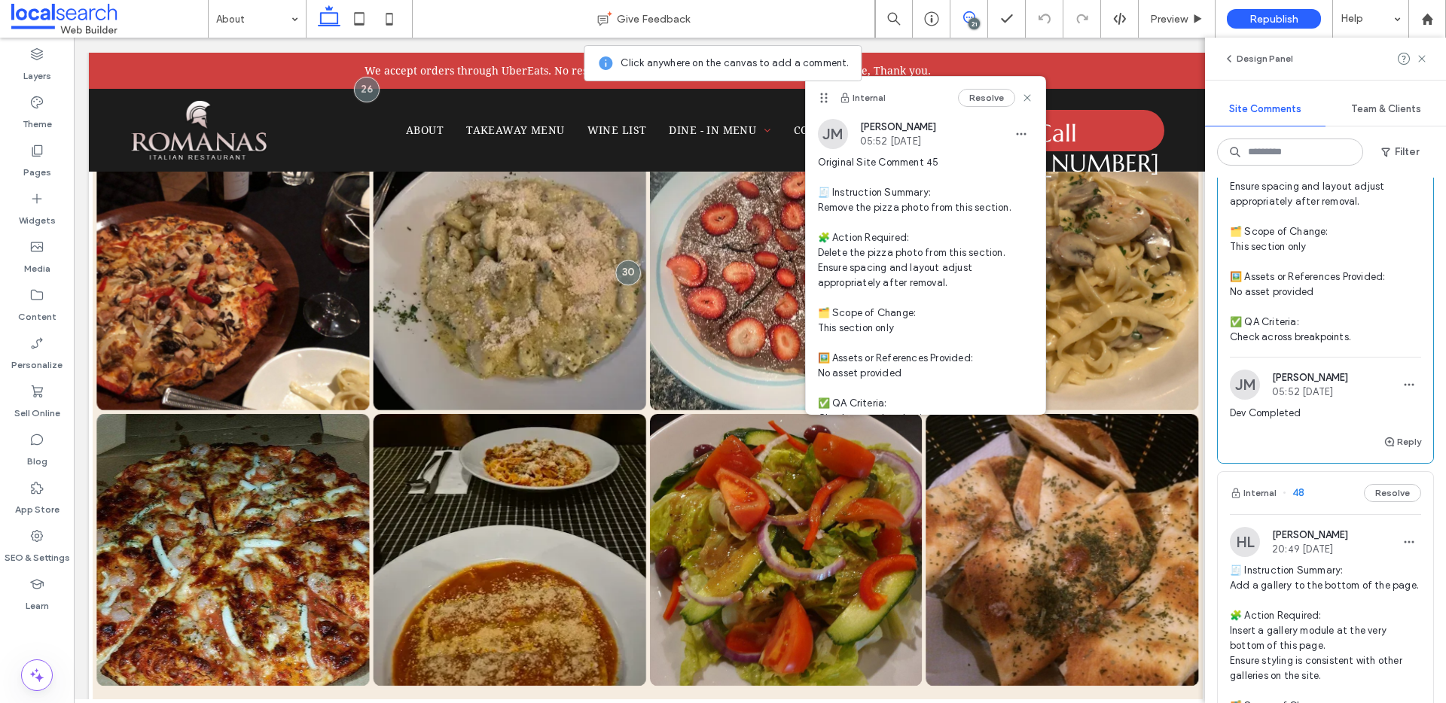
scroll to position [875, 0]
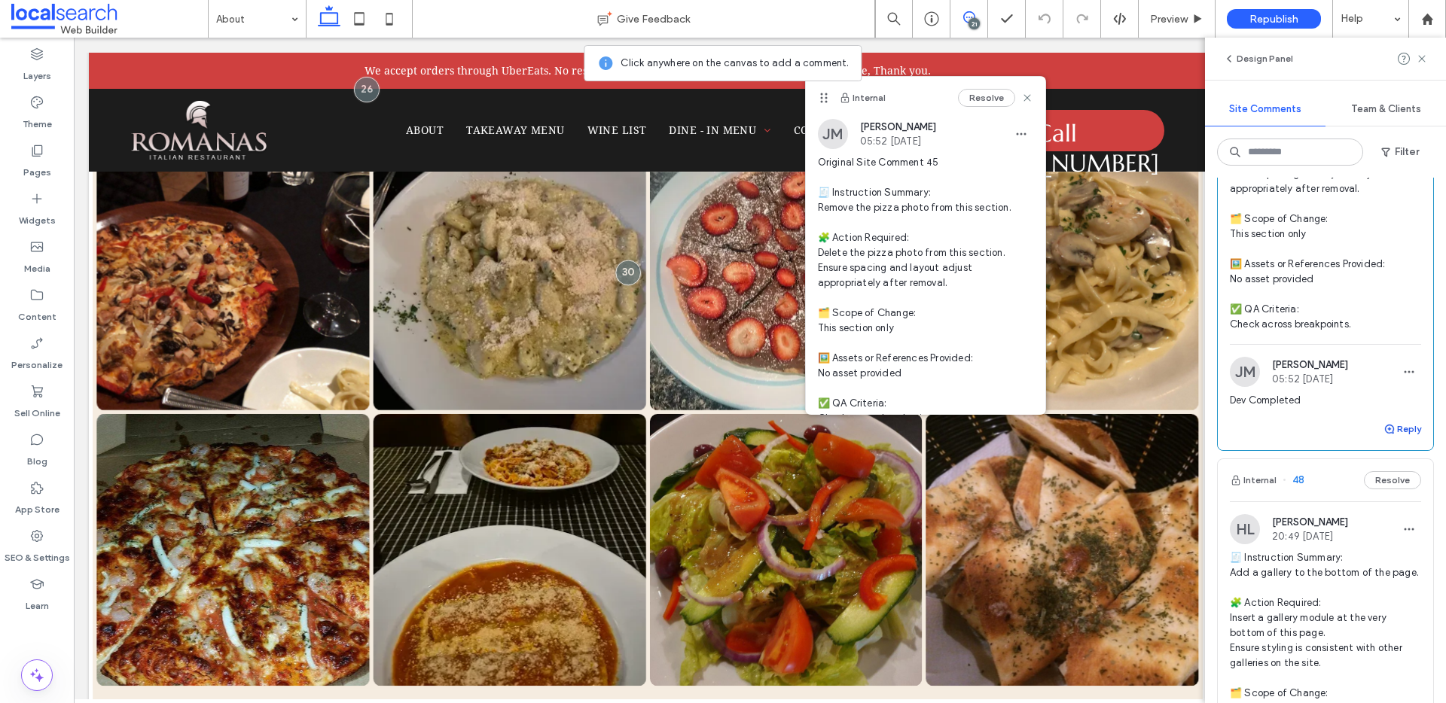
click at [1385, 438] on button "Reply" at bounding box center [1402, 429] width 38 height 18
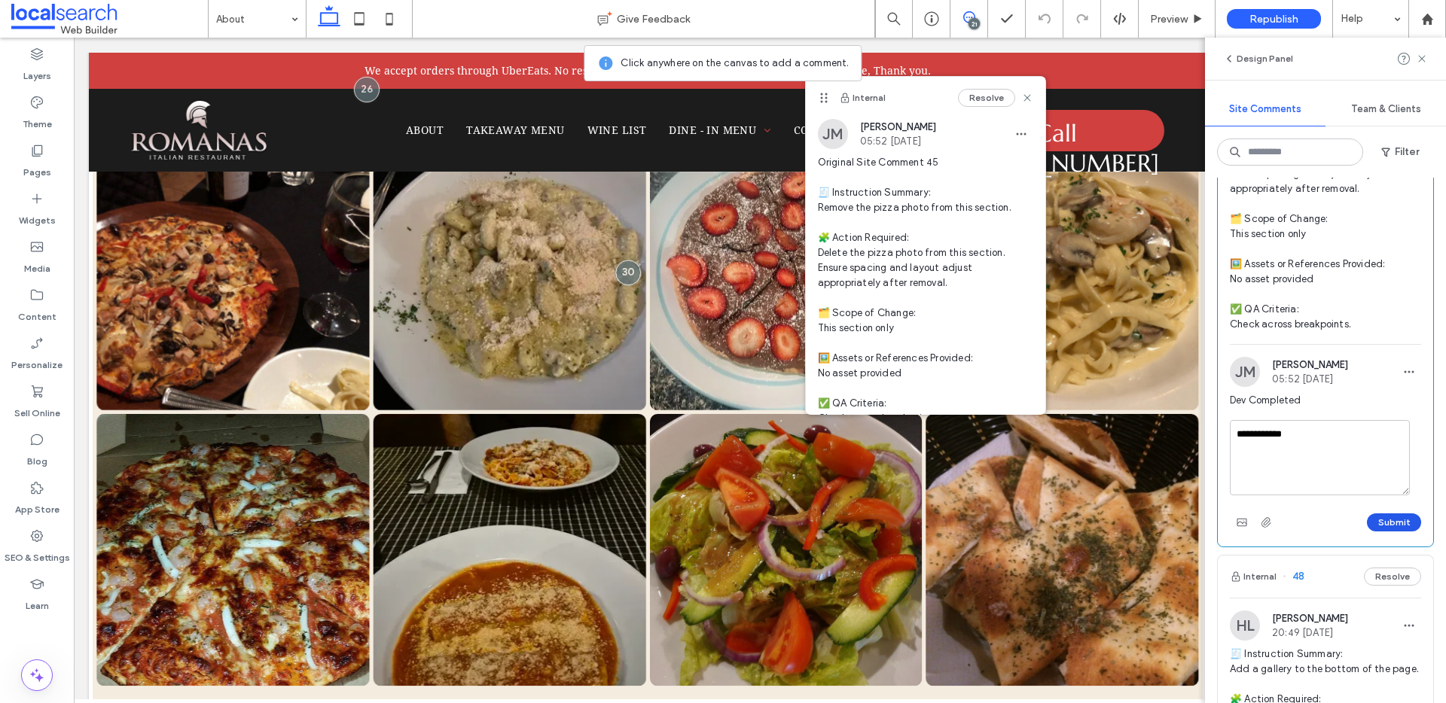
type textarea "**********"
click at [1379, 532] on button "Submit" at bounding box center [1394, 522] width 54 height 18
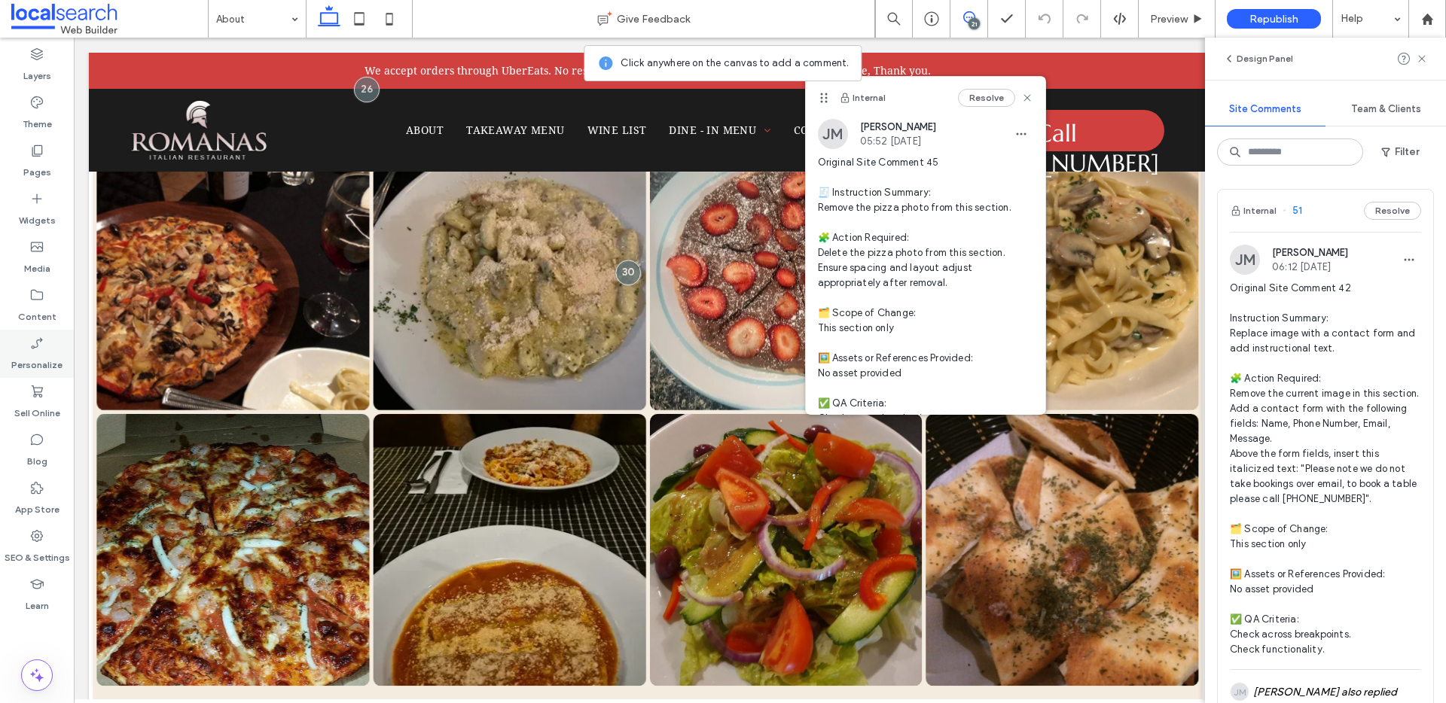
scroll to position [0, 0]
click at [1021, 95] on icon at bounding box center [1027, 98] width 12 height 12
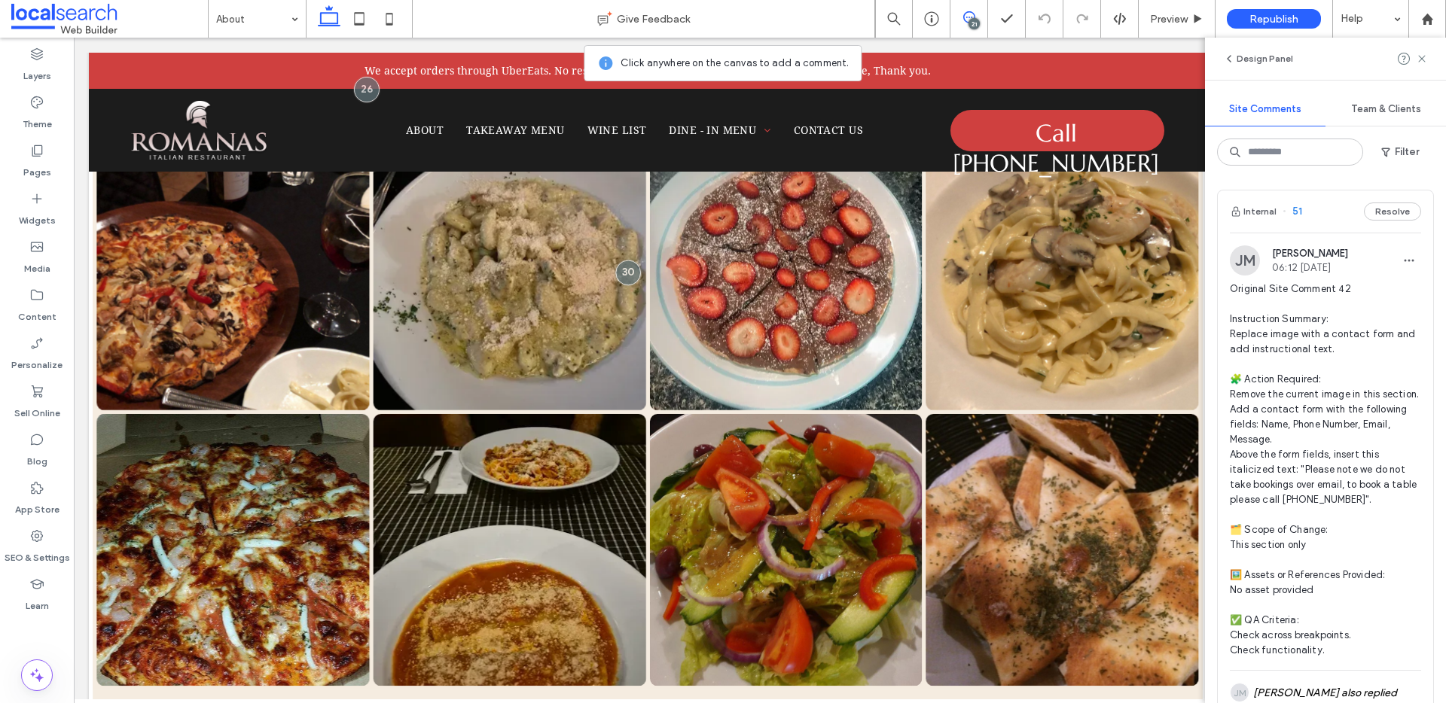
scroll to position [3, 0]
click at [28, 535] on div "SEO & Settings" at bounding box center [37, 547] width 74 height 48
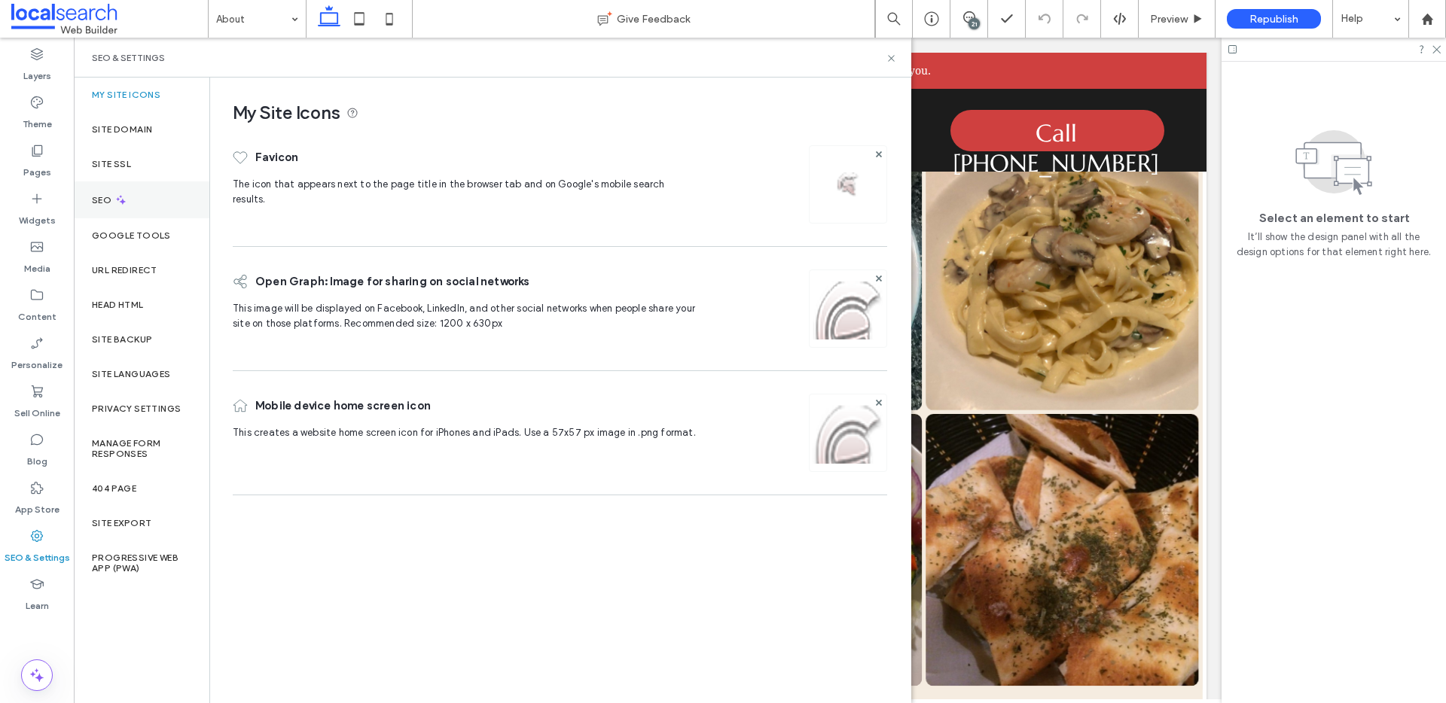
click at [142, 198] on div "SEO" at bounding box center [142, 199] width 136 height 37
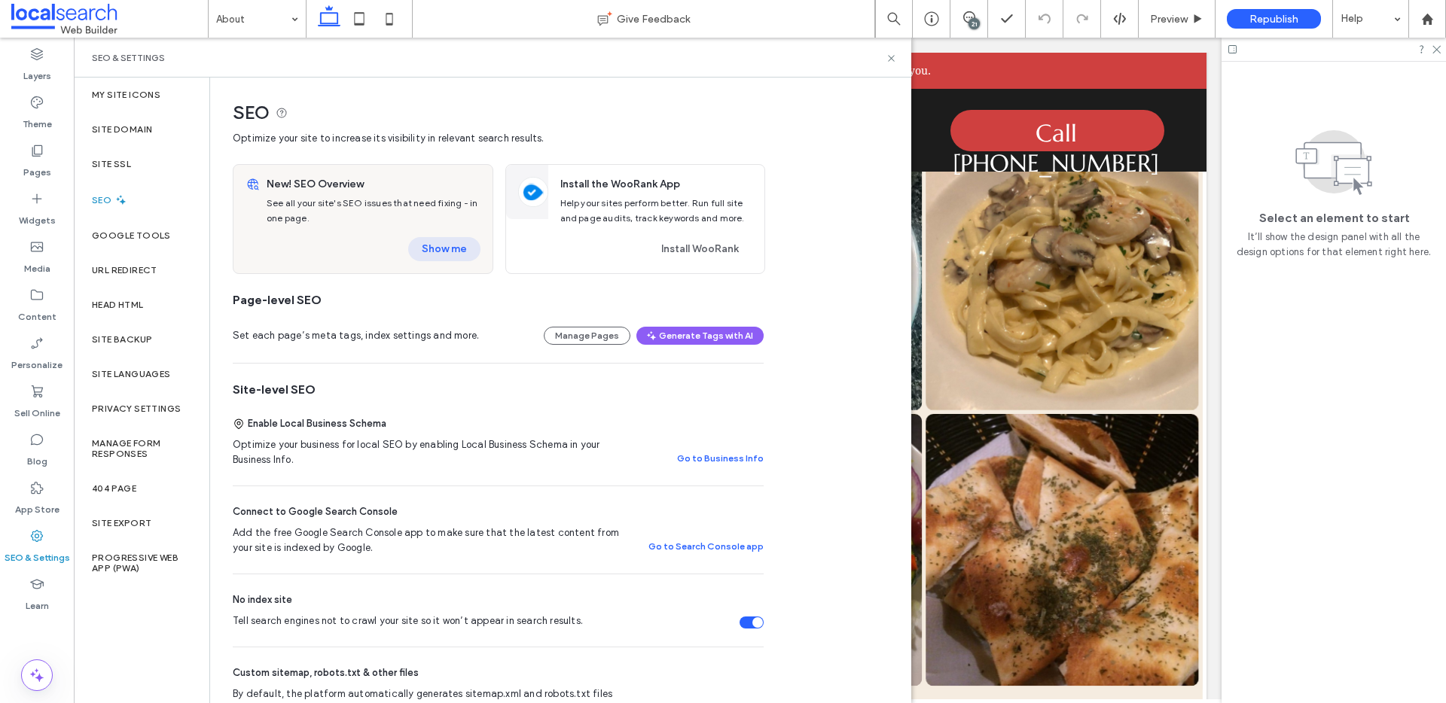
click at [459, 246] on button "Show me" at bounding box center [444, 249] width 72 height 24
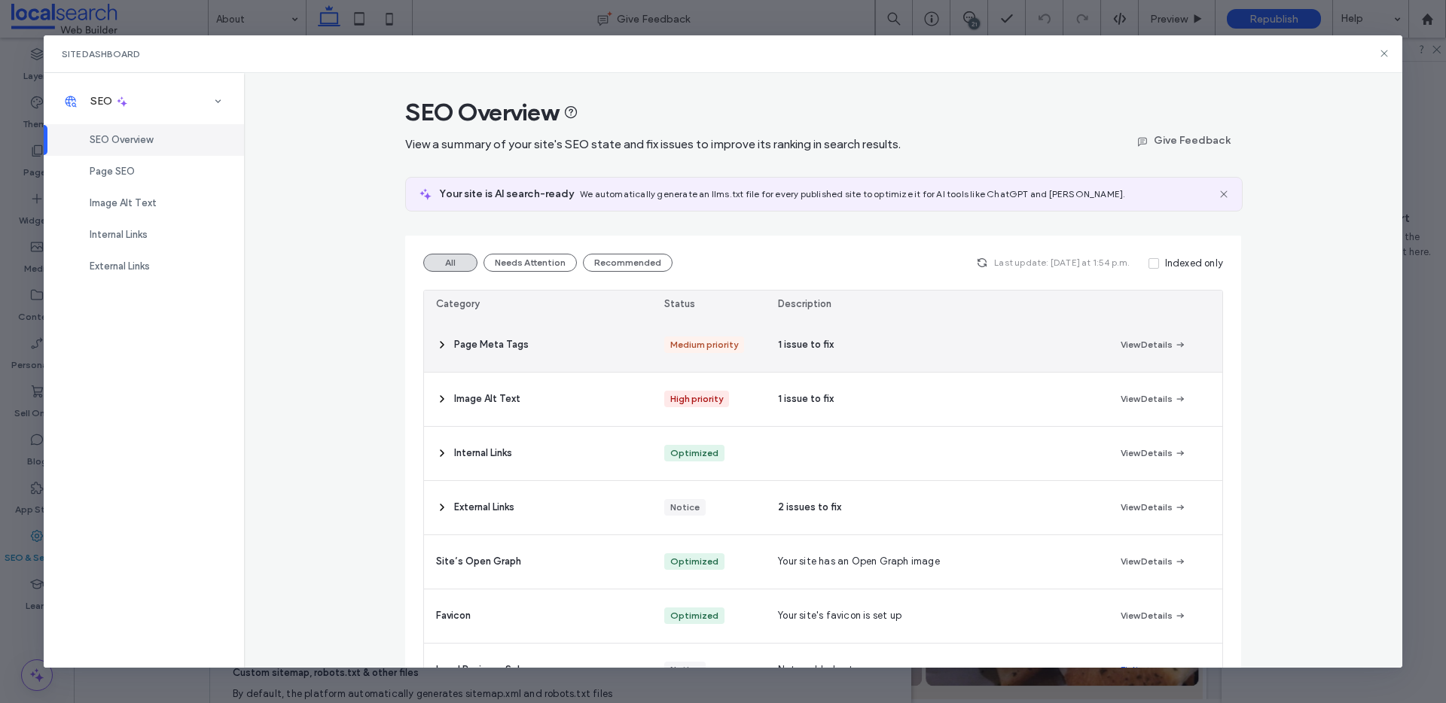
click at [442, 346] on icon at bounding box center [442, 345] width 12 height 12
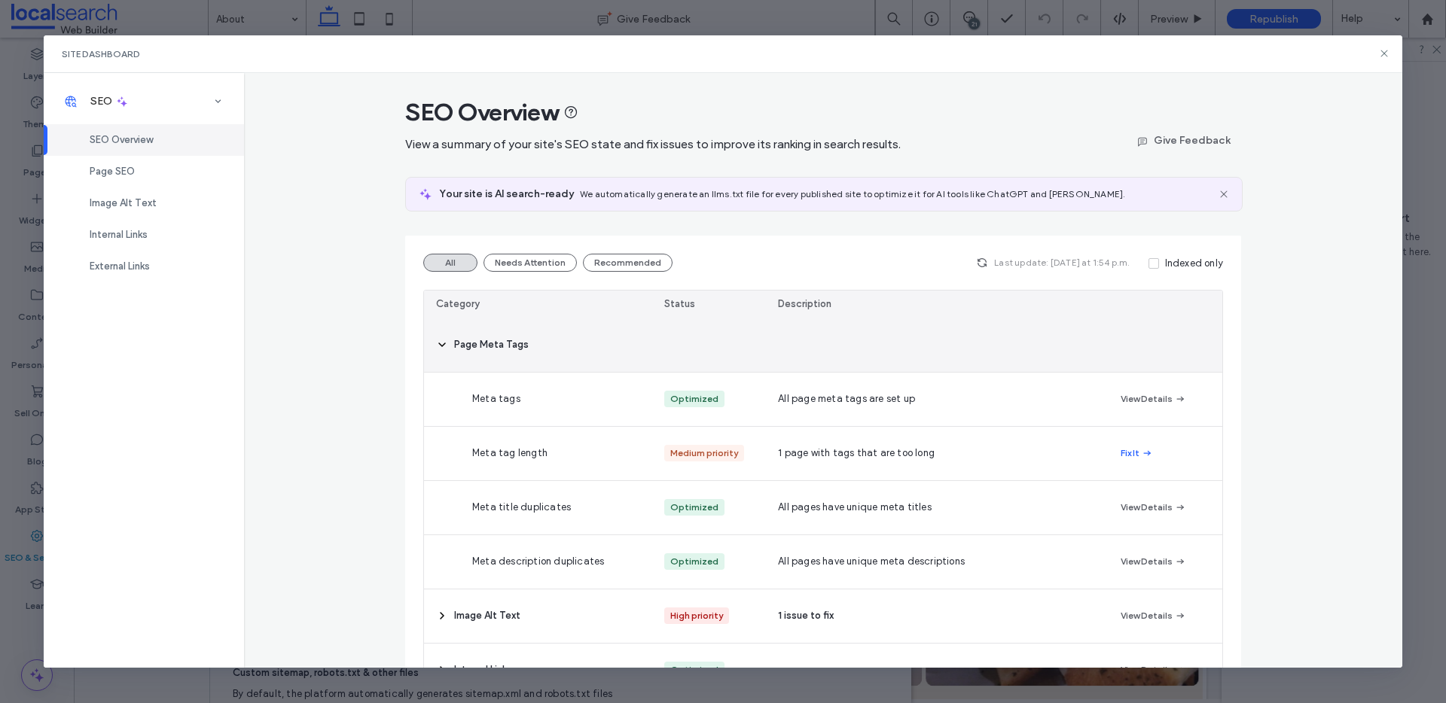
click at [441, 346] on icon at bounding box center [442, 345] width 12 height 12
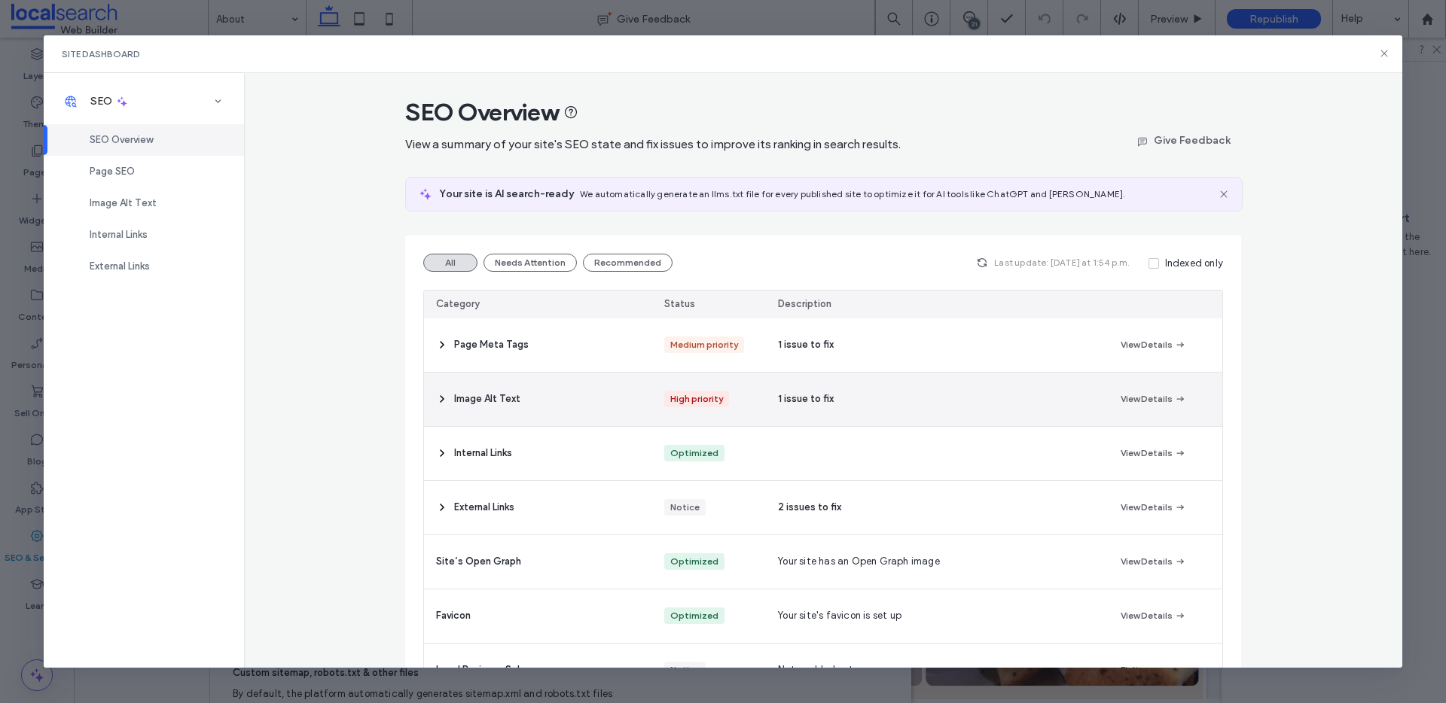
click at [438, 400] on icon at bounding box center [442, 399] width 12 height 12
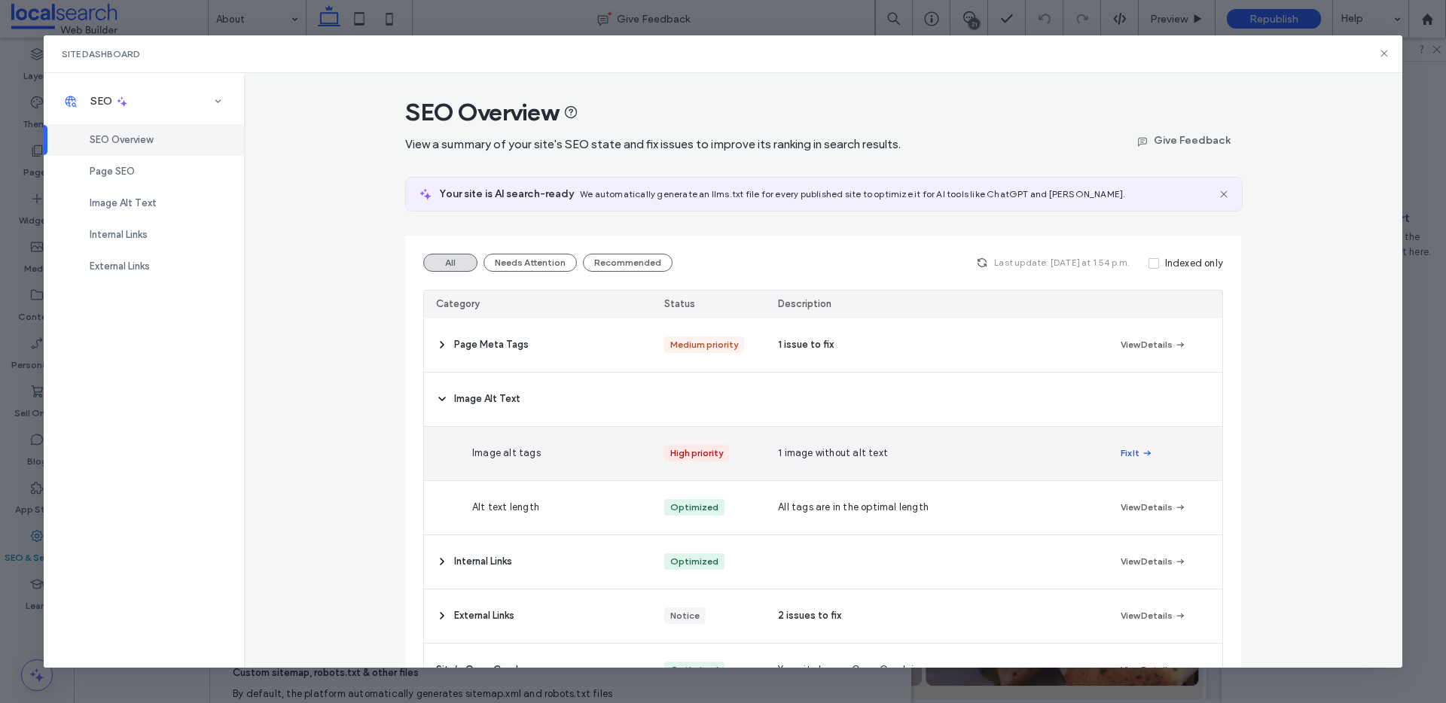
click at [1130, 456] on button "Fix It" at bounding box center [1136, 453] width 32 height 18
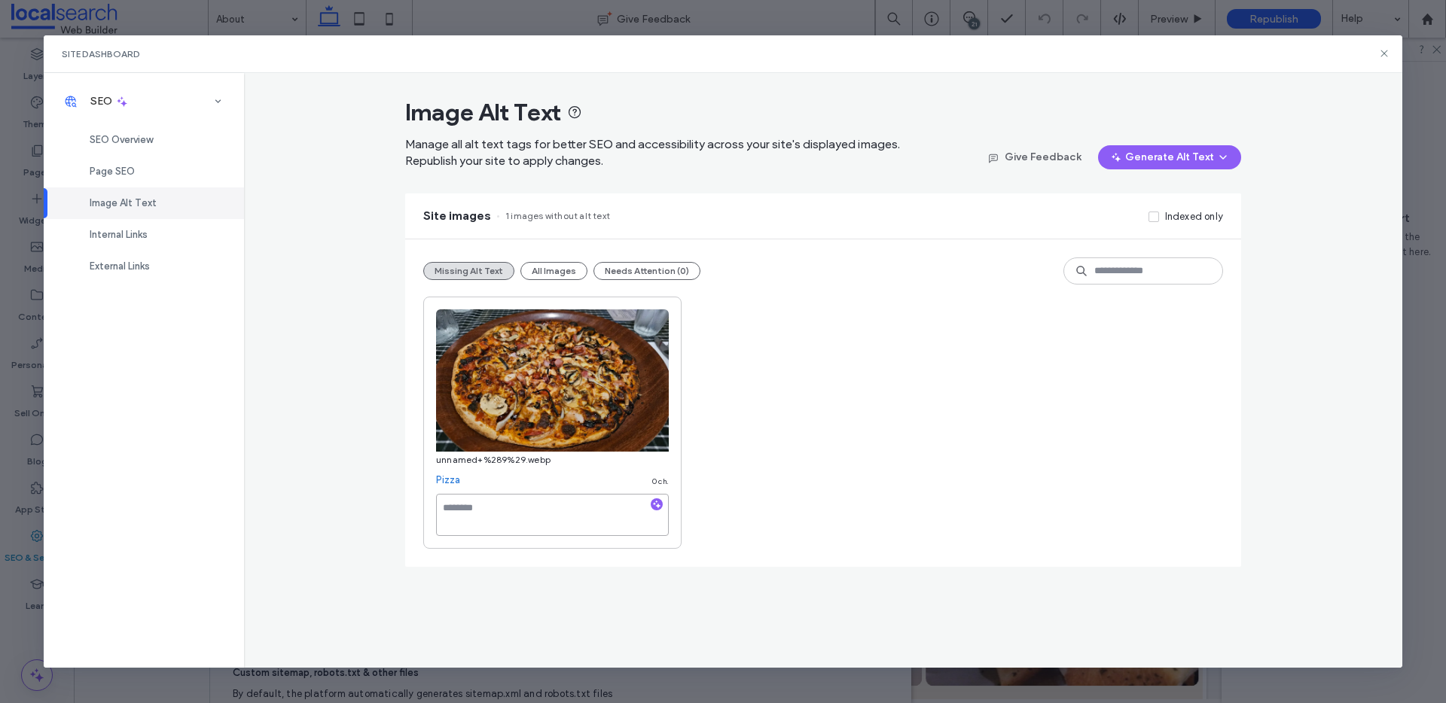
click at [564, 510] on textarea at bounding box center [552, 515] width 233 height 42
click at [524, 508] on textarea at bounding box center [552, 515] width 233 height 42
click at [657, 501] on use "button" at bounding box center [657, 504] width 8 height 8
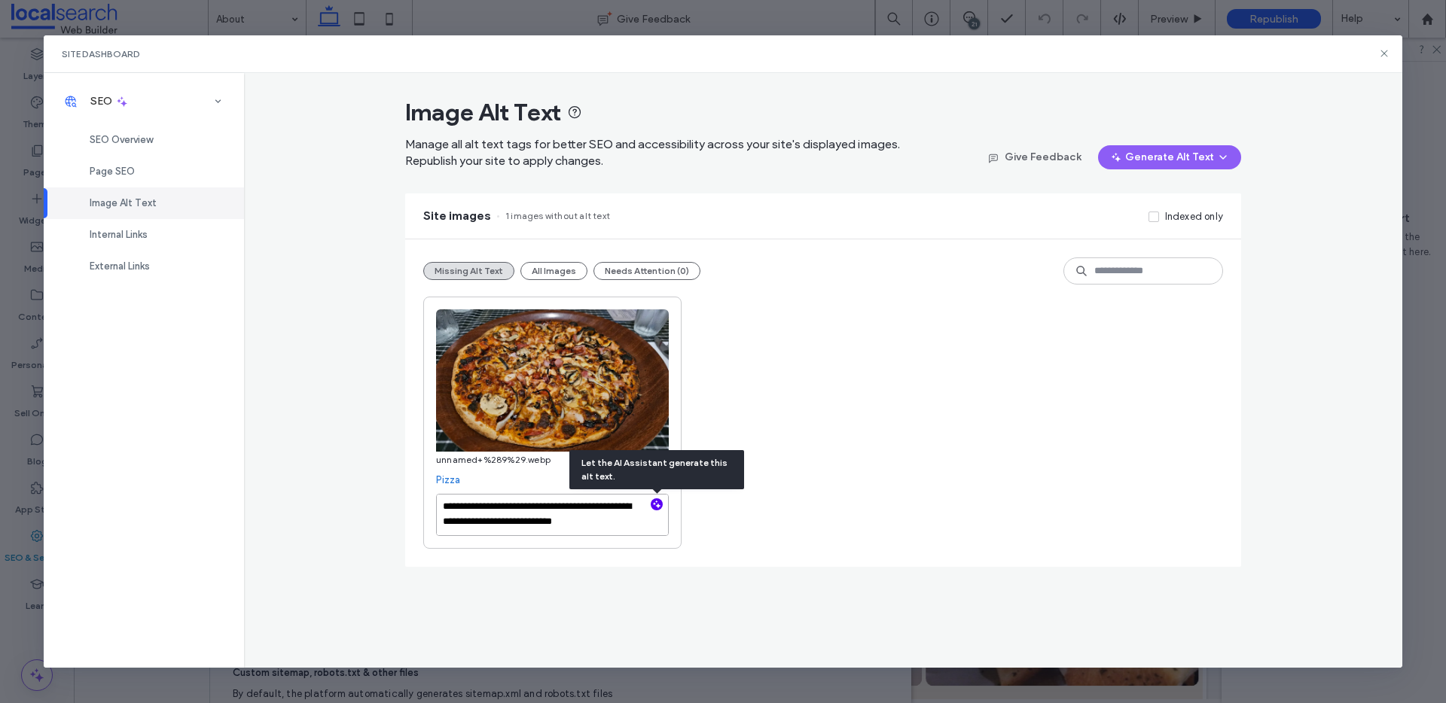
scroll to position [2, 0]
paste textarea "**********"
type textarea "**********"
click at [894, 332] on div "**********" at bounding box center [823, 423] width 800 height 252
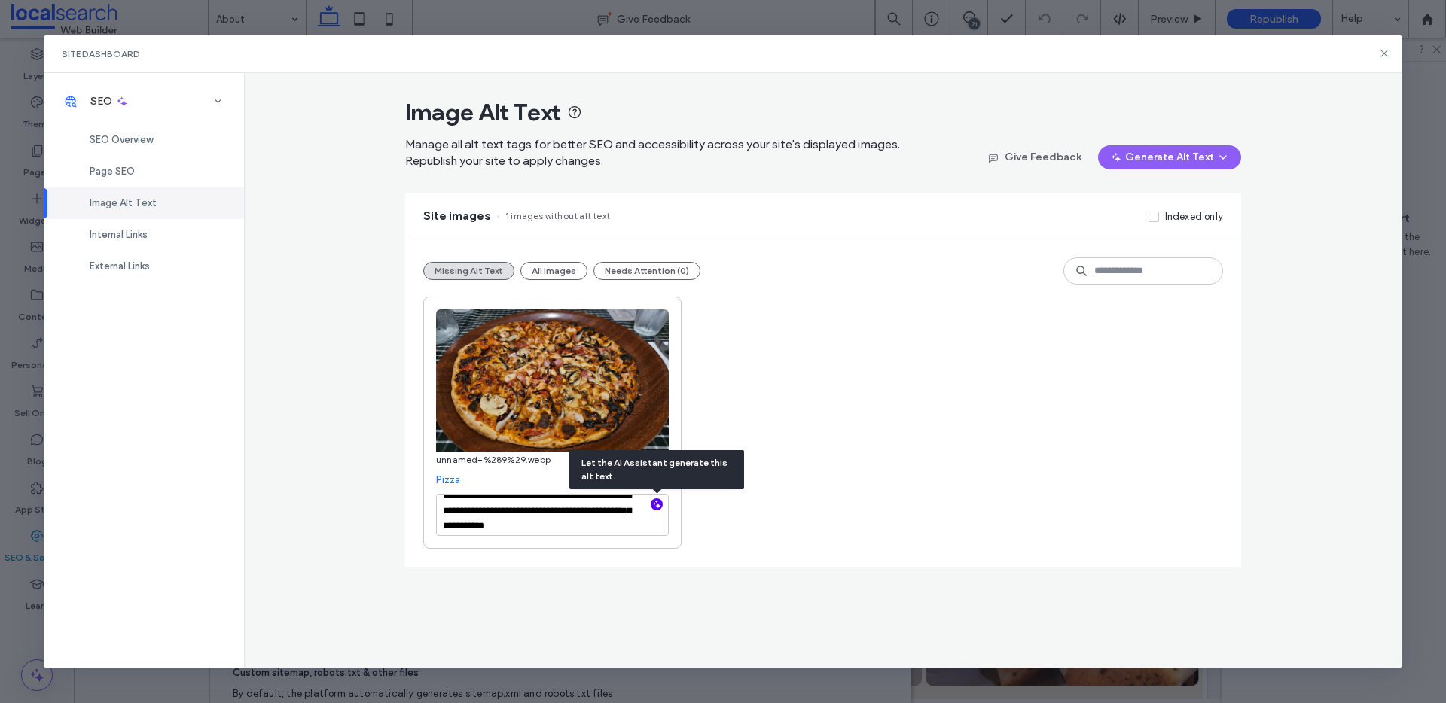
click at [807, 459] on div "**********" at bounding box center [823, 423] width 800 height 252
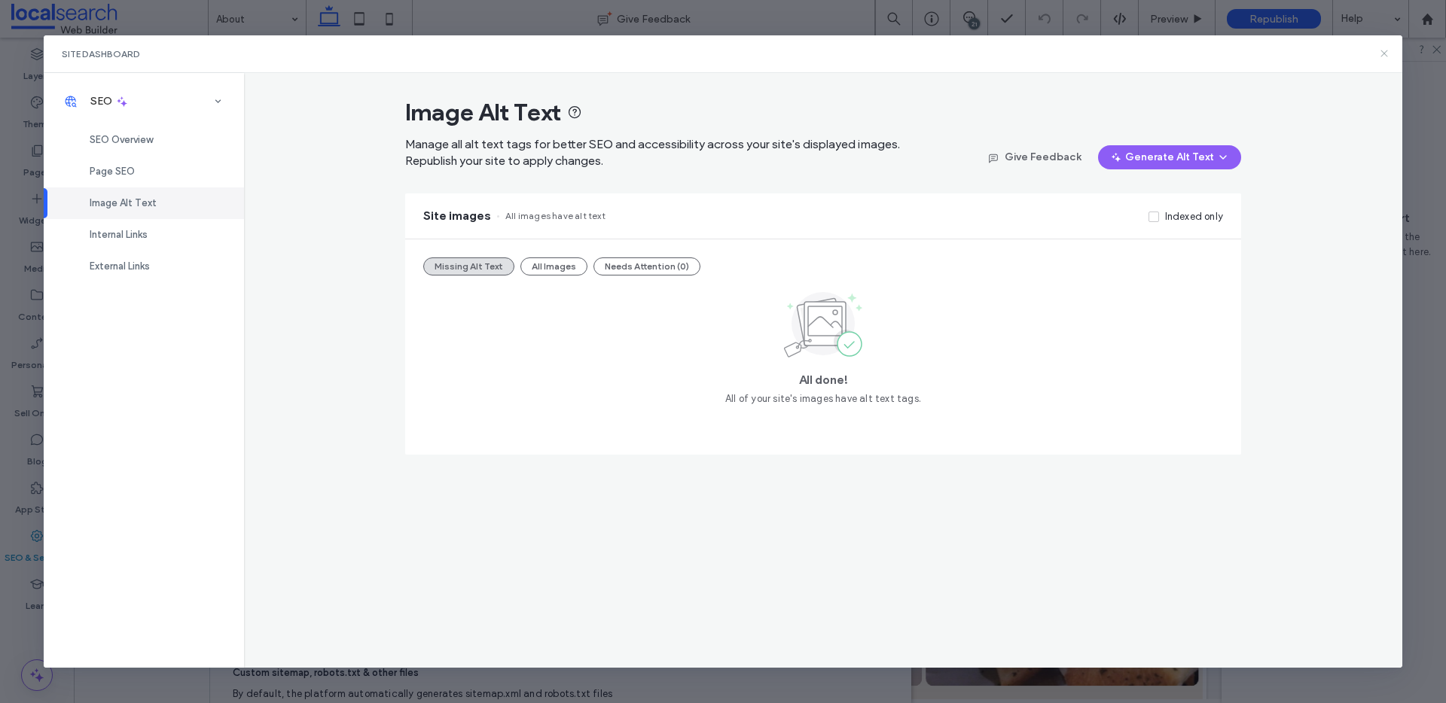
click at [1386, 54] on icon at bounding box center [1384, 53] width 12 height 12
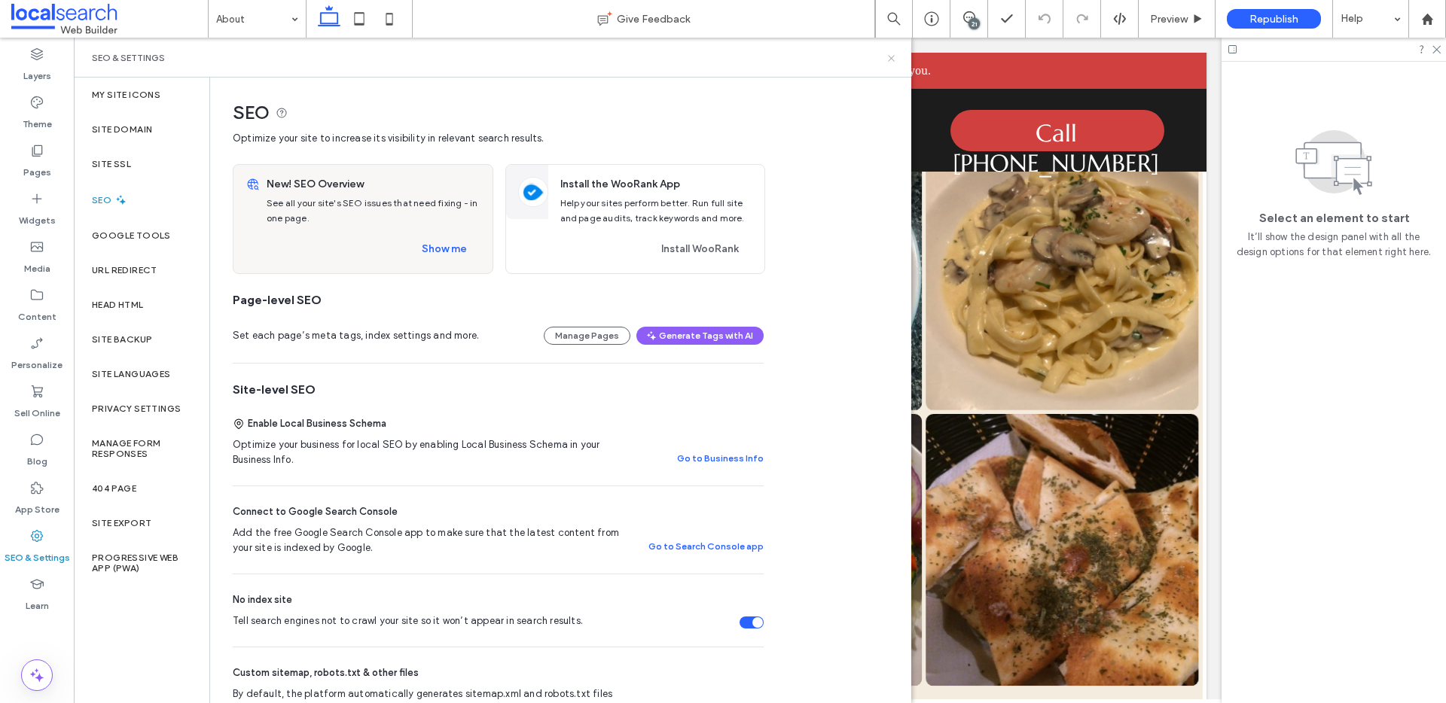
click at [887, 56] on icon at bounding box center [890, 58] width 11 height 11
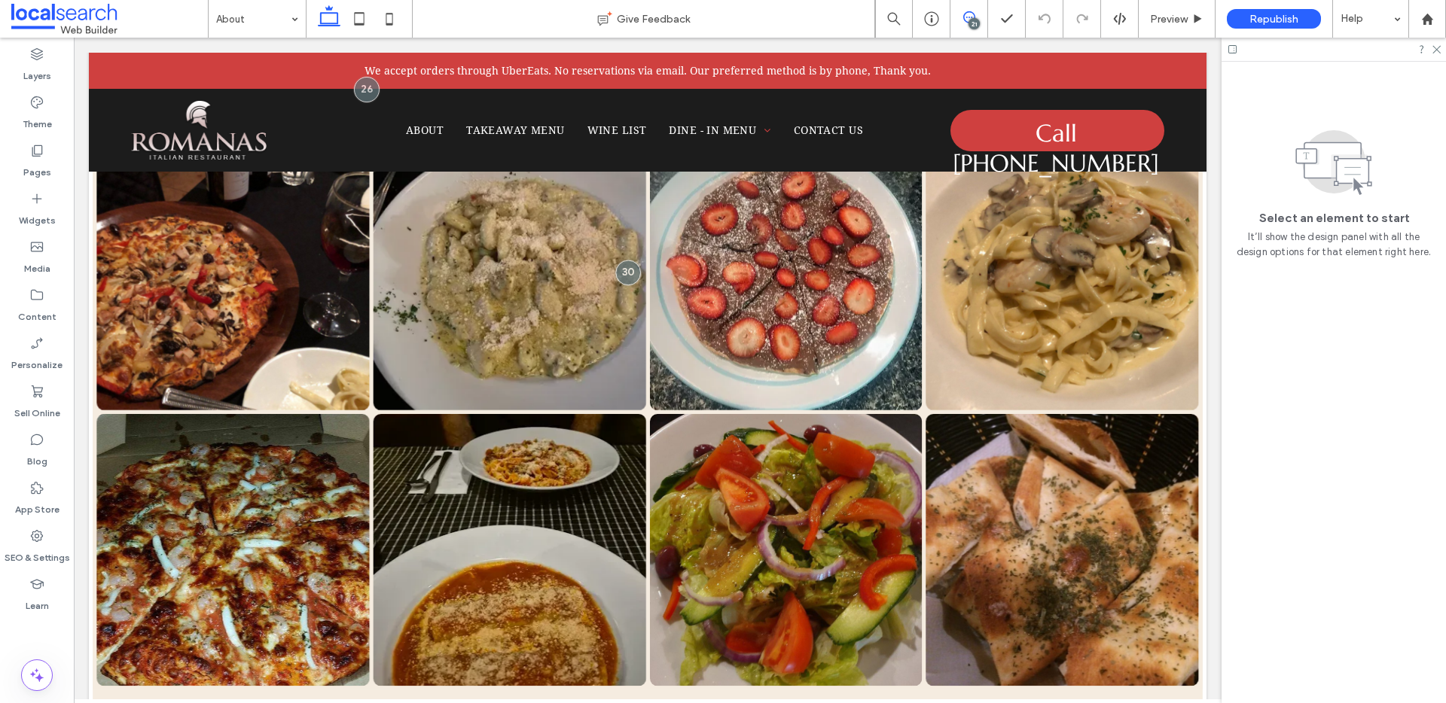
click at [967, 17] on icon at bounding box center [969, 17] width 12 height 12
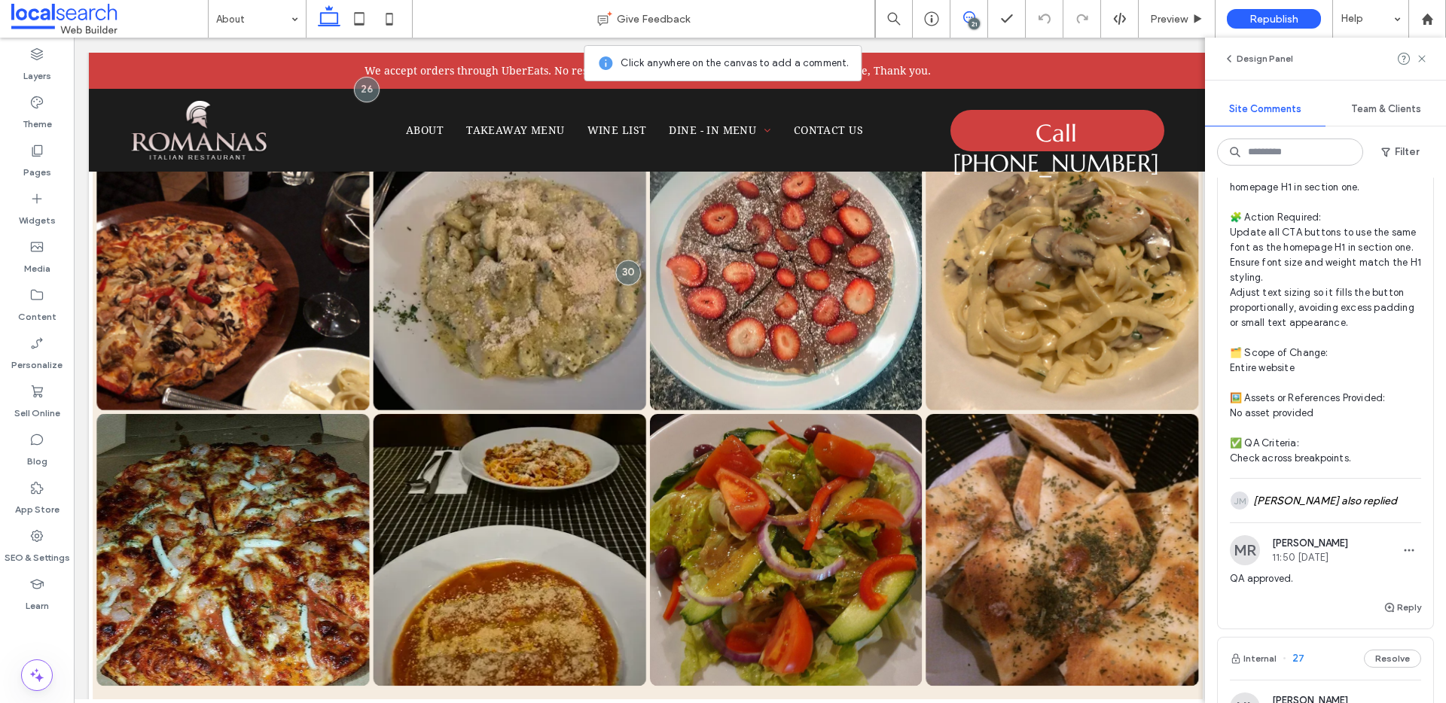
scroll to position [11650, 0]
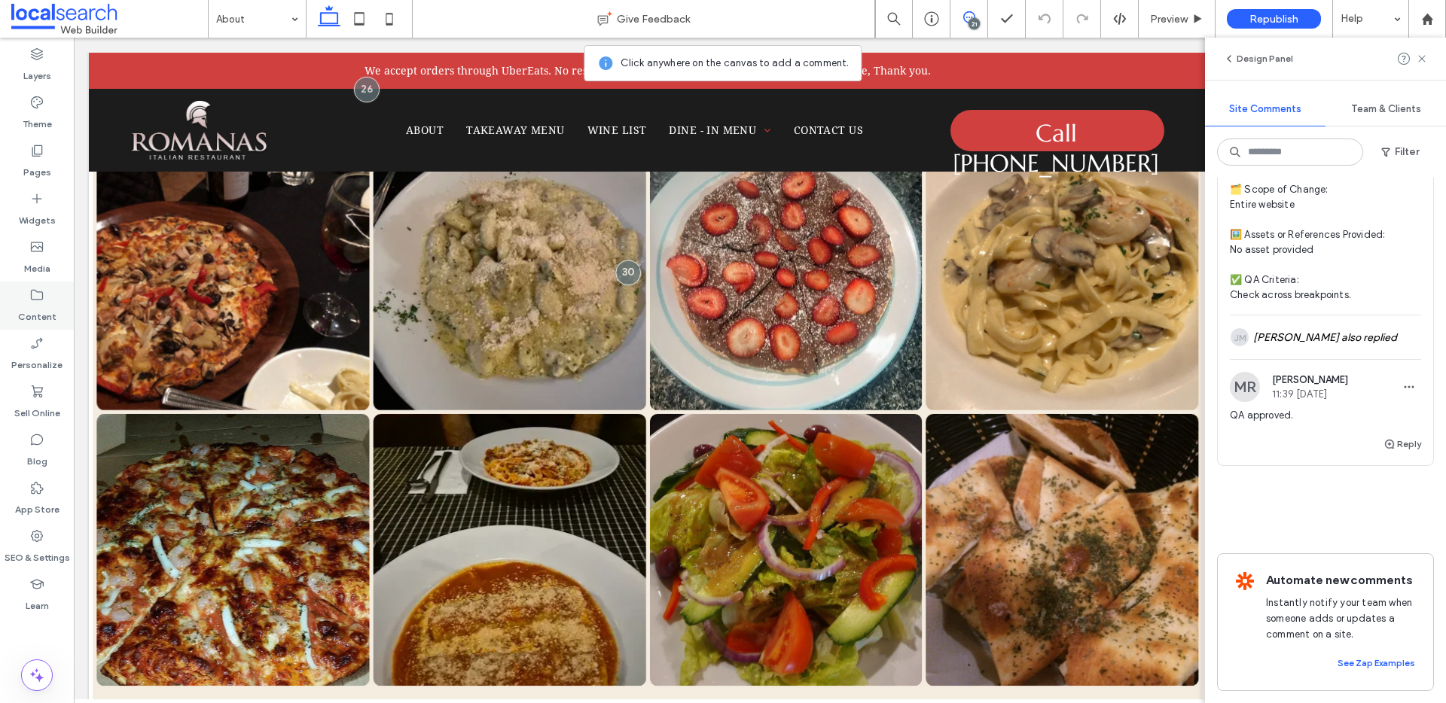
click at [29, 315] on label "Content" at bounding box center [37, 313] width 38 height 21
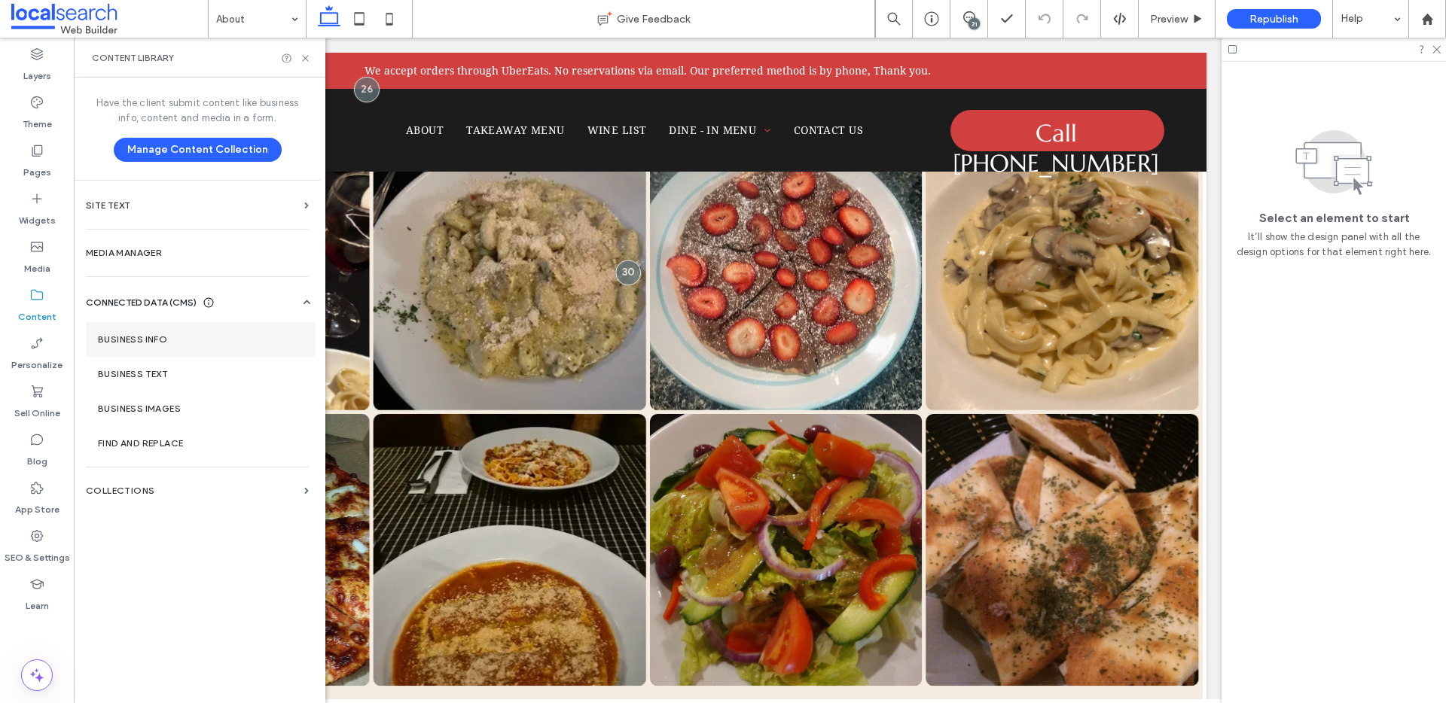
scroll to position [0, 0]
click at [126, 333] on section "Business Info" at bounding box center [200, 339] width 229 height 35
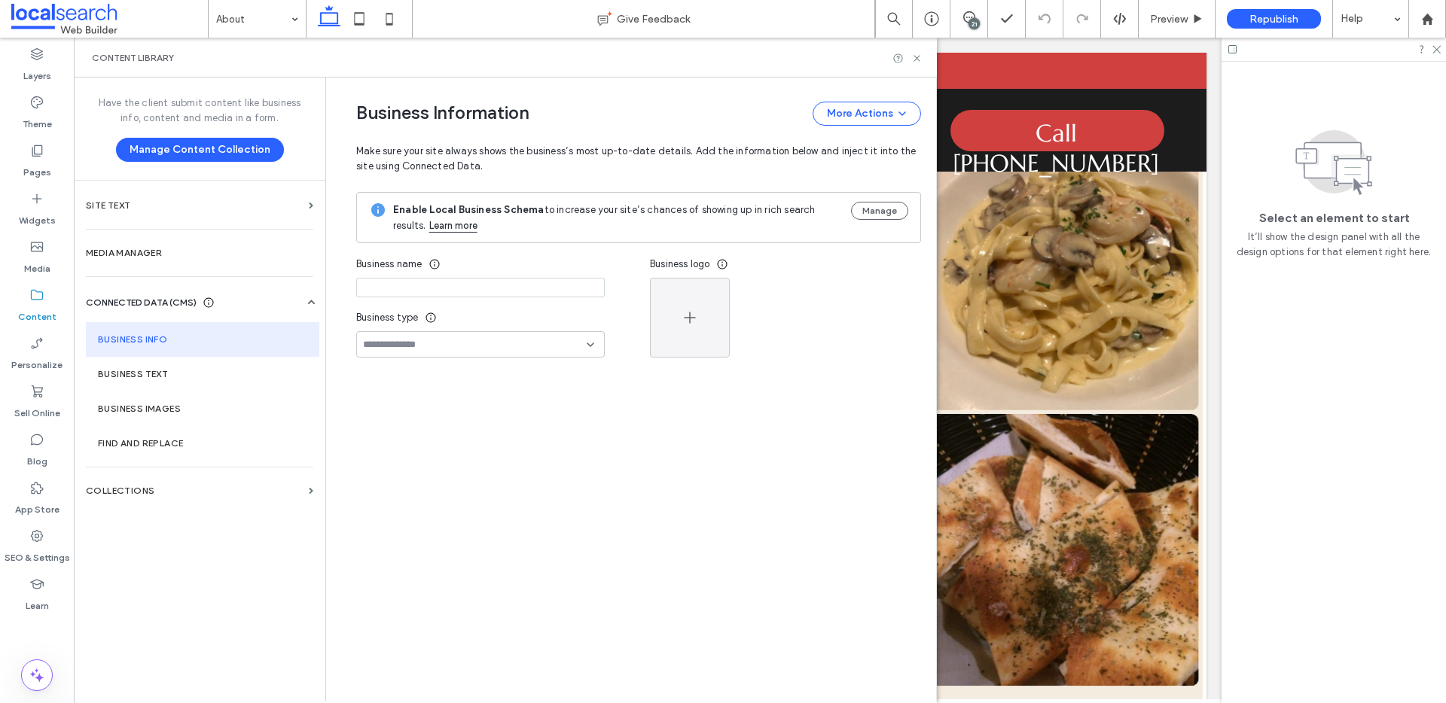
type input "**********"
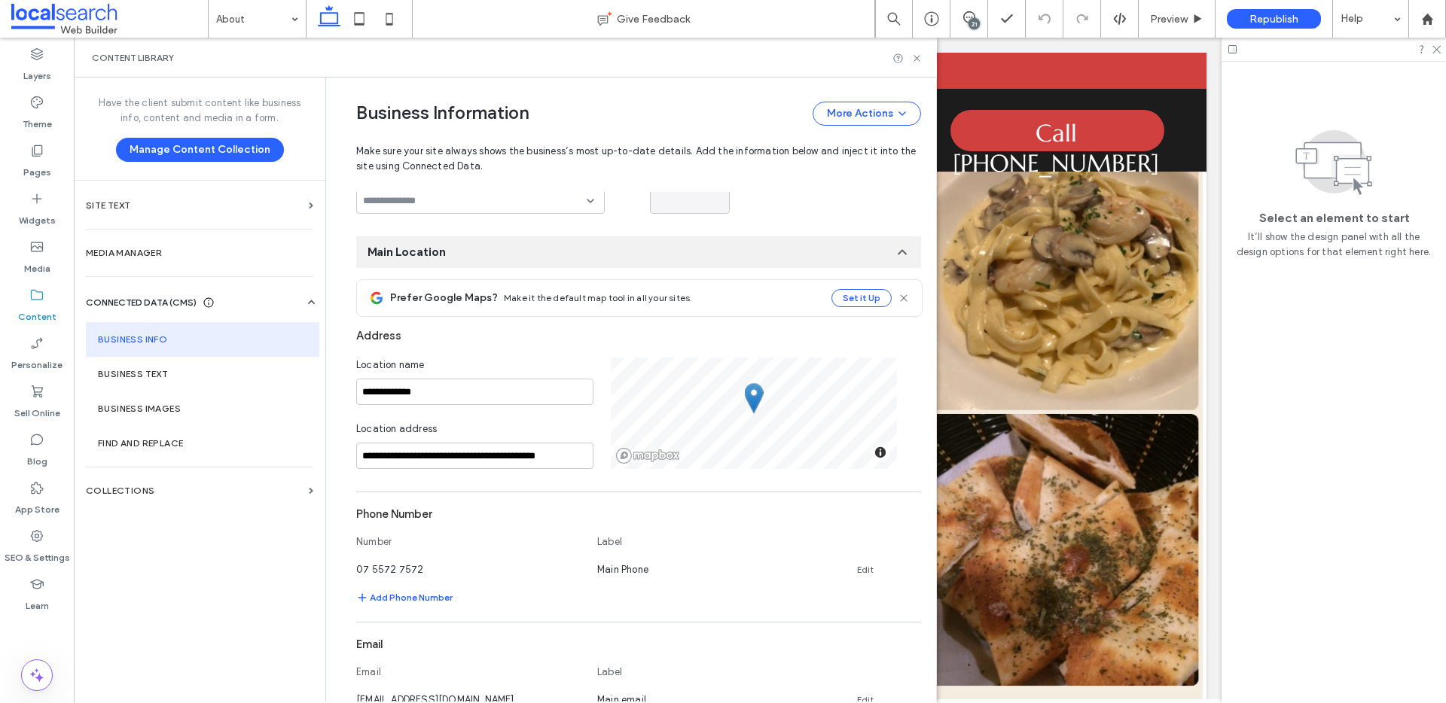
scroll to position [167, 0]
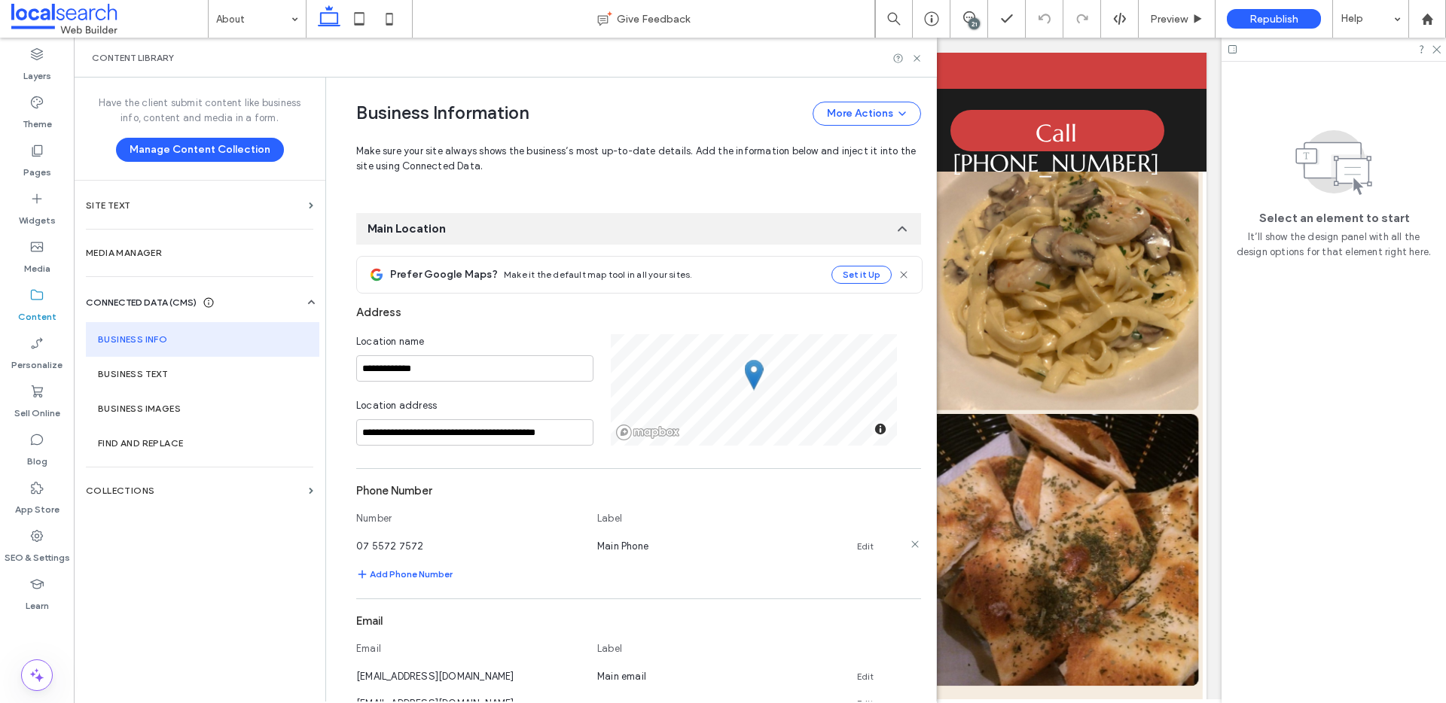
click at [858, 542] on link "Edit" at bounding box center [865, 547] width 17 height 12
click at [357, 547] on input "**********" at bounding box center [469, 545] width 226 height 26
type input "**********"
click at [855, 538] on button "Save" at bounding box center [868, 544] width 68 height 24
click at [918, 59] on icon at bounding box center [916, 58] width 11 height 11
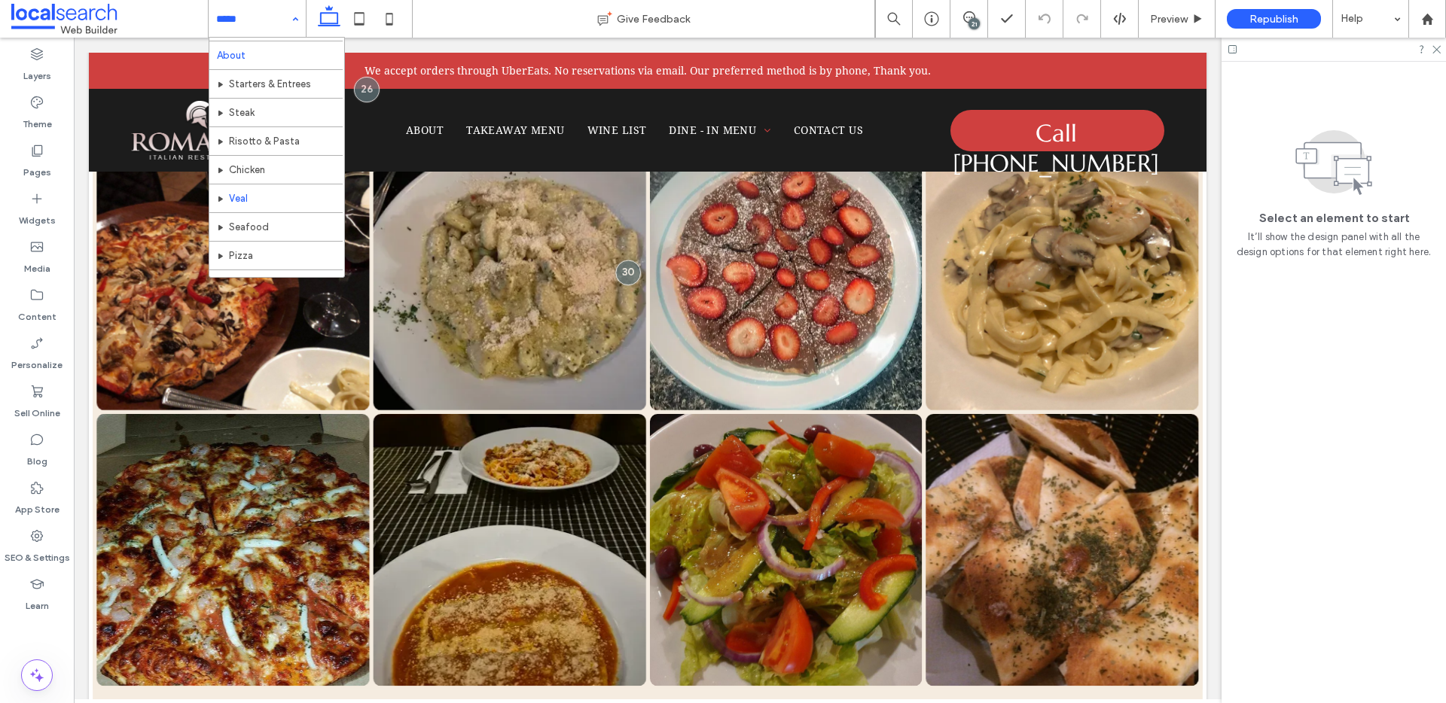
scroll to position [44, 0]
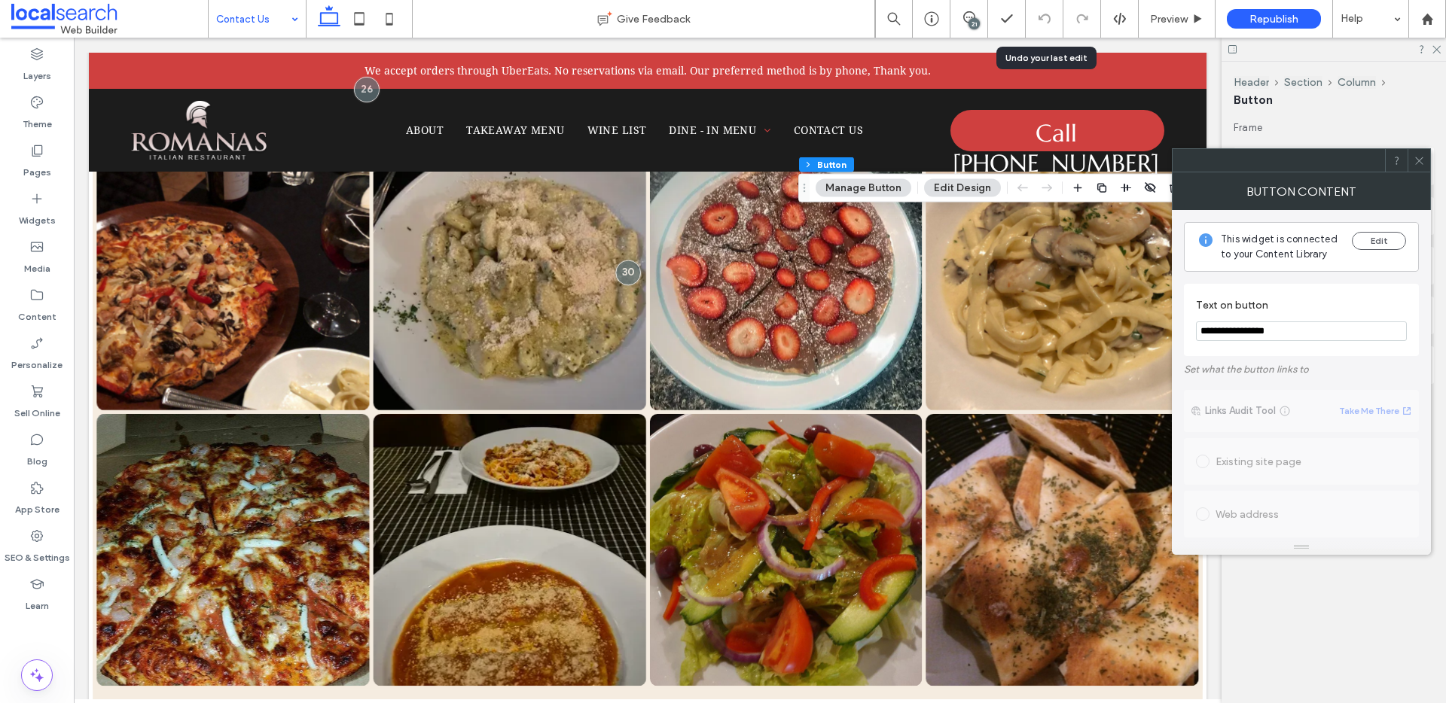
click at [1220, 331] on input "**********" at bounding box center [1301, 331] width 211 height 20
type input "**********"
click at [1420, 164] on icon at bounding box center [1418, 160] width 11 height 11
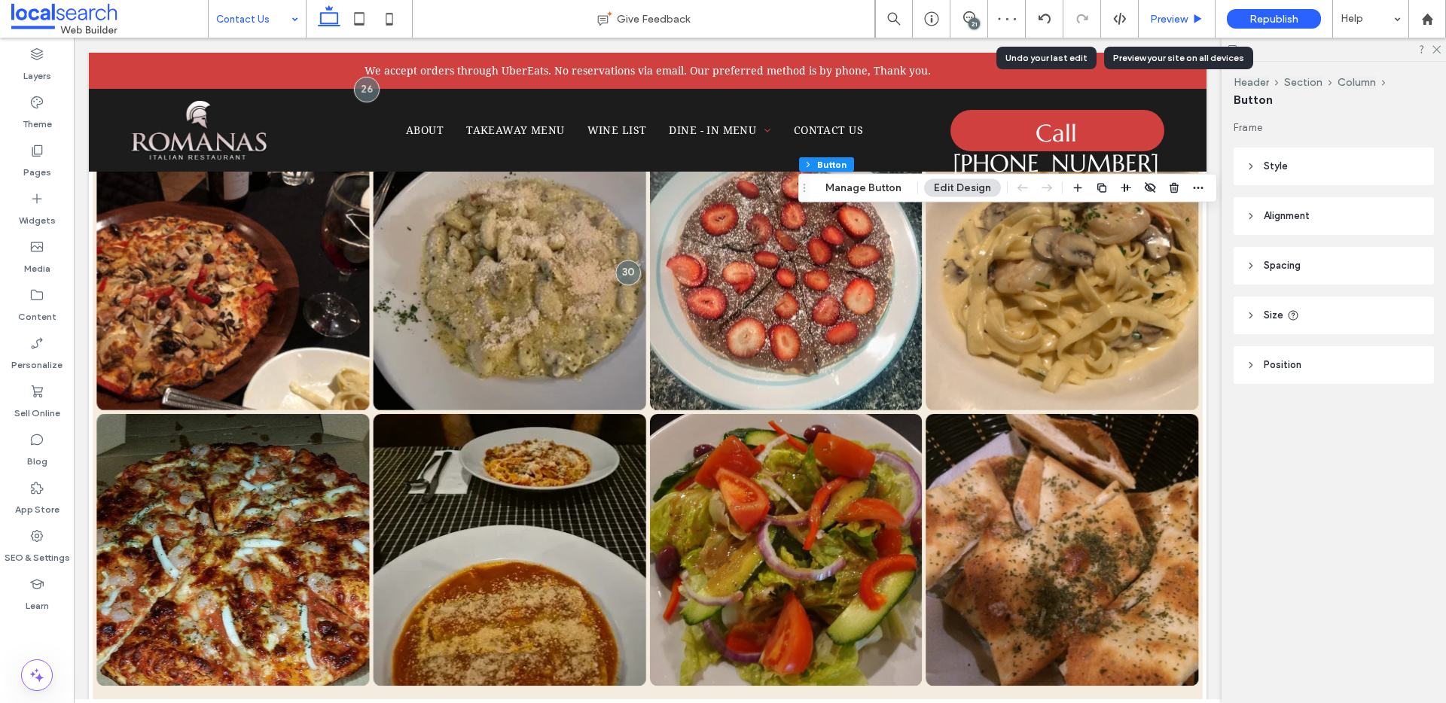
click at [1172, 24] on span "Preview" at bounding box center [1169, 19] width 38 height 13
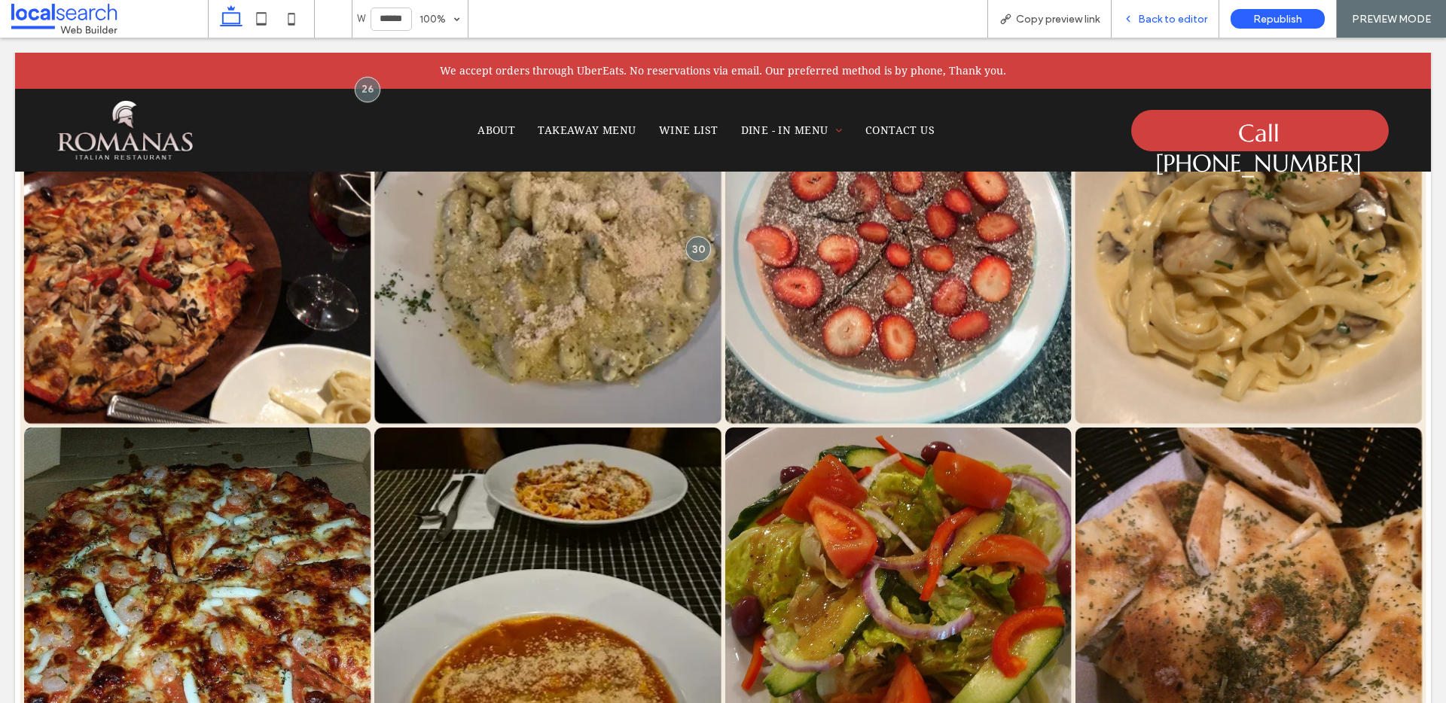
click at [1165, 16] on span "Back to editor" at bounding box center [1172, 19] width 69 height 13
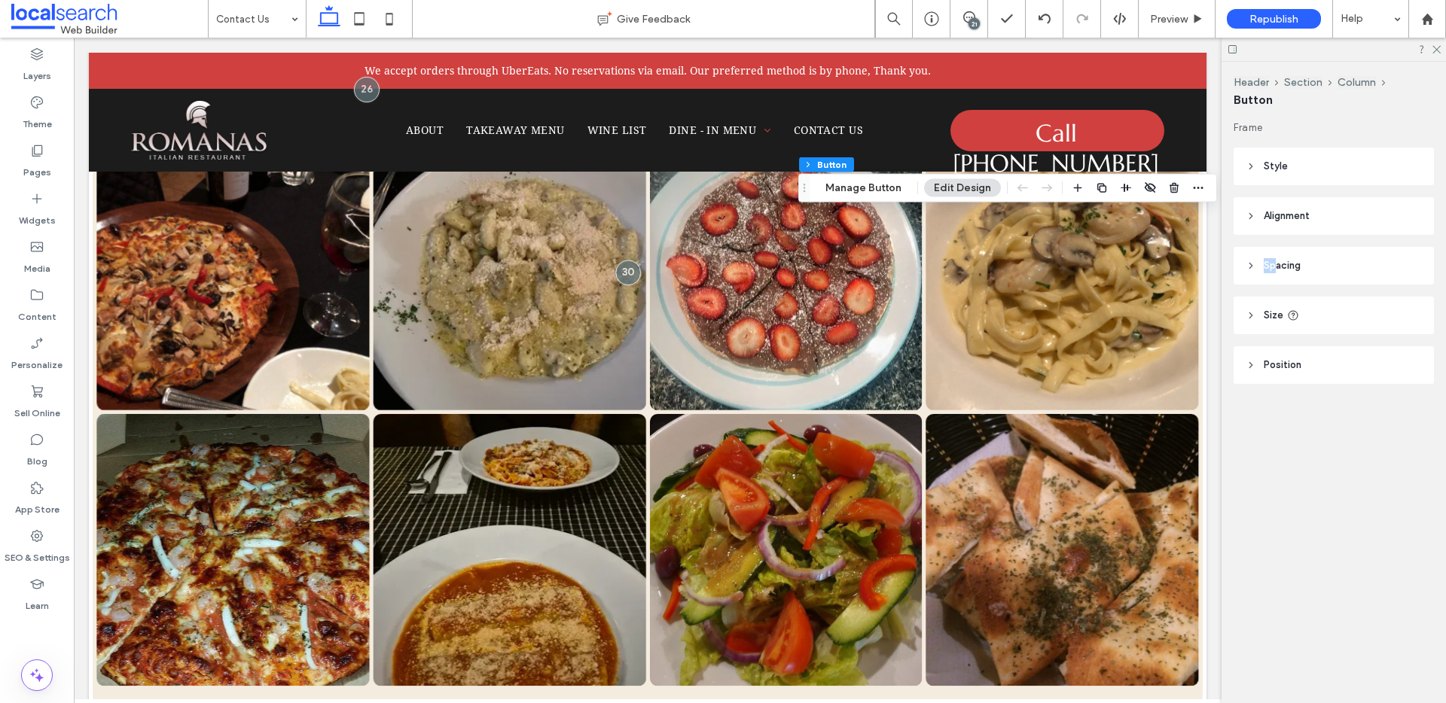
click at [1274, 260] on header "Spacing" at bounding box center [1333, 266] width 200 height 38
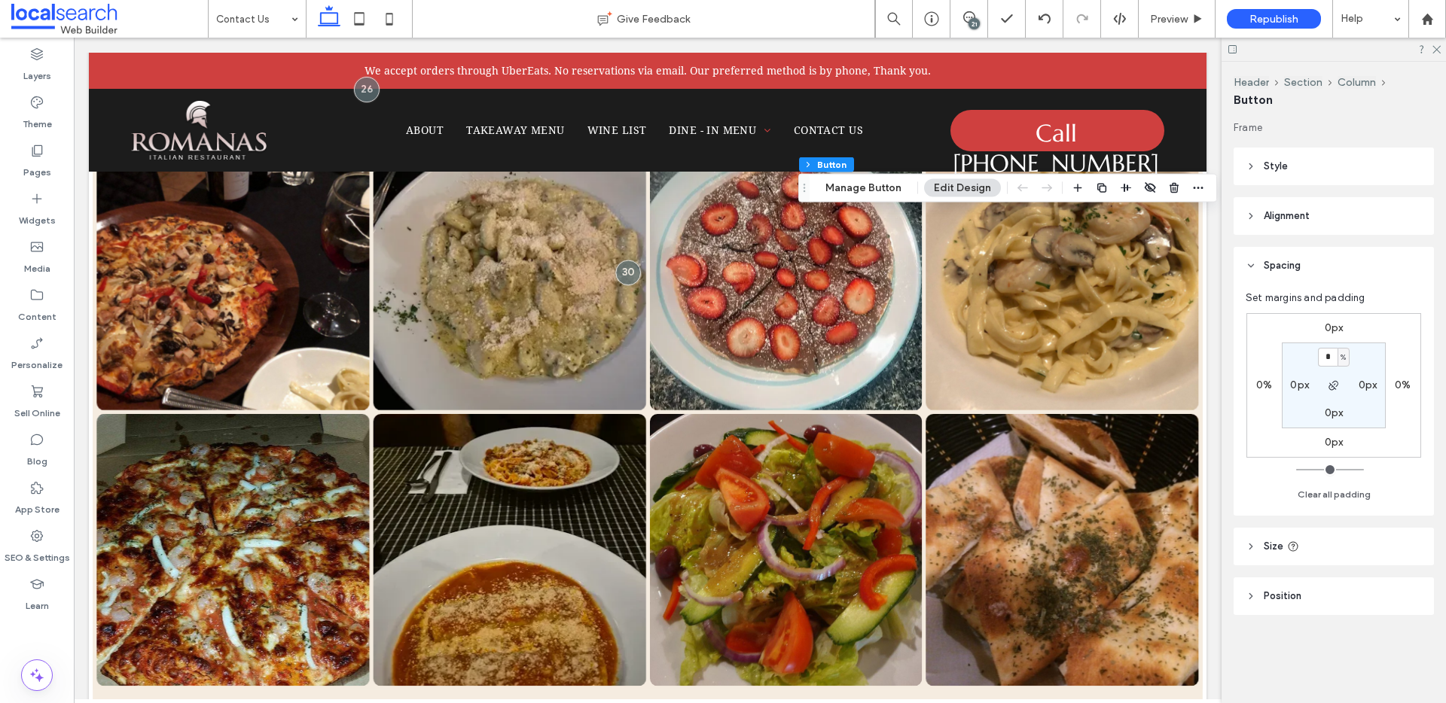
click at [1265, 546] on span "Size" at bounding box center [1273, 546] width 20 height 15
click at [1373, 674] on button "More Size Options" at bounding box center [1380, 669] width 81 height 18
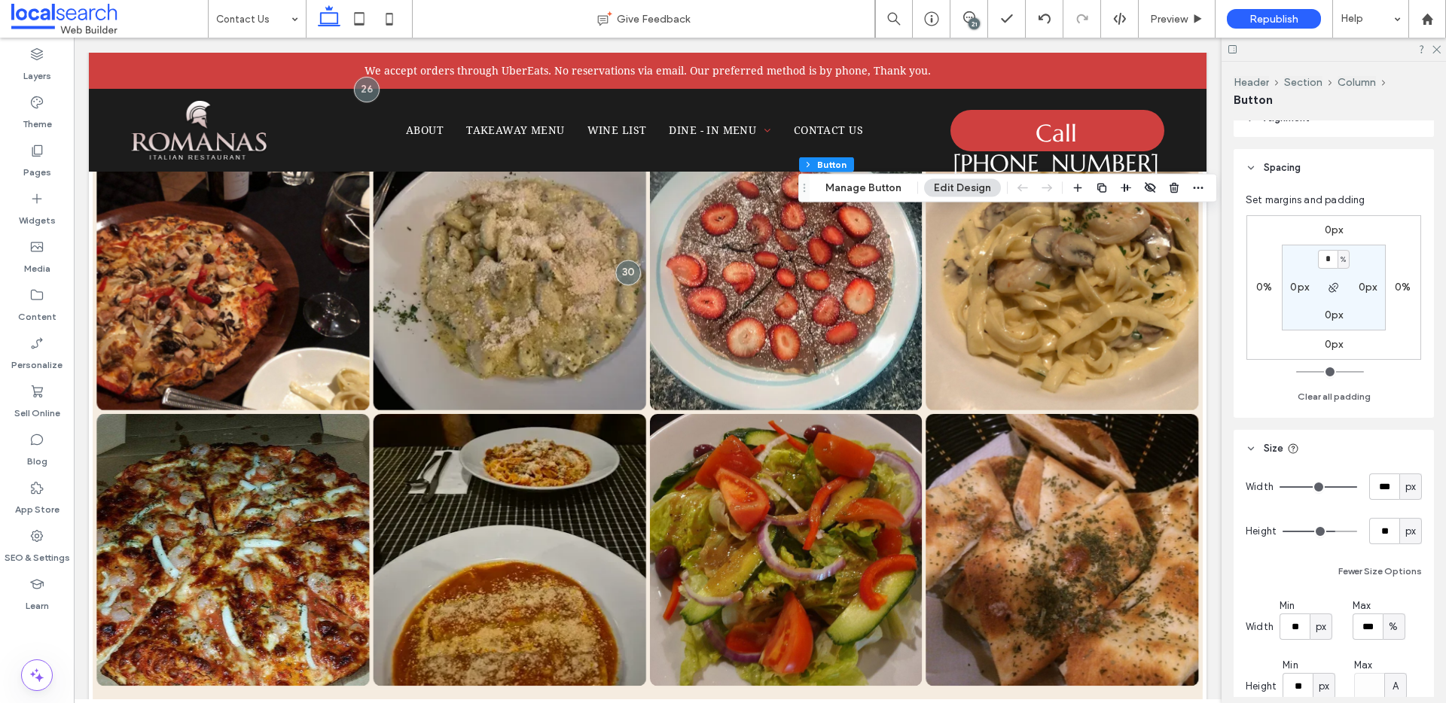
scroll to position [118, 0]
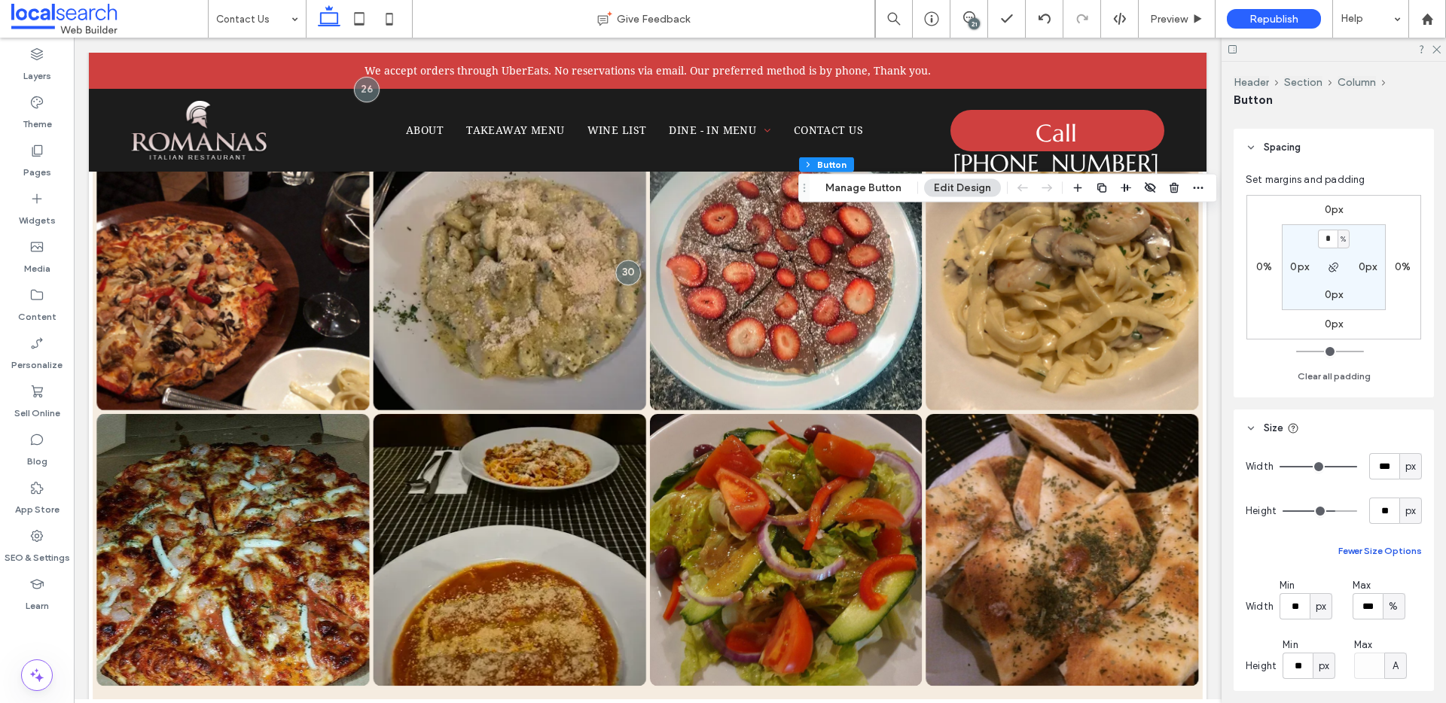
click at [1378, 553] on button "Fewer Size Options" at bounding box center [1380, 551] width 84 height 18
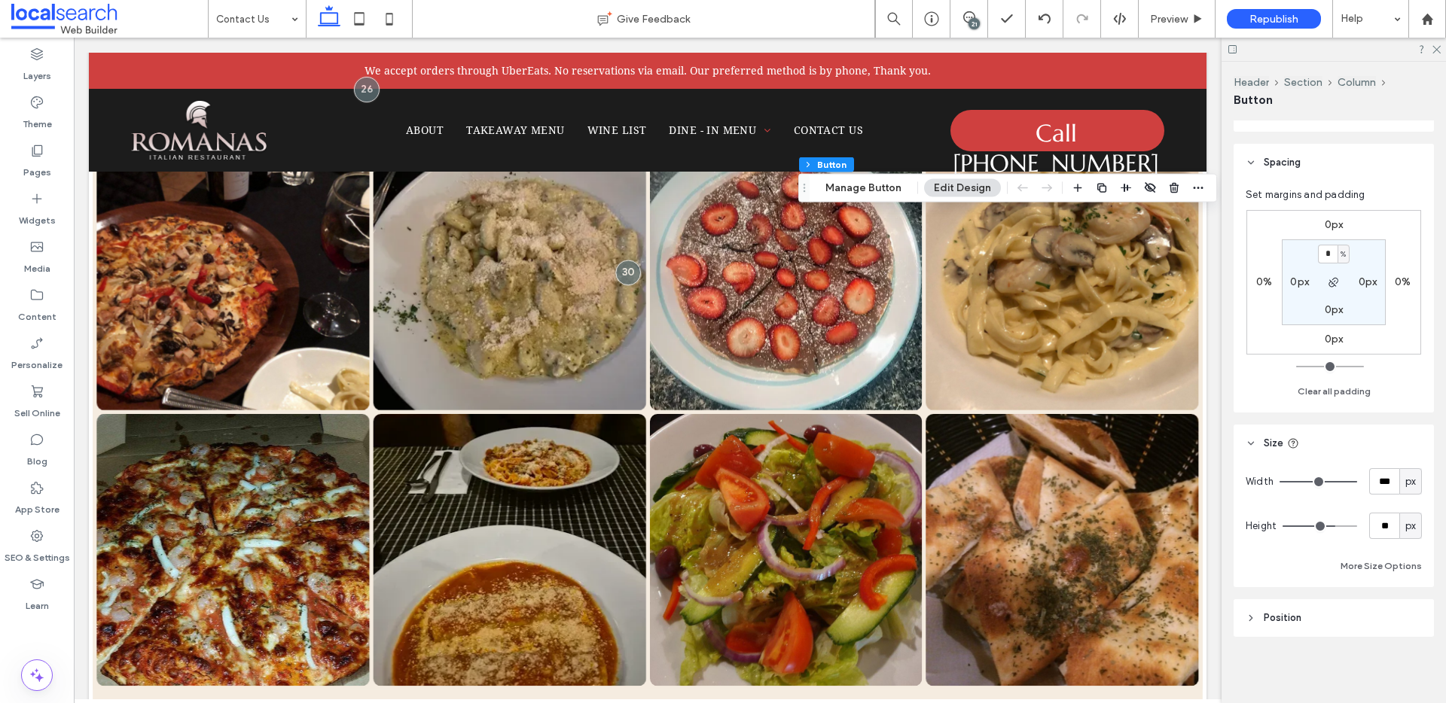
scroll to position [103, 0]
drag, startPoint x: 1345, startPoint y: 484, endPoint x: 1360, endPoint y: 482, distance: 15.2
click at [1357, 482] on input "range" at bounding box center [1318, 482] width 78 height 2
click at [1300, 286] on label "0px" at bounding box center [1299, 285] width 19 height 13
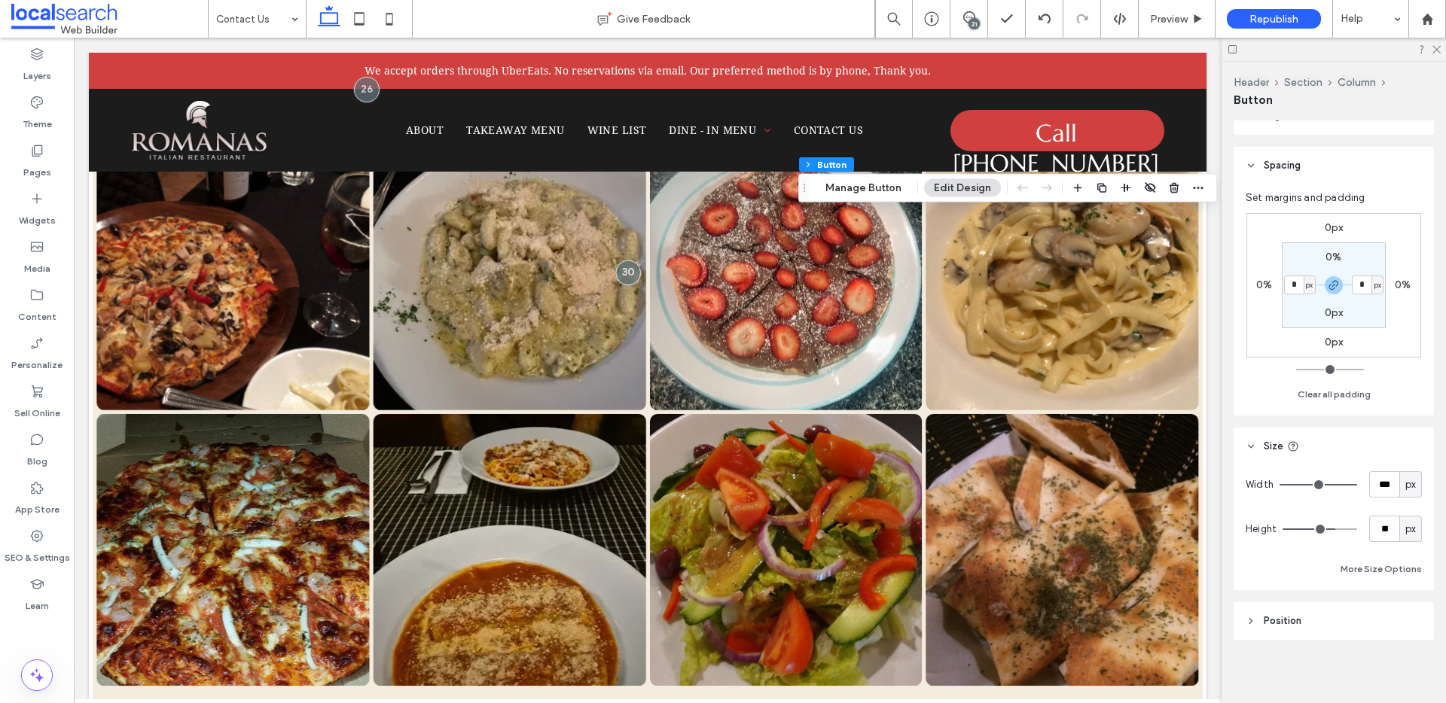
type input "*"
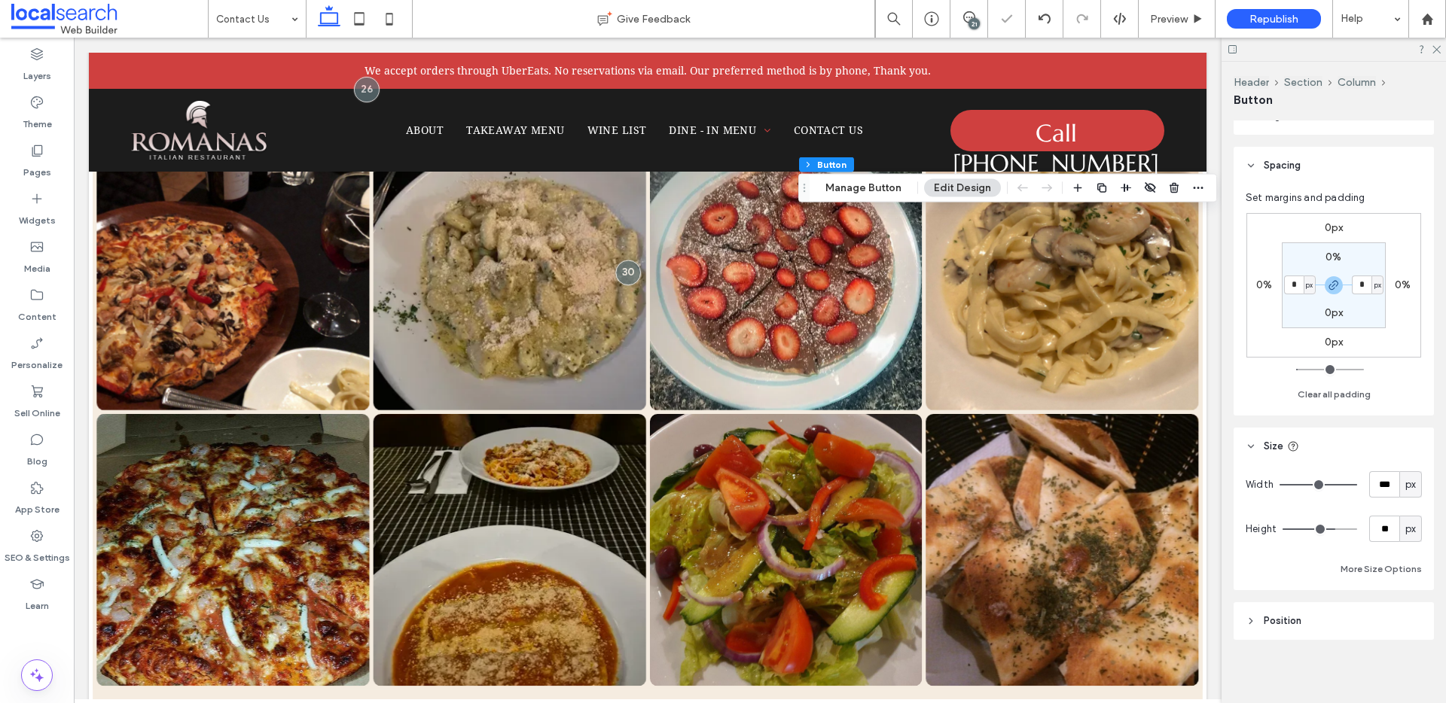
type input "*"
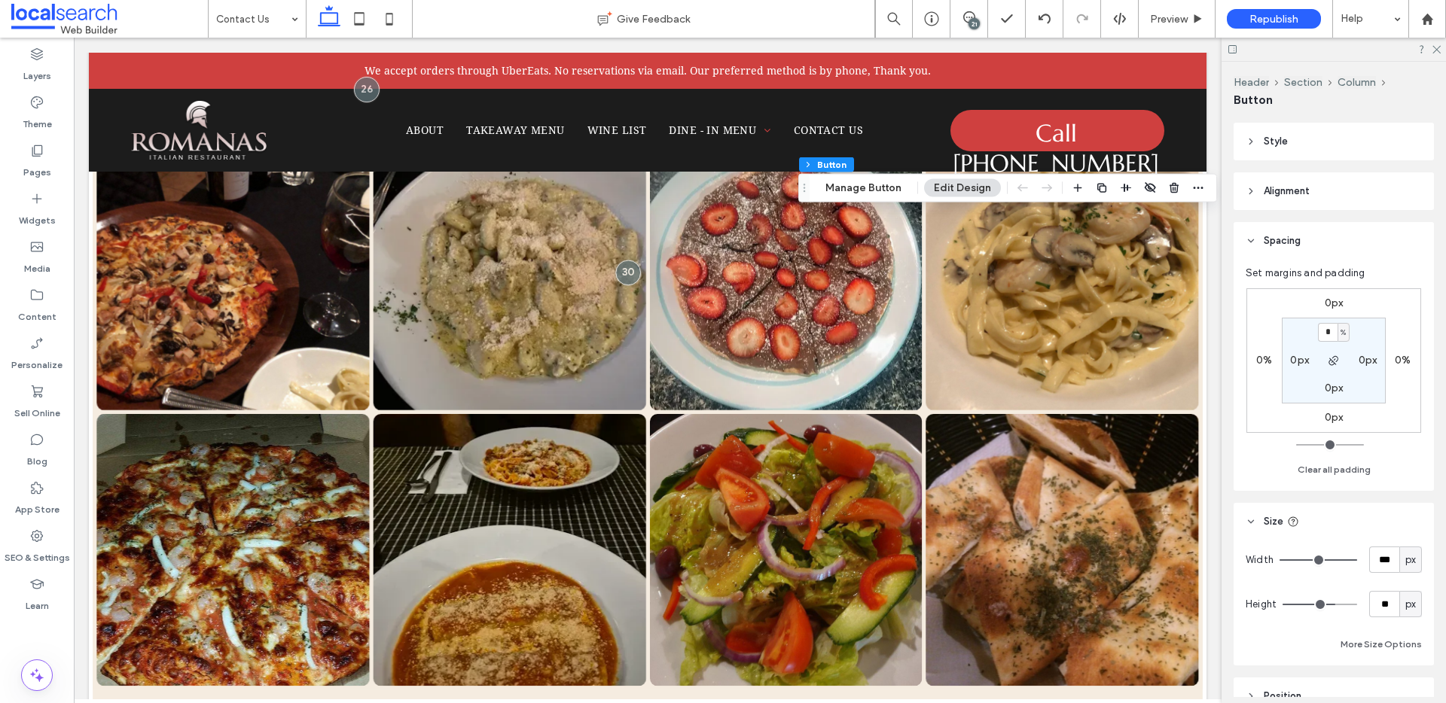
scroll to position [26, 0]
type input "***"
drag, startPoint x: 1342, startPoint y: 554, endPoint x: 1359, endPoint y: 556, distance: 16.7
type input "***"
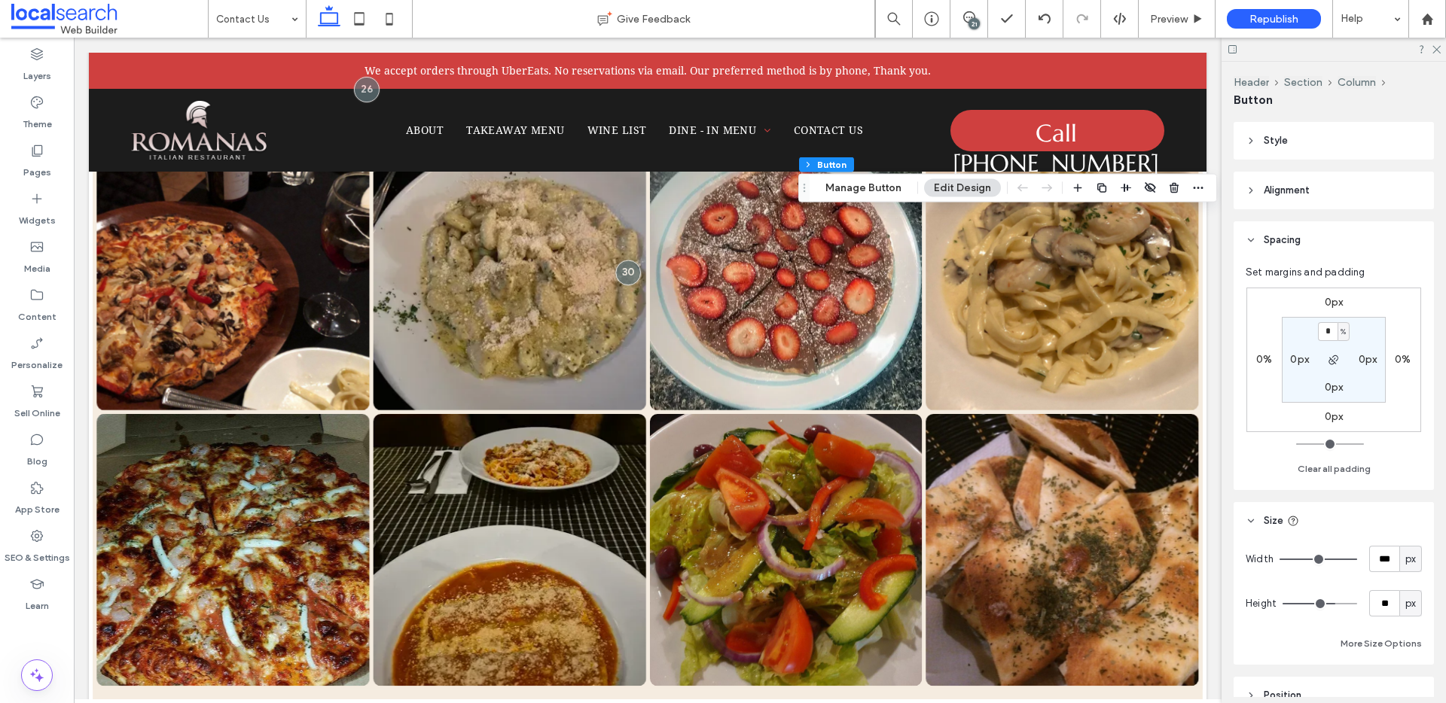
click at [1357, 559] on input "range" at bounding box center [1318, 560] width 78 height 2
click at [1403, 558] on div "px" at bounding box center [1410, 559] width 15 height 15
click at [1403, 455] on span "%" at bounding box center [1401, 453] width 9 height 15
type input "***"
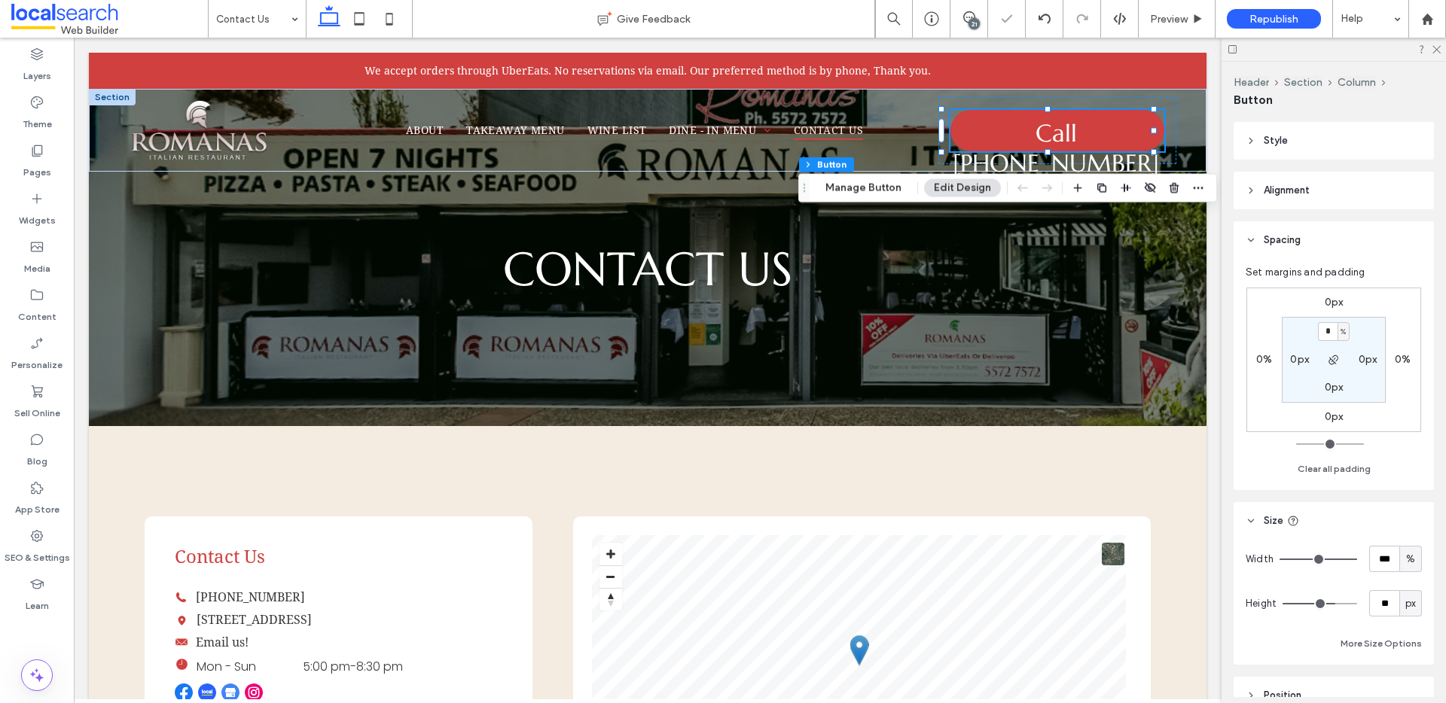
drag, startPoint x: 1343, startPoint y: 559, endPoint x: 1391, endPoint y: 561, distance: 47.5
click at [1357, 559] on input "range" at bounding box center [1318, 560] width 78 height 2
click at [1403, 561] on div "%" at bounding box center [1410, 559] width 15 height 15
click at [1398, 431] on span "px" at bounding box center [1402, 427] width 11 height 15
type input "***"
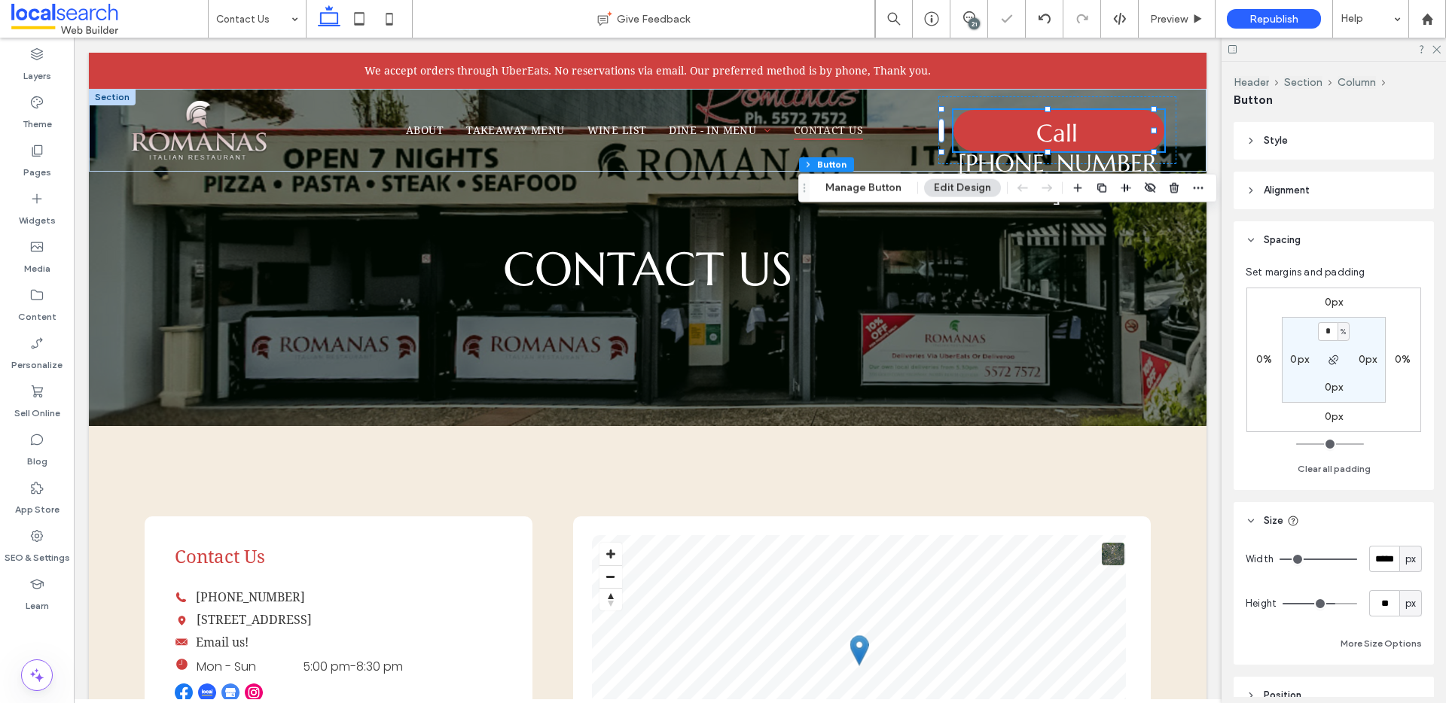
drag, startPoint x: 1348, startPoint y: 560, endPoint x: 1357, endPoint y: 560, distance: 9.0
click at [1354, 560] on input "range" at bounding box center [1318, 560] width 78 height 2
click at [1371, 560] on input "*****" at bounding box center [1384, 559] width 30 height 26
type input "***"
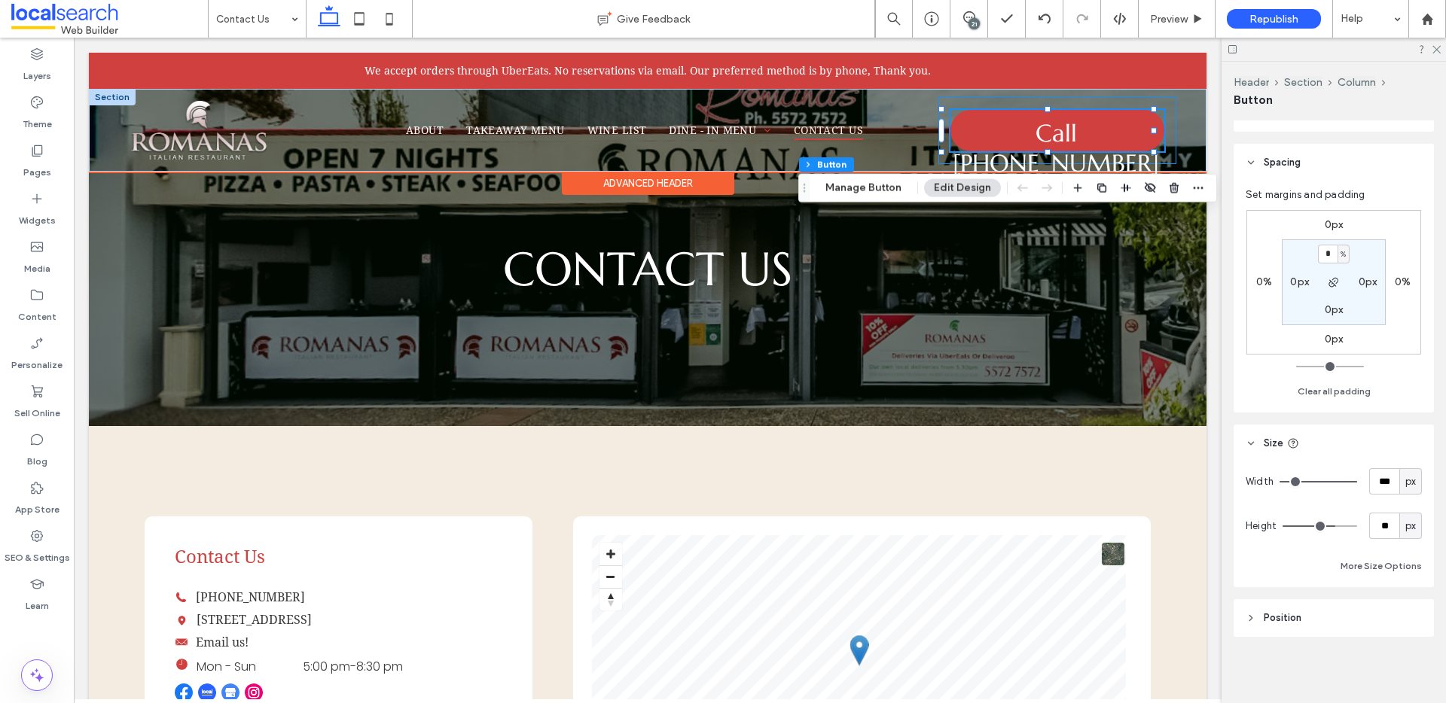
click at [974, 156] on div "Phone Icon Call [PHONE_NUMBER]" at bounding box center [1057, 130] width 238 height 68
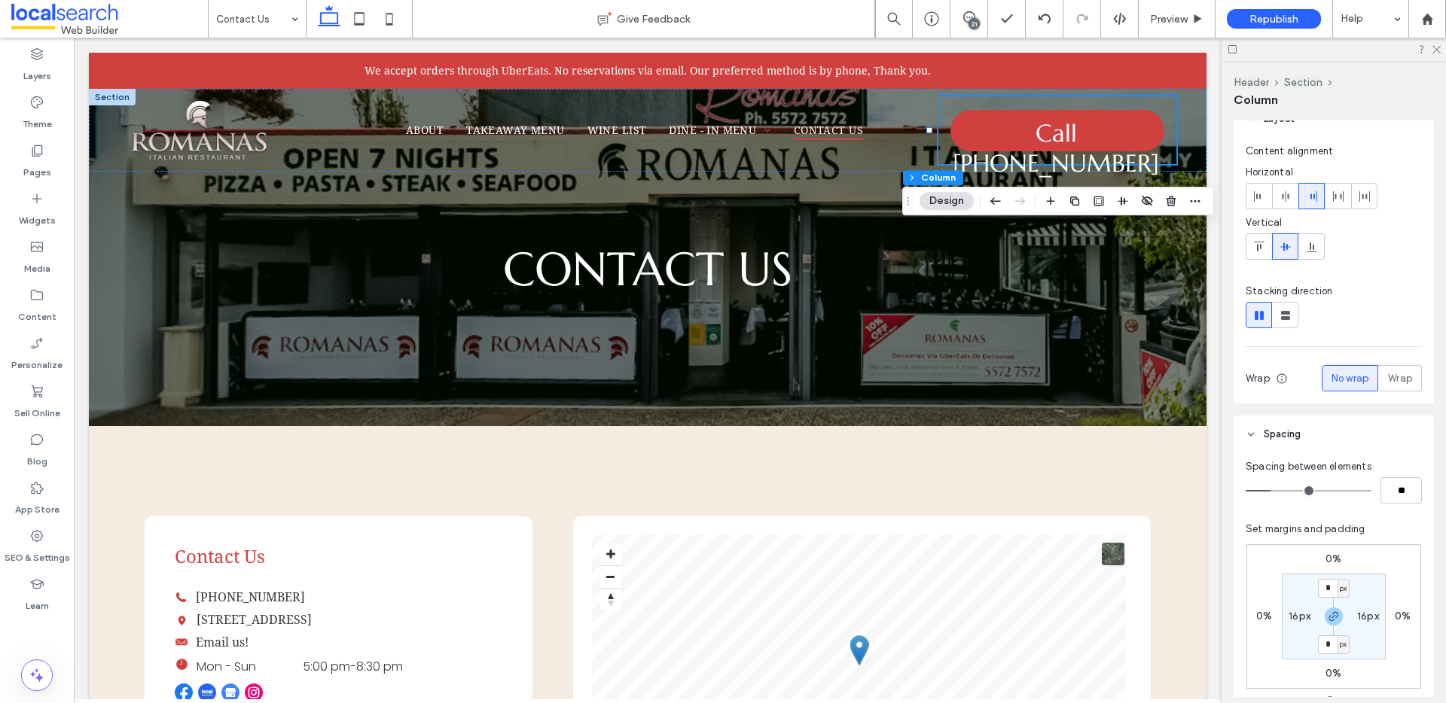
scroll to position [26, 0]
click at [1300, 609] on label "16px" at bounding box center [1299, 611] width 22 height 13
type input "**"
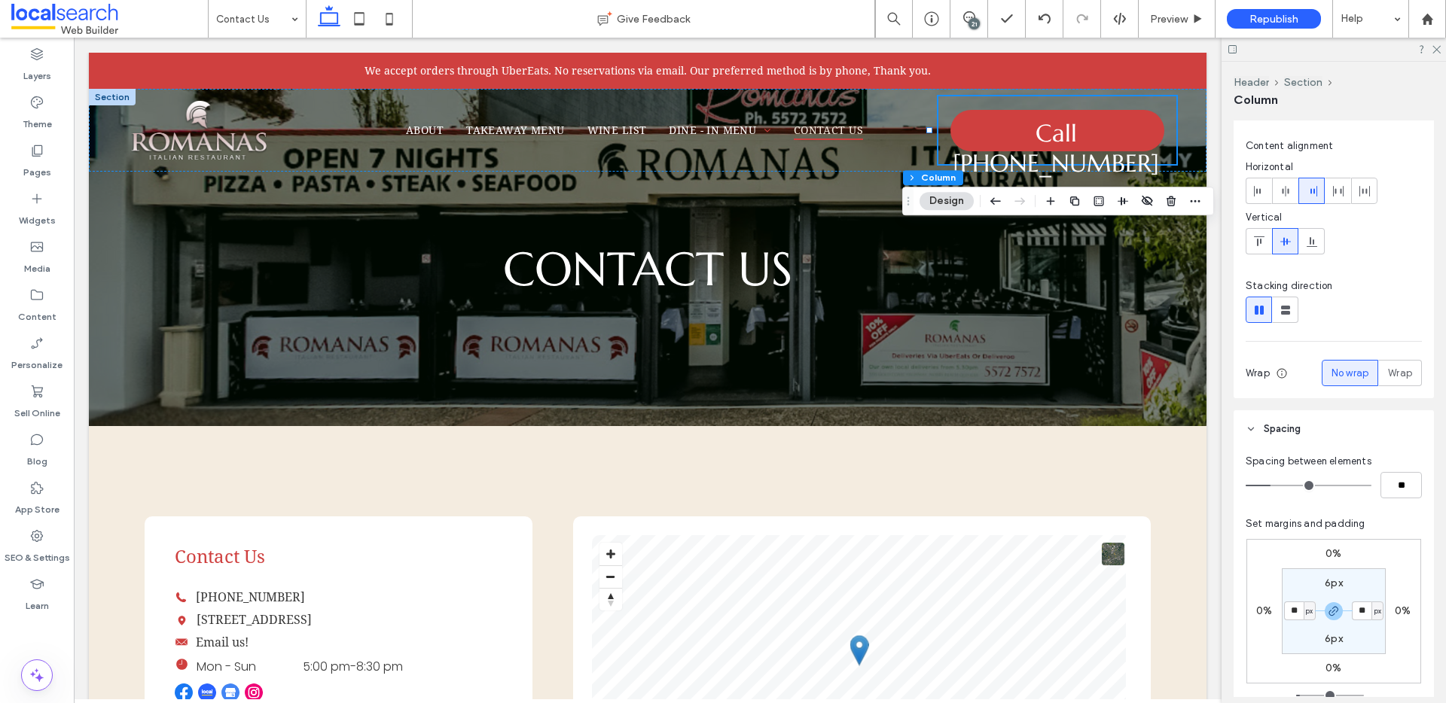
type input "**"
type input "*"
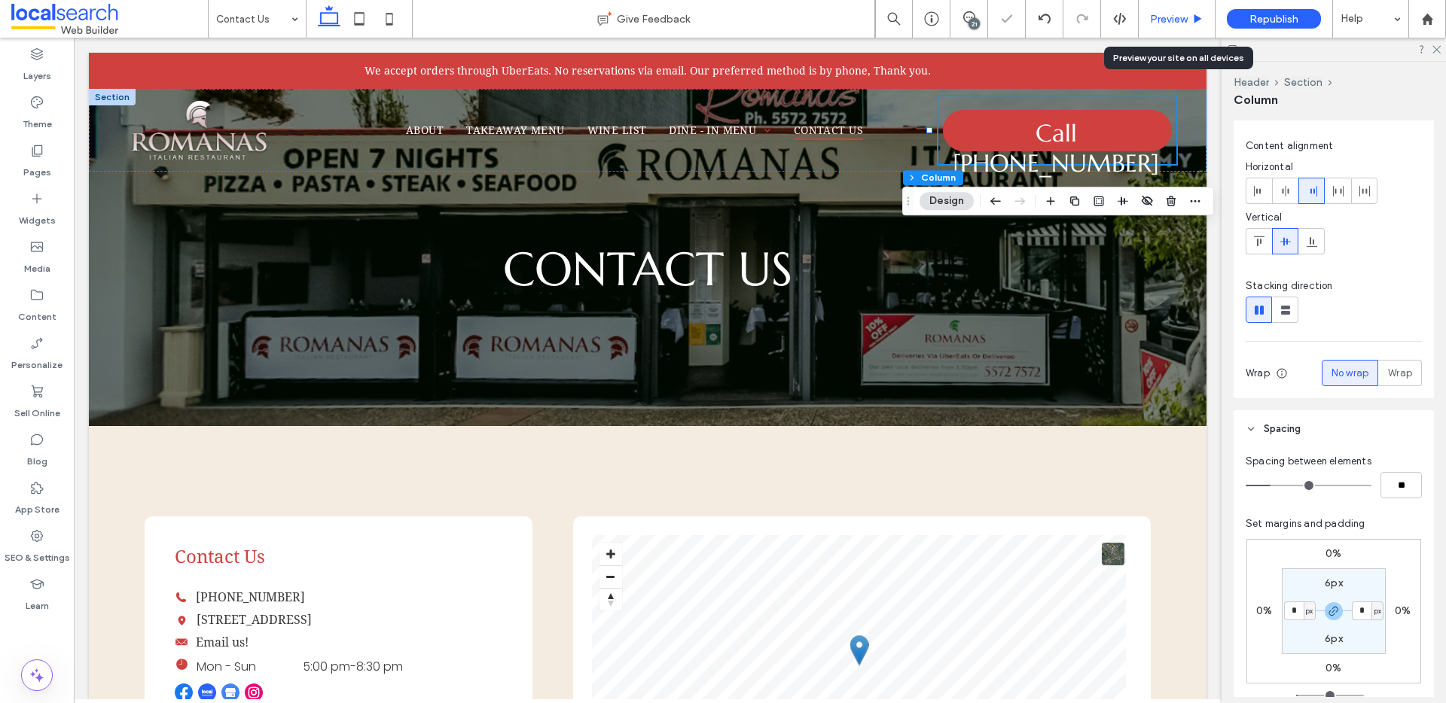
click at [1179, 13] on span "Preview" at bounding box center [1169, 19] width 38 height 13
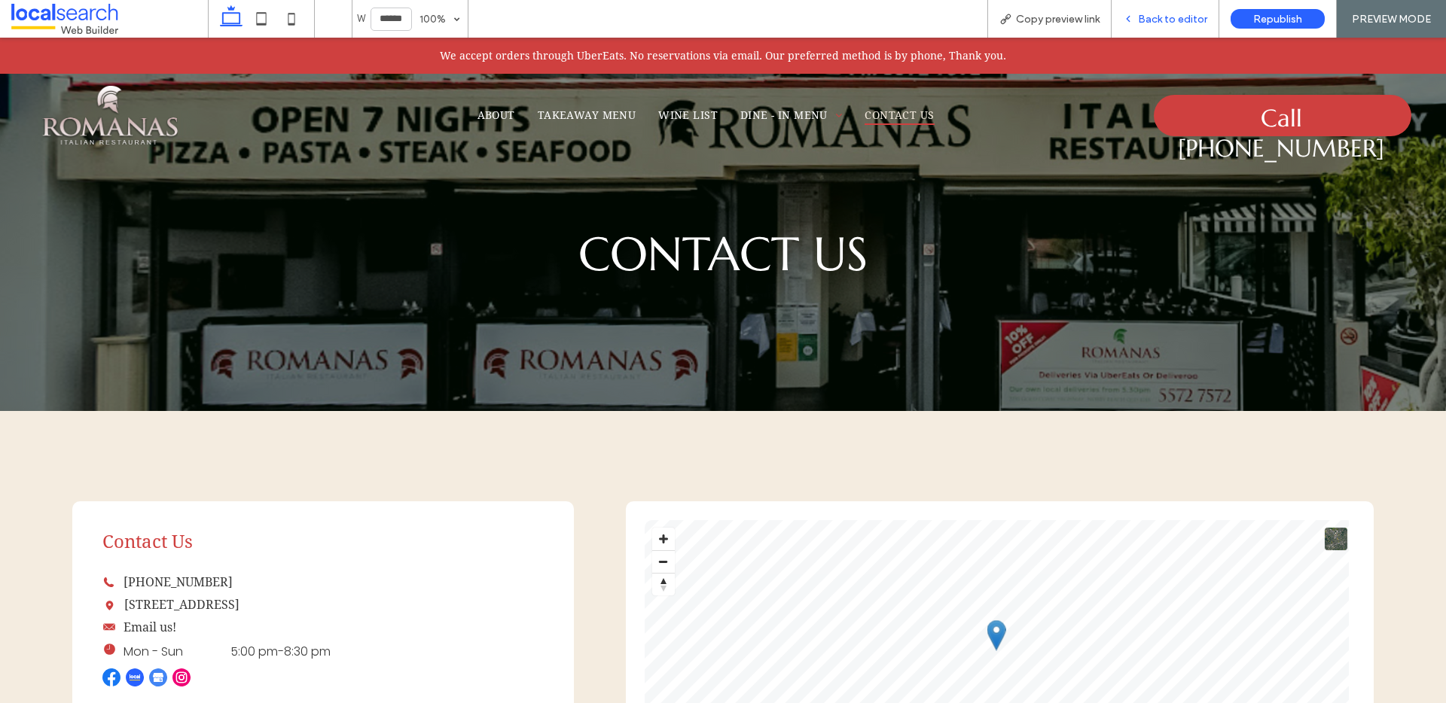
click at [1158, 19] on span "Back to editor" at bounding box center [1172, 19] width 69 height 13
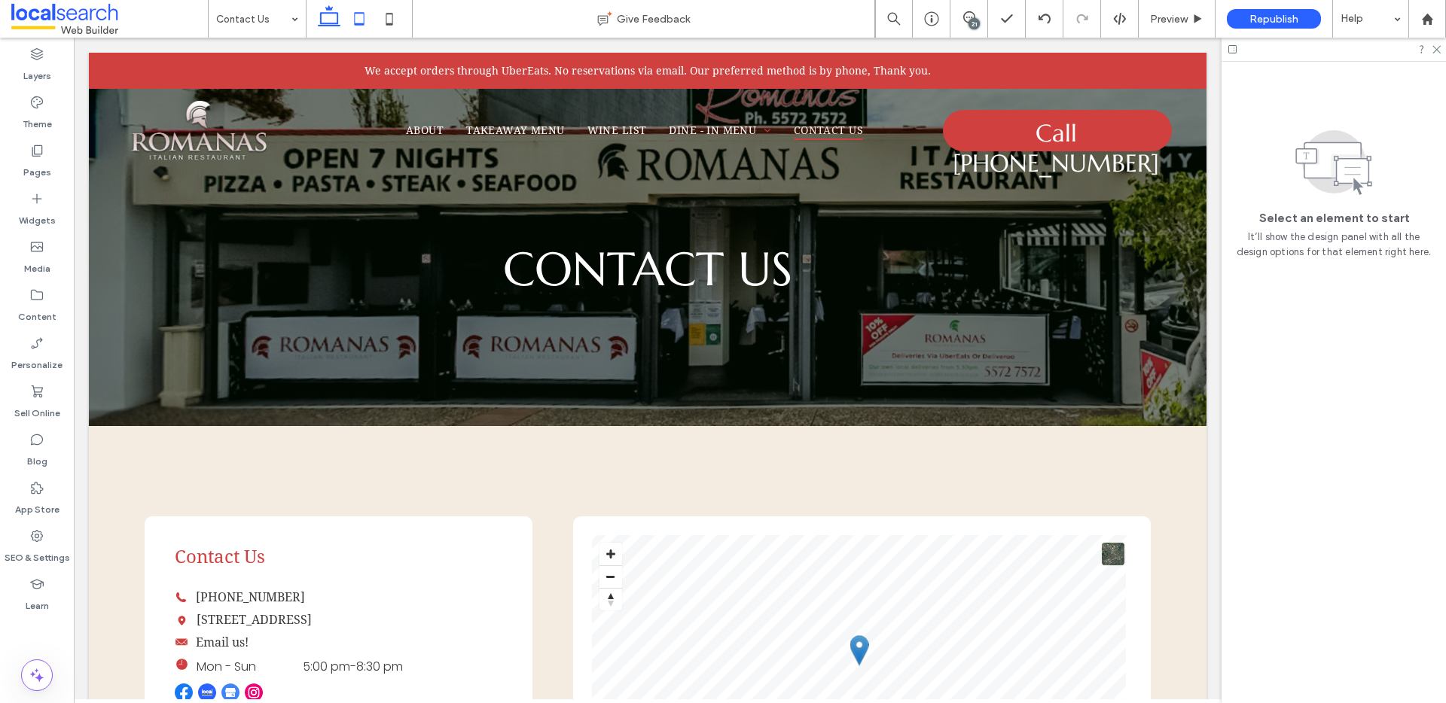
click at [364, 17] on icon at bounding box center [359, 19] width 30 height 30
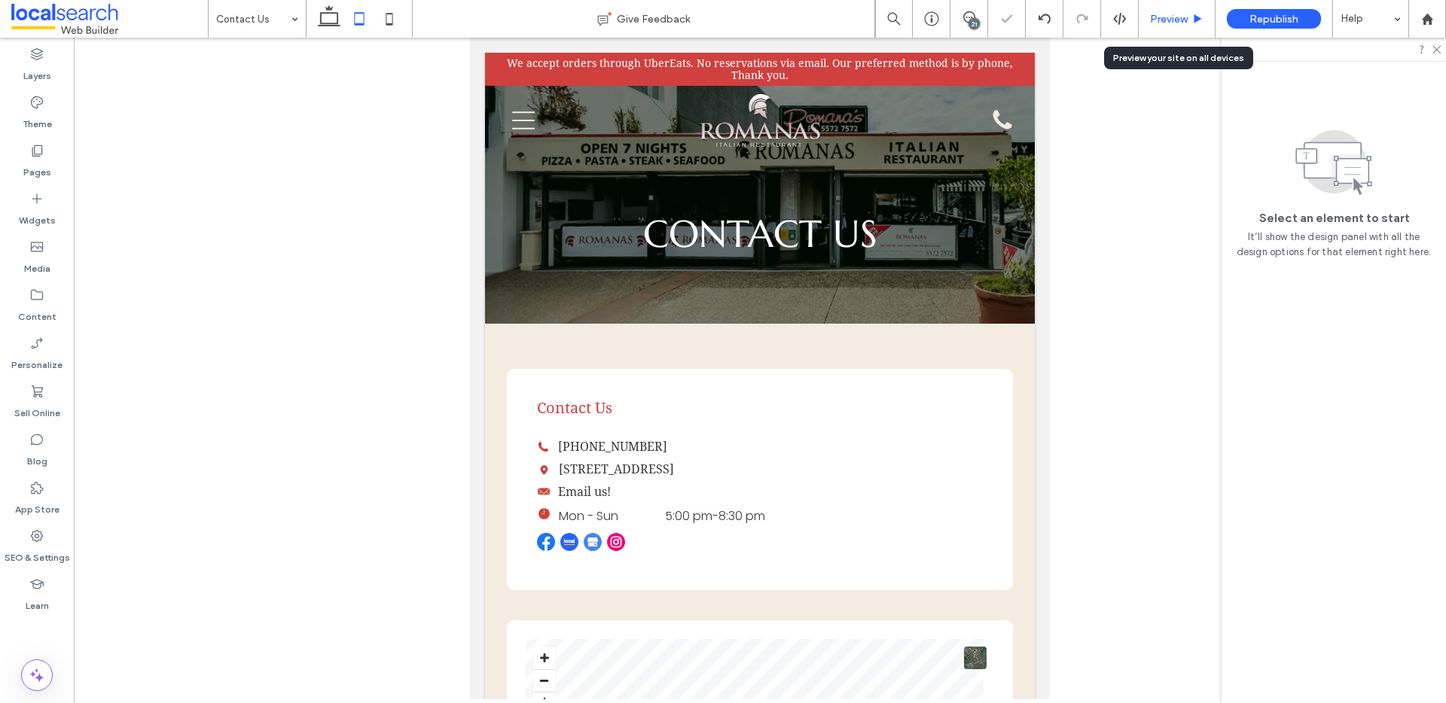
drag, startPoint x: 1162, startPoint y: 24, endPoint x: 483, endPoint y: 5, distance: 679.4
click at [1162, 24] on span "Preview" at bounding box center [1169, 19] width 38 height 13
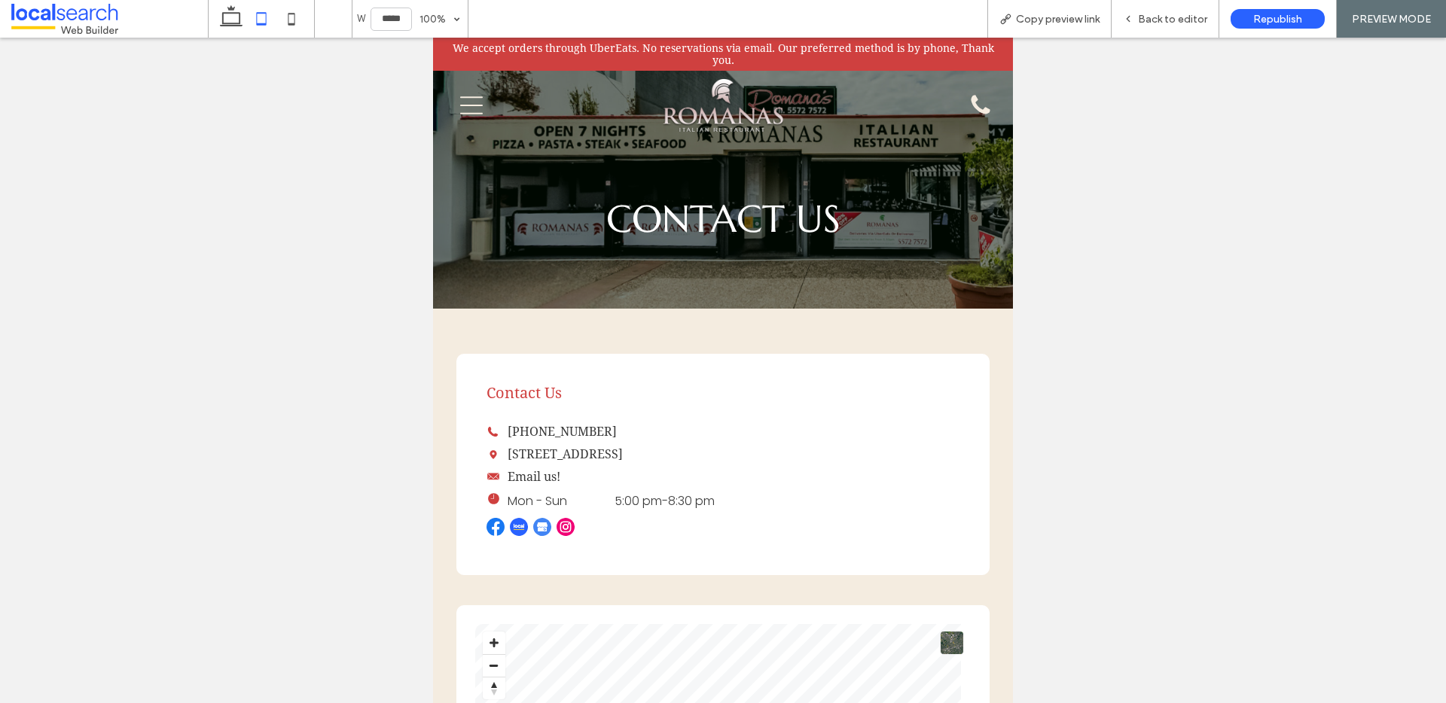
click at [477, 103] on icon "Burger Icon" at bounding box center [471, 105] width 23 height 23
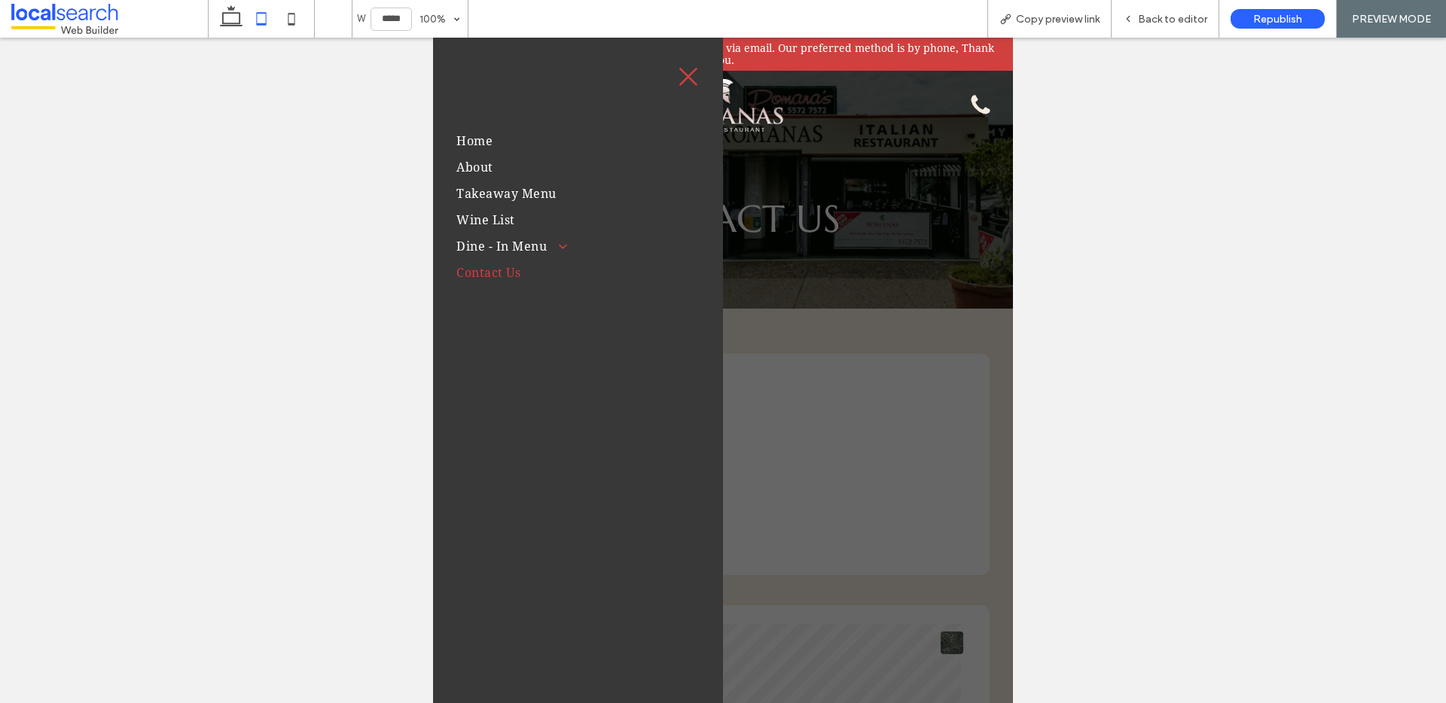
click at [687, 80] on icon "Close Icon" at bounding box center [688, 77] width 23 height 23
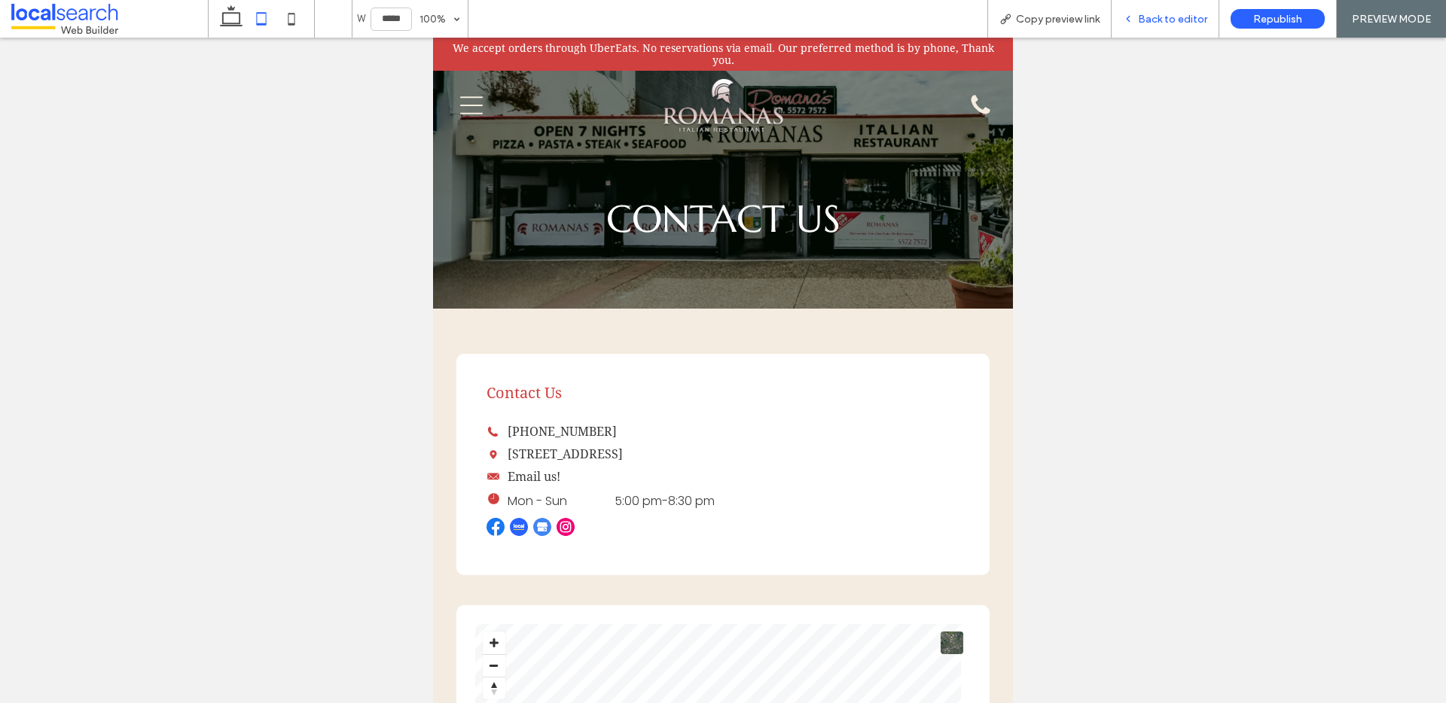
click at [1141, 20] on span "Back to editor" at bounding box center [1172, 19] width 69 height 13
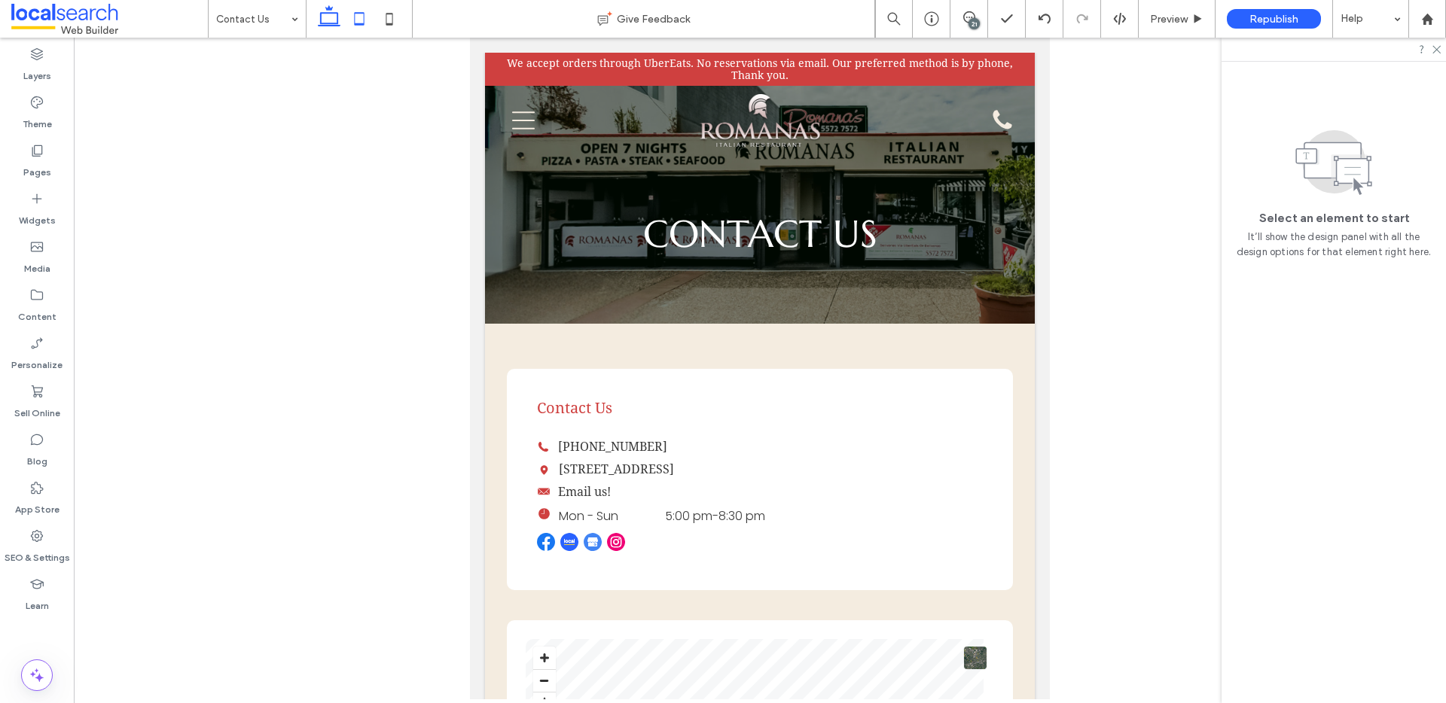
click at [328, 11] on icon at bounding box center [329, 19] width 30 height 30
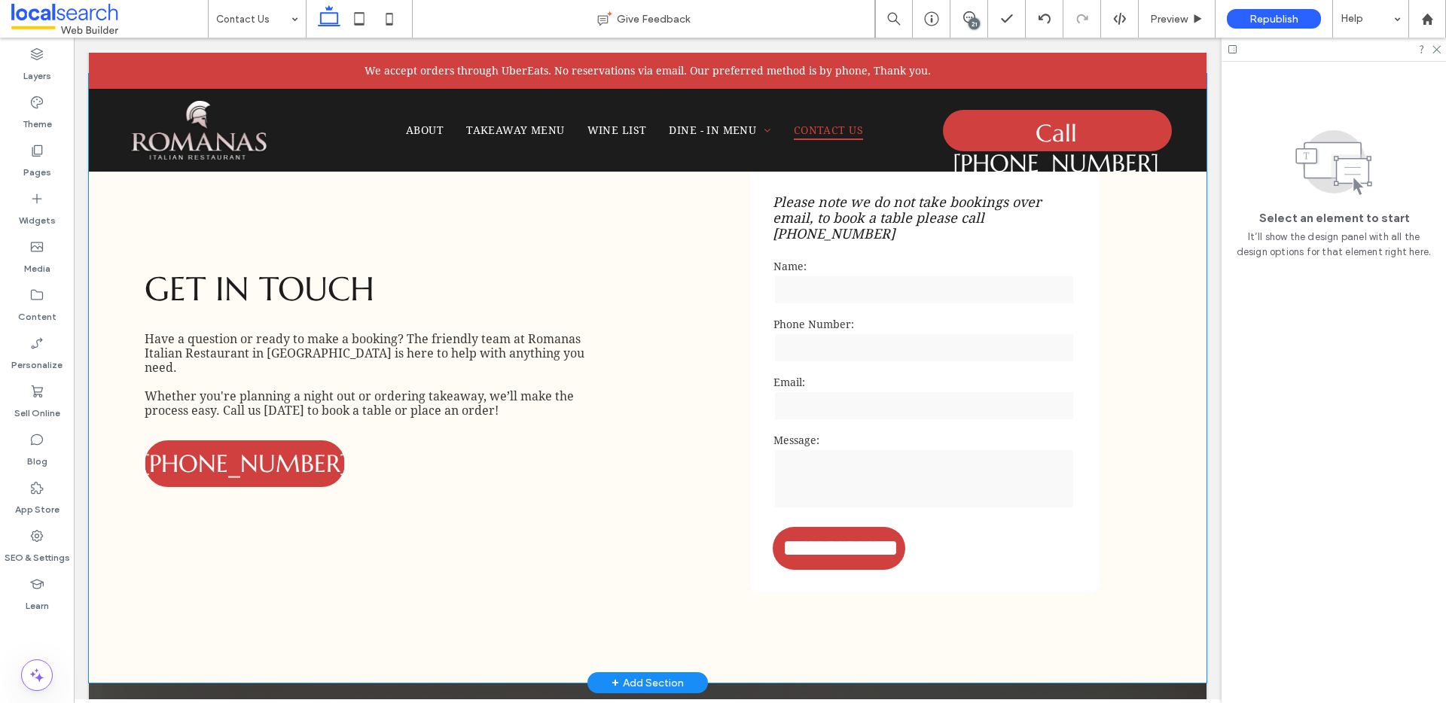
scroll to position [814, 0]
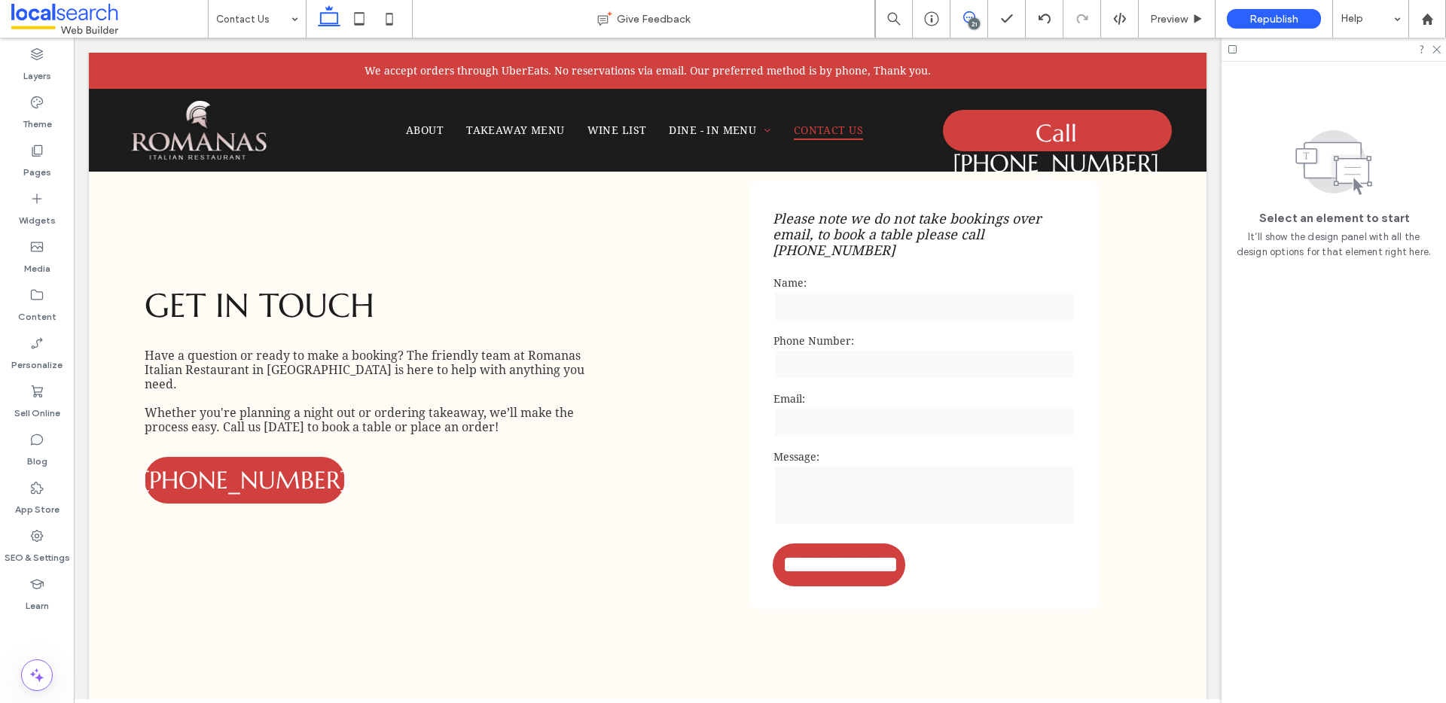
drag, startPoint x: 968, startPoint y: 17, endPoint x: 907, endPoint y: 59, distance: 73.7
click at [968, 17] on use at bounding box center [969, 17] width 12 height 12
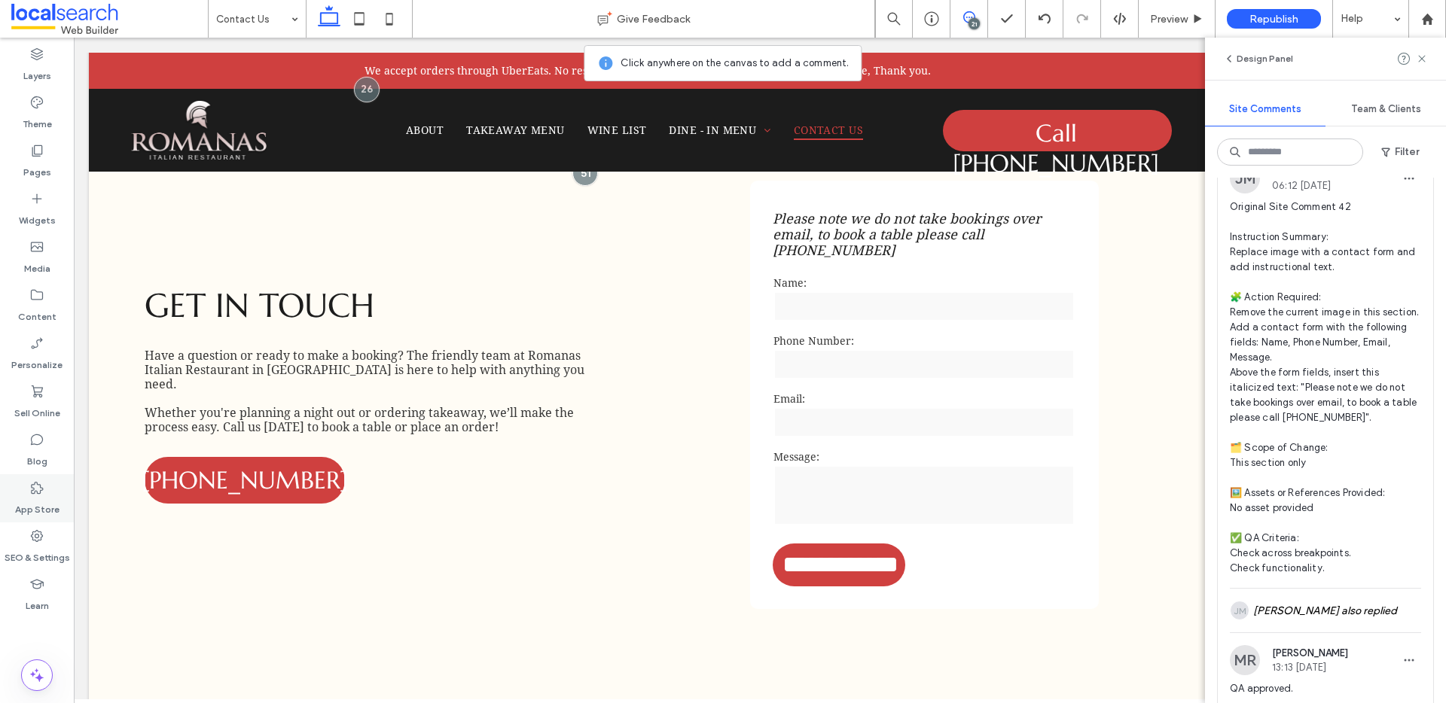
scroll to position [0, 0]
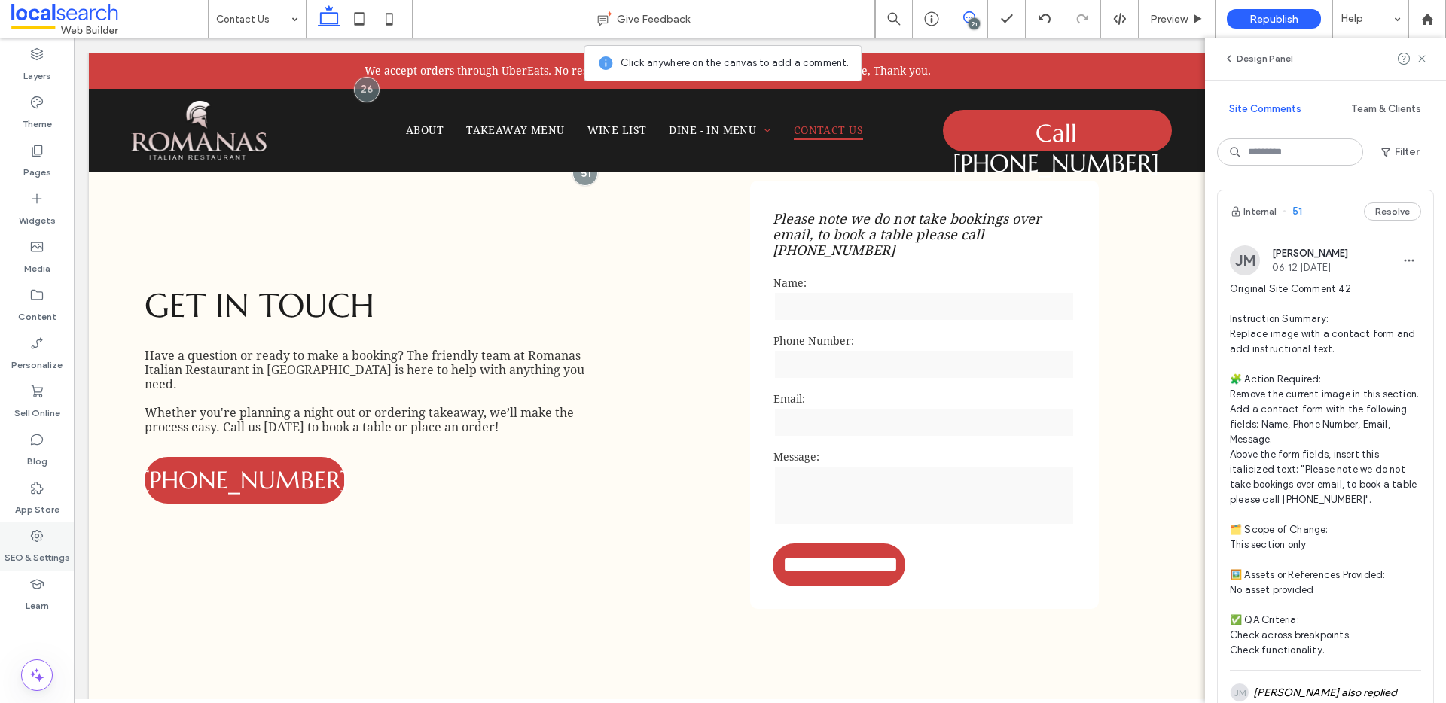
click at [34, 550] on label "SEO & Settings" at bounding box center [38, 554] width 66 height 21
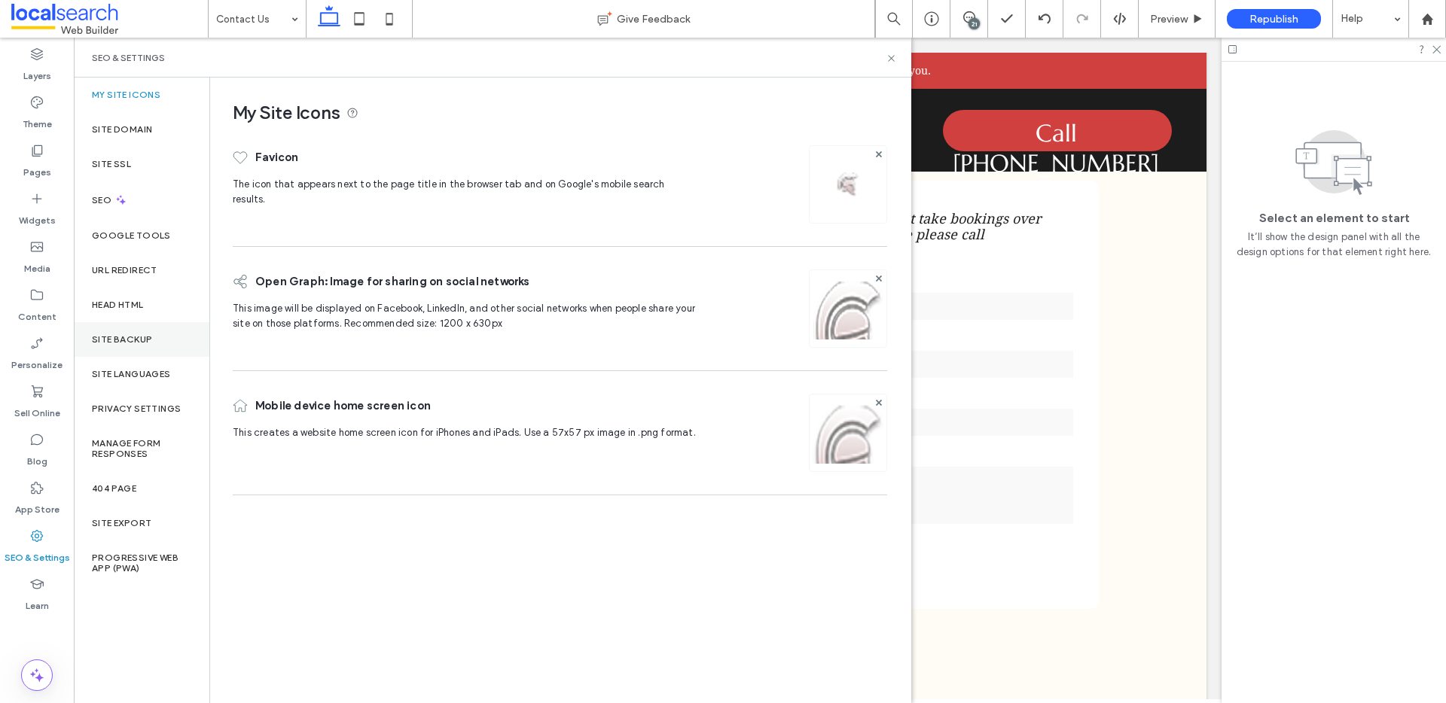
click at [130, 347] on div "Site Backup" at bounding box center [142, 339] width 136 height 35
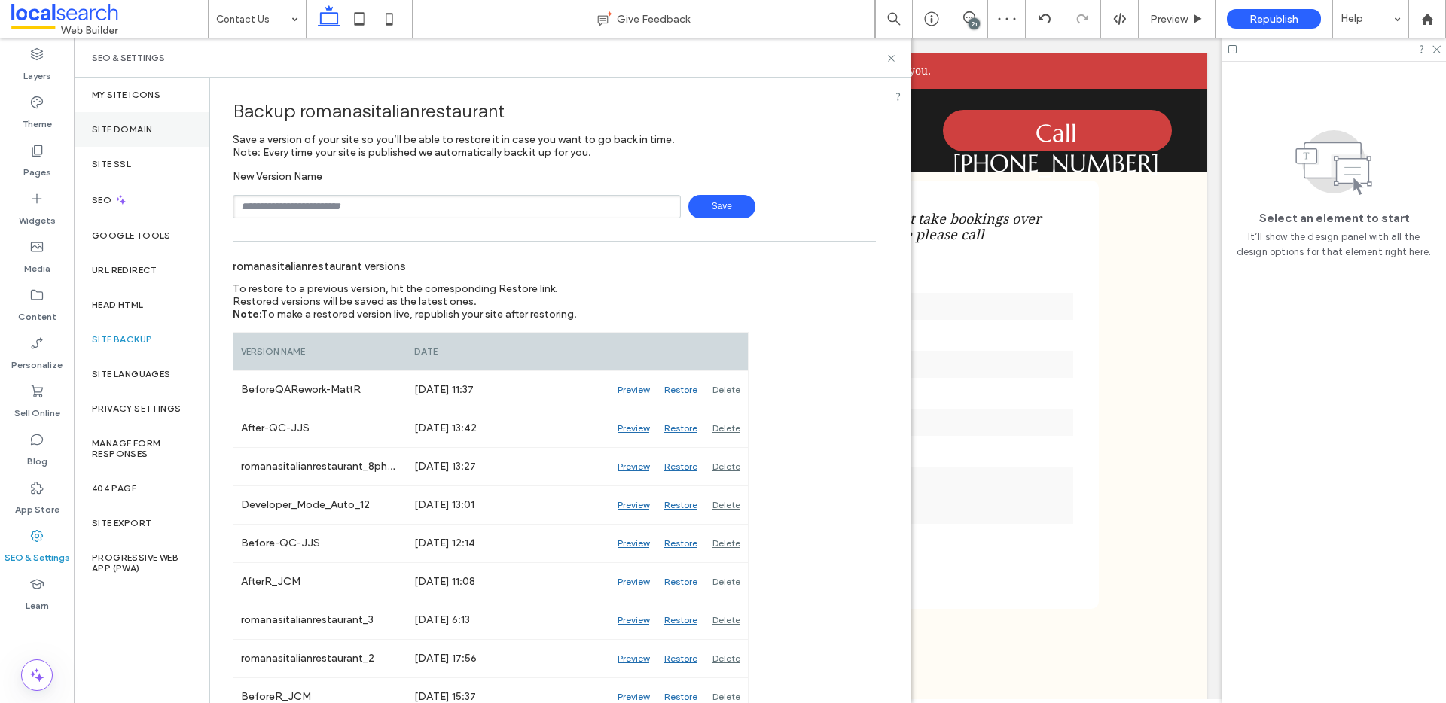
click at [113, 142] on div "Site Domain" at bounding box center [142, 129] width 136 height 35
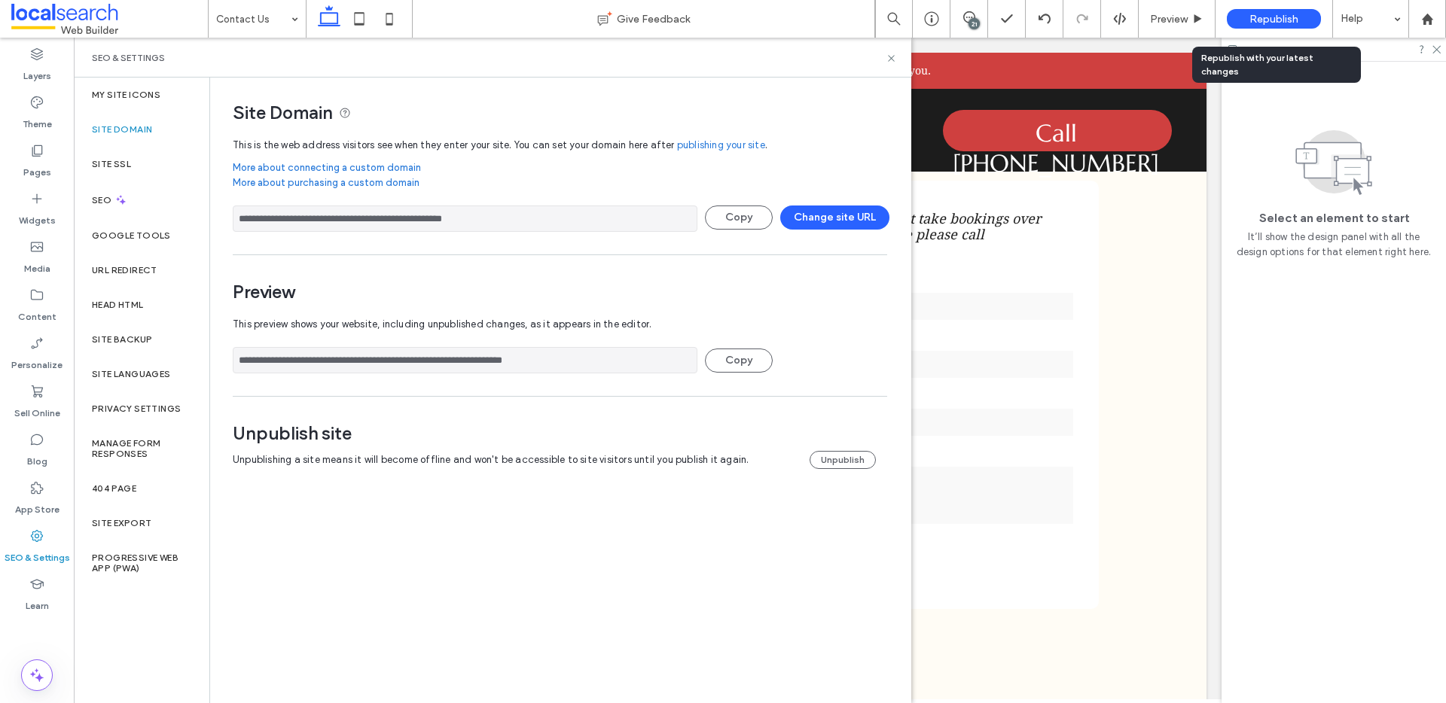
click at [1260, 25] on div "Republish" at bounding box center [1273, 19] width 94 height 20
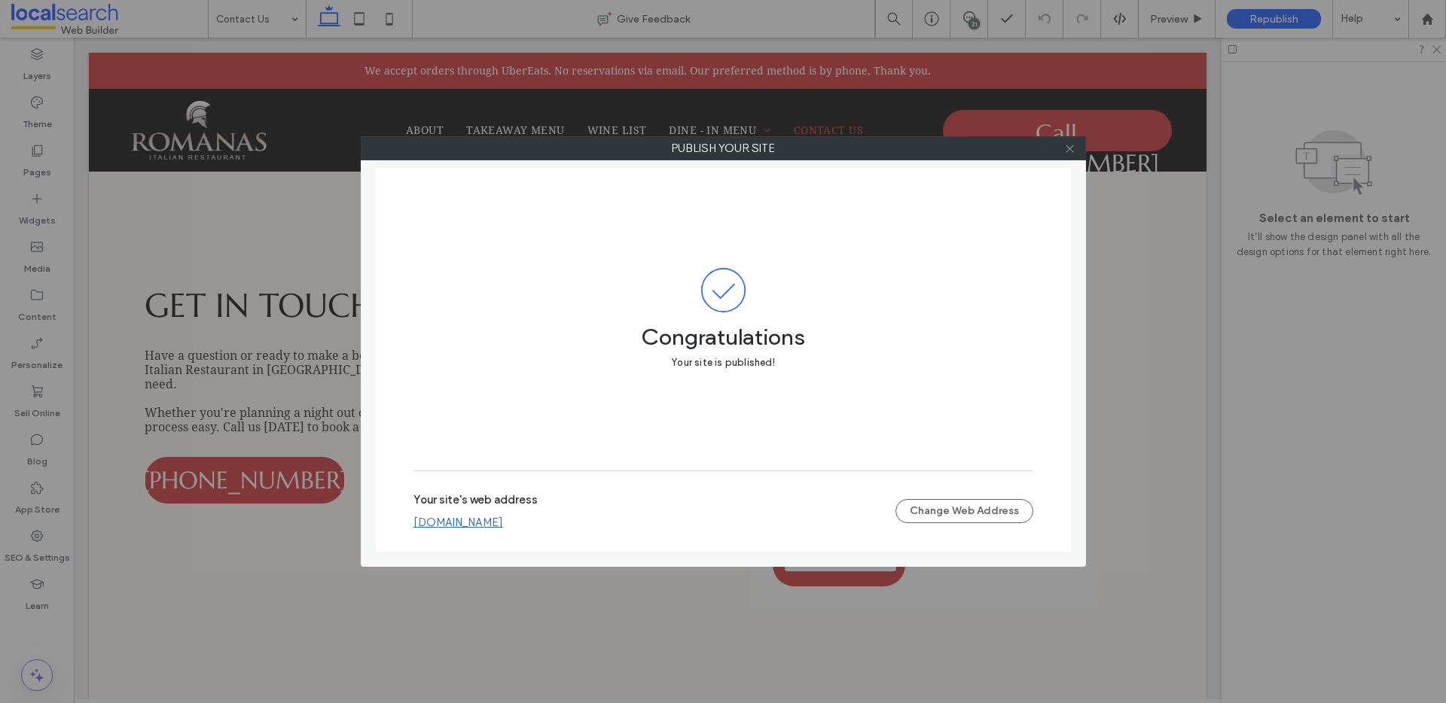
click at [1069, 156] on span at bounding box center [1069, 148] width 11 height 23
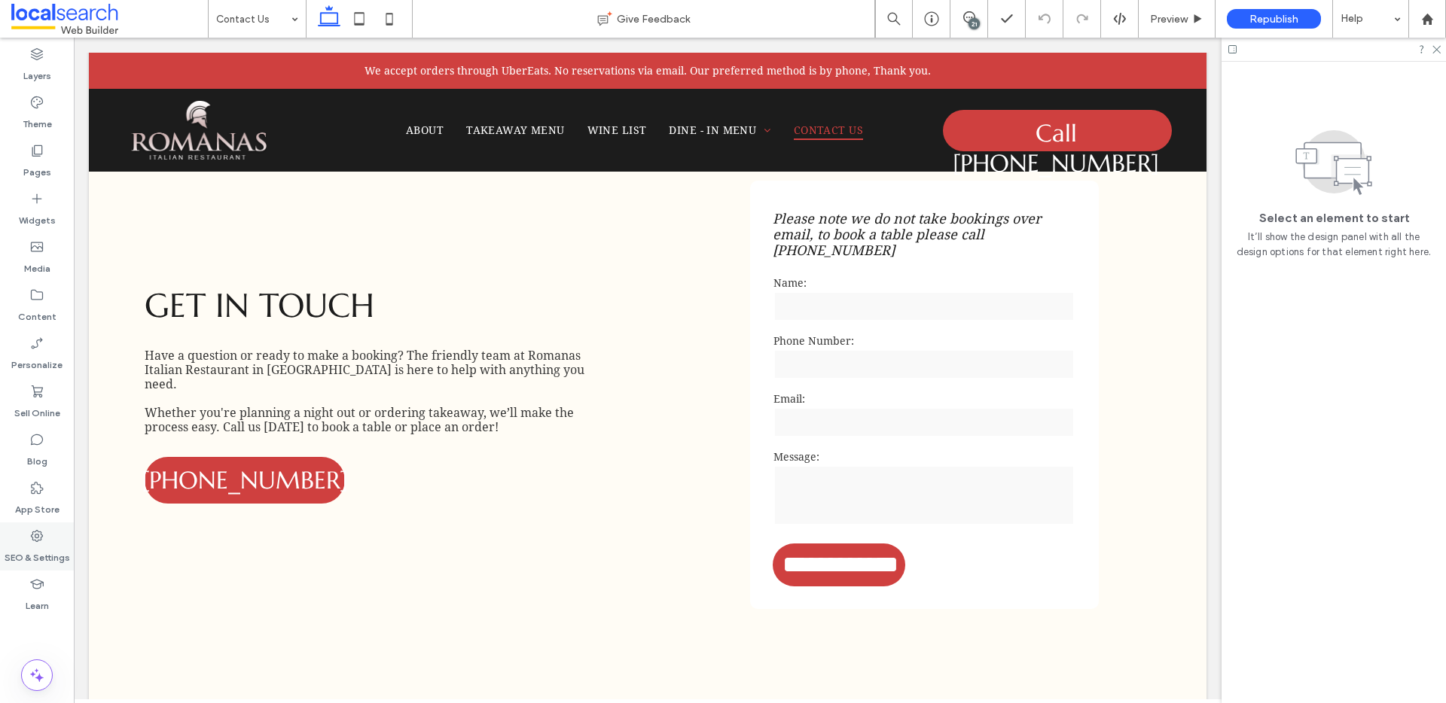
click at [29, 553] on label "SEO & Settings" at bounding box center [38, 554] width 66 height 21
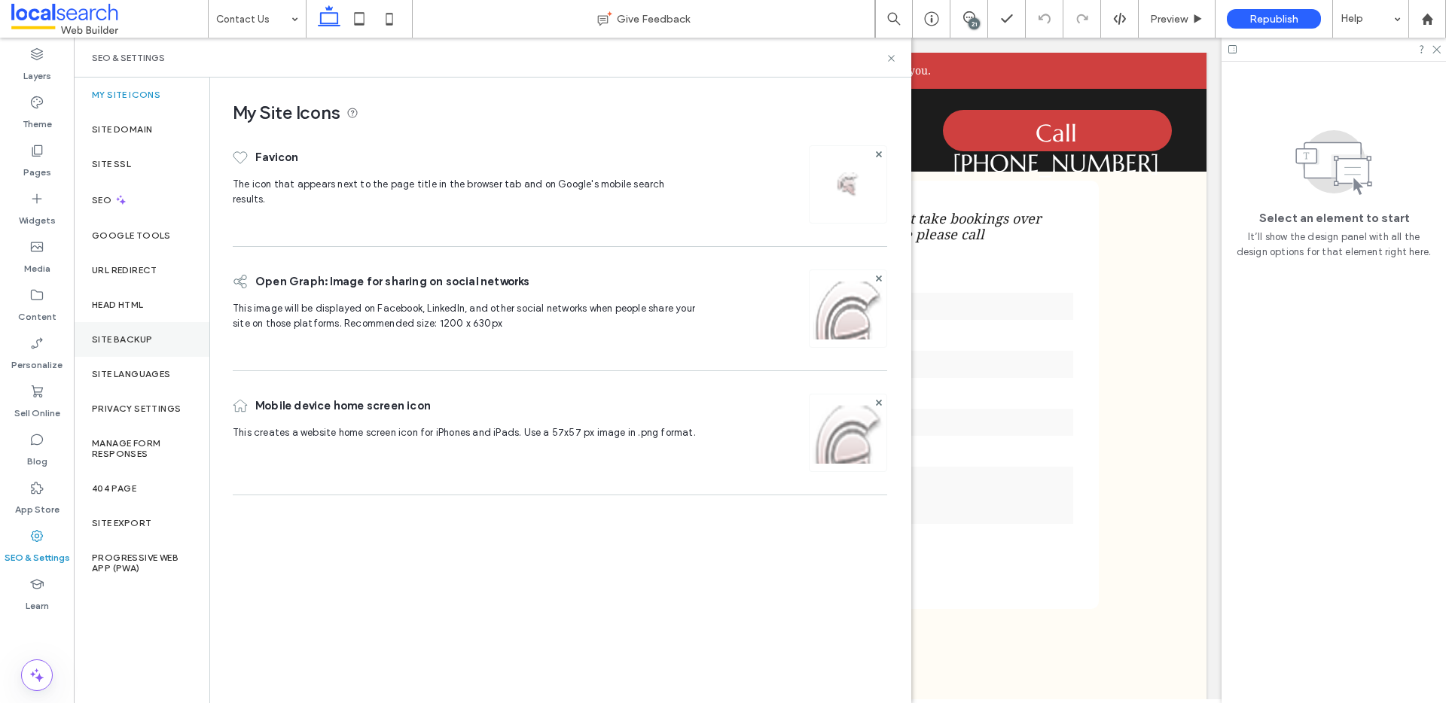
click at [130, 337] on label "Site Backup" at bounding box center [122, 339] width 60 height 11
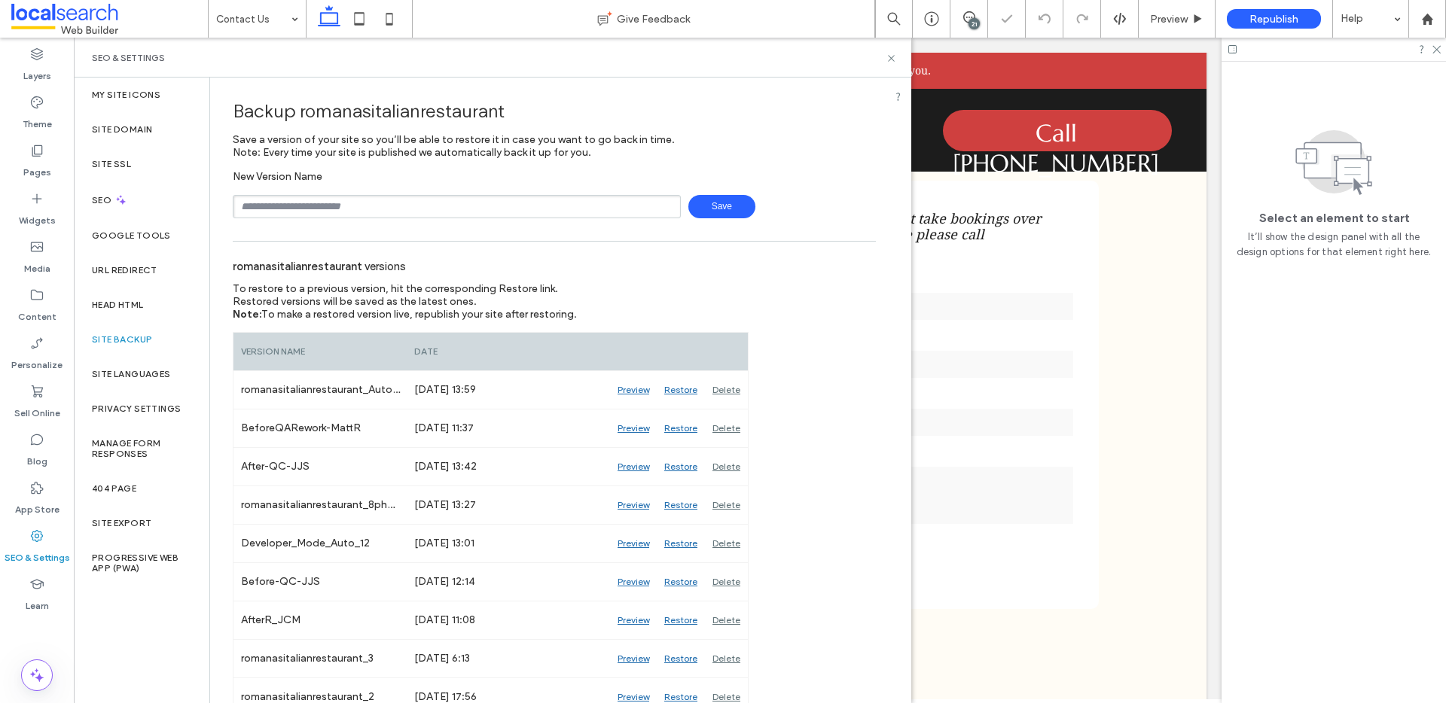
click at [291, 211] on input "text" at bounding box center [457, 206] width 448 height 23
type input "**********"
click at [705, 201] on span "Save" at bounding box center [721, 206] width 67 height 23
click at [890, 59] on icon at bounding box center [890, 58] width 11 height 11
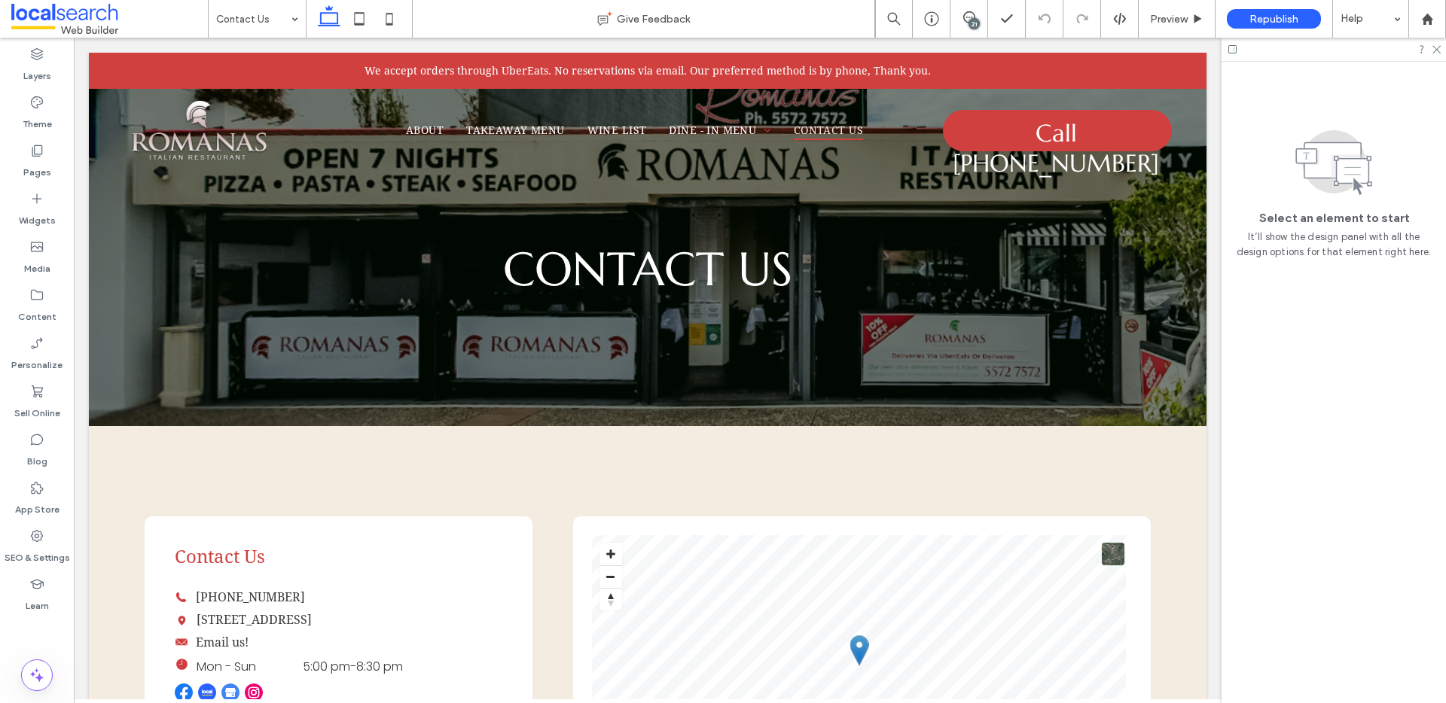
click at [78, 23] on span at bounding box center [109, 19] width 197 height 30
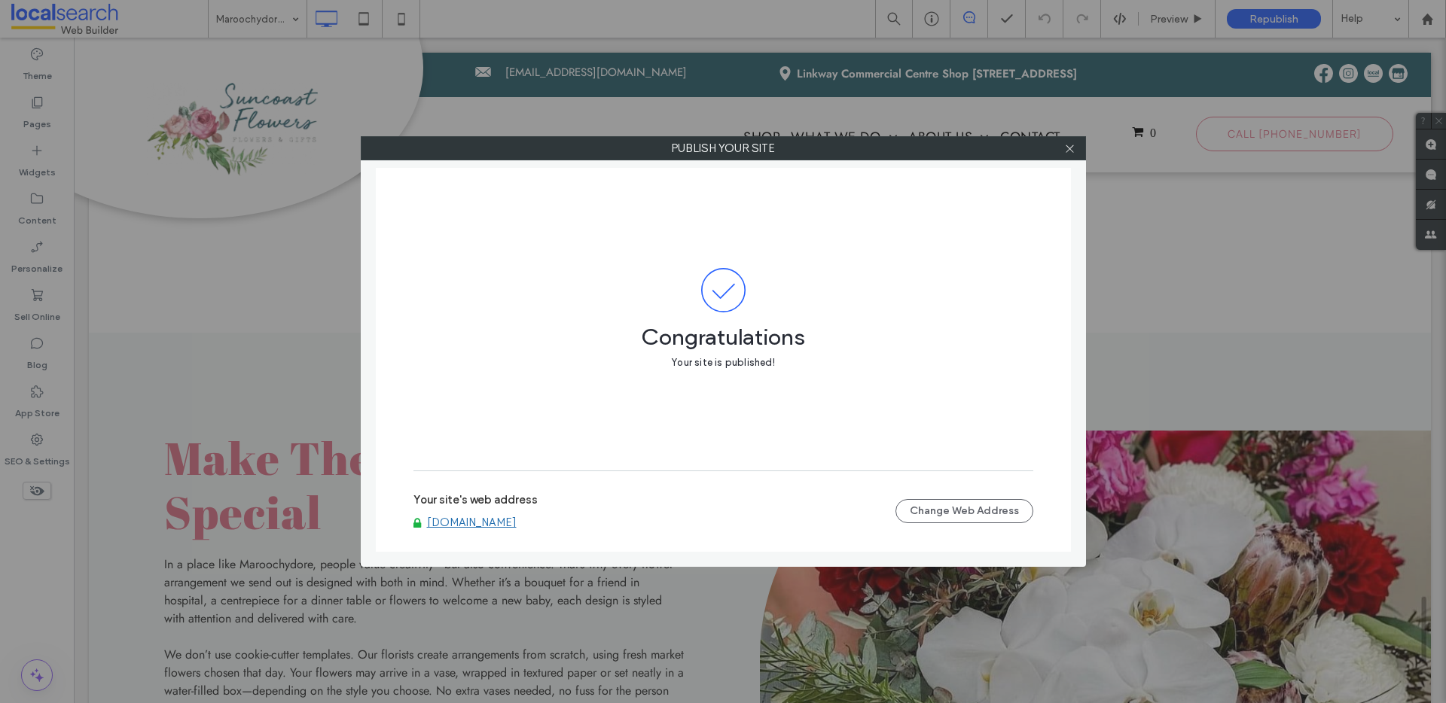
click at [1075, 151] on div at bounding box center [1070, 148] width 23 height 23
click at [1071, 151] on use at bounding box center [1069, 149] width 8 height 8
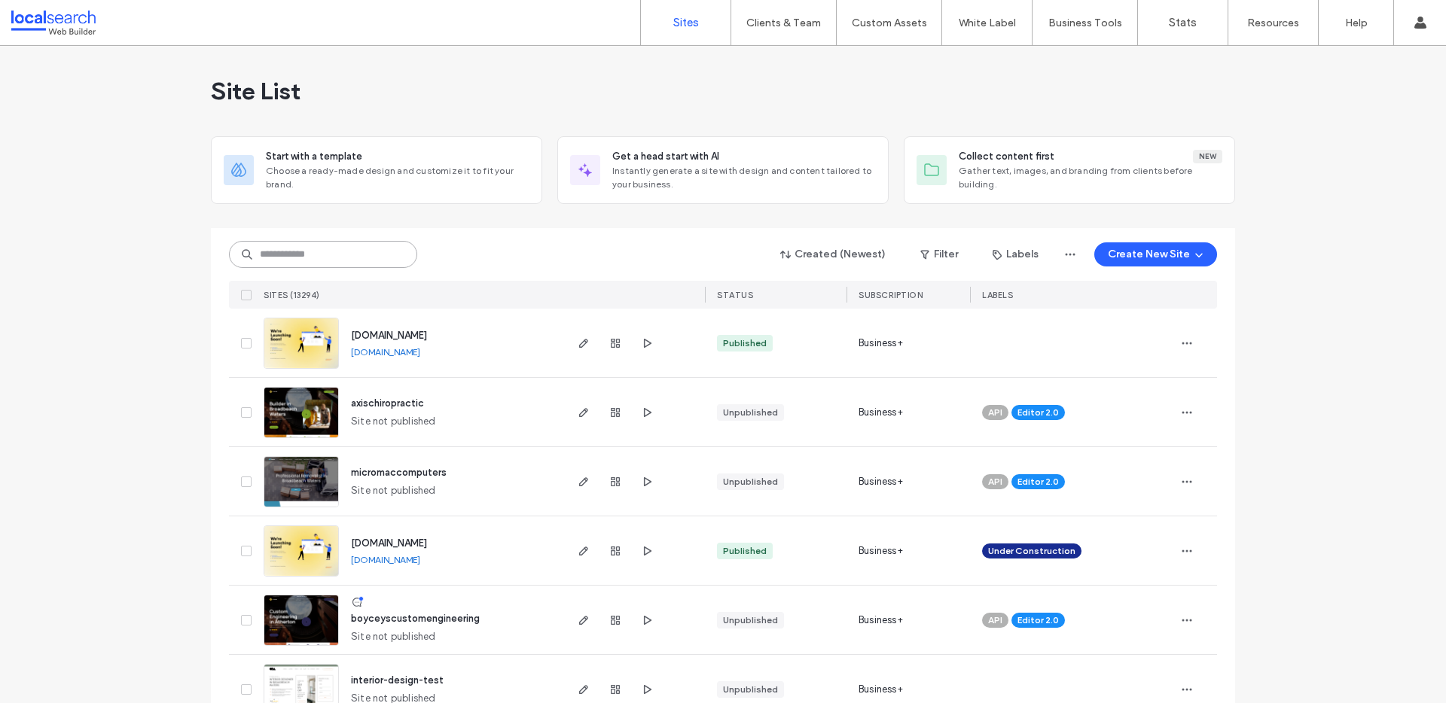
click at [288, 257] on input at bounding box center [323, 254] width 188 height 27
paste input "********"
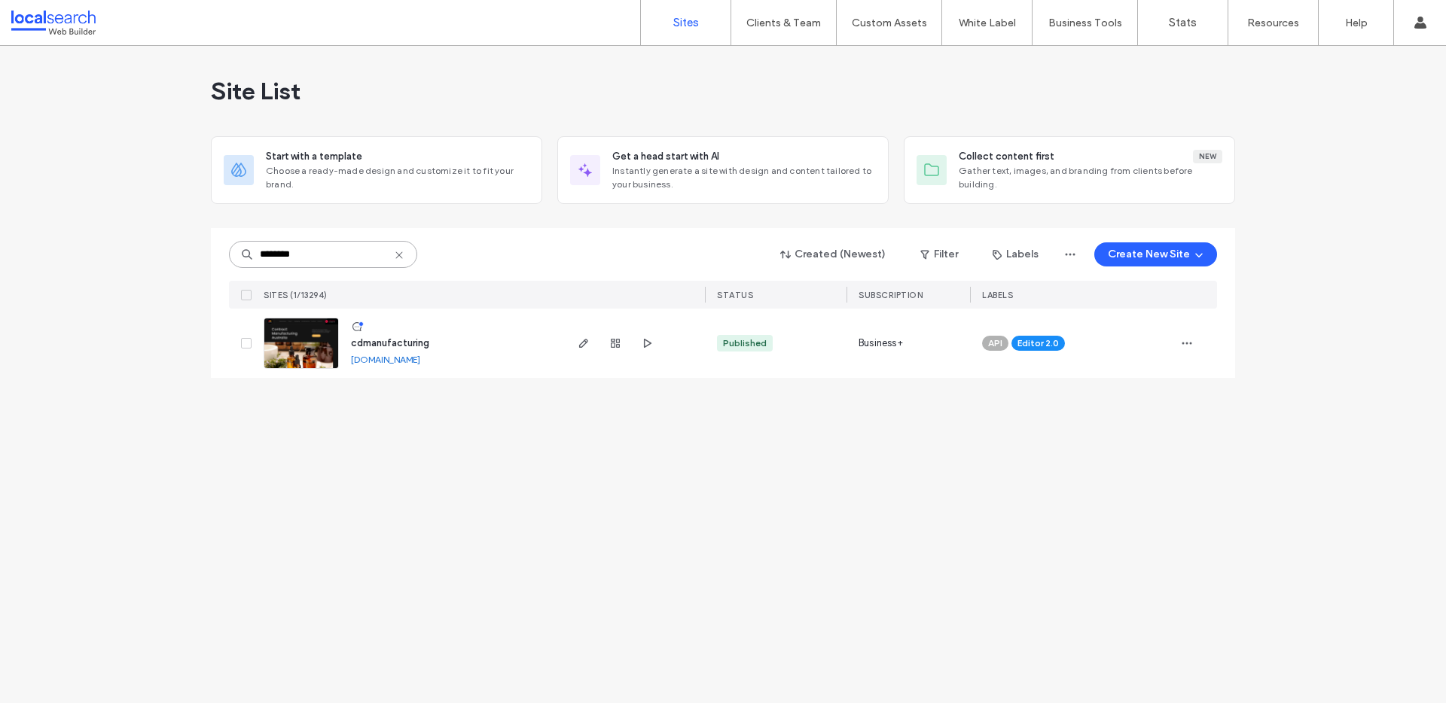
type input "********"
click at [399, 355] on link "cdmanufacturing.webbuilder.localsearch.com.au" at bounding box center [385, 359] width 69 height 11
click at [310, 361] on img at bounding box center [301, 369] width 74 height 102
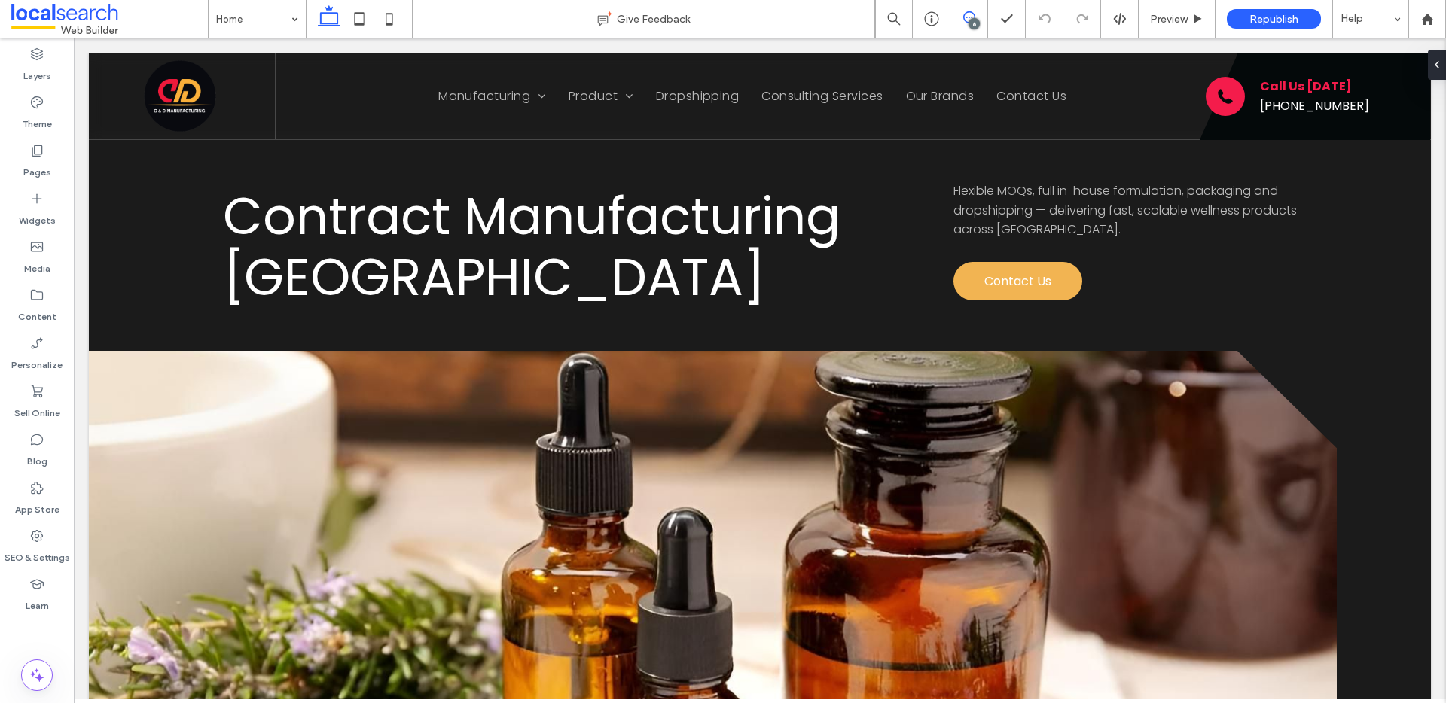
click at [964, 15] on icon at bounding box center [969, 17] width 12 height 12
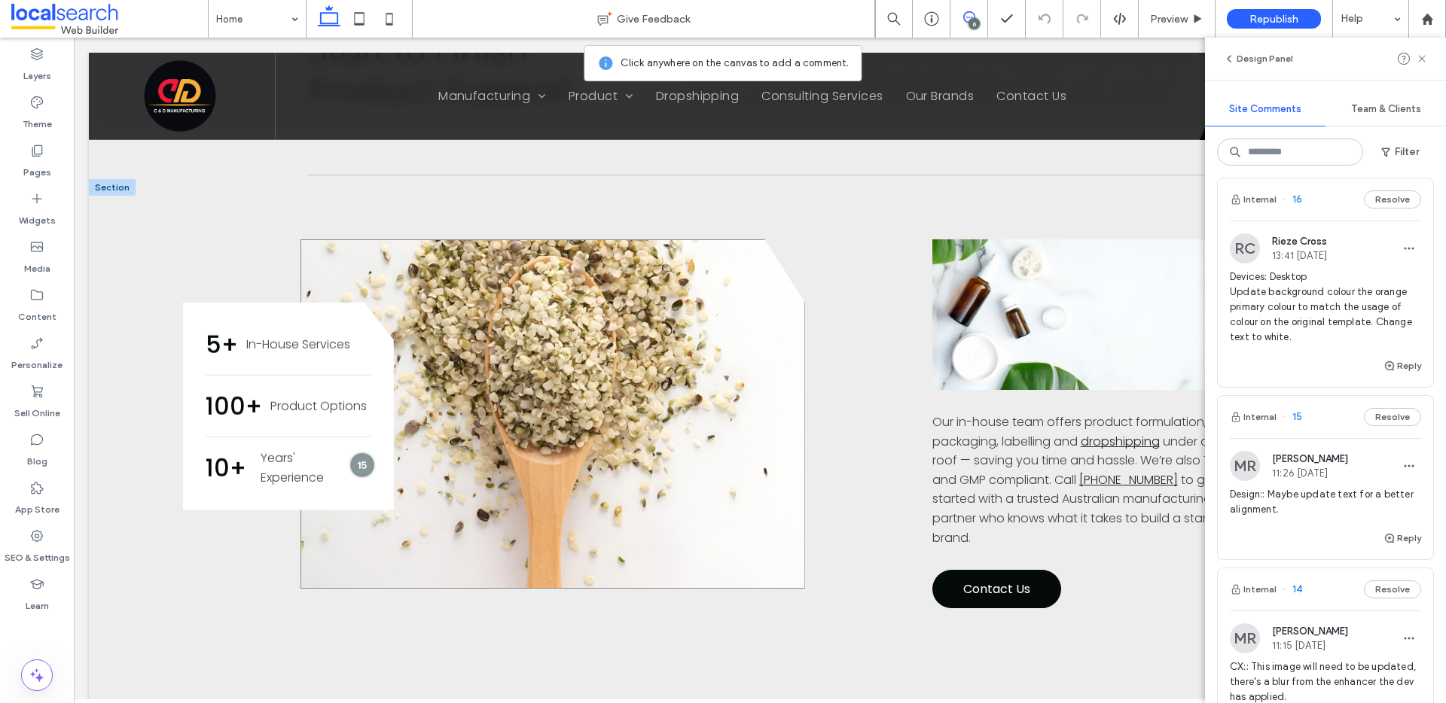
scroll to position [1030, 0]
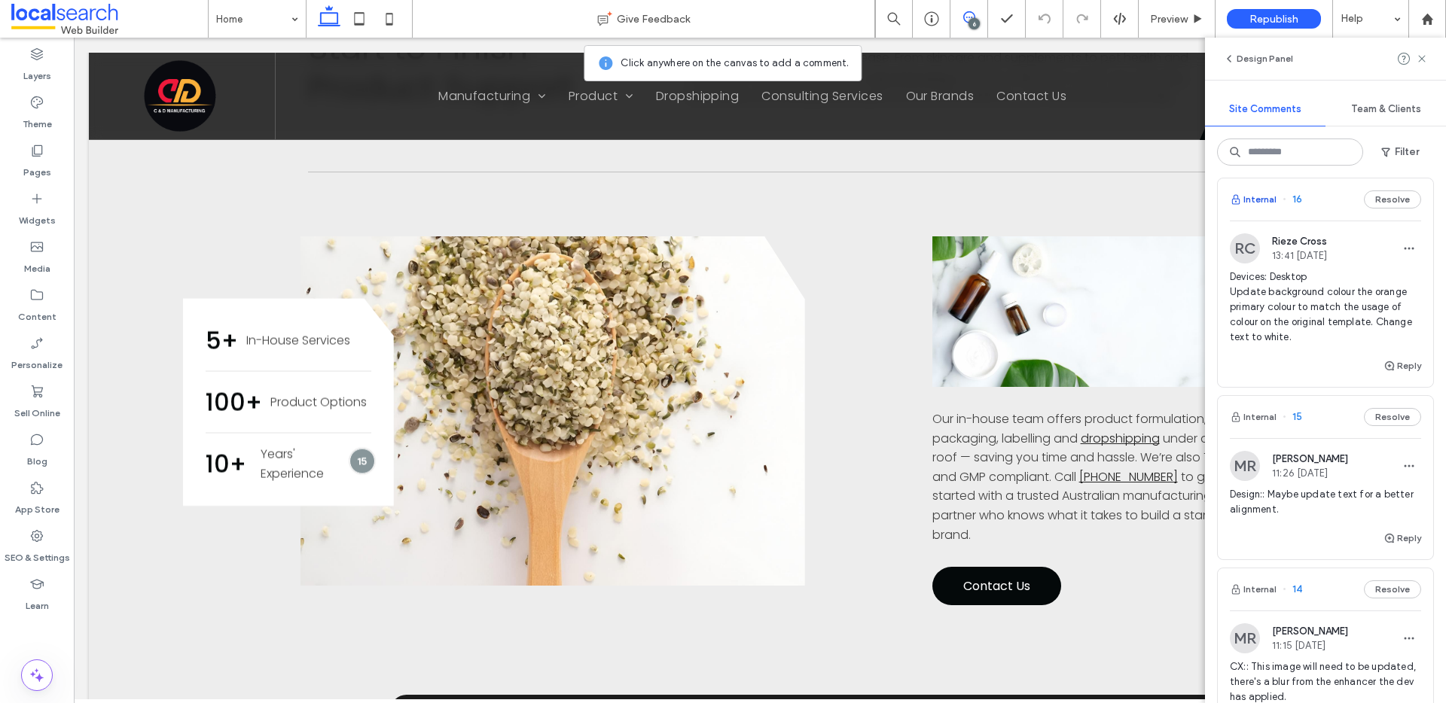
click at [1260, 197] on button "Internal" at bounding box center [1252, 199] width 47 height 18
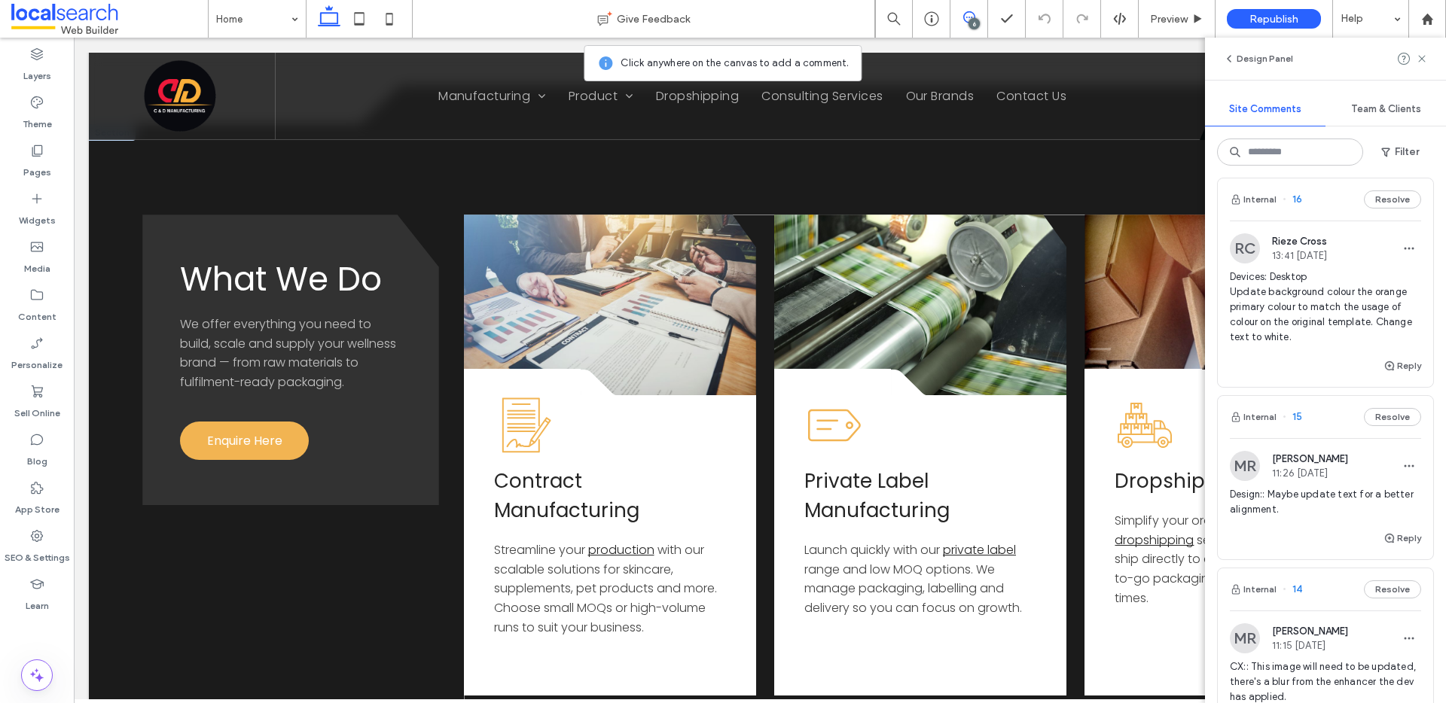
scroll to position [1685, 0]
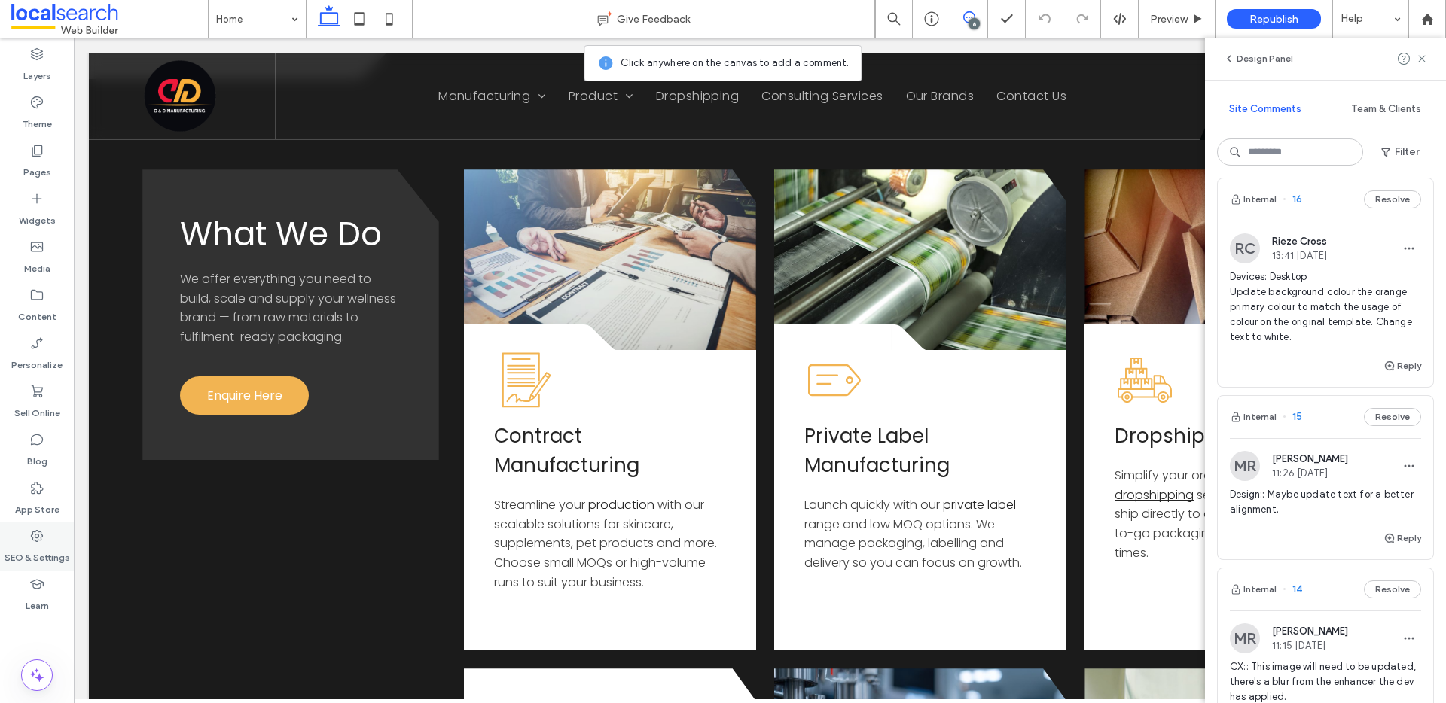
click at [49, 548] on label "SEO & Settings" at bounding box center [38, 554] width 66 height 21
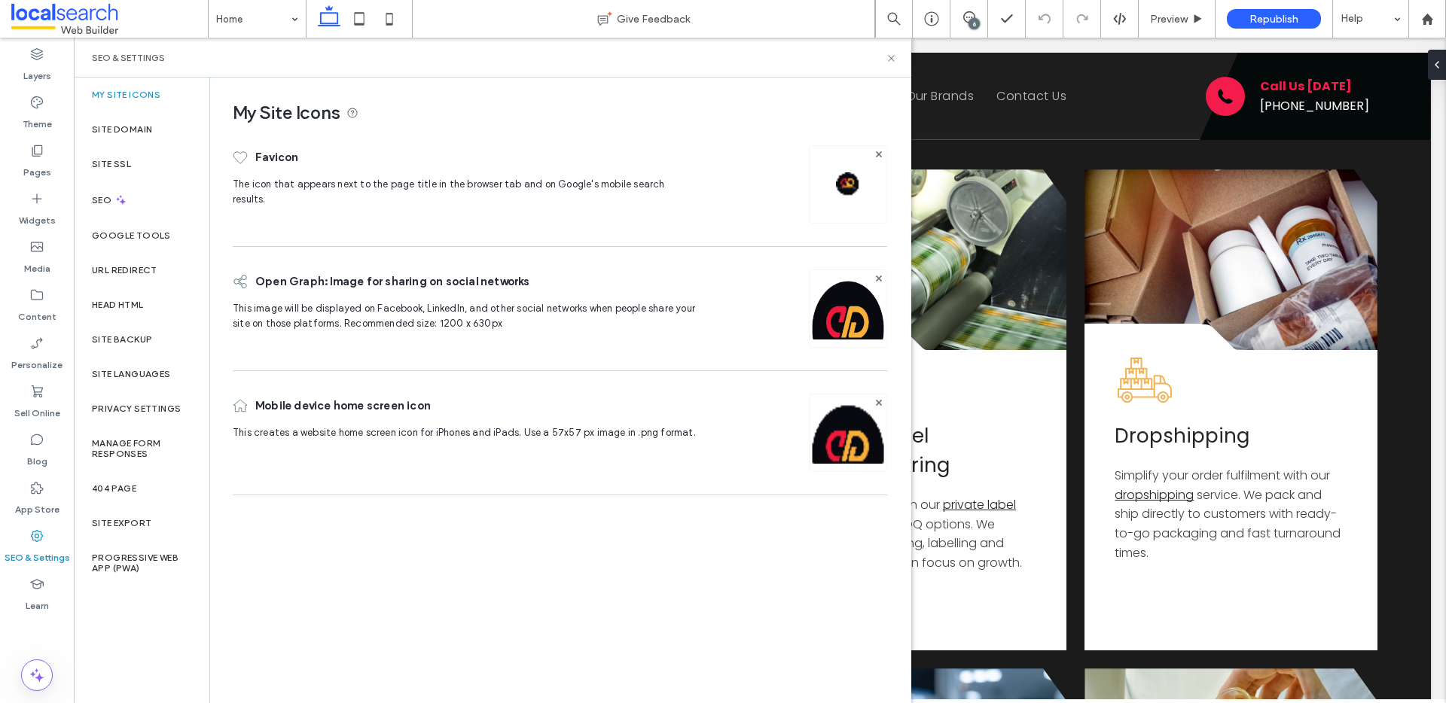
scroll to position [0, 0]
click at [132, 347] on div "Site Backup" at bounding box center [142, 339] width 136 height 35
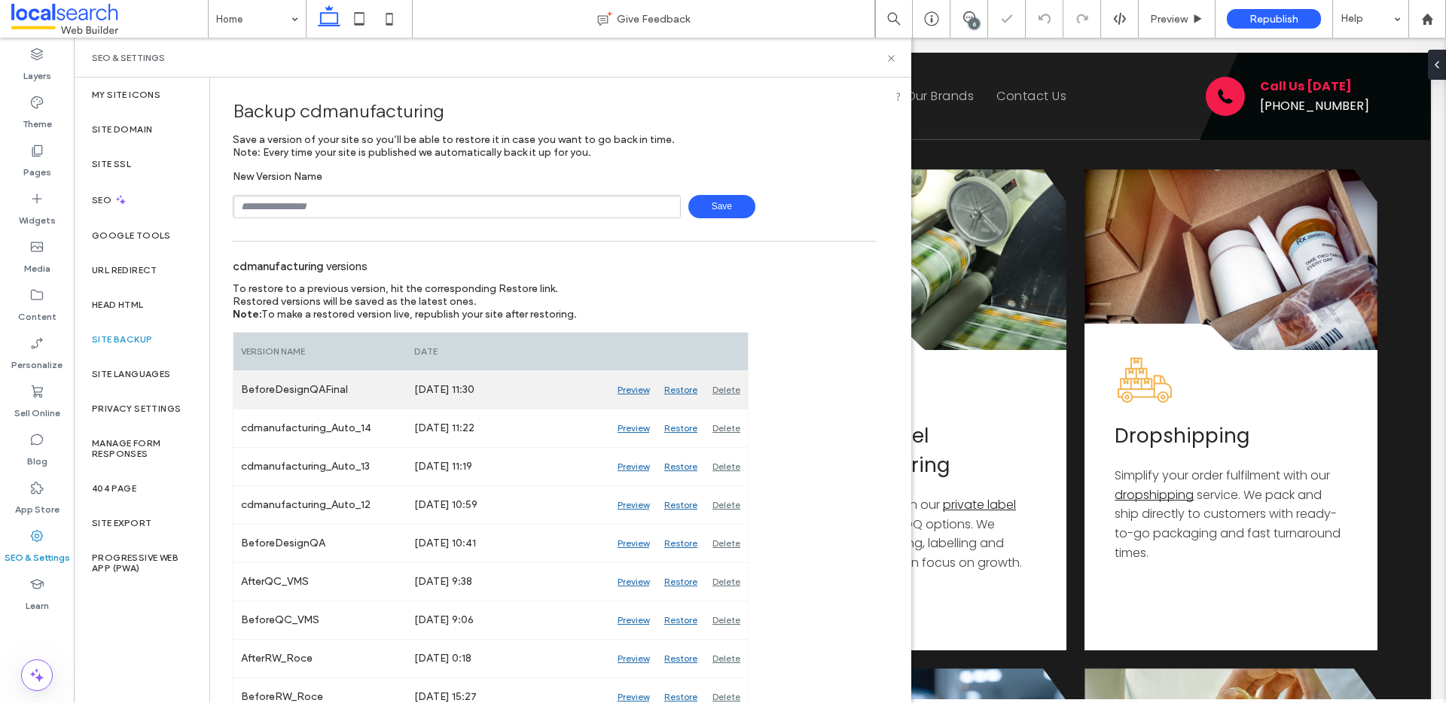
click at [627, 389] on div "Preview" at bounding box center [633, 390] width 47 height 38
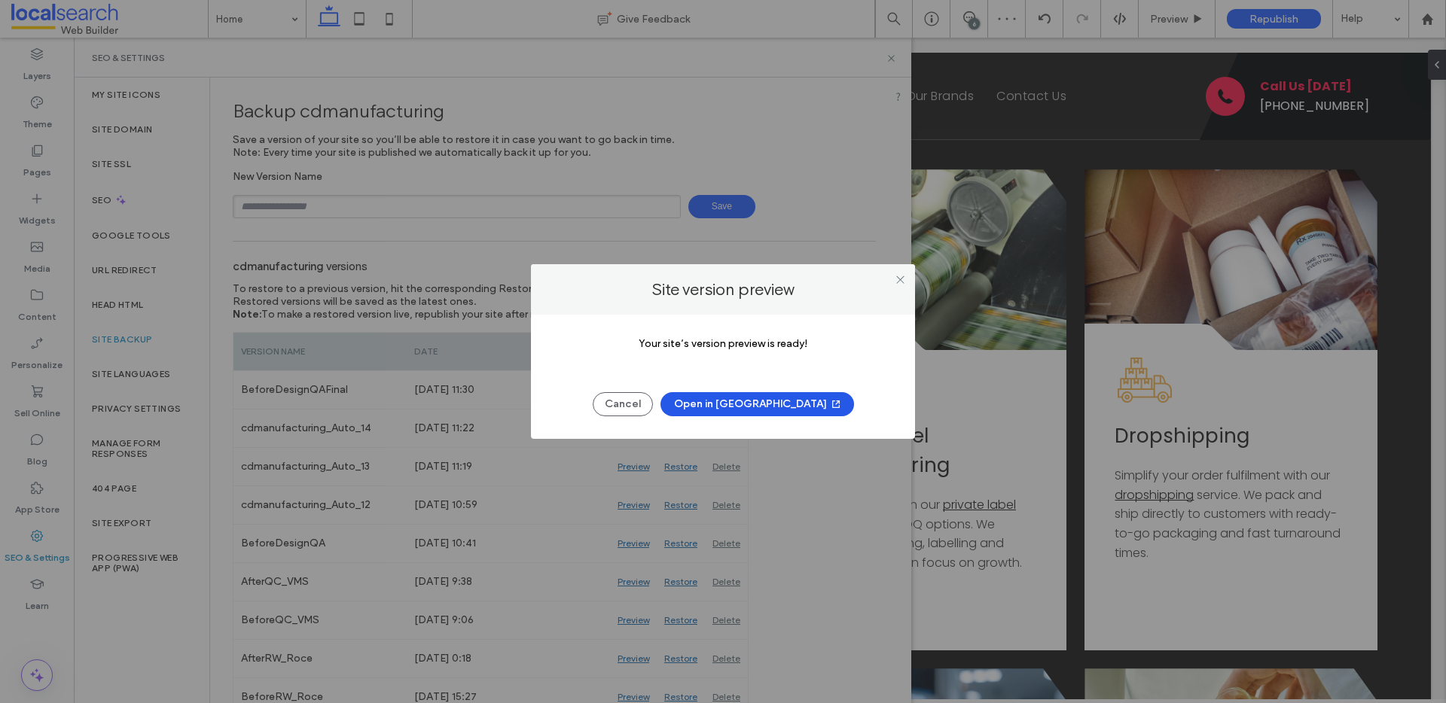
click at [765, 407] on button "Open in [GEOGRAPHIC_DATA]" at bounding box center [756, 404] width 193 height 24
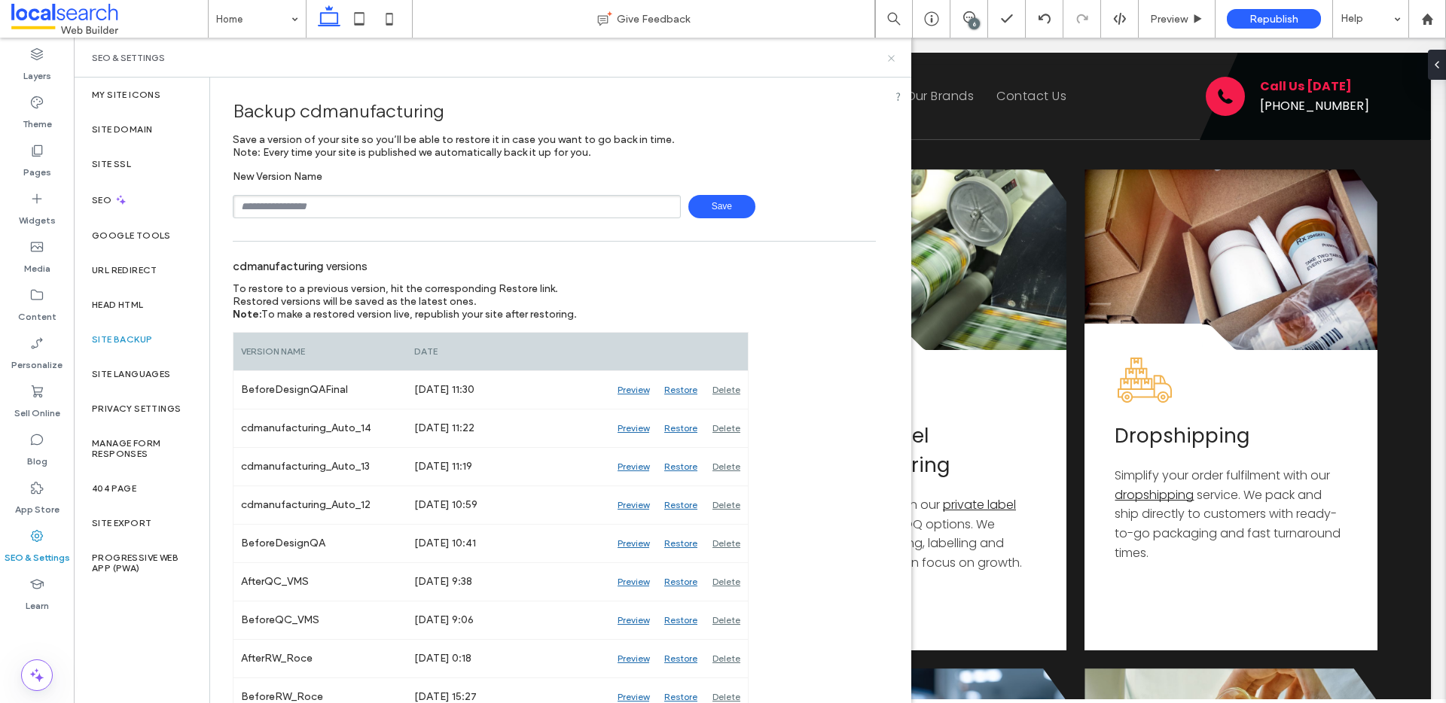
click at [891, 57] on use at bounding box center [891, 58] width 6 height 6
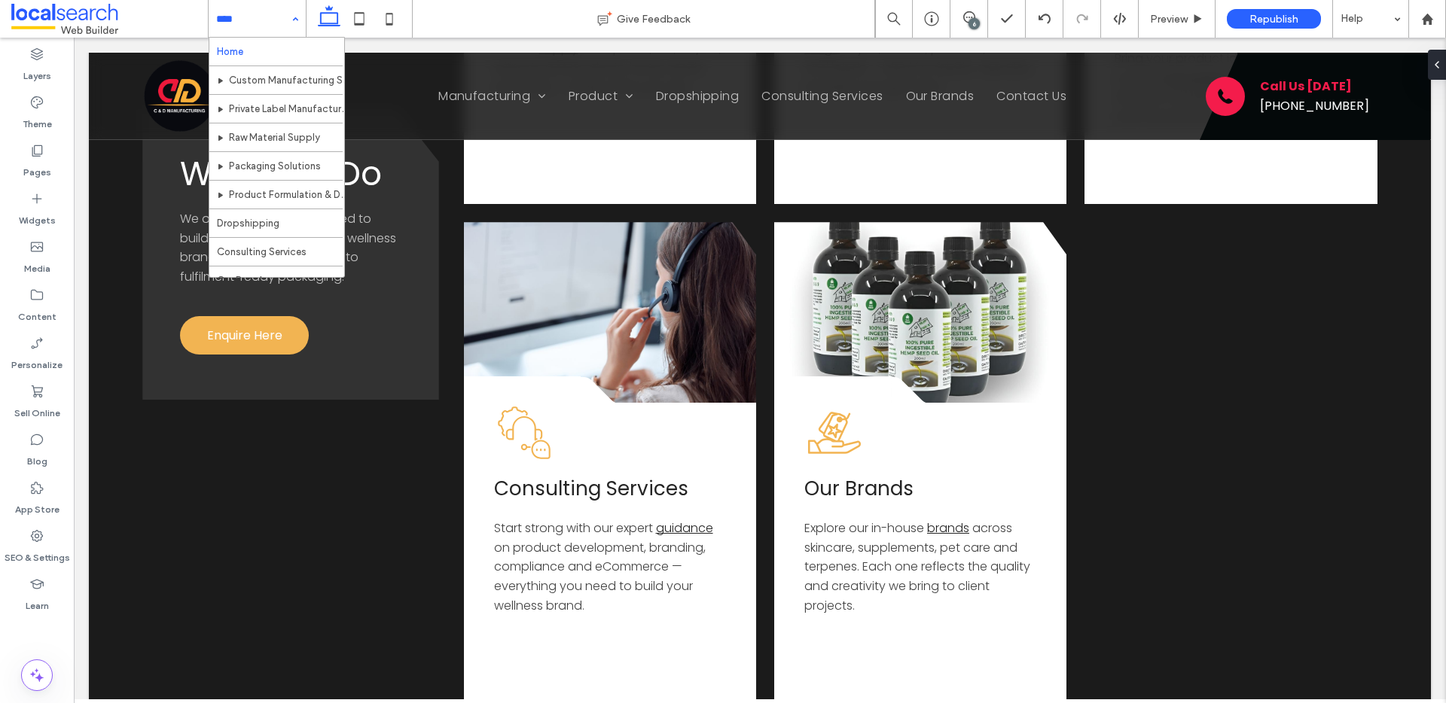
click at [235, 27] on input at bounding box center [253, 19] width 75 height 38
click at [969, 24] on div "6" at bounding box center [973, 23] width 11 height 11
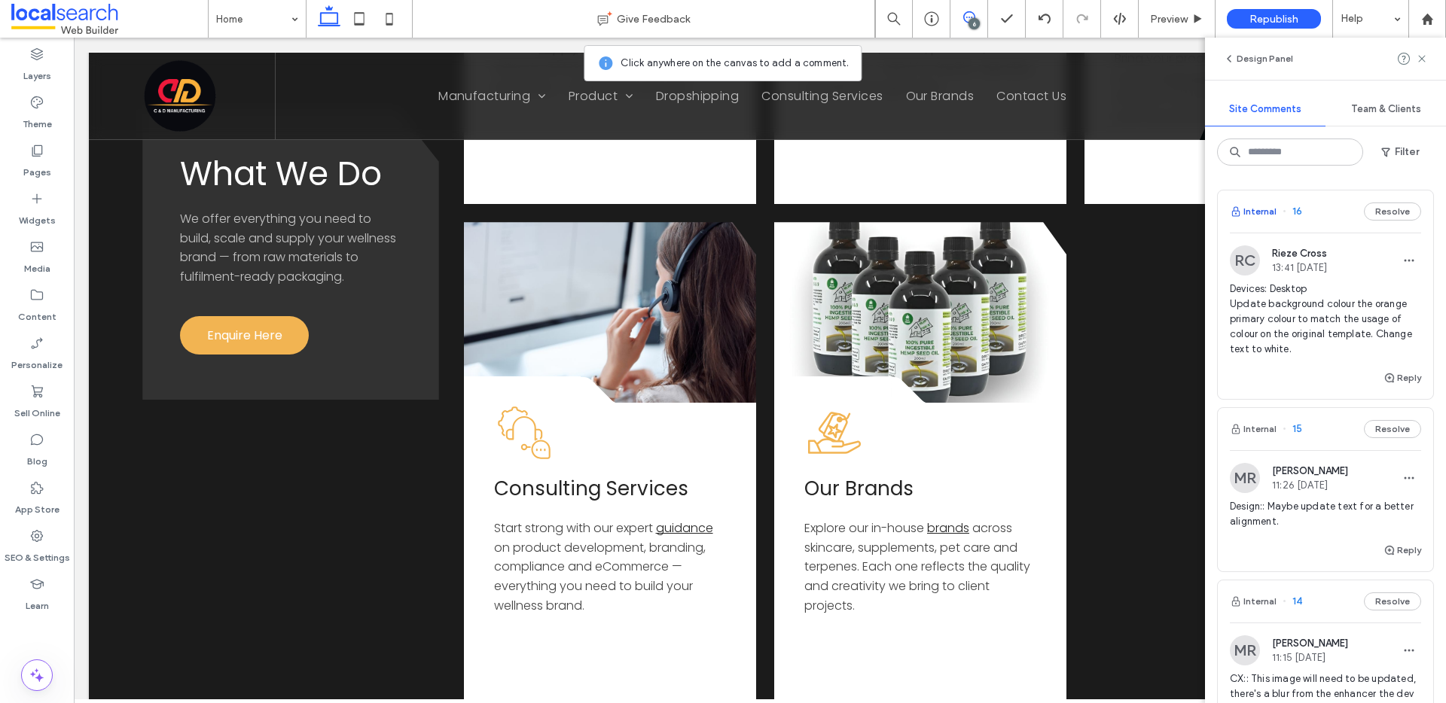
click at [1269, 212] on button "Internal" at bounding box center [1252, 212] width 47 height 18
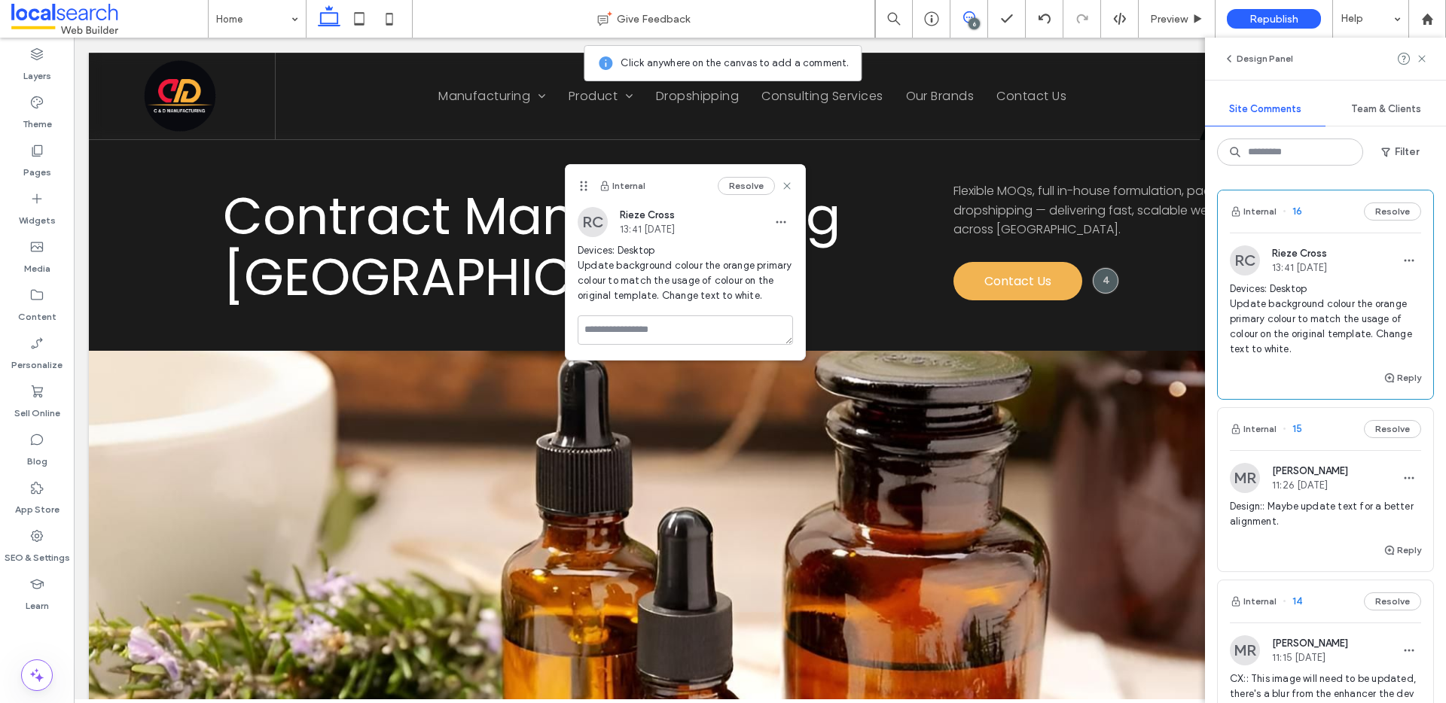
drag, startPoint x: 992, startPoint y: 68, endPoint x: 575, endPoint y: 181, distance: 431.4
click at [577, 181] on icon at bounding box center [583, 186] width 12 height 12
click at [1254, 215] on button "Internal" at bounding box center [1252, 212] width 47 height 18
click at [1257, 211] on button "Internal" at bounding box center [1252, 212] width 47 height 18
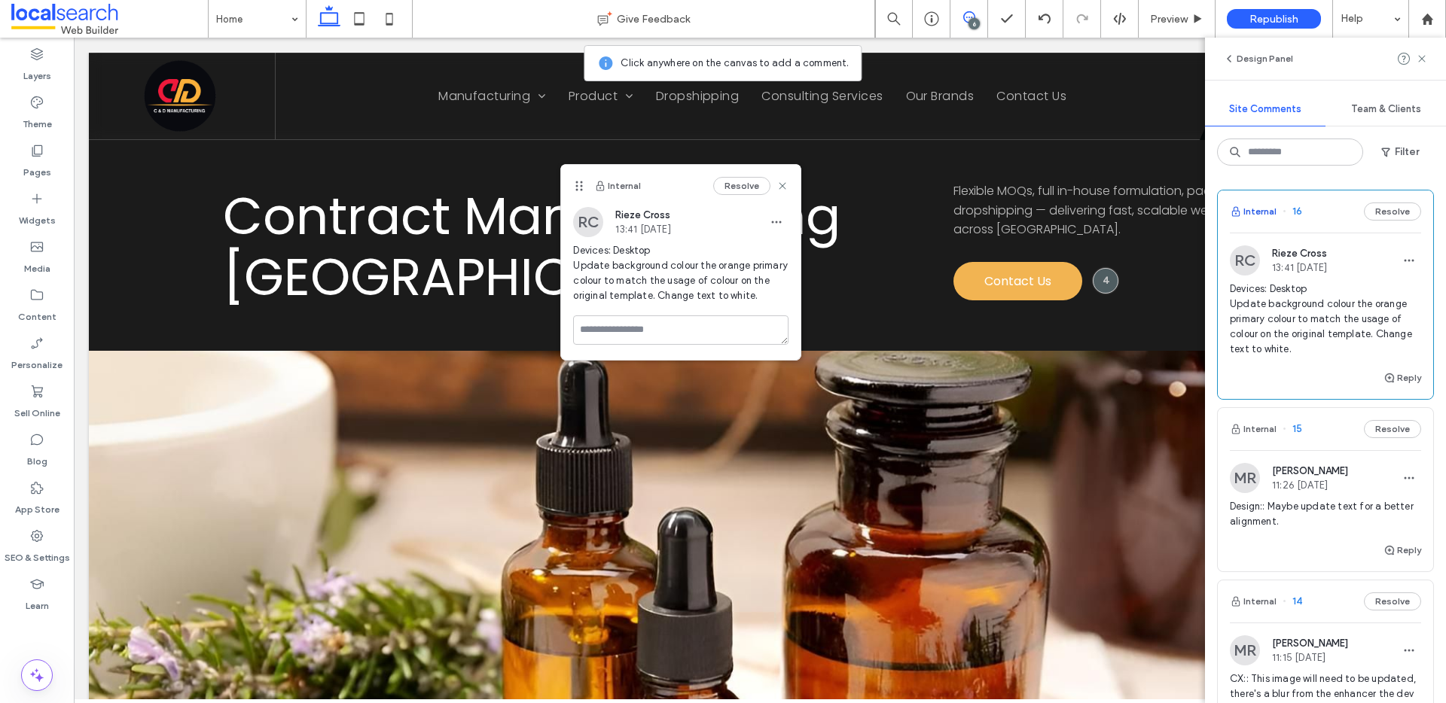
click at [1257, 211] on button "Internal" at bounding box center [1252, 212] width 47 height 18
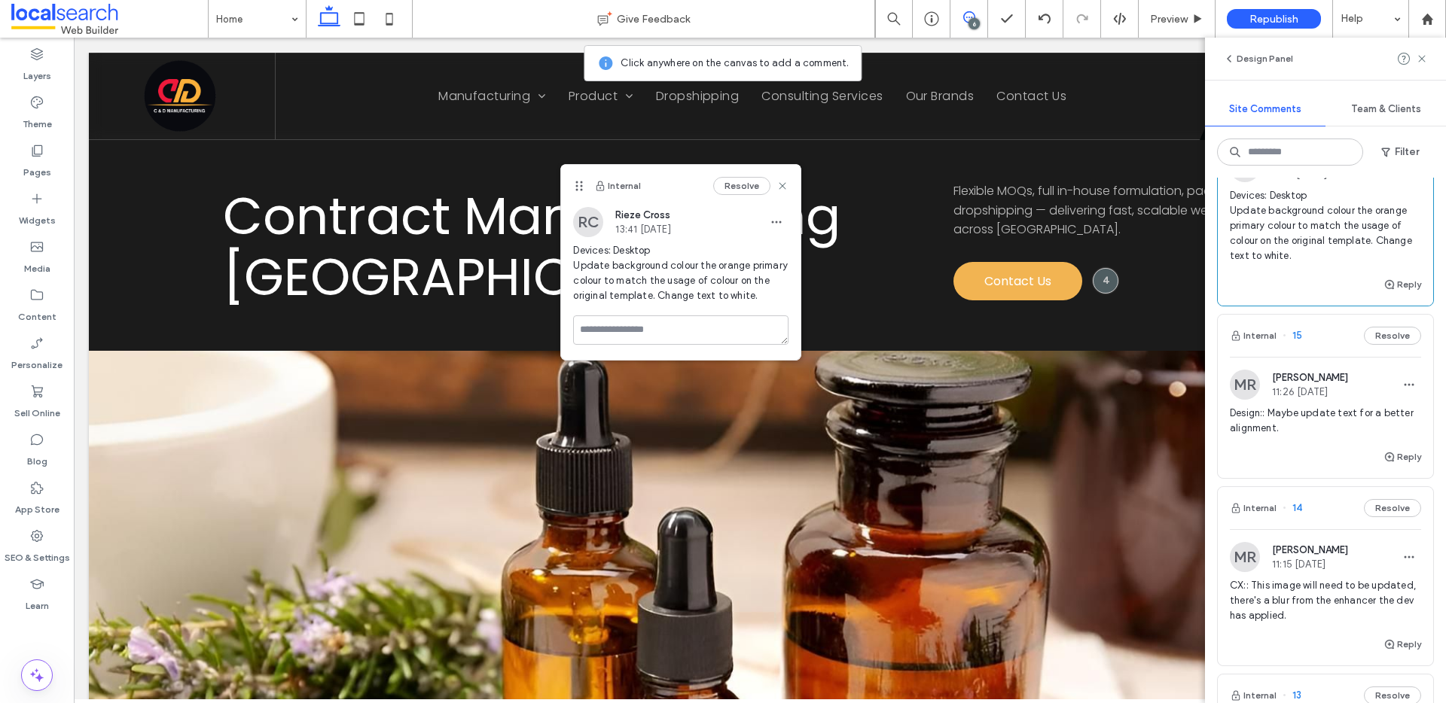
scroll to position [245, 0]
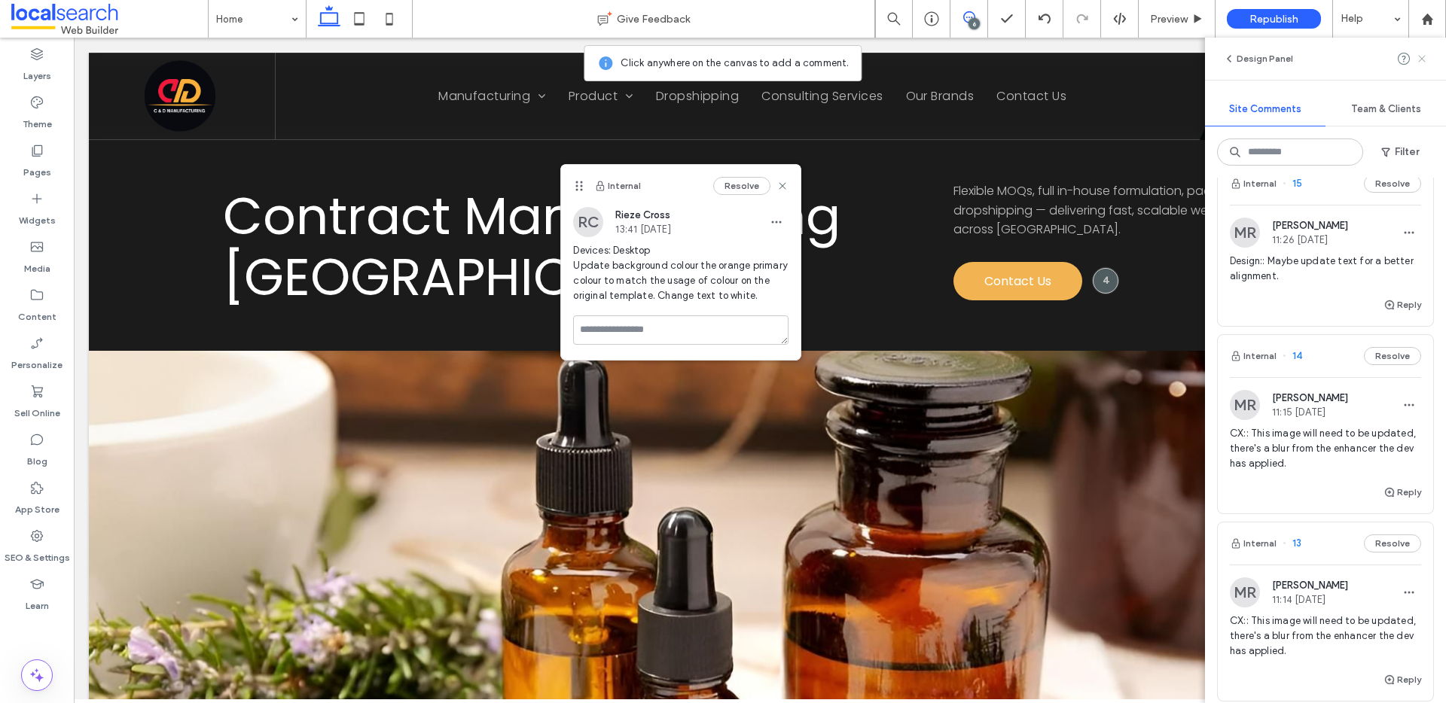
click at [1422, 59] on icon at bounding box center [1421, 59] width 12 height 12
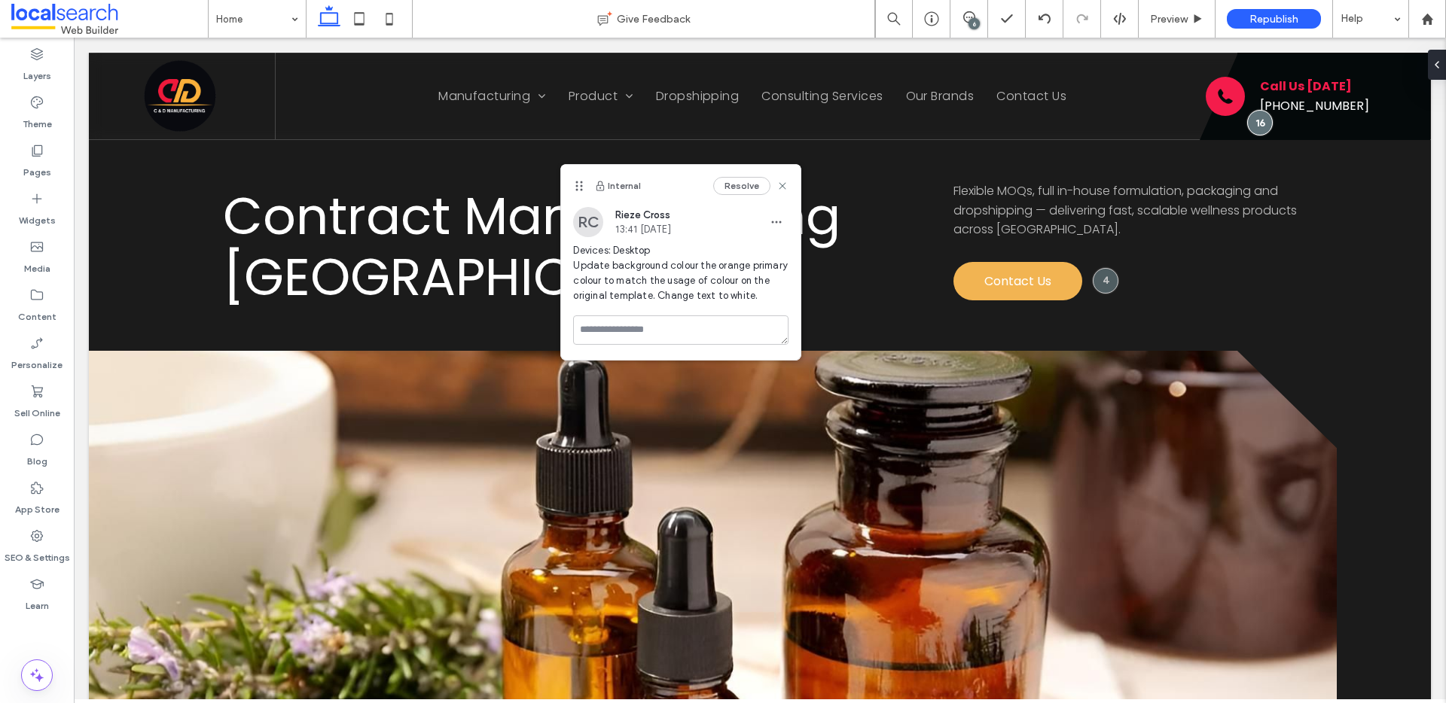
scroll to position [0, 0]
click at [967, 15] on icon at bounding box center [969, 17] width 12 height 12
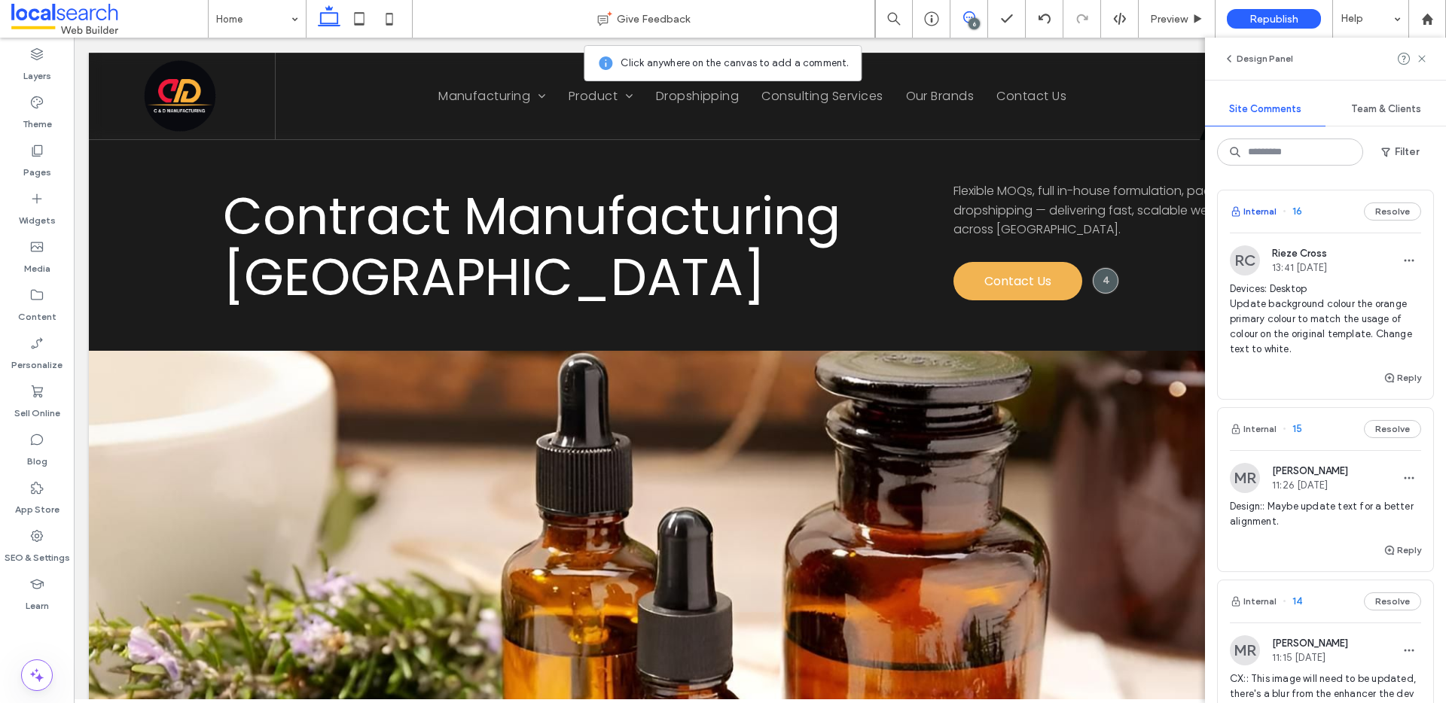
click at [1262, 207] on button "Internal" at bounding box center [1252, 212] width 47 height 18
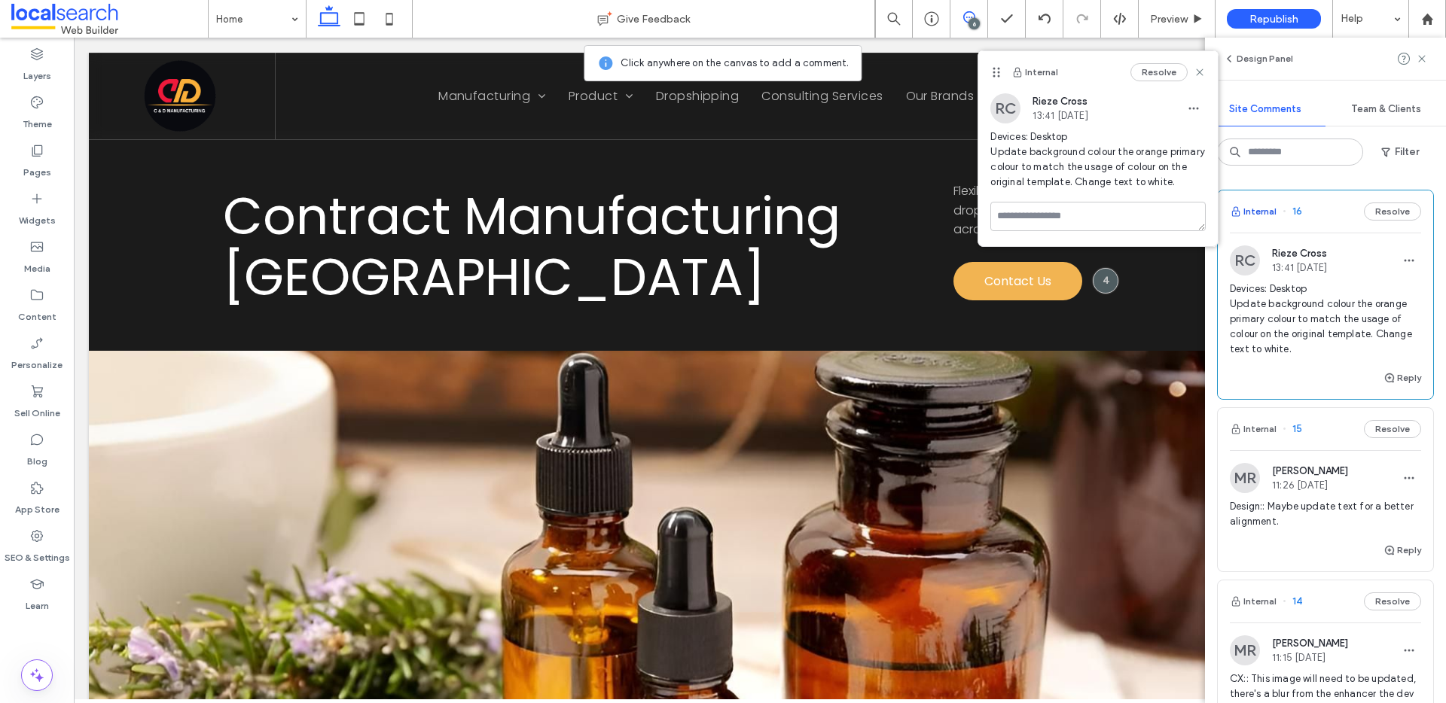
click at [1263, 208] on button "Internal" at bounding box center [1252, 212] width 47 height 18
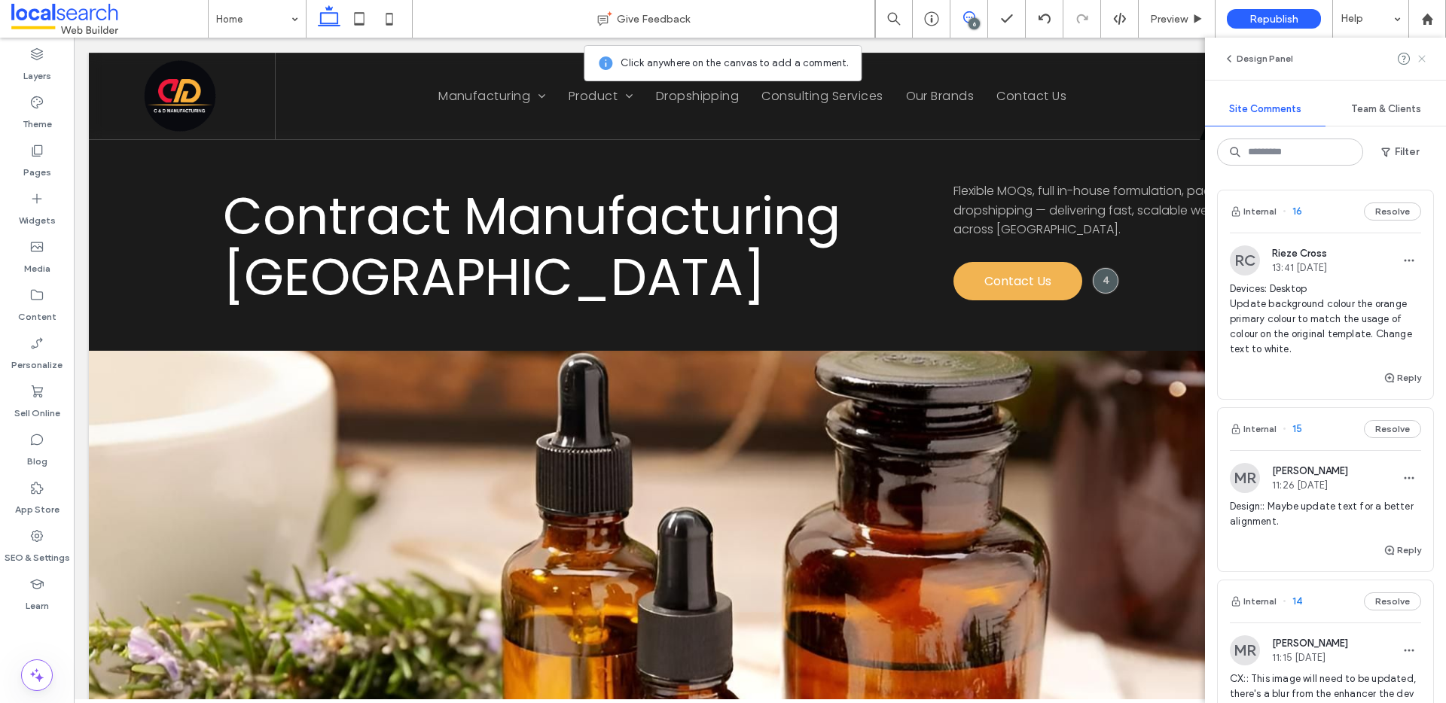
click at [1421, 56] on icon at bounding box center [1421, 59] width 12 height 12
click at [1254, 203] on button "Internal" at bounding box center [1252, 212] width 47 height 18
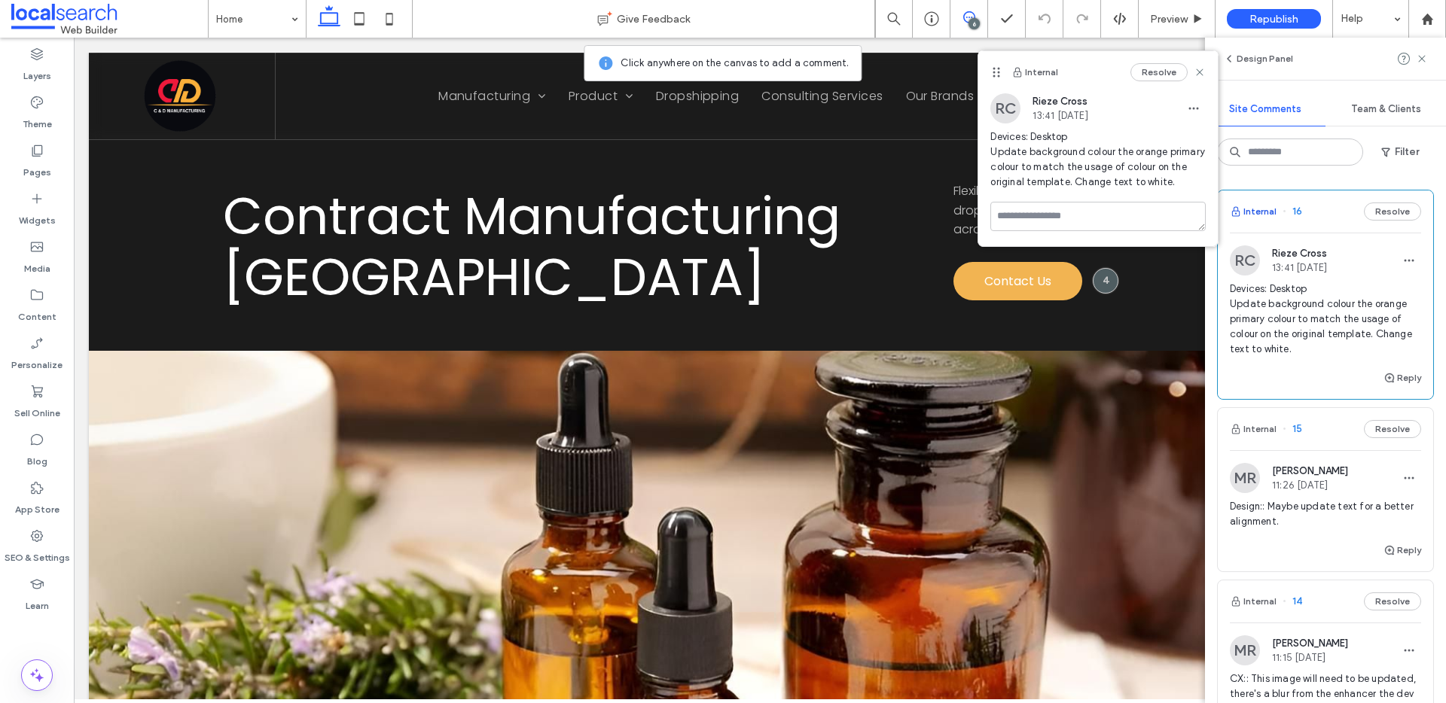
click at [1257, 208] on button "Internal" at bounding box center [1252, 212] width 47 height 18
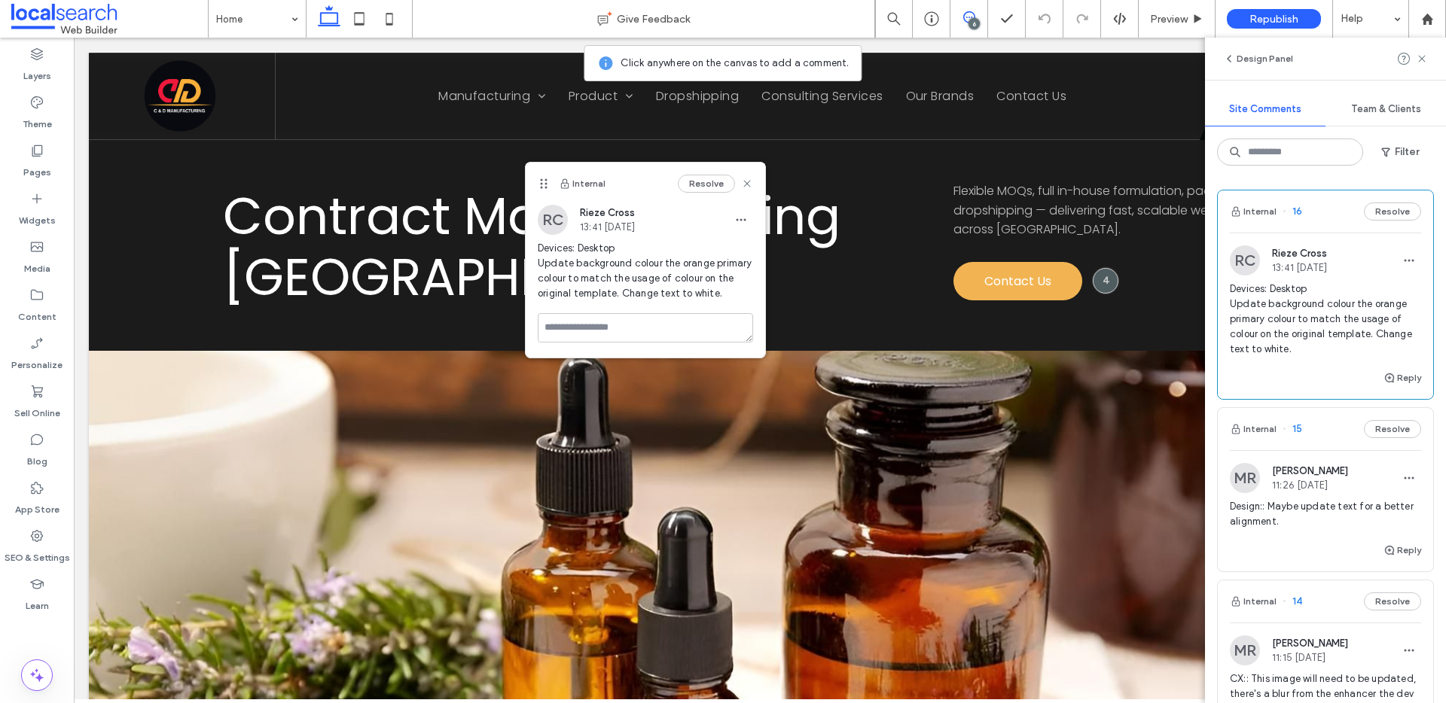
drag, startPoint x: 996, startPoint y: 71, endPoint x: 544, endPoint y: 182, distance: 466.0
click at [544, 182] on icon at bounding box center [544, 184] width 12 height 12
click at [375, 17] on icon at bounding box center [389, 19] width 30 height 30
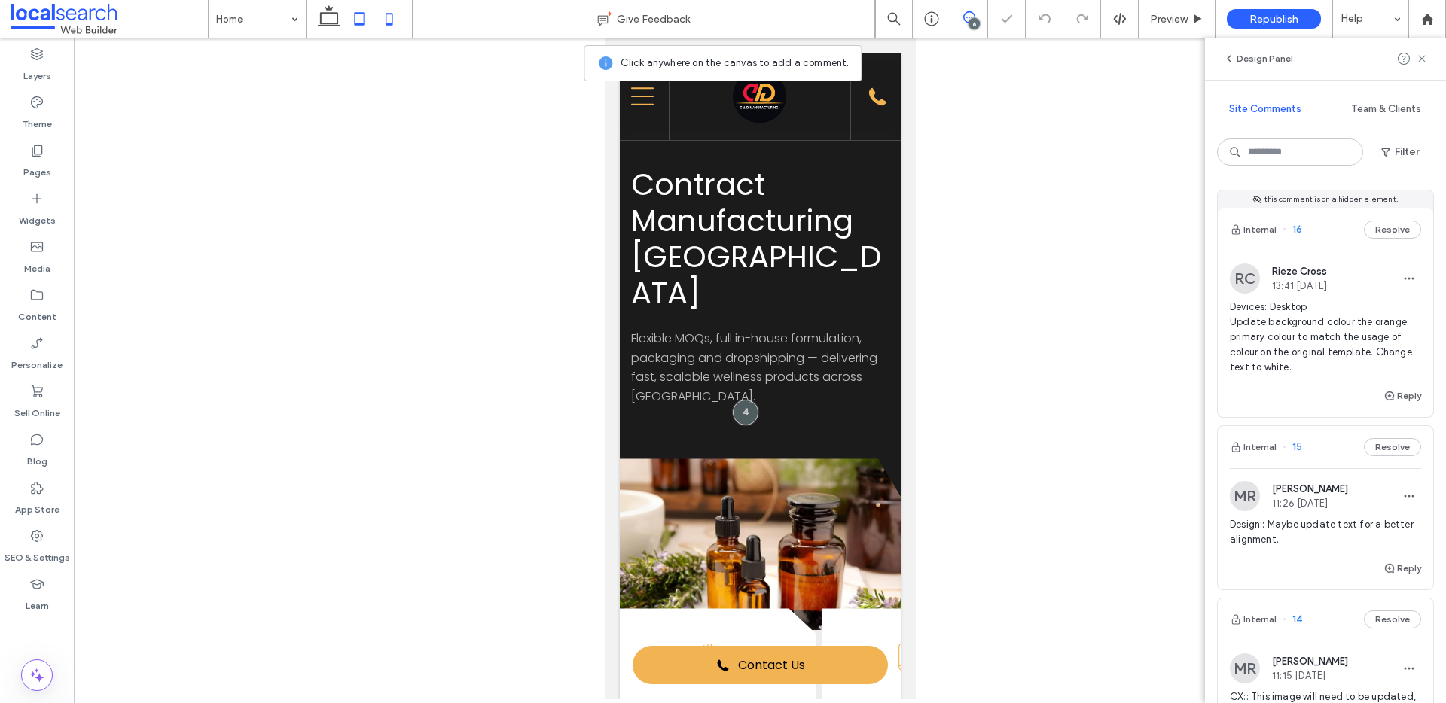
click at [356, 18] on icon at bounding box center [359, 19] width 30 height 30
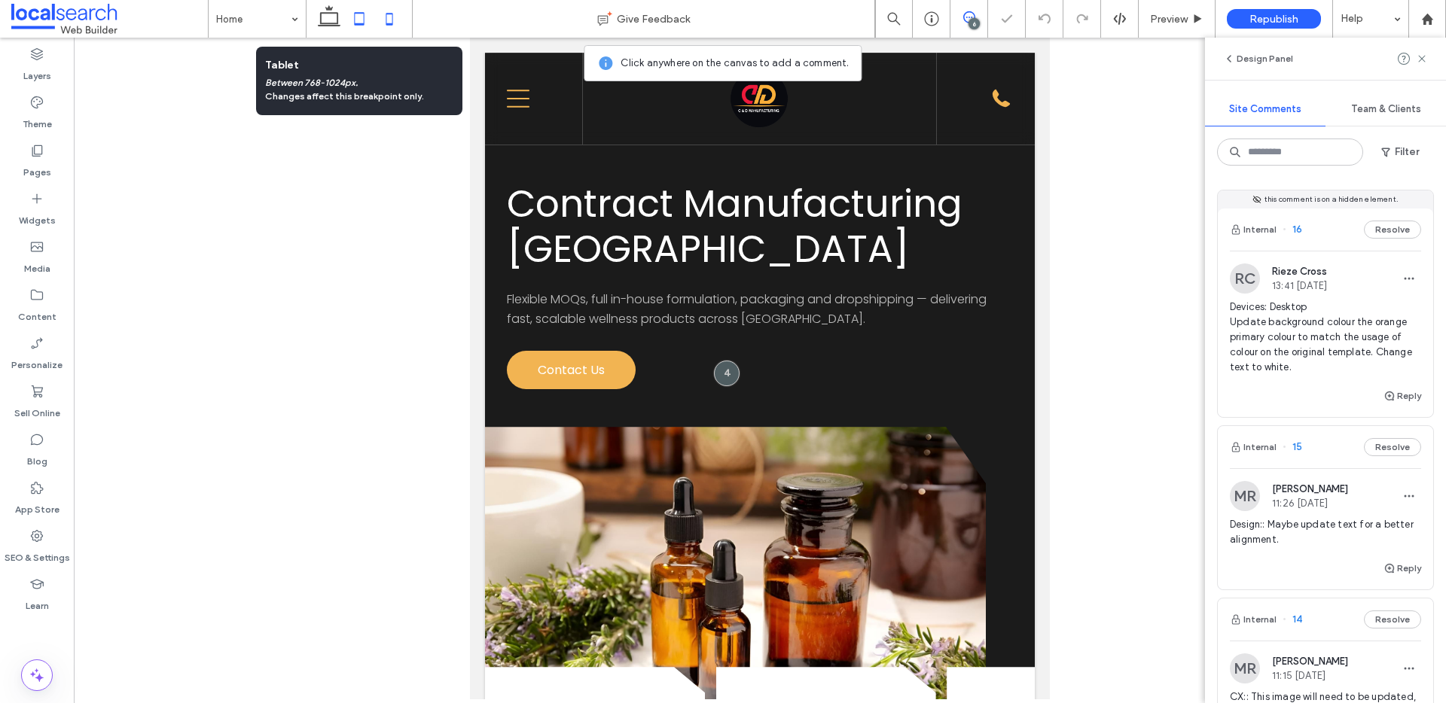
click at [374, 16] on icon at bounding box center [389, 19] width 30 height 30
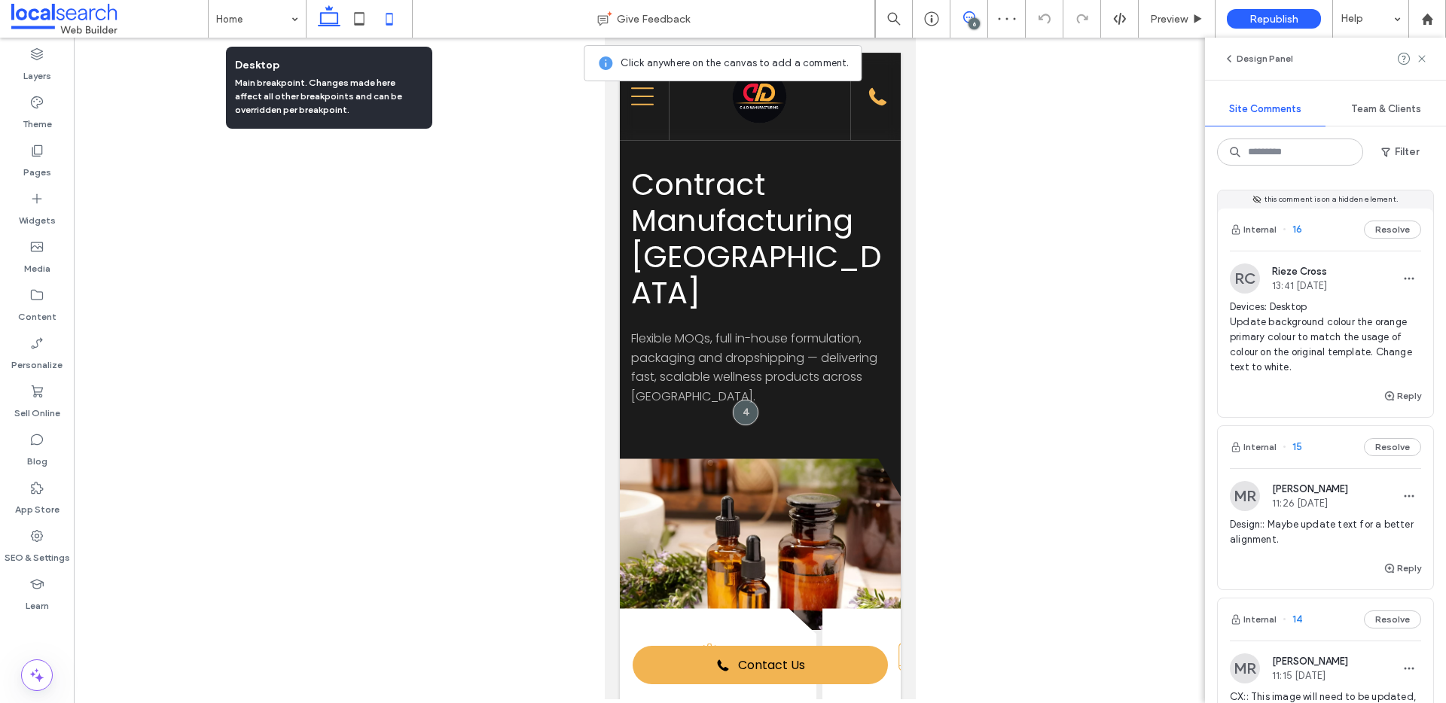
click at [339, 17] on icon at bounding box center [329, 19] width 30 height 30
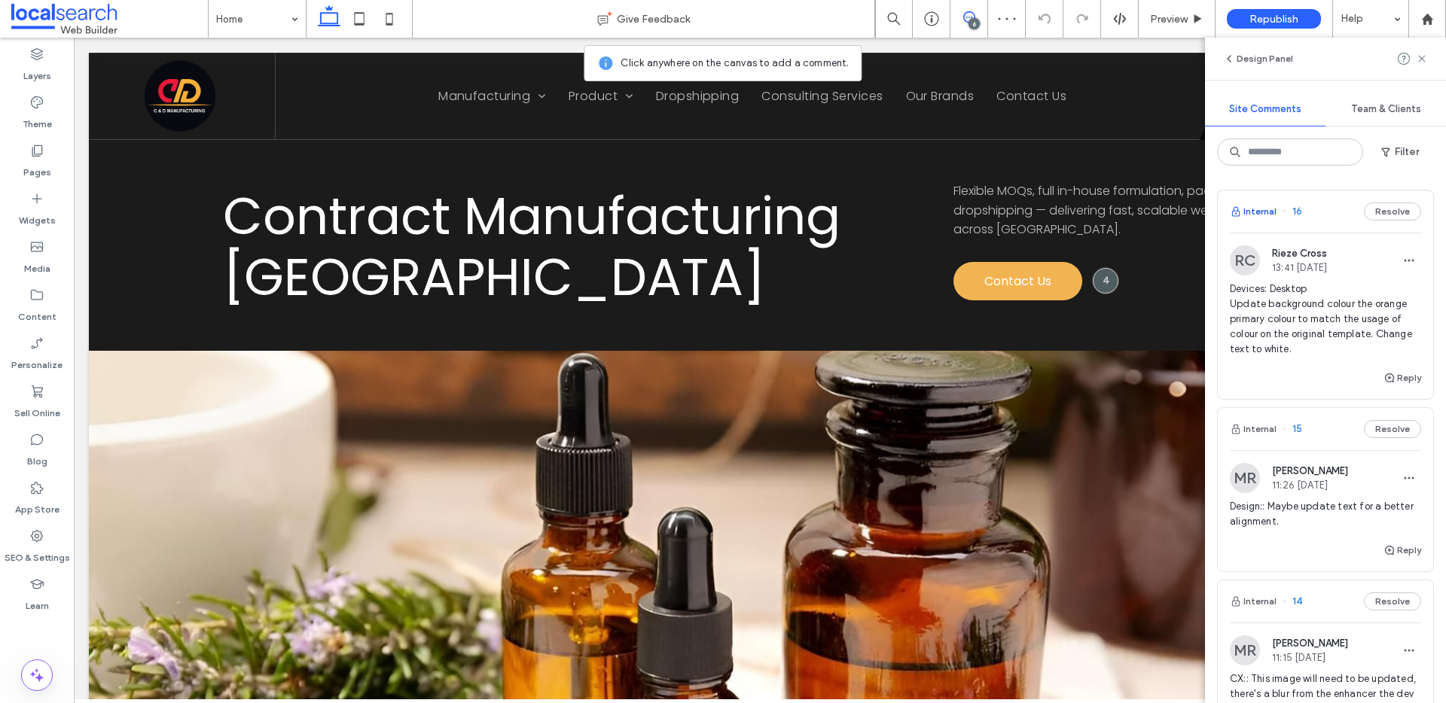
click at [1259, 212] on button "Internal" at bounding box center [1252, 212] width 47 height 18
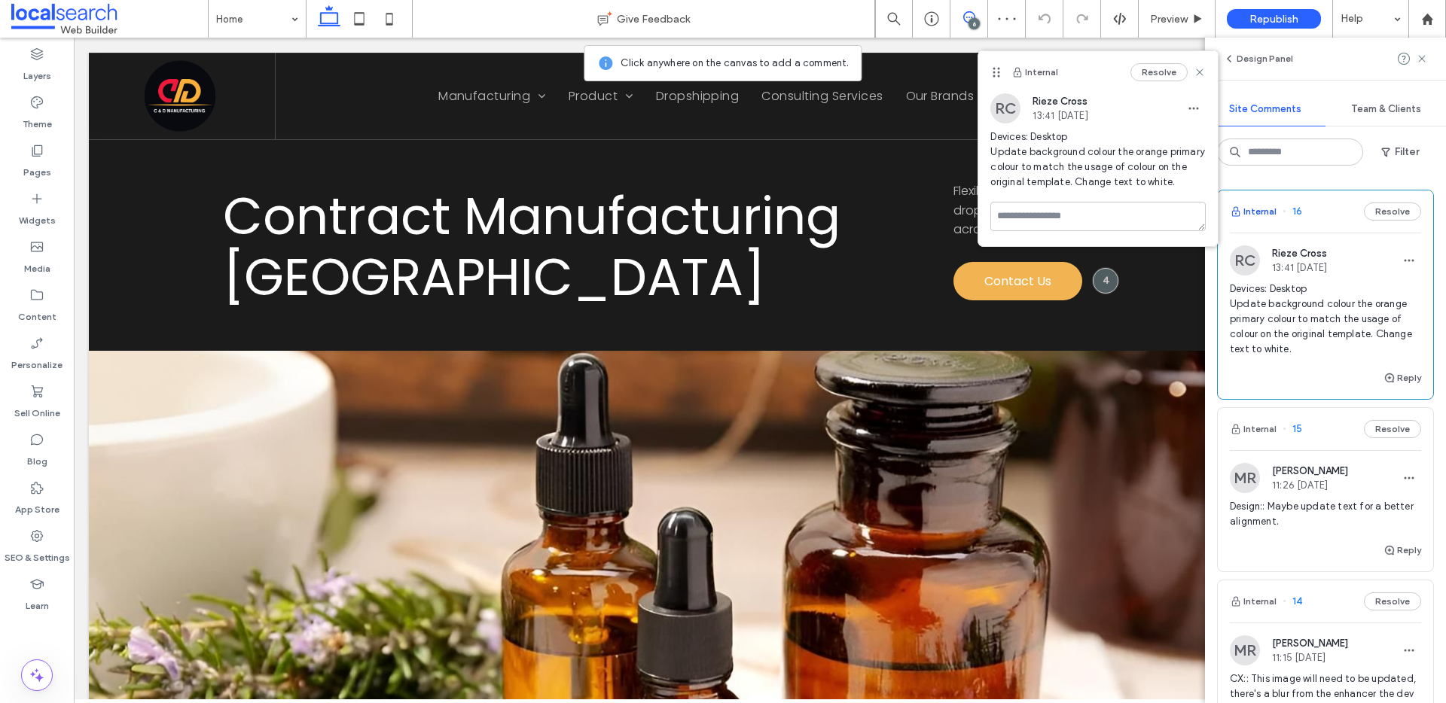
click at [1259, 212] on button "Internal" at bounding box center [1252, 212] width 47 height 18
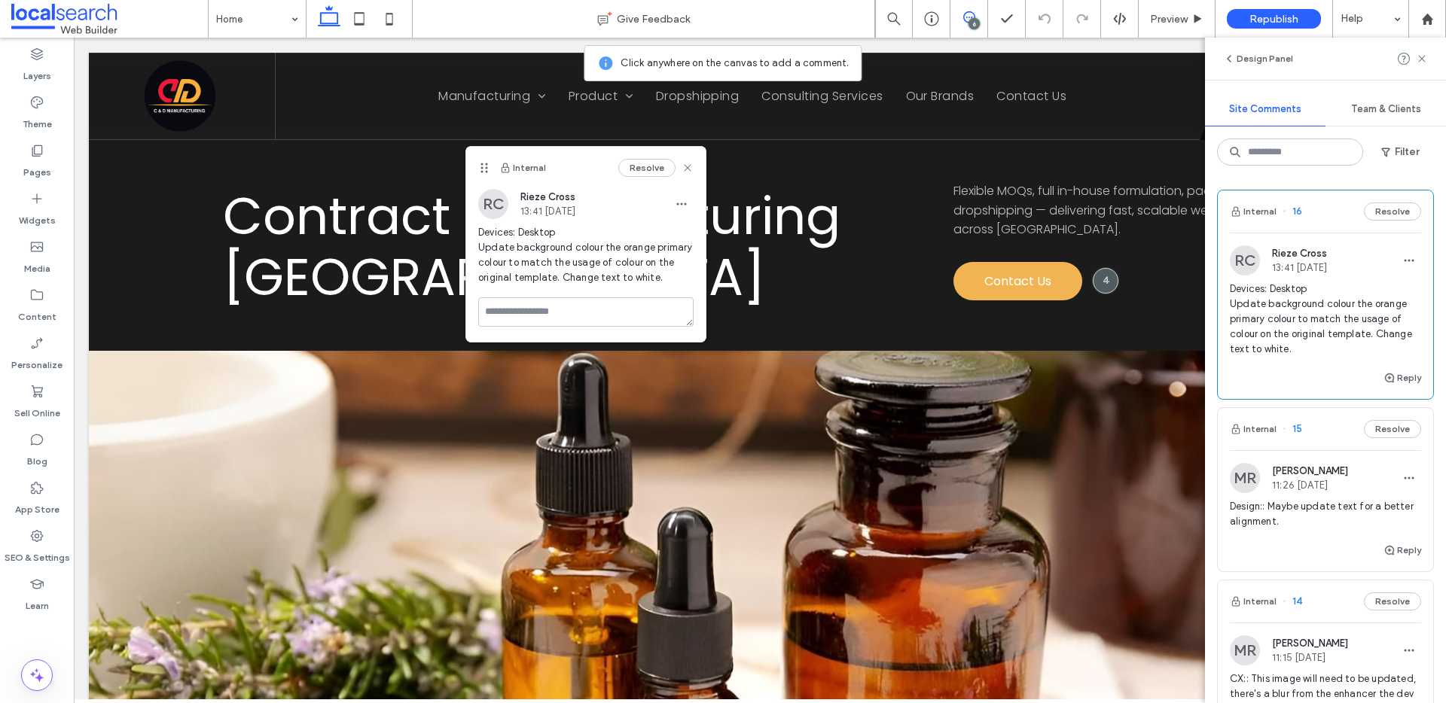
drag, startPoint x: 995, startPoint y: 74, endPoint x: 483, endPoint y: 169, distance: 520.8
click at [483, 169] on icon at bounding box center [484, 168] width 12 height 12
click at [967, 18] on icon at bounding box center [969, 17] width 12 height 12
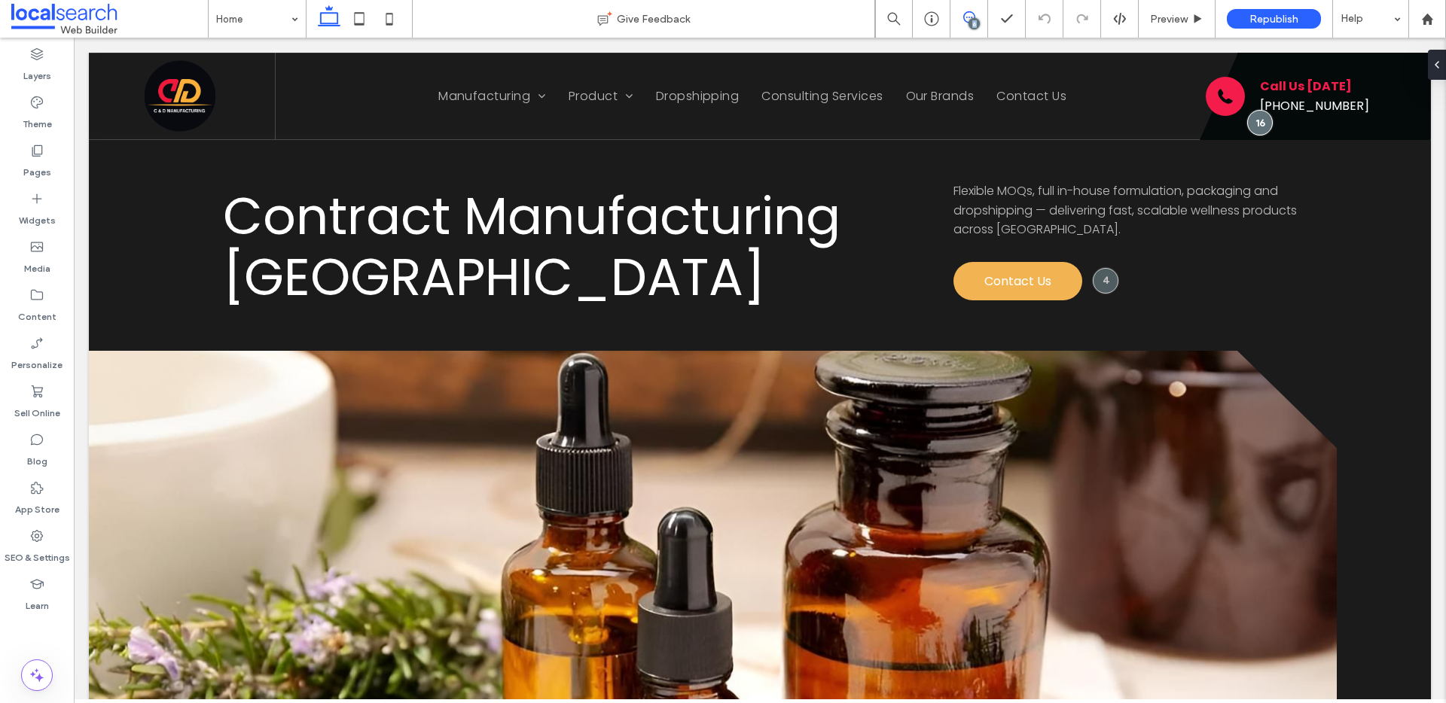
click at [967, 18] on icon at bounding box center [969, 17] width 12 height 12
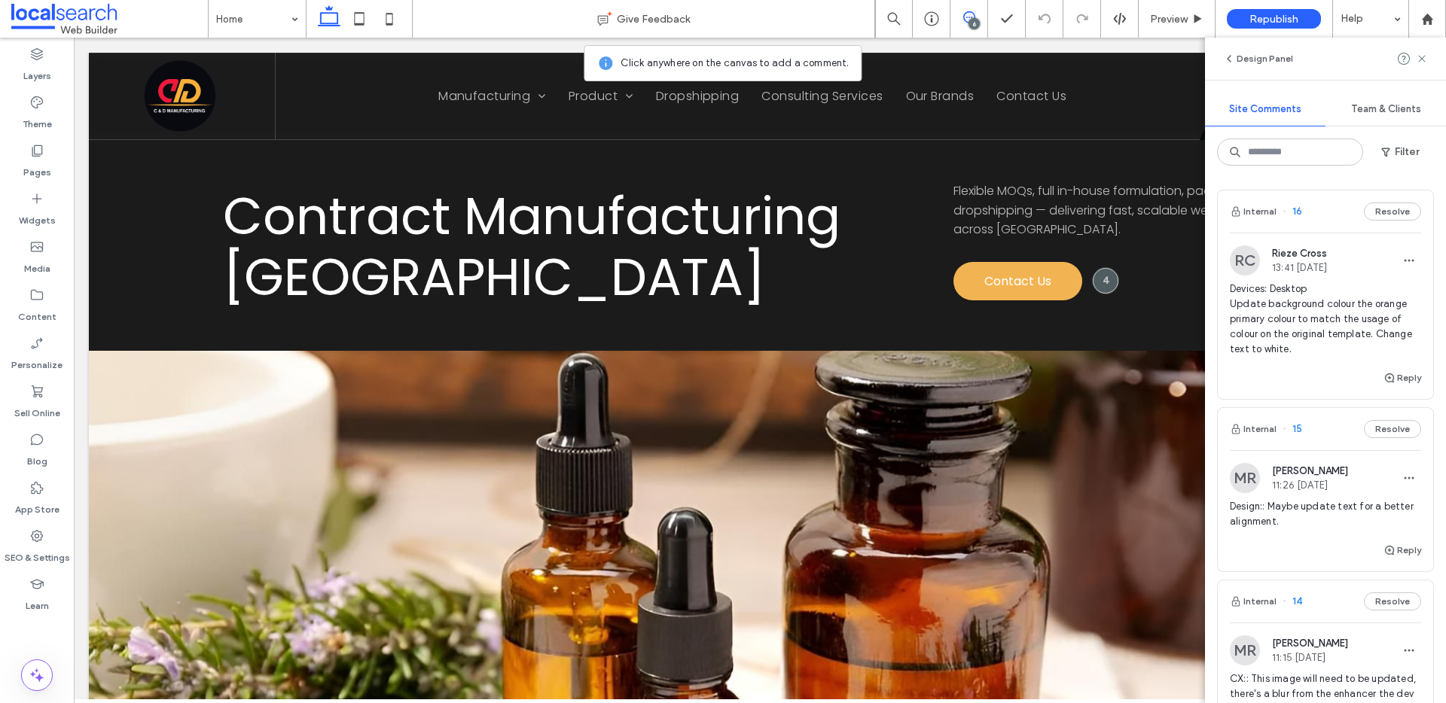
click at [967, 18] on icon at bounding box center [969, 17] width 12 height 12
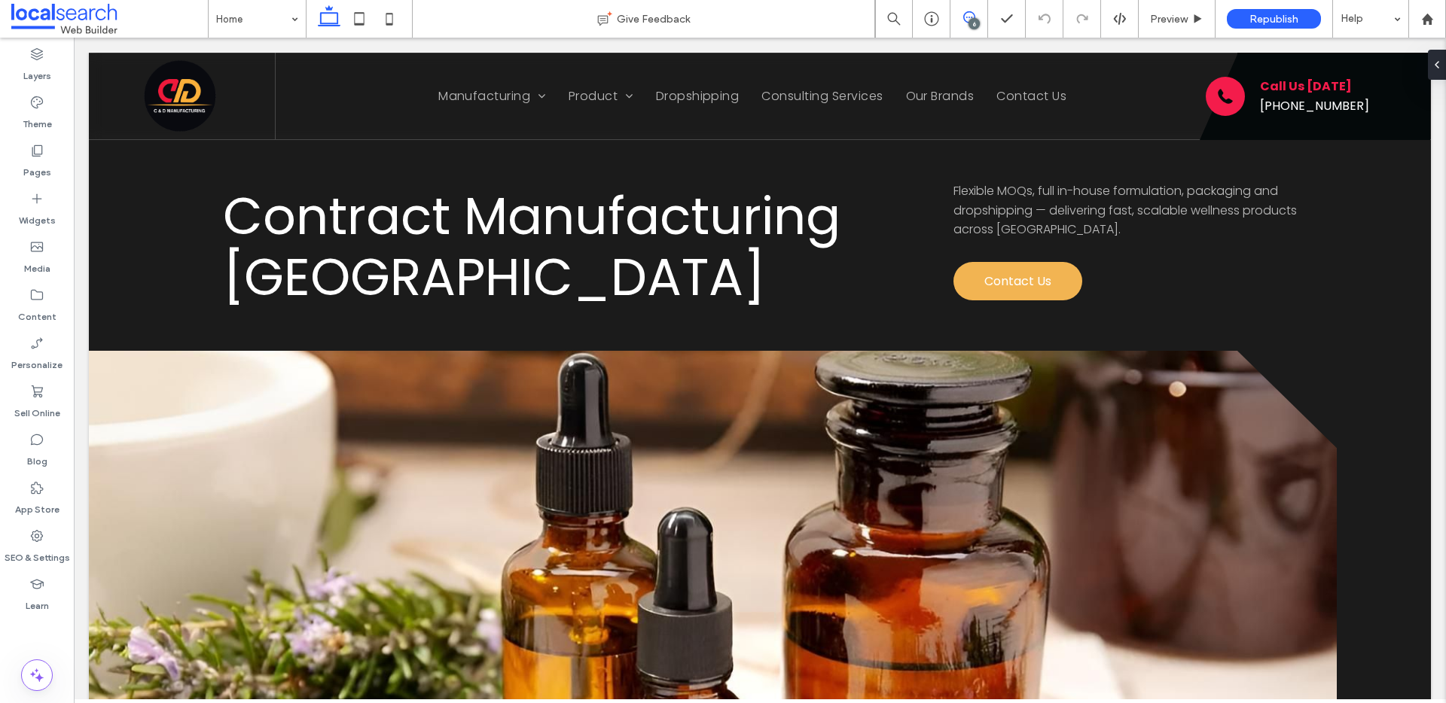
click at [967, 18] on icon at bounding box center [969, 17] width 12 height 12
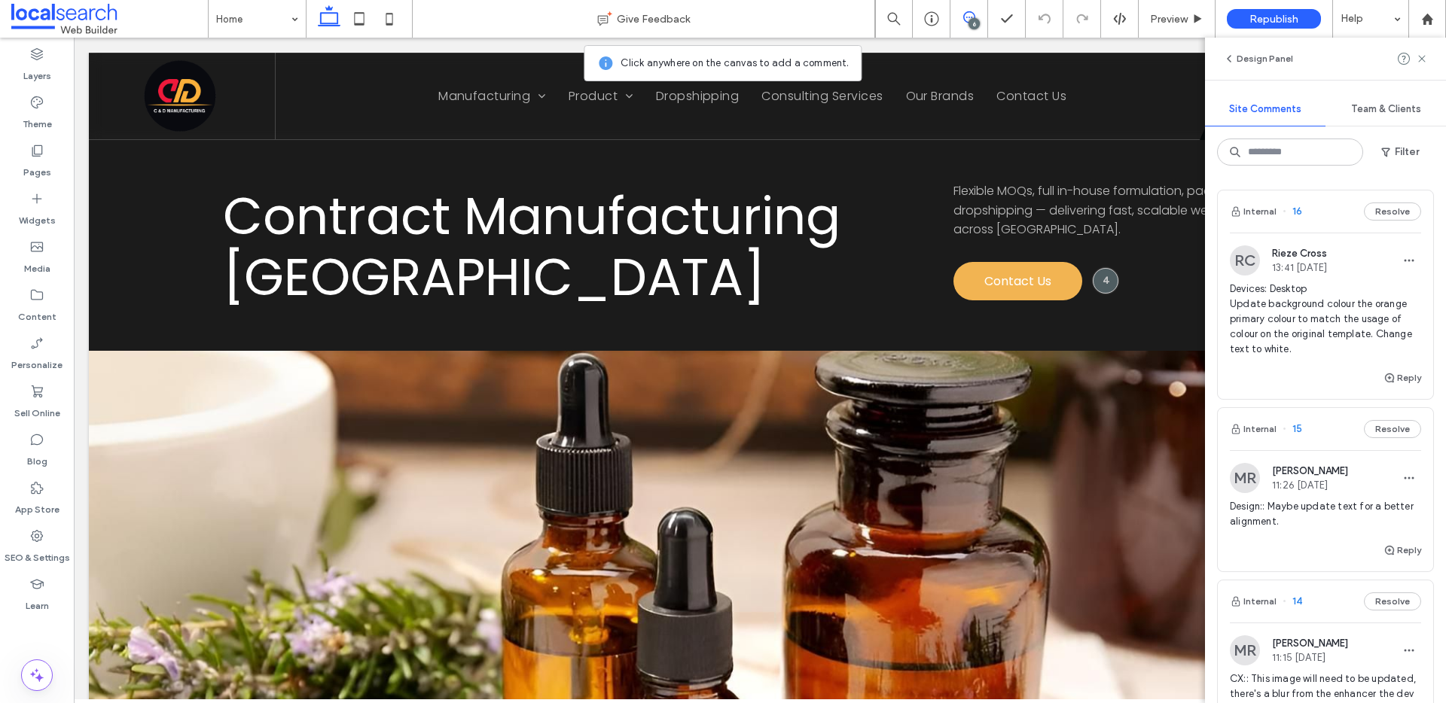
click at [1241, 195] on div "Internal 16 Resolve" at bounding box center [1324, 211] width 215 height 42
click at [1246, 203] on button "Internal" at bounding box center [1252, 212] width 47 height 18
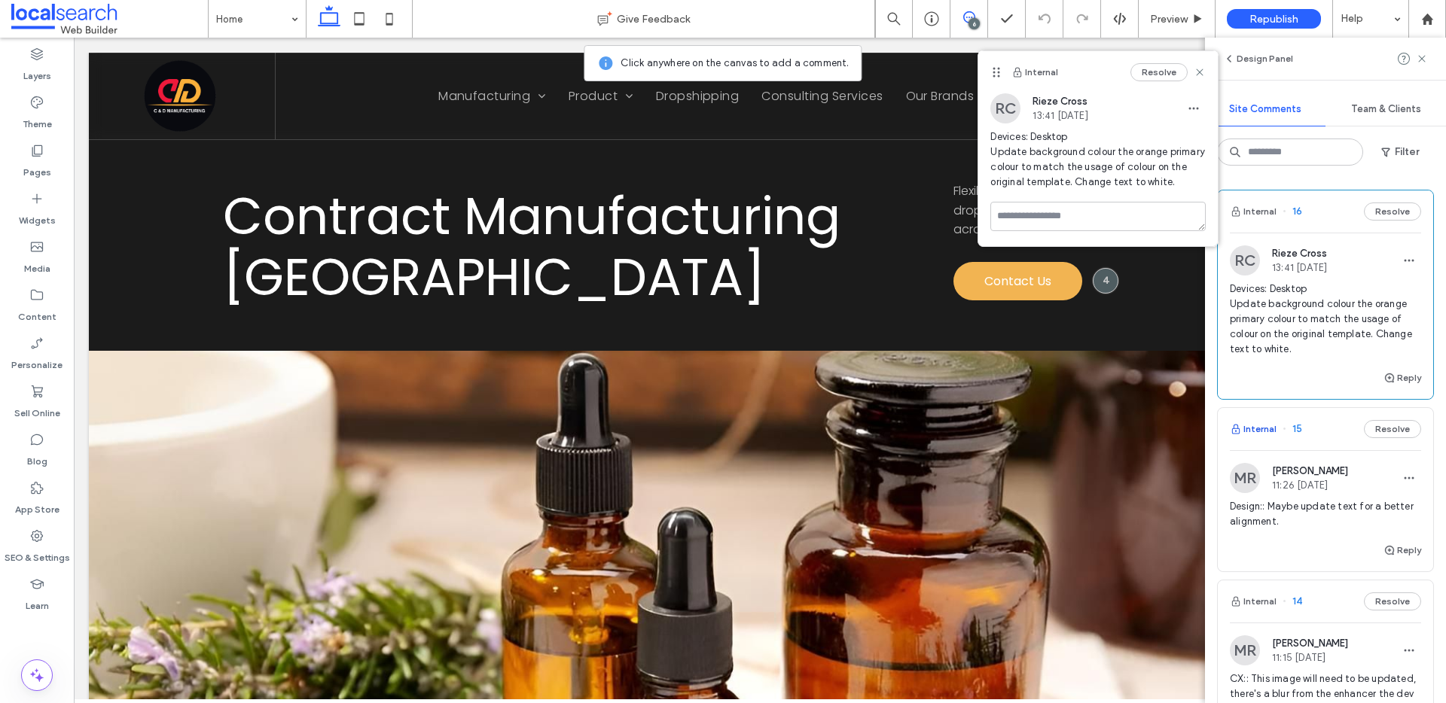
click at [1254, 430] on button "Internal" at bounding box center [1252, 429] width 47 height 18
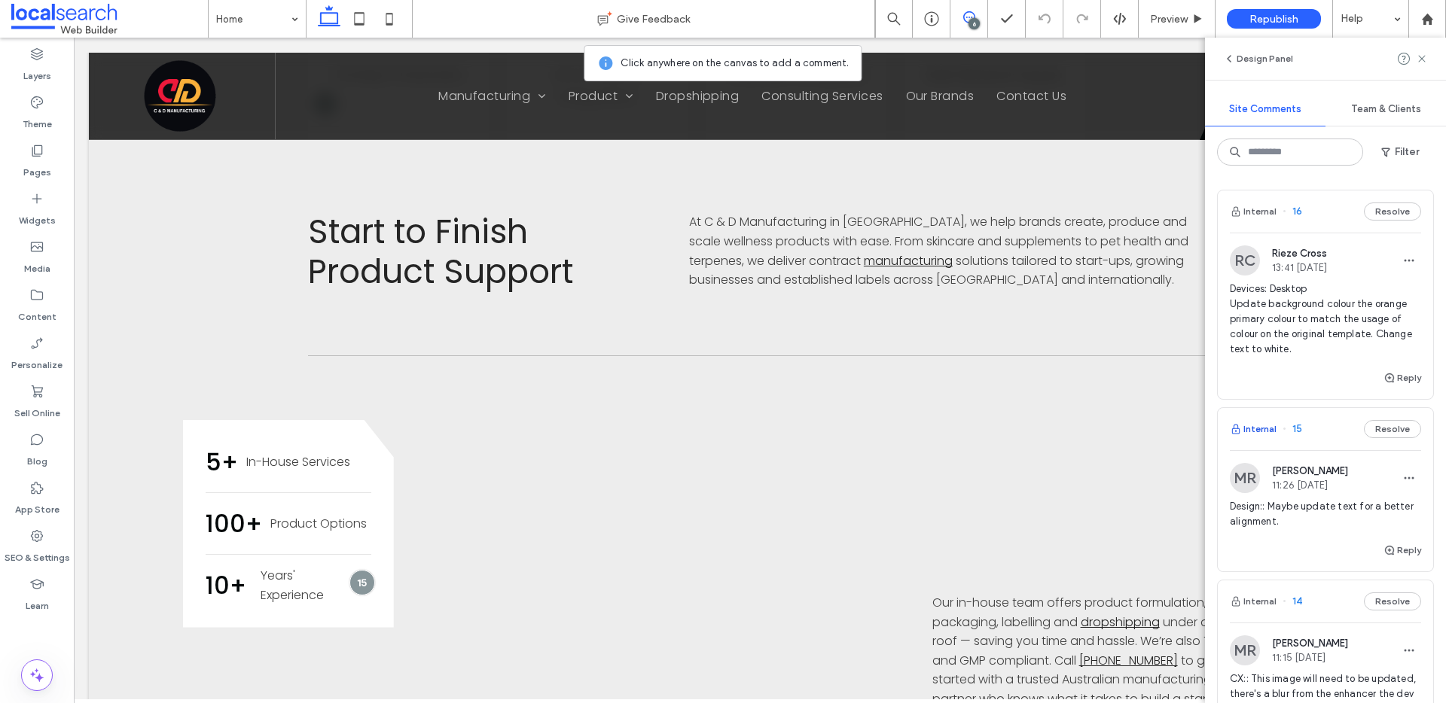
scroll to position [1025, 0]
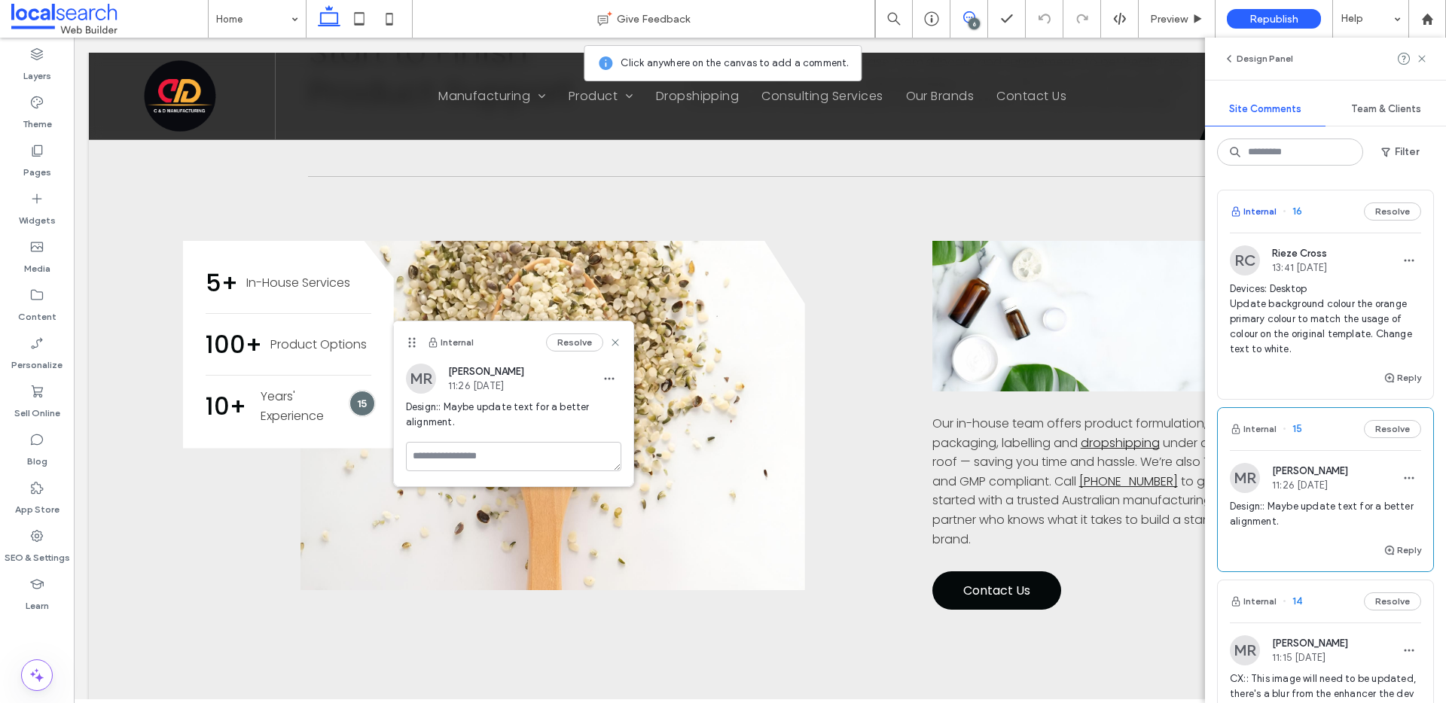
click at [1259, 207] on button "Internal" at bounding box center [1252, 212] width 47 height 18
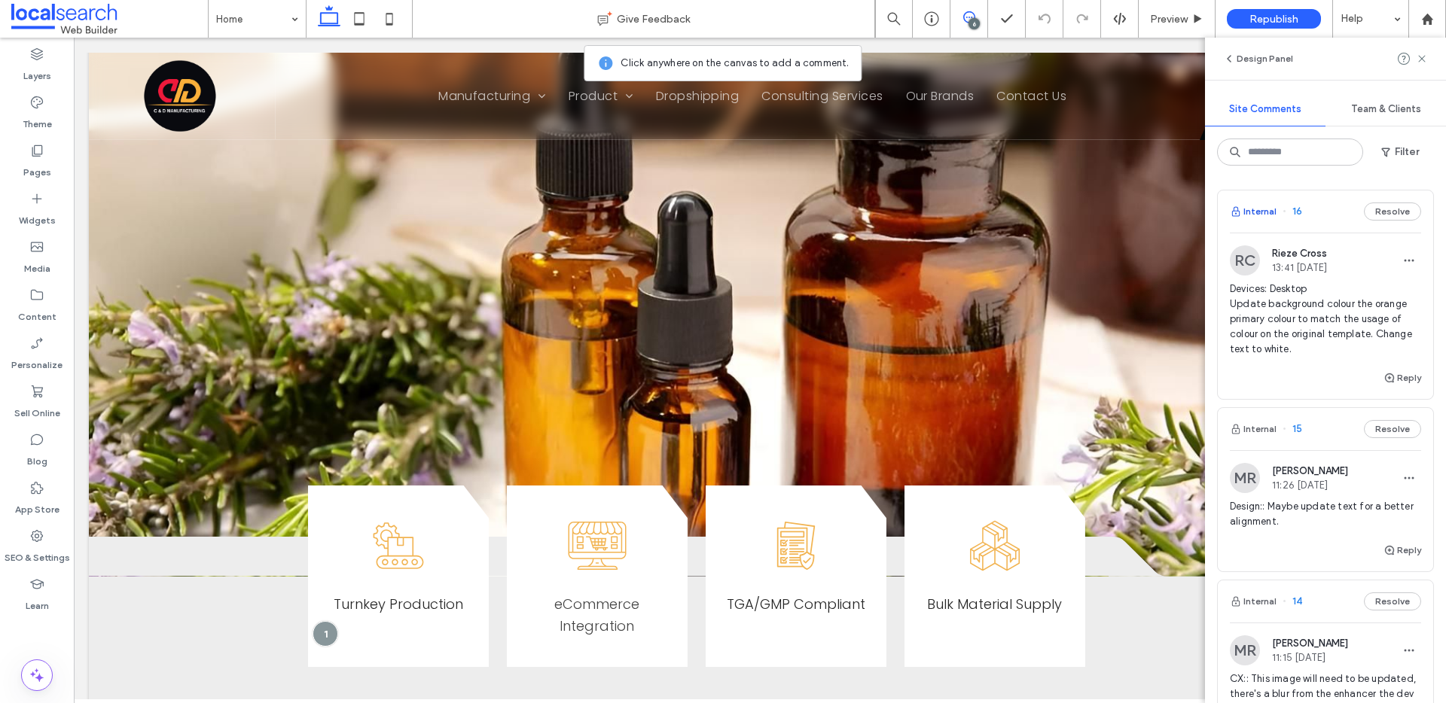
scroll to position [0, 0]
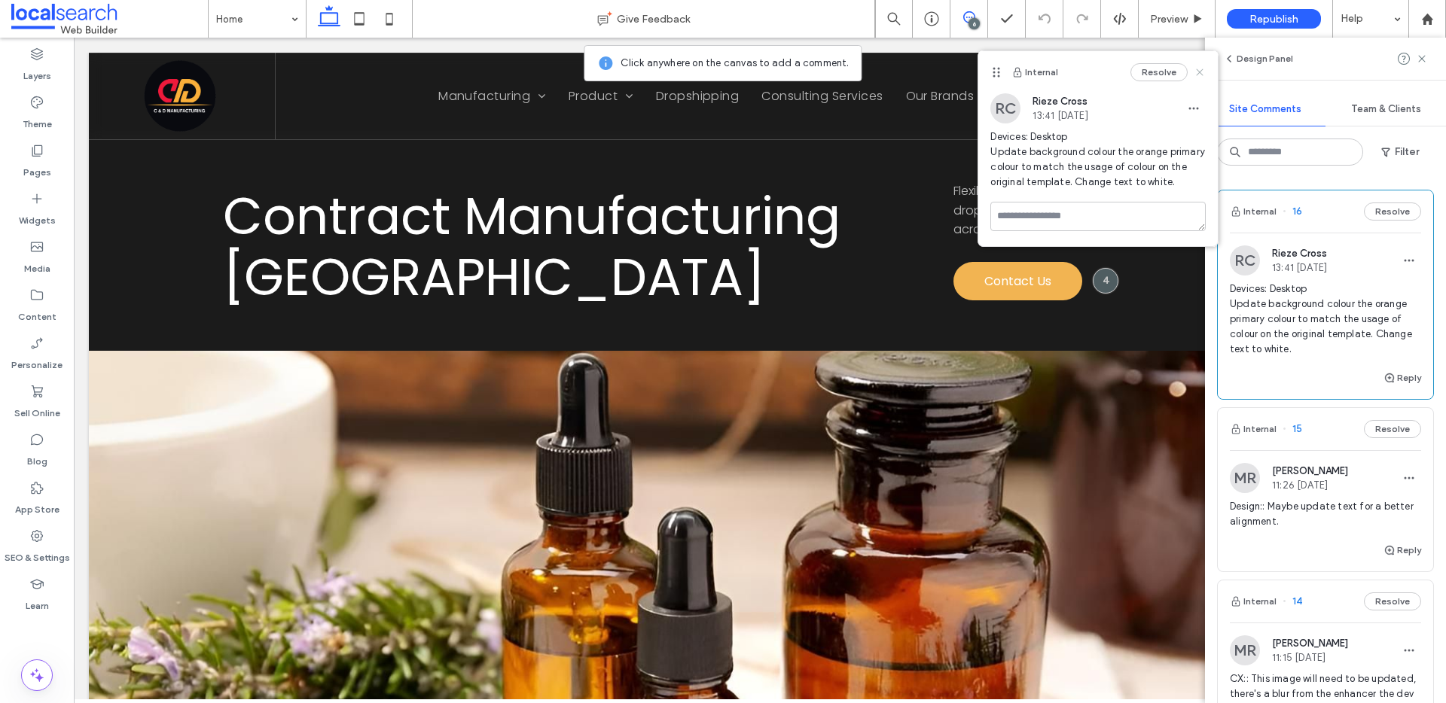
click at [1199, 68] on icon at bounding box center [1199, 72] width 12 height 12
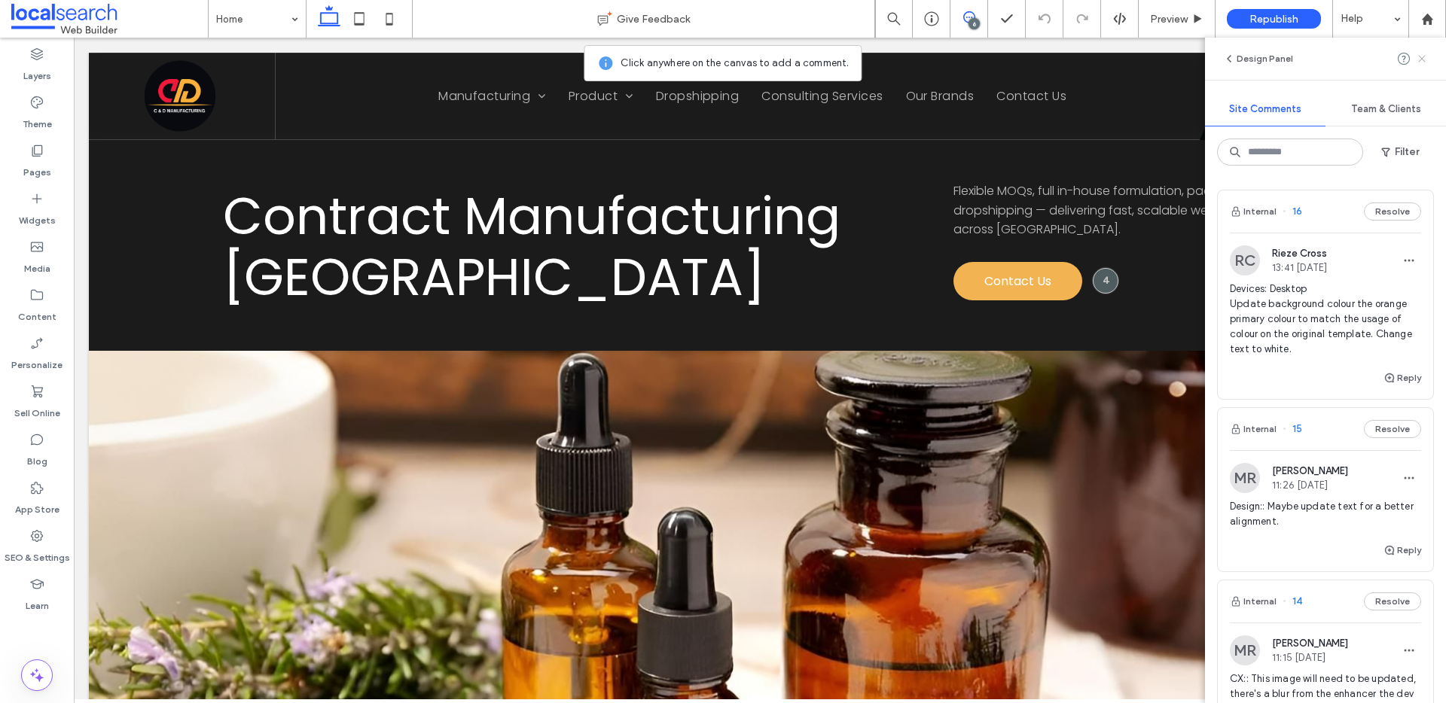
click at [1423, 57] on use at bounding box center [1421, 58] width 7 height 7
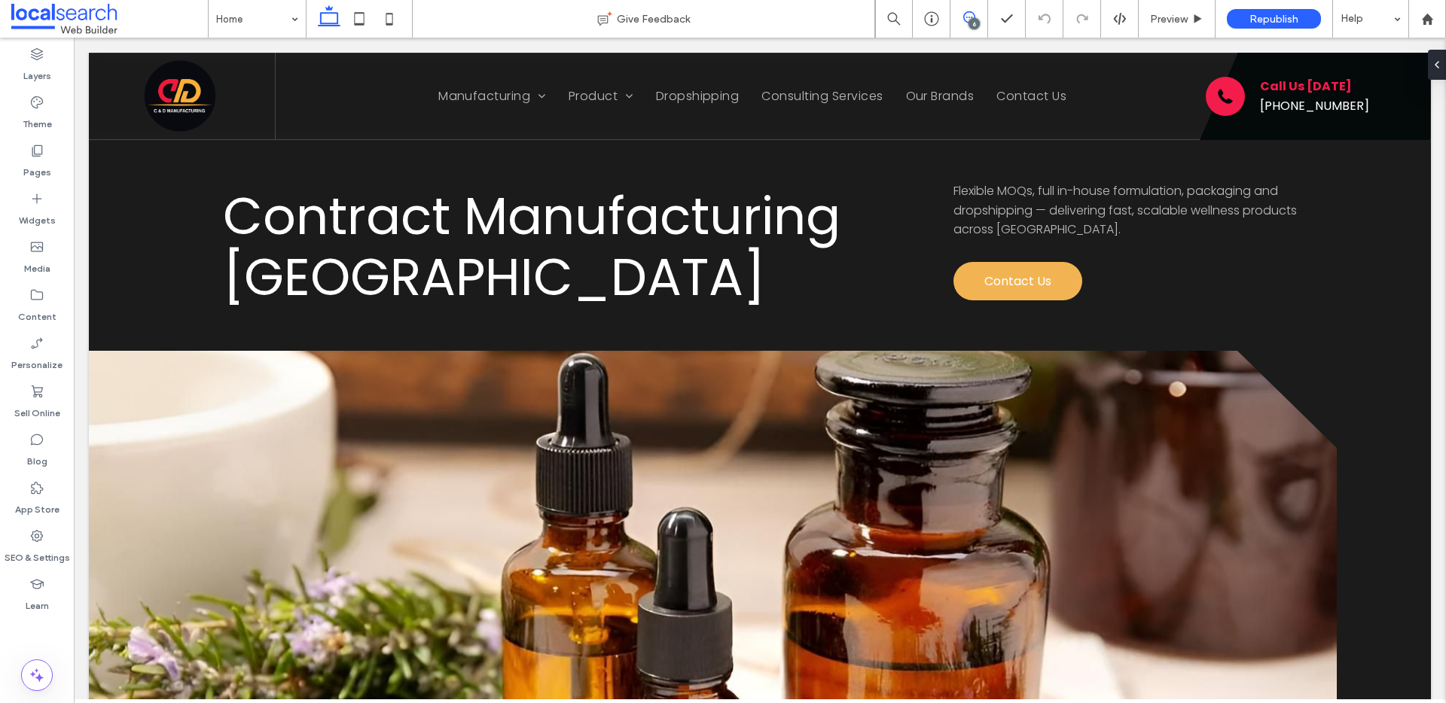
click at [964, 18] on icon at bounding box center [969, 17] width 12 height 12
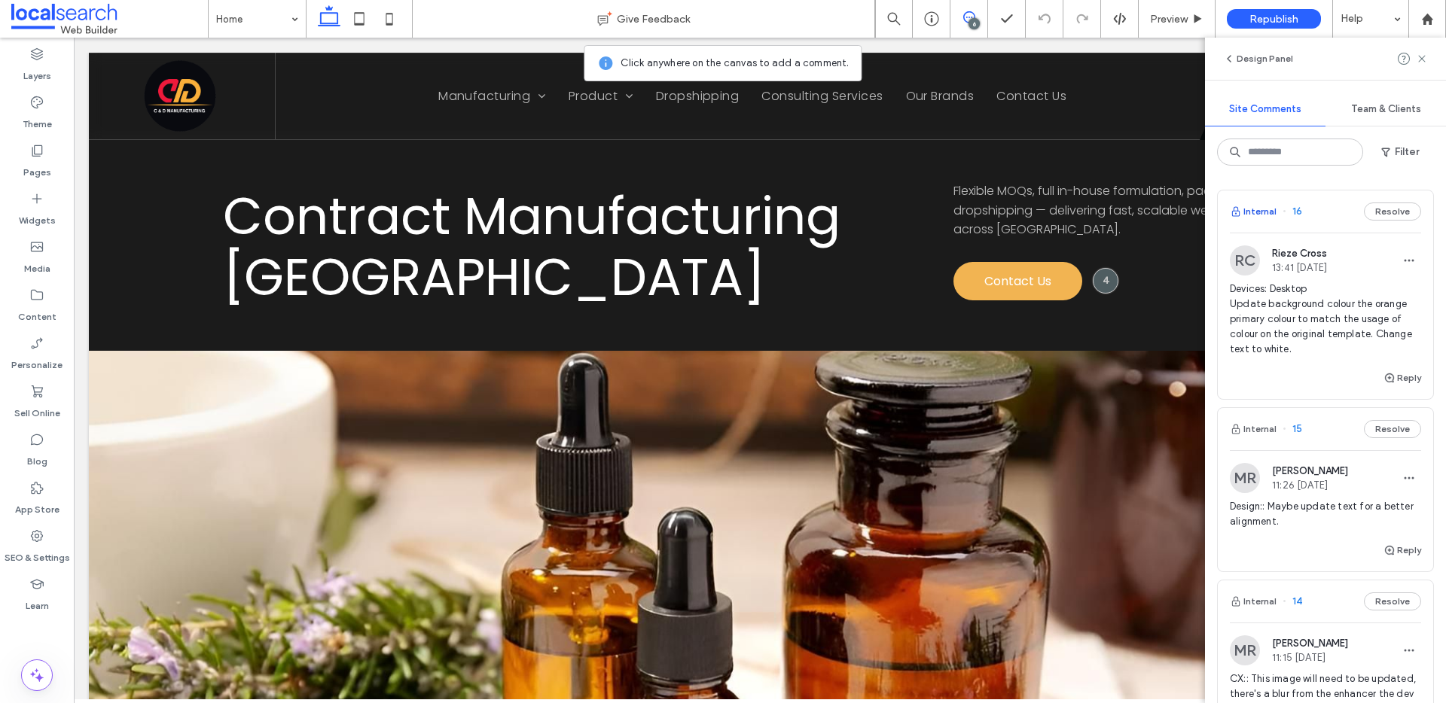
click at [1260, 212] on button "Internal" at bounding box center [1252, 212] width 47 height 18
click at [1261, 212] on button "Internal" at bounding box center [1252, 212] width 47 height 18
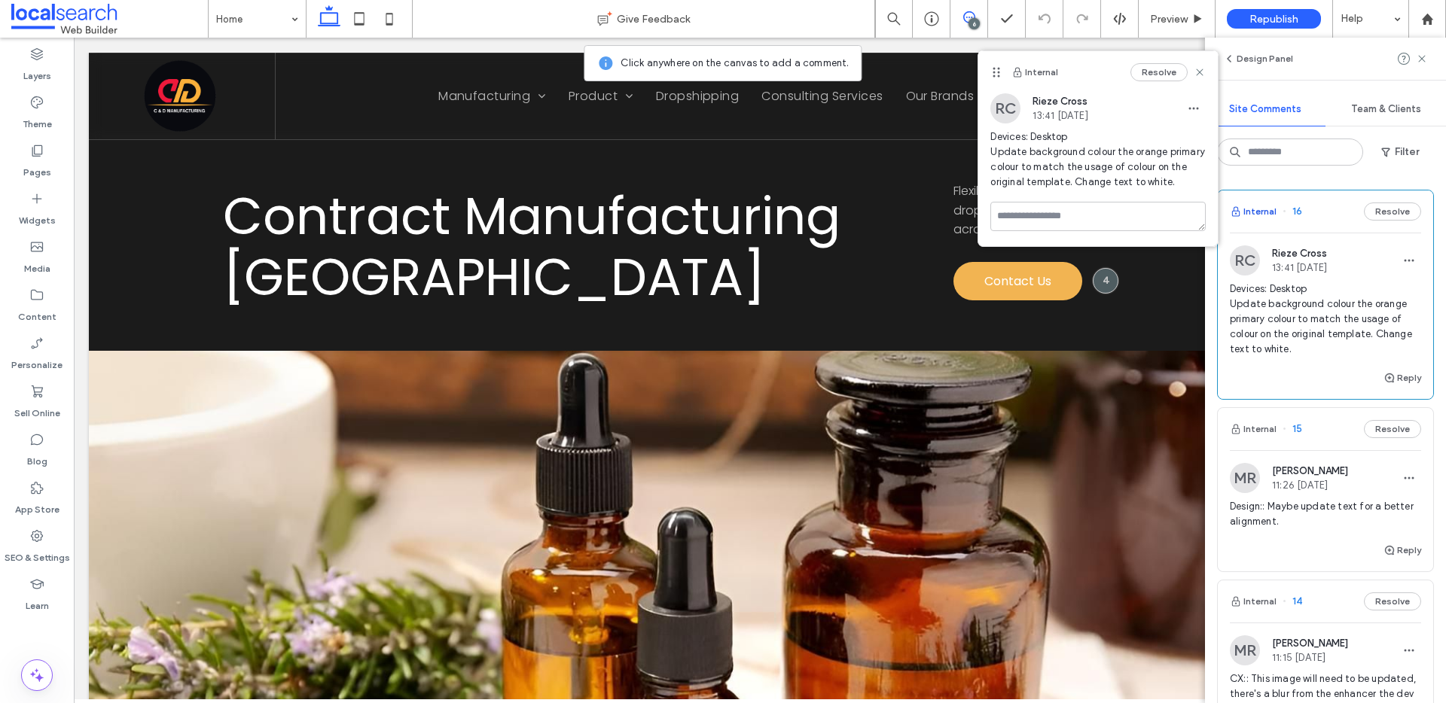
click at [1261, 212] on button "Internal" at bounding box center [1252, 212] width 47 height 18
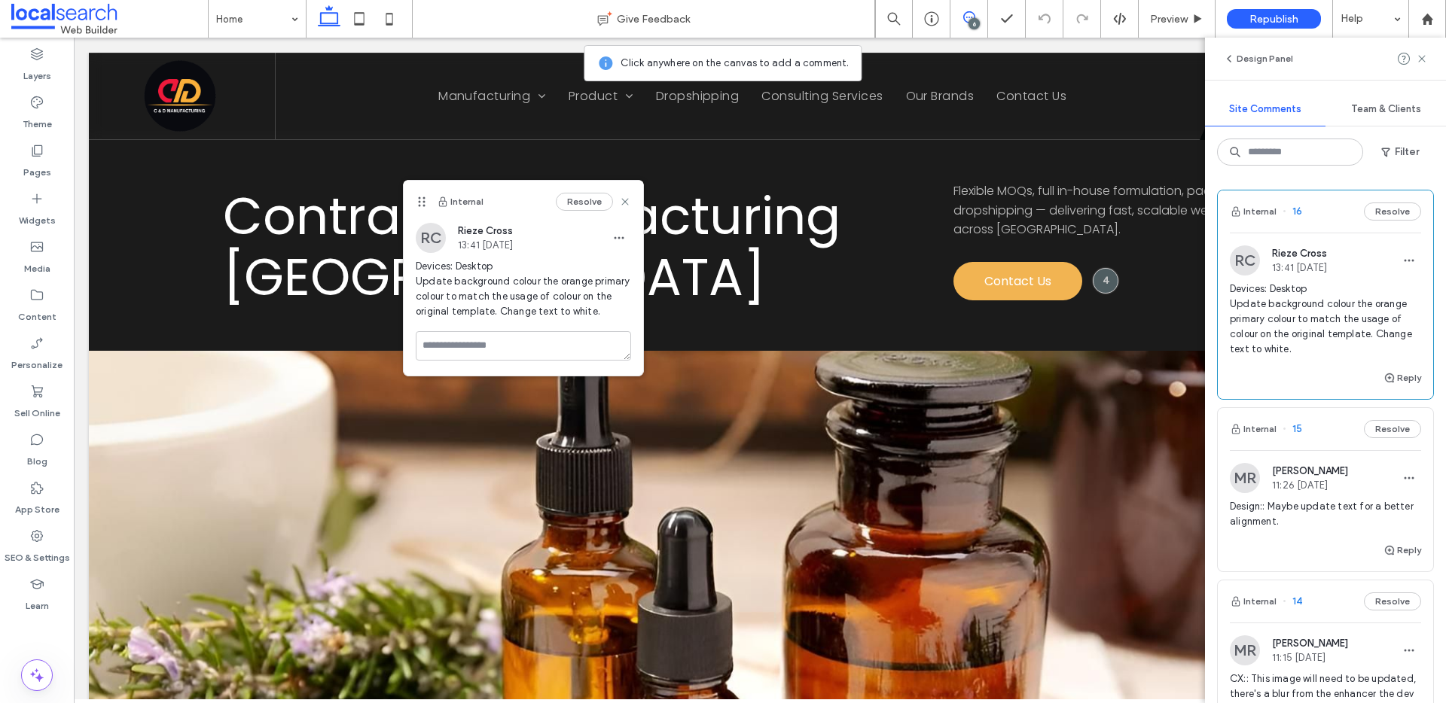
drag, startPoint x: 977, startPoint y: 72, endPoint x: 422, endPoint y: 203, distance: 570.0
click at [422, 203] on use at bounding box center [422, 202] width 7 height 10
click at [1424, 56] on use at bounding box center [1421, 58] width 7 height 7
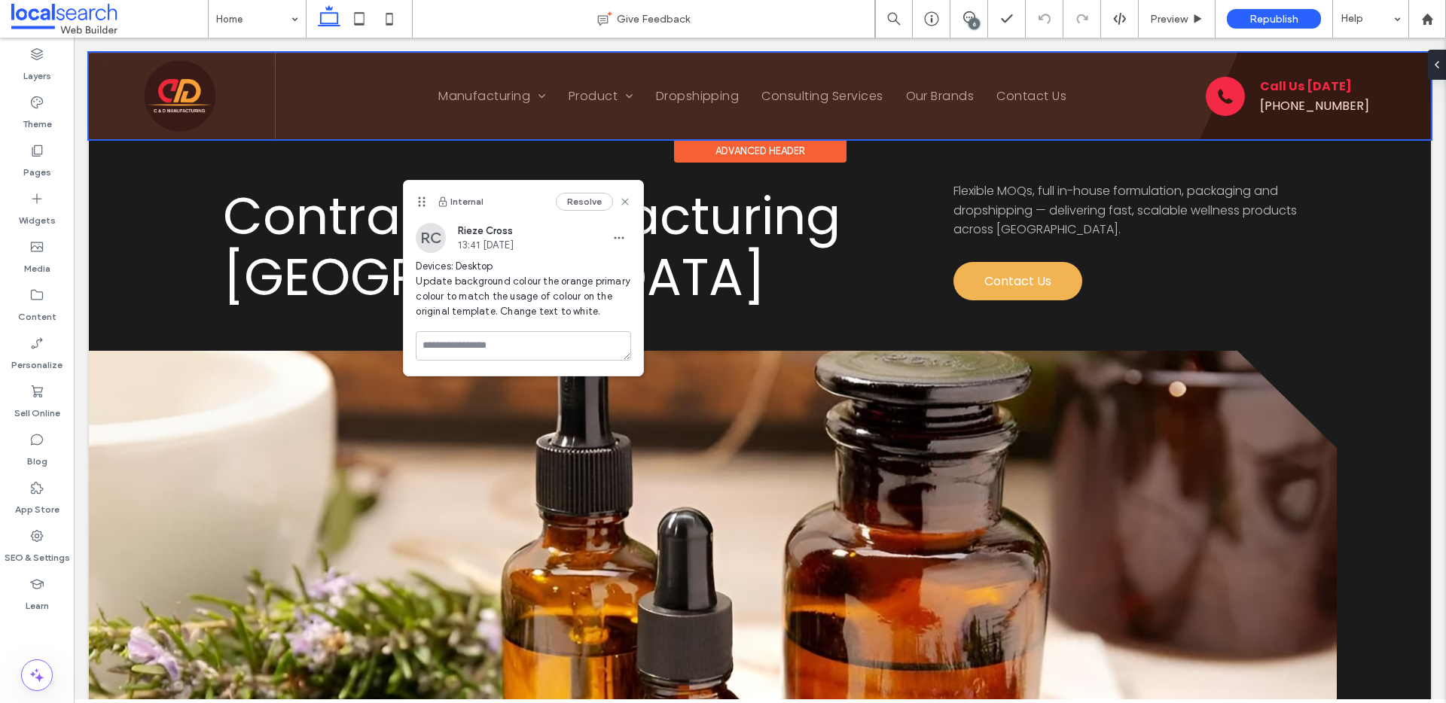
click at [1384, 112] on div at bounding box center [760, 96] width 1342 height 87
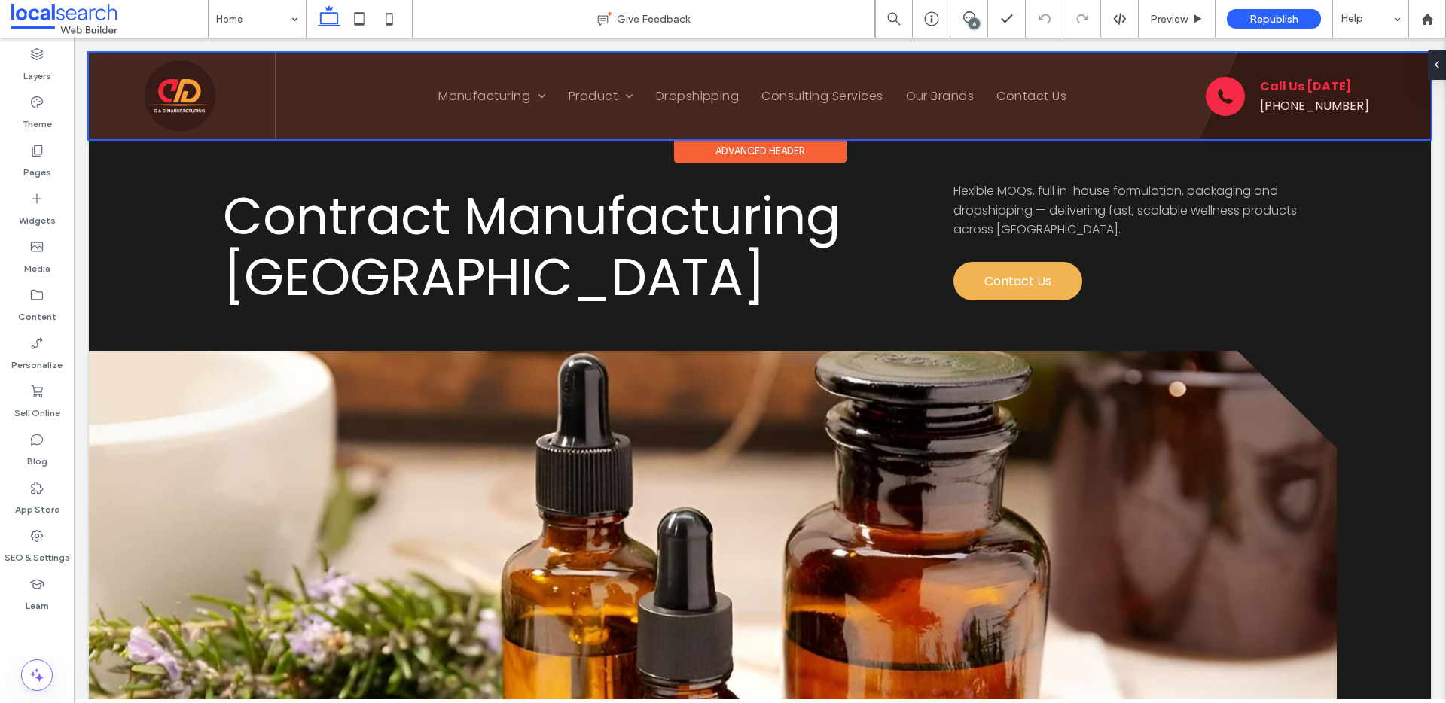
click at [1376, 105] on div at bounding box center [760, 96] width 1342 height 87
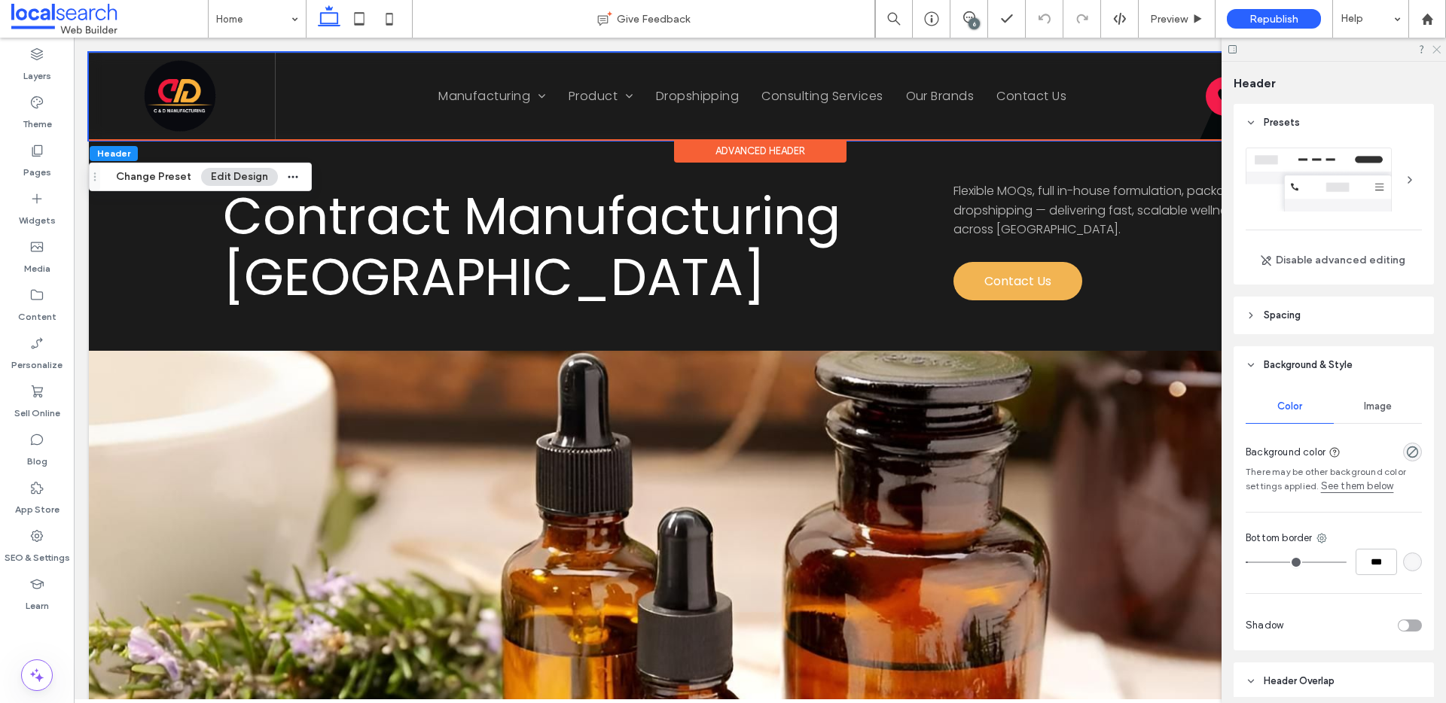
click at [1434, 49] on icon at bounding box center [1436, 49] width 10 height 10
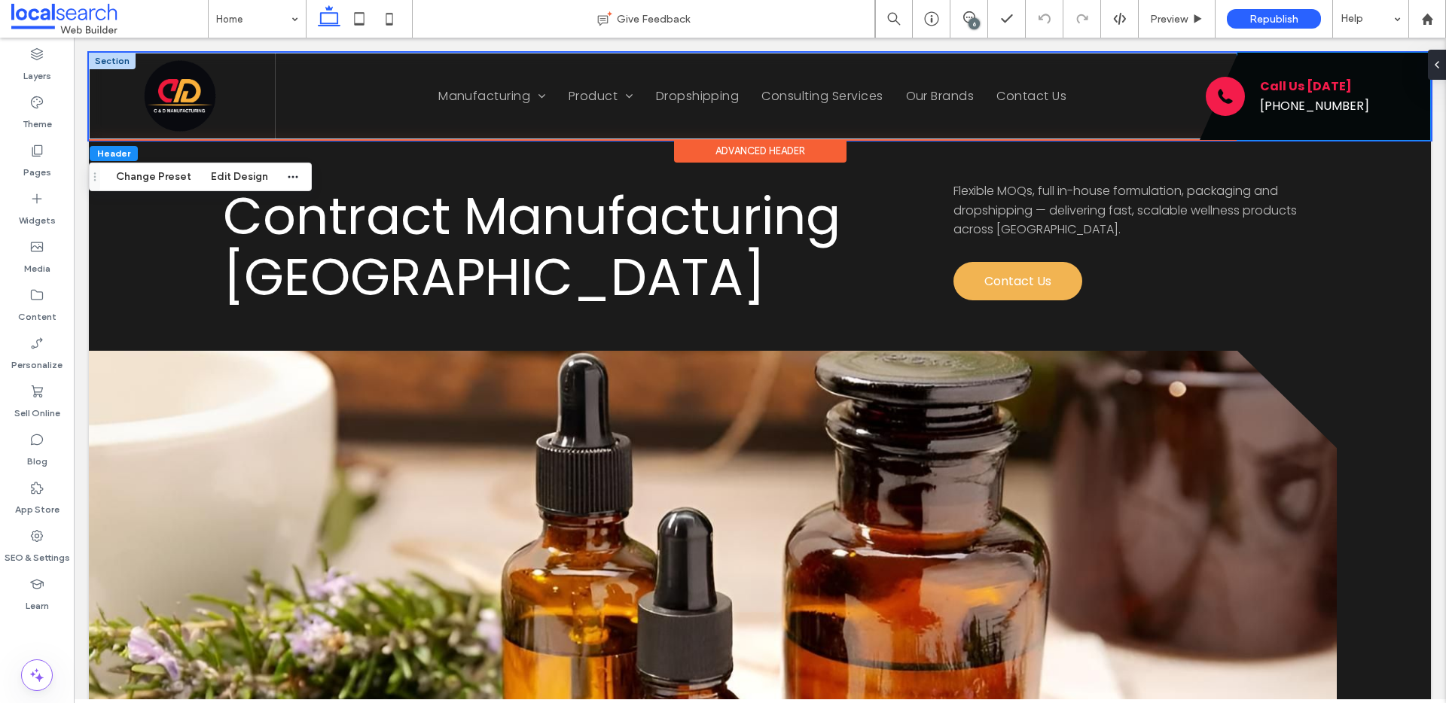
click at [1237, 73] on div "Divider Icon Phone Icon Phone Icon Call Us Today (07) 3889 7718" at bounding box center [1333, 96] width 193 height 87
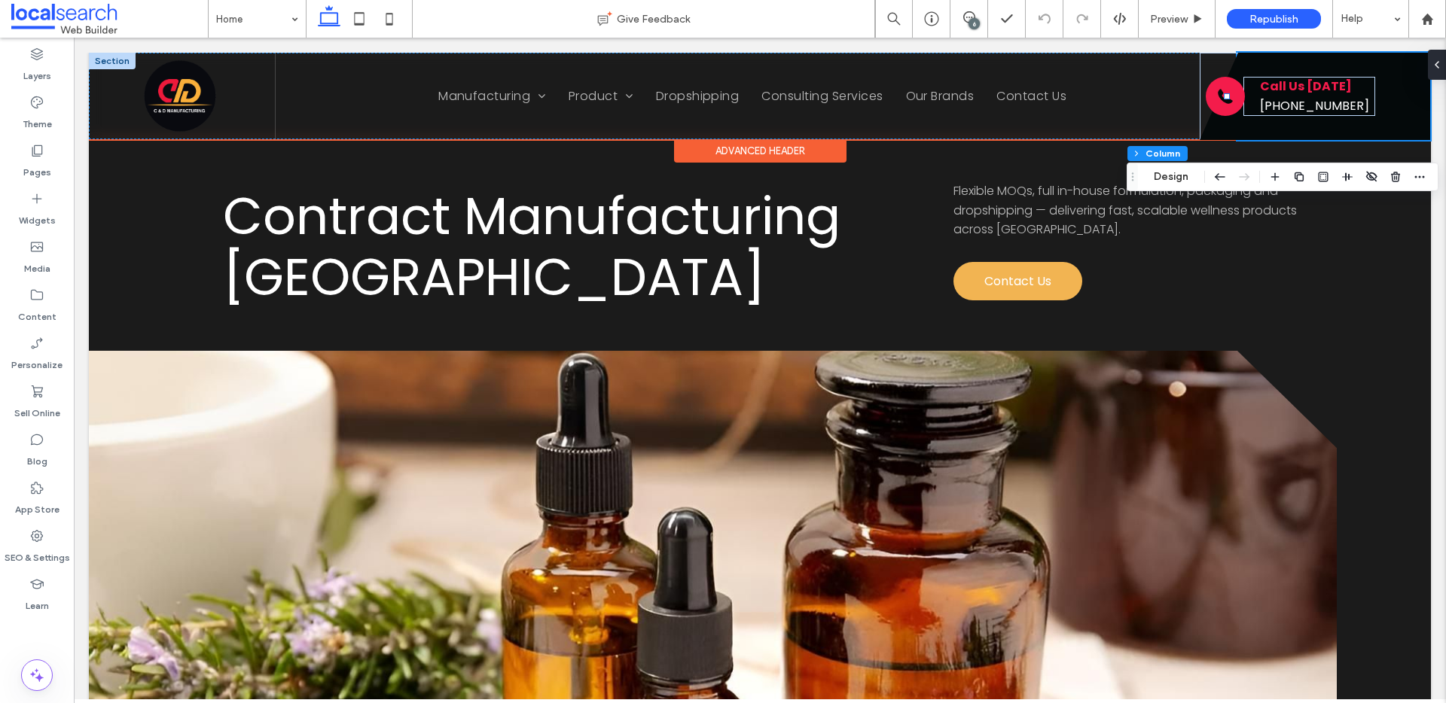
click at [1237, 67] on div "Divider Icon Phone Icon Phone Icon Call Us Today (07) 3889 7718" at bounding box center [1333, 96] width 193 height 87
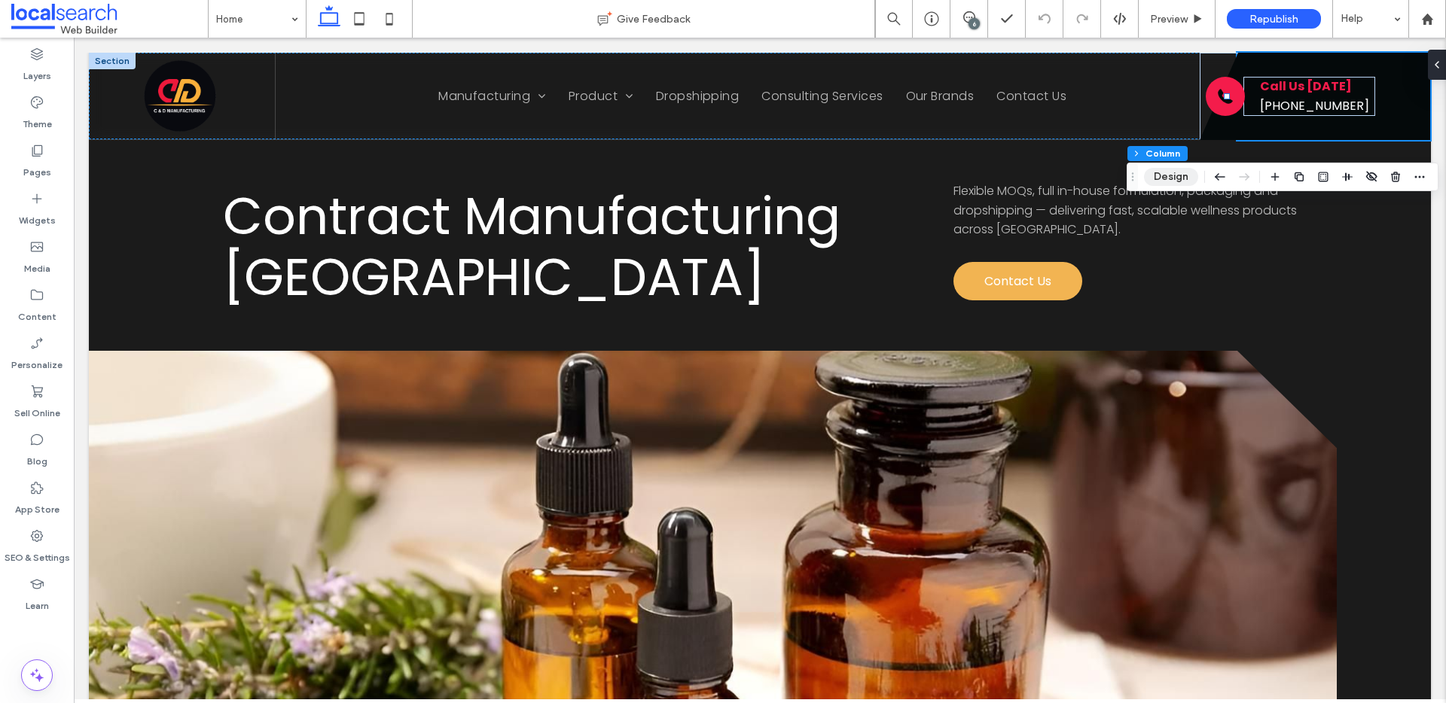
click at [1163, 181] on button "Design" at bounding box center [1171, 177] width 54 height 18
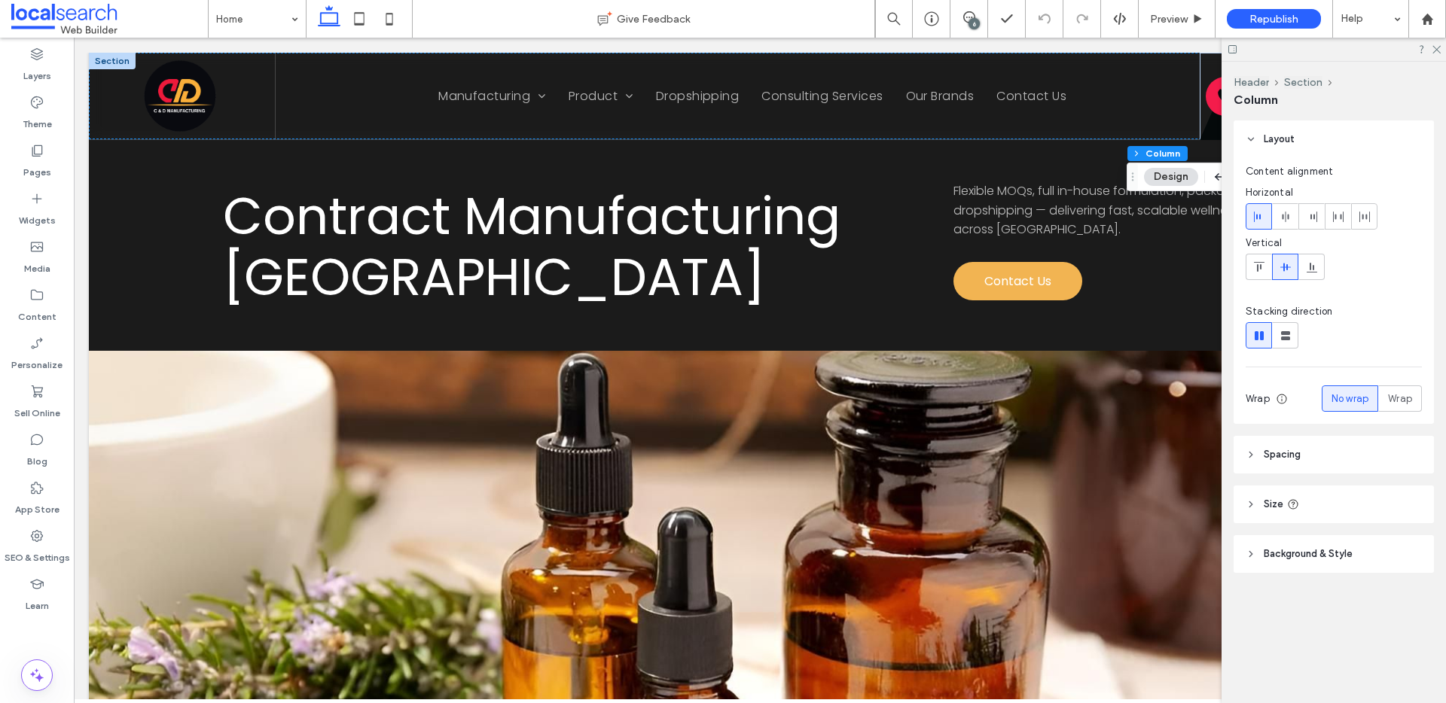
click at [1280, 554] on span "Background & Style" at bounding box center [1307, 554] width 89 height 15
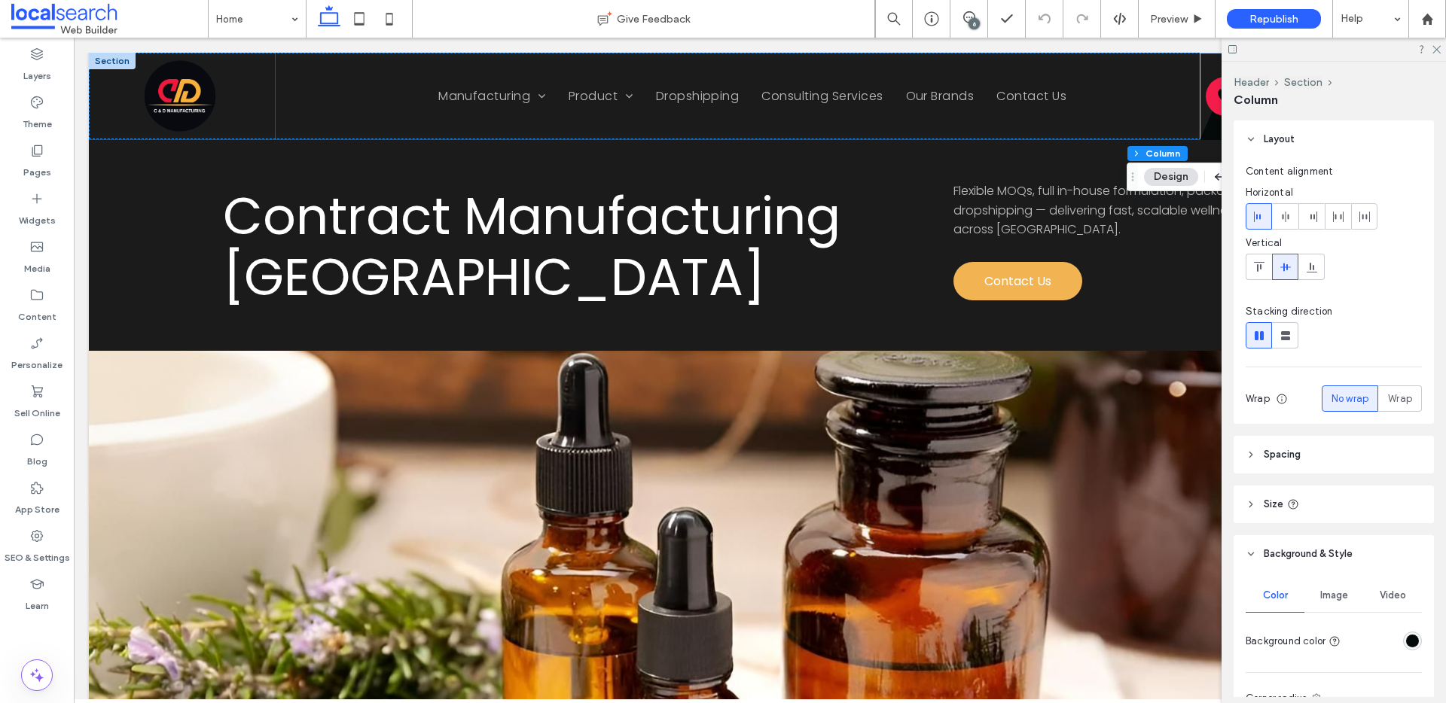
click at [1406, 640] on div "rgba(4,9,10,1)" at bounding box center [1412, 641] width 13 height 13
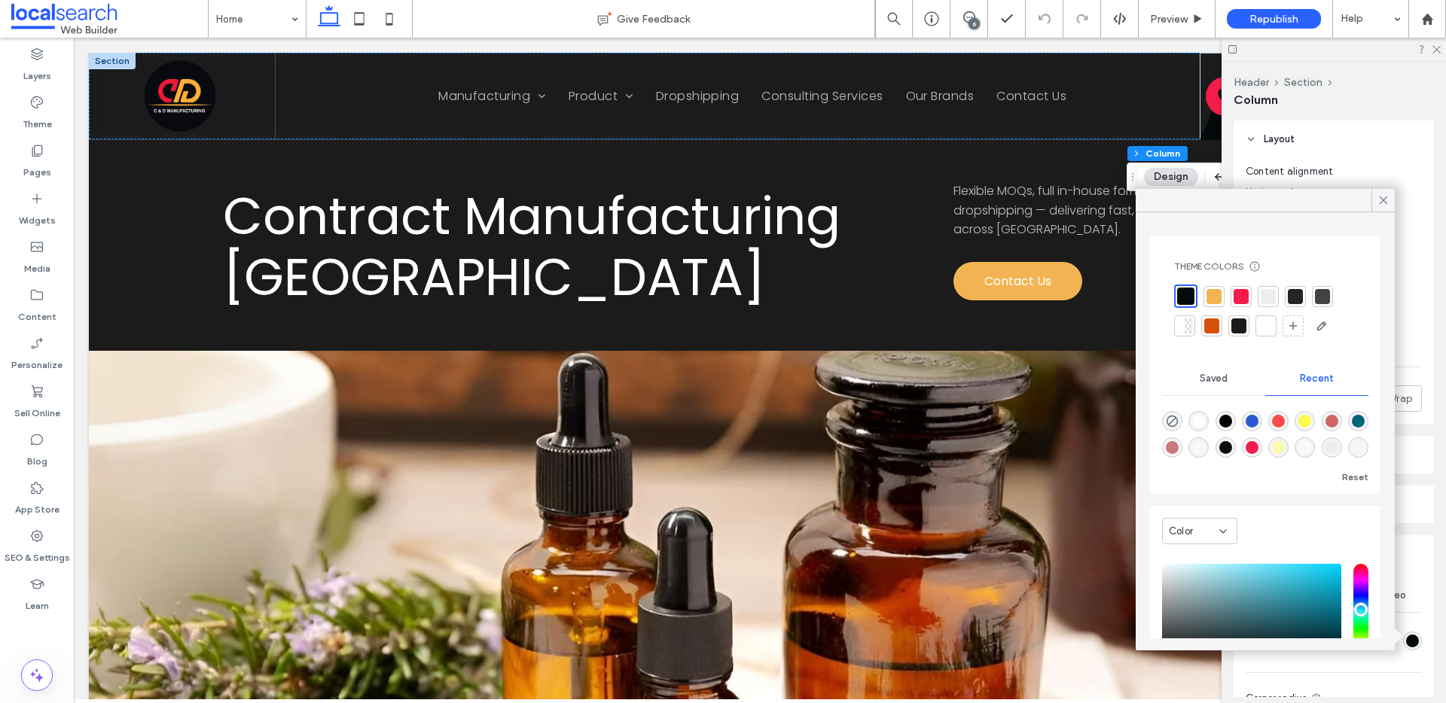
click at [1209, 289] on div at bounding box center [1213, 296] width 15 height 15
click at [1381, 199] on icon at bounding box center [1383, 200] width 14 height 14
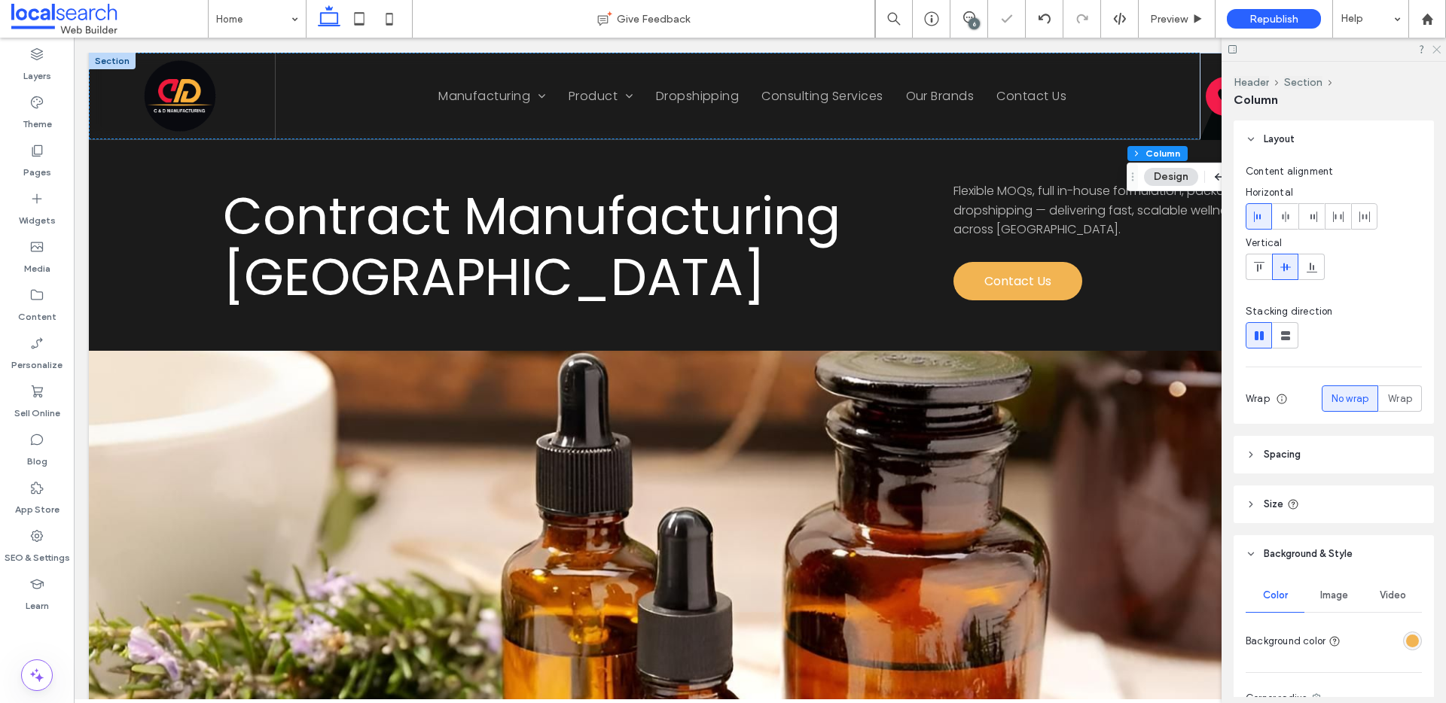
click at [1438, 49] on icon at bounding box center [1436, 49] width 10 height 10
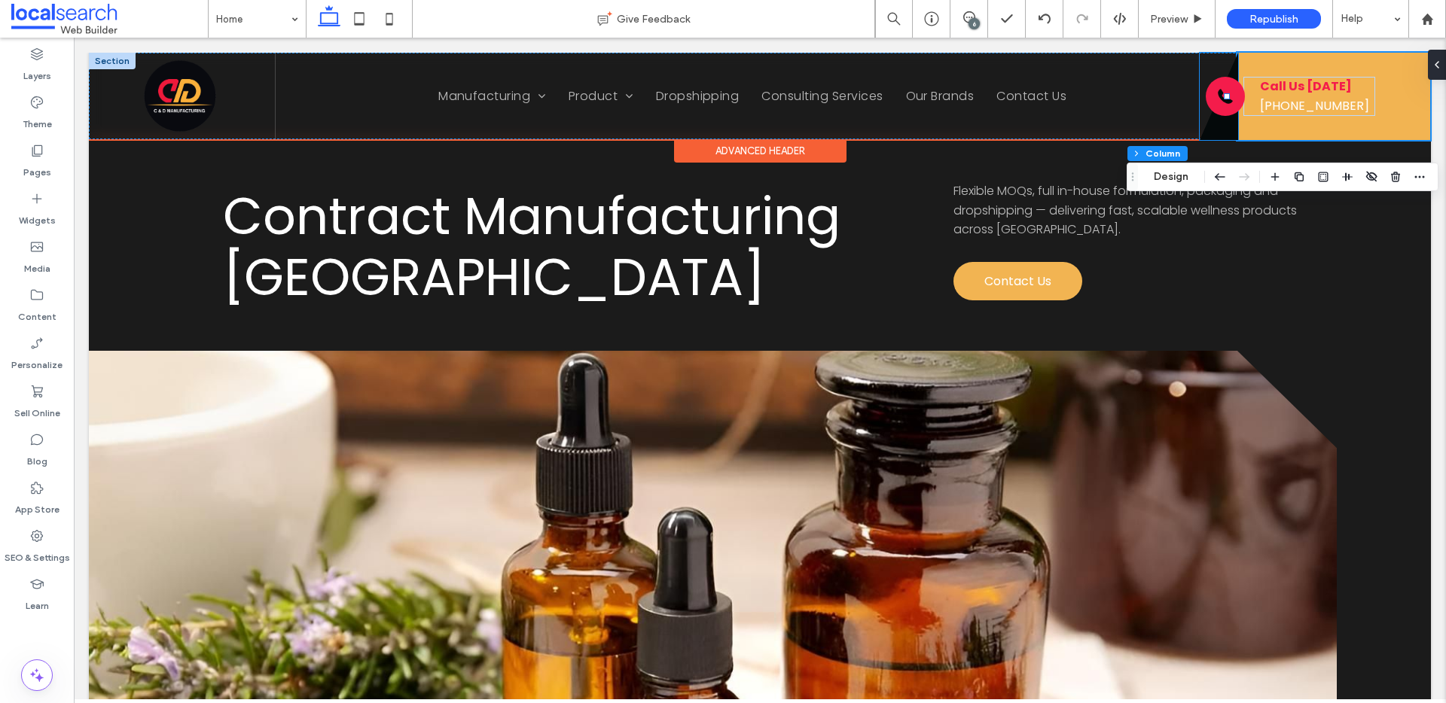
click at [1212, 129] on icon at bounding box center [1218, 96] width 38 height 87
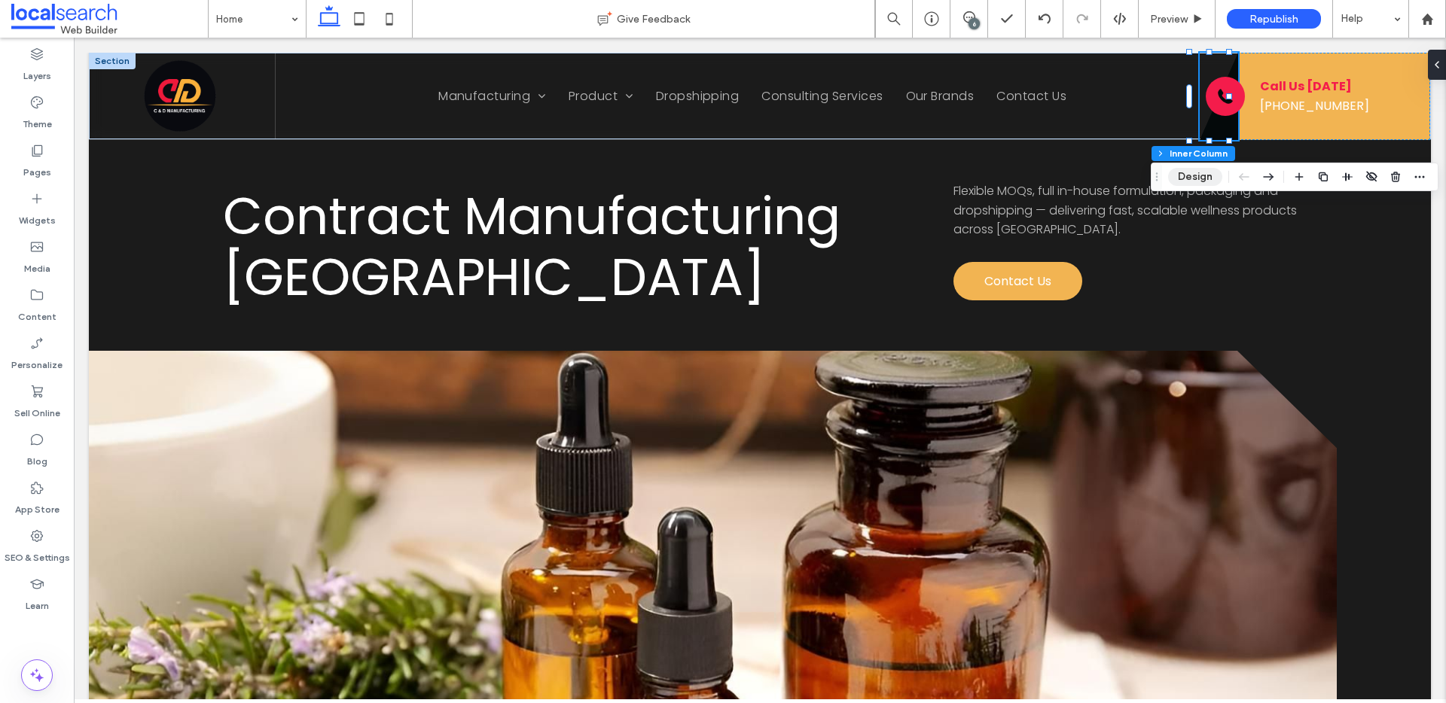
click at [1190, 180] on button "Design" at bounding box center [1195, 177] width 54 height 18
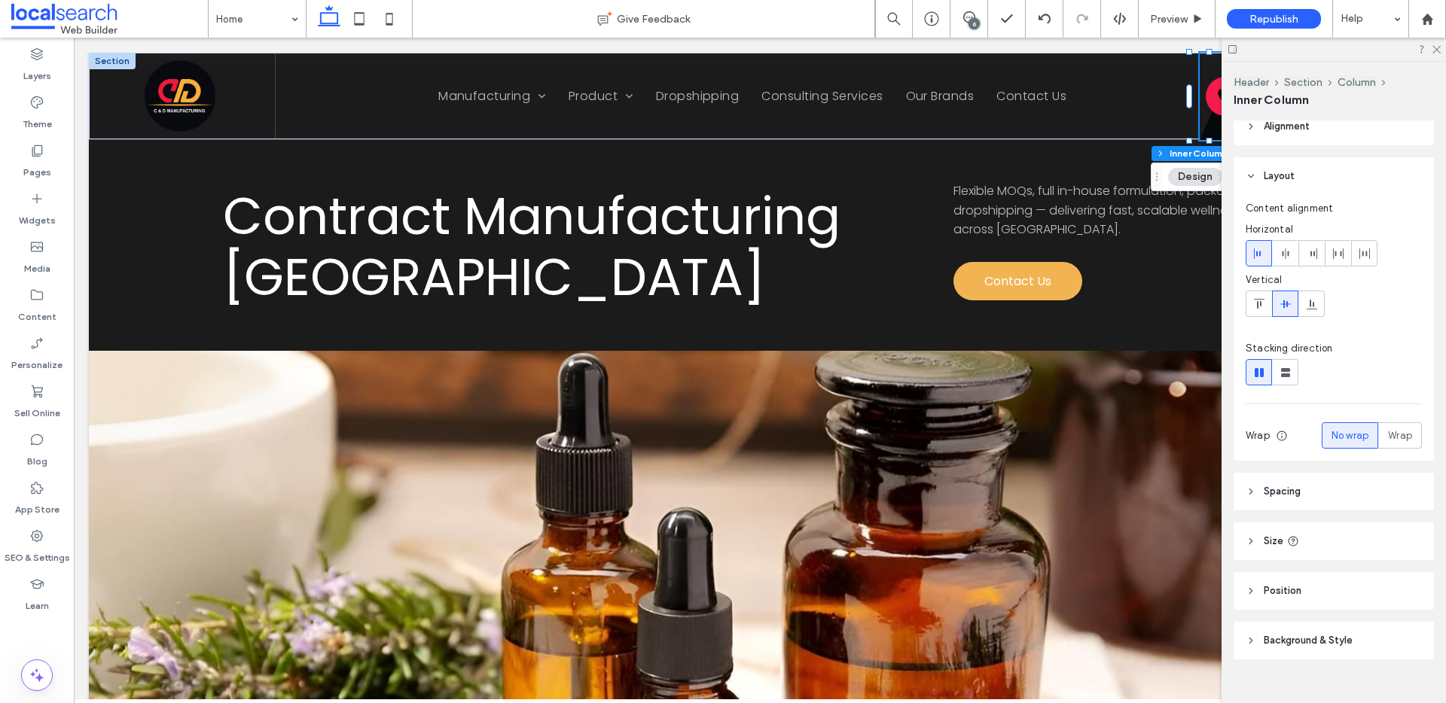
scroll to position [35, 0]
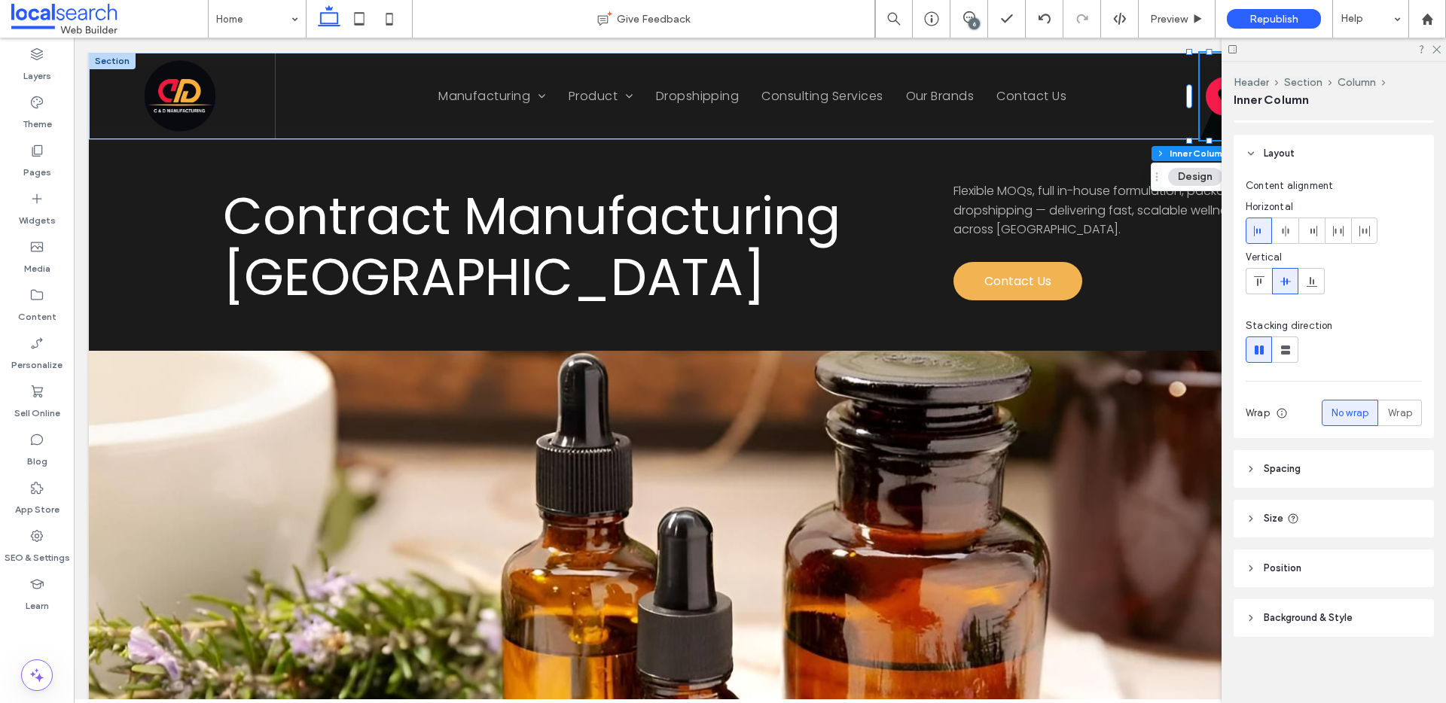
click at [1309, 611] on span "Background & Style" at bounding box center [1307, 618] width 89 height 15
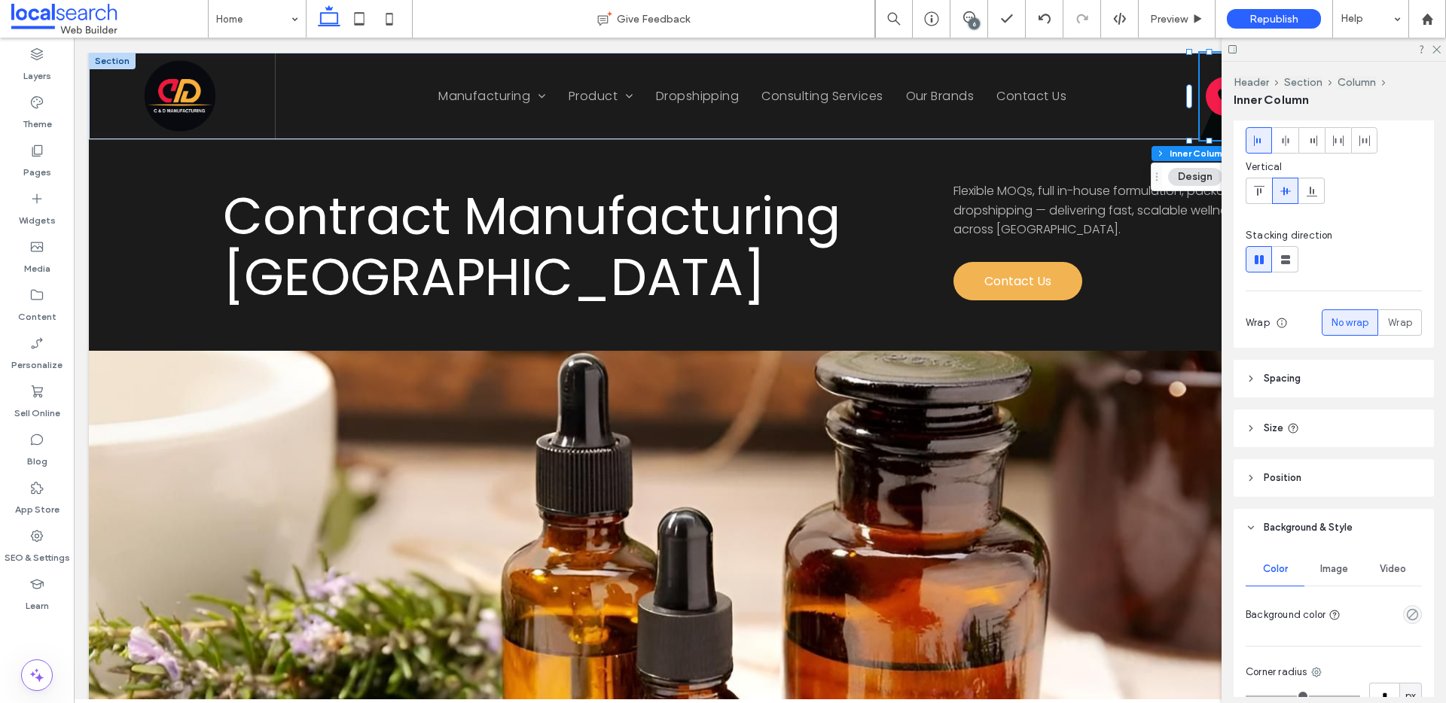
scroll to position [303, 0]
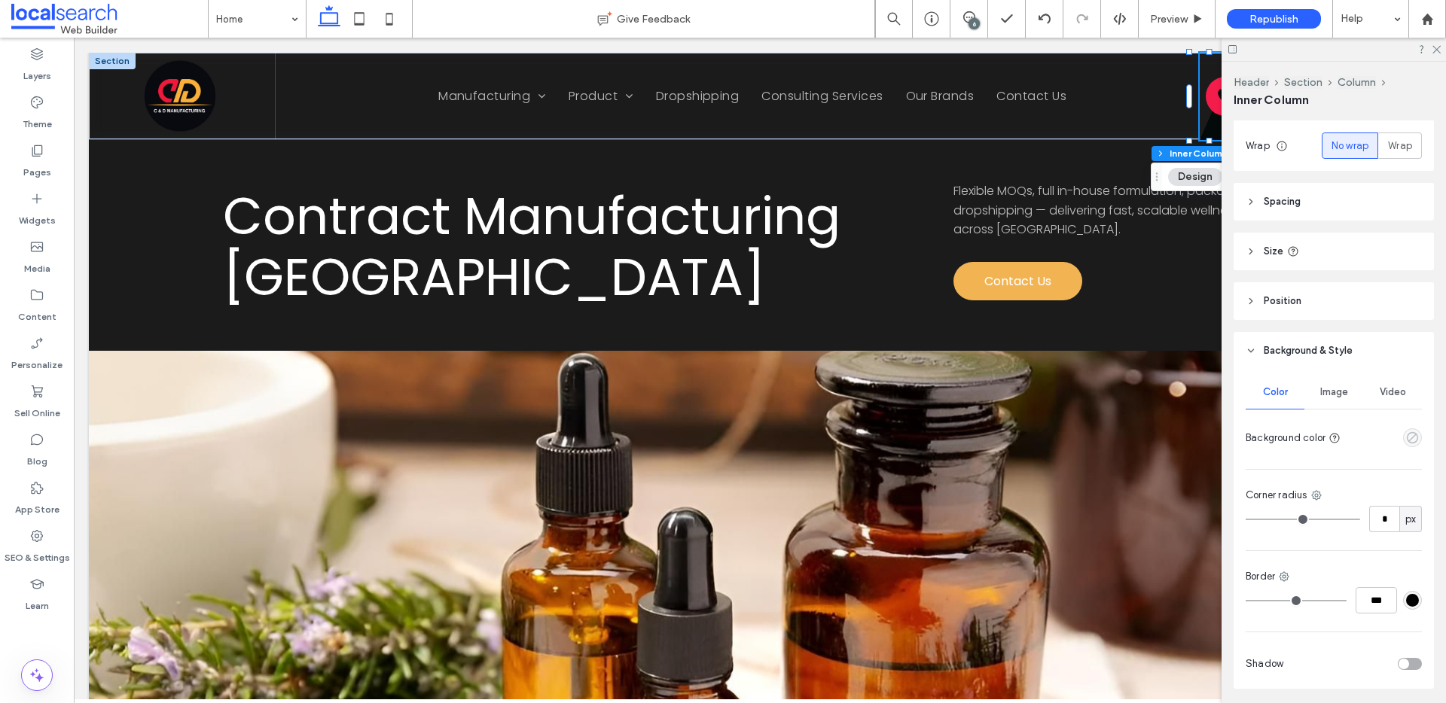
click at [1406, 438] on use "empty color" at bounding box center [1411, 437] width 11 height 11
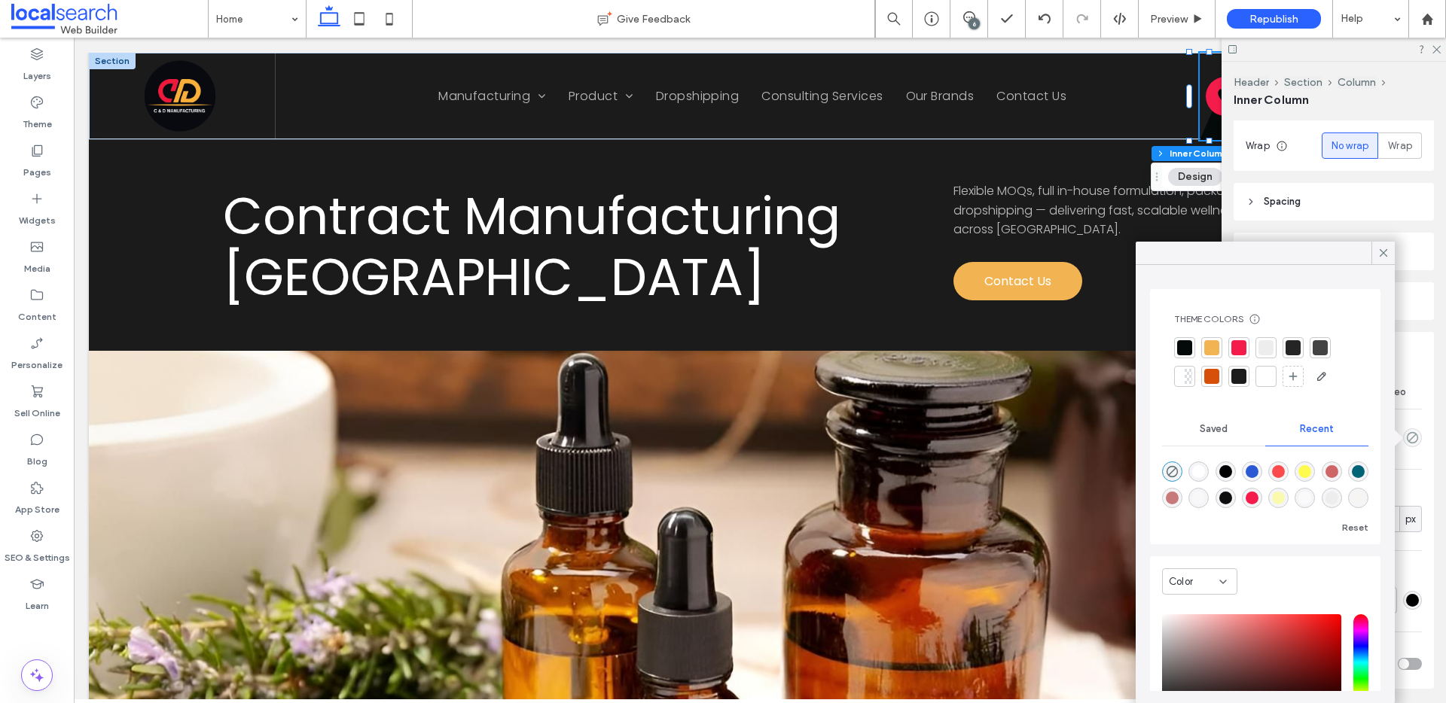
click at [1212, 346] on div at bounding box center [1211, 347] width 15 height 15
click at [1190, 344] on div at bounding box center [1184, 349] width 15 height 15
click at [1174, 473] on icon "rgba(0, 0, 0, 0)" at bounding box center [1171, 474] width 13 height 13
click at [1386, 251] on icon at bounding box center [1383, 253] width 14 height 14
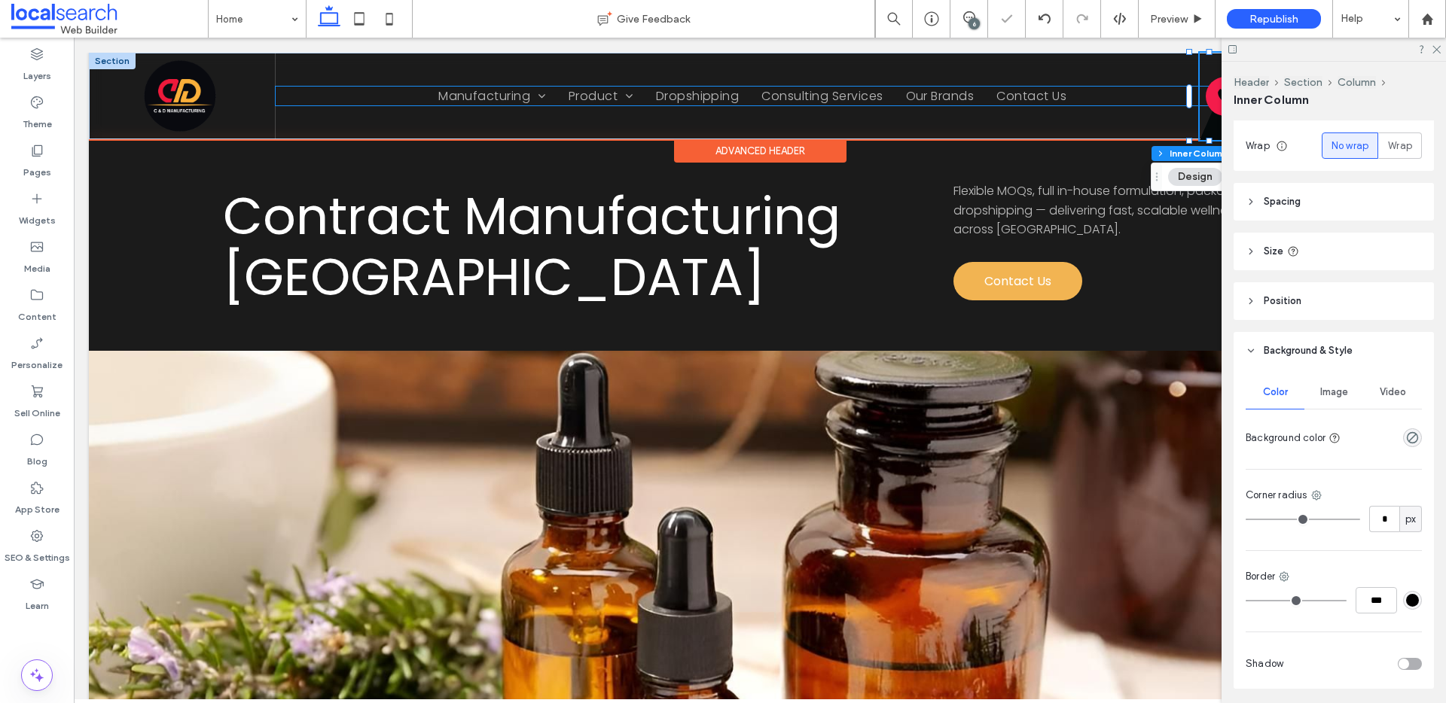
click at [1114, 101] on ul "Home Manufacturing Custom Manufacturing Services Private Label Manufacturing Pr…" at bounding box center [756, 96] width 961 height 19
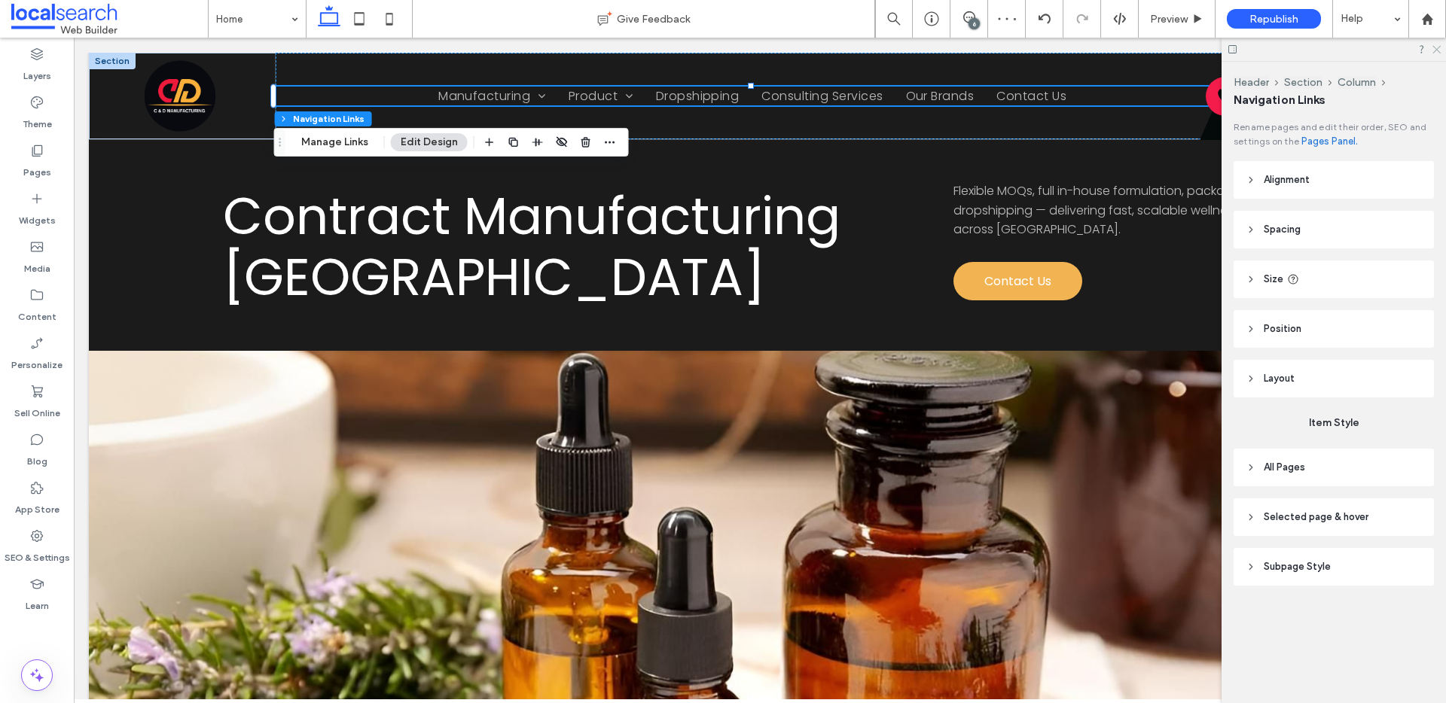
click at [1437, 47] on icon at bounding box center [1436, 49] width 10 height 10
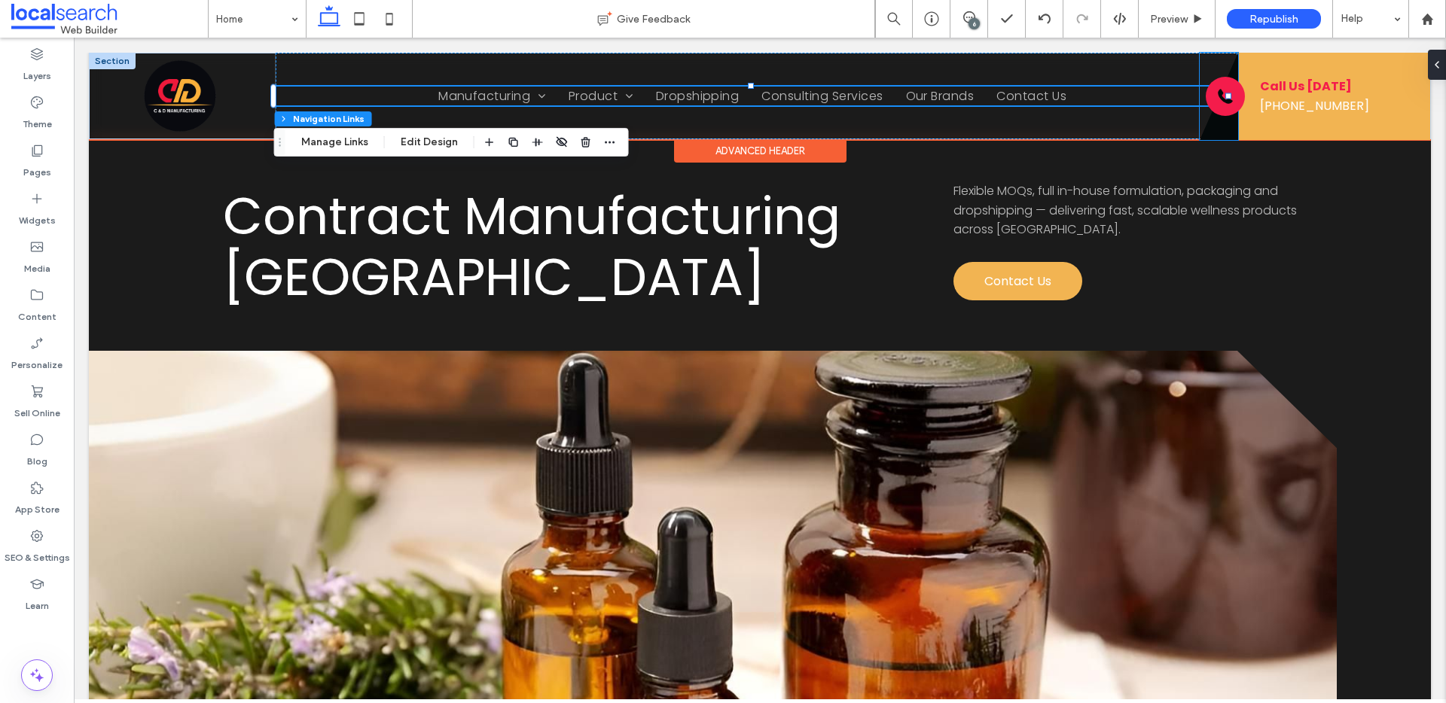
click at [1209, 122] on icon at bounding box center [1218, 96] width 38 height 87
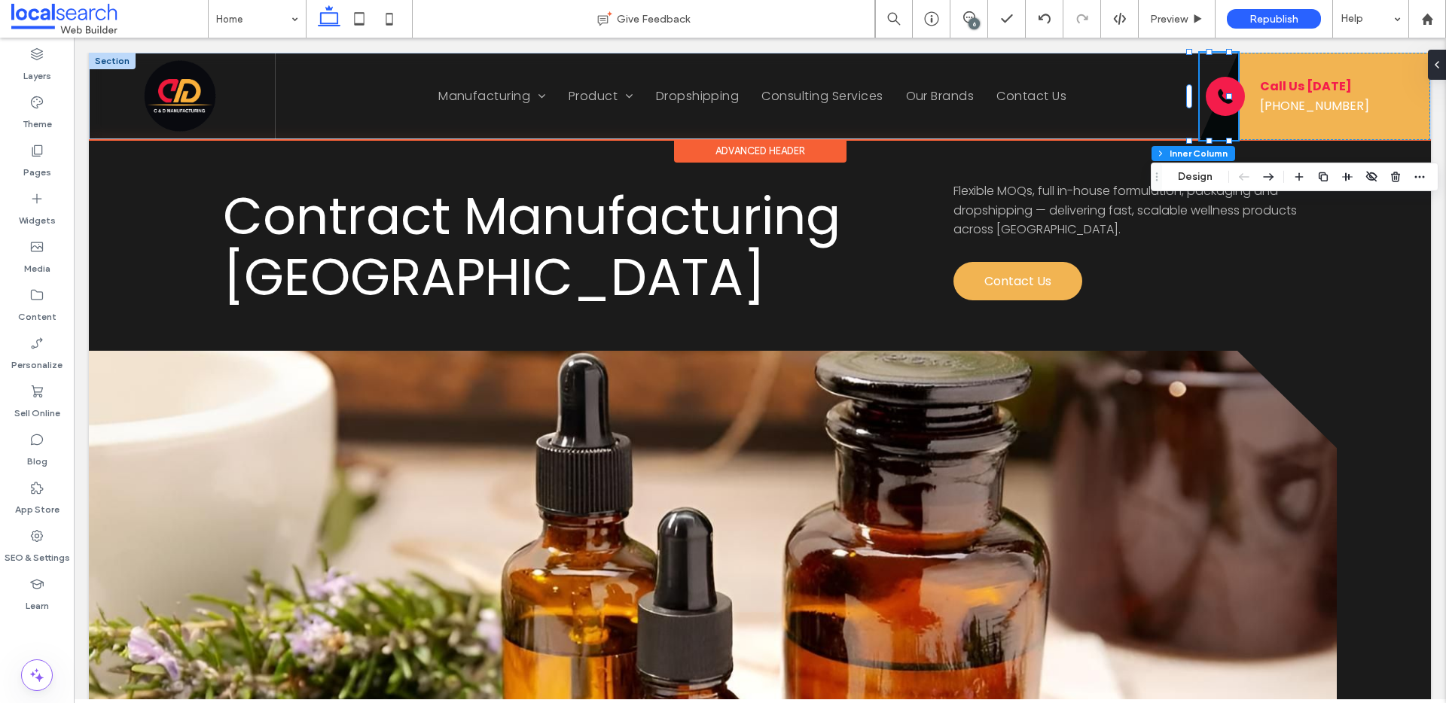
click at [1210, 124] on icon at bounding box center [1218, 96] width 38 height 87
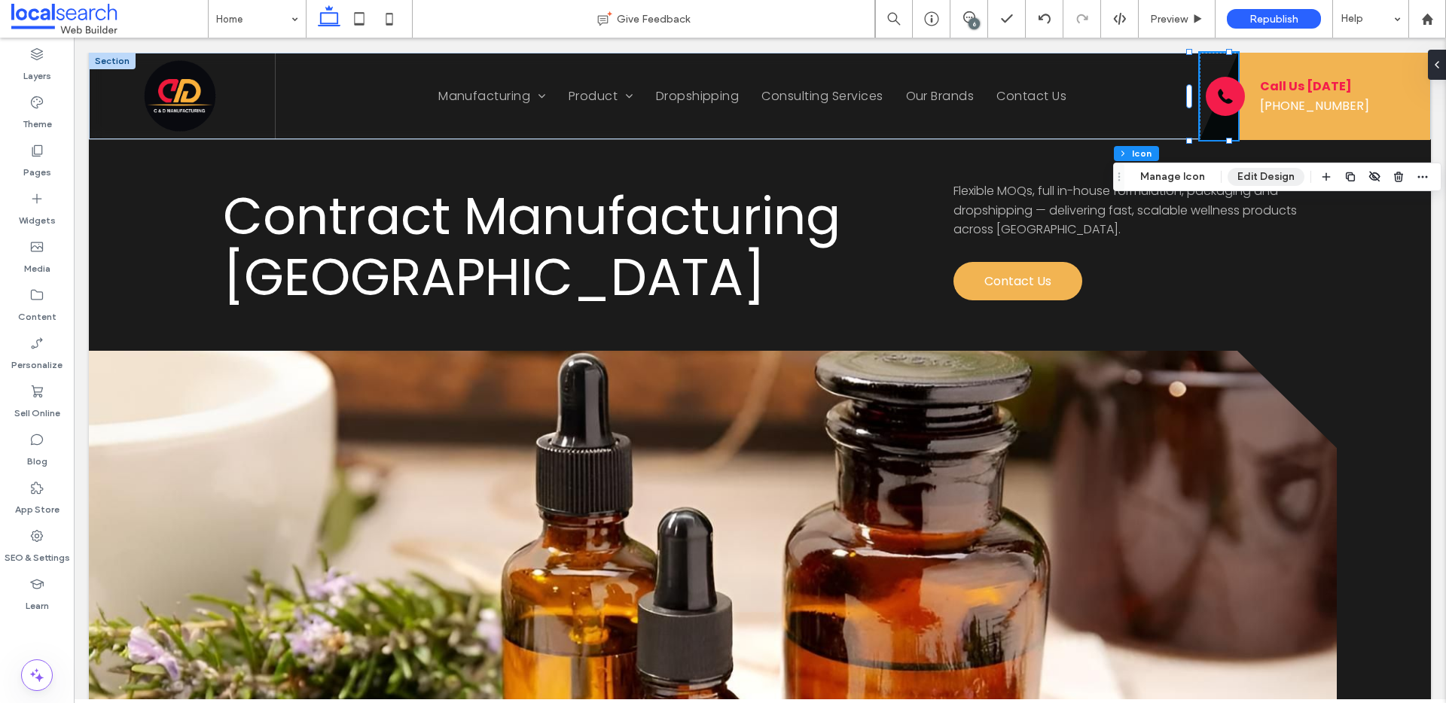
click at [1267, 178] on button "Edit Design" at bounding box center [1265, 177] width 77 height 18
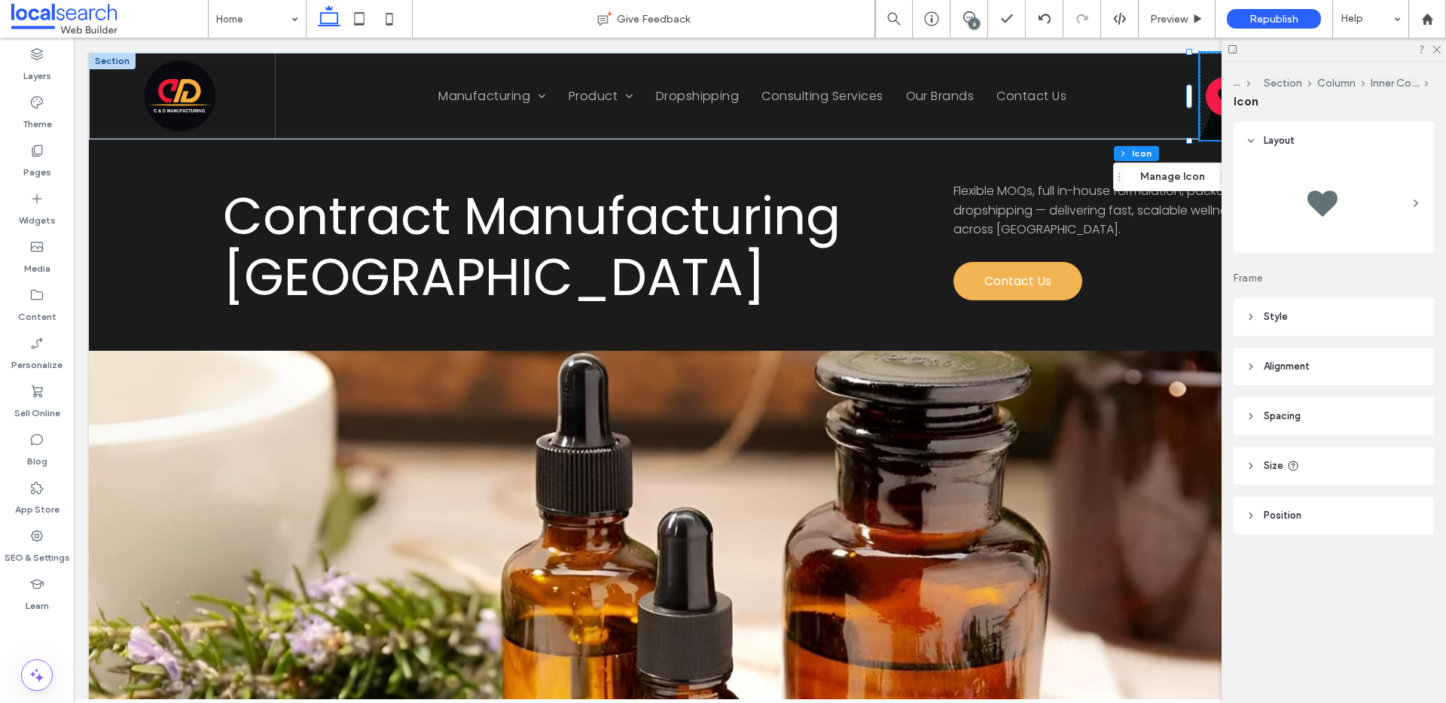
click at [1256, 317] on header "Style" at bounding box center [1333, 317] width 200 height 38
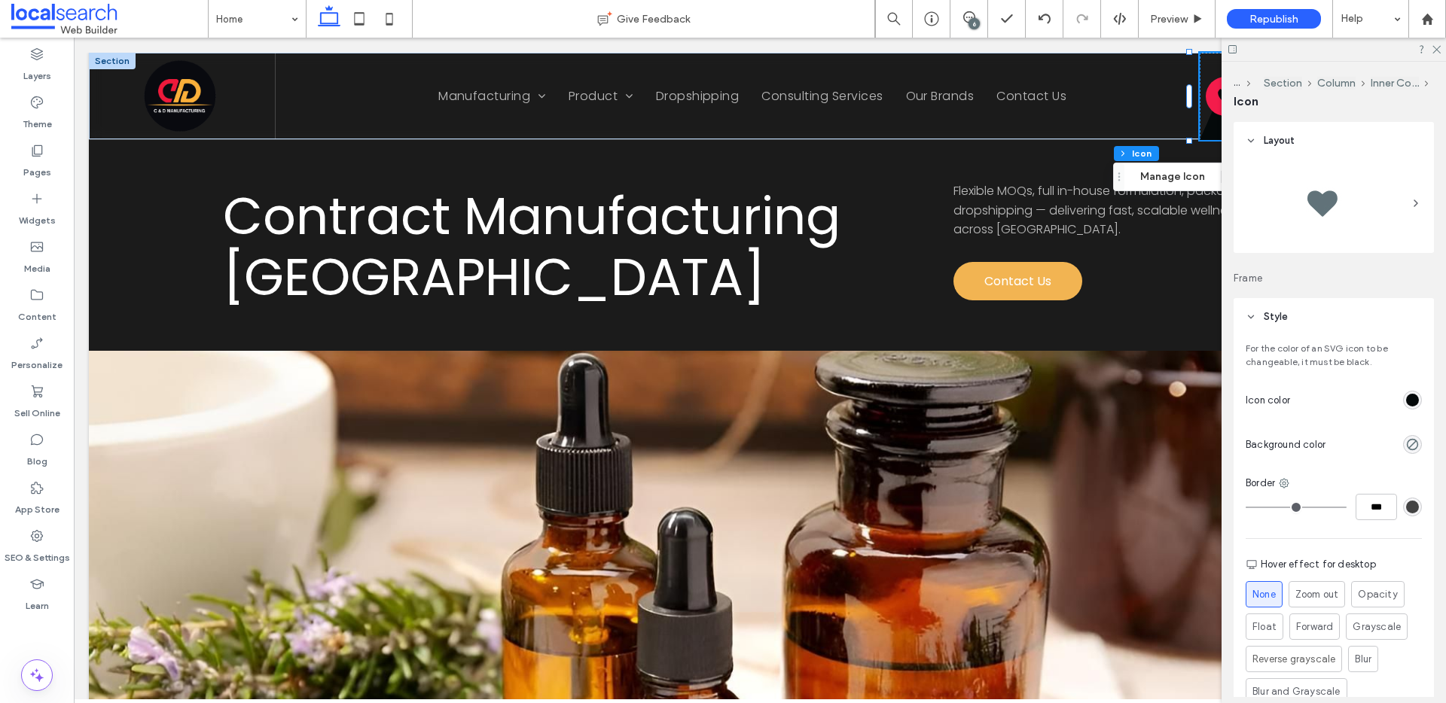
click at [1406, 402] on div "rgb(4, 9, 10)" at bounding box center [1412, 400] width 13 height 13
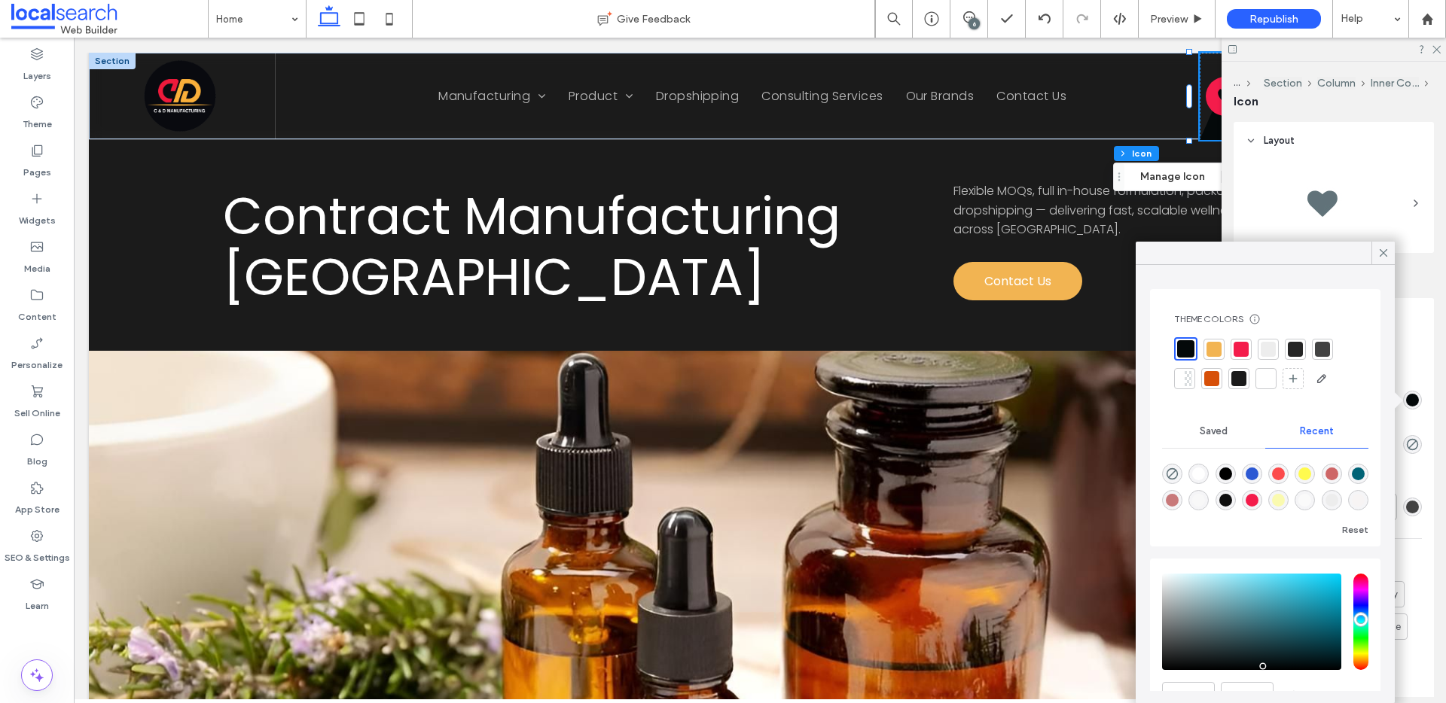
click at [1218, 349] on div at bounding box center [1213, 349] width 15 height 15
click at [1380, 251] on icon at bounding box center [1383, 253] width 14 height 14
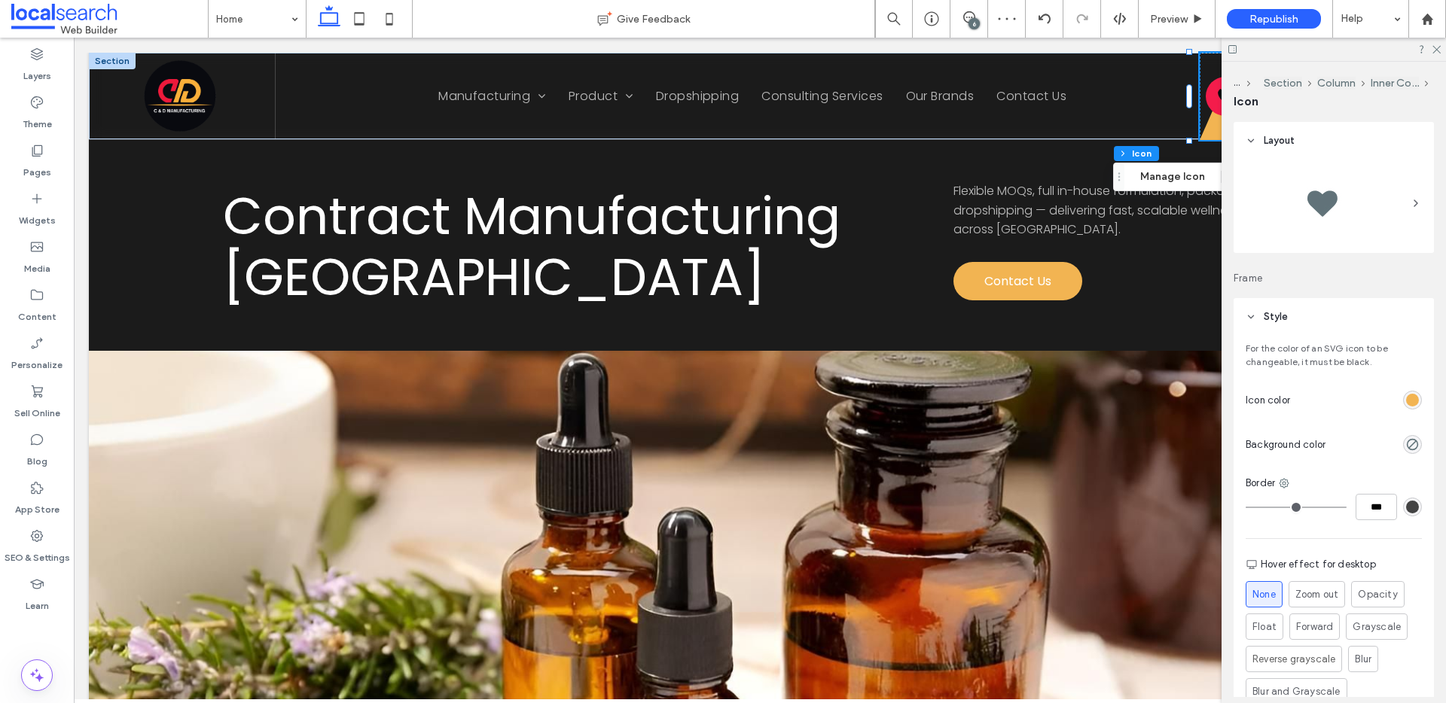
click at [1406, 501] on div "rgb(67, 67, 67)" at bounding box center [1412, 507] width 13 height 13
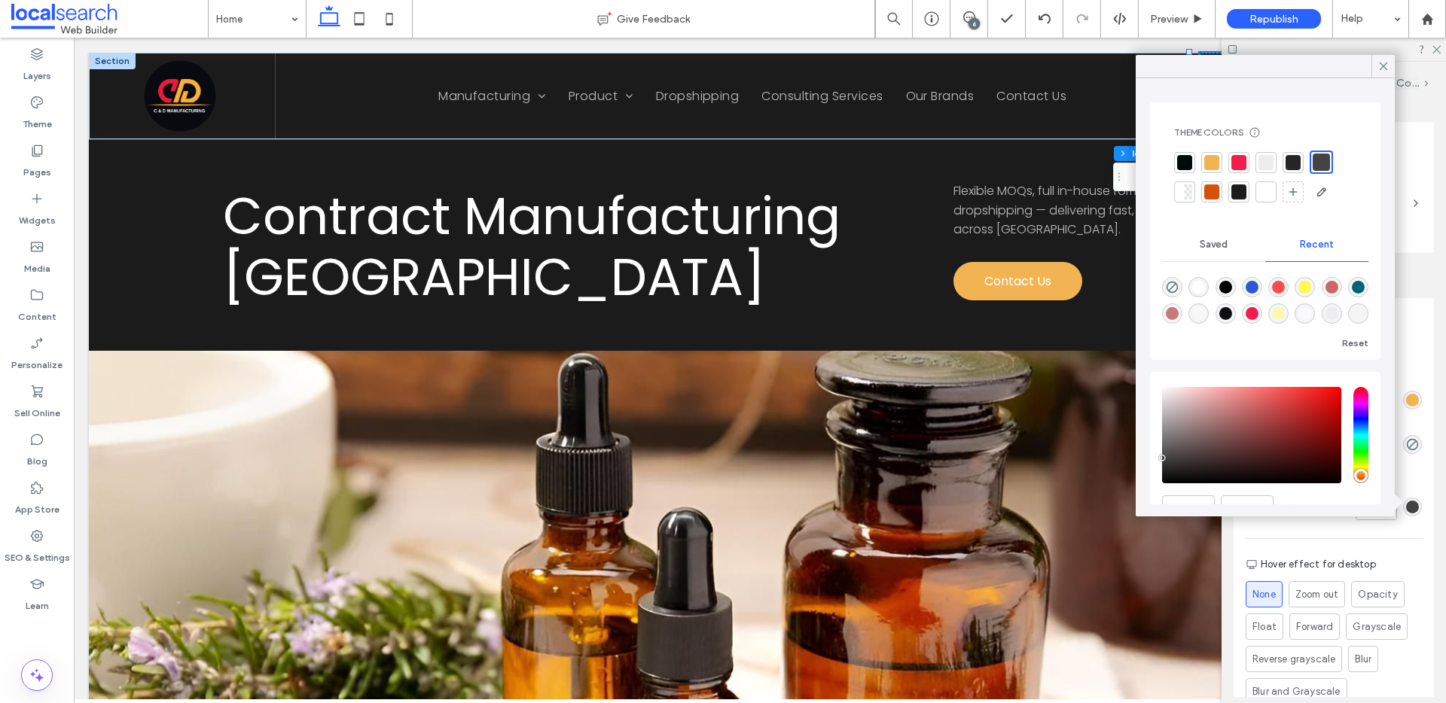
click at [1217, 162] on div at bounding box center [1211, 162] width 15 height 15
click at [1386, 64] on icon at bounding box center [1383, 66] width 14 height 14
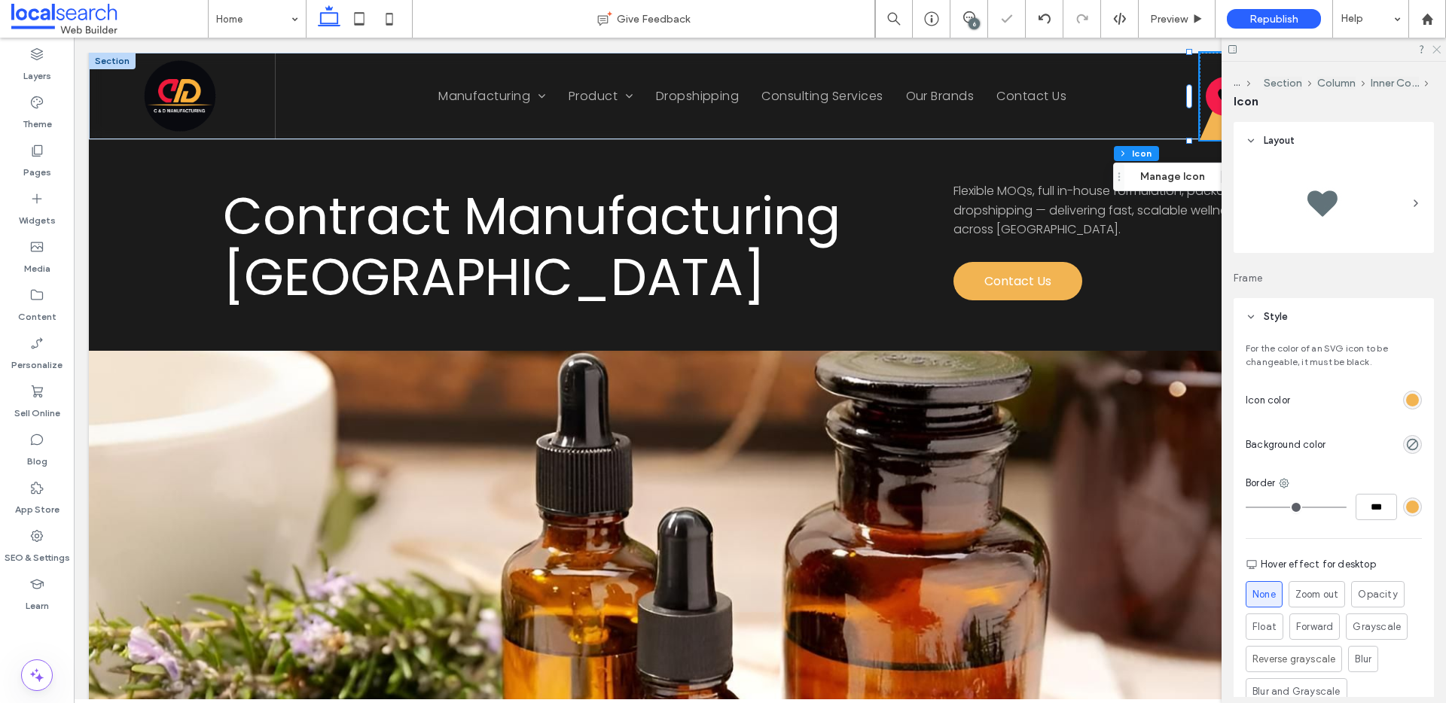
click at [1434, 50] on icon at bounding box center [1436, 49] width 10 height 10
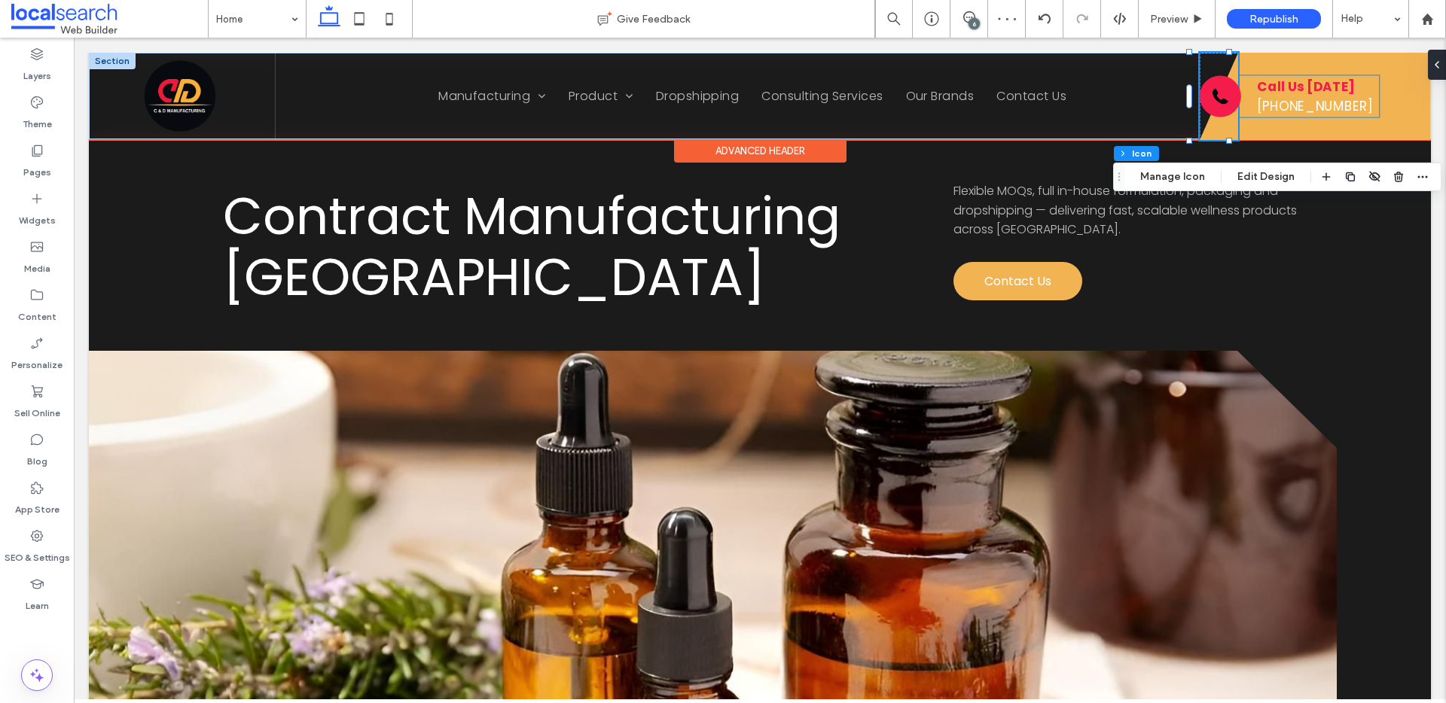
click at [1288, 82] on strong "Call Us Today" at bounding box center [1305, 86] width 97 height 18
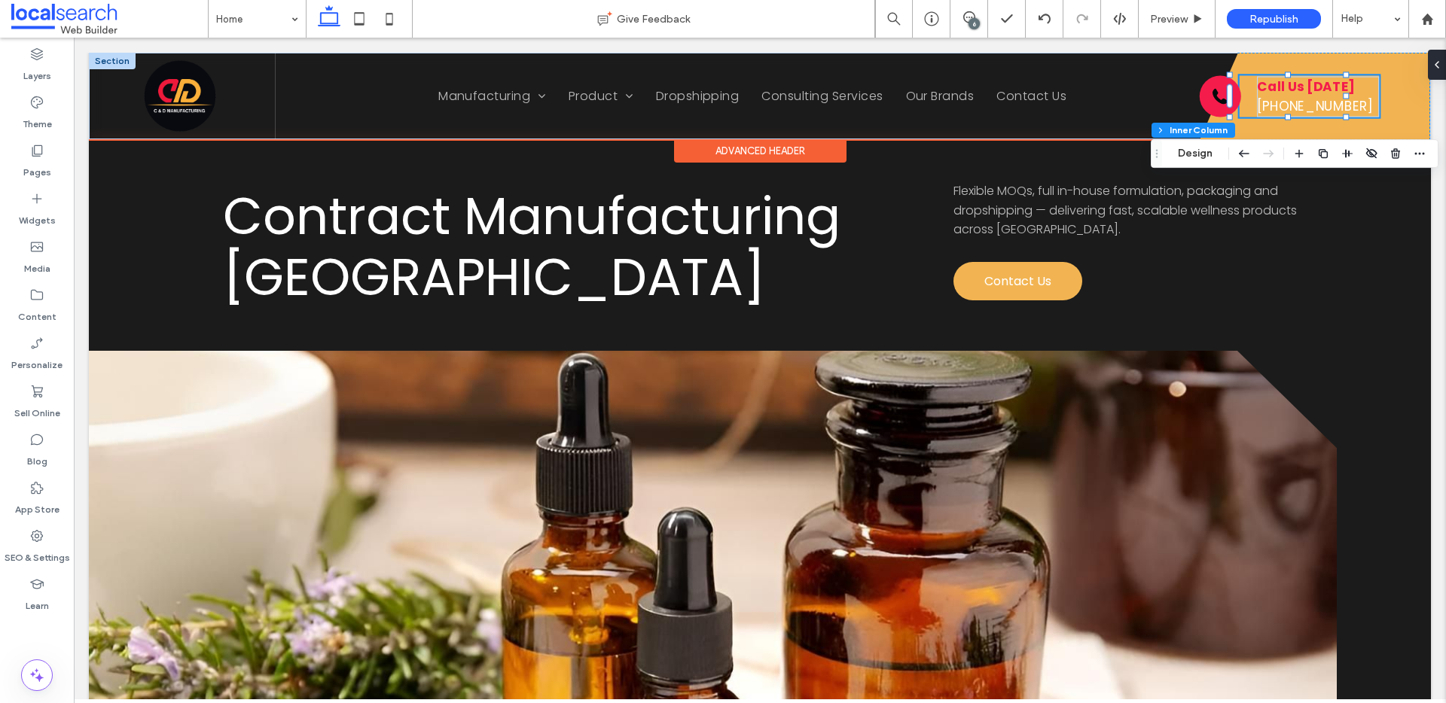
click at [1288, 82] on strong "Call Us Today" at bounding box center [1305, 86] width 97 height 18
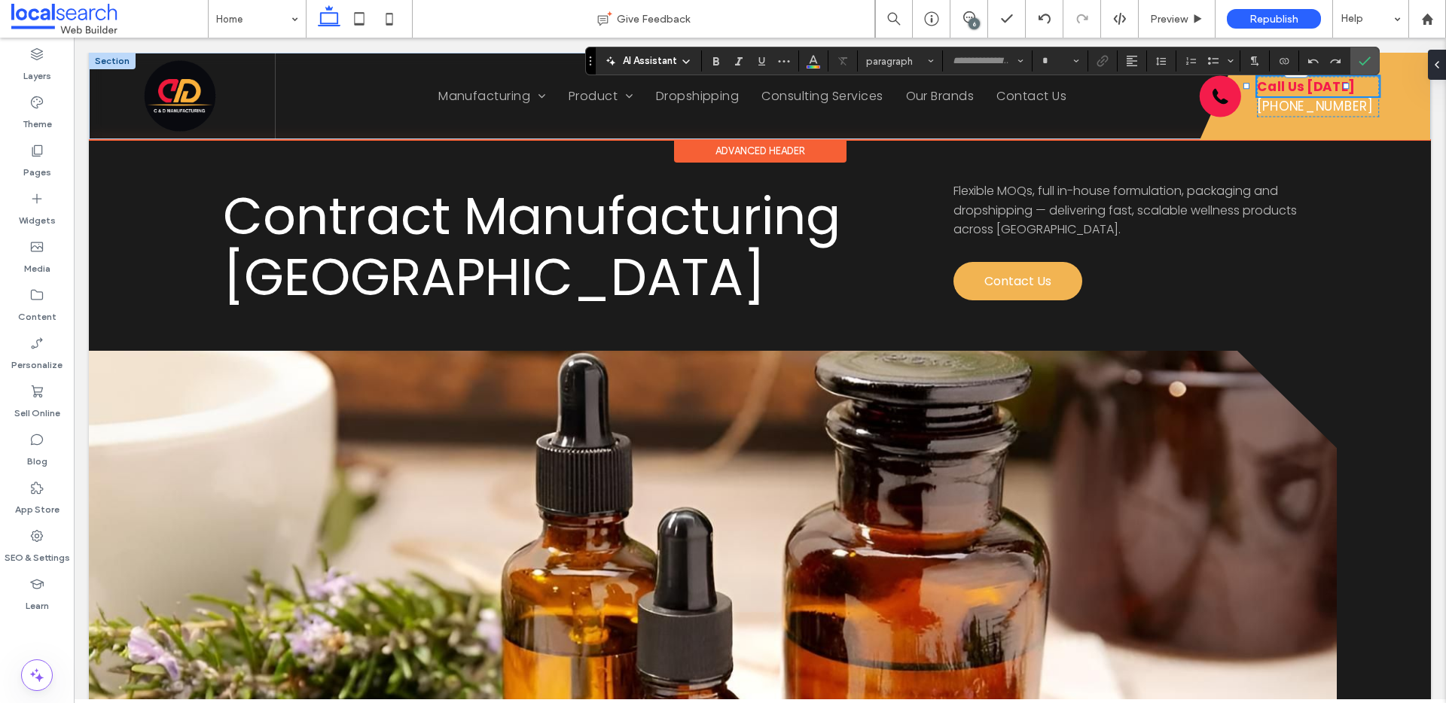
type input "*******"
type input "**"
click at [818, 60] on icon "Color" at bounding box center [813, 59] width 12 height 12
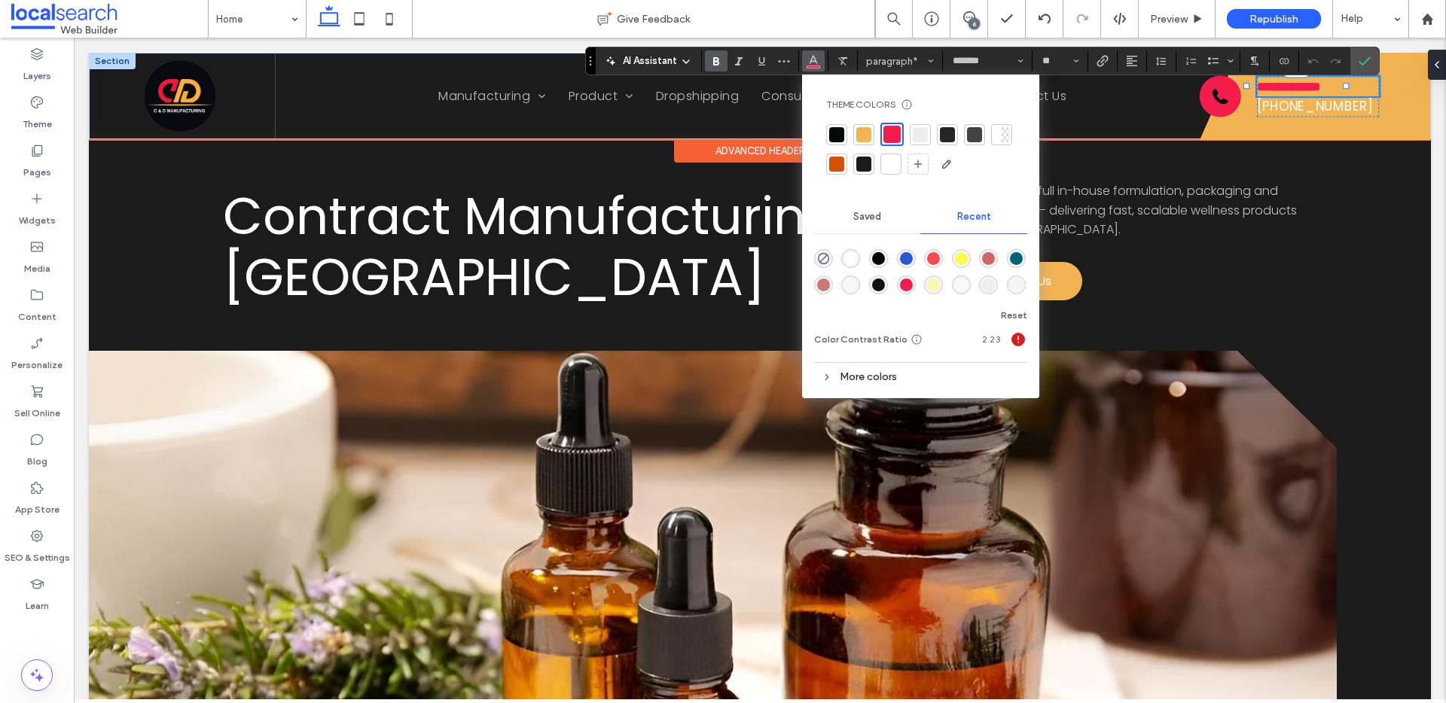
click at [891, 162] on div at bounding box center [890, 164] width 15 height 15
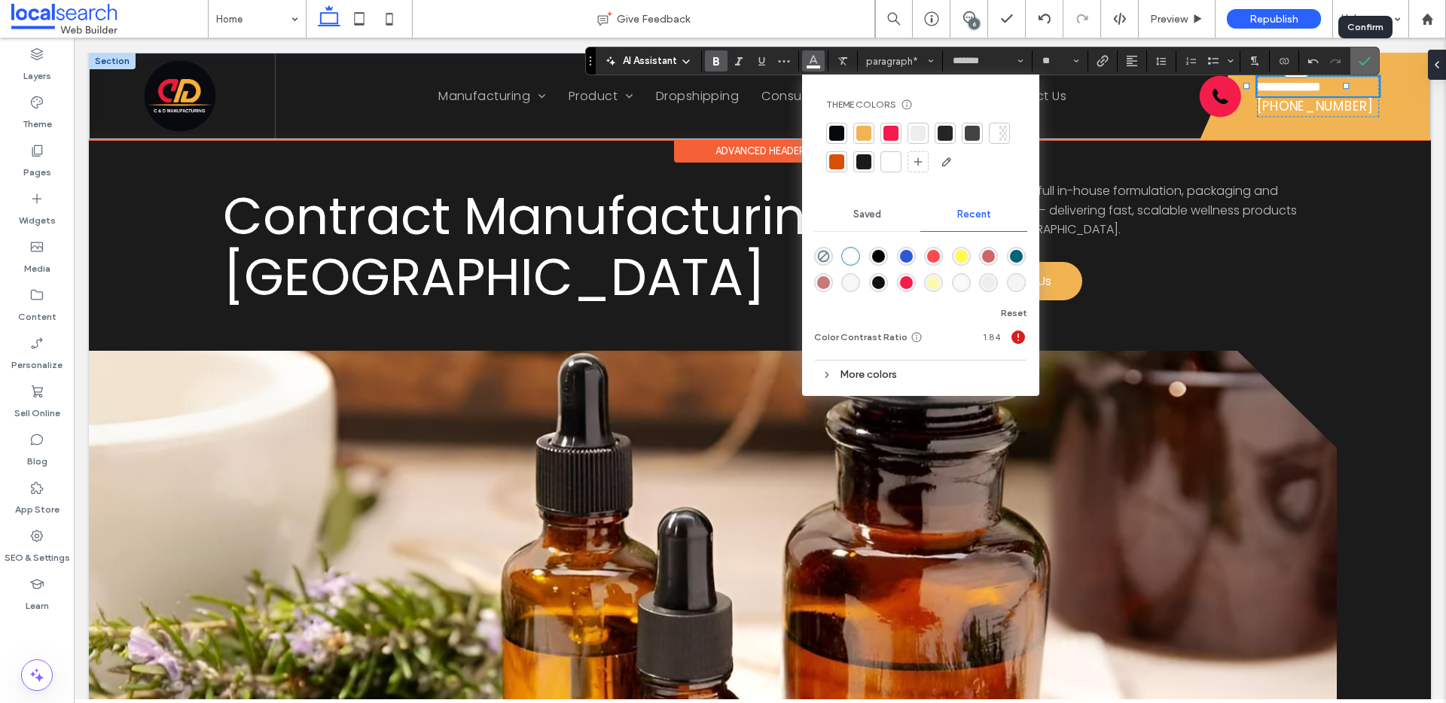
click at [1364, 61] on icon "Confirm" at bounding box center [1364, 61] width 12 height 12
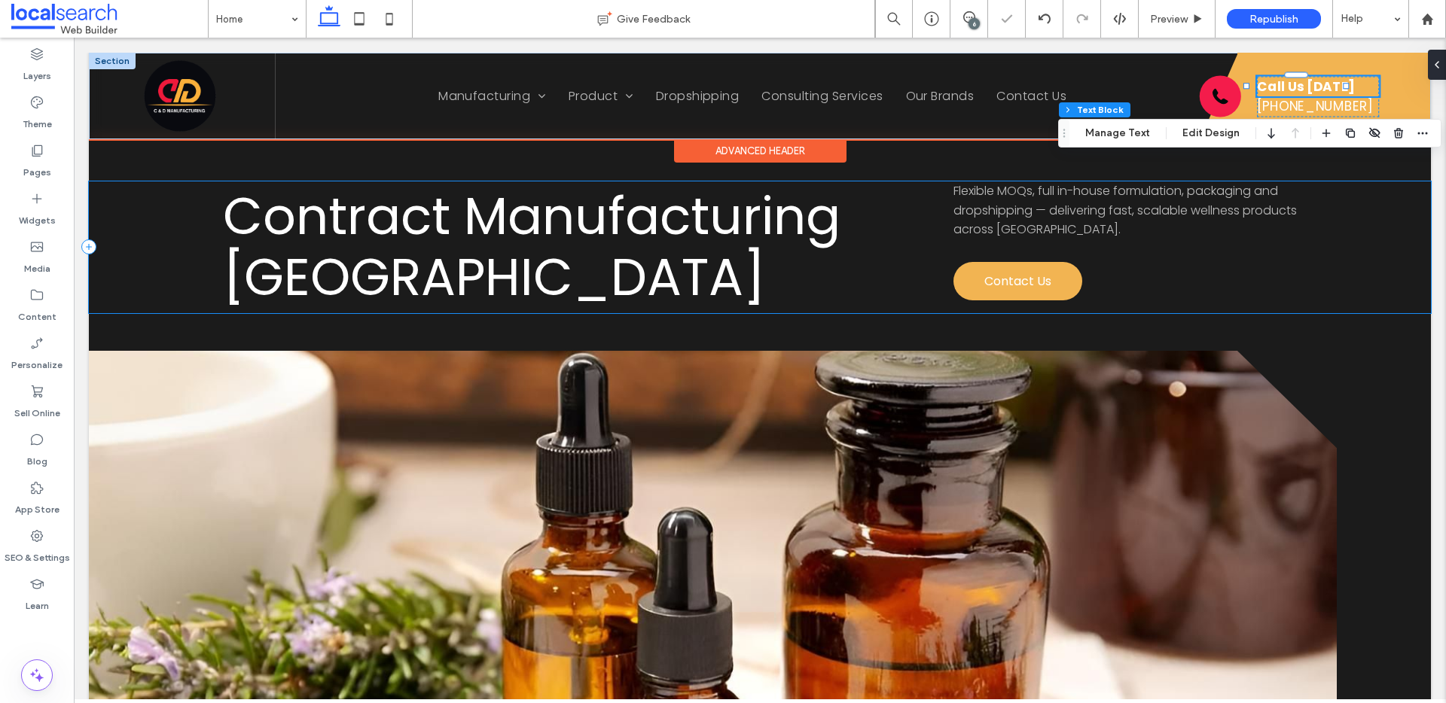
click at [1315, 184] on div "Contract Manufacturing Australia Flexible MOQs, full in-house formulation, pack…" at bounding box center [760, 247] width 1342 height 132
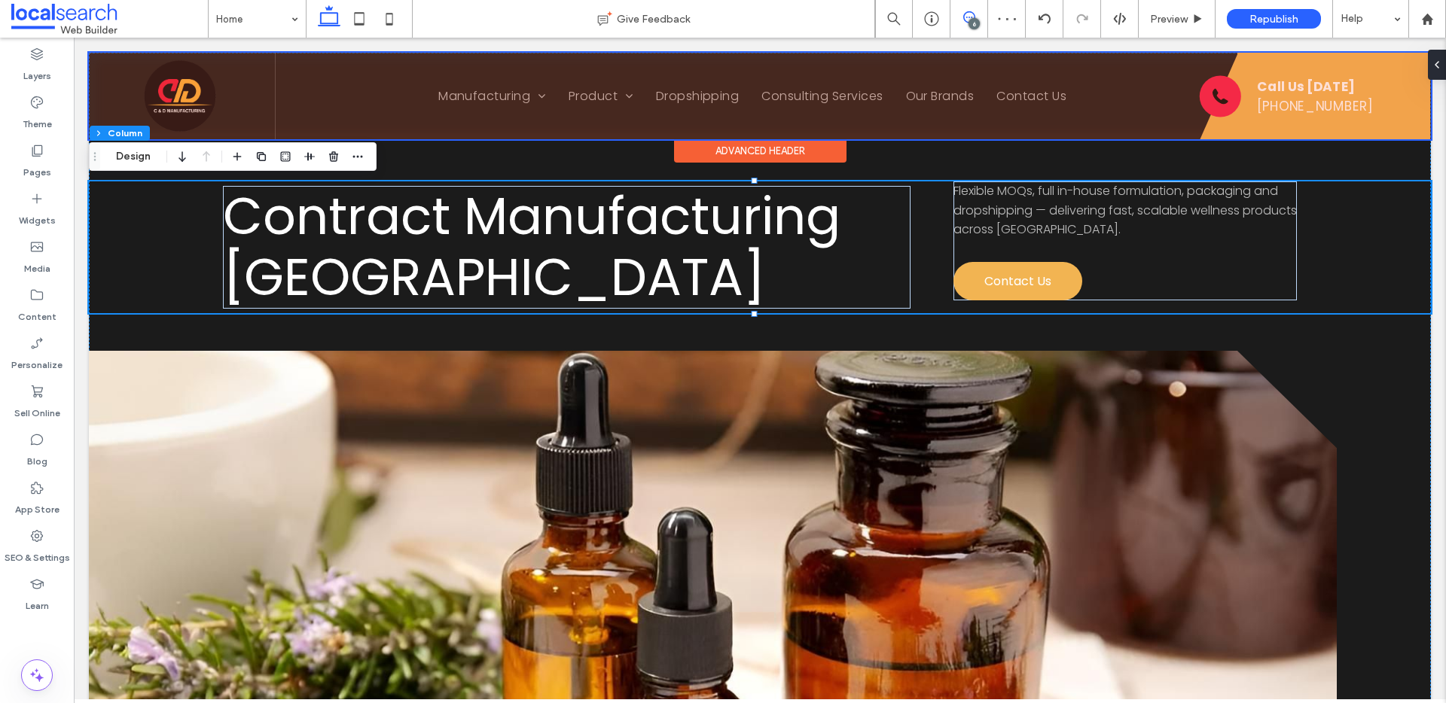
click at [965, 16] on icon at bounding box center [969, 17] width 12 height 12
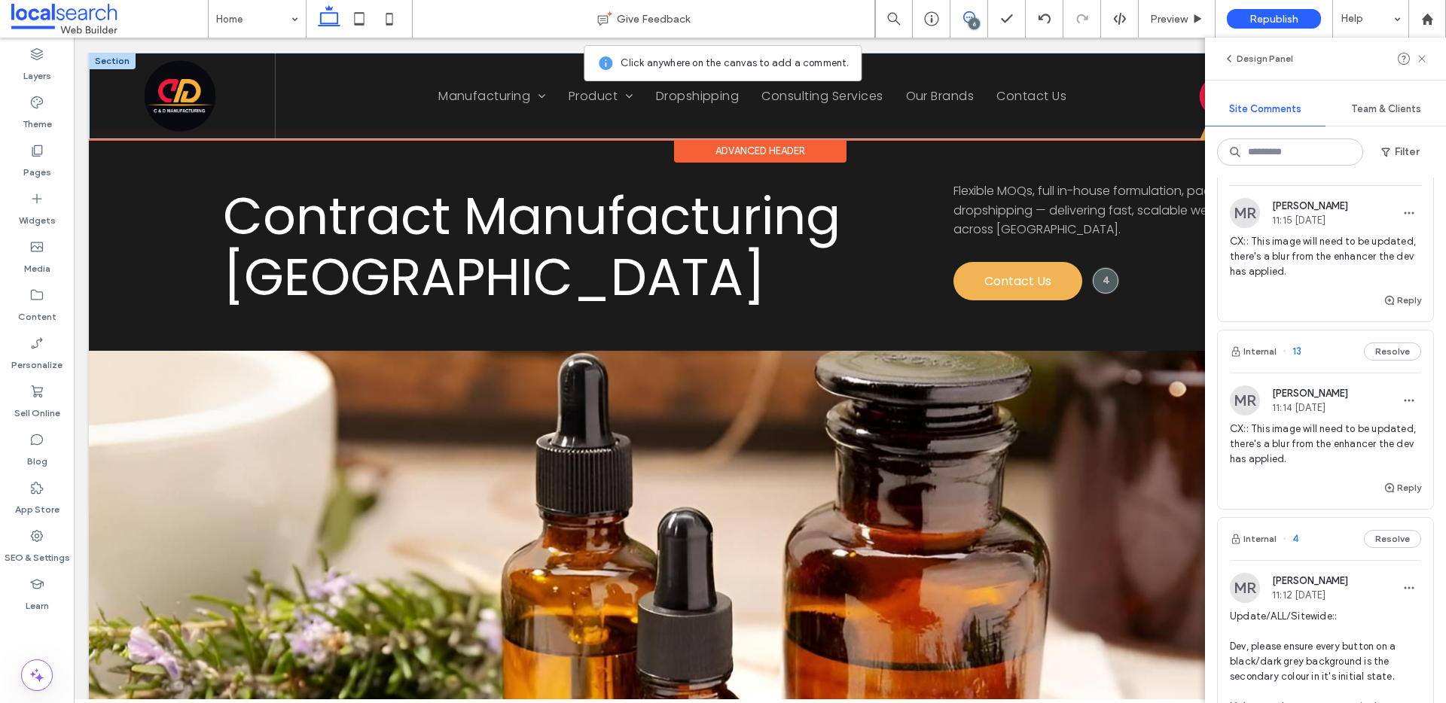
scroll to position [0, 0]
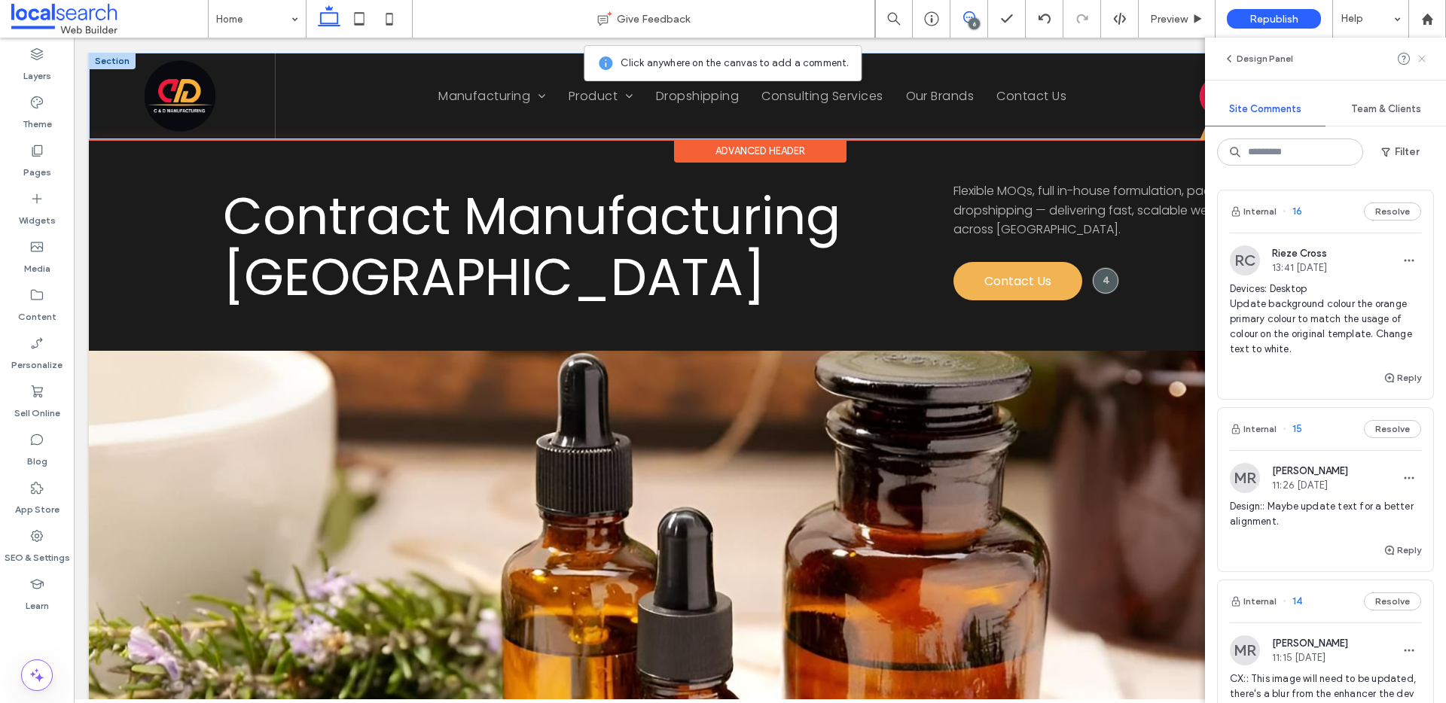
click at [1418, 54] on icon at bounding box center [1421, 59] width 12 height 12
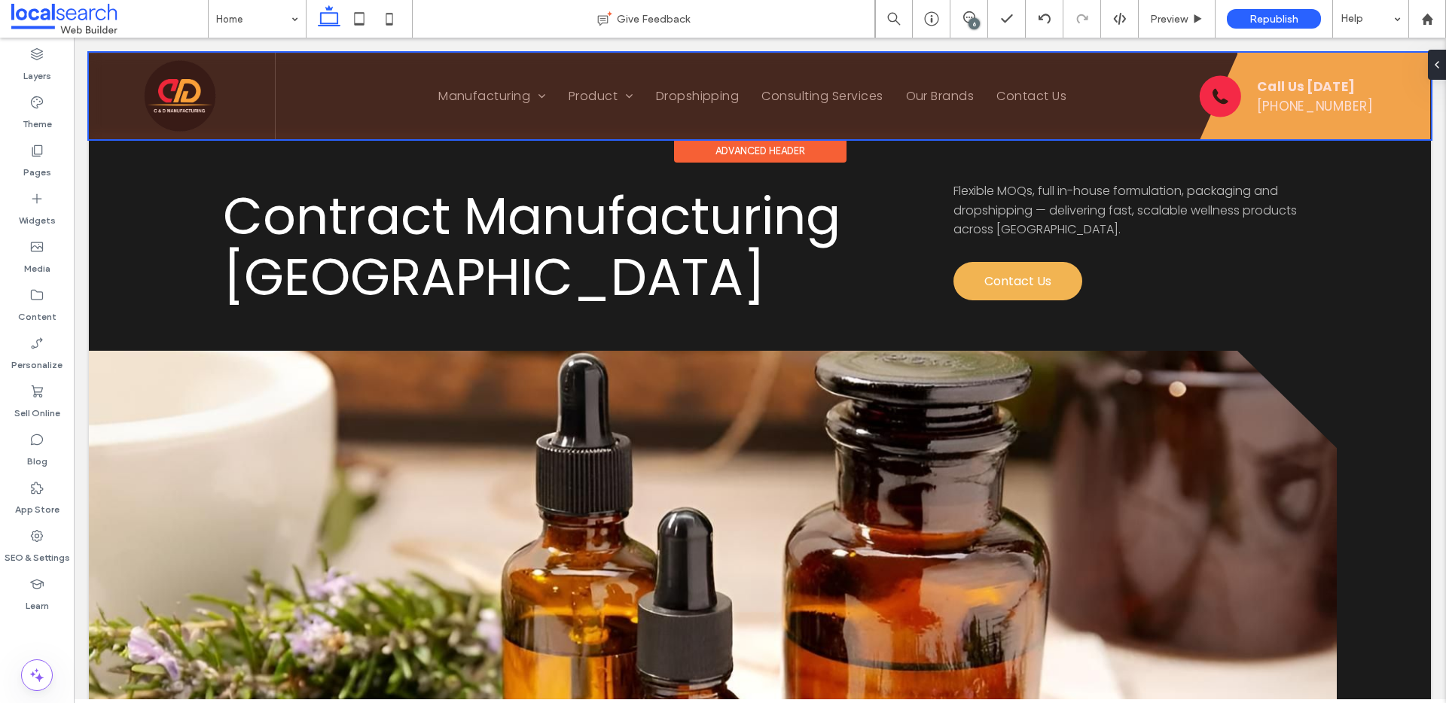
click at [1220, 96] on div at bounding box center [760, 96] width 1342 height 87
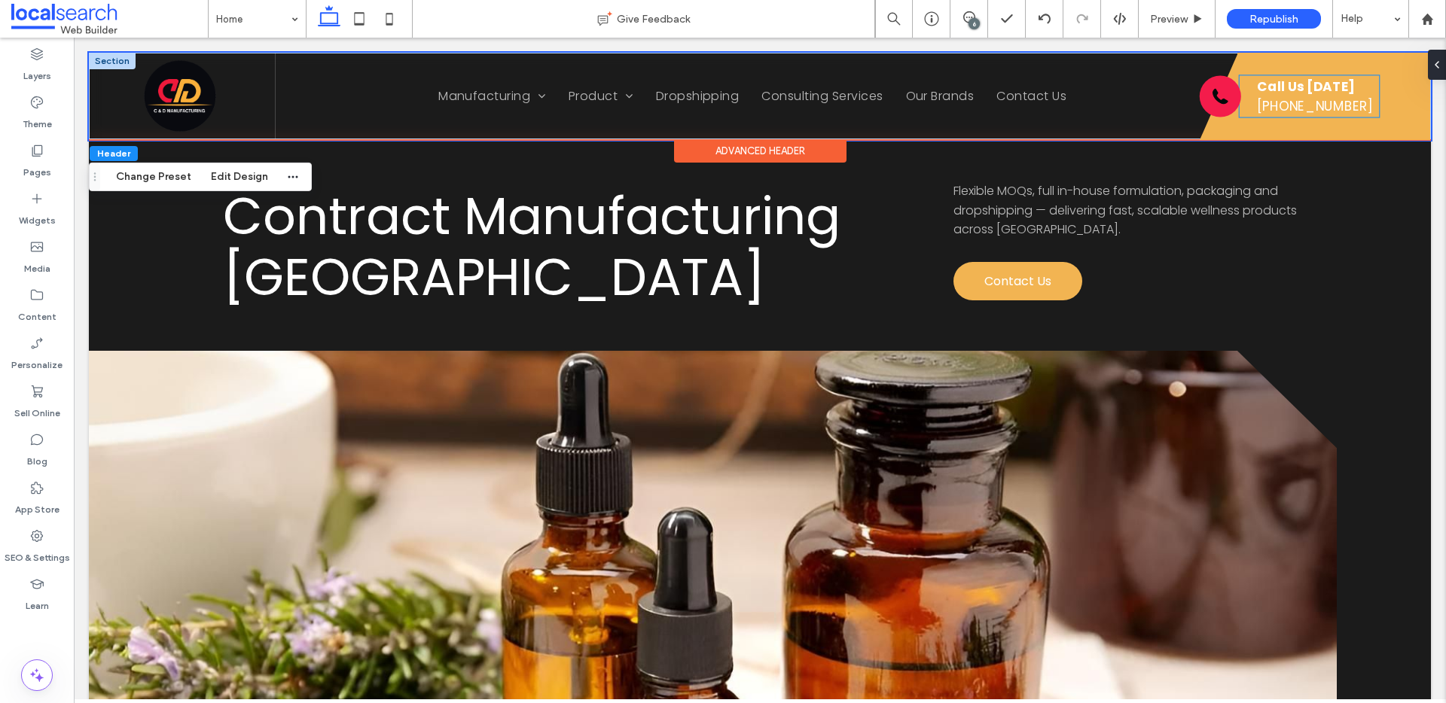
click at [1214, 96] on icon "Phone Icon" at bounding box center [1220, 96] width 21 height 21
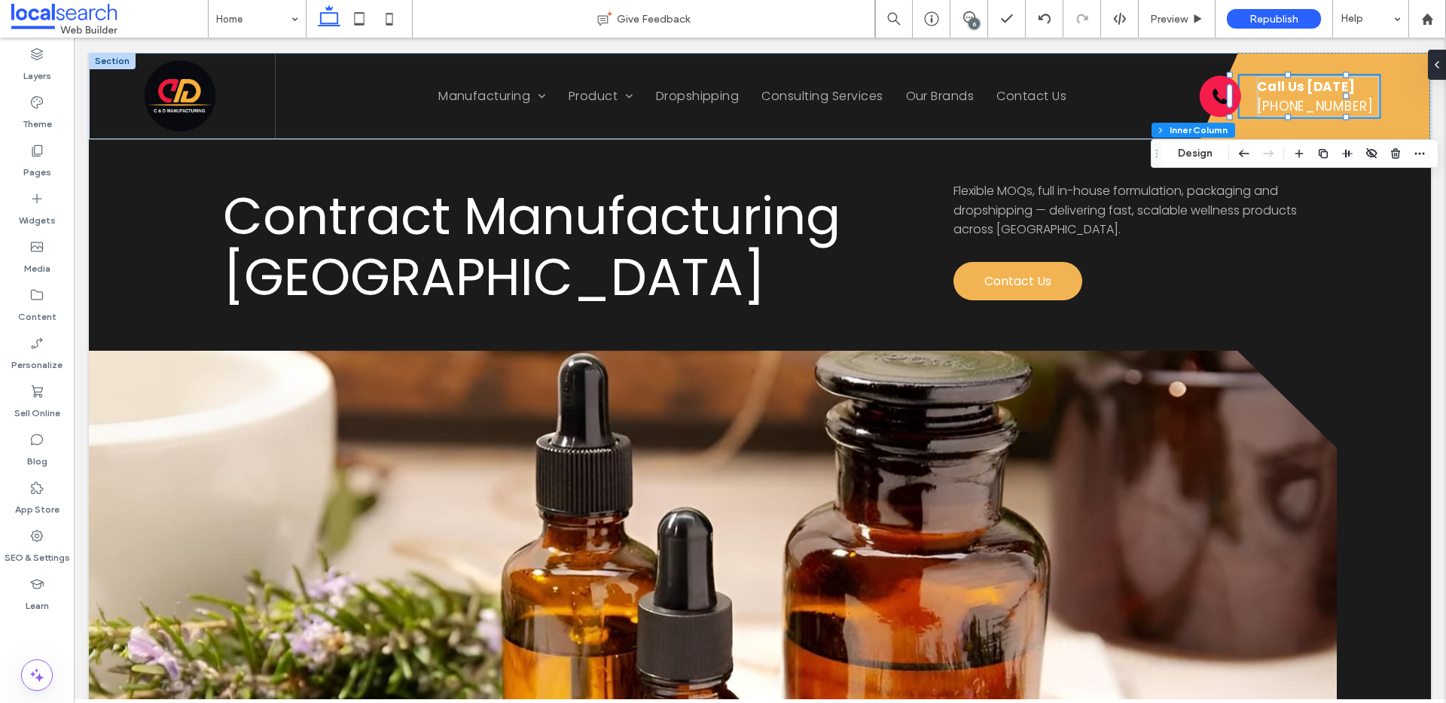
click at [1210, 96] on icon "Phone Icon" at bounding box center [1220, 96] width 21 height 21
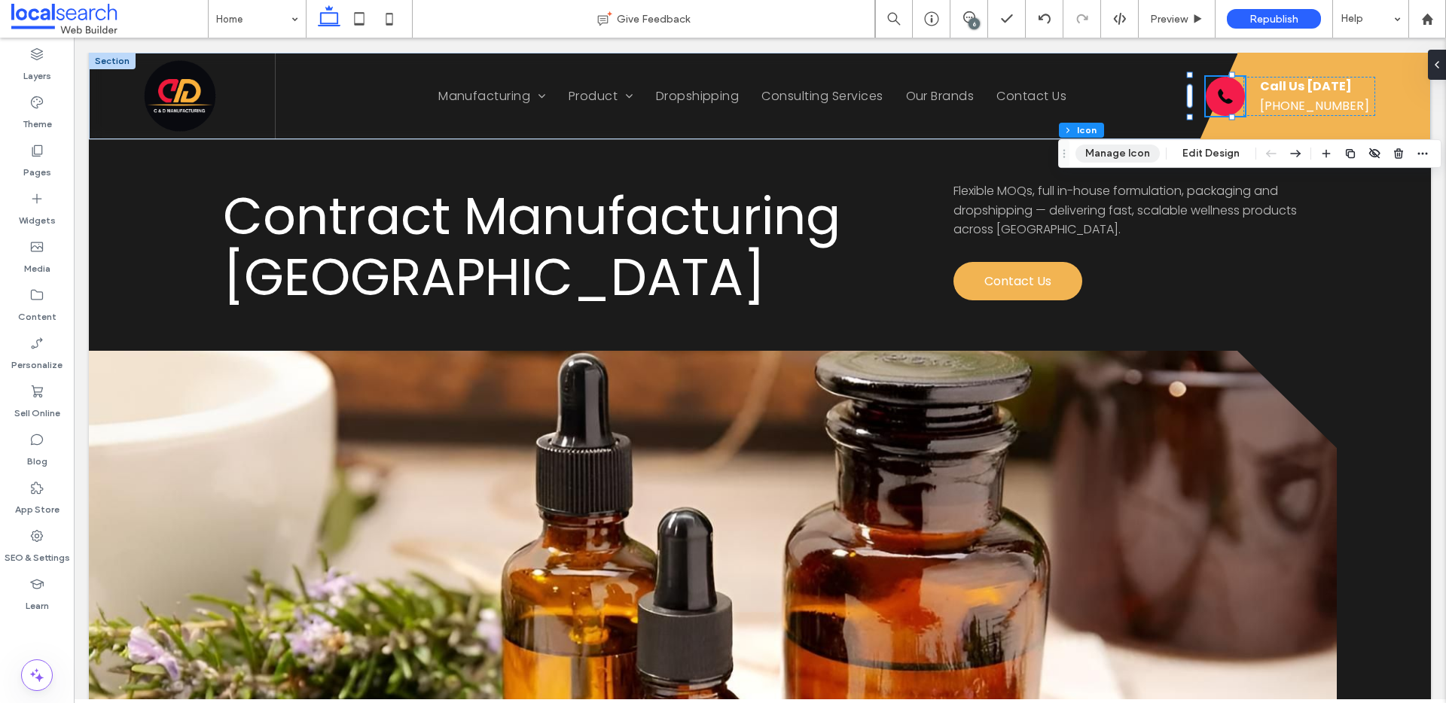
click at [1111, 160] on button "Manage Icon" at bounding box center [1117, 154] width 84 height 18
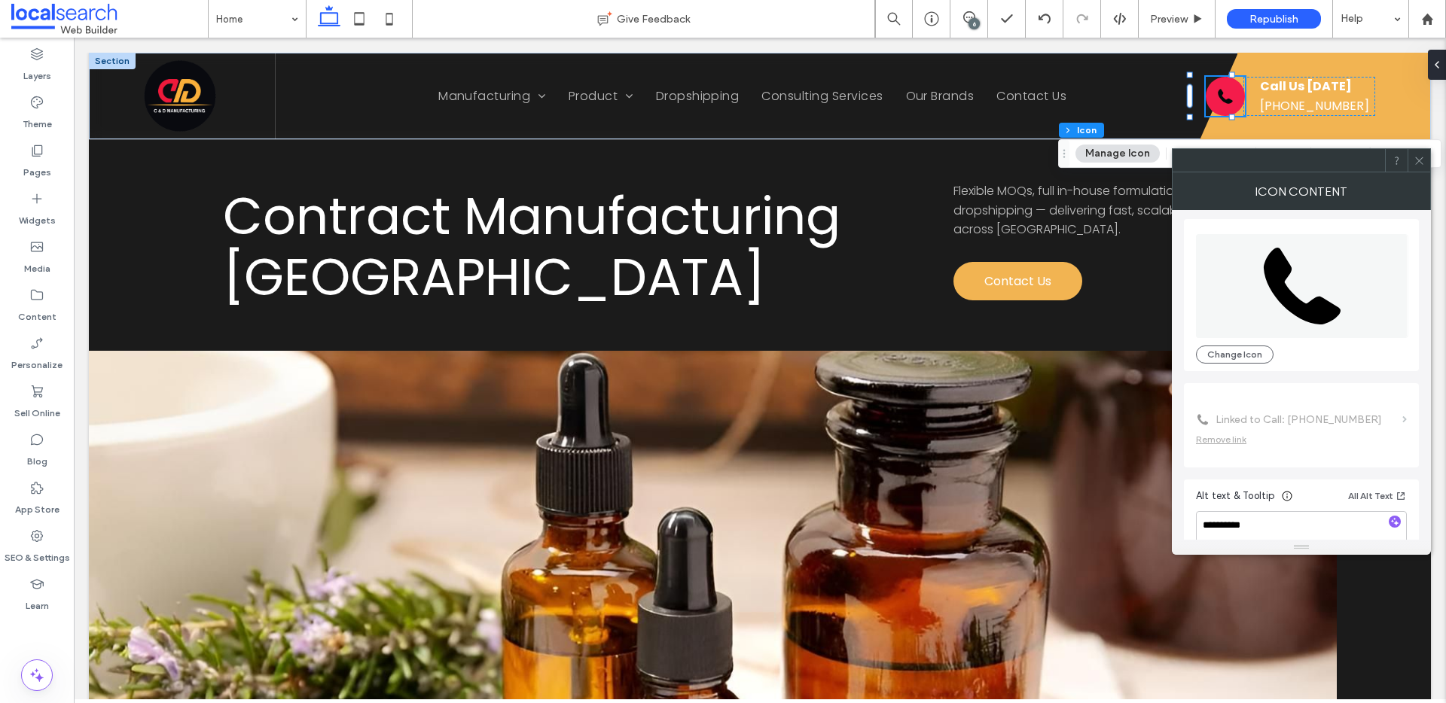
scroll to position [92, 0]
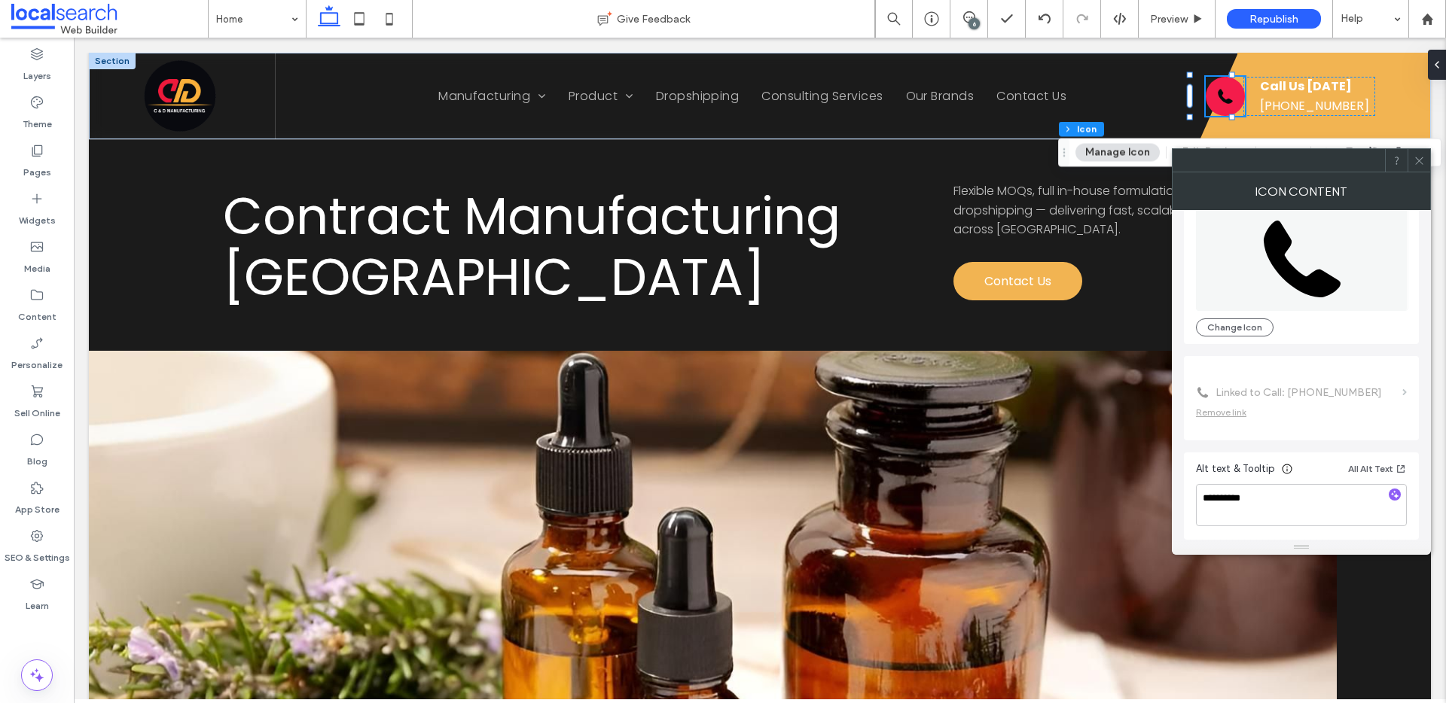
click at [1180, 149] on div at bounding box center [1278, 160] width 212 height 23
click at [1173, 151] on div at bounding box center [1278, 160] width 212 height 23
click at [1186, 155] on div at bounding box center [1278, 160] width 212 height 23
click at [1416, 161] on icon at bounding box center [1418, 160] width 11 height 11
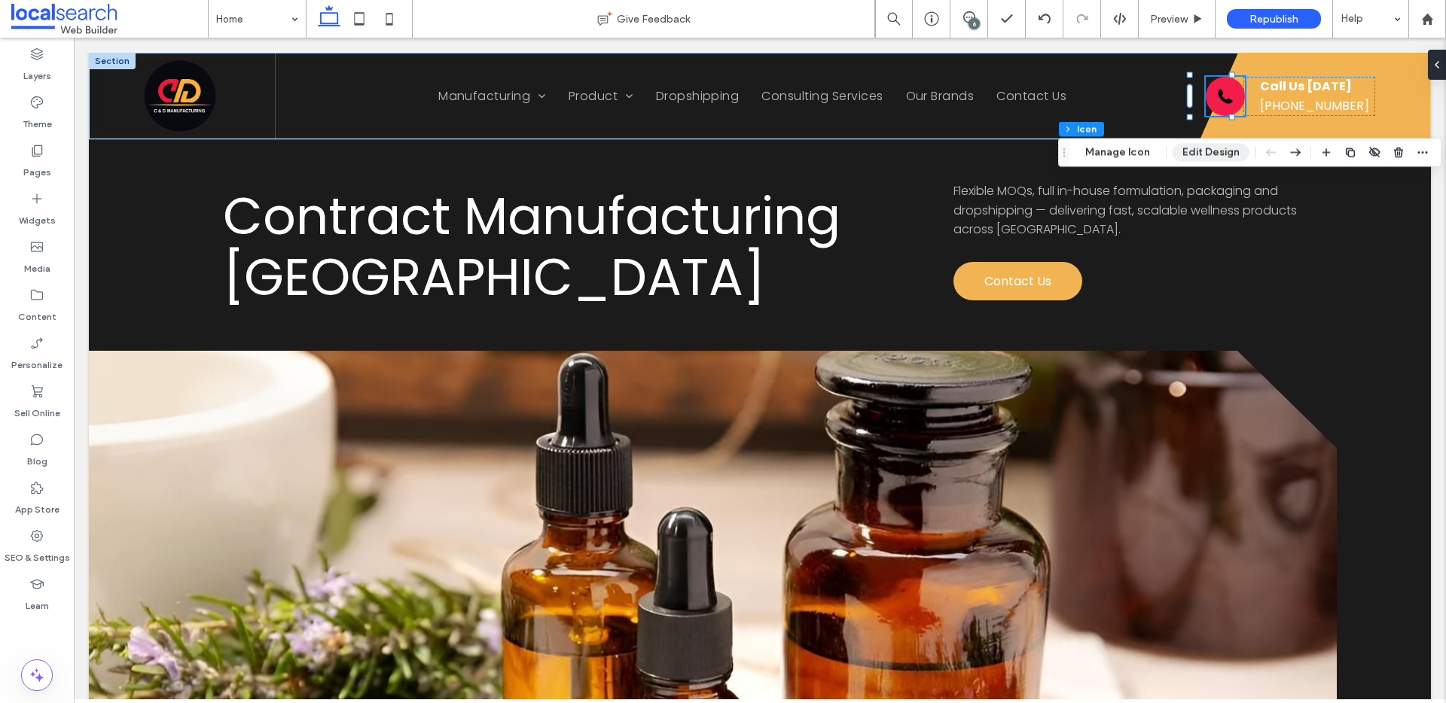
click at [1196, 151] on button "Edit Design" at bounding box center [1210, 153] width 77 height 18
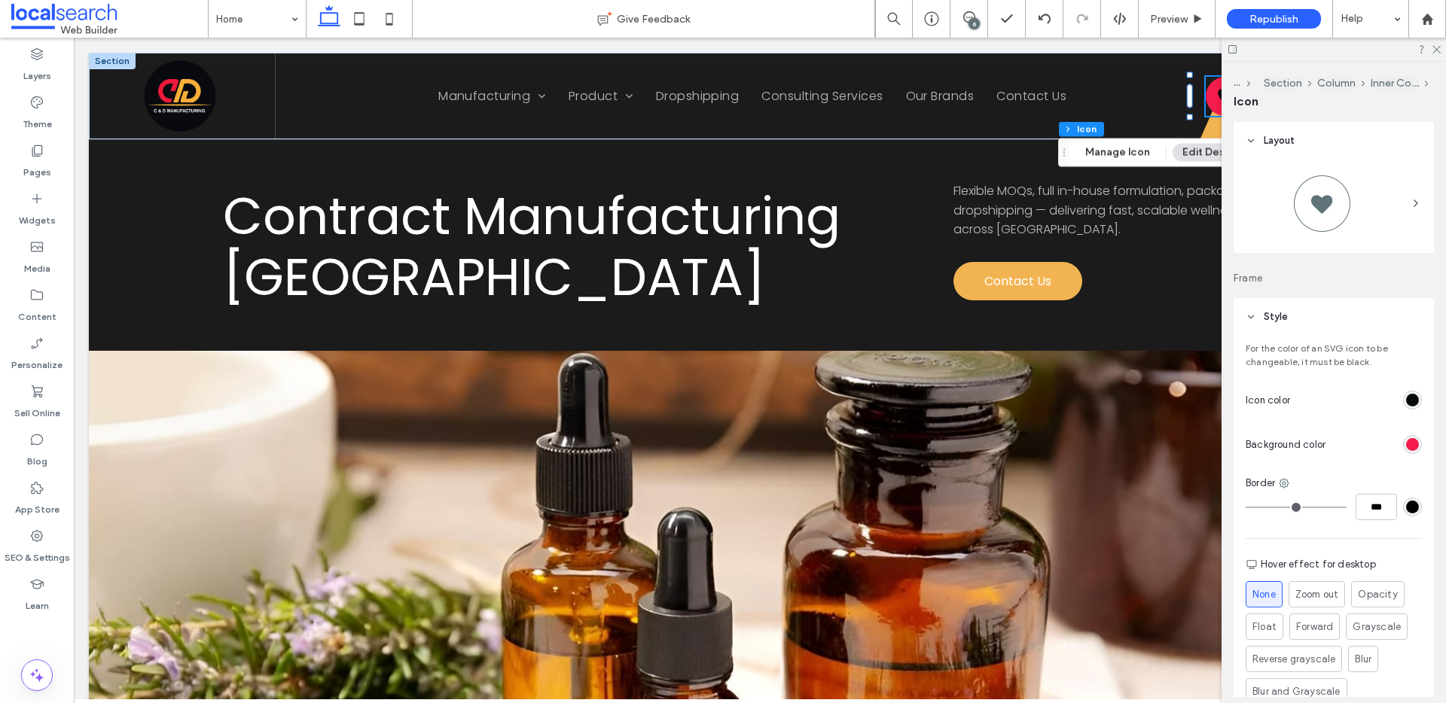
click at [1406, 399] on div "rgb(4, 9, 10)" at bounding box center [1412, 400] width 13 height 13
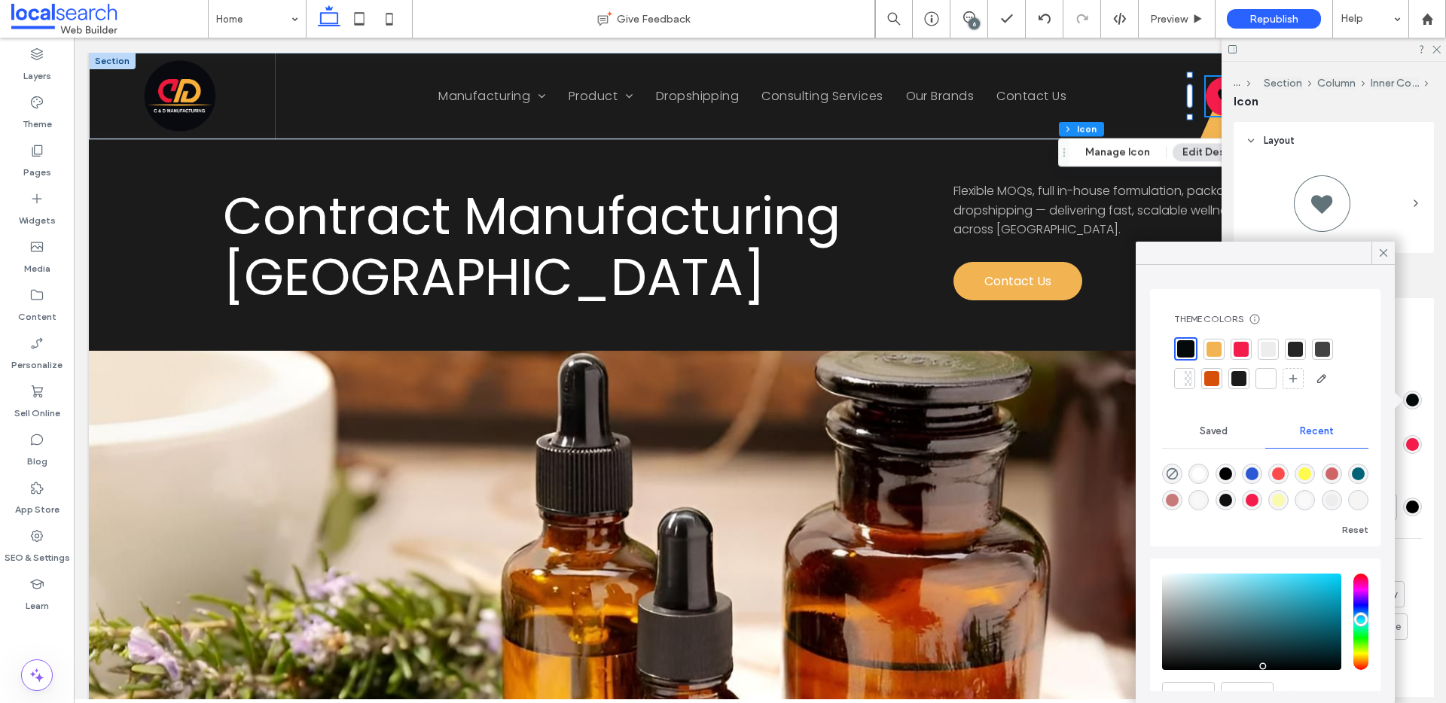
click at [1217, 349] on div at bounding box center [1213, 349] width 15 height 15
click at [1376, 253] on icon at bounding box center [1383, 253] width 14 height 14
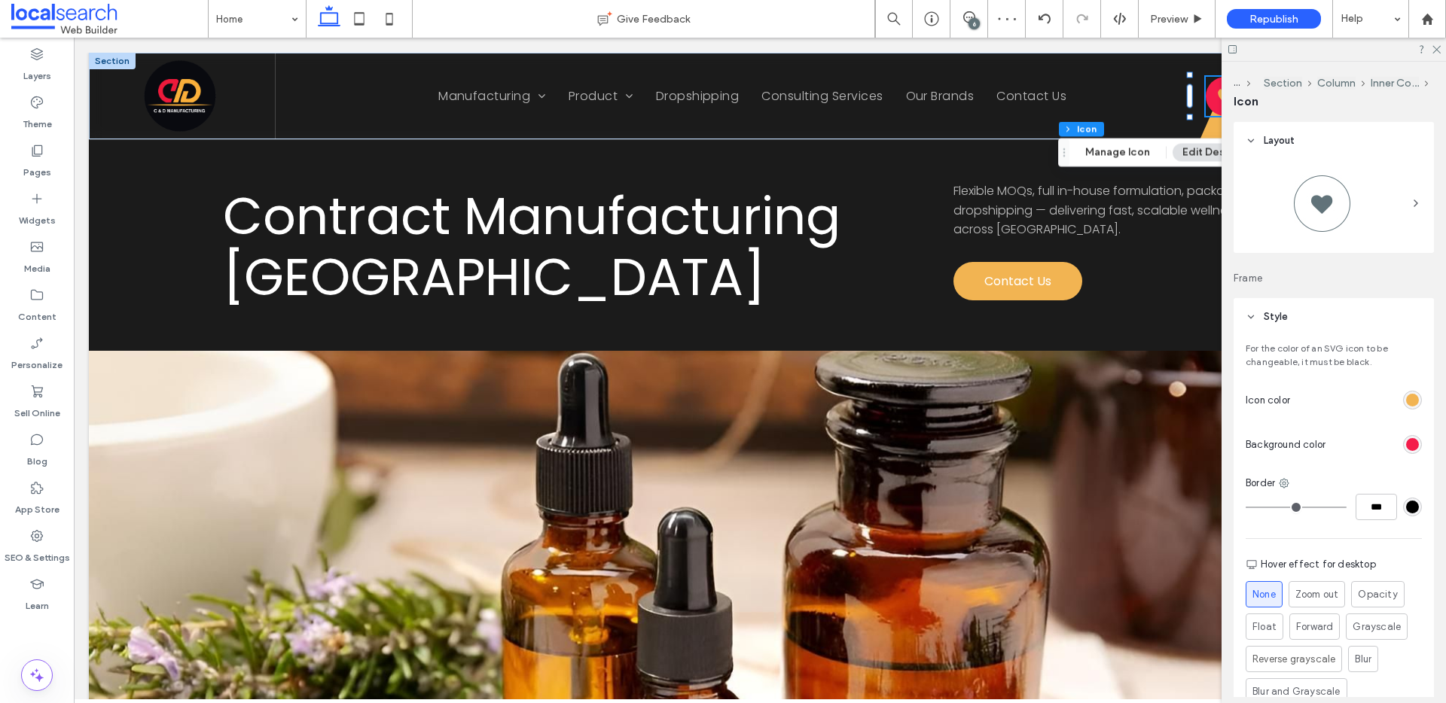
click at [1406, 440] on div "rgb(244, 28, 75)" at bounding box center [1412, 444] width 13 height 13
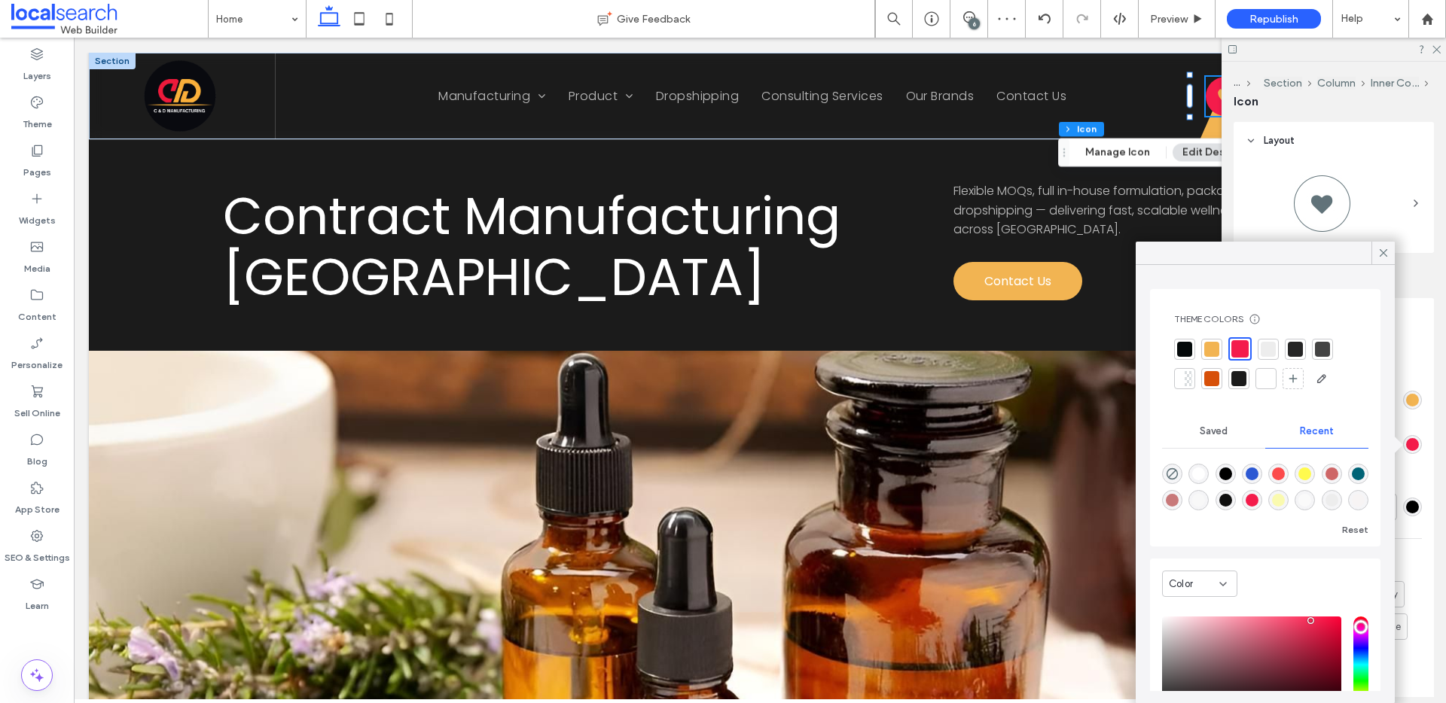
click at [1265, 377] on div at bounding box center [1265, 378] width 15 height 15
click at [1434, 44] on icon at bounding box center [1436, 49] width 10 height 10
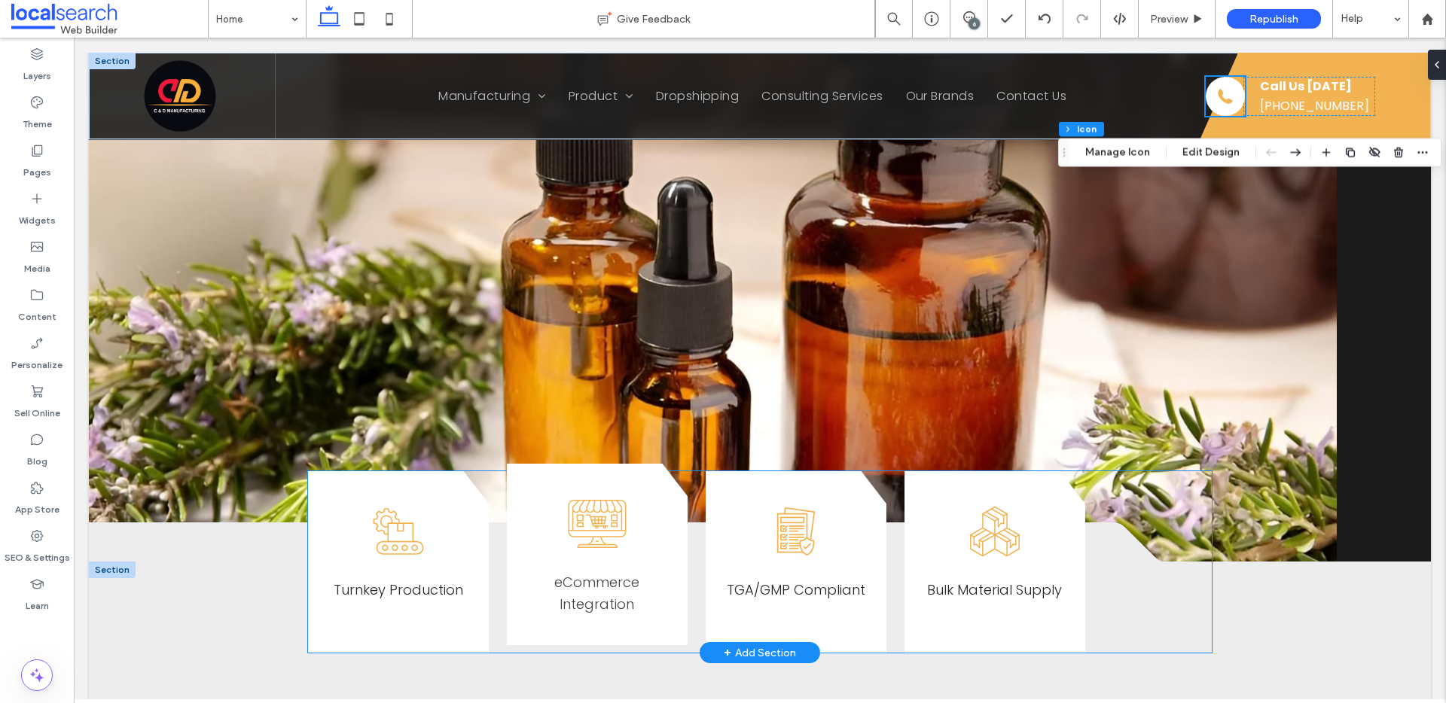
scroll to position [212, 0]
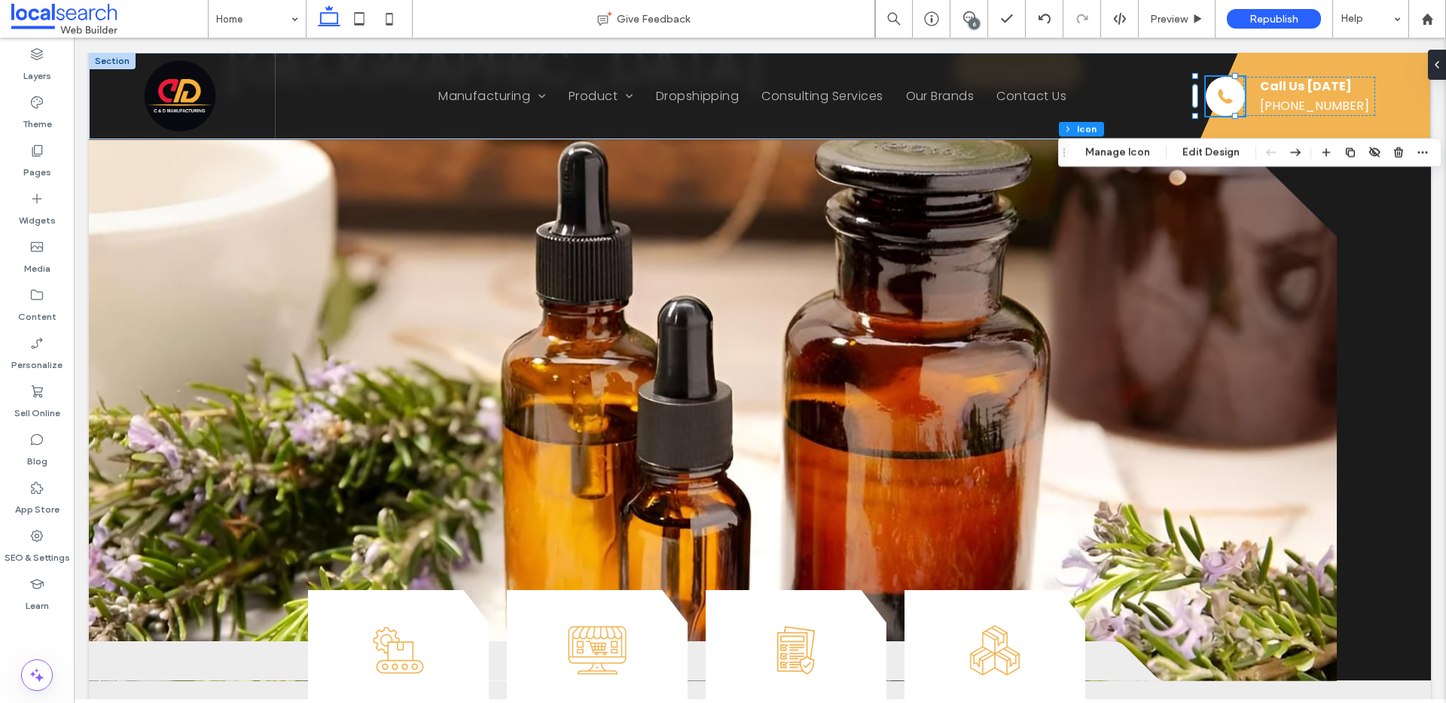
click at [971, 19] on div "6" at bounding box center [973, 23] width 11 height 11
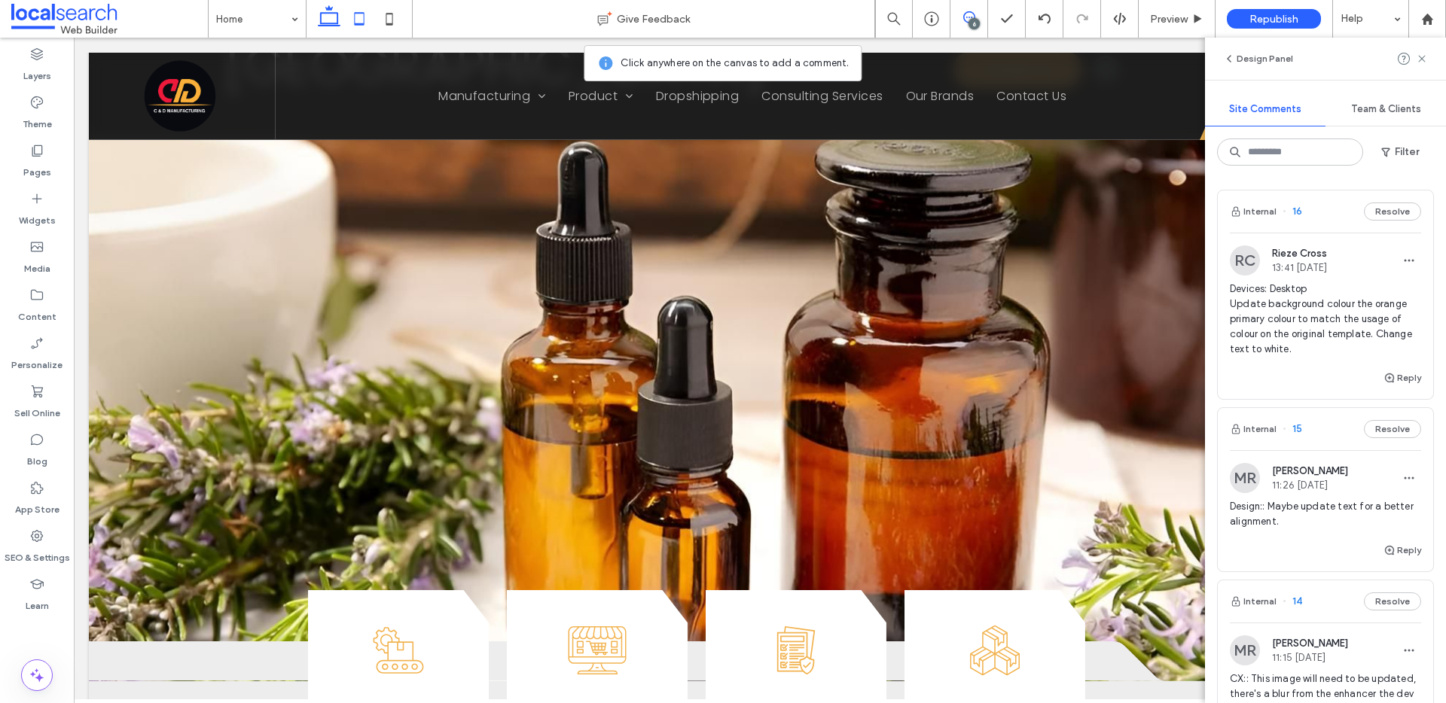
click at [362, 21] on icon at bounding box center [359, 19] width 30 height 30
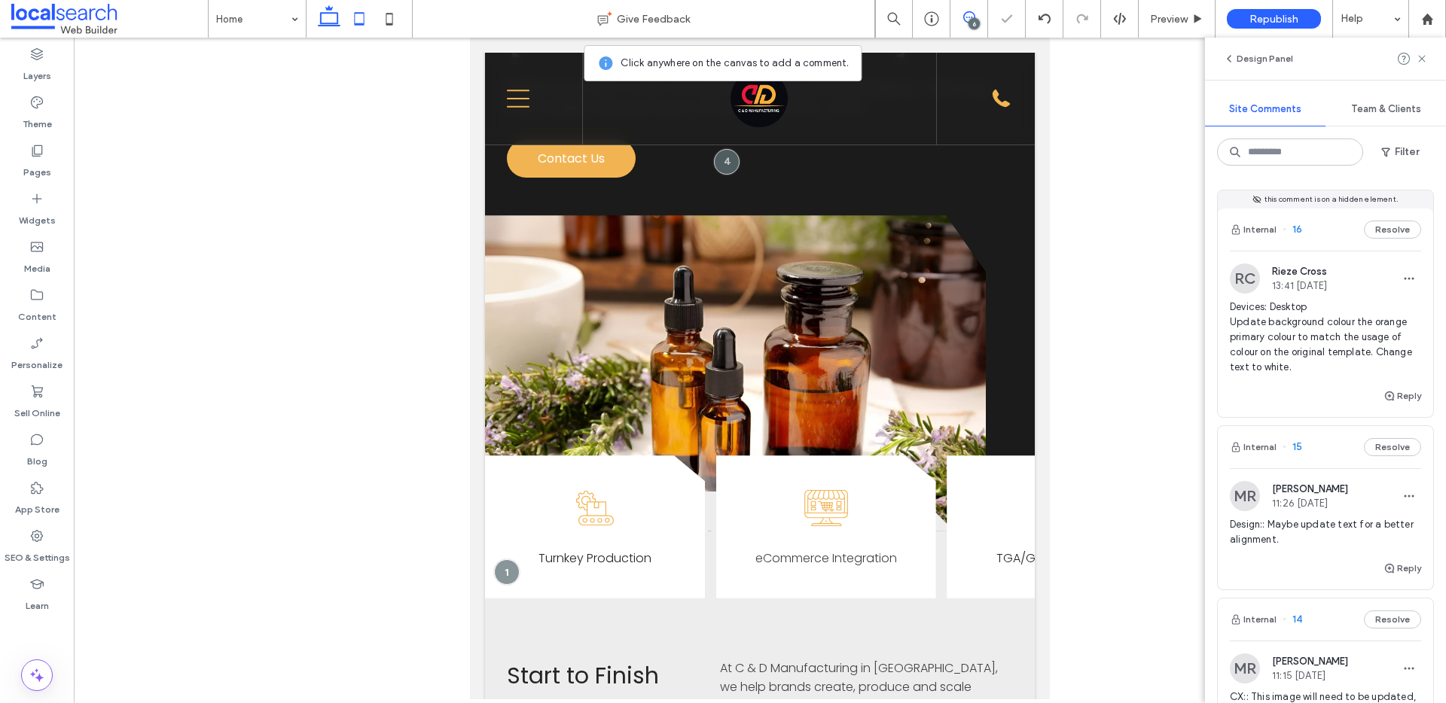
click at [340, 17] on icon at bounding box center [329, 19] width 30 height 30
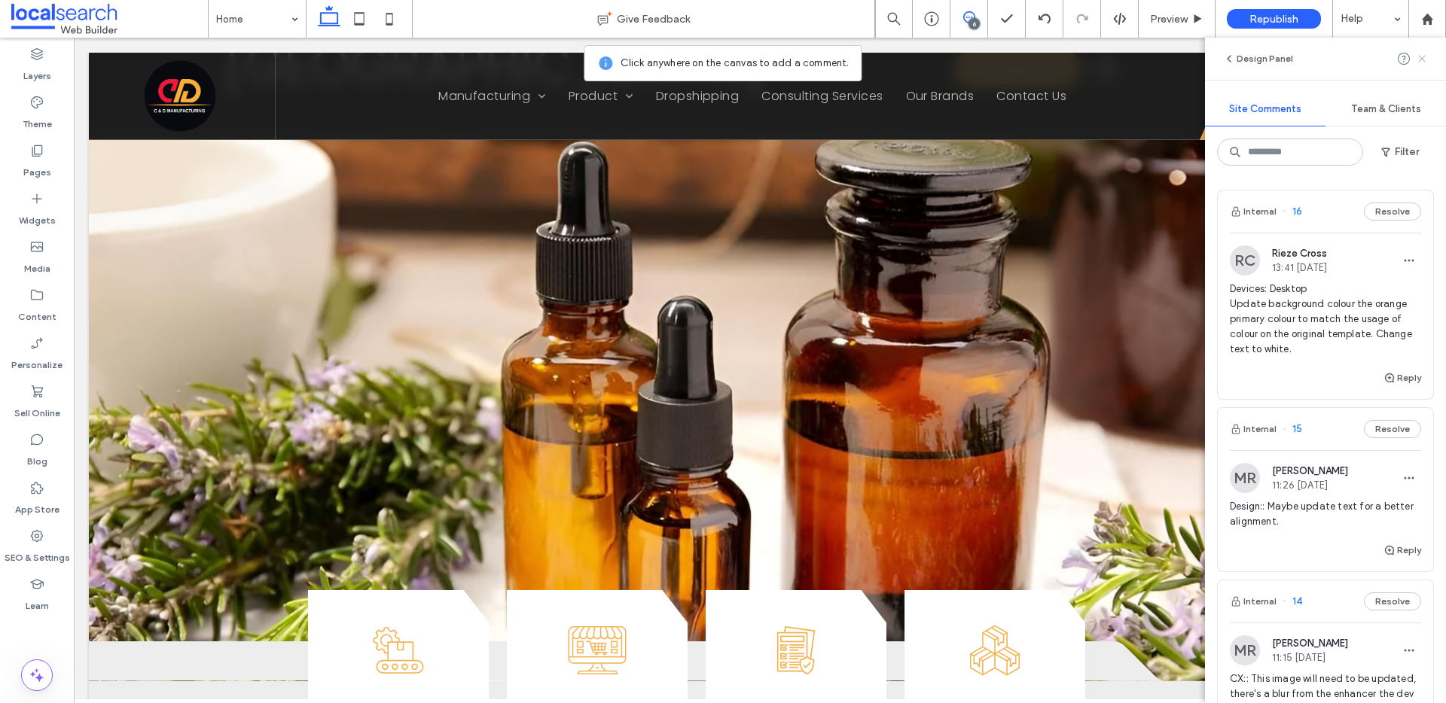
click at [1422, 56] on icon at bounding box center [1421, 59] width 12 height 12
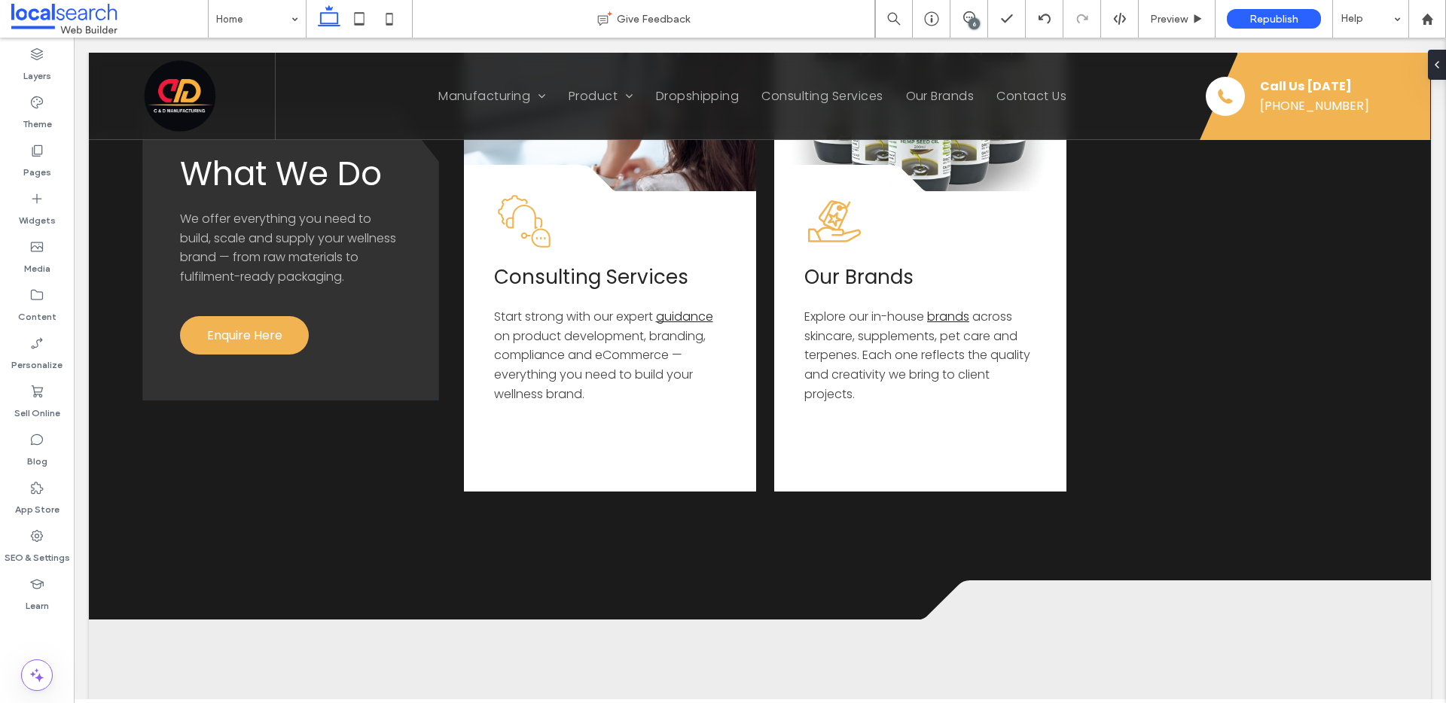
scroll to position [0, 0]
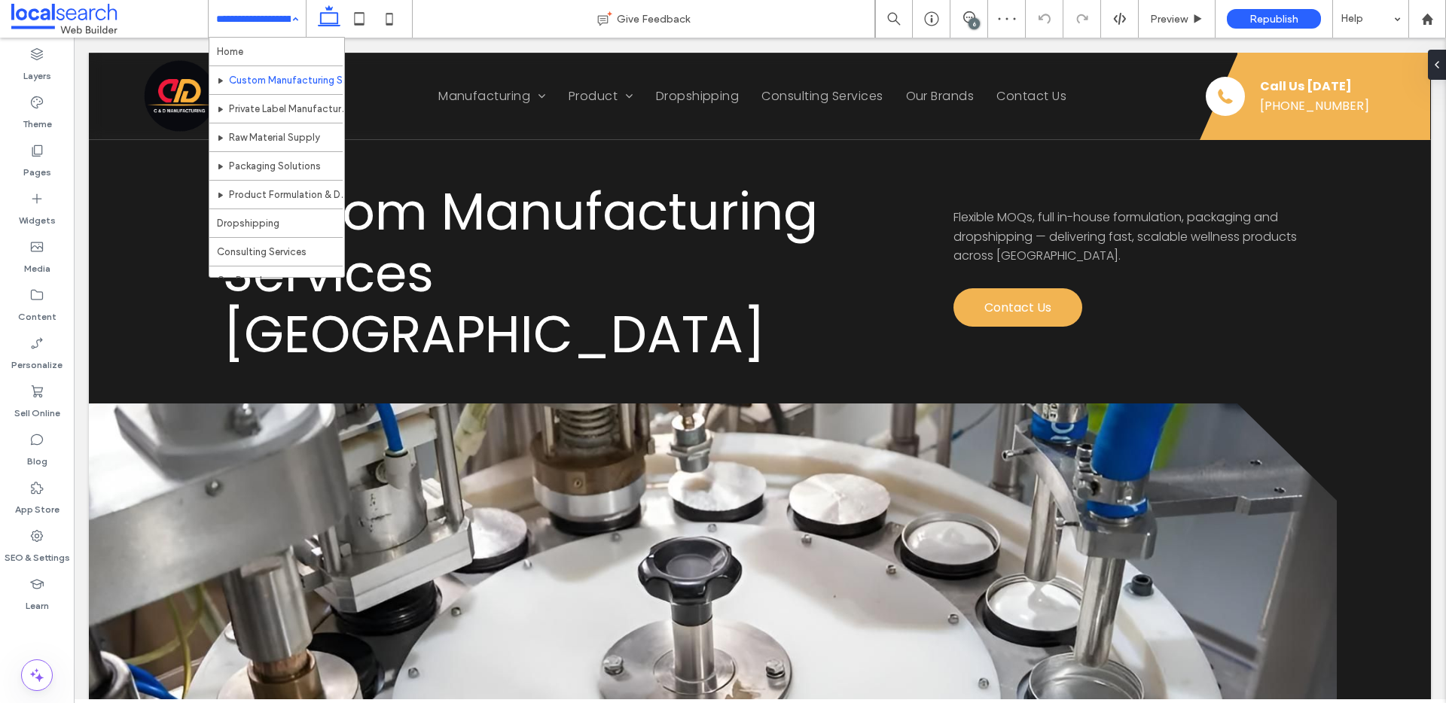
click at [226, 25] on input at bounding box center [253, 19] width 75 height 38
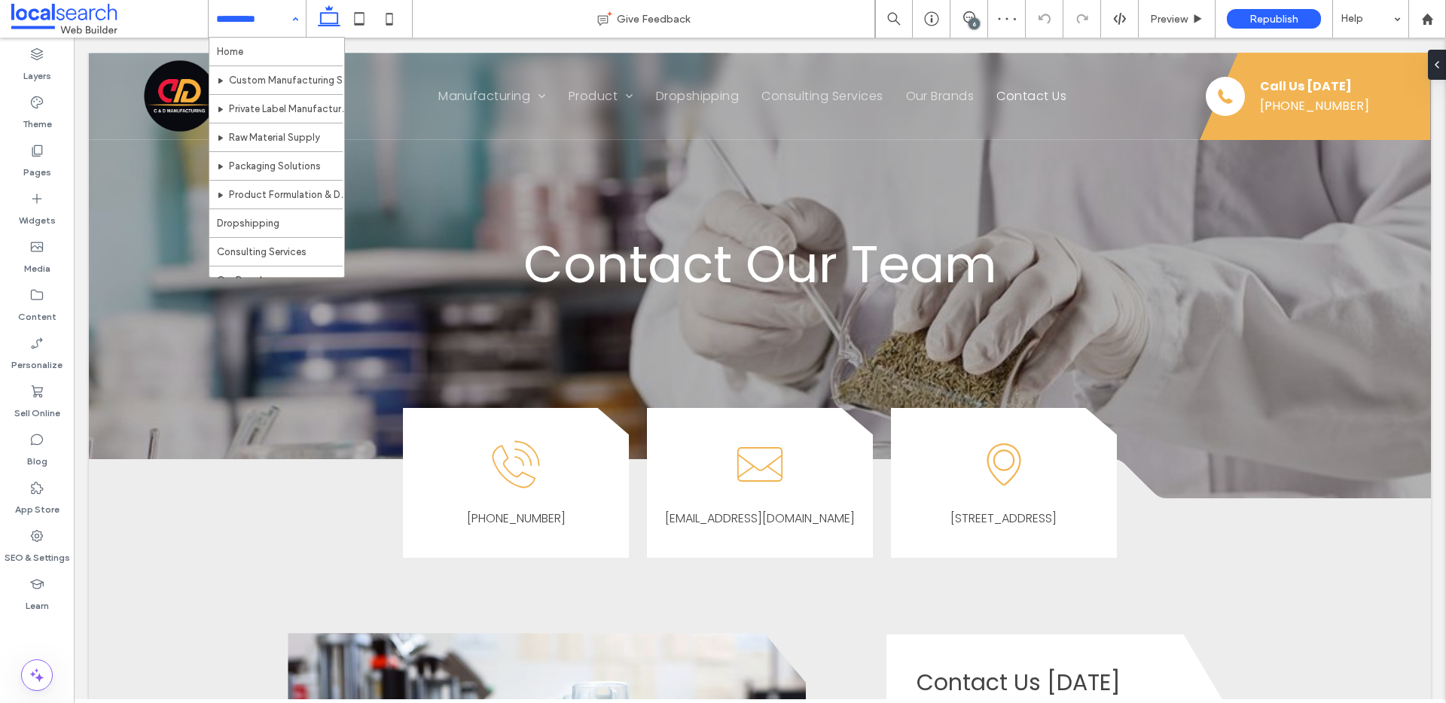
click at [266, 28] on input at bounding box center [253, 19] width 75 height 38
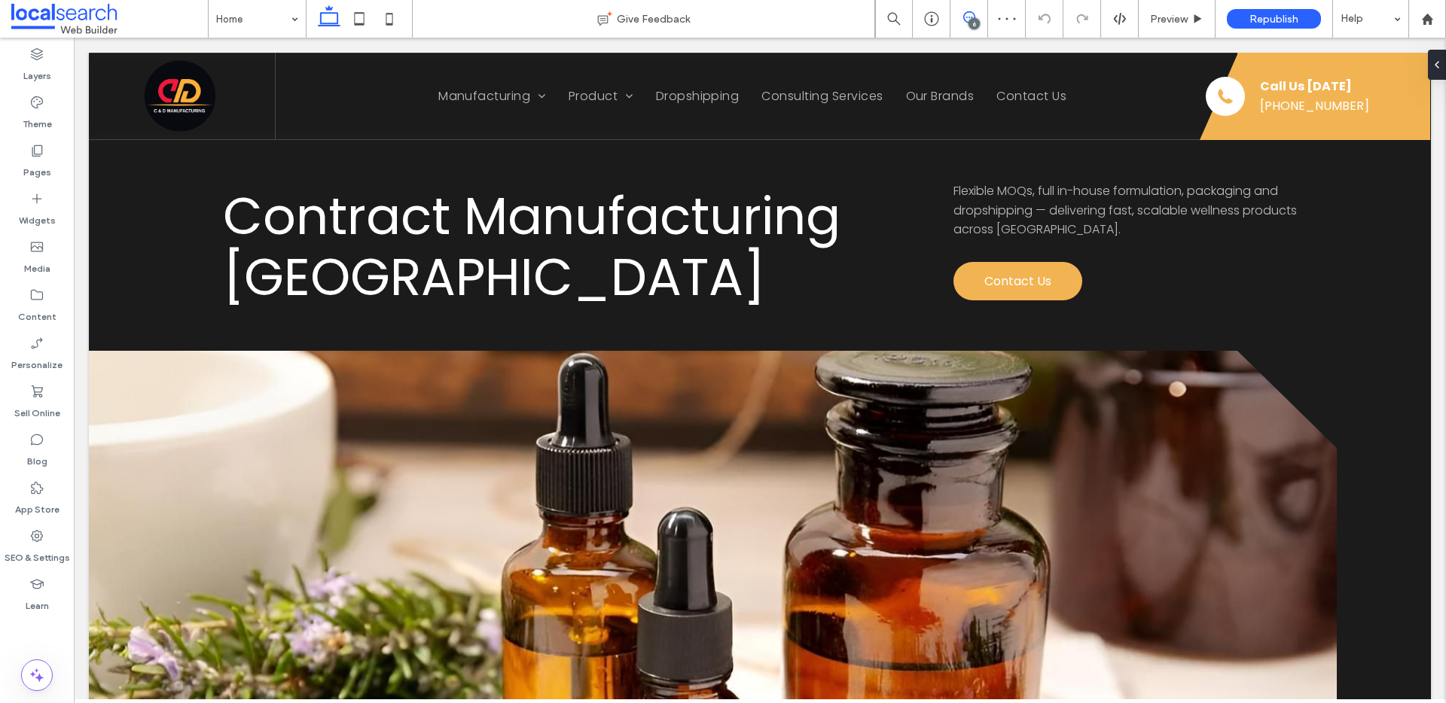
click at [966, 17] on use at bounding box center [969, 17] width 12 height 12
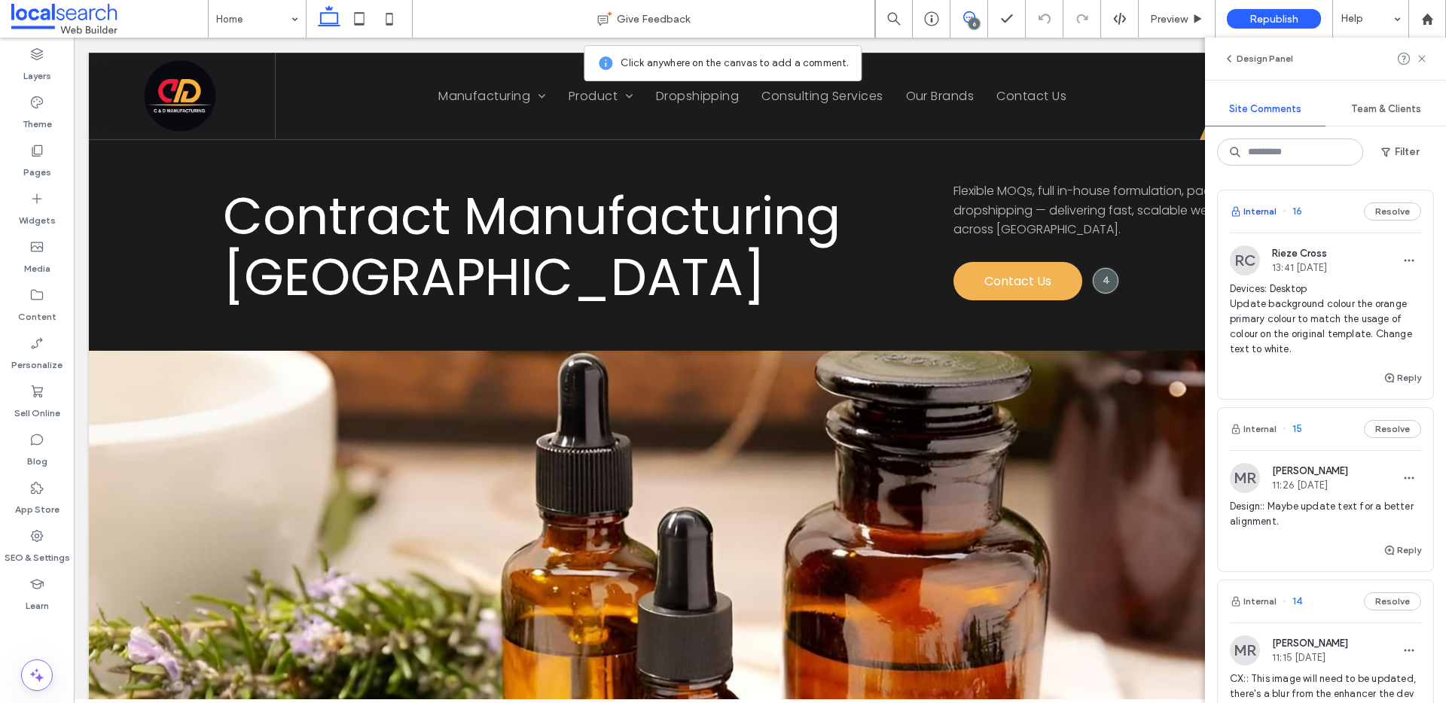
click at [1257, 212] on button "Internal" at bounding box center [1252, 212] width 47 height 18
click at [1257, 209] on button "Internal" at bounding box center [1252, 212] width 47 height 18
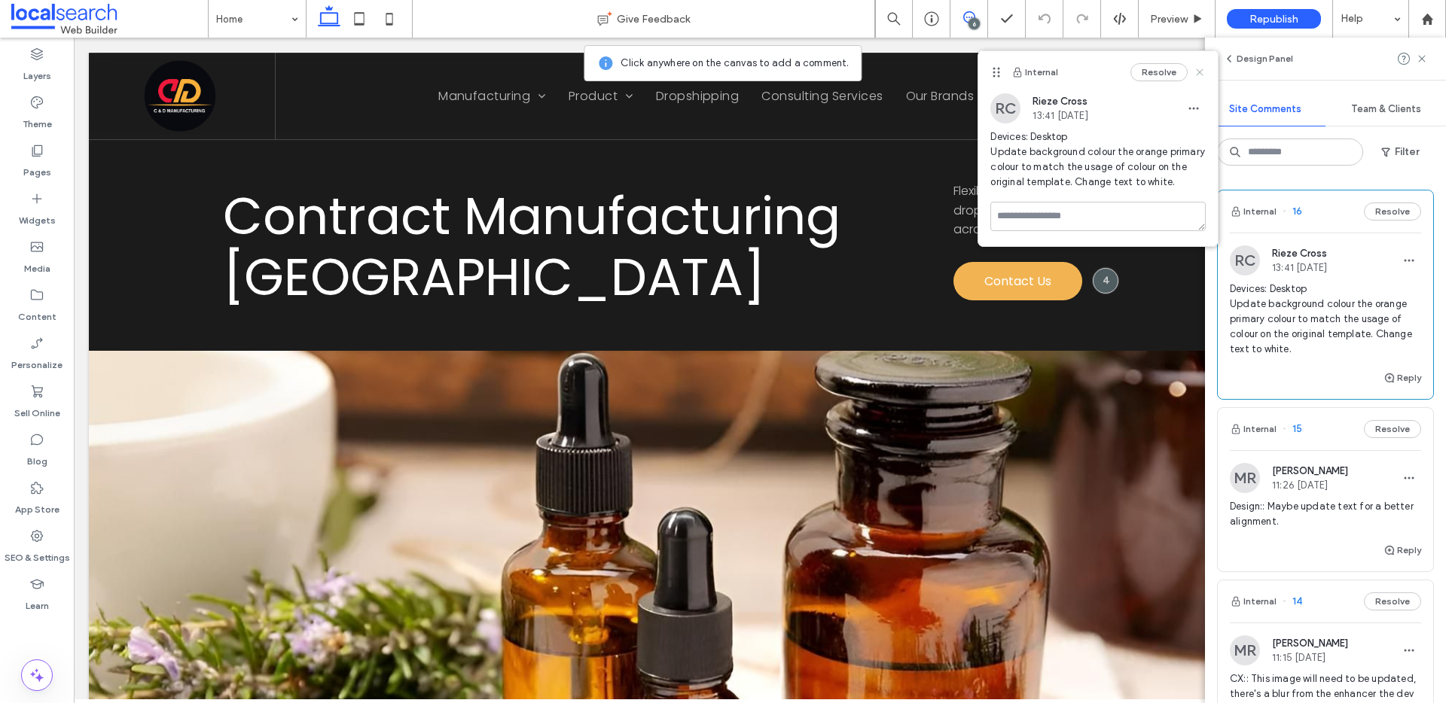
click at [1199, 67] on icon at bounding box center [1199, 72] width 12 height 12
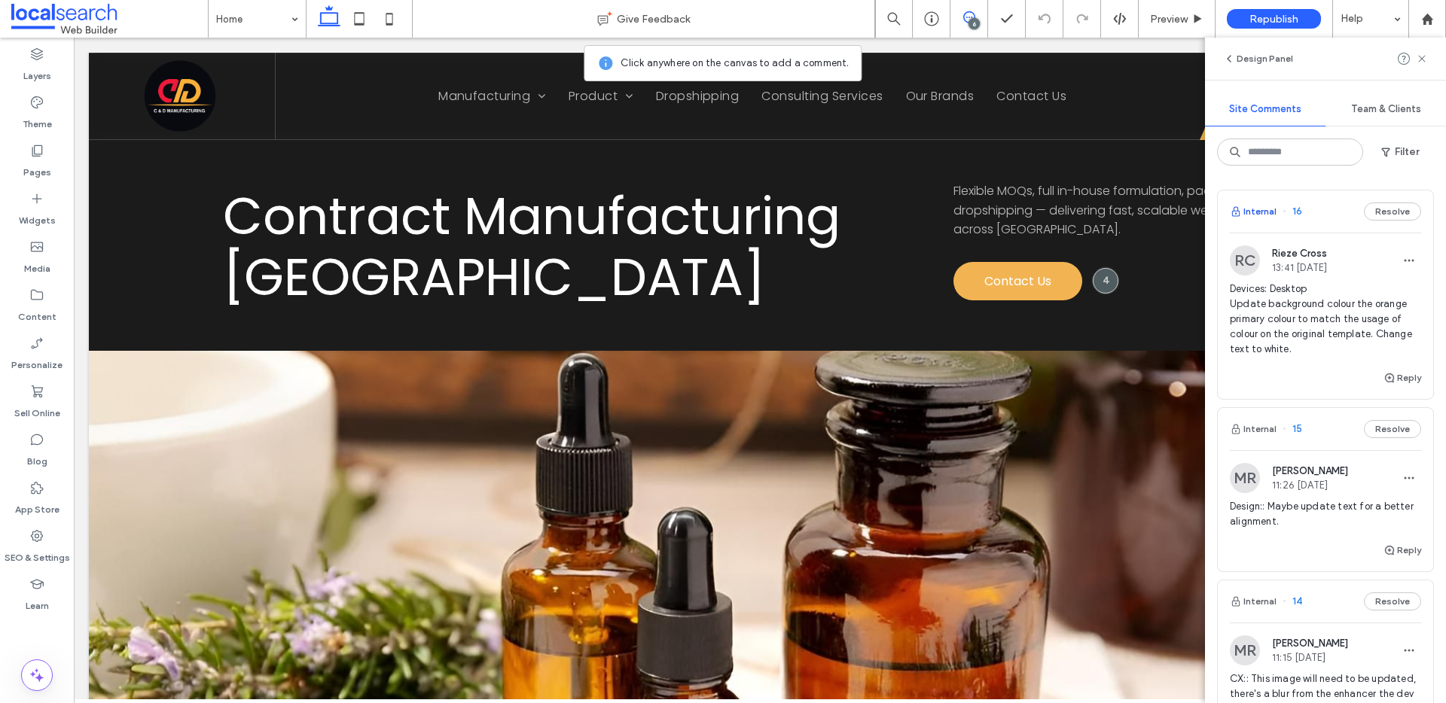
click at [1270, 211] on button "Internal" at bounding box center [1252, 212] width 47 height 18
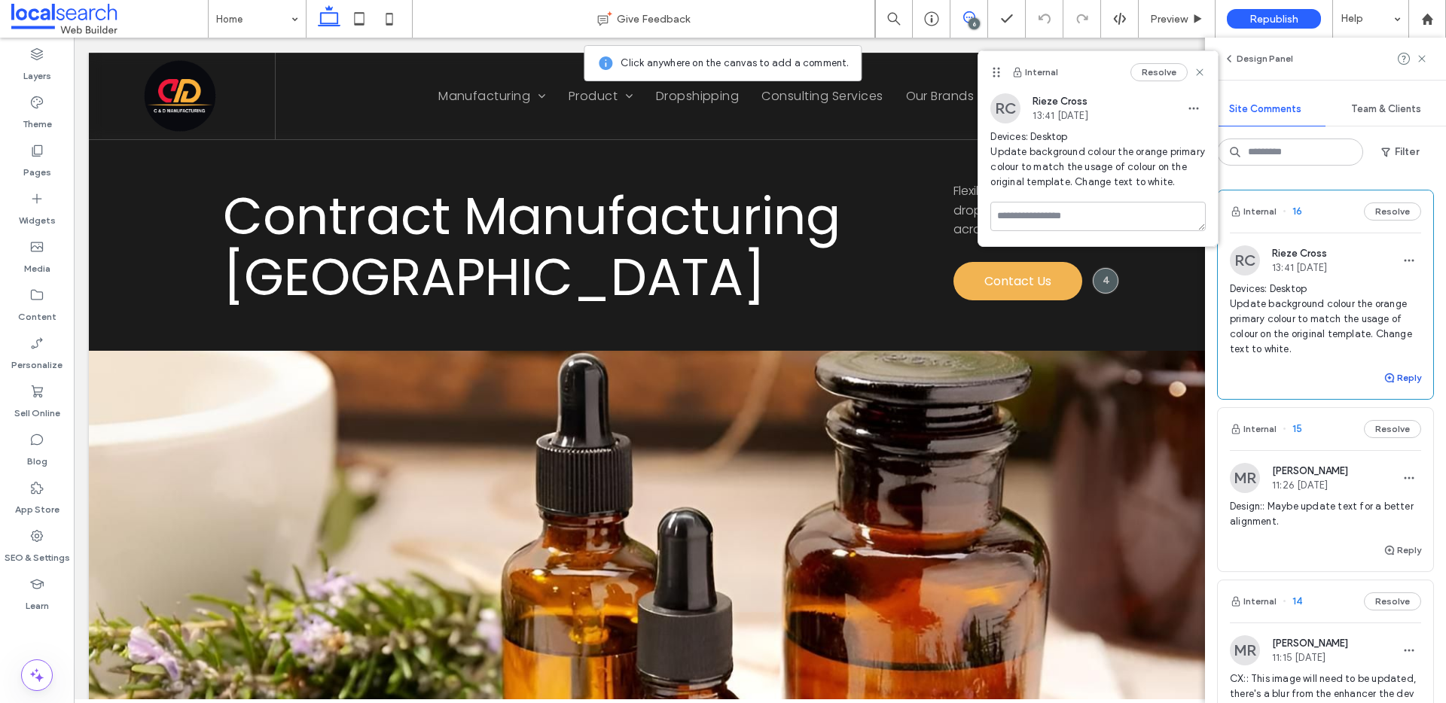
click at [1397, 384] on button "Reply" at bounding box center [1402, 378] width 38 height 18
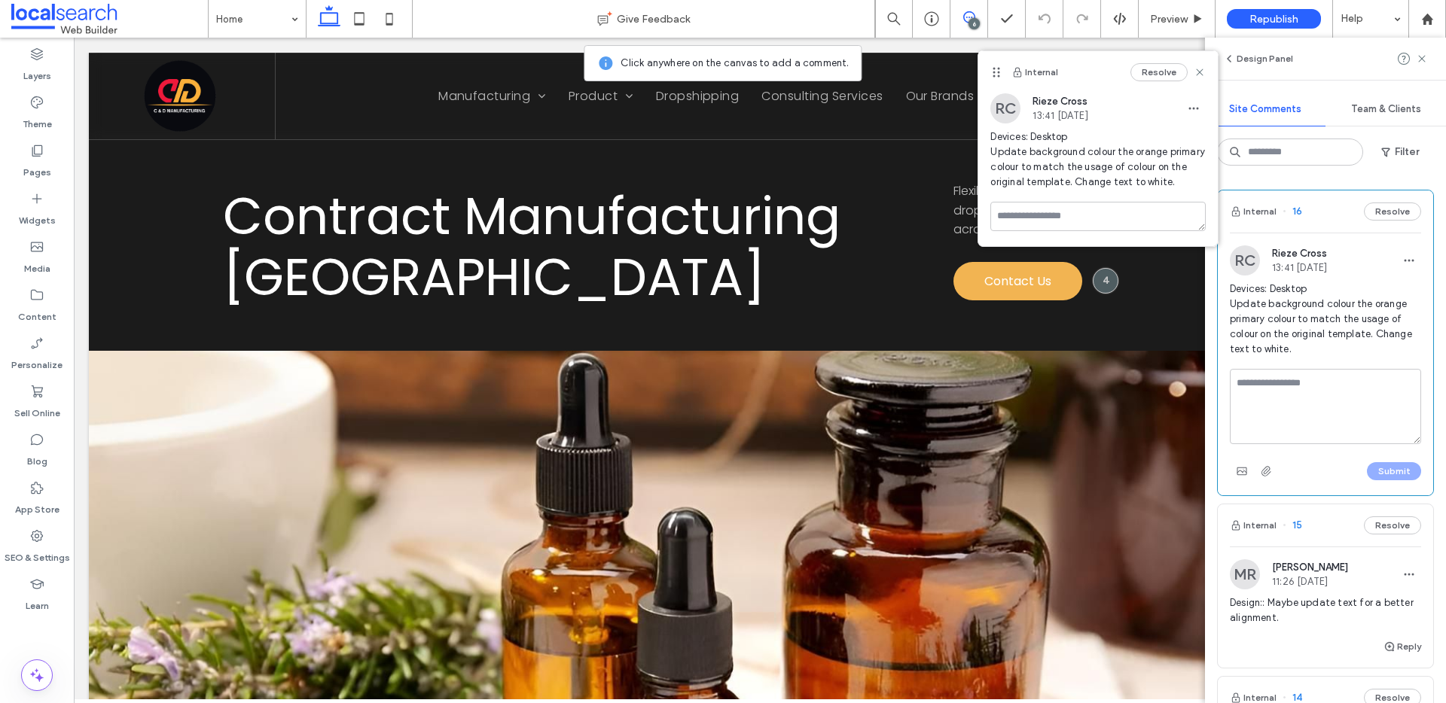
click at [1311, 416] on textarea at bounding box center [1324, 406] width 191 height 75
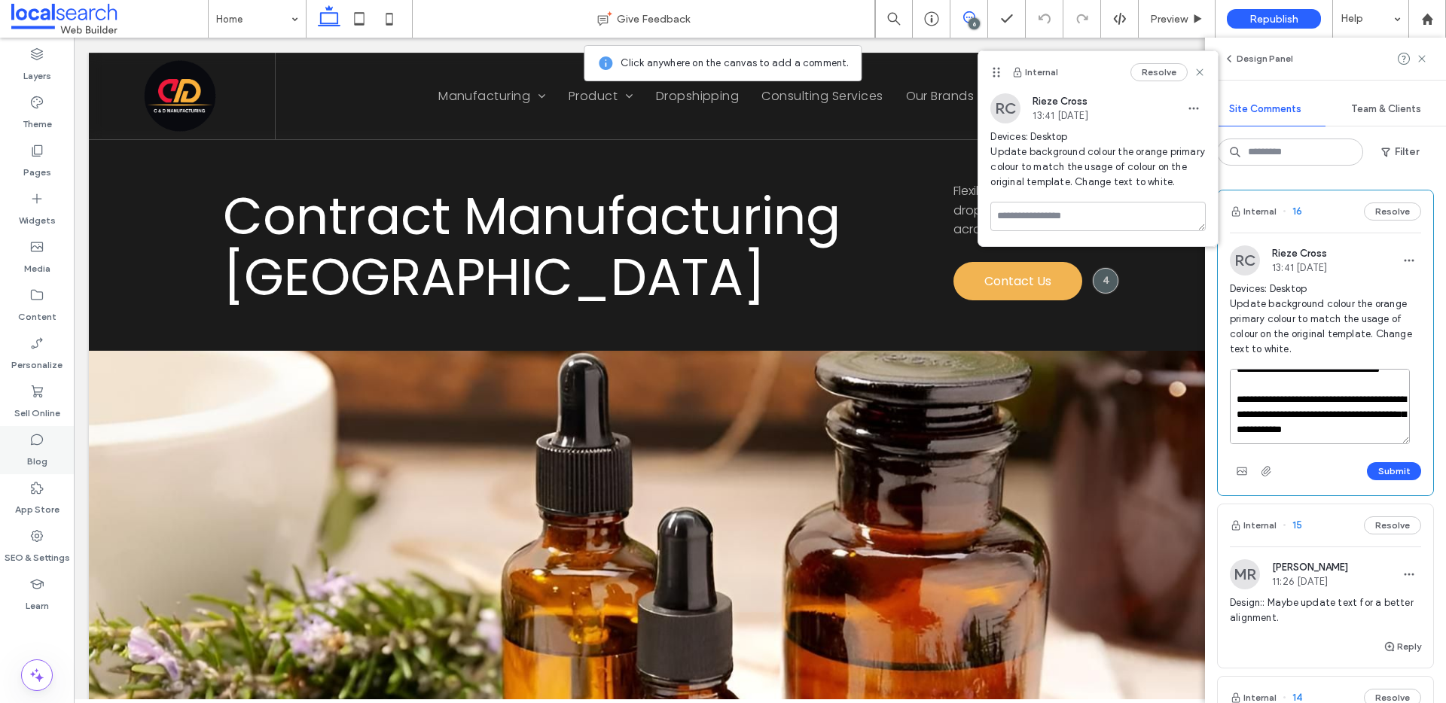
scroll to position [81, 0]
click at [1358, 423] on textarea "**********" at bounding box center [1319, 406] width 180 height 75
drag, startPoint x: 1318, startPoint y: 423, endPoint x: 1289, endPoint y: 424, distance: 29.4
click at [1289, 424] on textarea "**********" at bounding box center [1319, 406] width 180 height 75
click at [1290, 440] on textarea "**********" at bounding box center [1319, 406] width 180 height 75
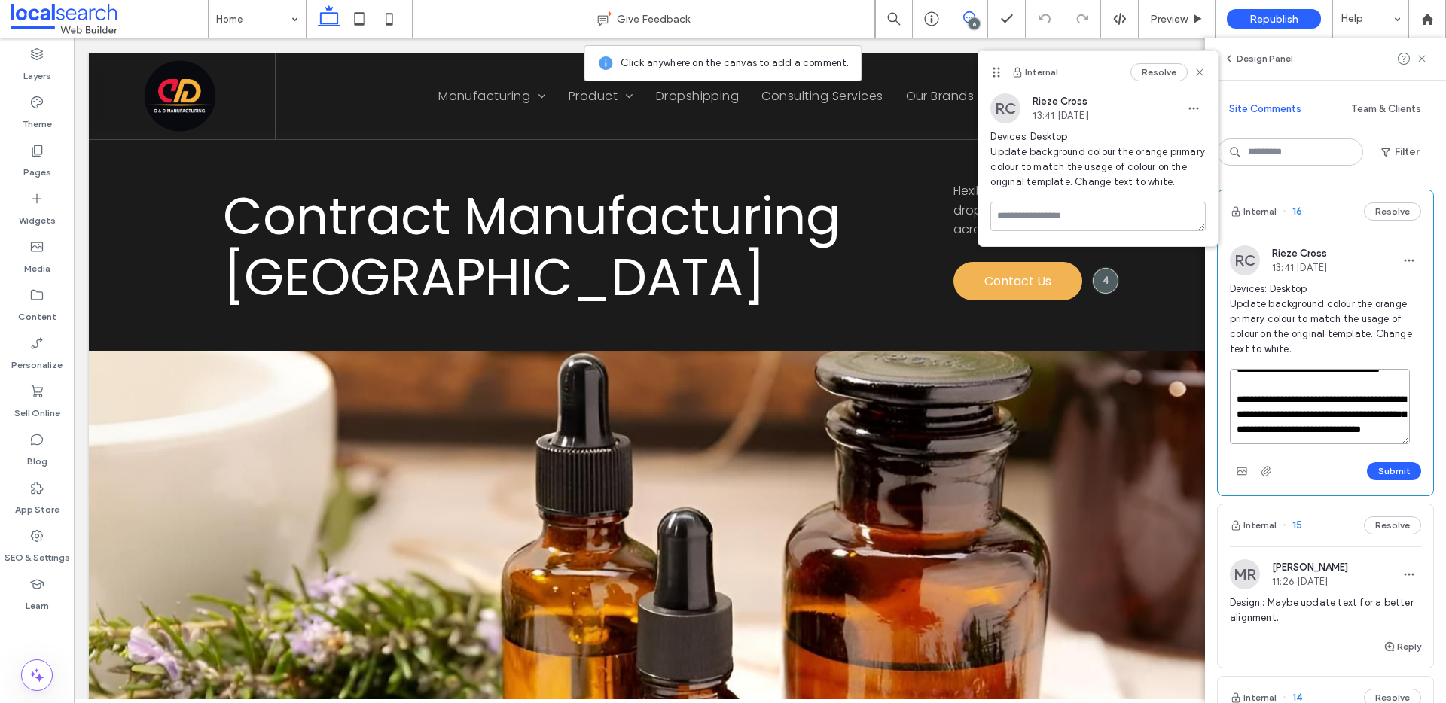
click at [1353, 435] on textarea "**********" at bounding box center [1319, 406] width 180 height 75
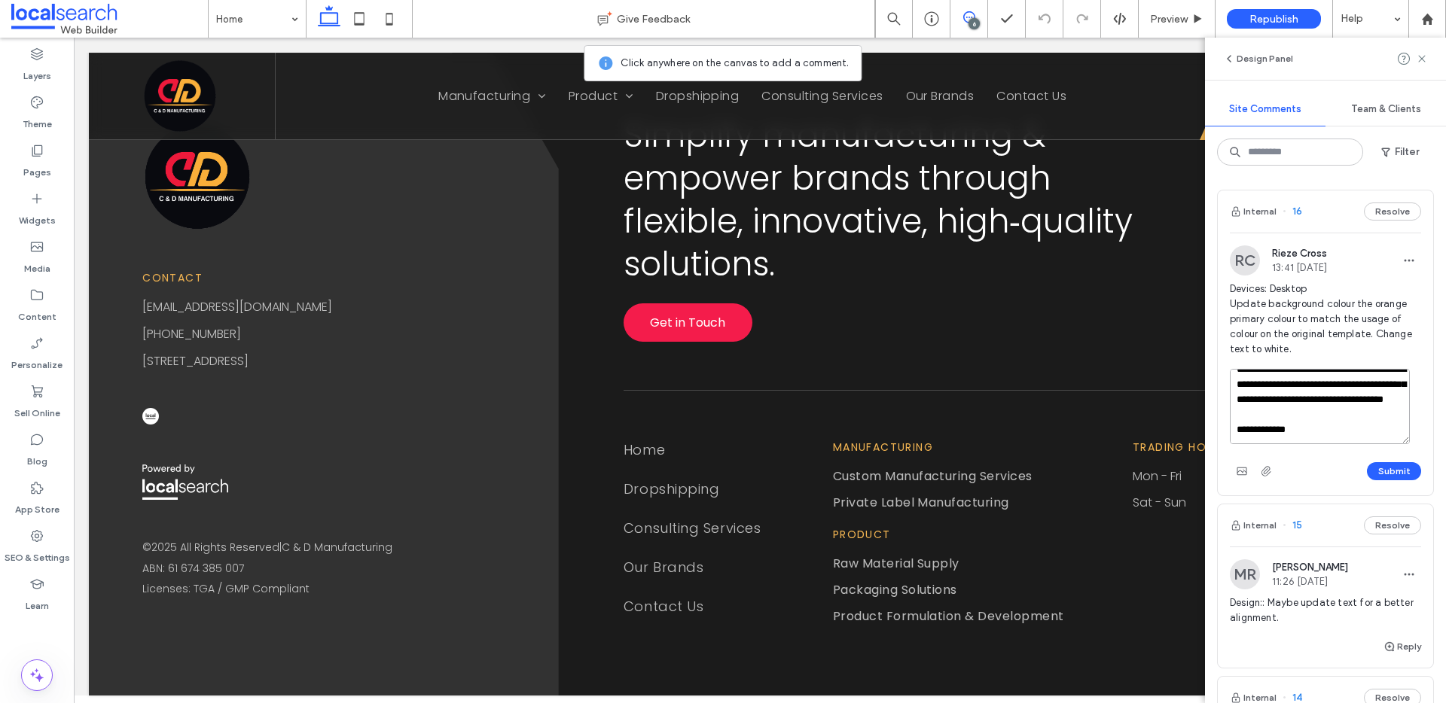
scroll to position [119, 0]
drag, startPoint x: 1297, startPoint y: 438, endPoint x: 1260, endPoint y: 431, distance: 38.3
click at [1260, 431] on textarea "**********" at bounding box center [1319, 406] width 180 height 75
type textarea "**********"
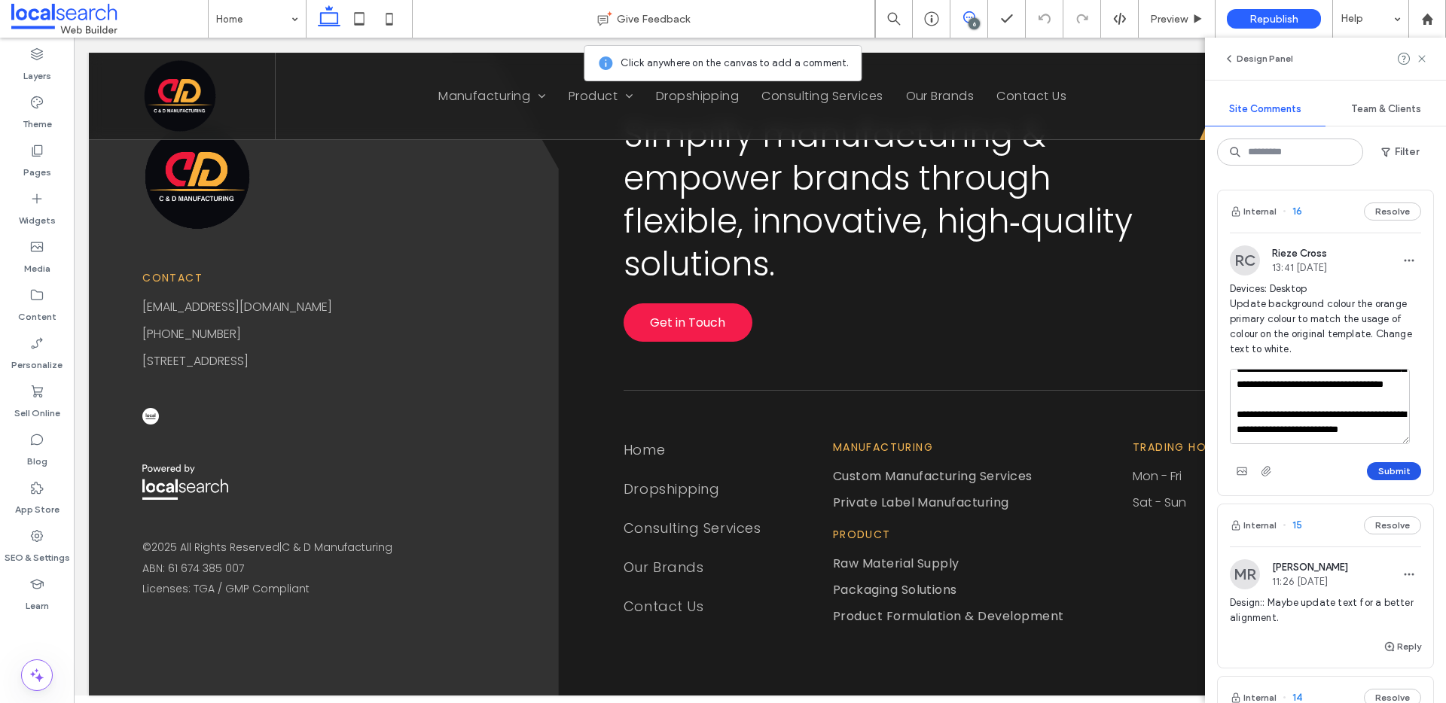
click at [1375, 463] on button "Submit" at bounding box center [1394, 471] width 54 height 18
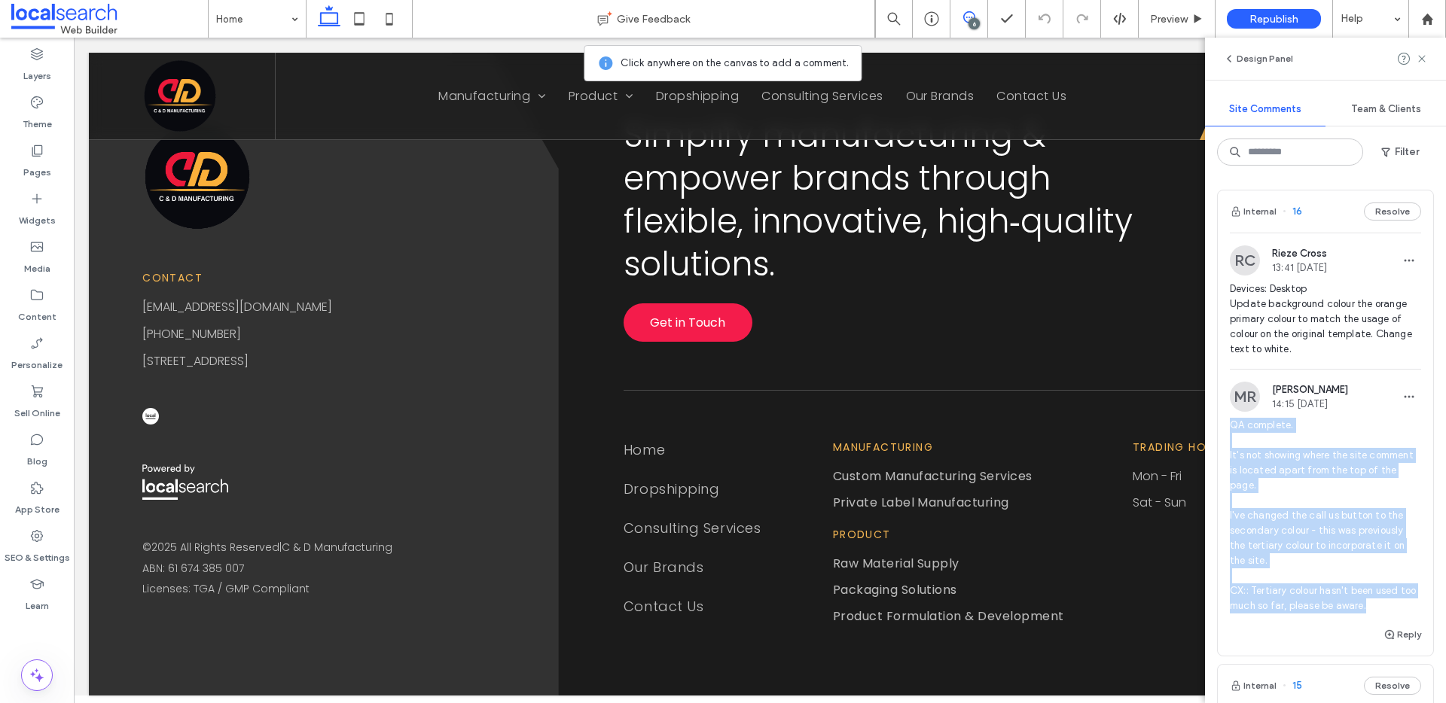
drag, startPoint x: 1385, startPoint y: 608, endPoint x: 1233, endPoint y: 430, distance: 234.9
click at [1233, 430] on span "QA complete. It's not showing where the site comment is located apart from the …" at bounding box center [1324, 516] width 191 height 196
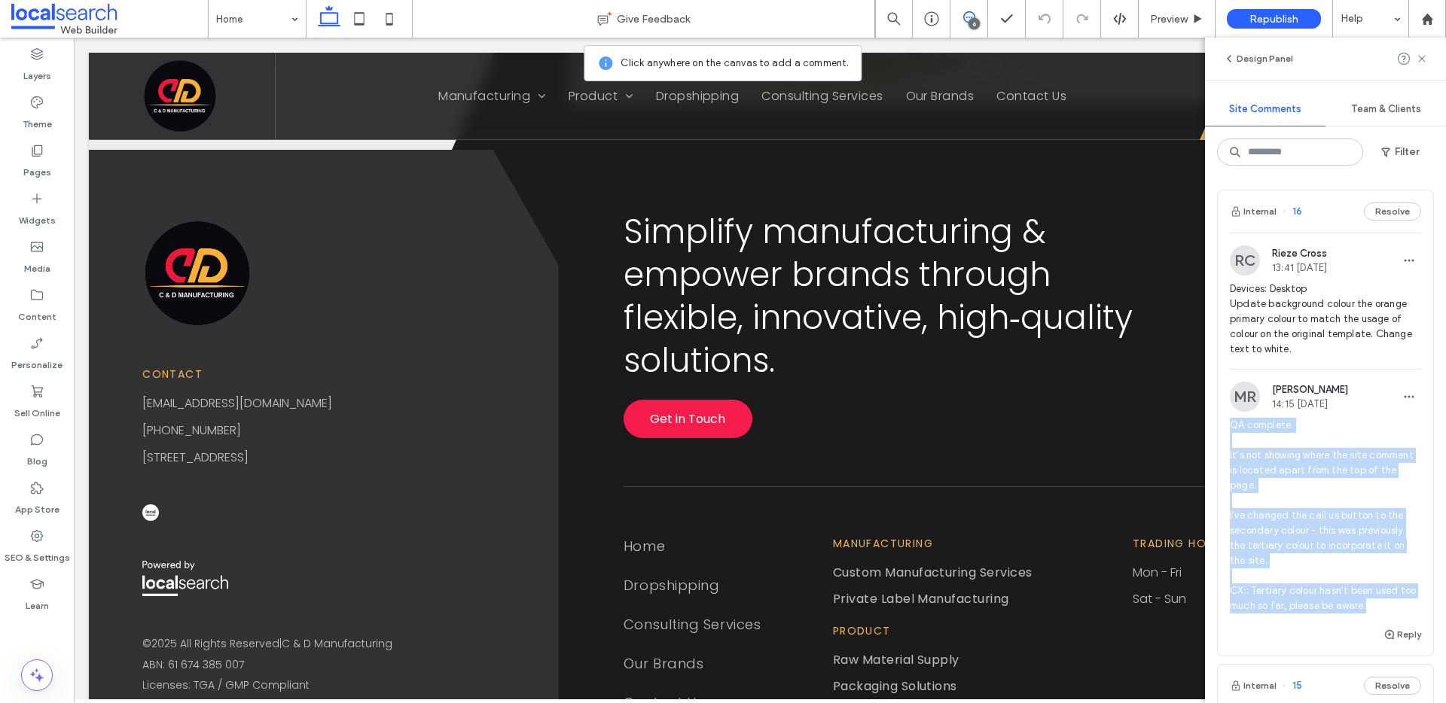
scroll to position [1826, 0]
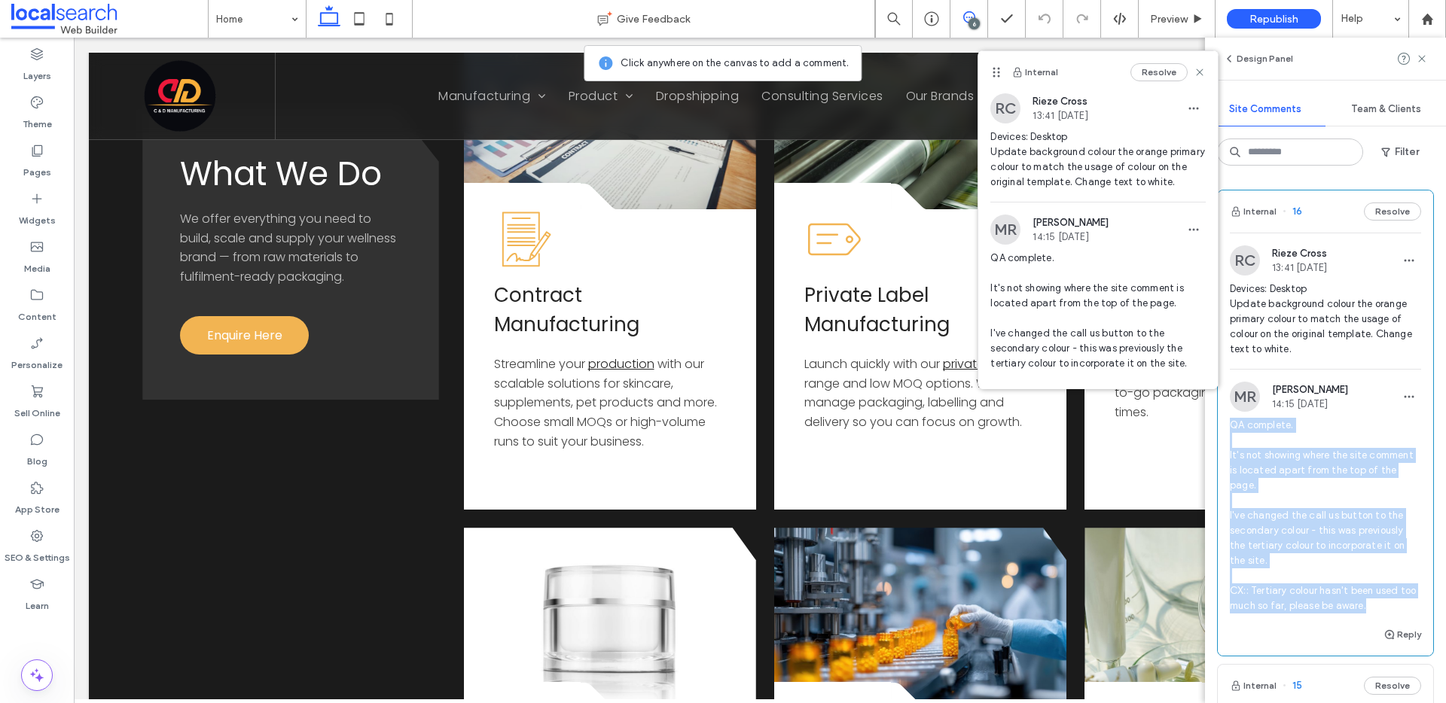
copy span "QA complete. It's not showing where the site comment is located apart from the …"
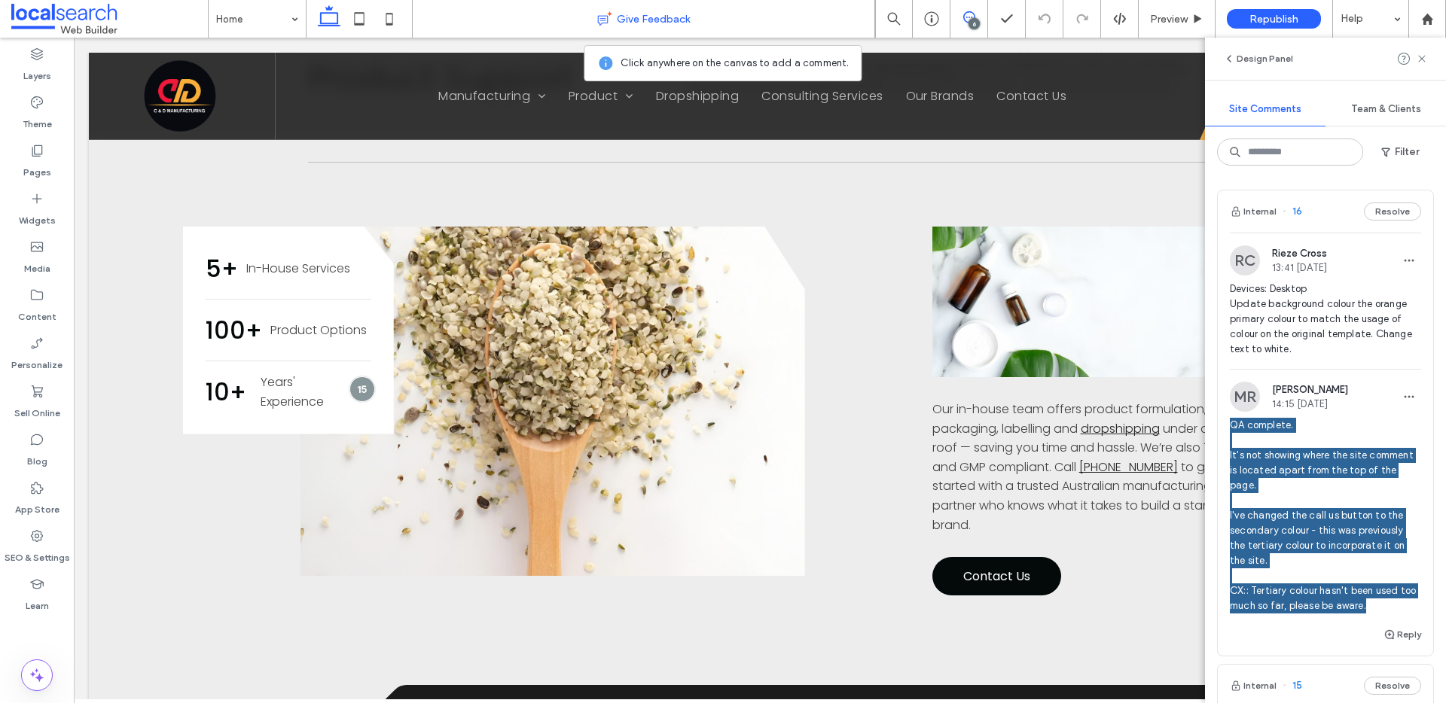
scroll to position [252, 0]
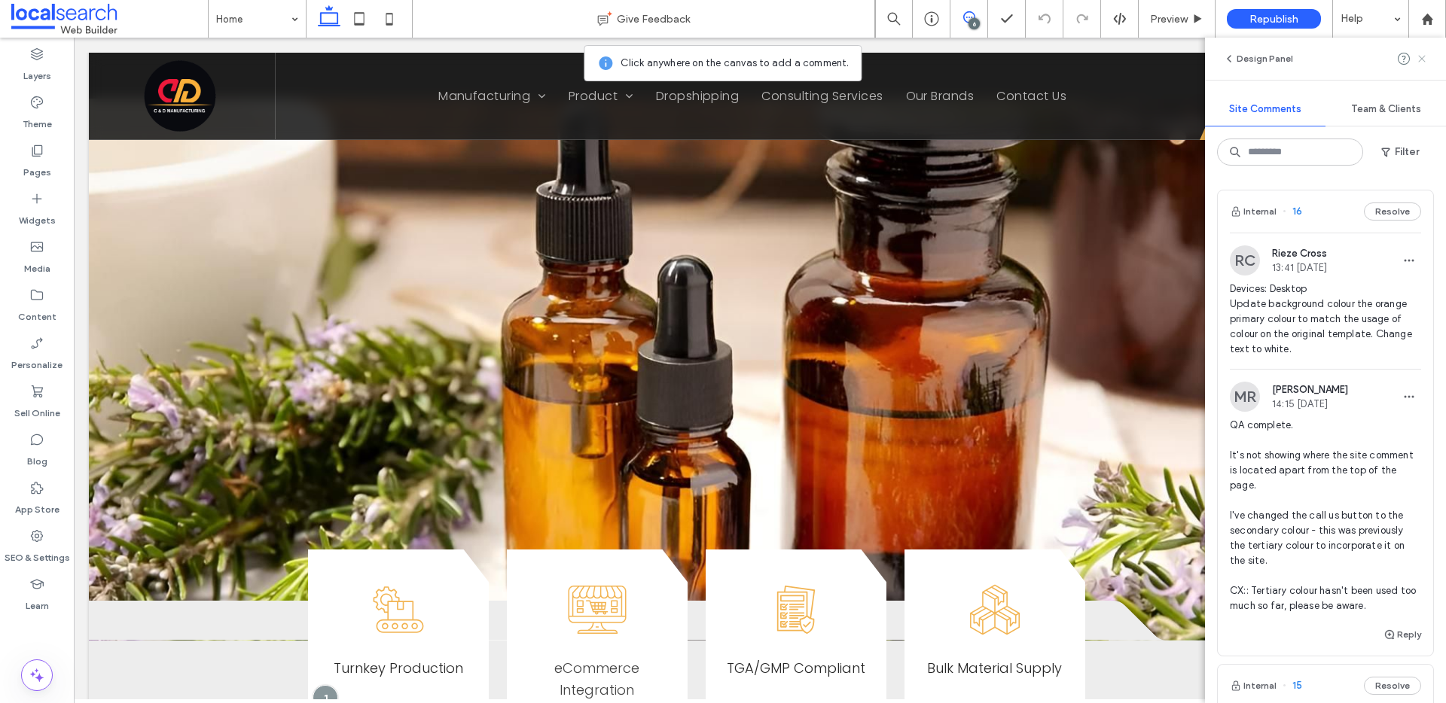
click at [1422, 62] on icon at bounding box center [1421, 59] width 12 height 12
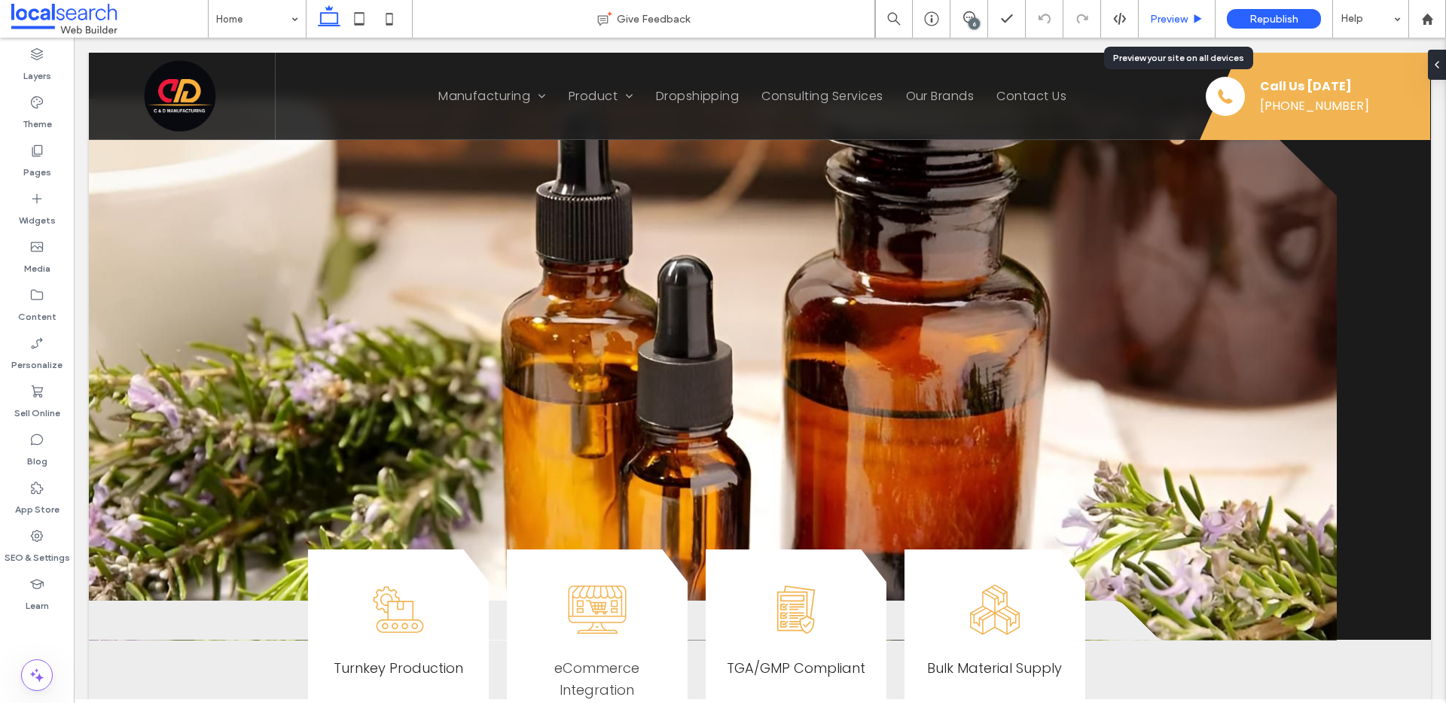
click at [1172, 17] on span "Preview" at bounding box center [1169, 19] width 38 height 13
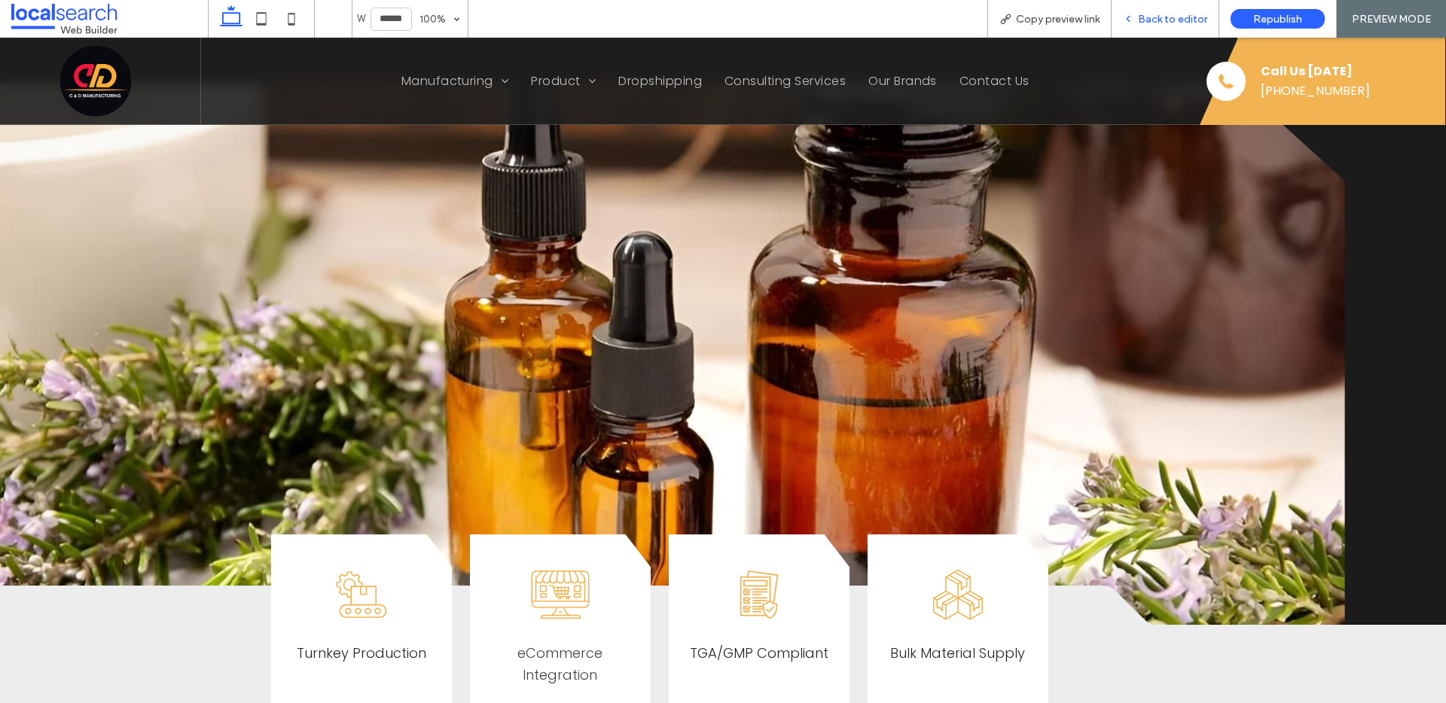
click at [1195, 8] on div "Back to editor" at bounding box center [1165, 19] width 108 height 38
click at [1187, 14] on span "Back to editor" at bounding box center [1172, 19] width 69 height 13
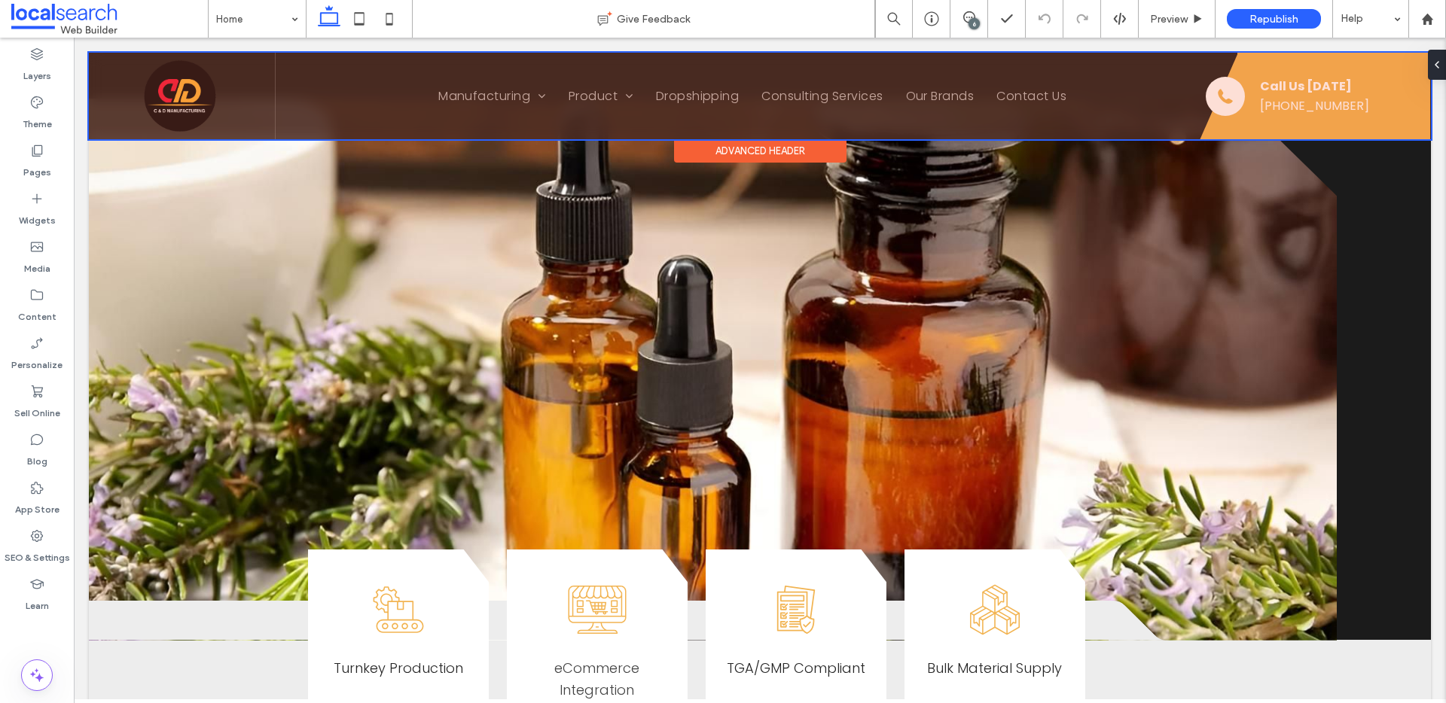
click at [1212, 100] on div at bounding box center [760, 96] width 1342 height 87
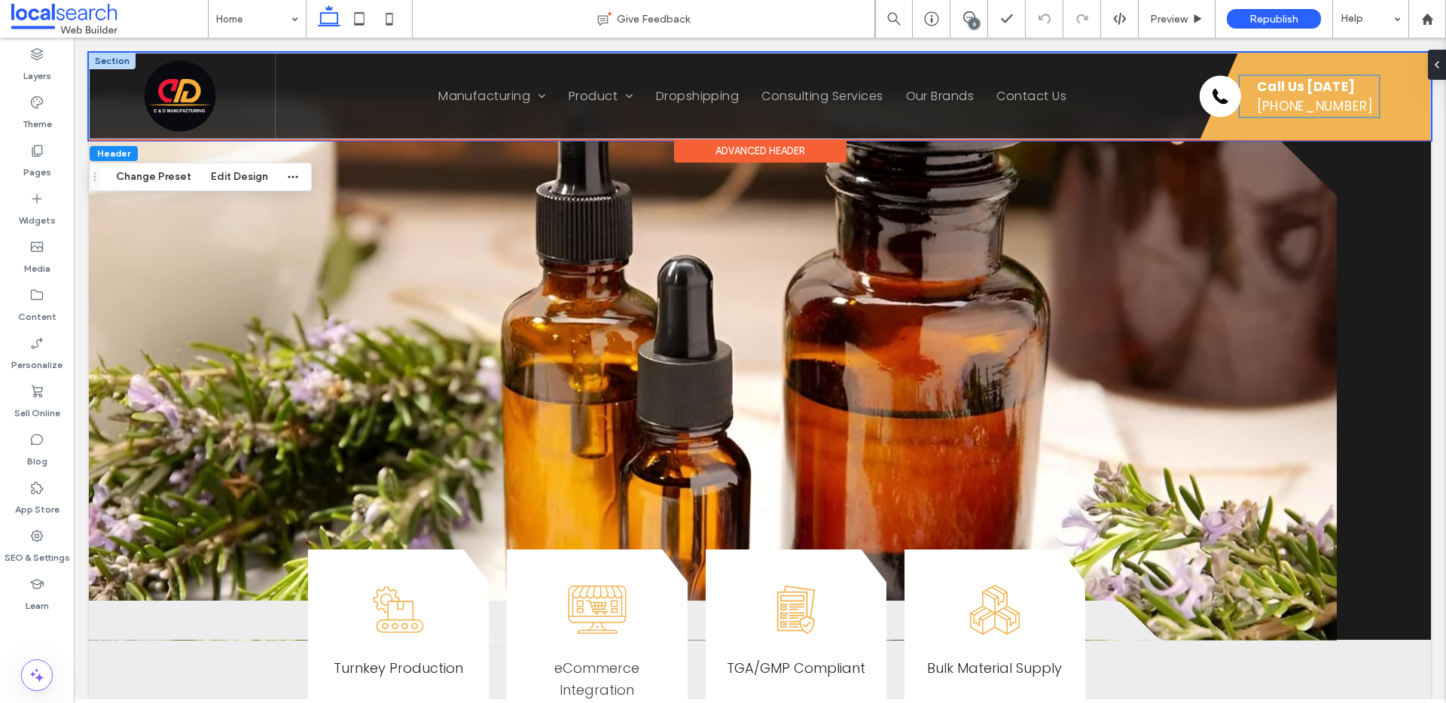
click at [1213, 97] on icon "Phone Icon" at bounding box center [1220, 96] width 21 height 21
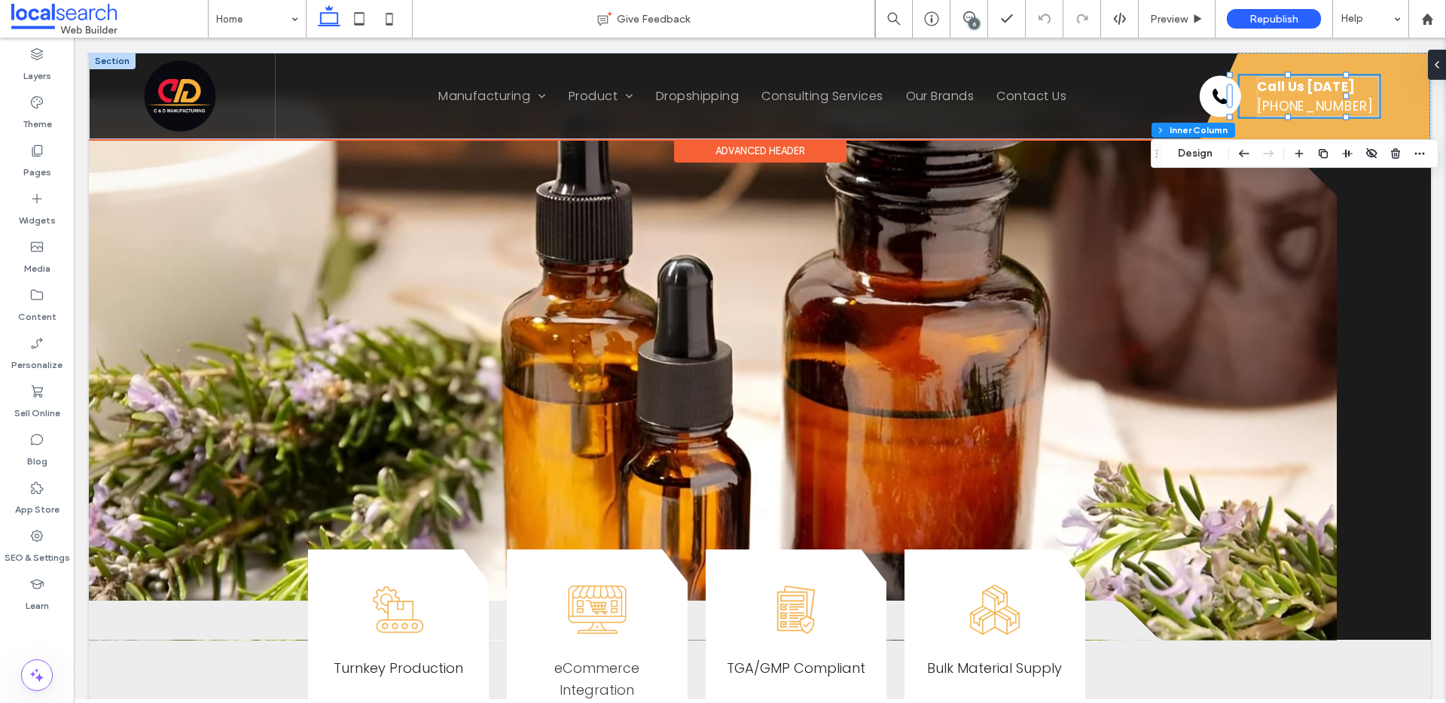
click at [1210, 96] on icon "Phone Icon" at bounding box center [1220, 96] width 21 height 21
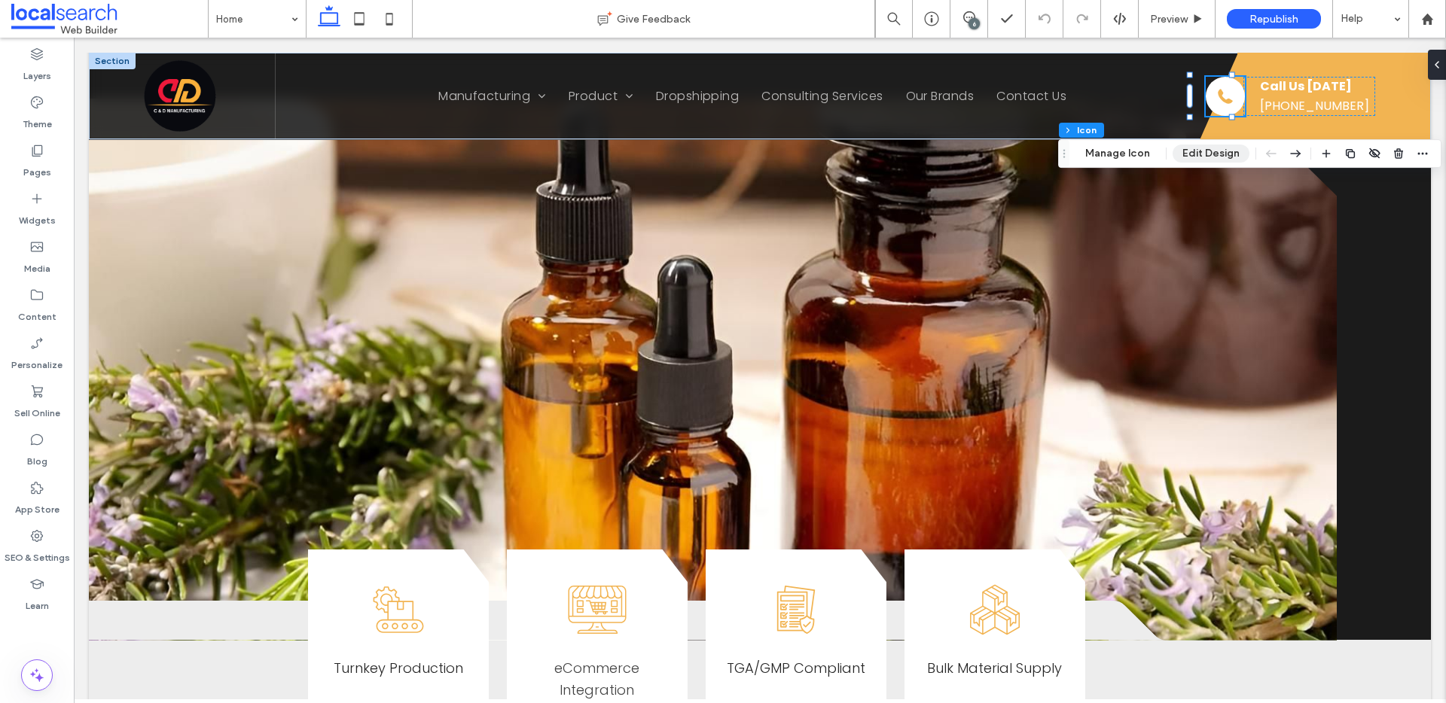
click at [1205, 155] on button "Edit Design" at bounding box center [1210, 154] width 77 height 18
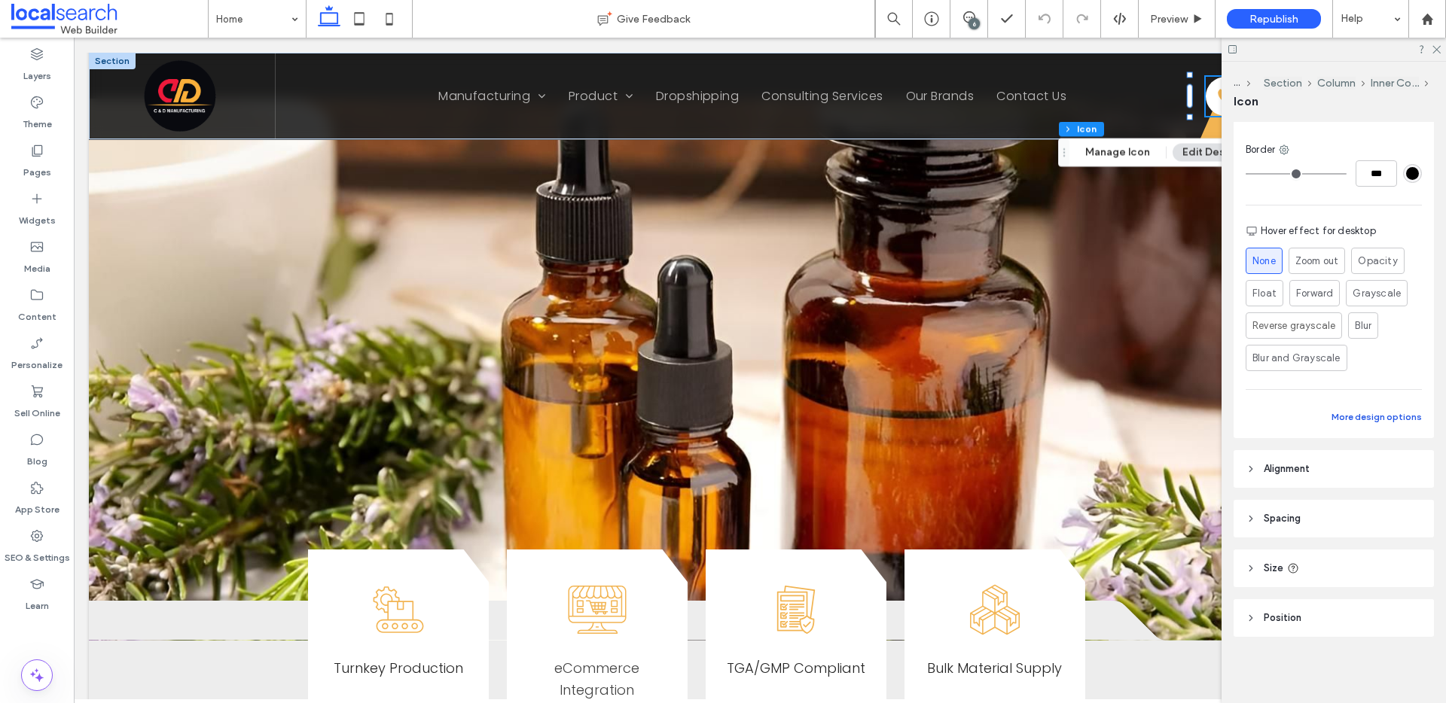
click at [1357, 419] on button "More design options" at bounding box center [1376, 417] width 90 height 18
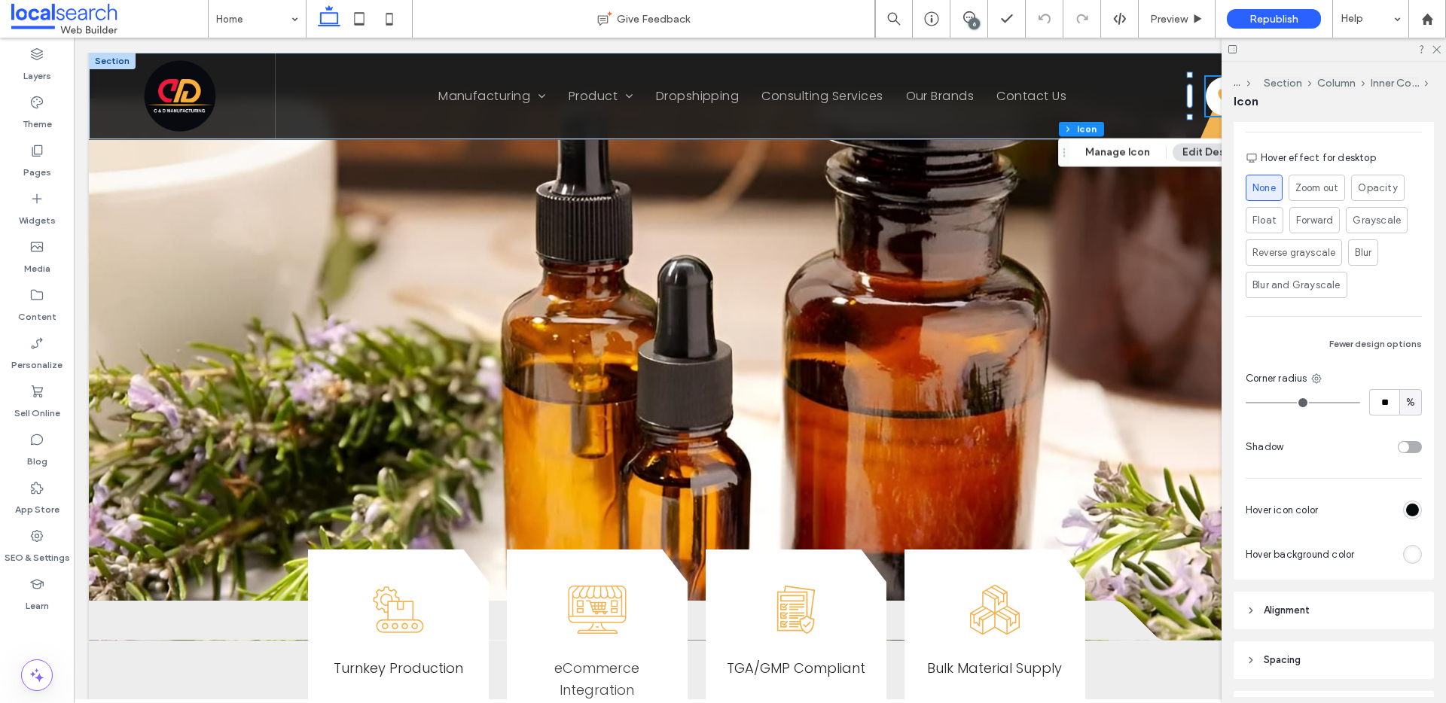
scroll to position [413, 0]
click at [1406, 503] on div "rgb(4, 9, 10)" at bounding box center [1412, 503] width 13 height 13
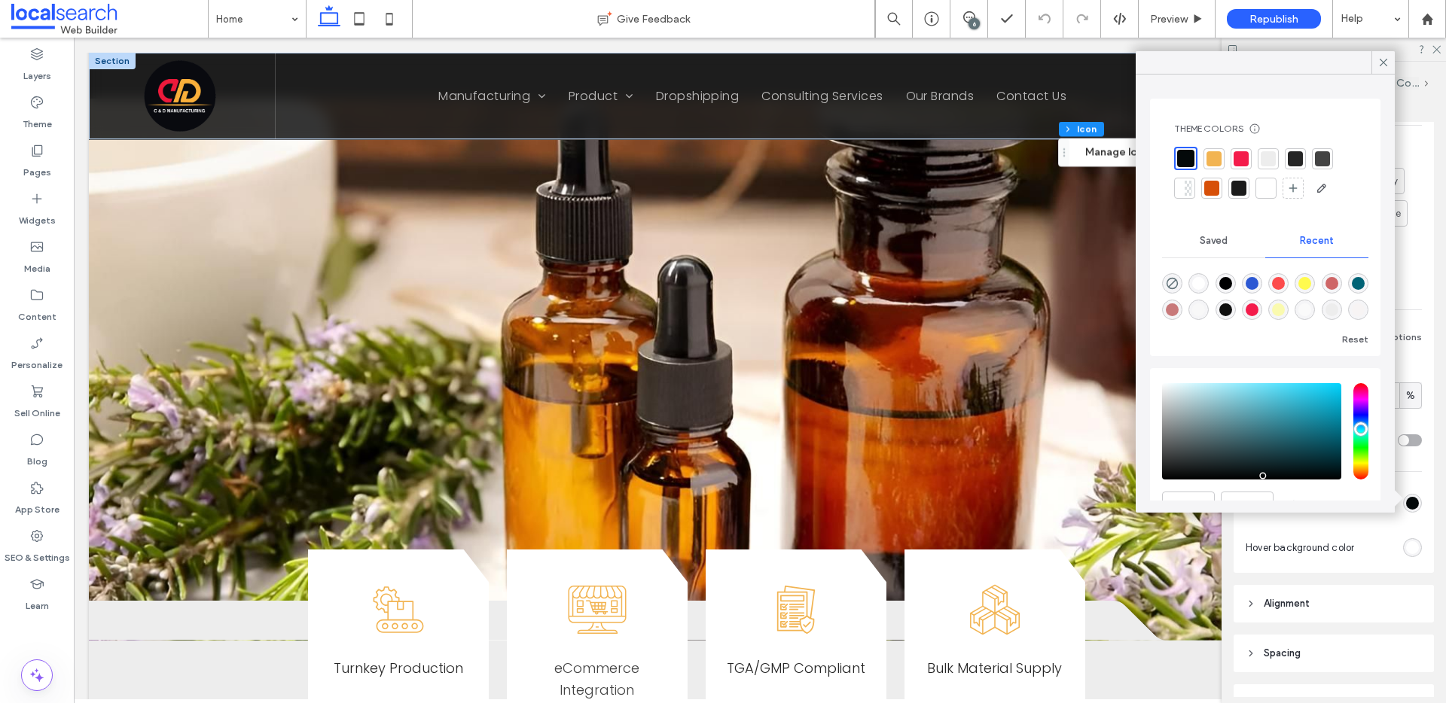
click at [1218, 160] on div at bounding box center [1213, 158] width 15 height 15
click at [1381, 67] on icon at bounding box center [1383, 63] width 14 height 14
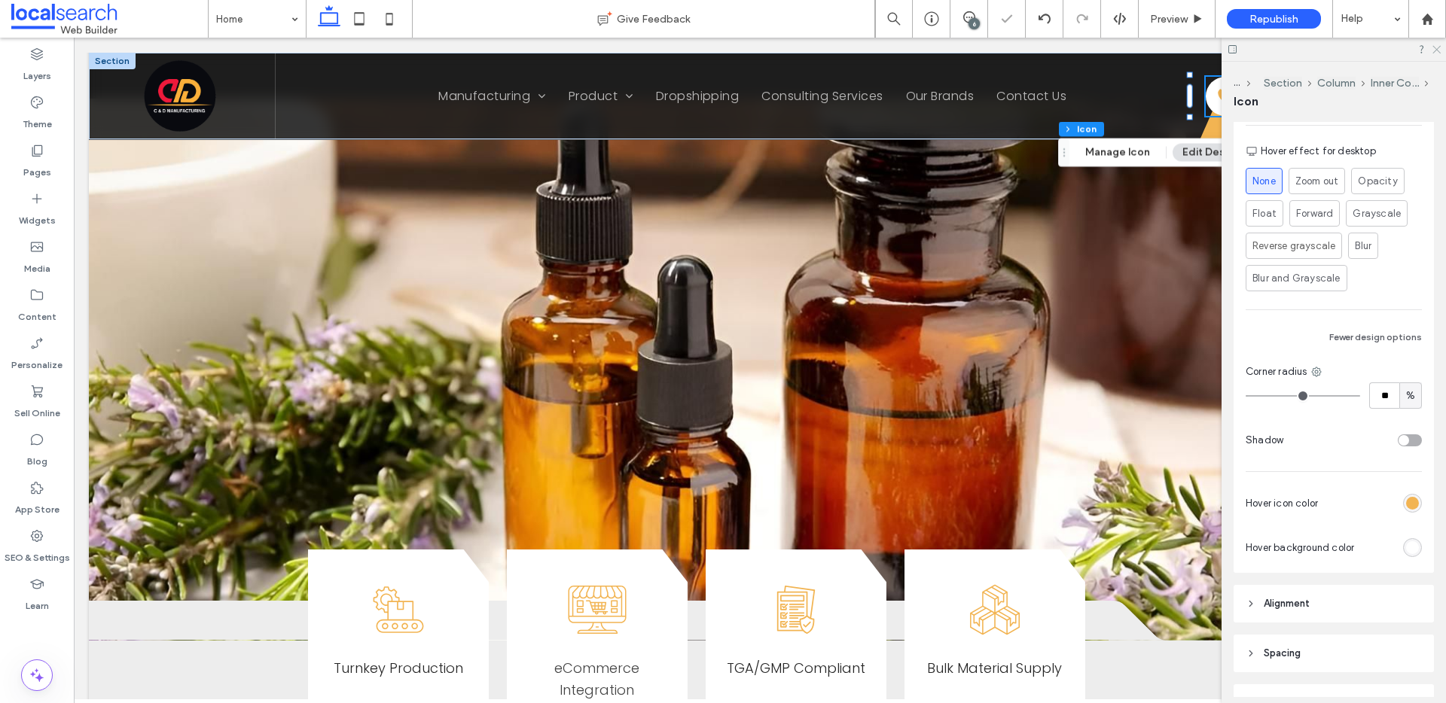
click at [1437, 50] on use at bounding box center [1436, 50] width 8 height 8
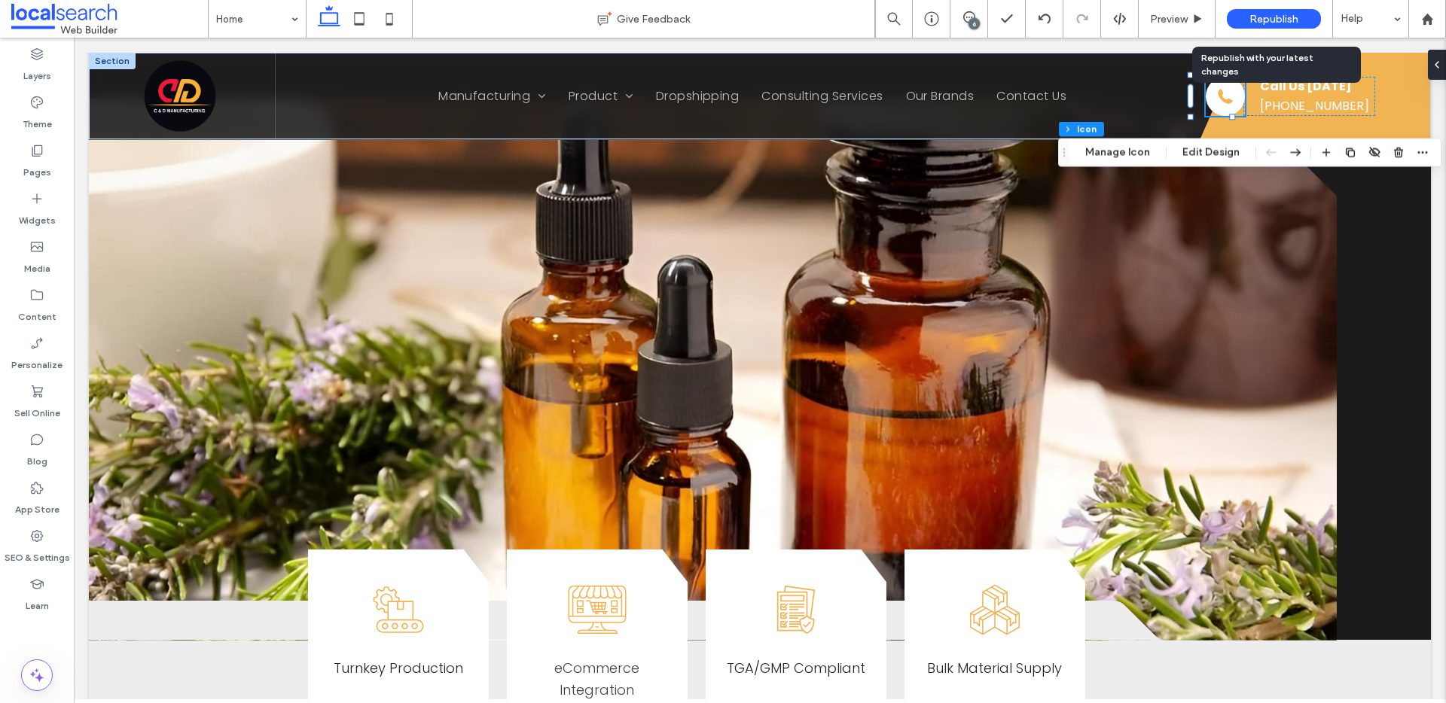
click at [1270, 18] on span "Republish" at bounding box center [1273, 19] width 49 height 13
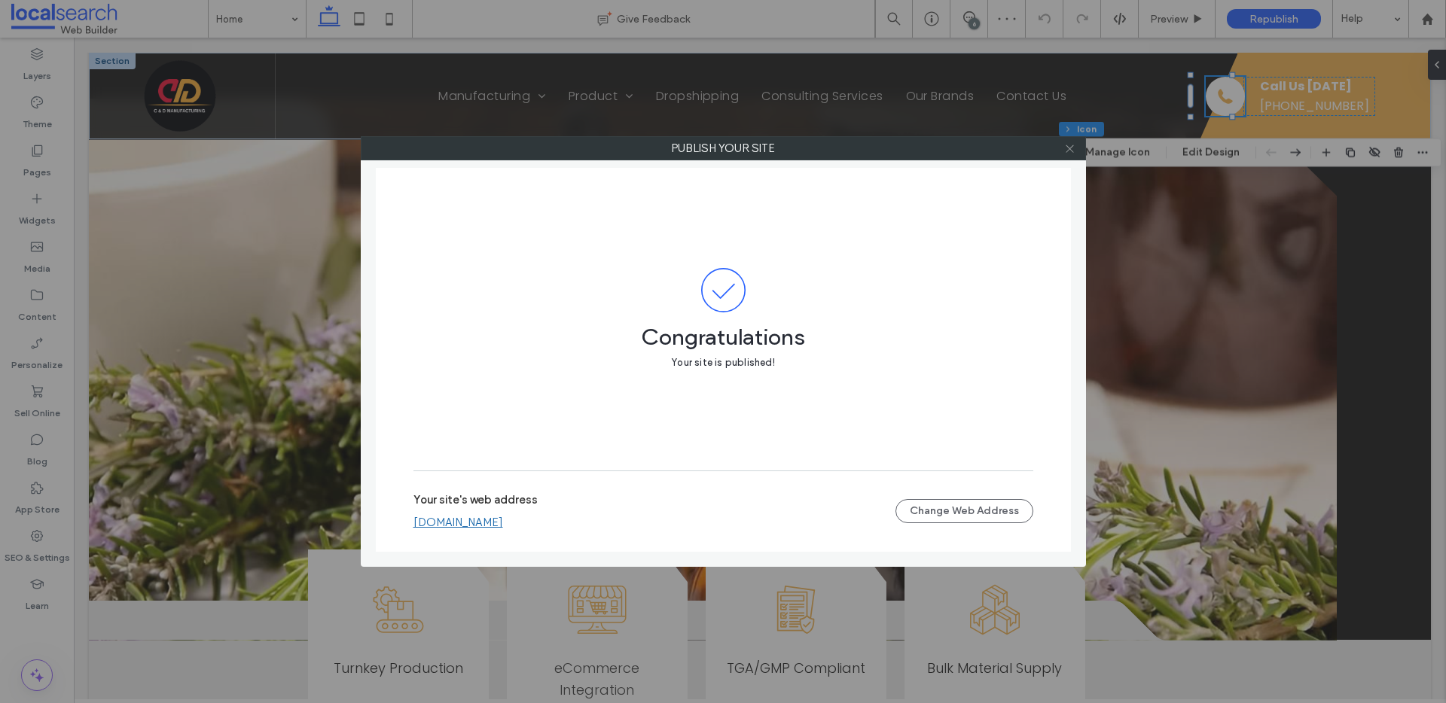
click at [1071, 148] on icon at bounding box center [1069, 148] width 11 height 11
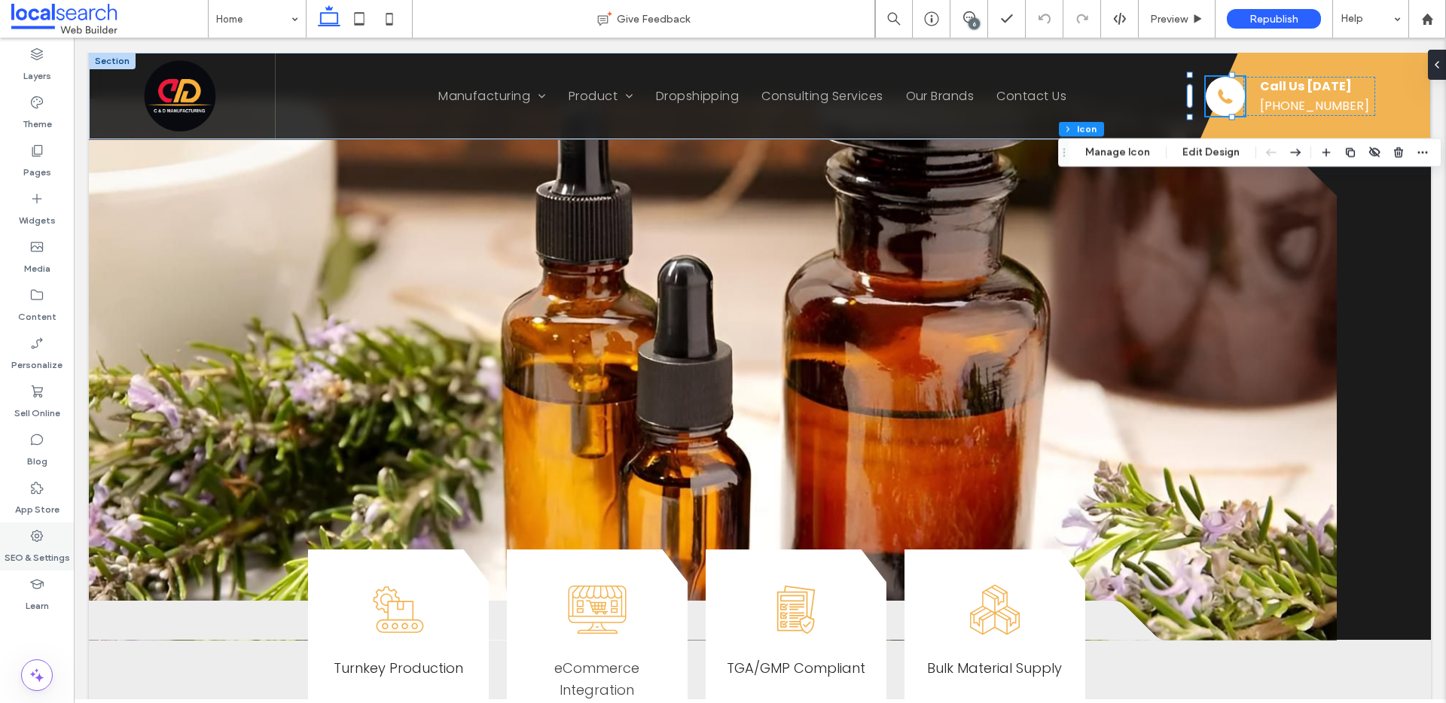
click at [35, 543] on icon at bounding box center [36, 536] width 15 height 15
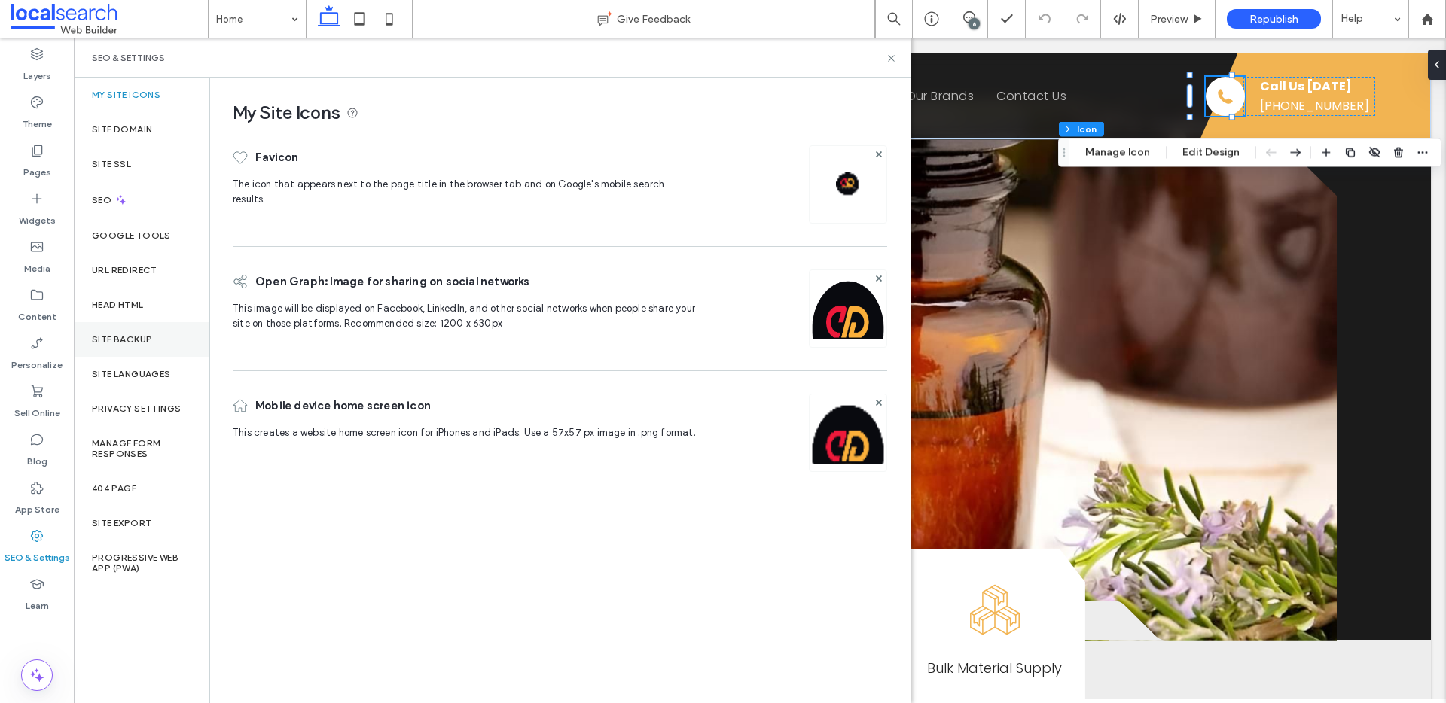
click at [133, 337] on label "Site Backup" at bounding box center [122, 339] width 60 height 11
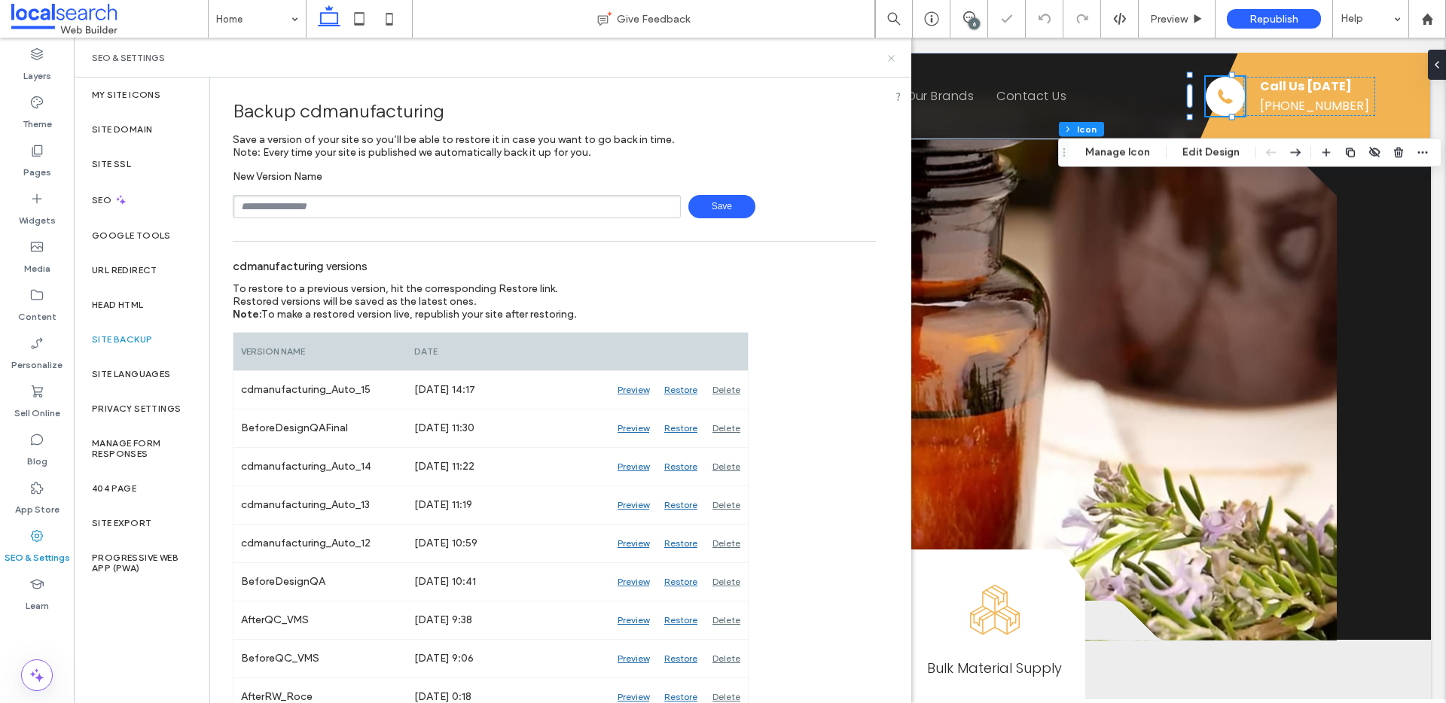
drag, startPoint x: 888, startPoint y: 57, endPoint x: 878, endPoint y: 4, distance: 54.5
click at [888, 57] on icon at bounding box center [890, 58] width 11 height 11
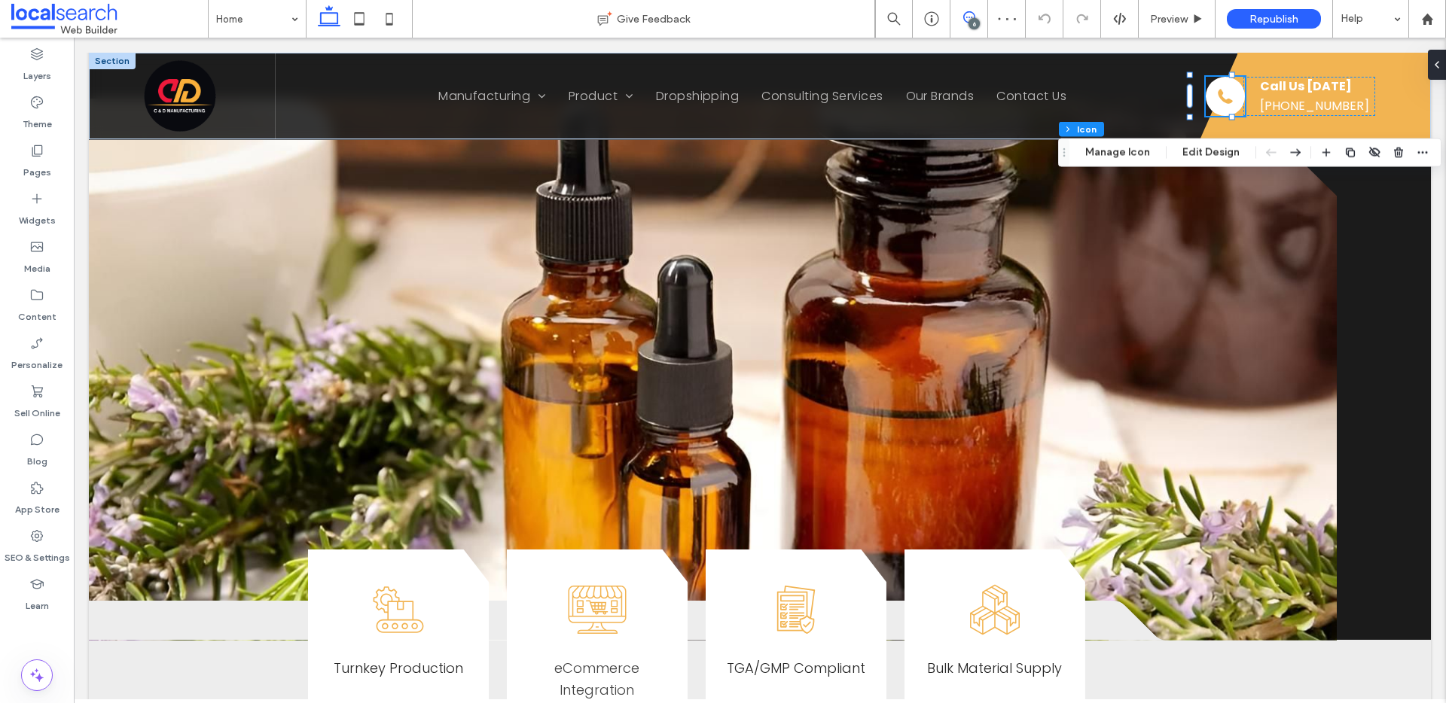
click at [967, 16] on icon at bounding box center [969, 17] width 12 height 12
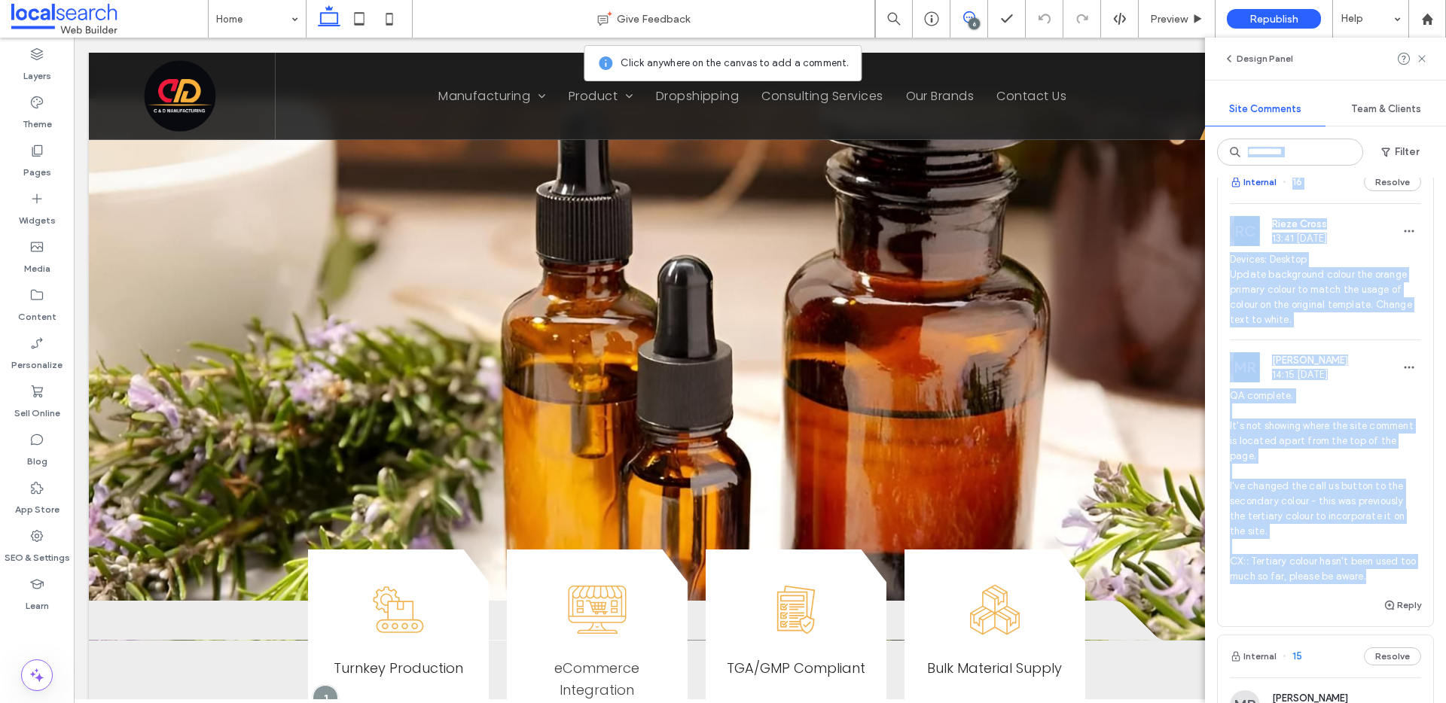
scroll to position [0, 0]
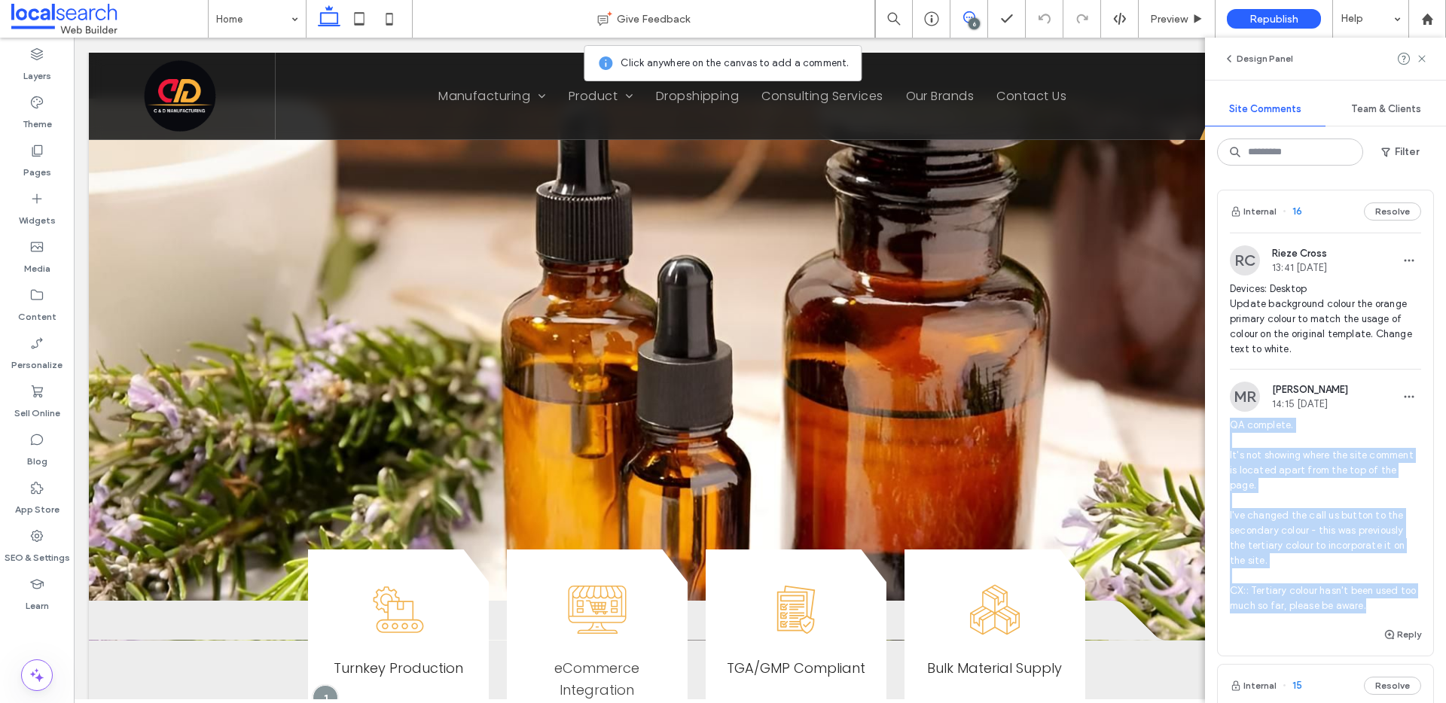
drag, startPoint x: 1389, startPoint y: 326, endPoint x: 1226, endPoint y: 432, distance: 194.8
click at [1226, 432] on div "MR Matthew Ranford 14:15 Aug 15 2025 QA complete. It's not showing where the si…" at bounding box center [1324, 504] width 215 height 244
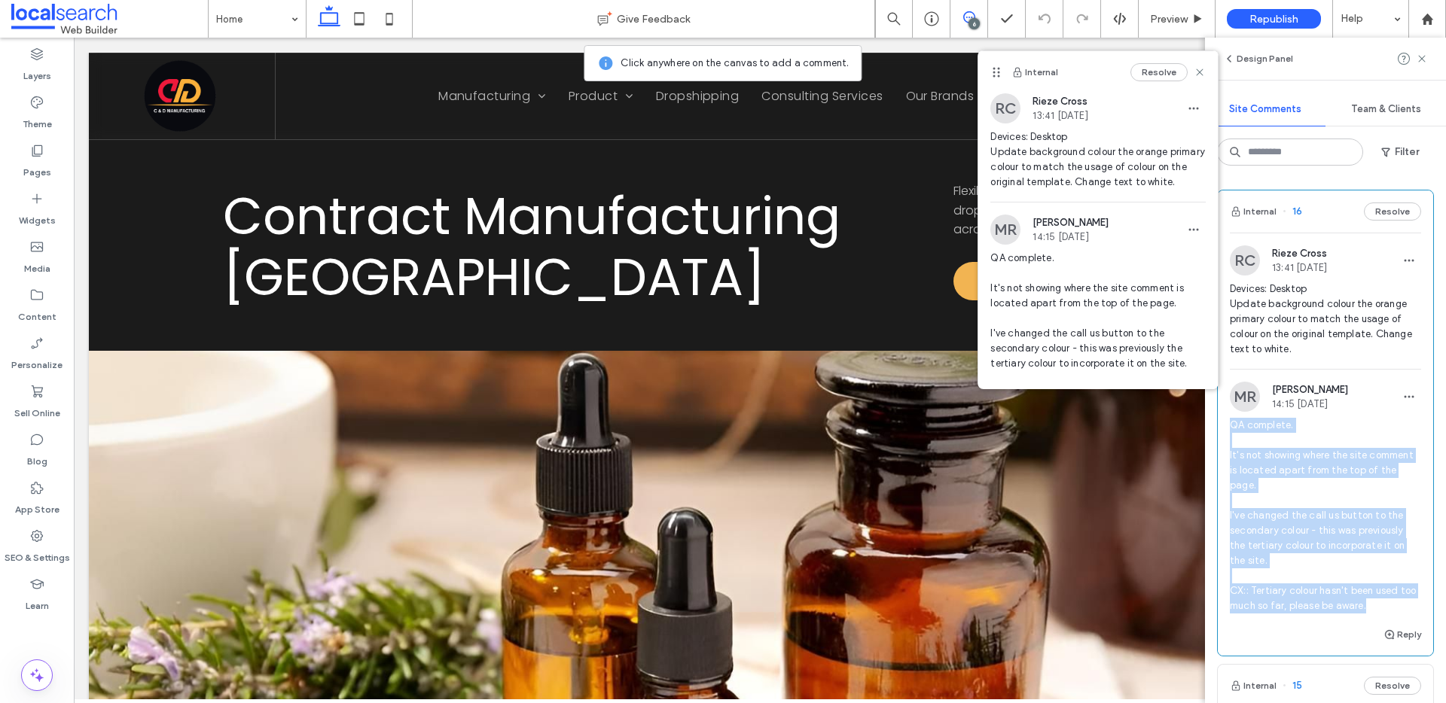
copy span "QA complete. It's not showing where the site comment is located apart from the …"
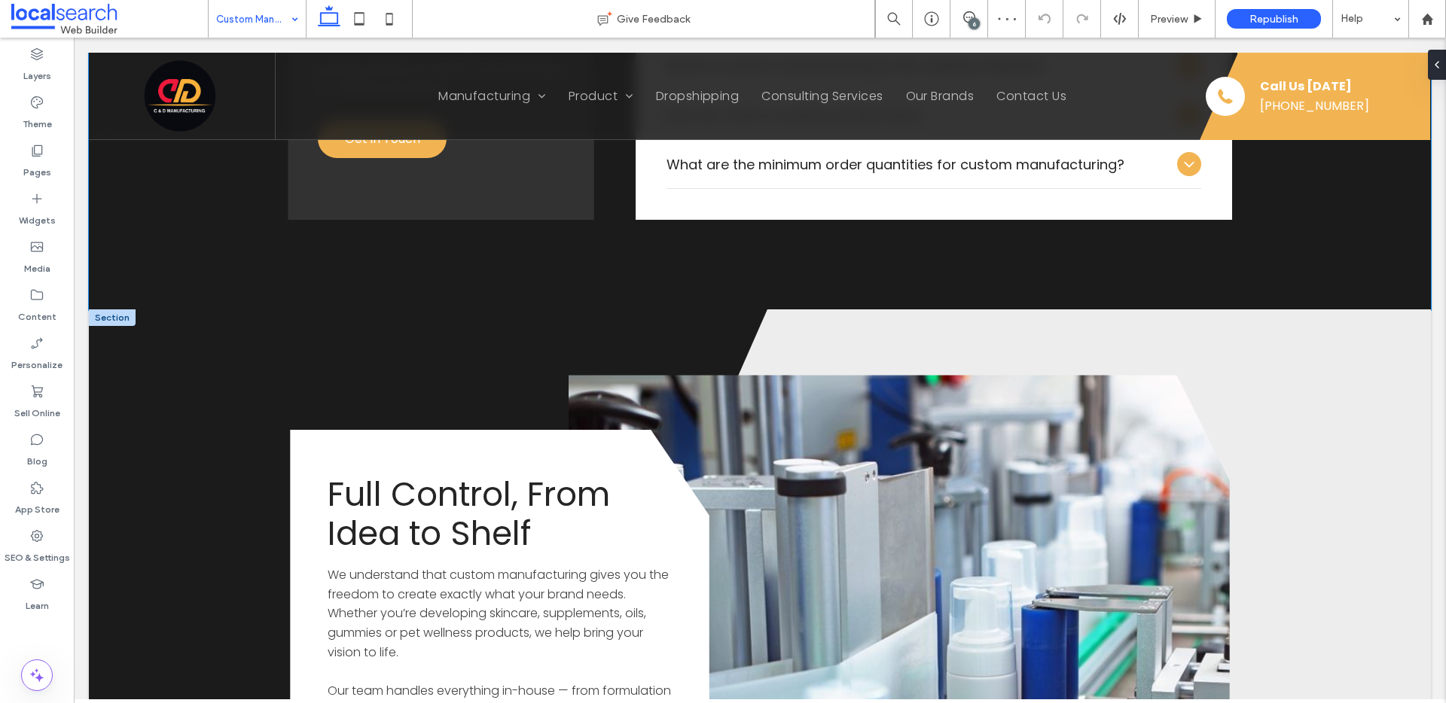
scroll to position [2689, 0]
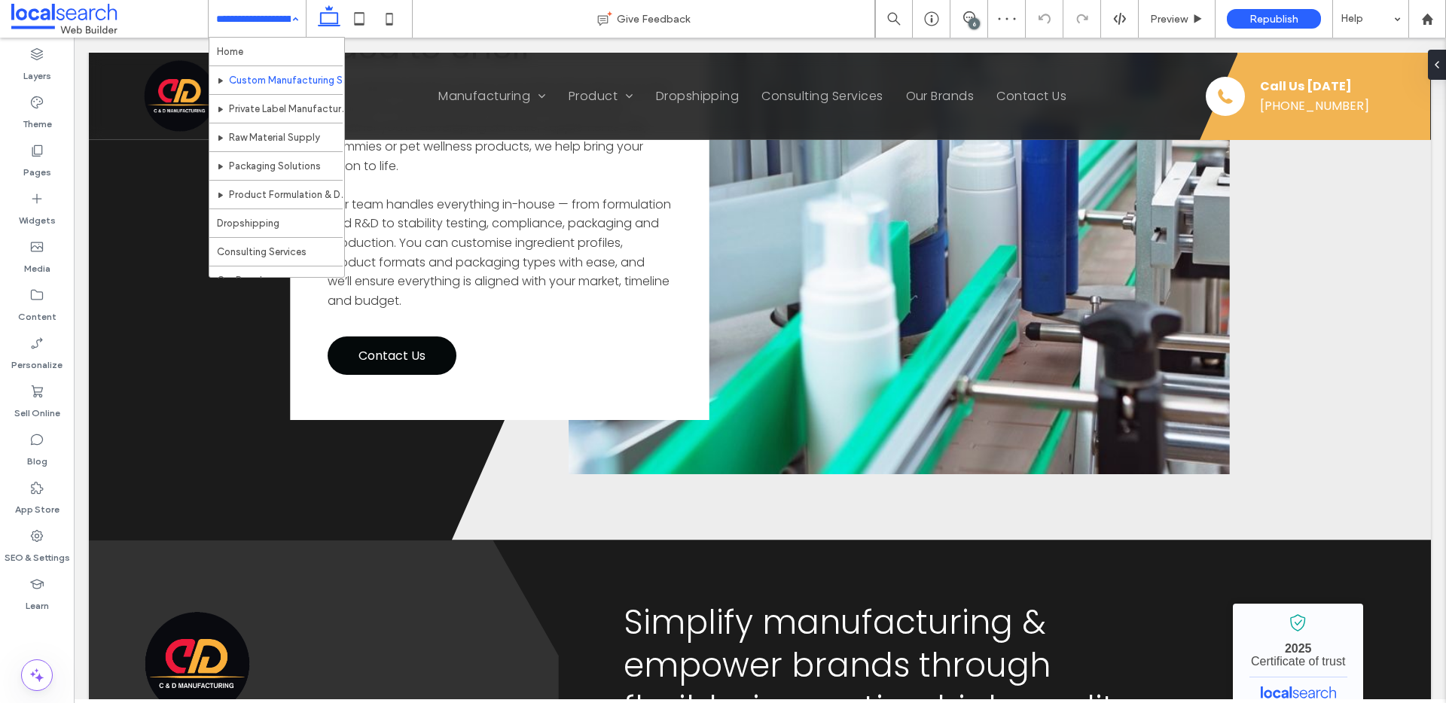
drag, startPoint x: 261, startPoint y: 24, endPoint x: 255, endPoint y: 32, distance: 9.2
click at [261, 25] on input at bounding box center [253, 19] width 75 height 38
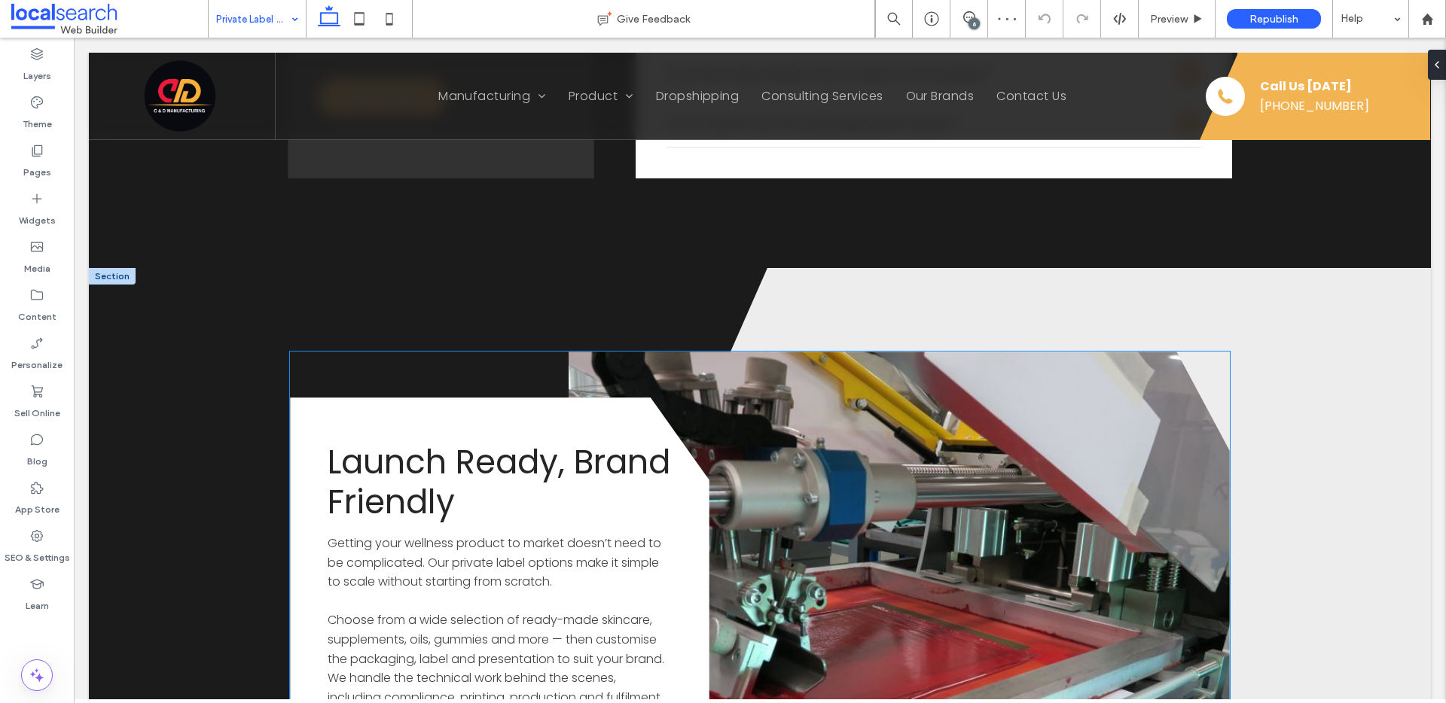
scroll to position [2718, 0]
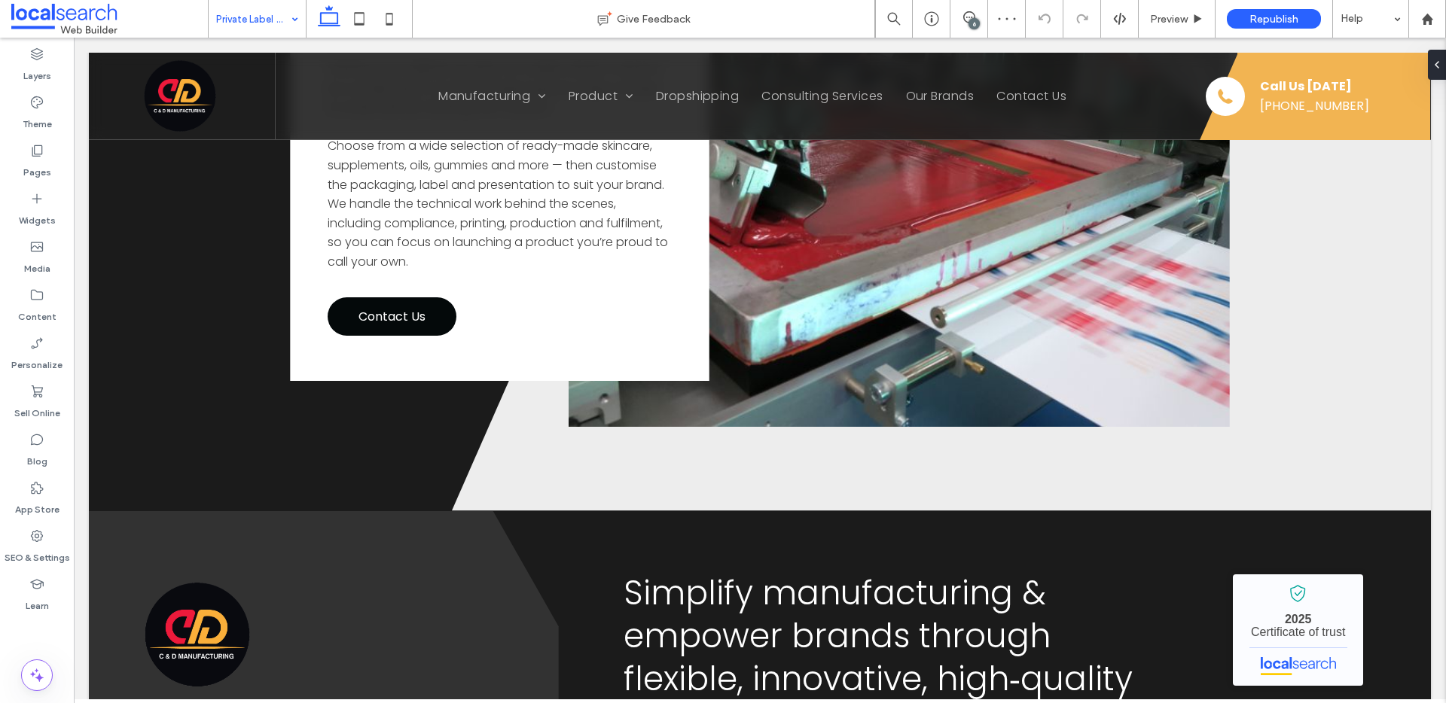
click at [269, 27] on input at bounding box center [253, 19] width 75 height 38
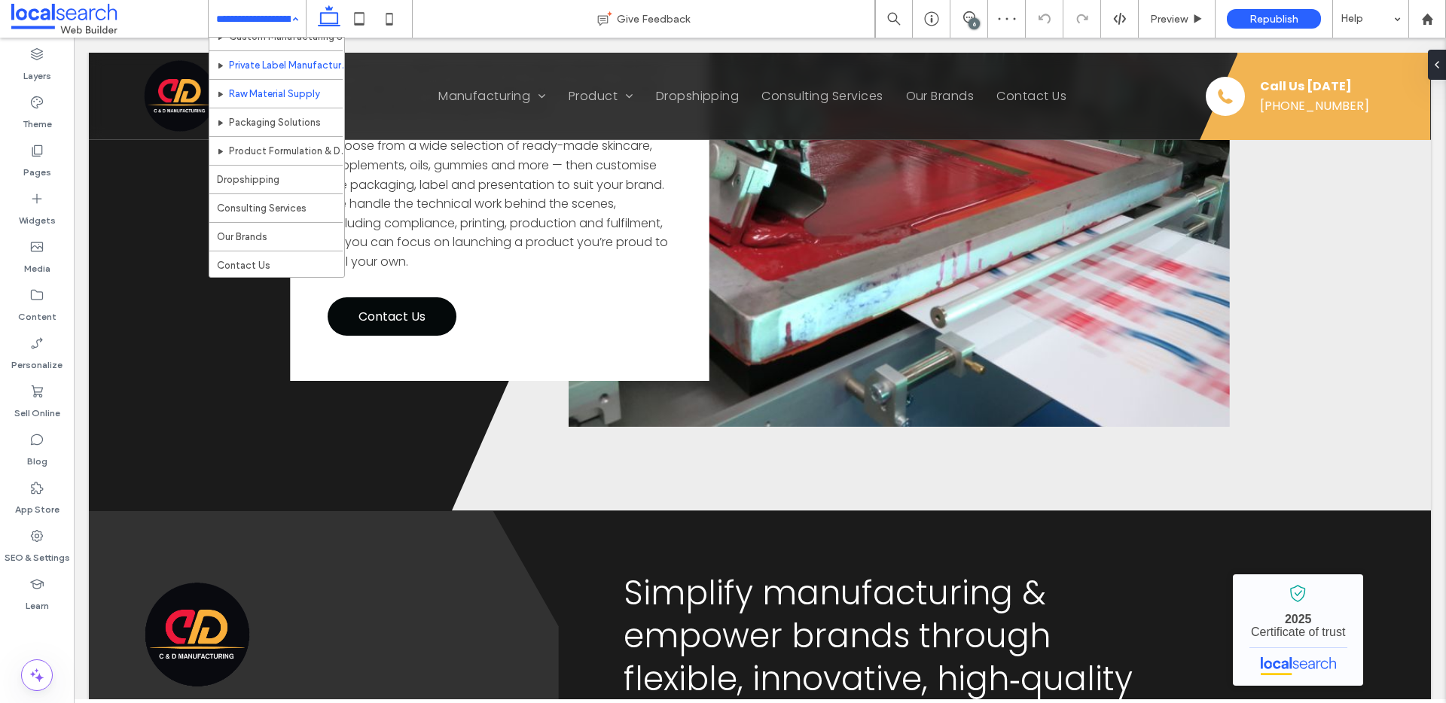
scroll to position [44, 0]
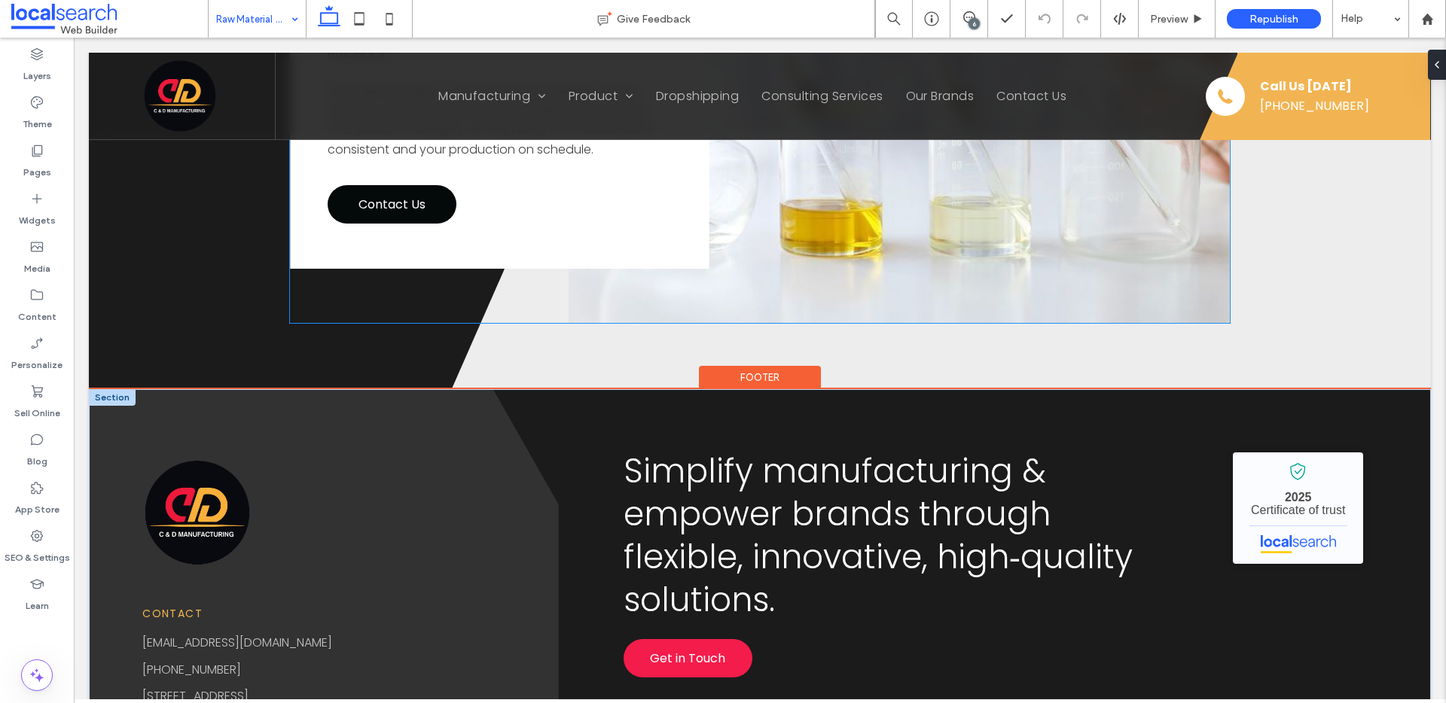
scroll to position [2917, 0]
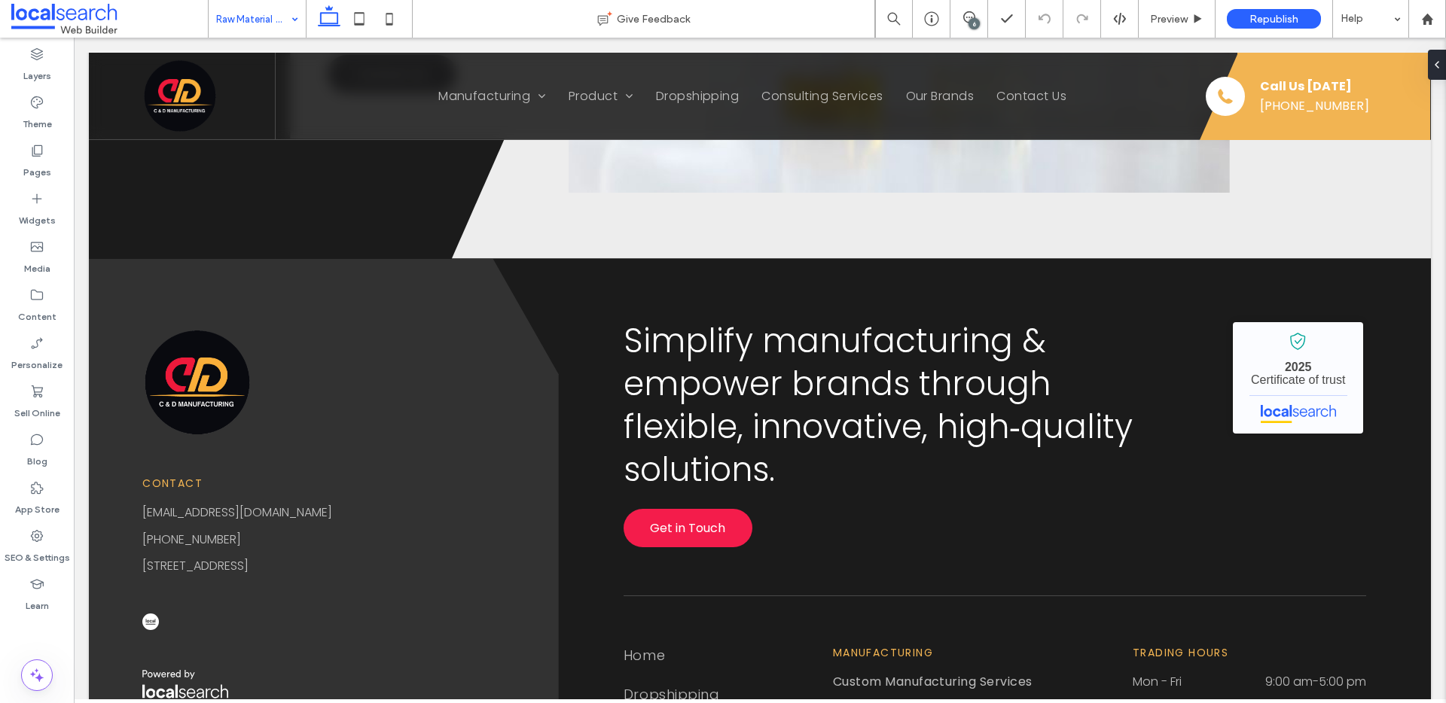
click at [240, 28] on input at bounding box center [253, 19] width 75 height 38
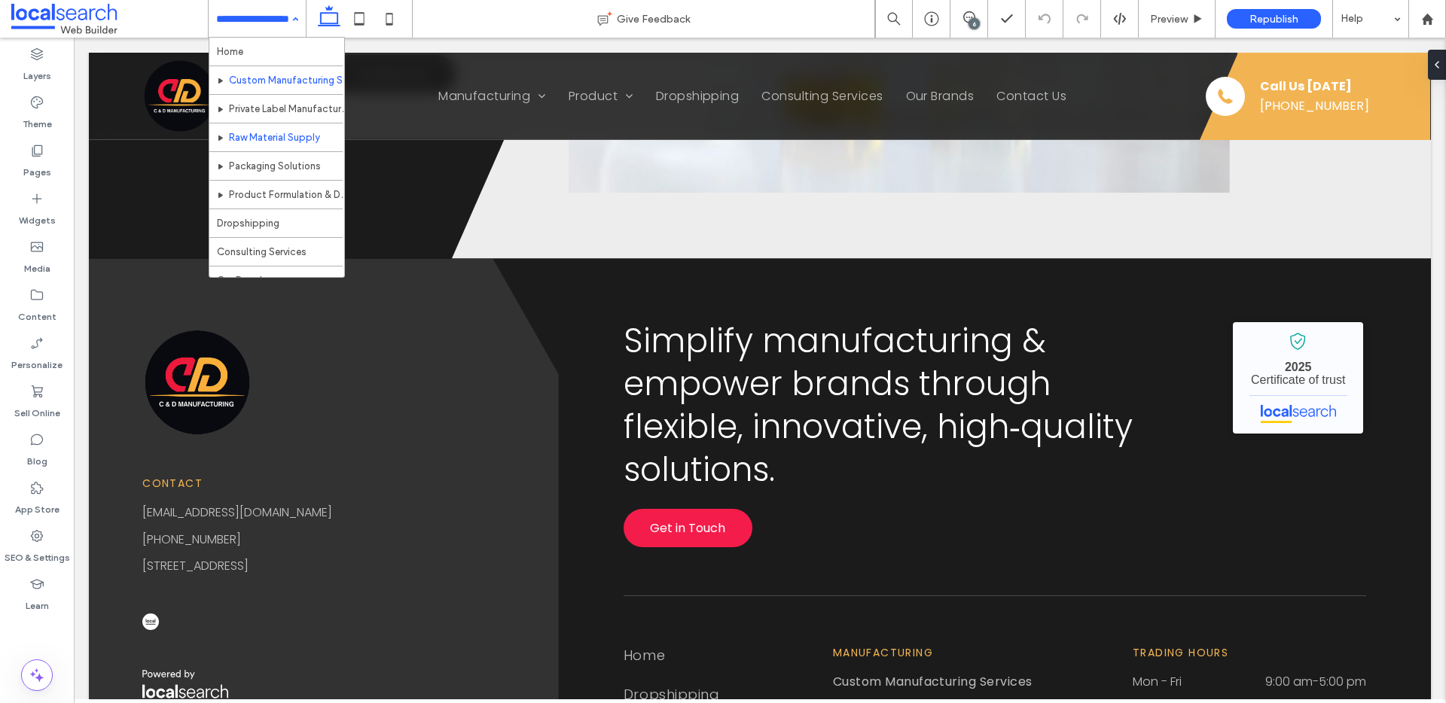
scroll to position [3, 0]
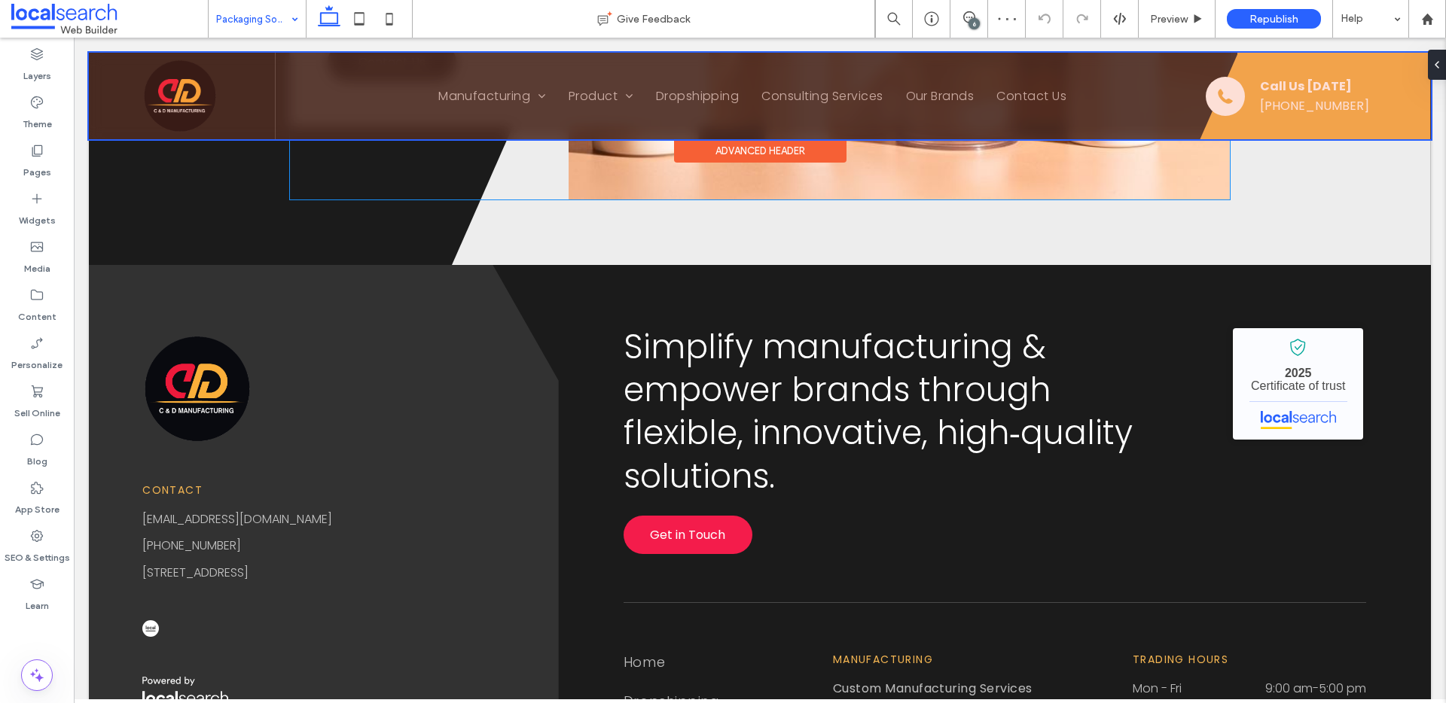
scroll to position [2951, 0]
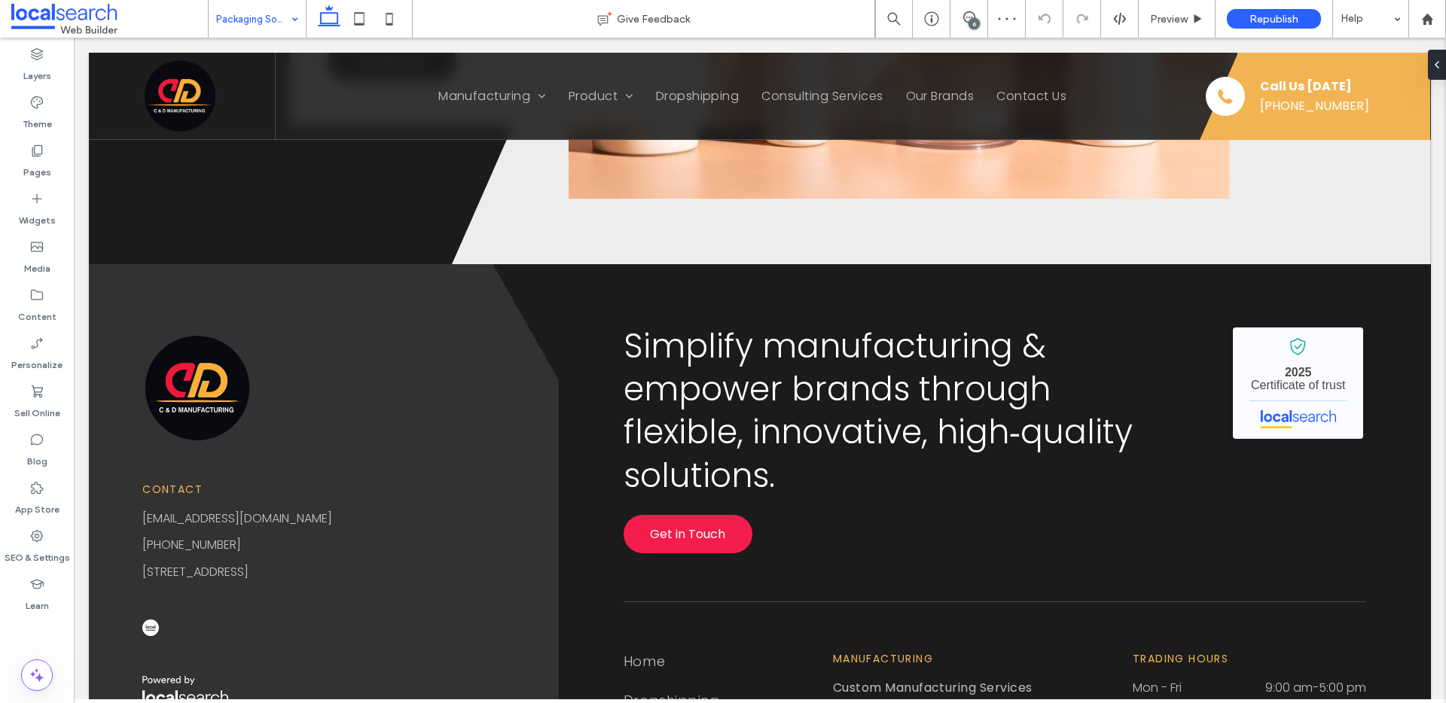
click at [238, 17] on input at bounding box center [253, 19] width 75 height 38
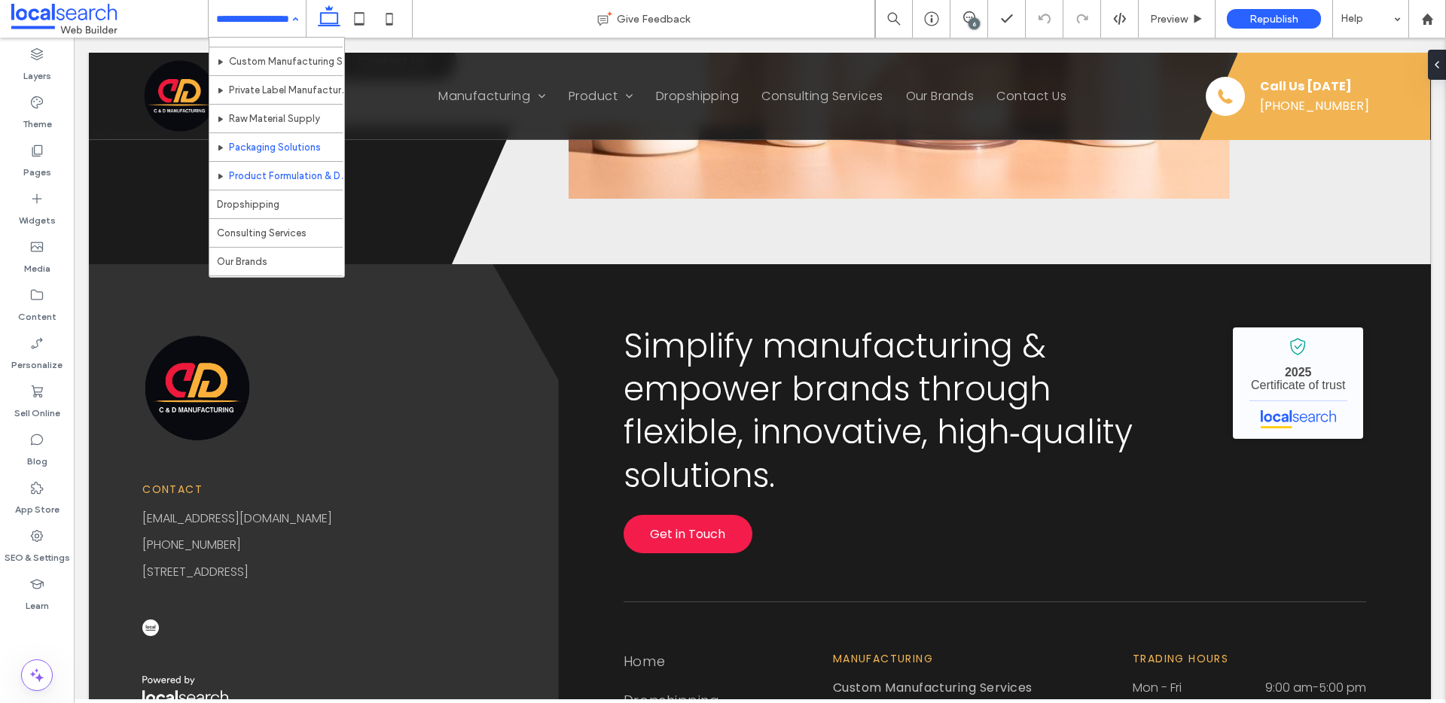
scroll to position [44, 0]
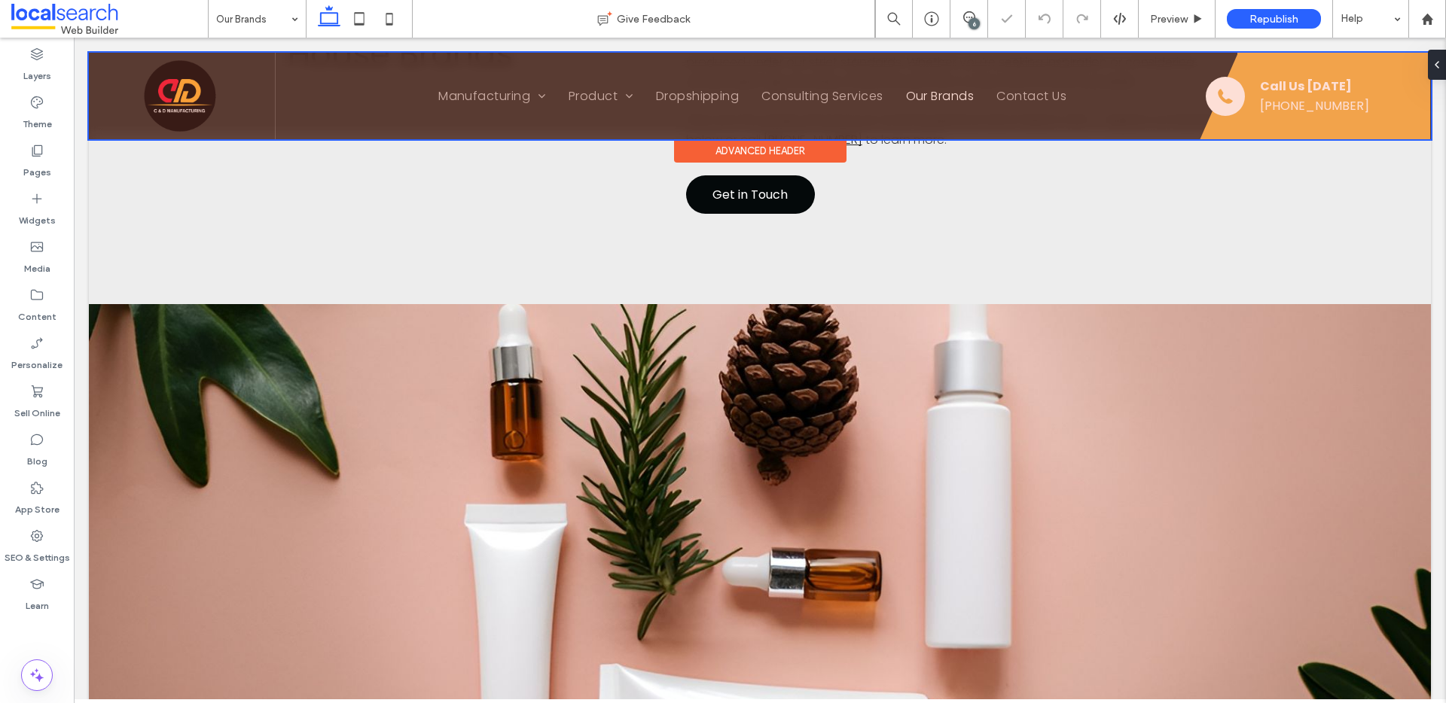
scroll to position [1799, 0]
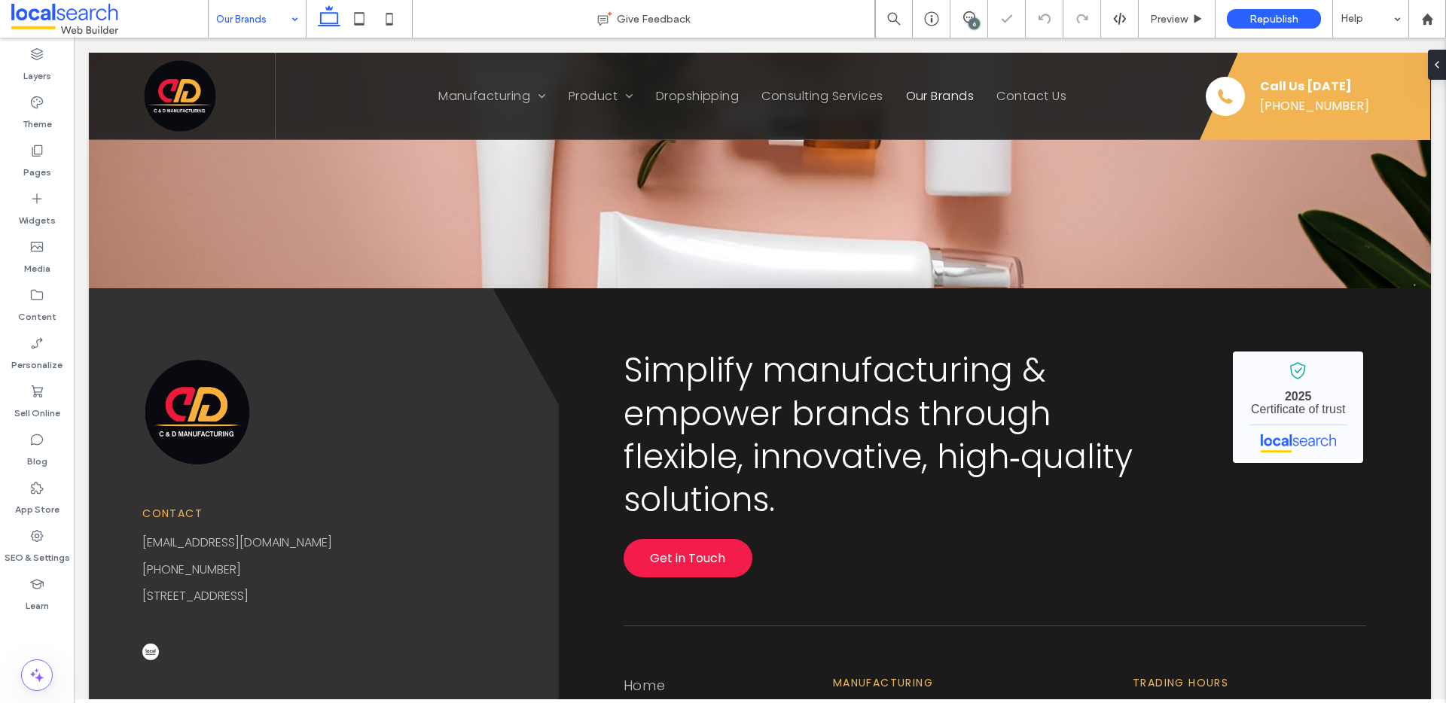
click at [228, 23] on input at bounding box center [253, 19] width 75 height 38
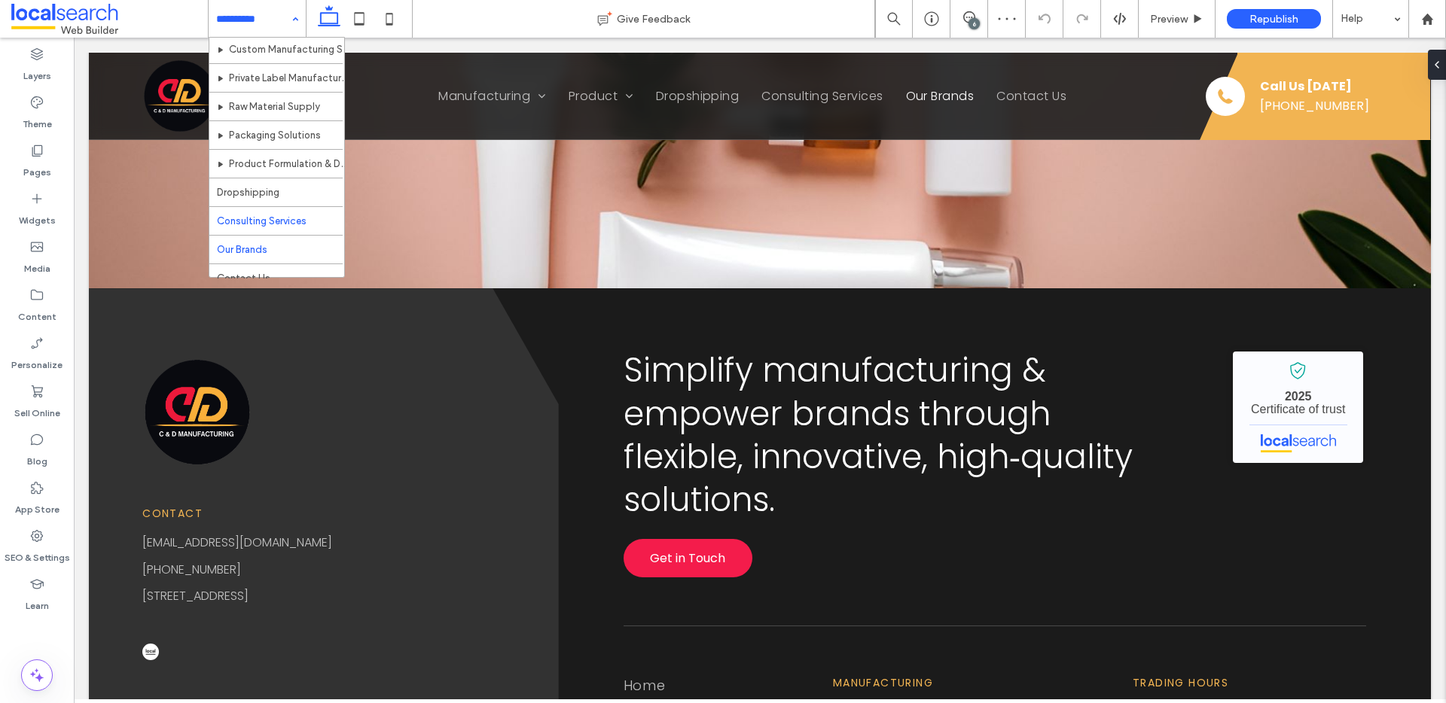
scroll to position [44, 0]
click at [93, 11] on span at bounding box center [109, 19] width 197 height 30
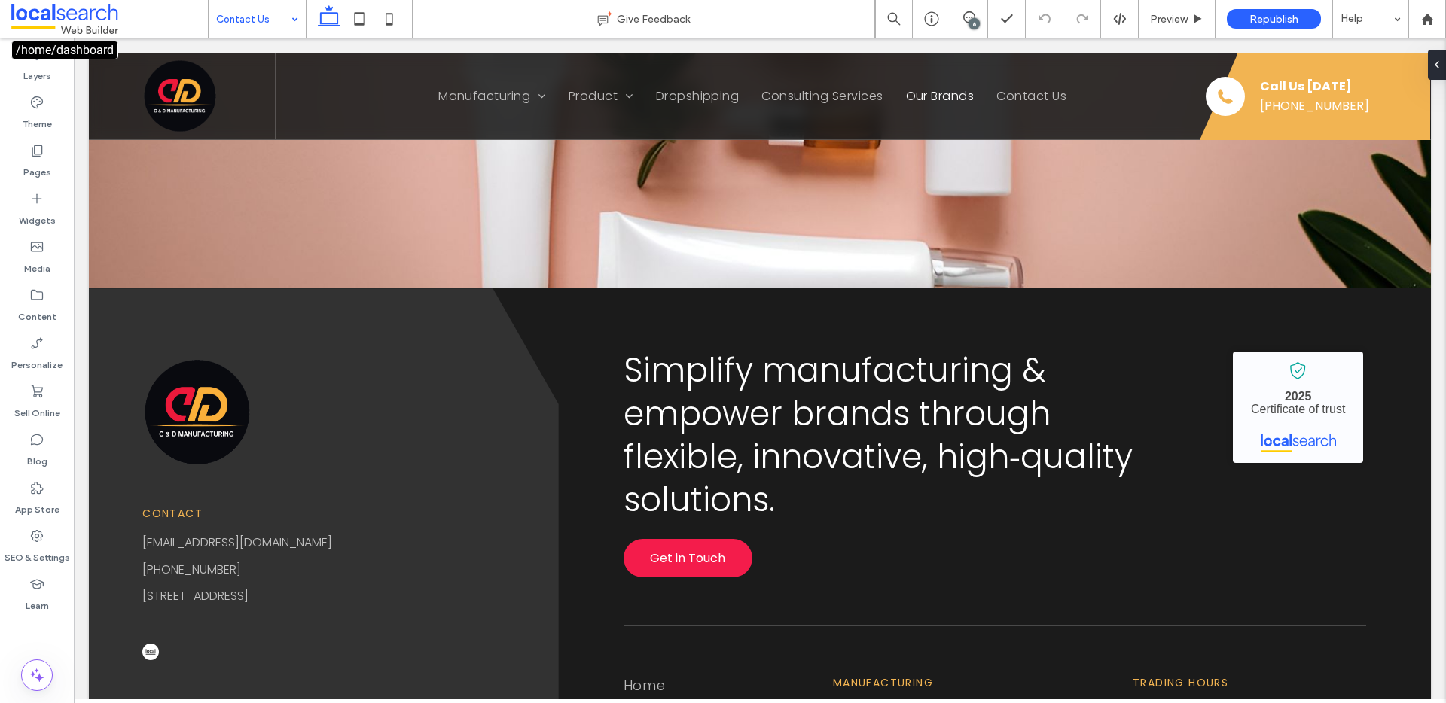
click at [93, 11] on span at bounding box center [109, 19] width 197 height 30
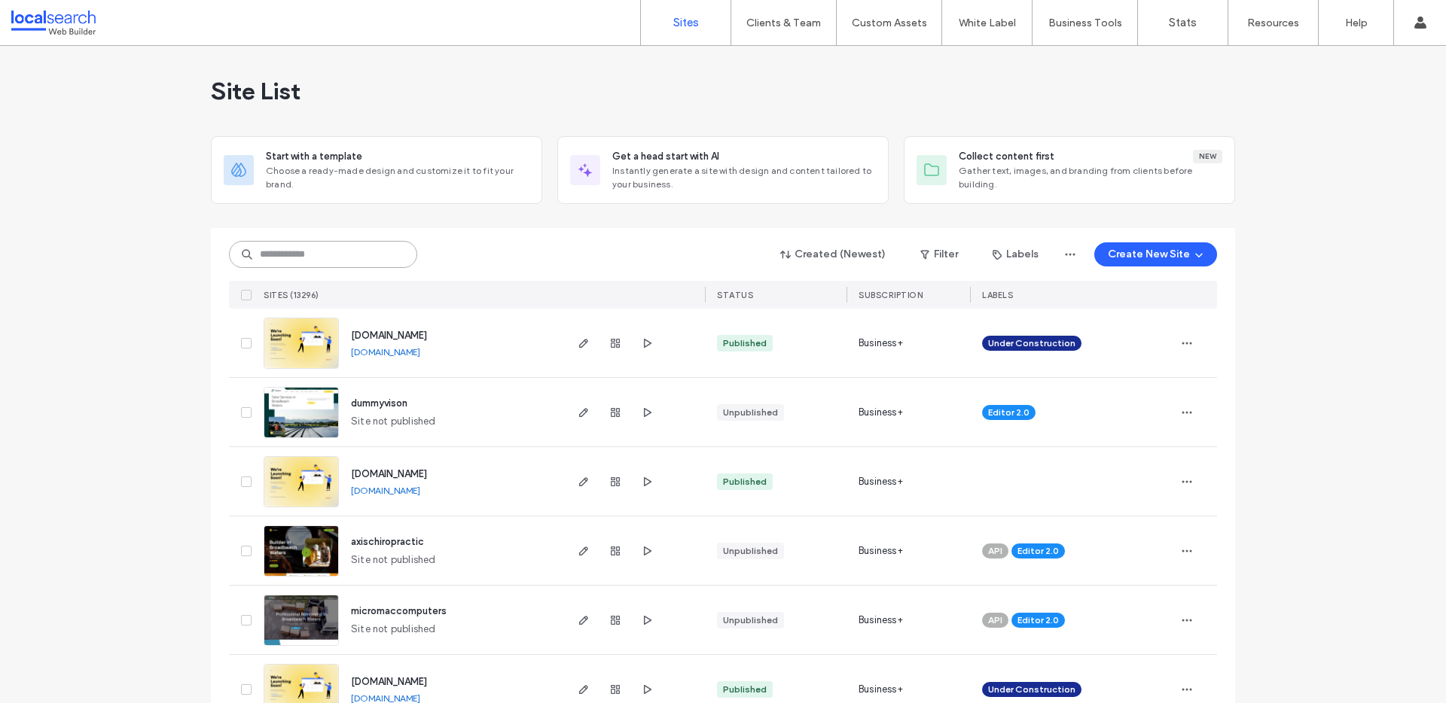
click at [277, 264] on input at bounding box center [323, 254] width 188 height 27
type input "*"
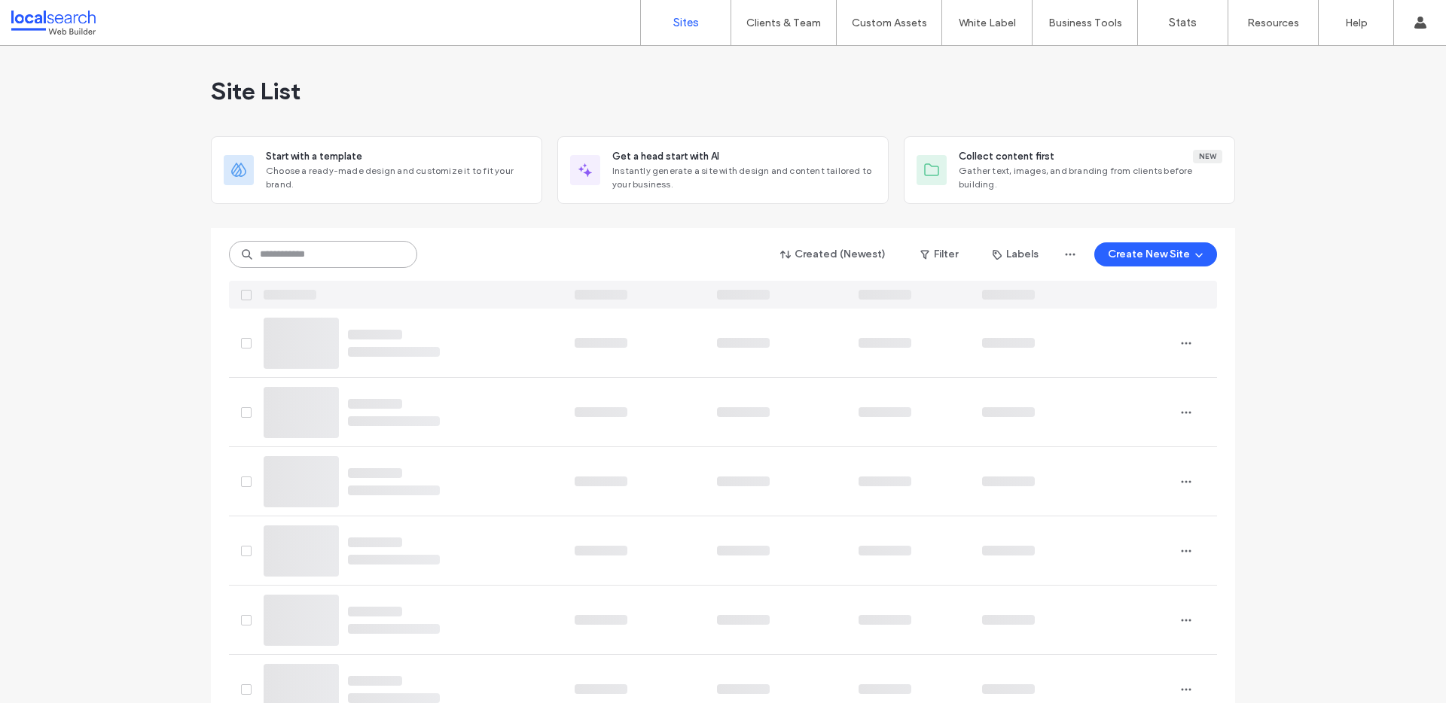
paste input "********"
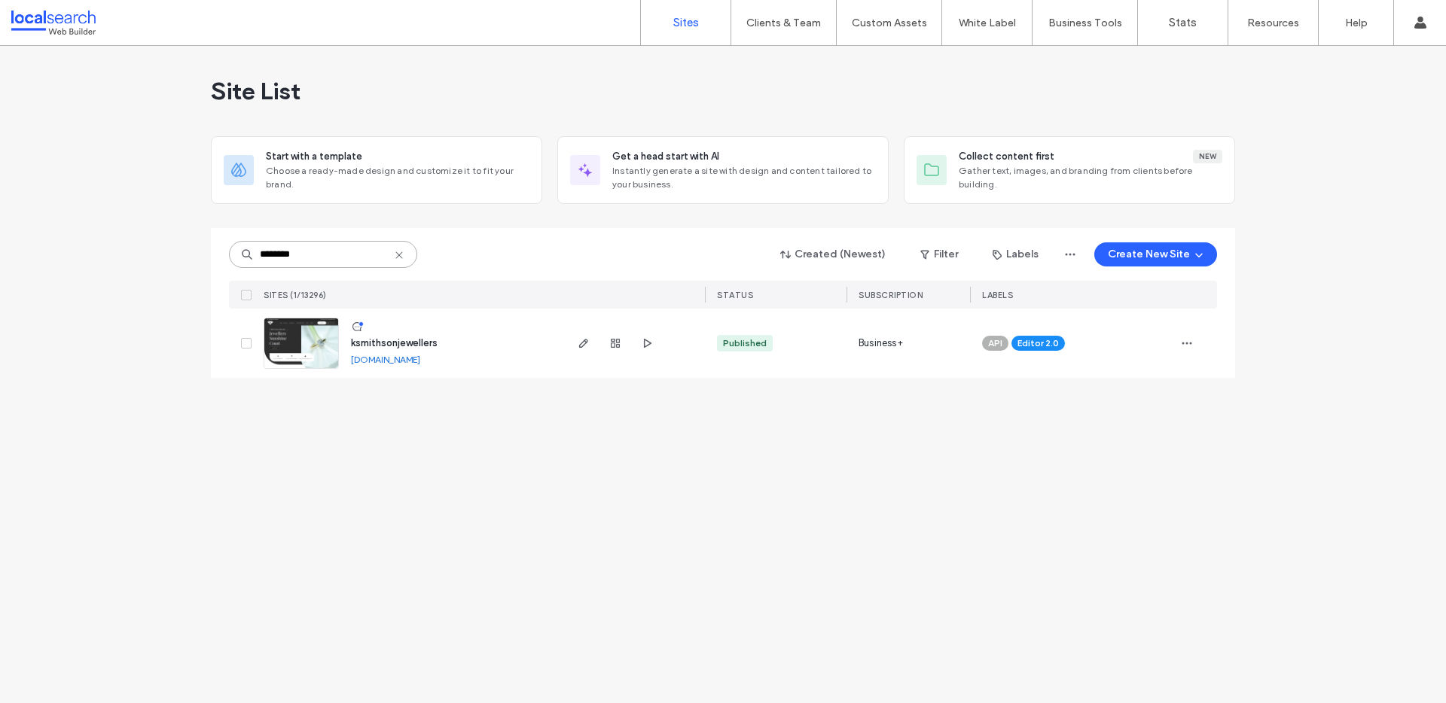
type input "********"
click at [286, 353] on link at bounding box center [301, 343] width 75 height 51
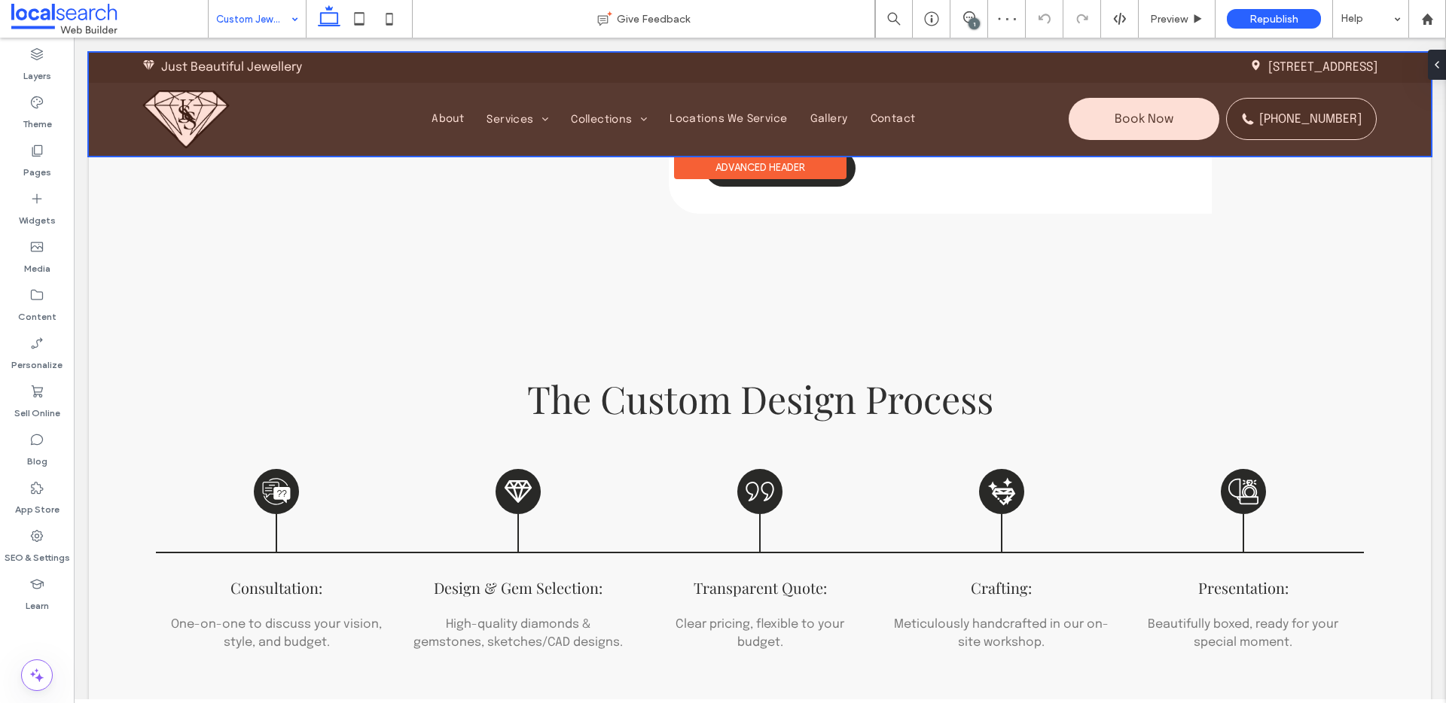
scroll to position [1542, 0]
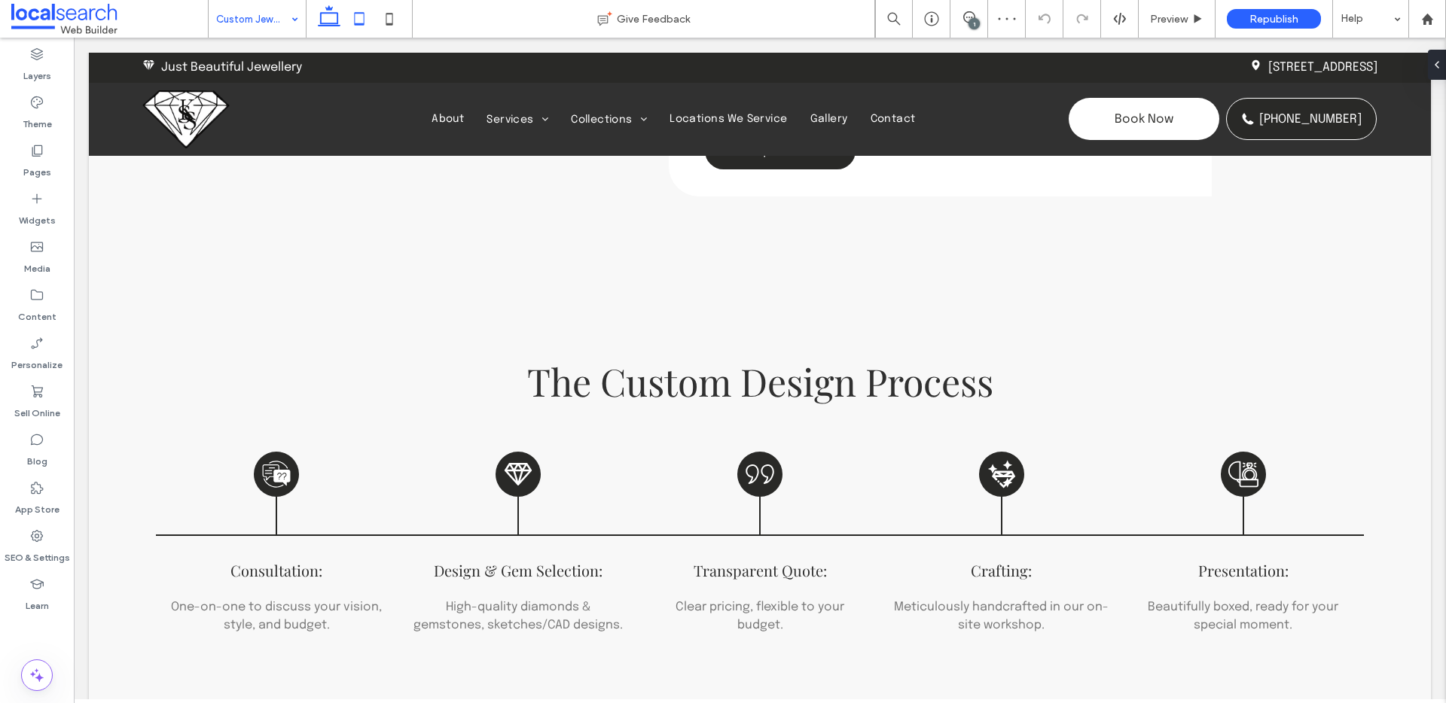
click at [354, 20] on icon at bounding box center [359, 19] width 30 height 30
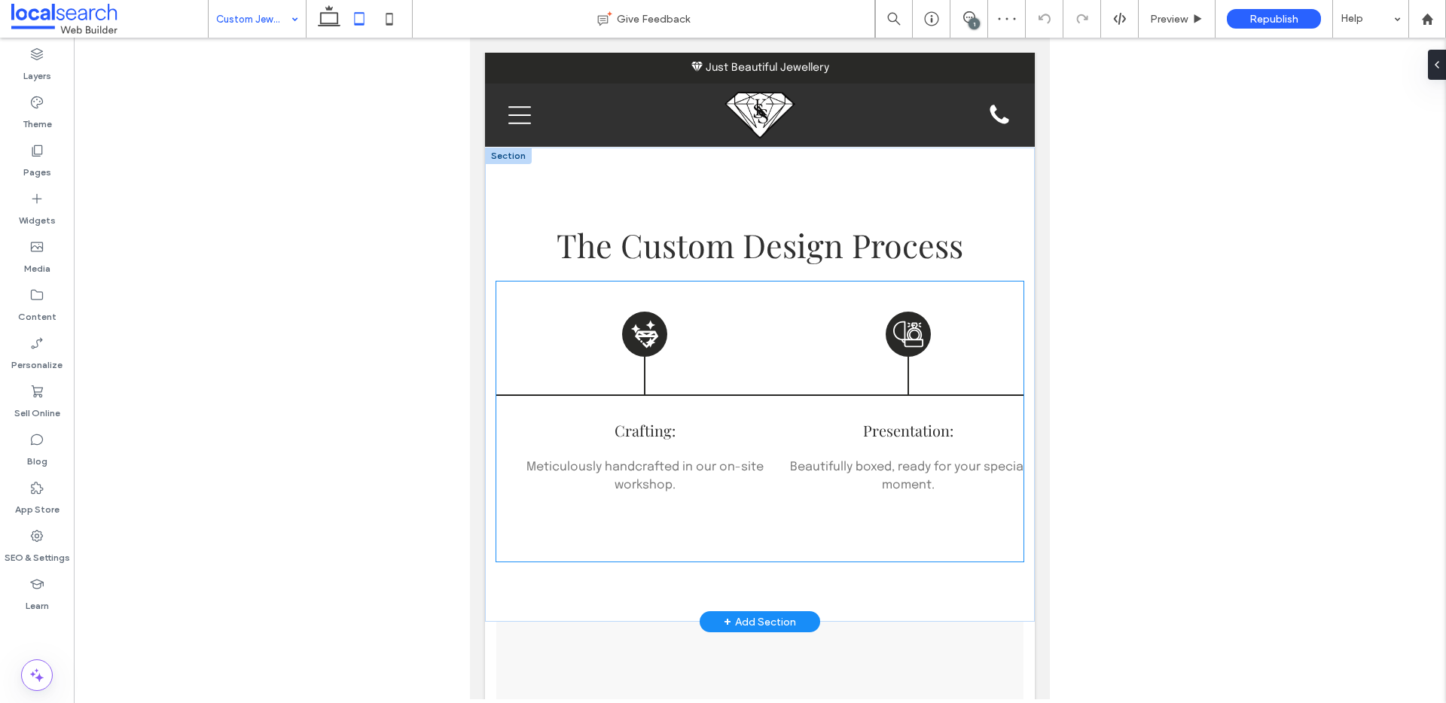
scroll to position [0, 0]
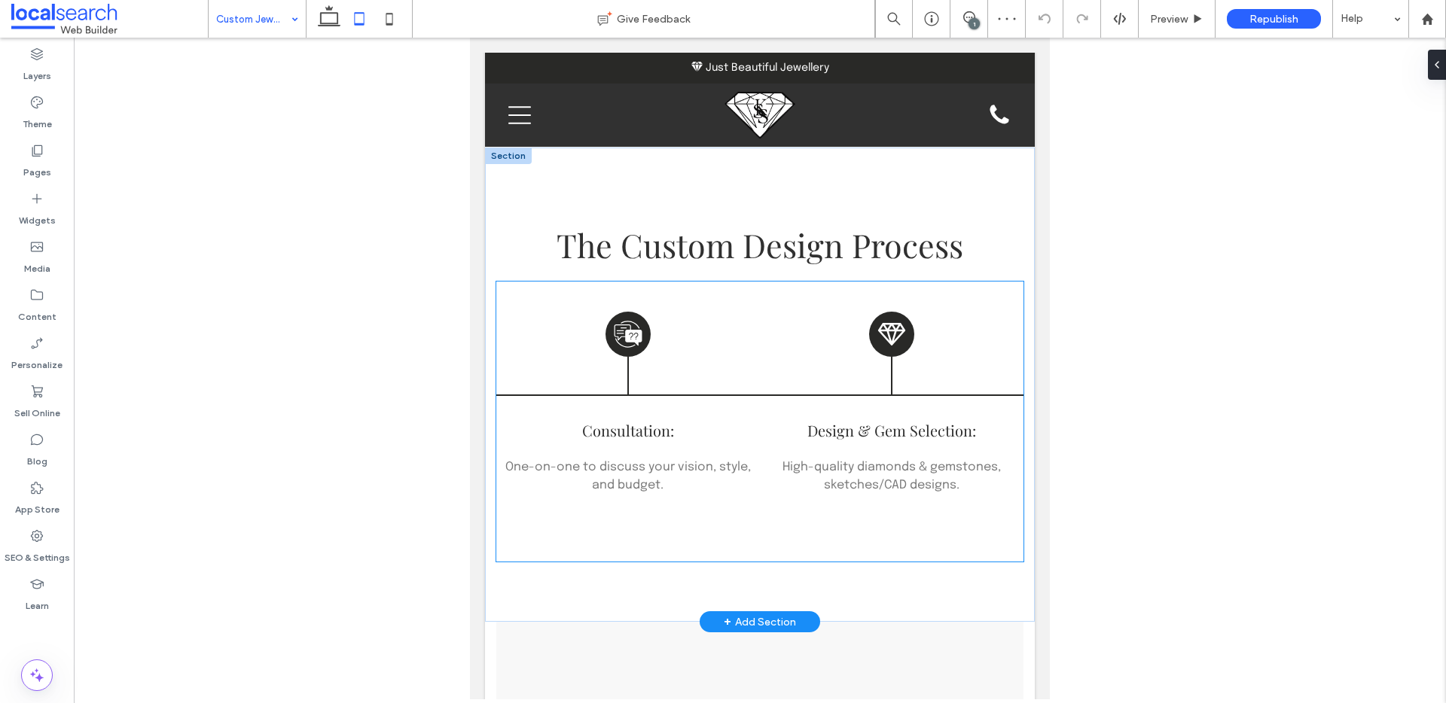
drag, startPoint x: 586, startPoint y: 562, endPoint x: 901, endPoint y: 611, distance: 319.2
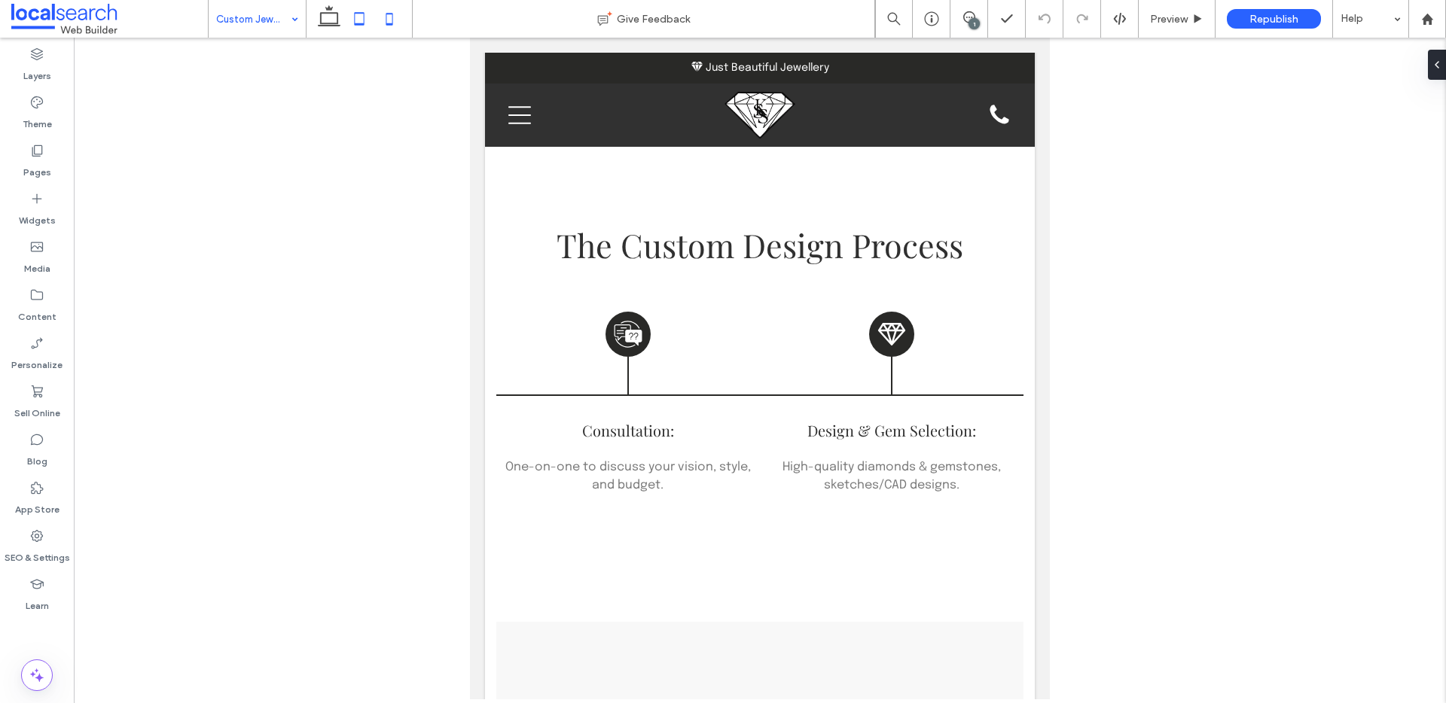
click at [387, 24] on use at bounding box center [389, 19] width 7 height 12
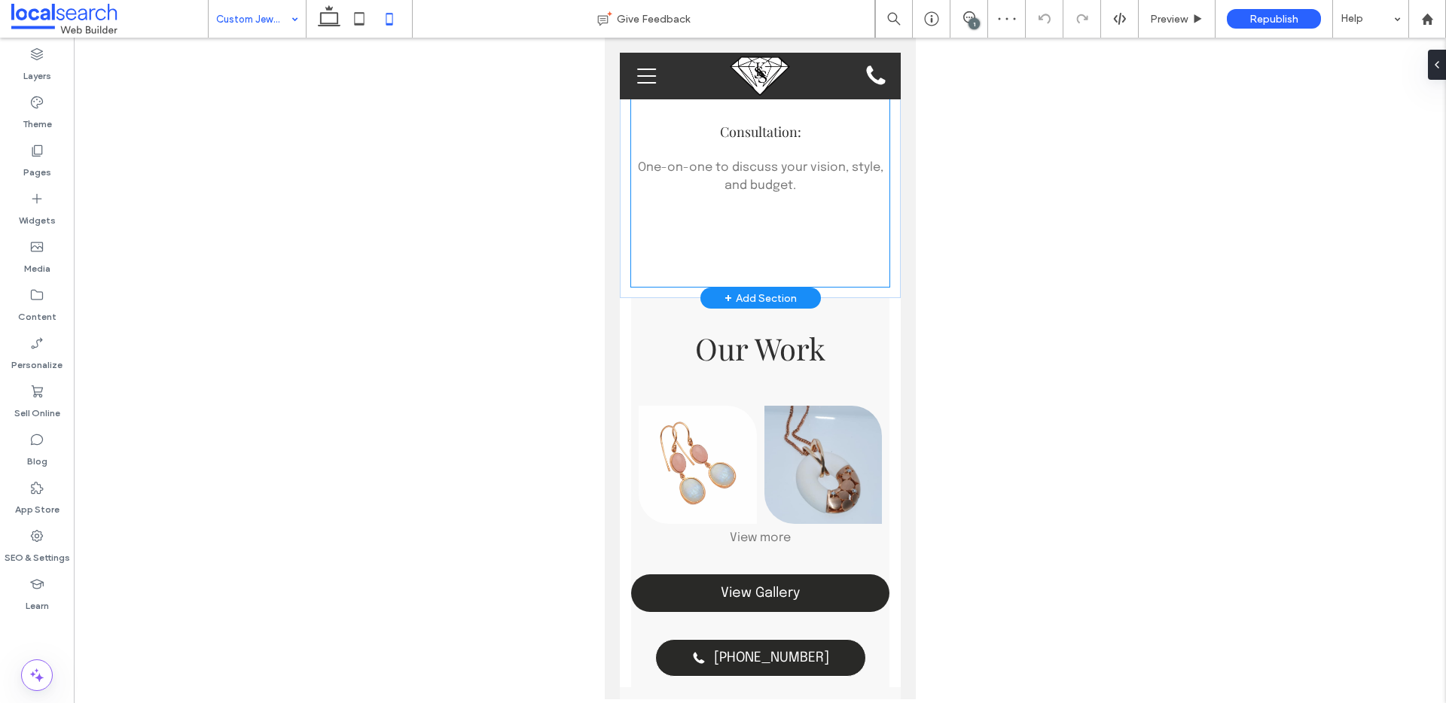
drag, startPoint x: 651, startPoint y: 279, endPoint x: 1200, endPoint y: 139, distance: 566.4
click at [334, 26] on use at bounding box center [329, 15] width 23 height 21
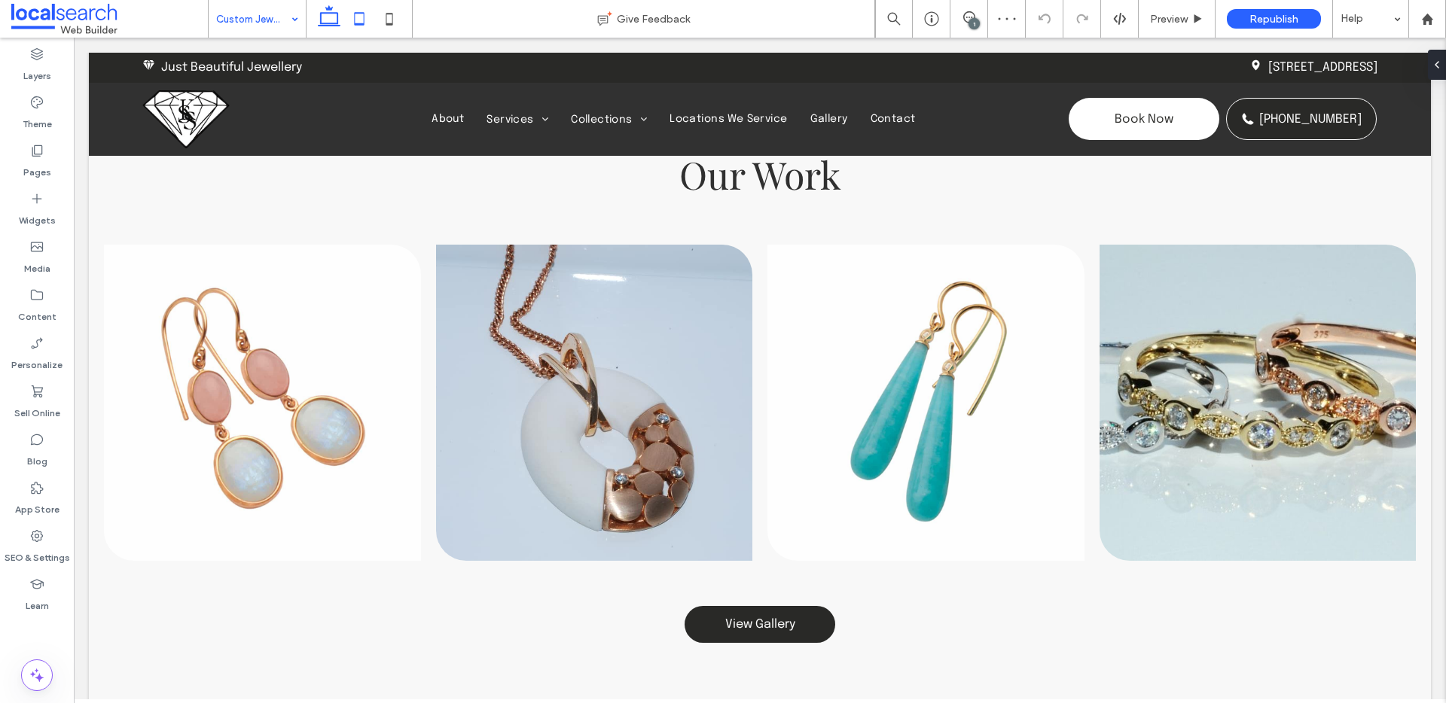
scroll to position [2140, 0]
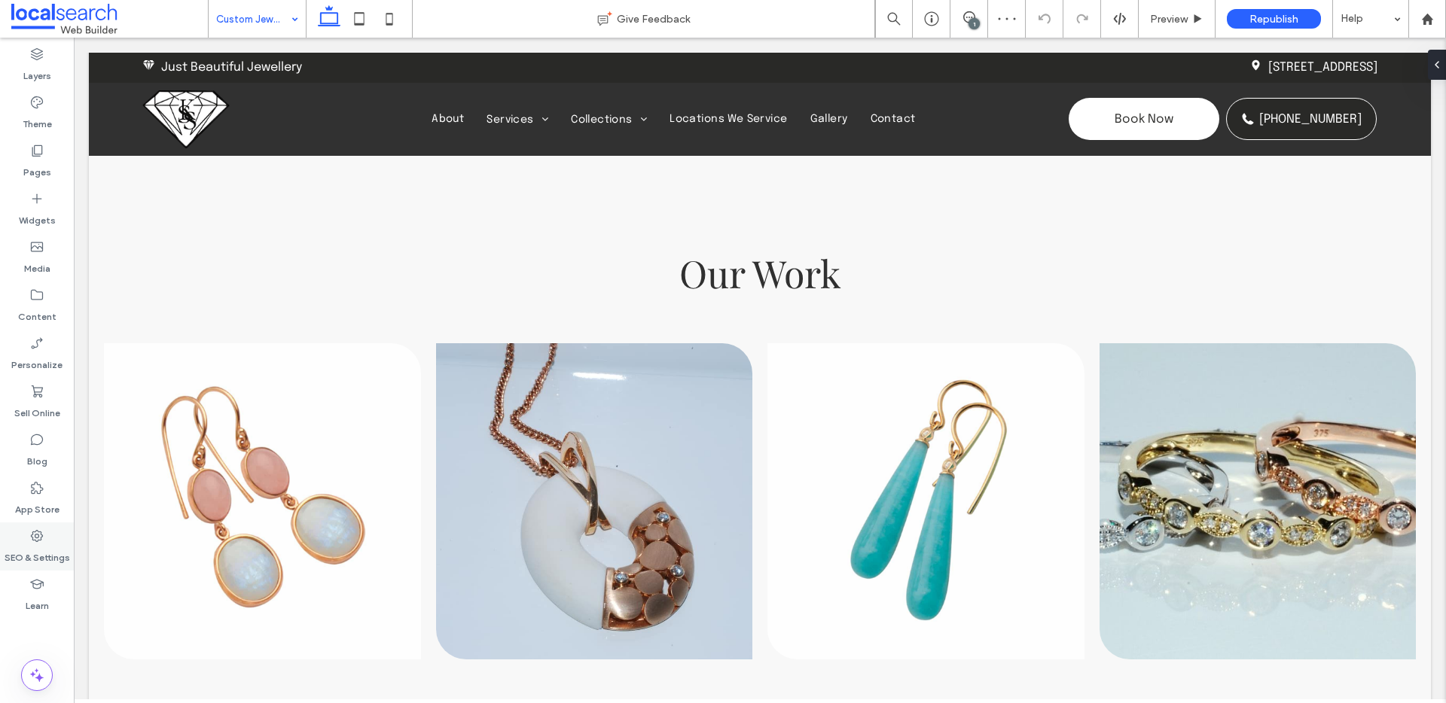
click at [33, 538] on use at bounding box center [37, 536] width 12 height 12
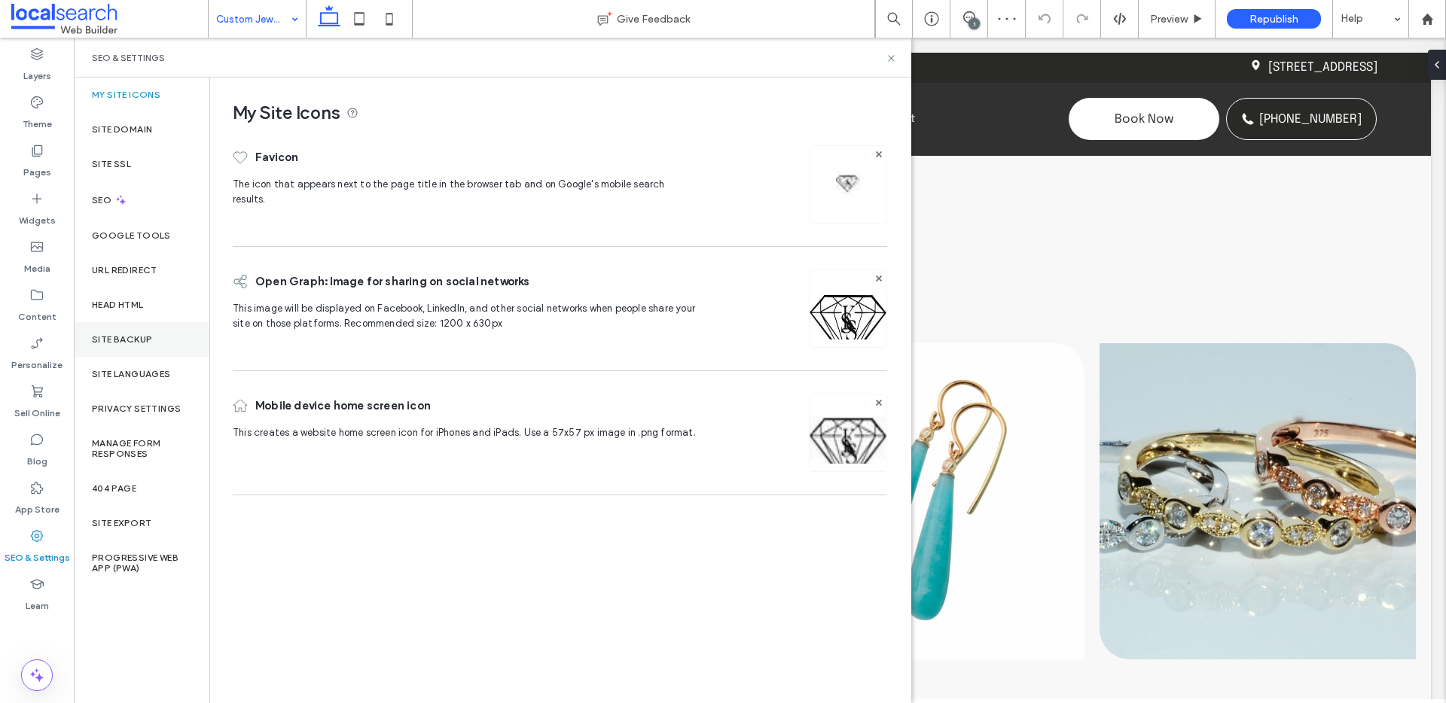
click at [117, 341] on label "Site Backup" at bounding box center [122, 339] width 60 height 11
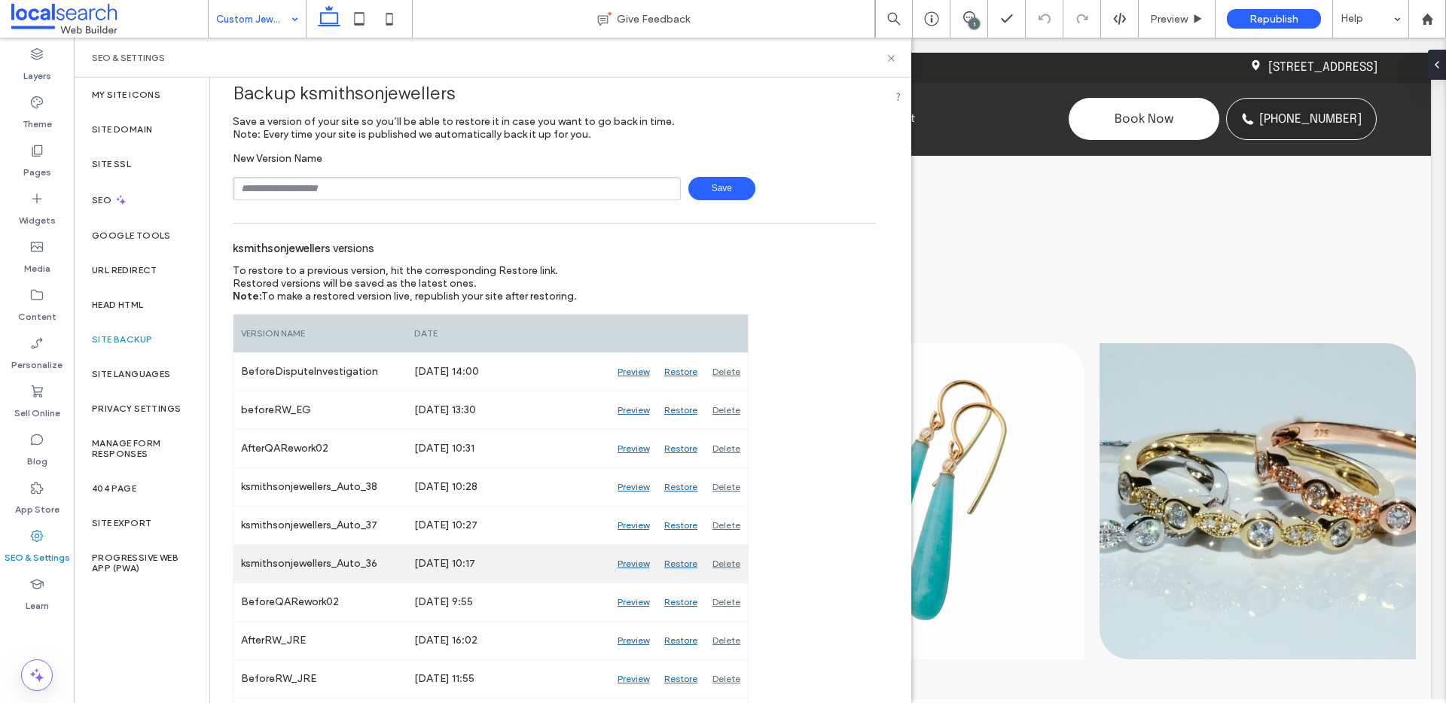
scroll to position [21, 0]
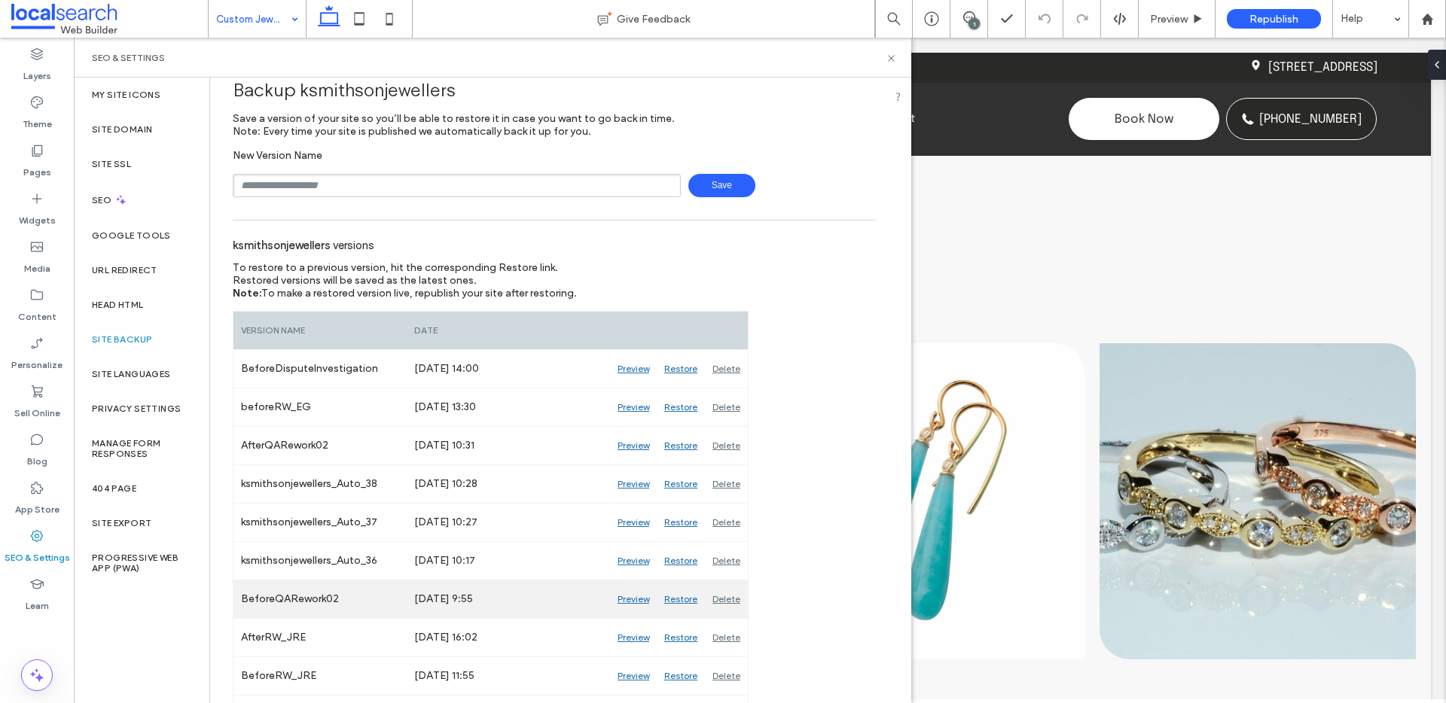
click at [635, 596] on div "Preview" at bounding box center [633, 599] width 47 height 38
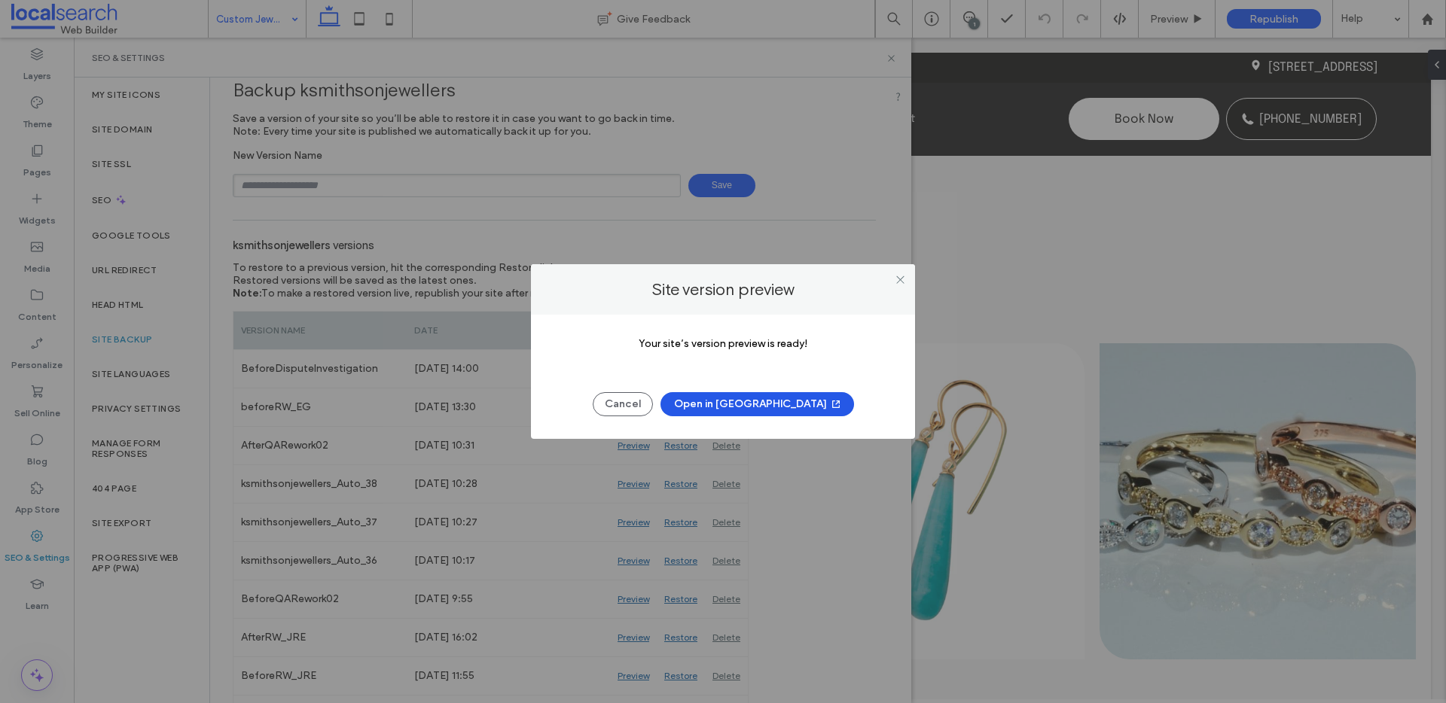
click at [739, 402] on button "Open in New Tab" at bounding box center [756, 404] width 193 height 24
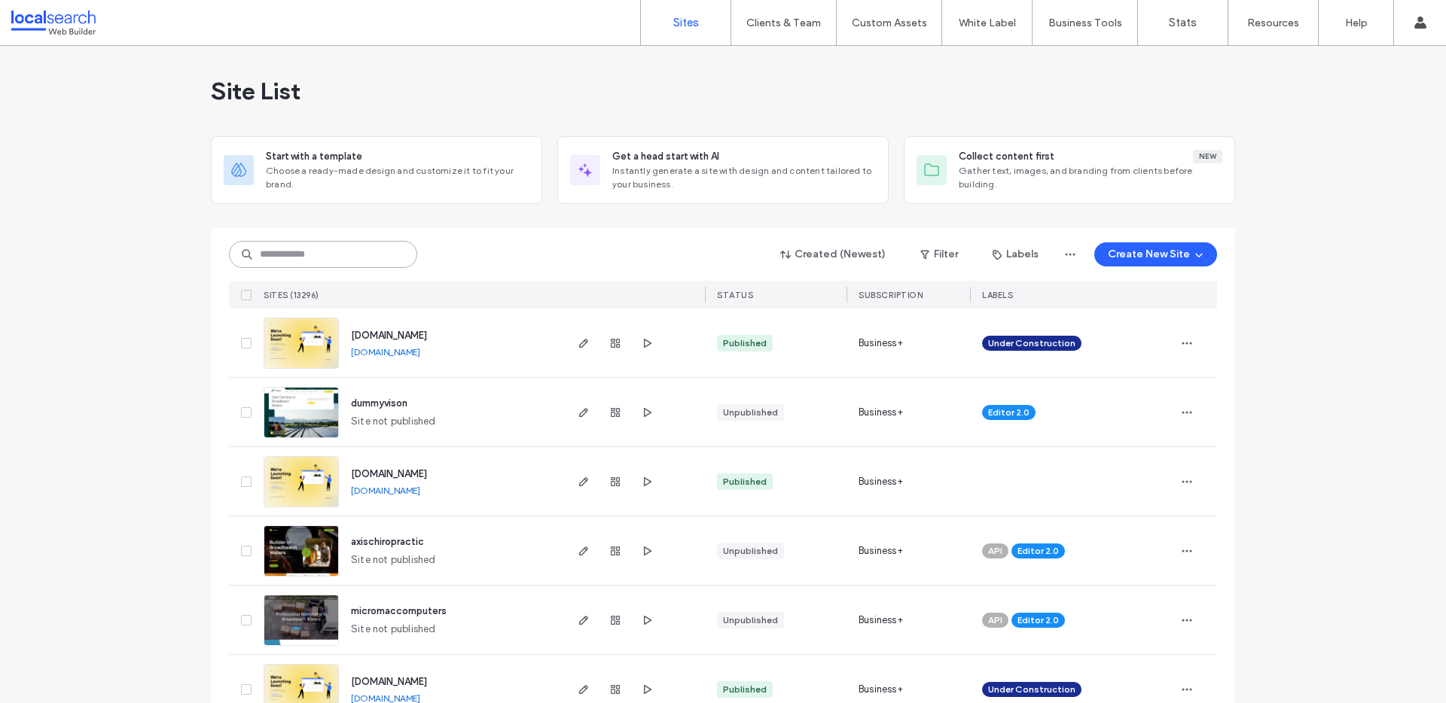
click at [266, 255] on input at bounding box center [323, 254] width 188 height 27
paste input "********"
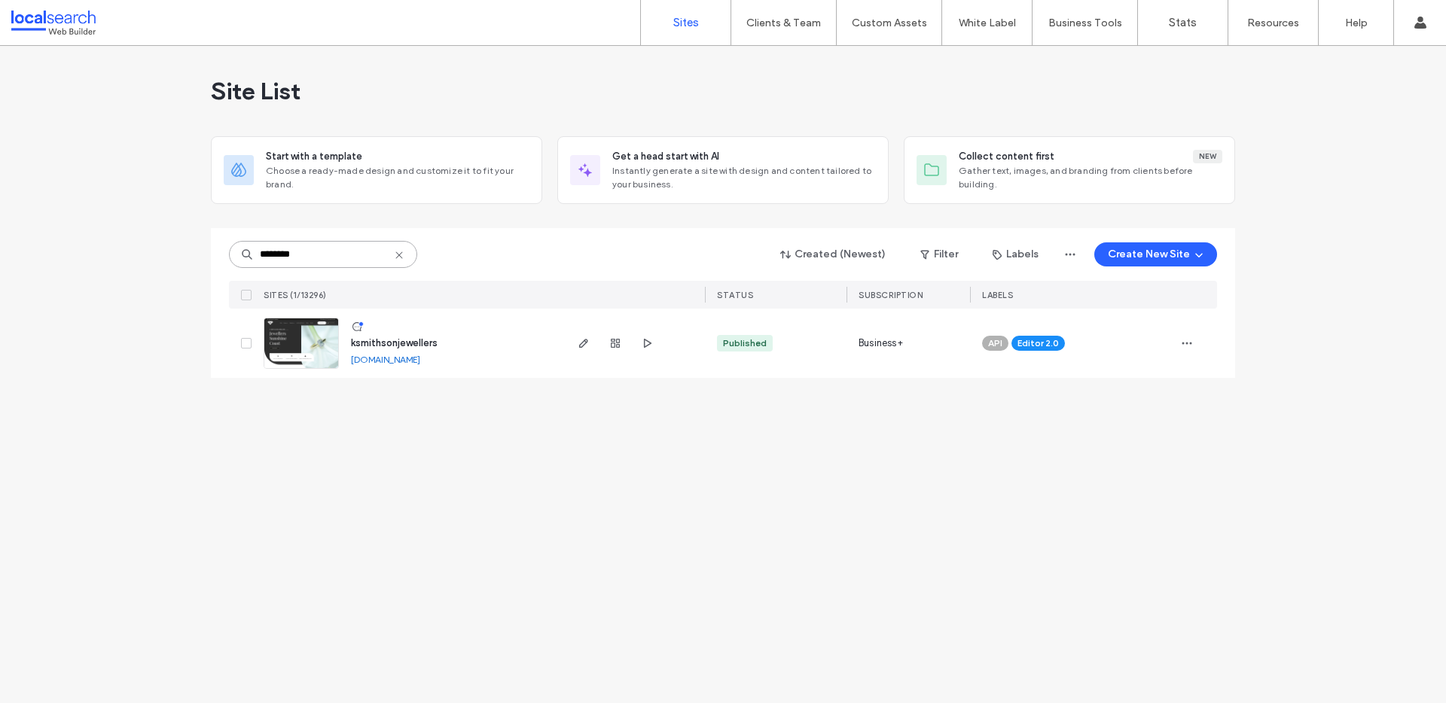
type input "********"
click at [375, 358] on link "ksmithsonjewellers.webbuilder.localsearch.com.au" at bounding box center [385, 359] width 69 height 11
click at [291, 341] on img at bounding box center [301, 369] width 74 height 102
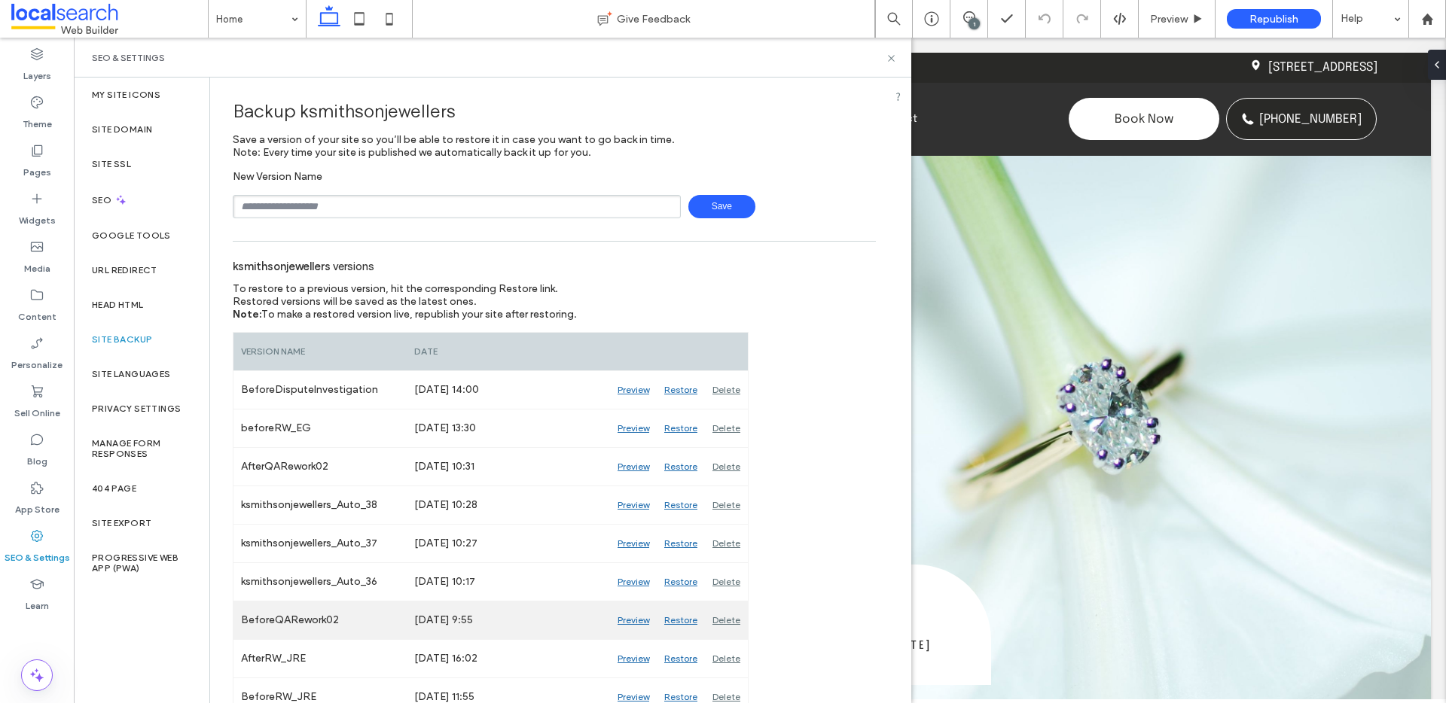
click at [619, 619] on div "Preview" at bounding box center [633, 621] width 47 height 38
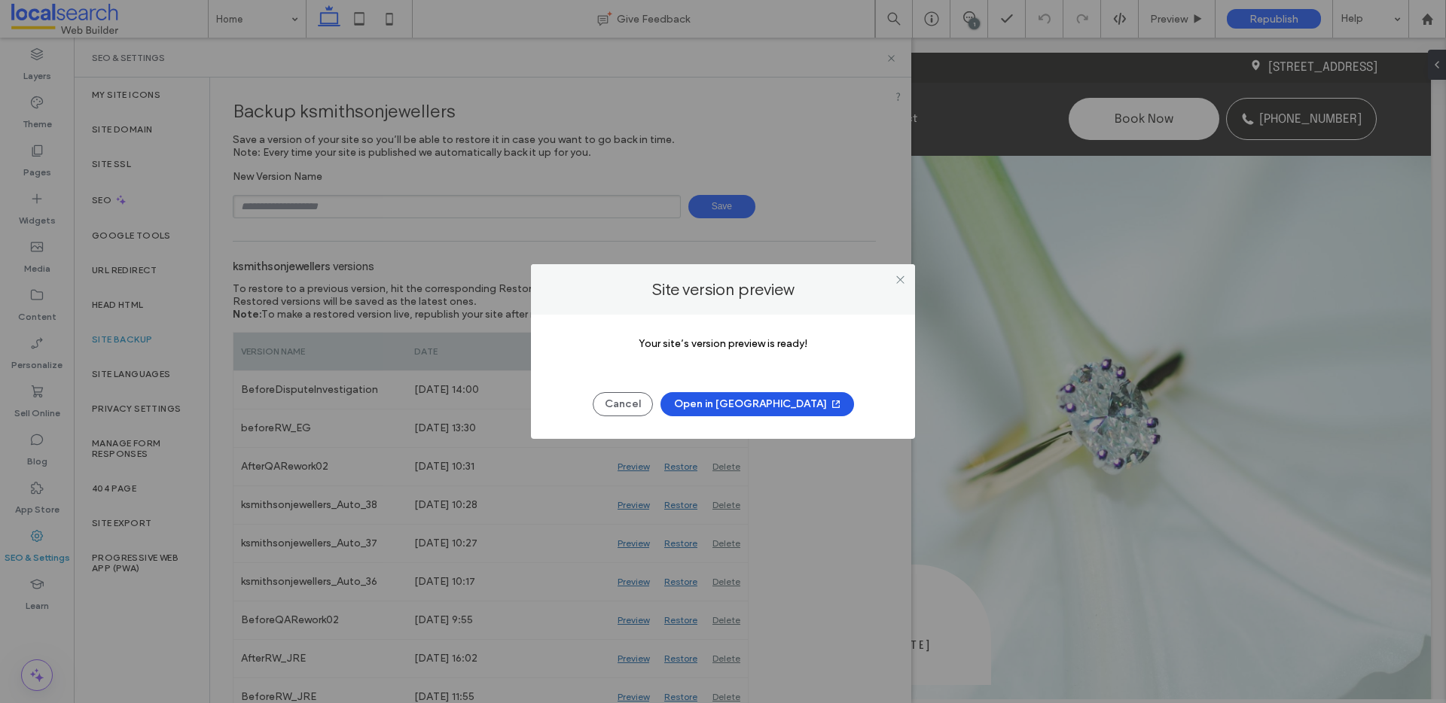
click at [764, 403] on button "Open in New Tab" at bounding box center [756, 404] width 193 height 24
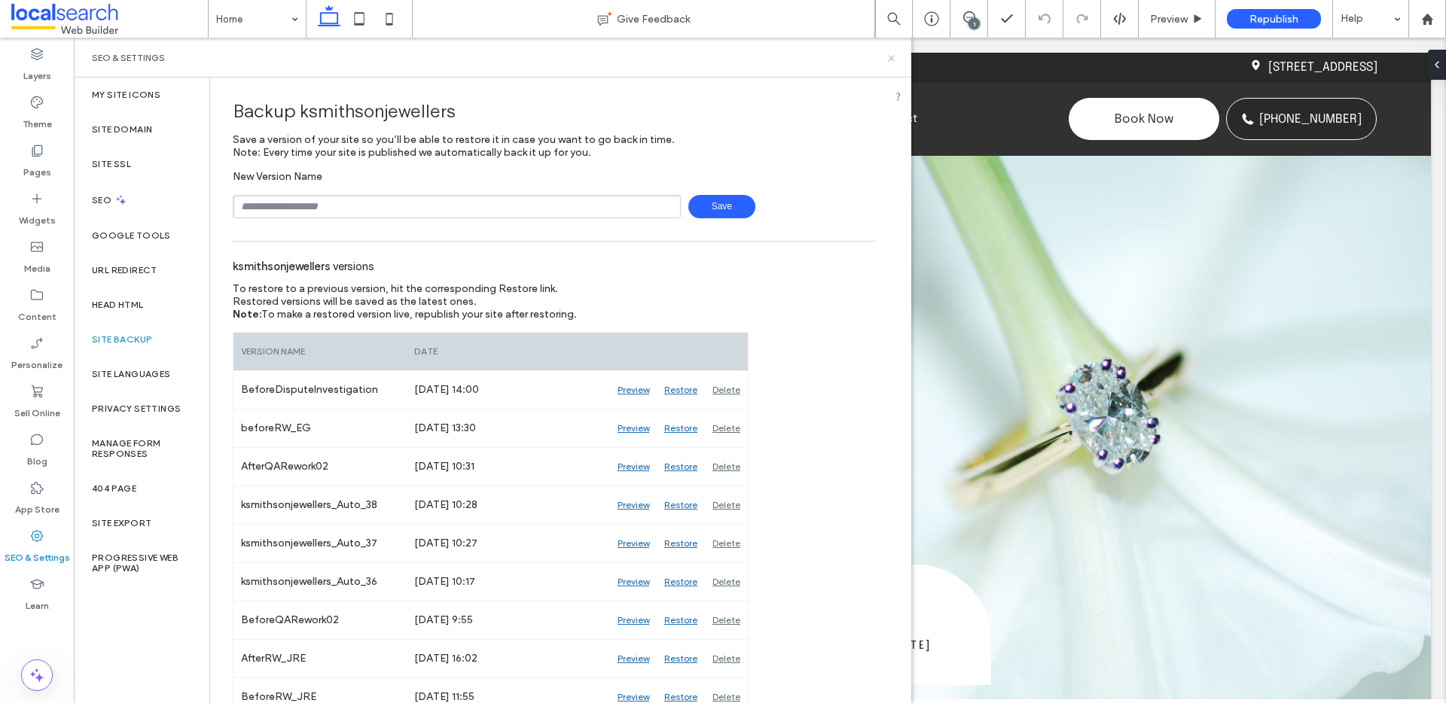
click at [892, 54] on icon at bounding box center [890, 58] width 11 height 11
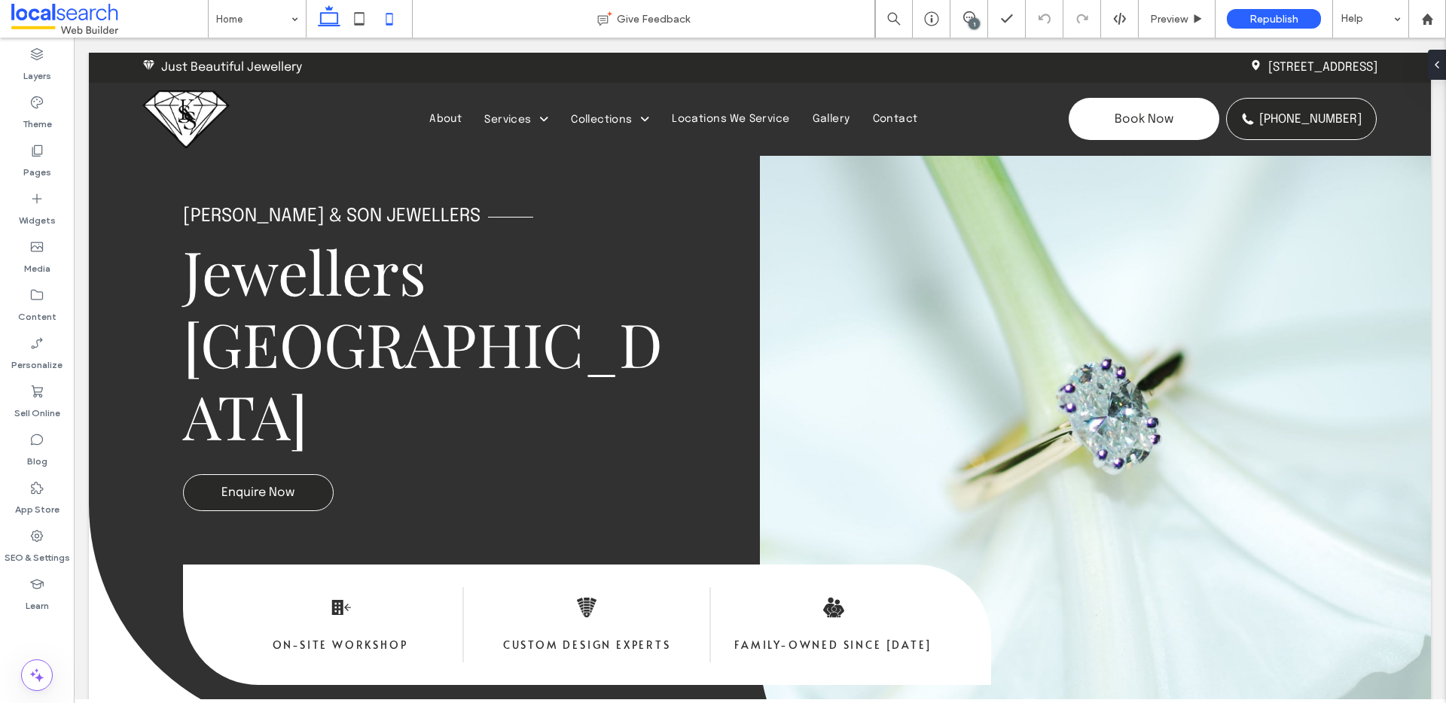
click at [388, 16] on icon at bounding box center [389, 19] width 30 height 30
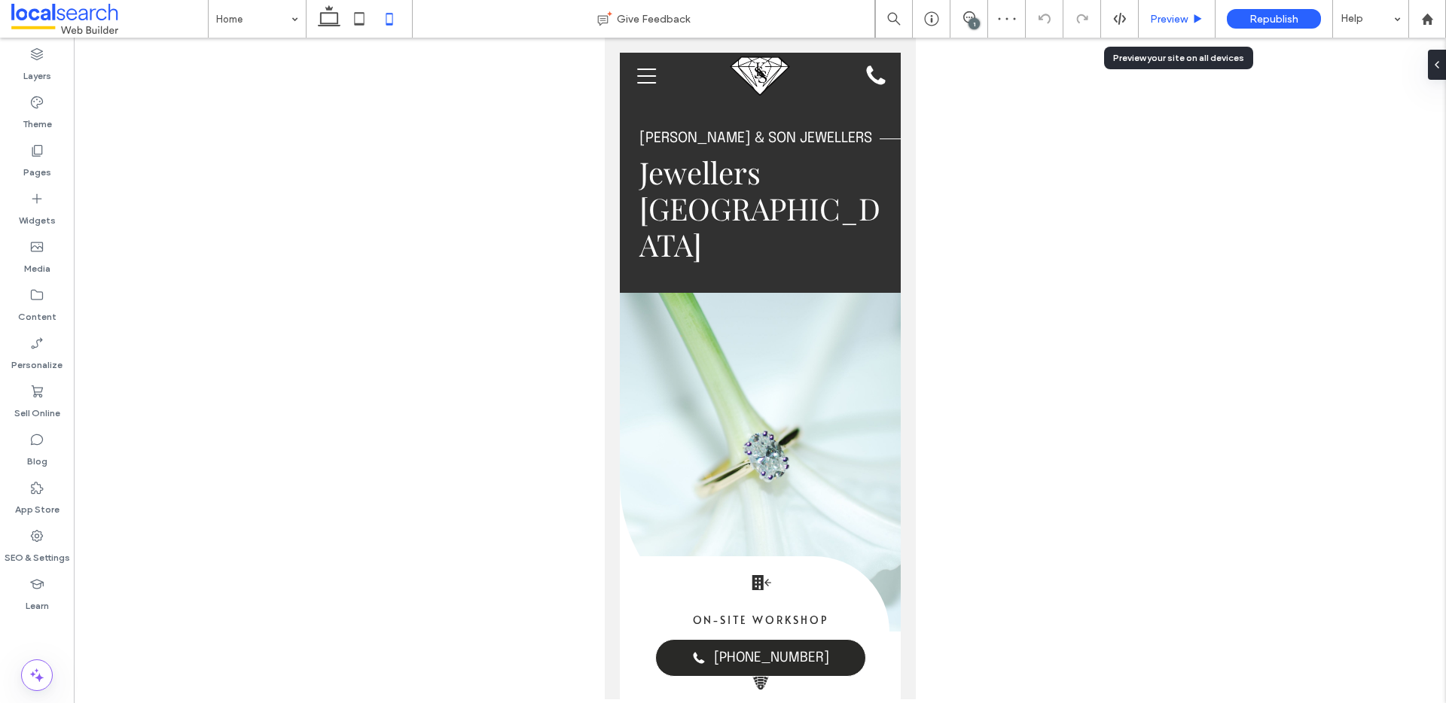
click at [1165, 22] on span "Preview" at bounding box center [1169, 19] width 38 height 13
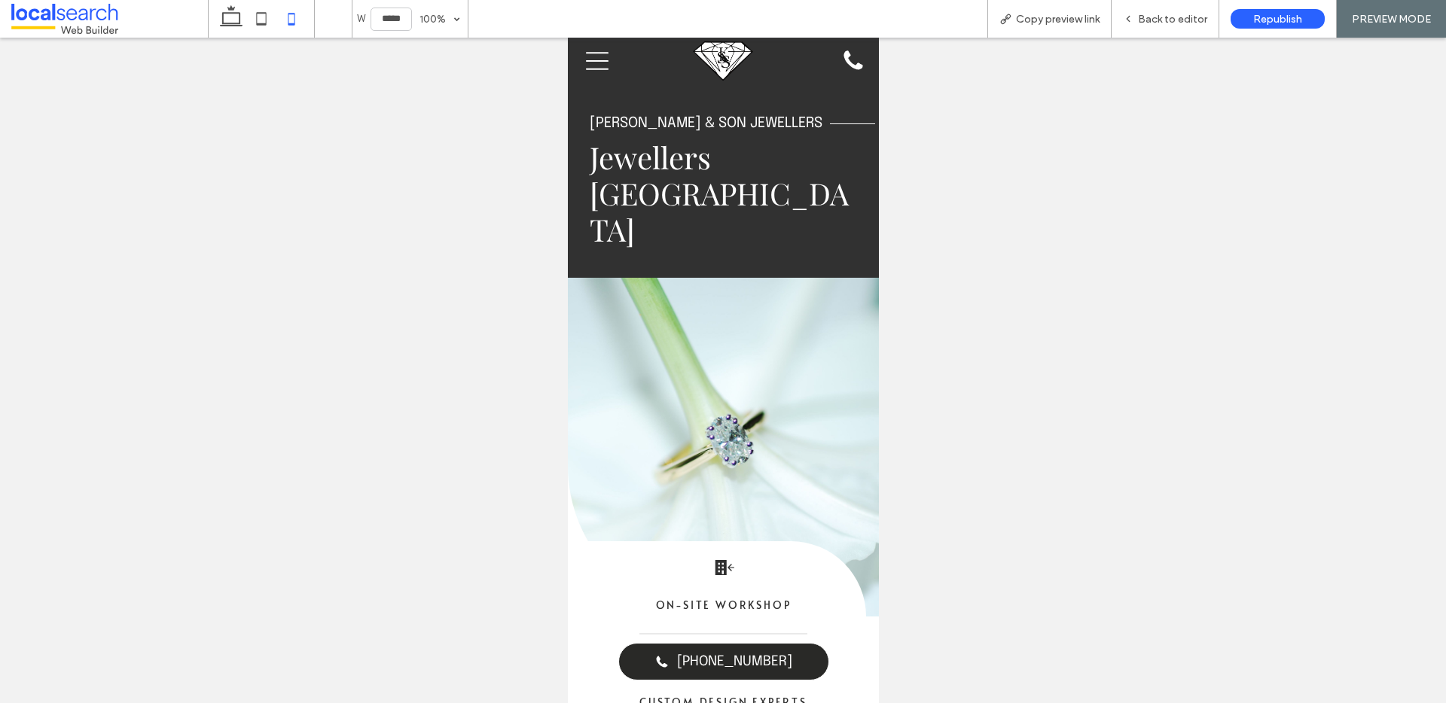
click at [577, 59] on div "Menu Icon" at bounding box center [596, 61] width 47 height 47
click at [590, 62] on icon "Menu Icon" at bounding box center [596, 61] width 23 height 23
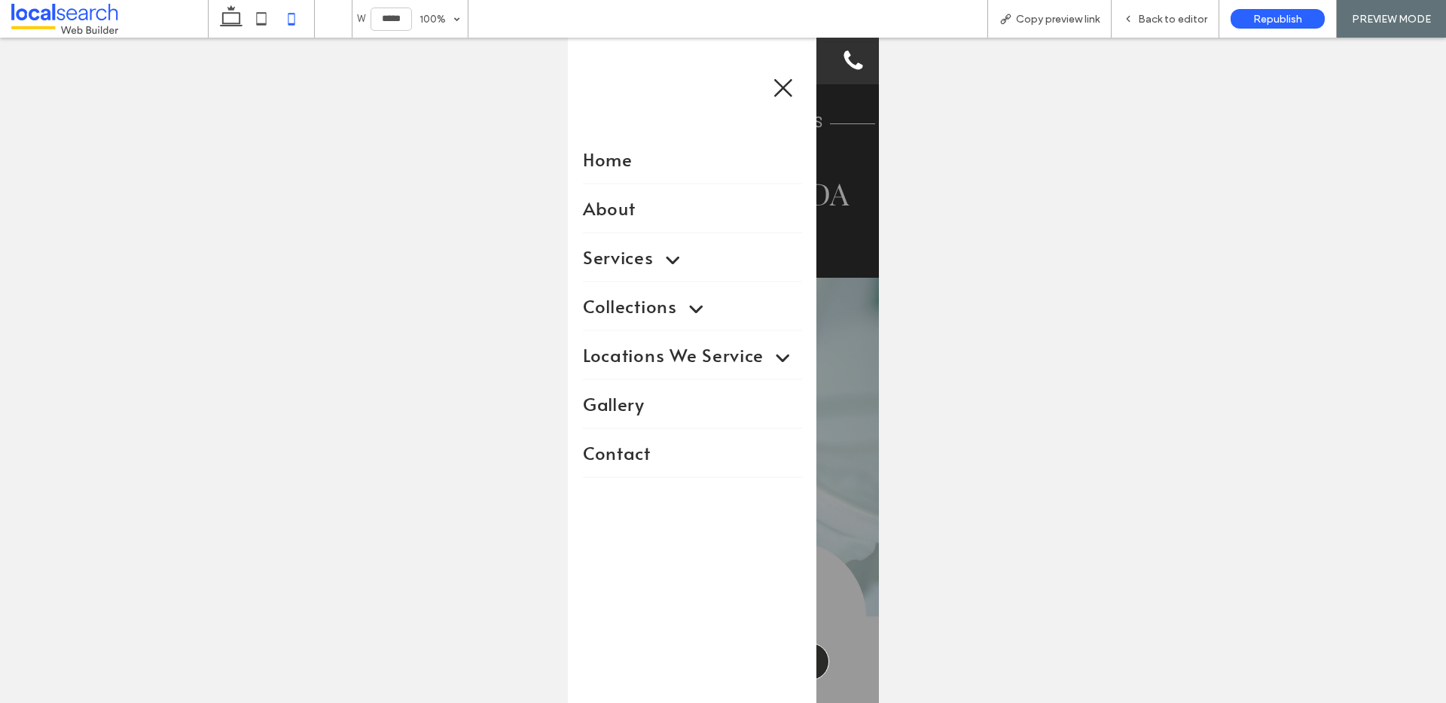
click at [669, 252] on span at bounding box center [664, 258] width 31 height 26
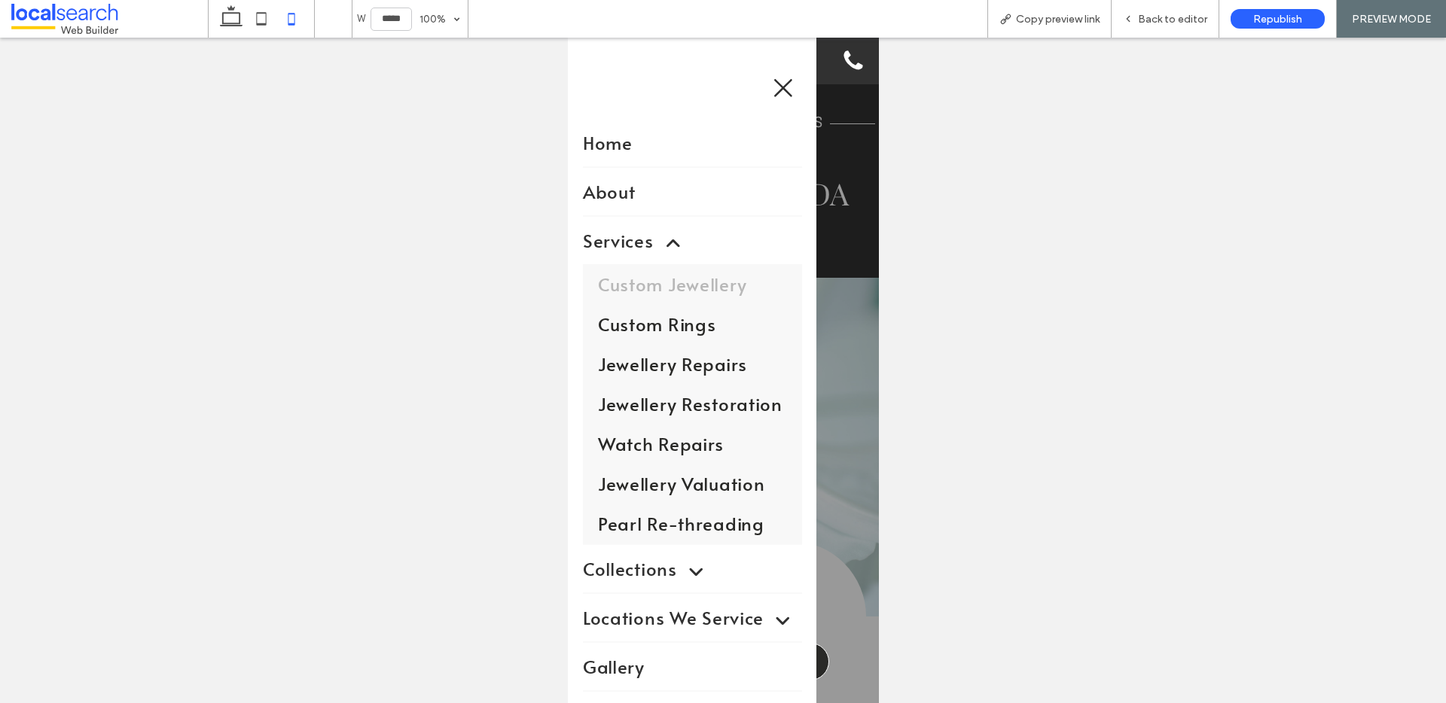
click at [676, 285] on span "Custom Jewellery" at bounding box center [671, 284] width 149 height 25
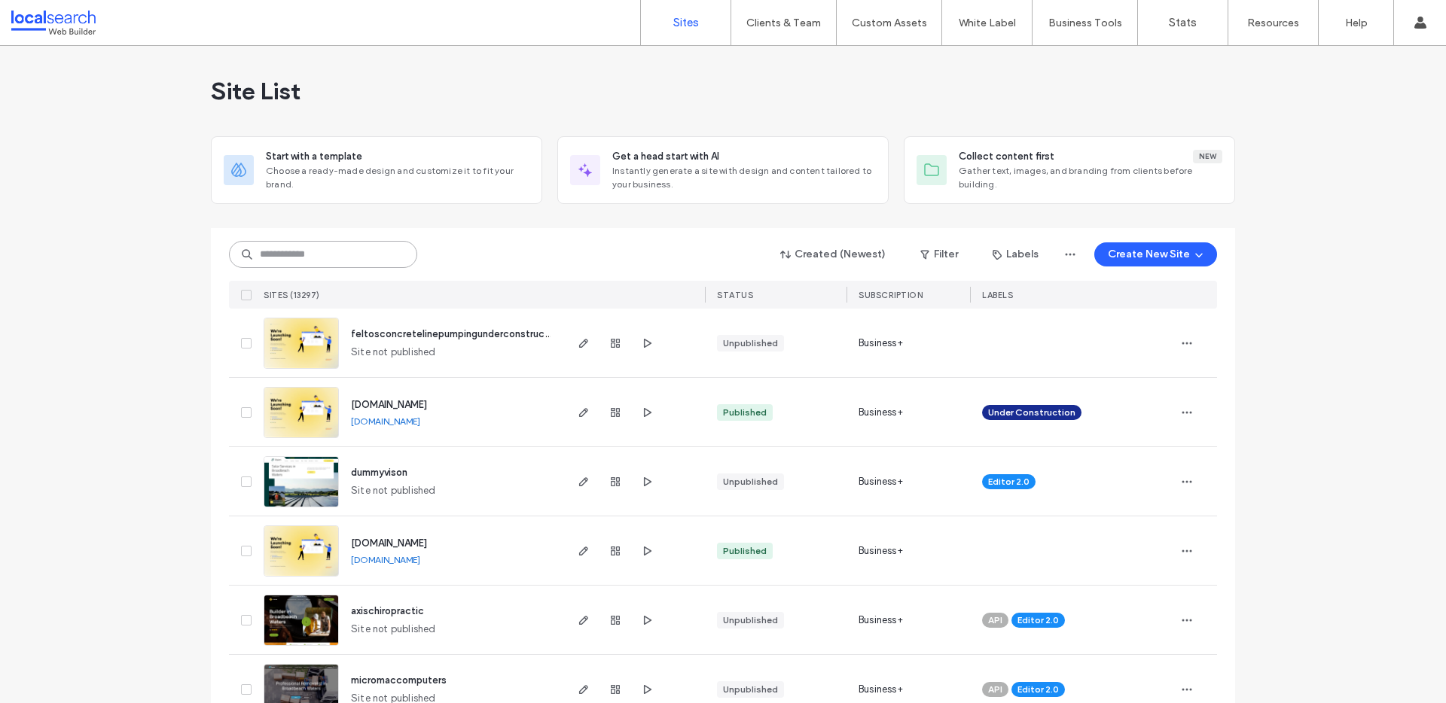
click at [274, 245] on input at bounding box center [323, 254] width 188 height 27
paste input "********"
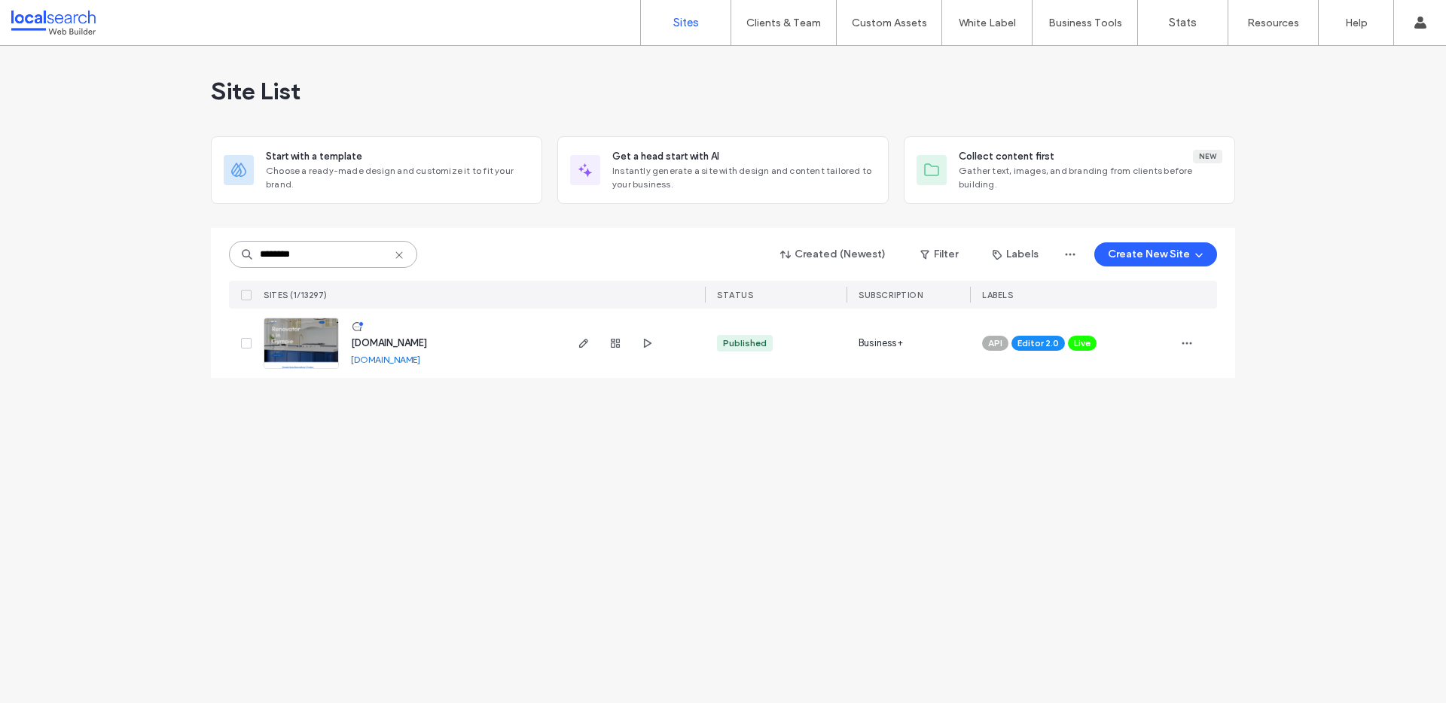
type input "********"
click at [392, 358] on link "[DOMAIN_NAME]" at bounding box center [385, 359] width 69 height 11
drag, startPoint x: 309, startPoint y: 341, endPoint x: 320, endPoint y: 334, distance: 13.2
click at [309, 341] on img at bounding box center [301, 369] width 74 height 102
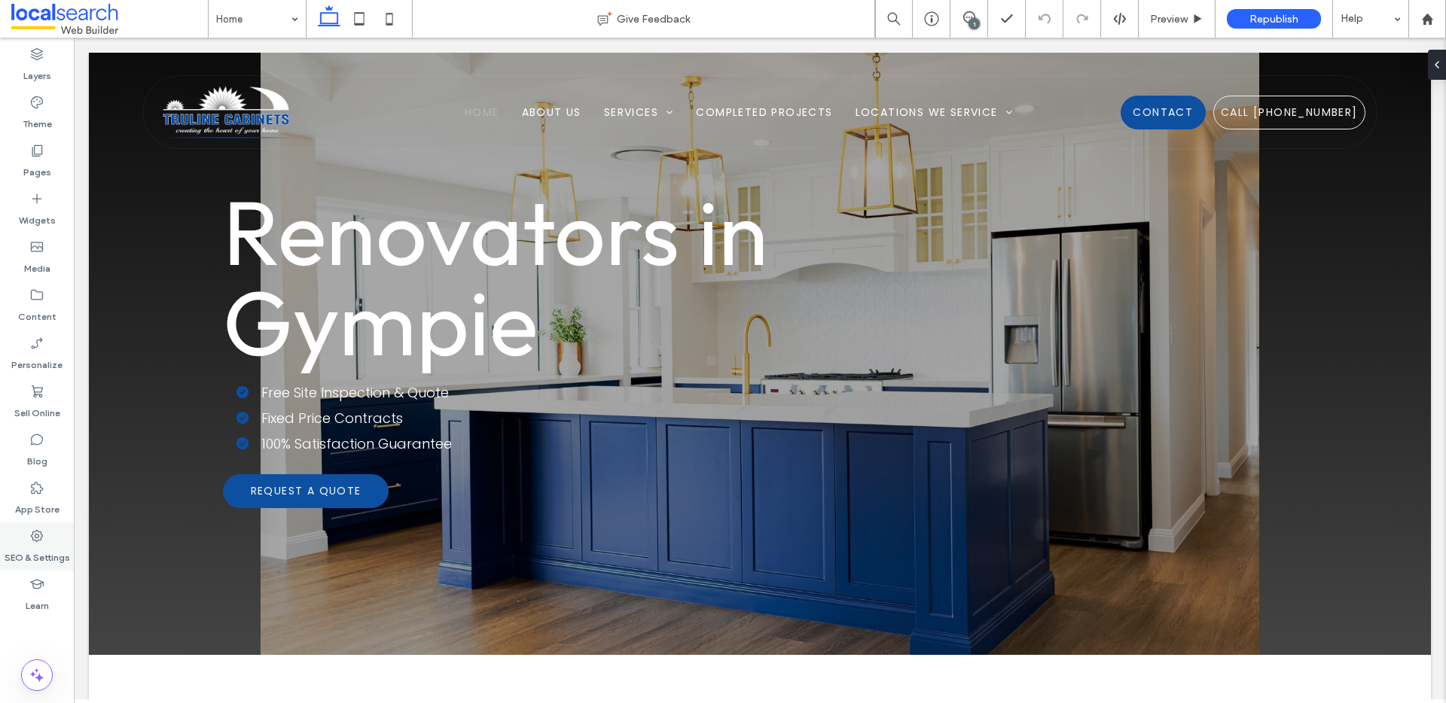
click at [38, 550] on label "SEO & Settings" at bounding box center [38, 554] width 66 height 21
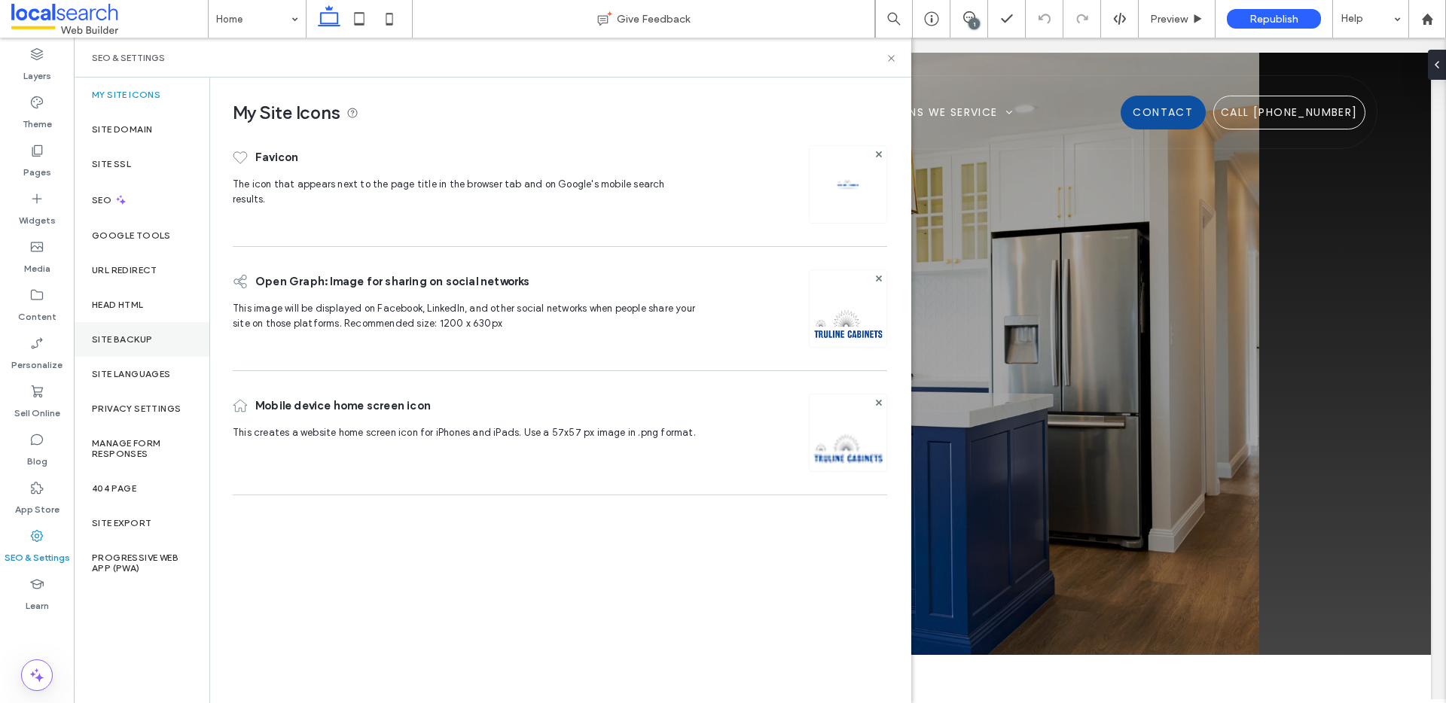
click at [121, 342] on label "Site Backup" at bounding box center [122, 339] width 60 height 11
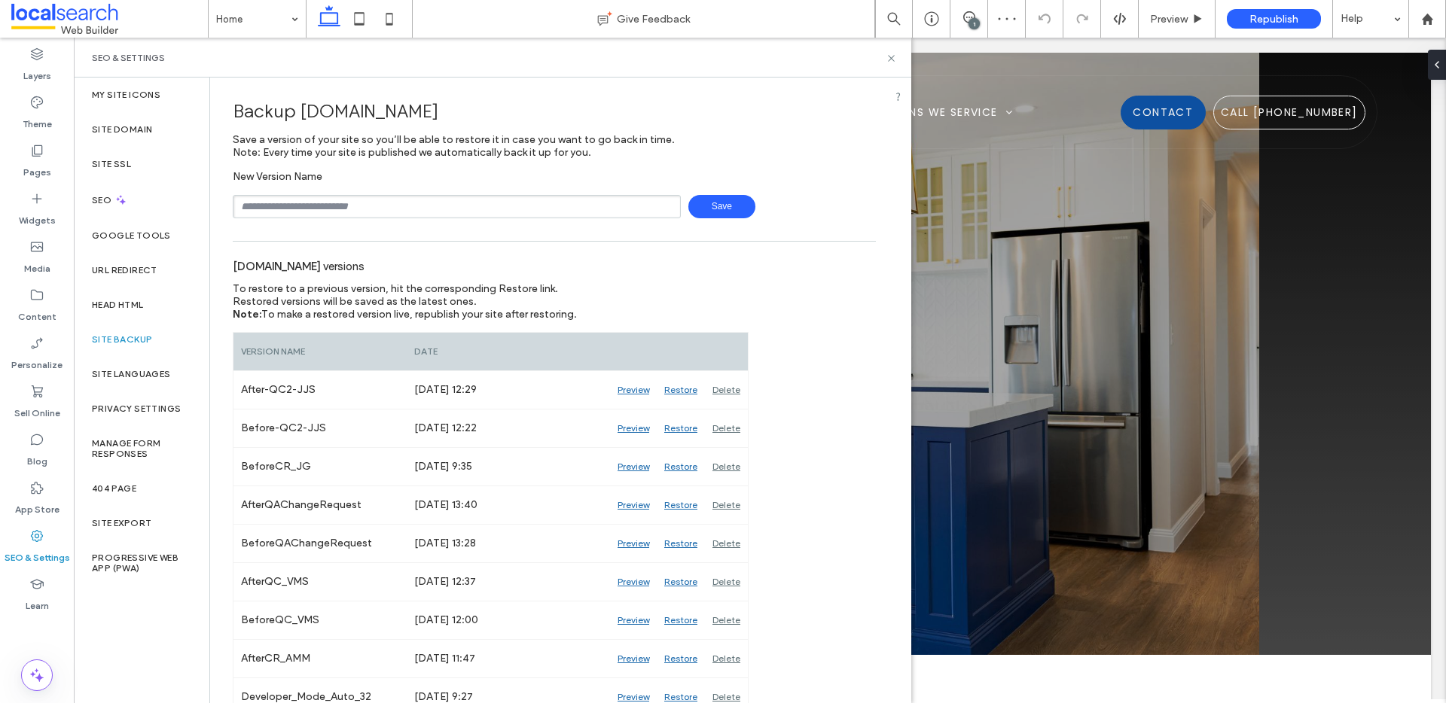
click at [341, 211] on input "text" at bounding box center [457, 206] width 448 height 23
click at [436, 212] on input "**********" at bounding box center [457, 206] width 448 height 23
type input "**********"
click at [888, 58] on icon at bounding box center [890, 58] width 11 height 11
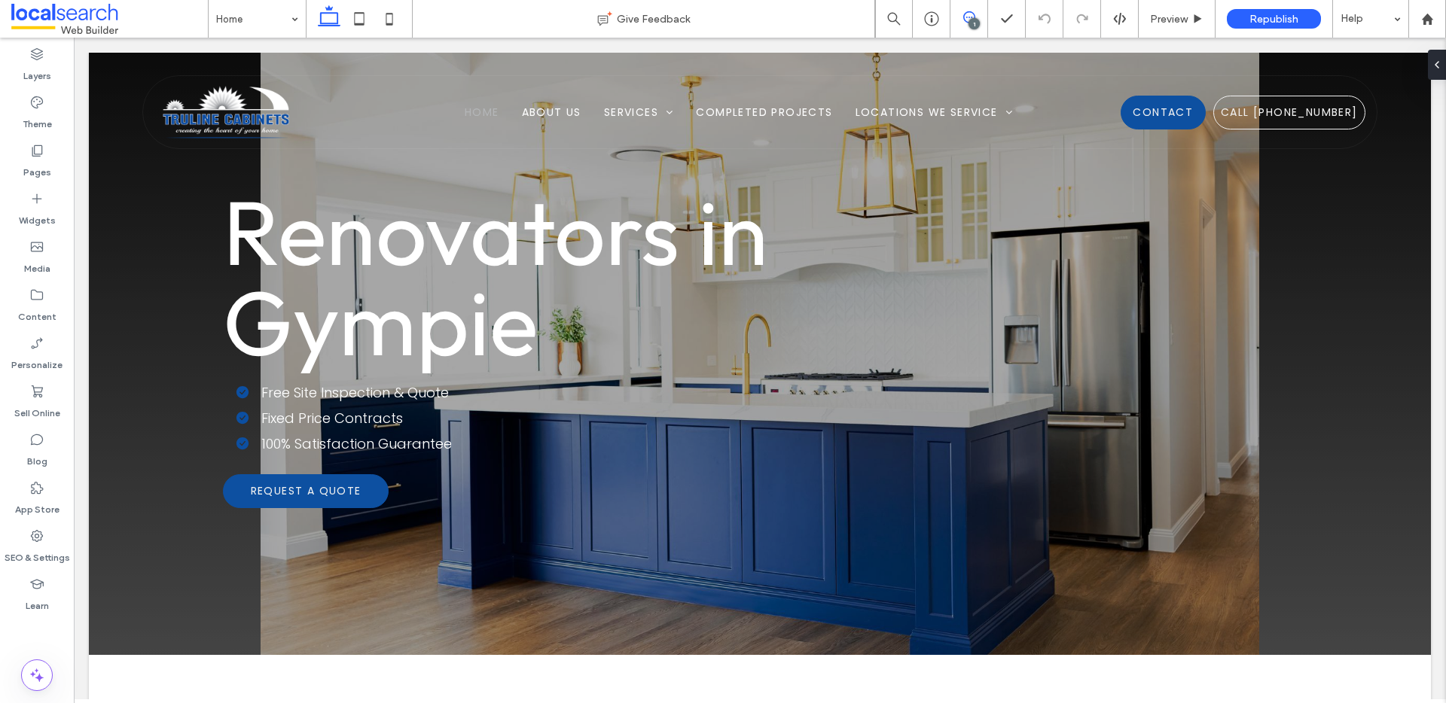
click at [970, 17] on use at bounding box center [969, 17] width 12 height 12
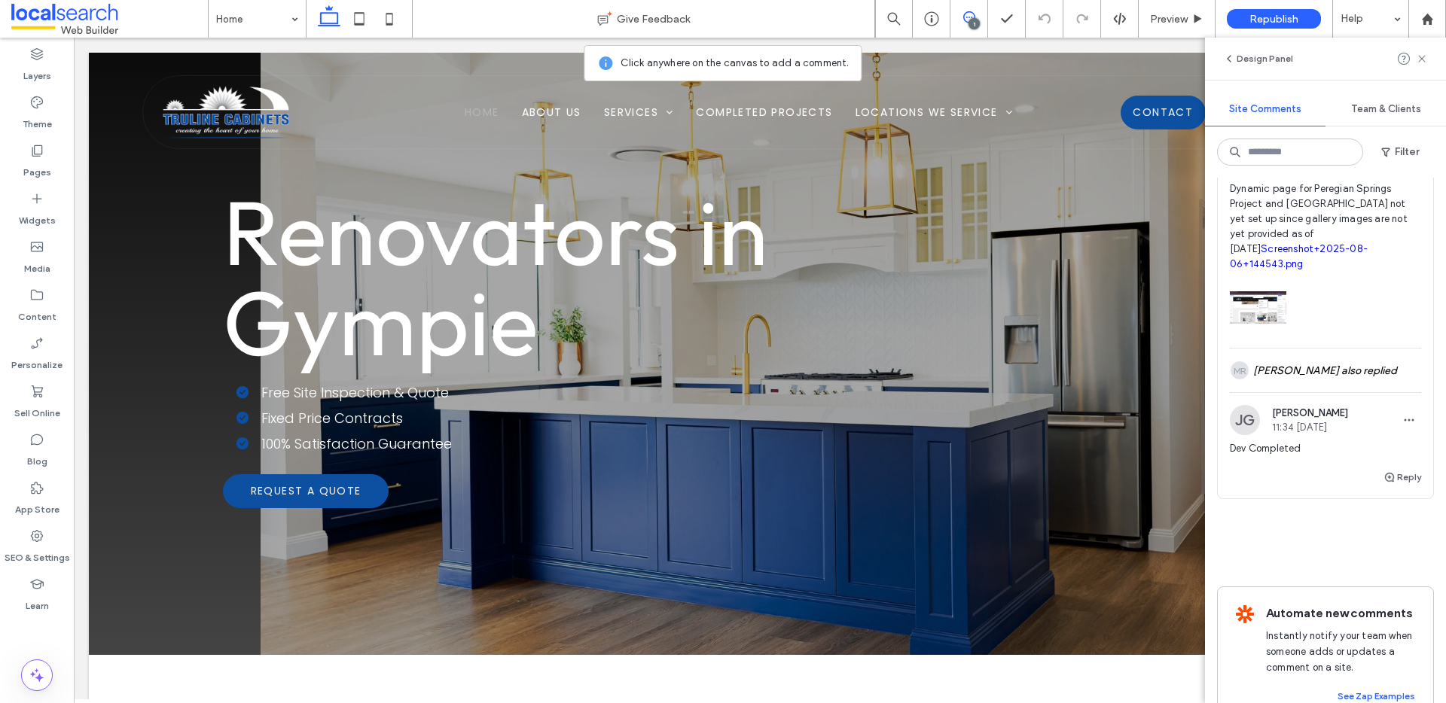
scroll to position [532, 0]
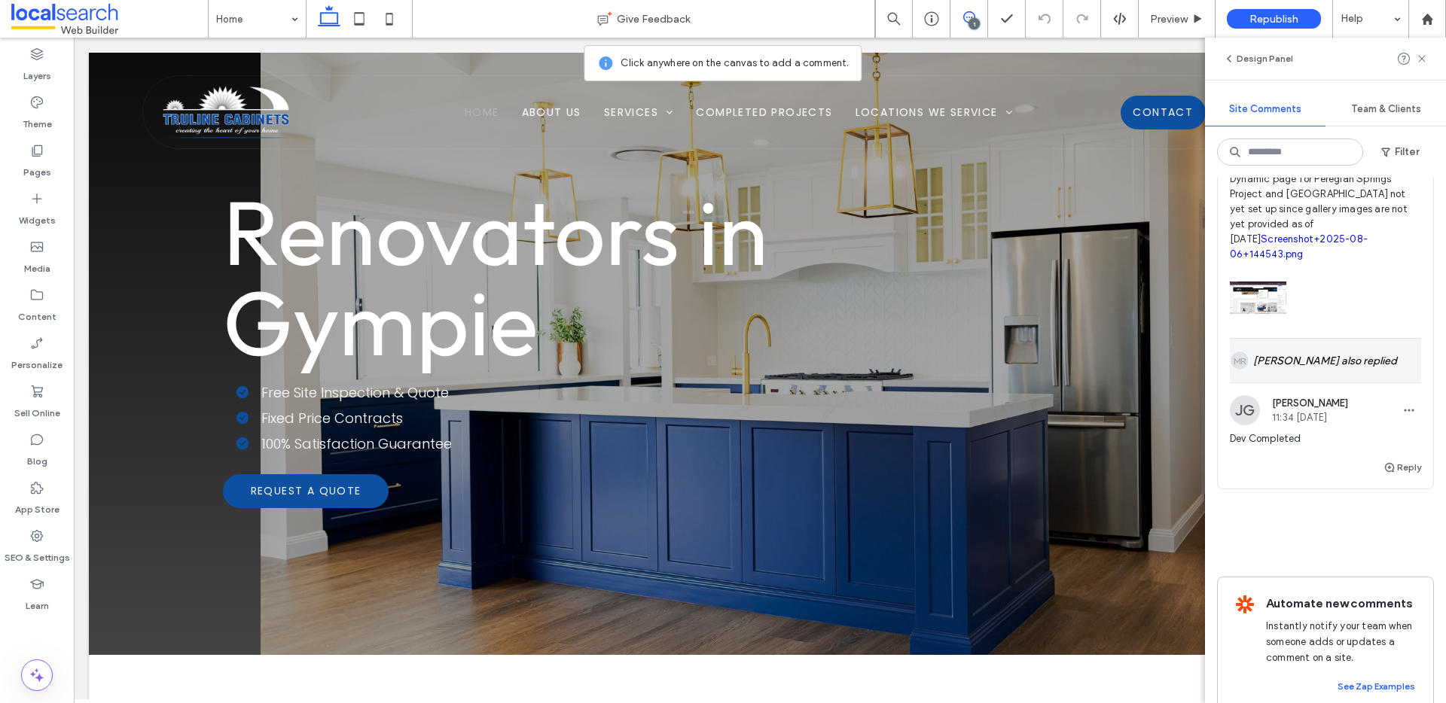
click at [1336, 382] on div "[PERSON_NAME] also replied" at bounding box center [1324, 361] width 191 height 44
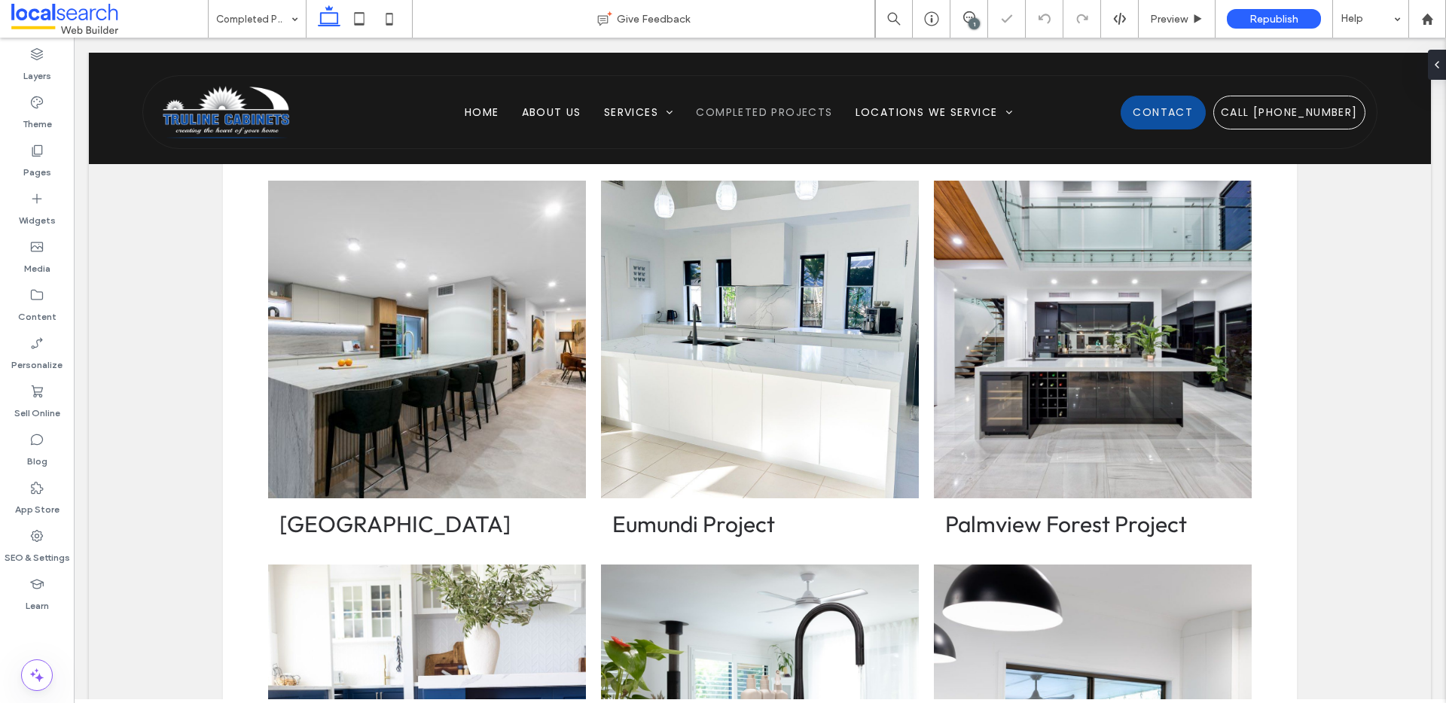
click at [972, 18] on div "1" at bounding box center [973, 23] width 11 height 11
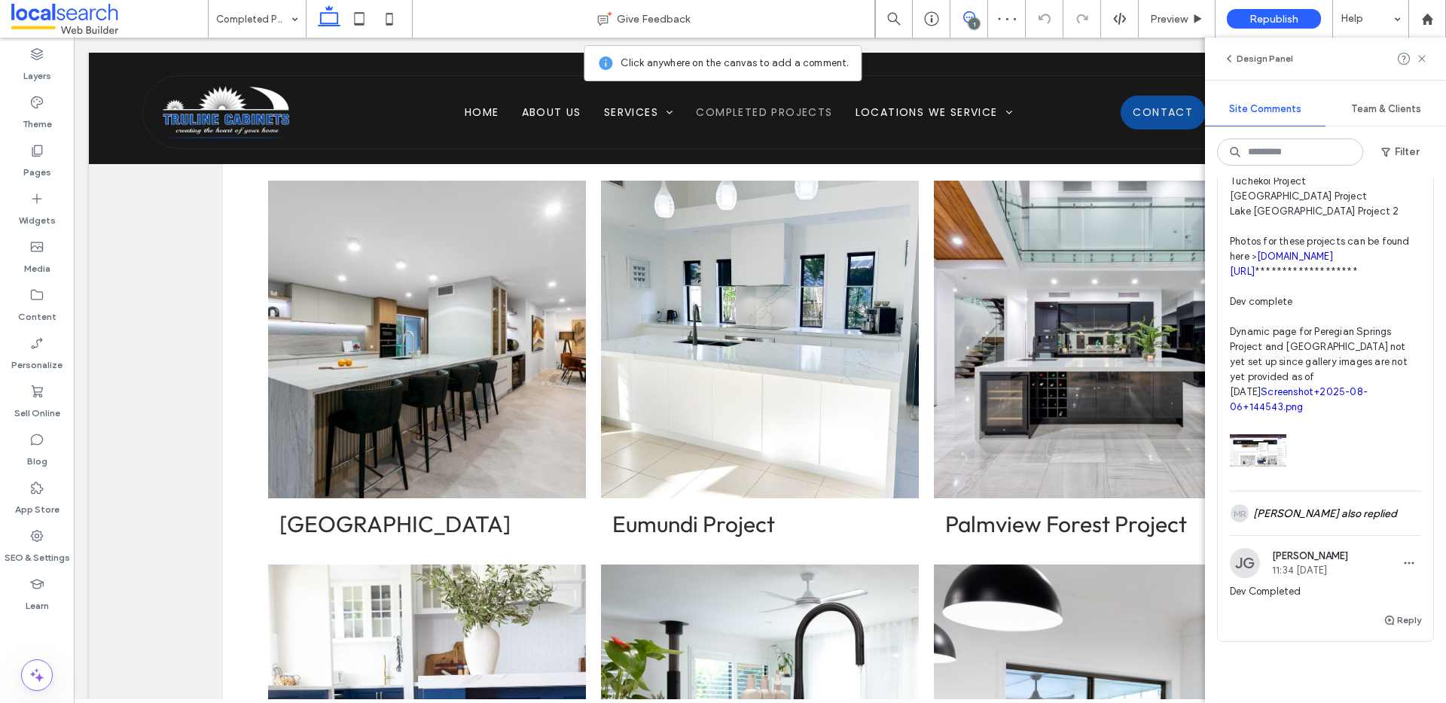
scroll to position [662, 0]
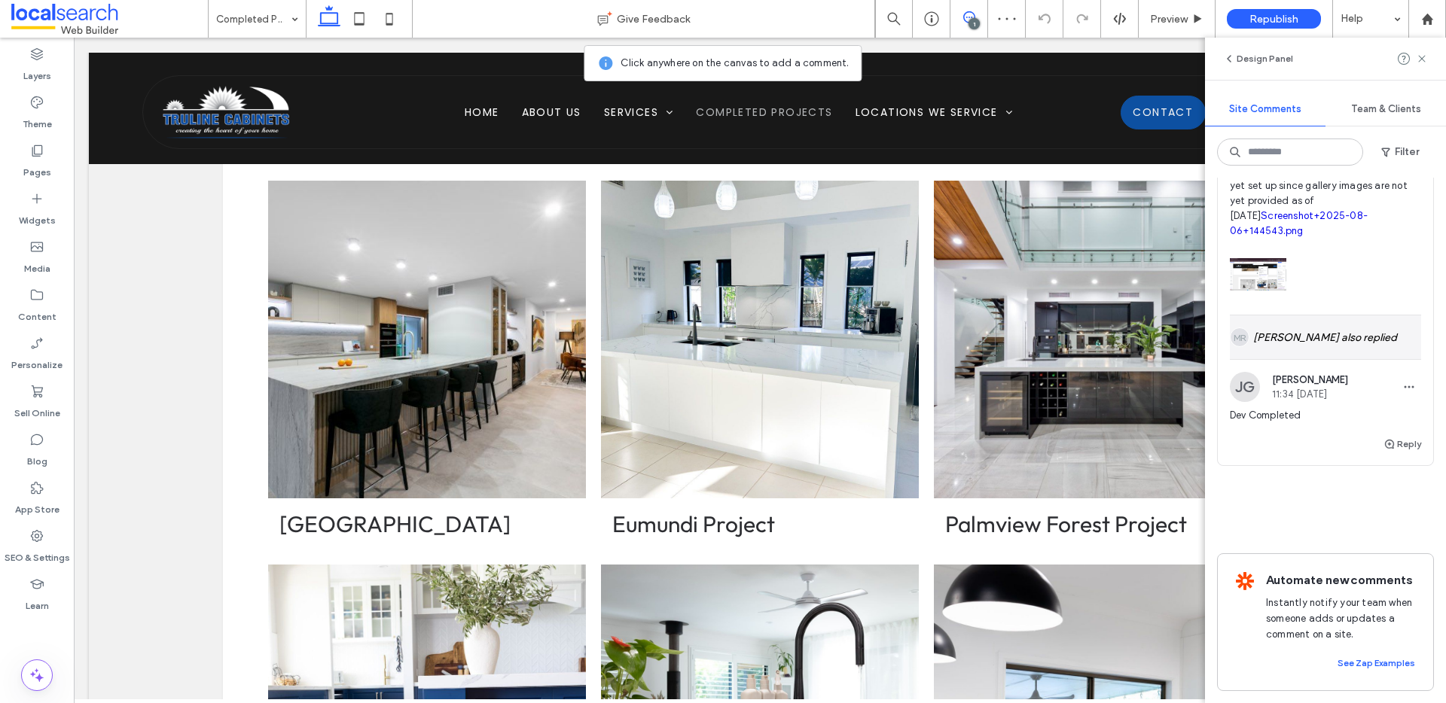
click at [1287, 318] on div "[PERSON_NAME] also replied" at bounding box center [1324, 337] width 191 height 44
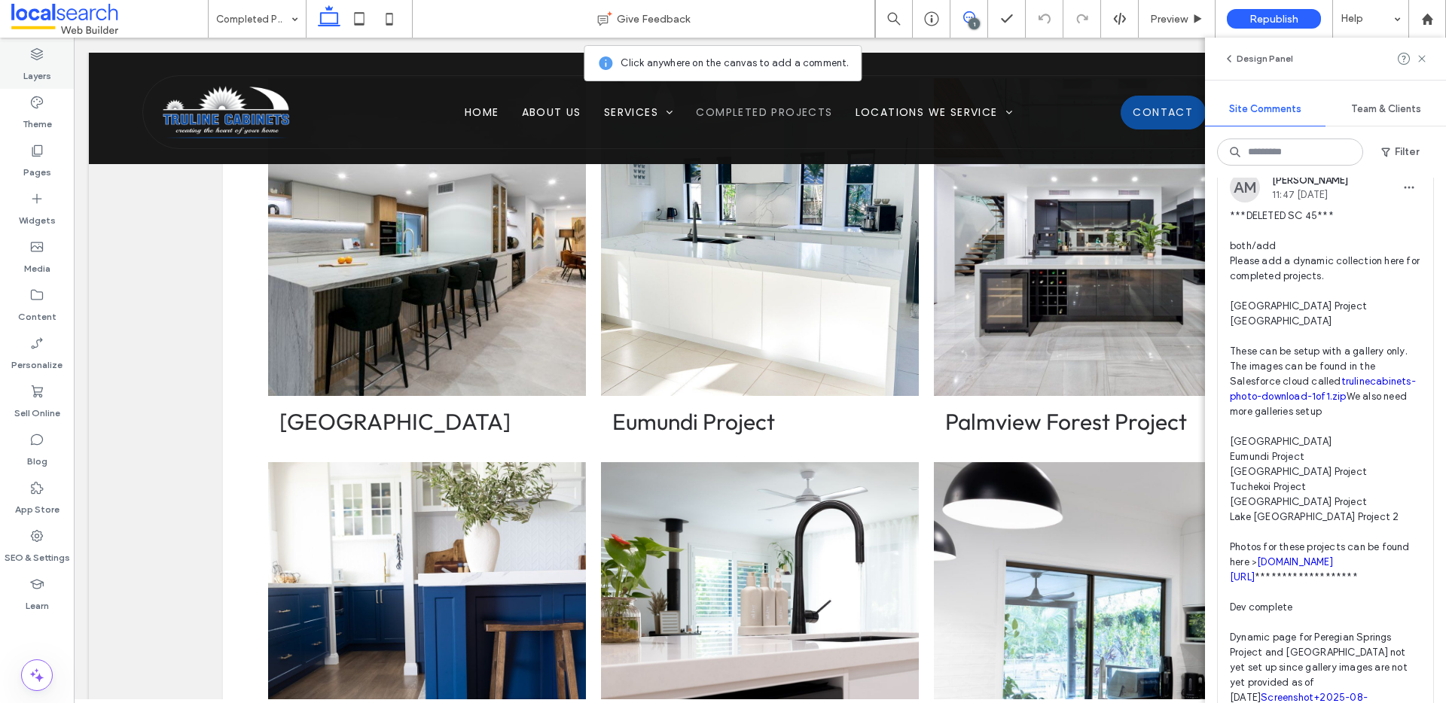
scroll to position [1151, 0]
